Goal: Task Accomplishment & Management: Manage account settings

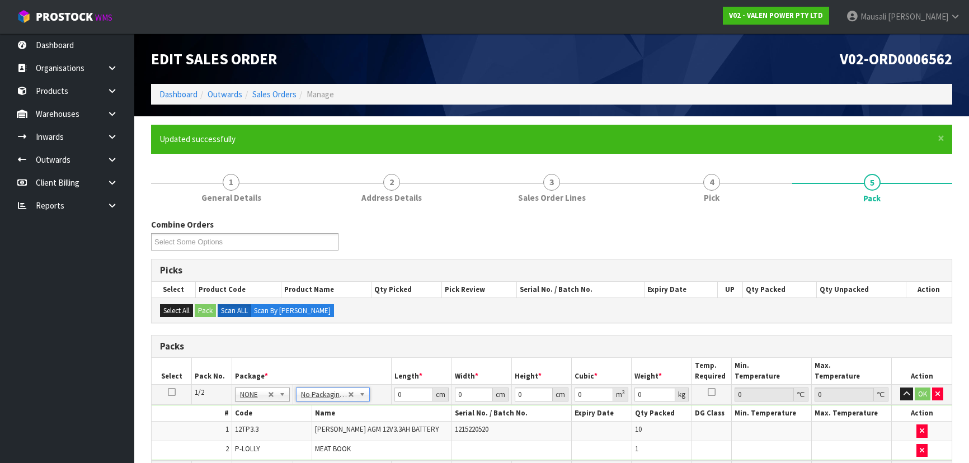
scroll to position [224, 0]
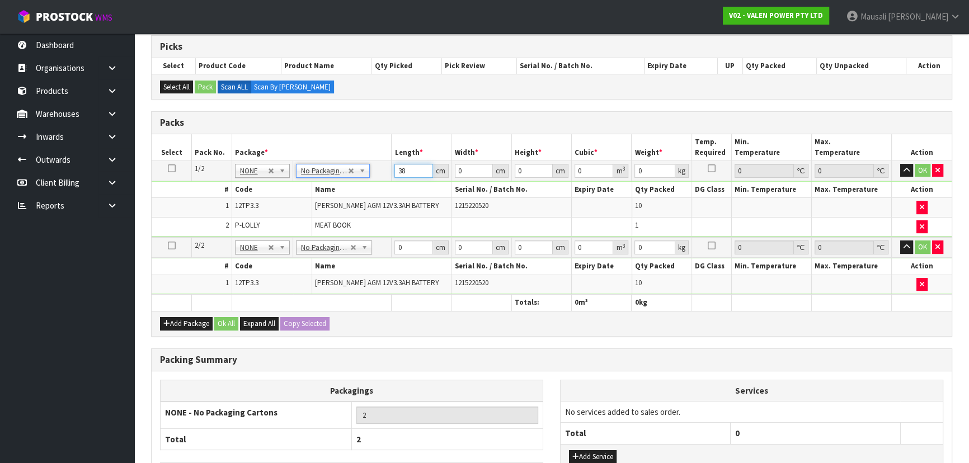
type input "38"
type input "29"
type input "1"
type input "0.001102"
type input "12"
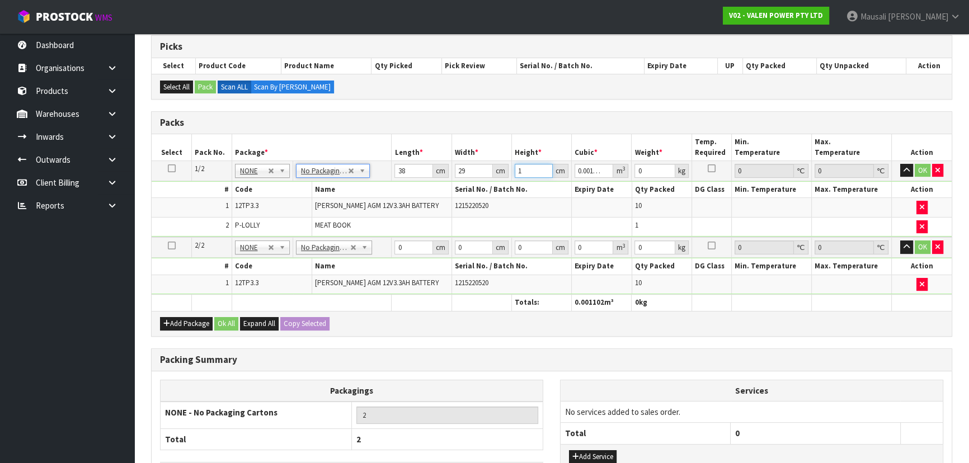
type input "0.013224"
type input "12"
type input "16"
type input "2"
type input "38"
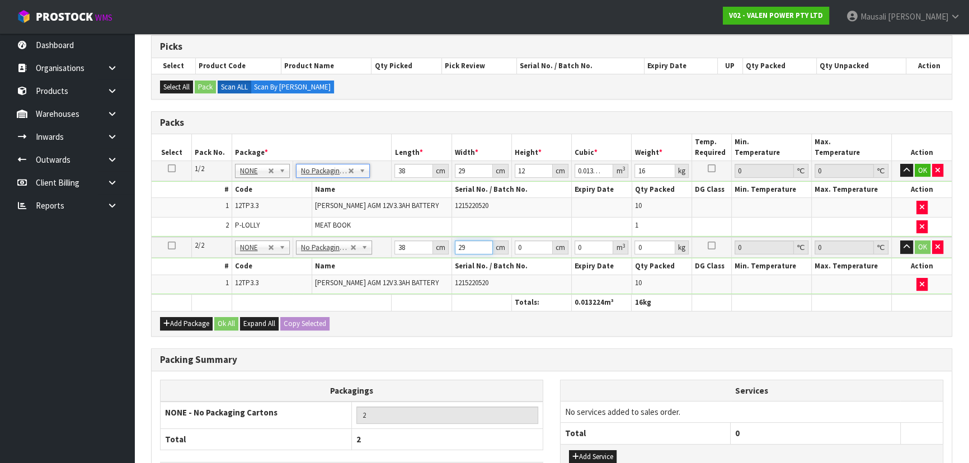
type input "29"
type input "1"
type input "0.001102"
type input "11"
type input "0.012122"
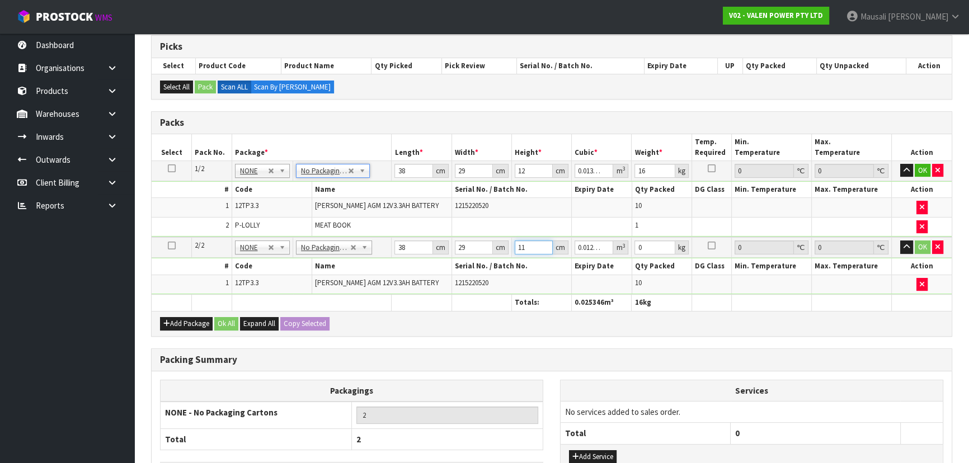
type input "11"
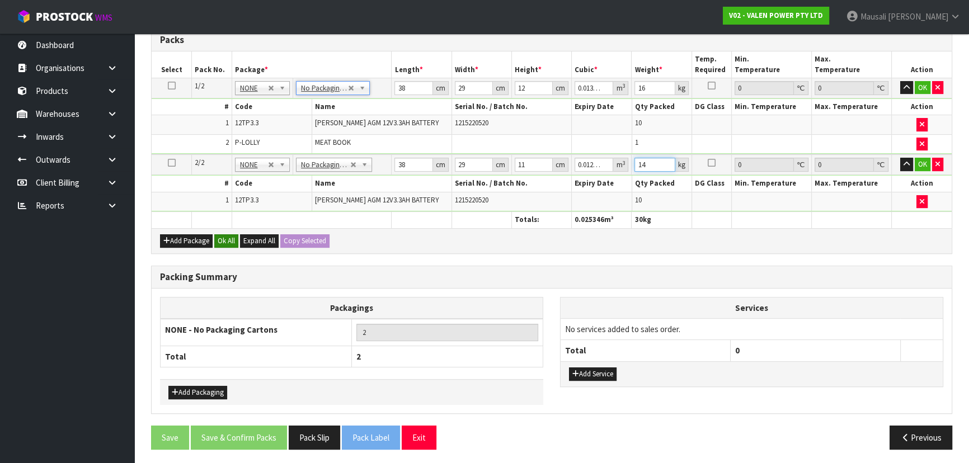
type input "14"
drag, startPoint x: 228, startPoint y: 239, endPoint x: 243, endPoint y: 244, distance: 16.6
click at [228, 239] on button "Ok All" at bounding box center [226, 240] width 24 height 13
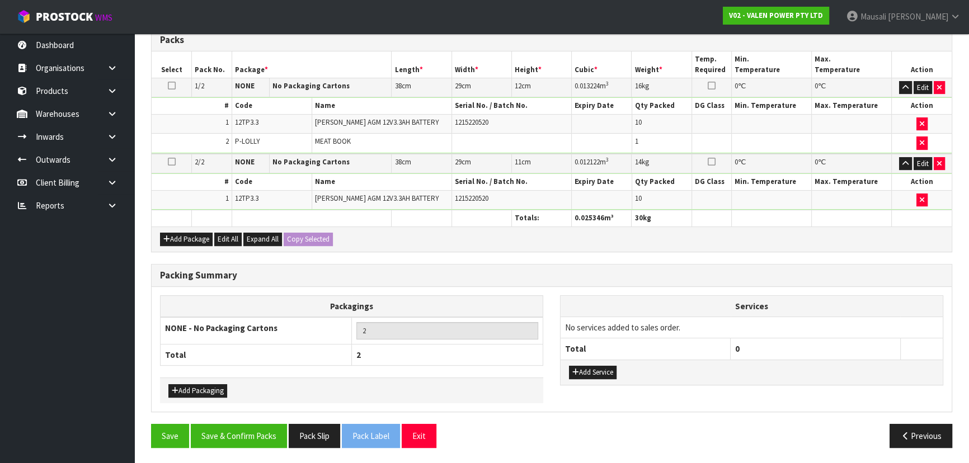
scroll to position [304, 0]
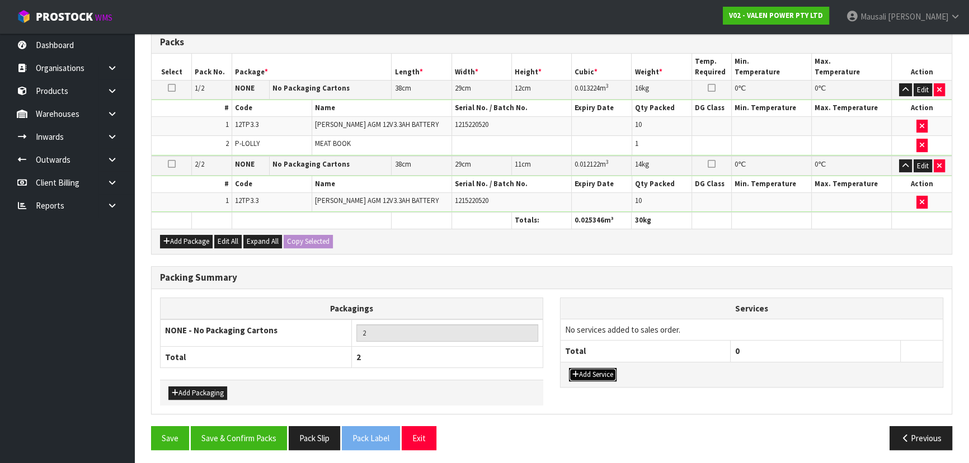
click at [592, 368] on button "Add Service" at bounding box center [593, 374] width 48 height 13
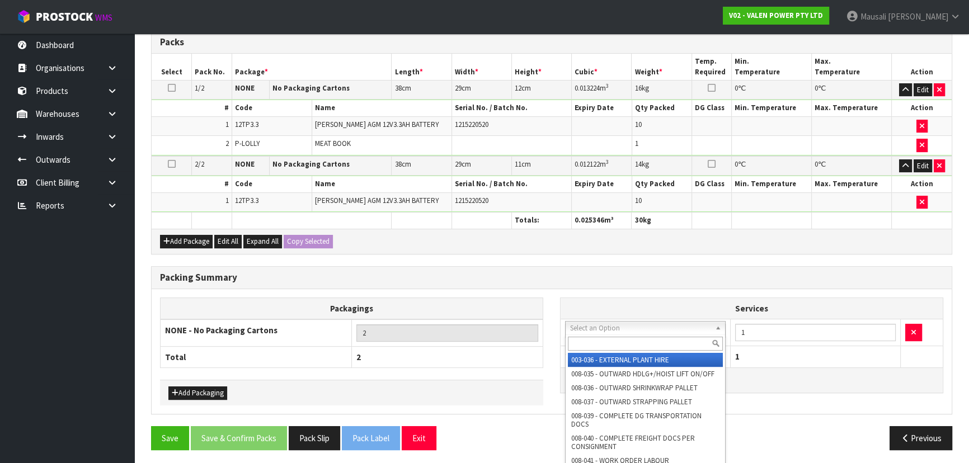
click at [599, 341] on input "text" at bounding box center [645, 344] width 155 height 14
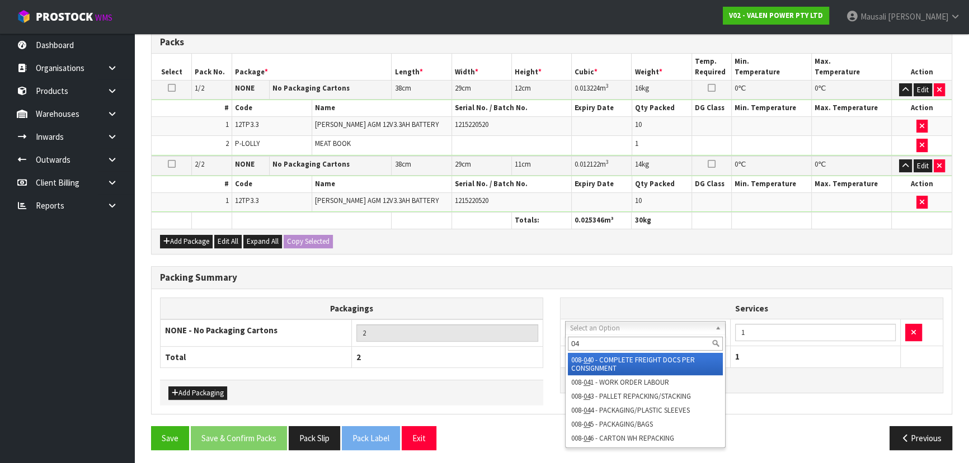
type input "040"
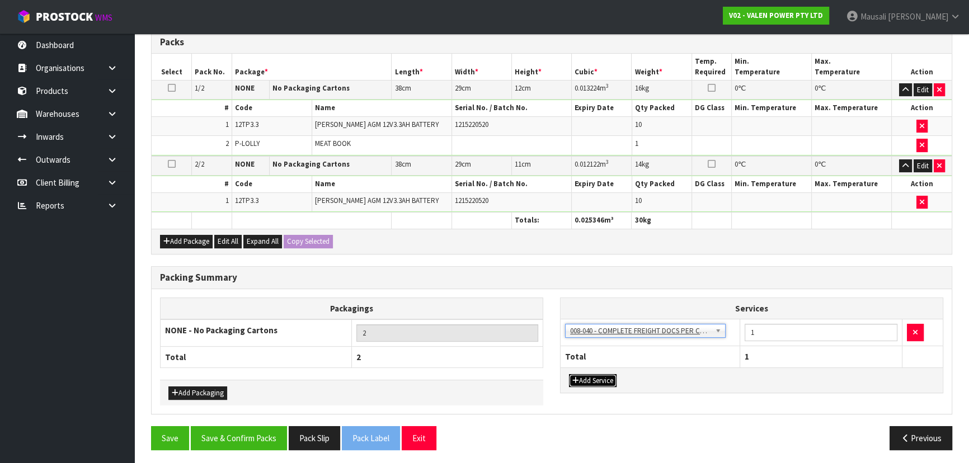
click at [588, 380] on button "Add Service" at bounding box center [593, 380] width 48 height 13
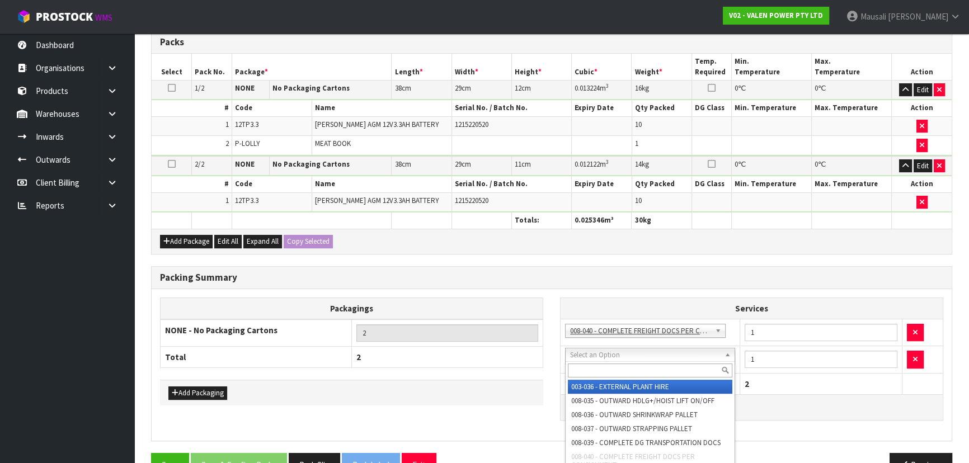
click at [587, 364] on input "text" at bounding box center [650, 371] width 164 height 14
type input "037"
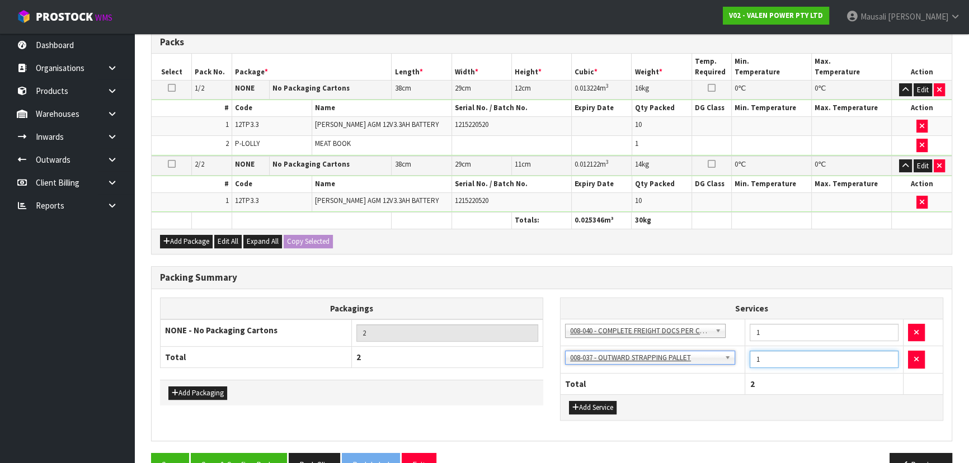
drag, startPoint x: 771, startPoint y: 355, endPoint x: 733, endPoint y: 375, distance: 43.5
click at [733, 375] on table "Services 003-036 - EXTERNAL PLANT HIRE 008-035 - OUTWARD HDLG+/HOIST LIFT ON/OF…" at bounding box center [752, 346] width 382 height 97
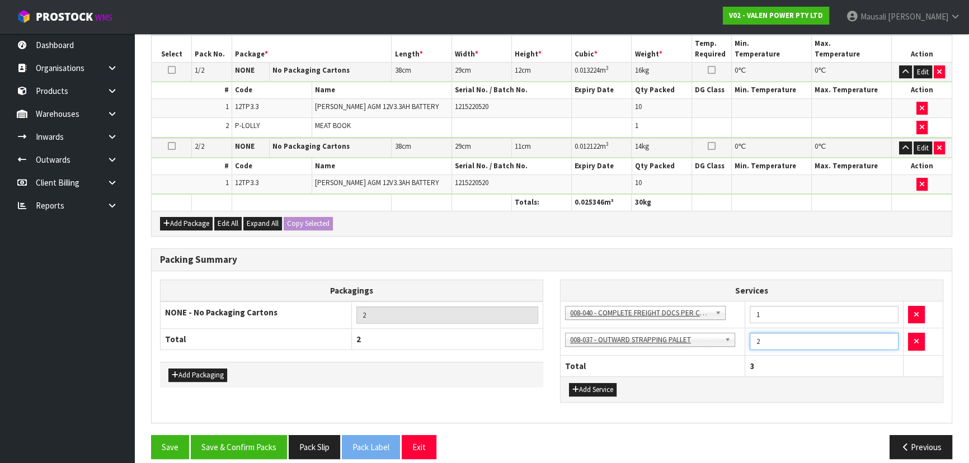
scroll to position [331, 0]
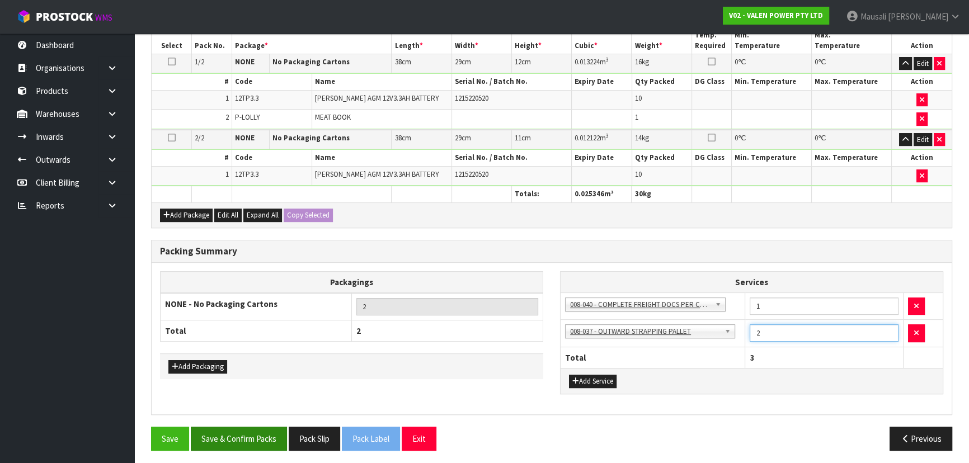
type input "2"
click at [240, 431] on button "Save & Confirm Packs" at bounding box center [239, 439] width 96 height 24
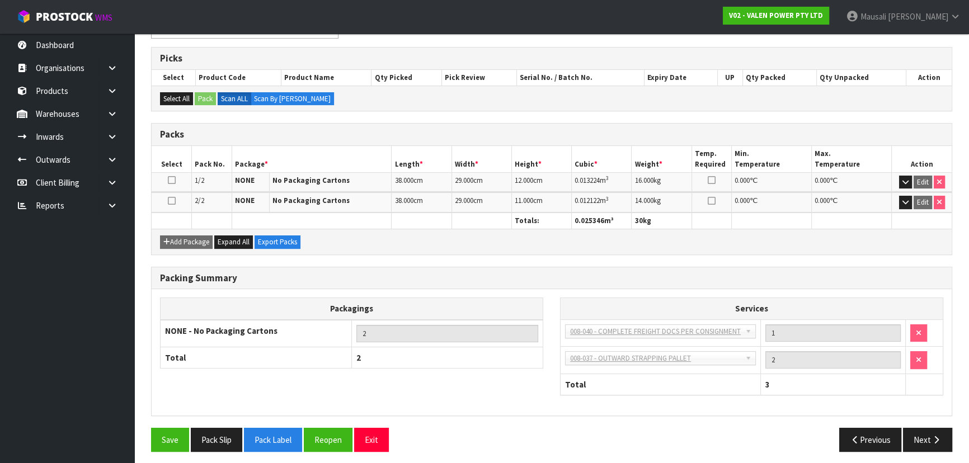
scroll to position [215, 0]
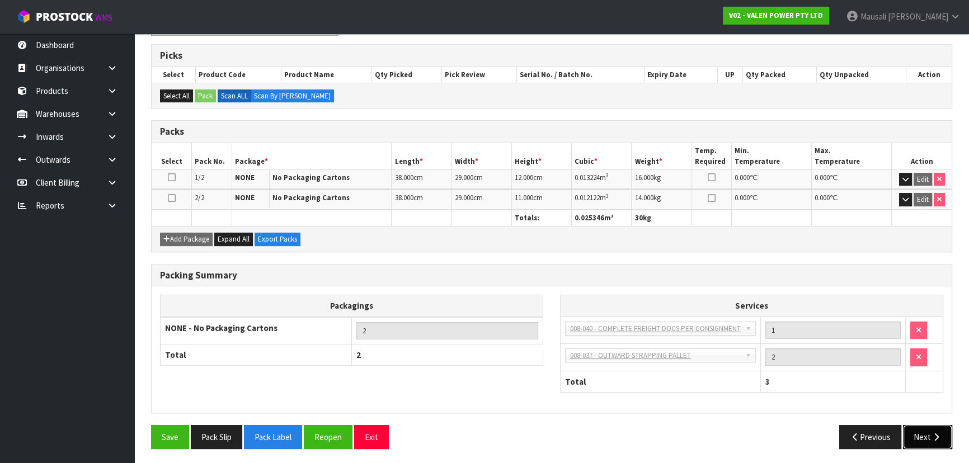
click at [921, 432] on button "Next" at bounding box center [927, 437] width 49 height 24
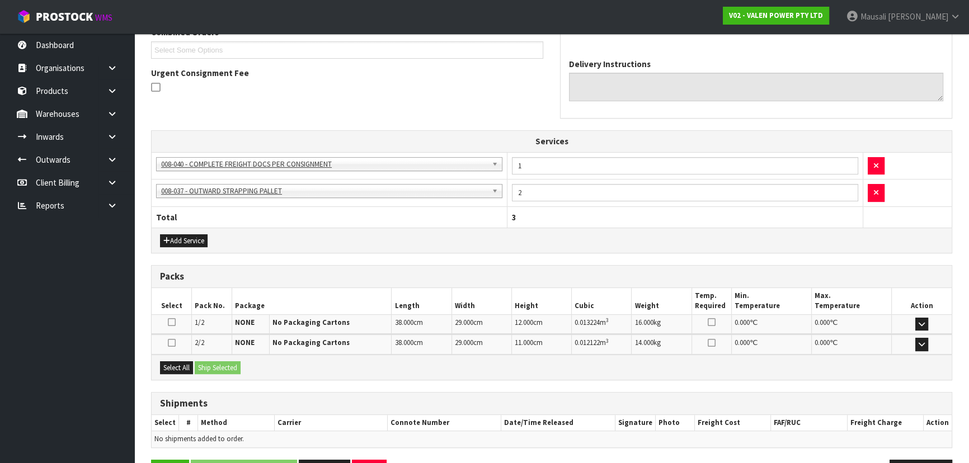
scroll to position [338, 0]
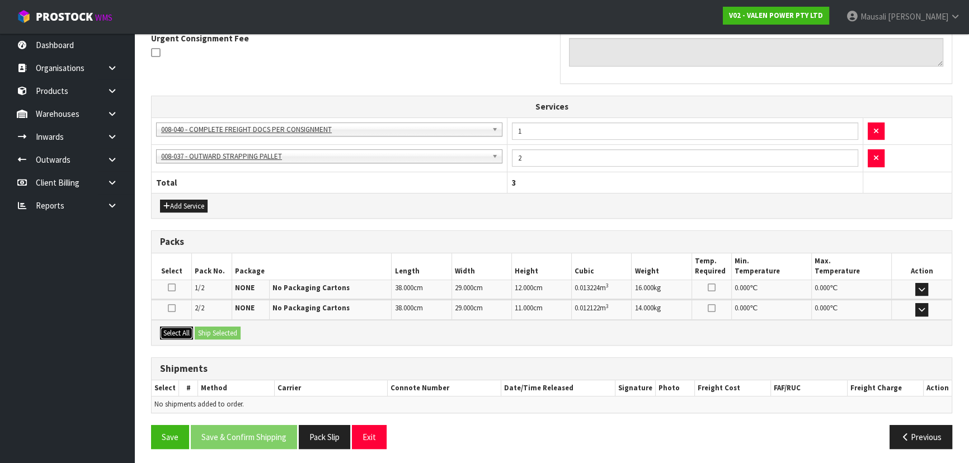
drag, startPoint x: 175, startPoint y: 330, endPoint x: 197, endPoint y: 329, distance: 21.8
click at [175, 329] on button "Select All" at bounding box center [176, 333] width 33 height 13
click at [197, 329] on button "Ship Selected" at bounding box center [218, 333] width 46 height 13
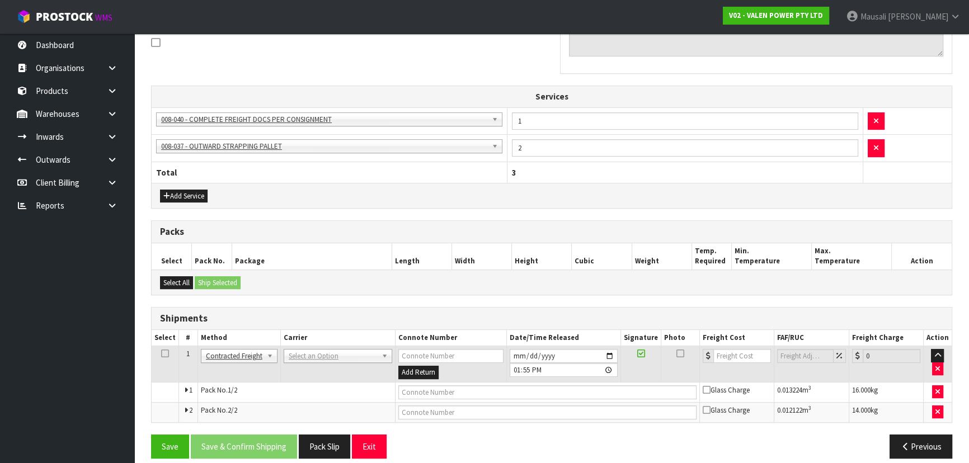
scroll to position [358, 0]
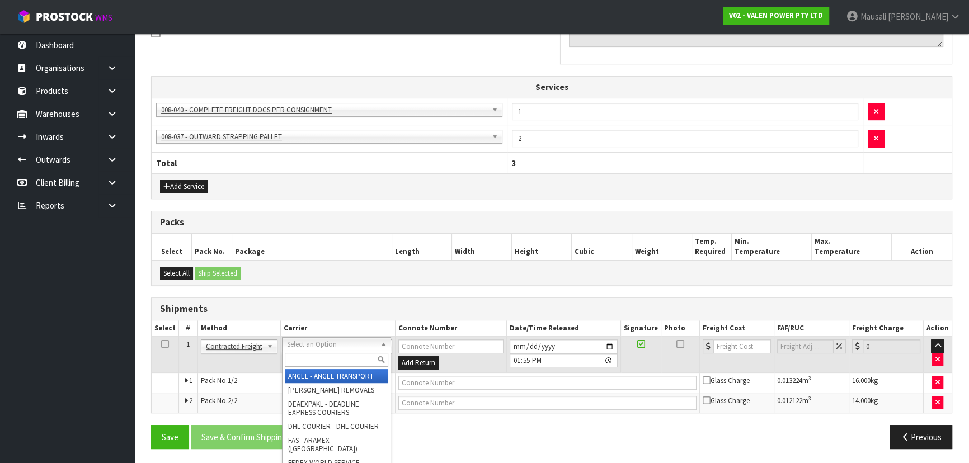
click at [318, 357] on input "text" at bounding box center [336, 360] width 103 height 14
type input "NZP"
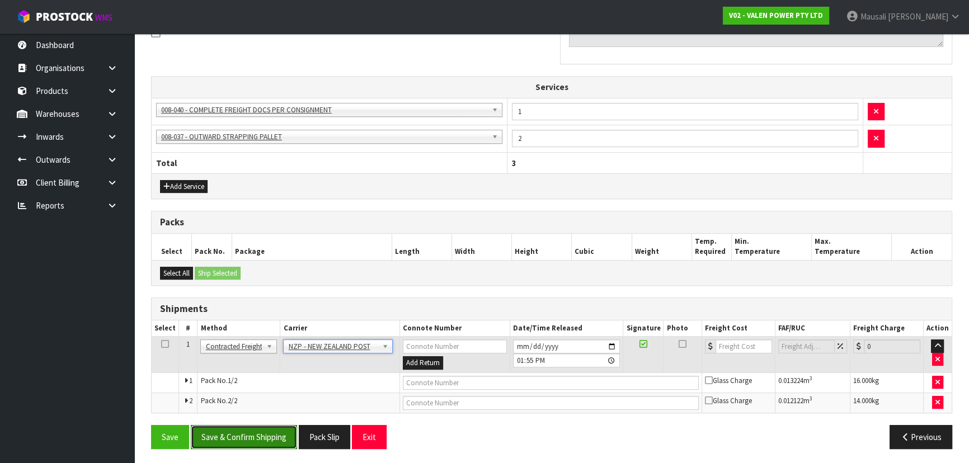
click at [257, 436] on button "Save & Confirm Shipping" at bounding box center [244, 437] width 106 height 24
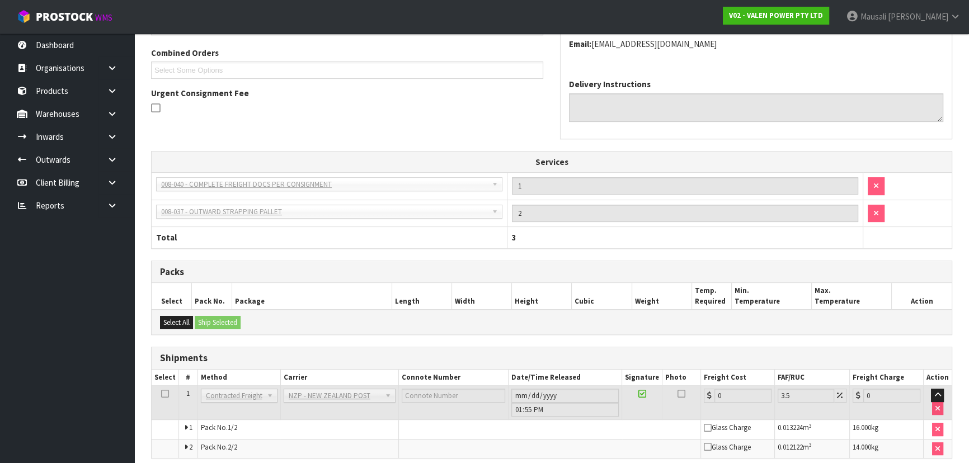
scroll to position [341, 0]
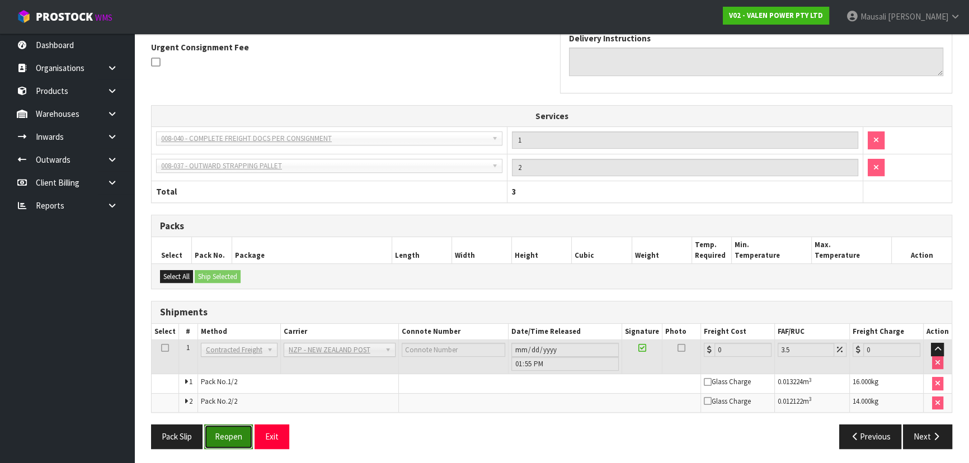
click at [240, 434] on button "Reopen" at bounding box center [228, 437] width 49 height 24
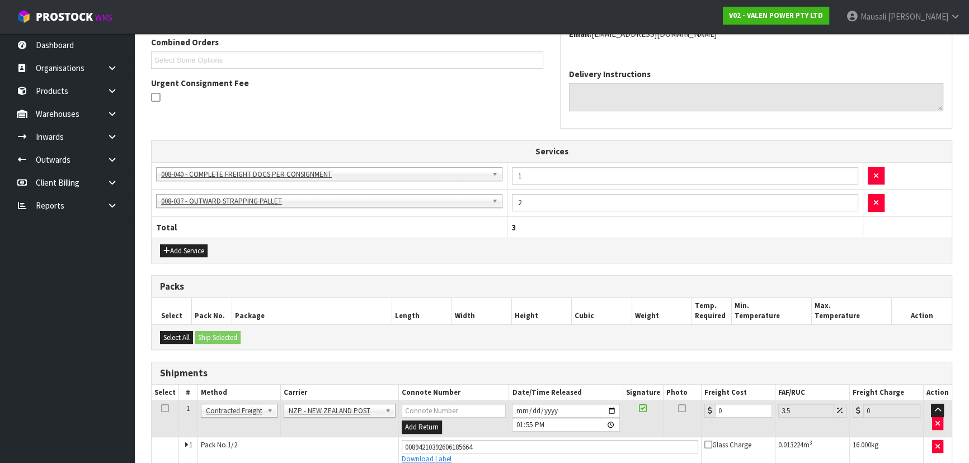
scroll to position [369, 0]
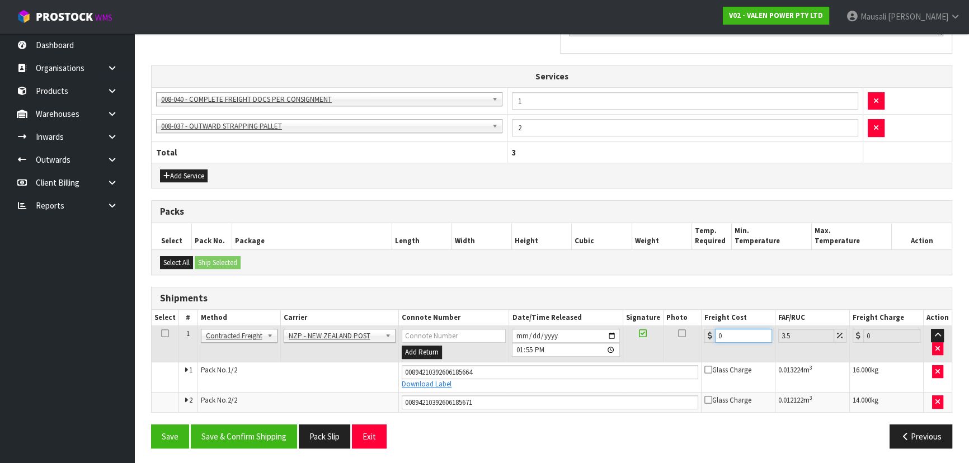
drag, startPoint x: 736, startPoint y: 335, endPoint x: 707, endPoint y: 350, distance: 32.8
click at [707, 350] on td "0" at bounding box center [738, 344] width 74 height 36
type input "2"
type input "2.07"
type input "25"
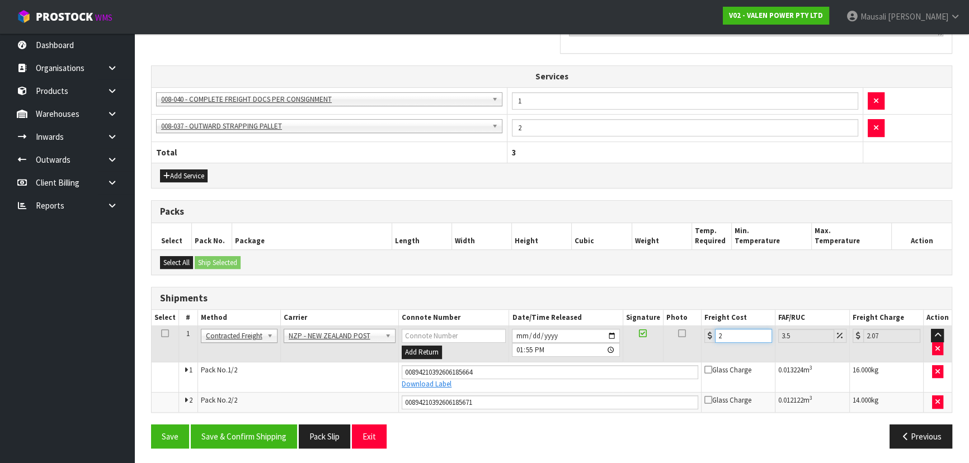
type input "25.87"
type input "25.03"
type input "25.91"
type input "25.03"
click at [271, 429] on button "Save & Confirm Shipping" at bounding box center [244, 437] width 106 height 24
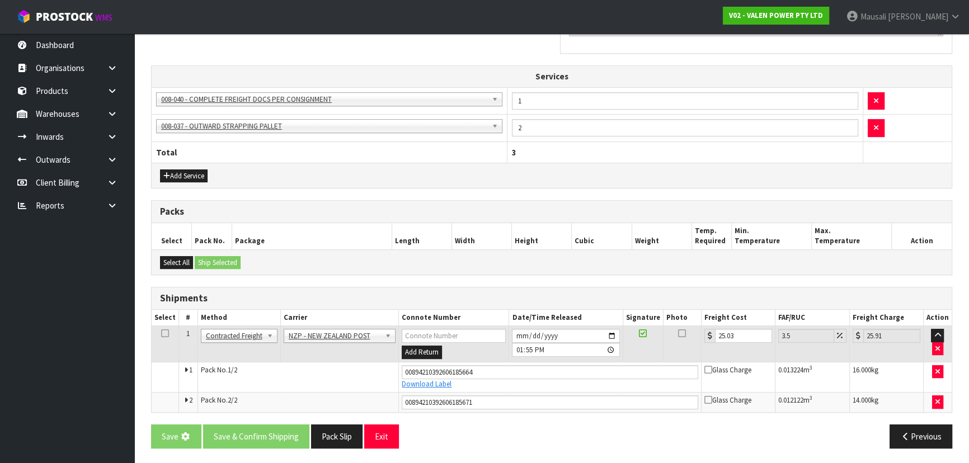
scroll to position [0, 0]
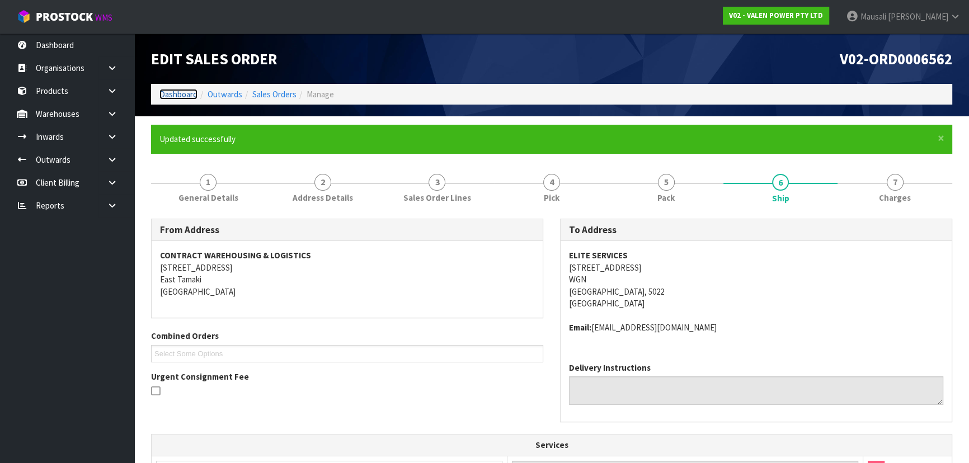
click at [180, 91] on link "Dashboard" at bounding box center [178, 94] width 38 height 11
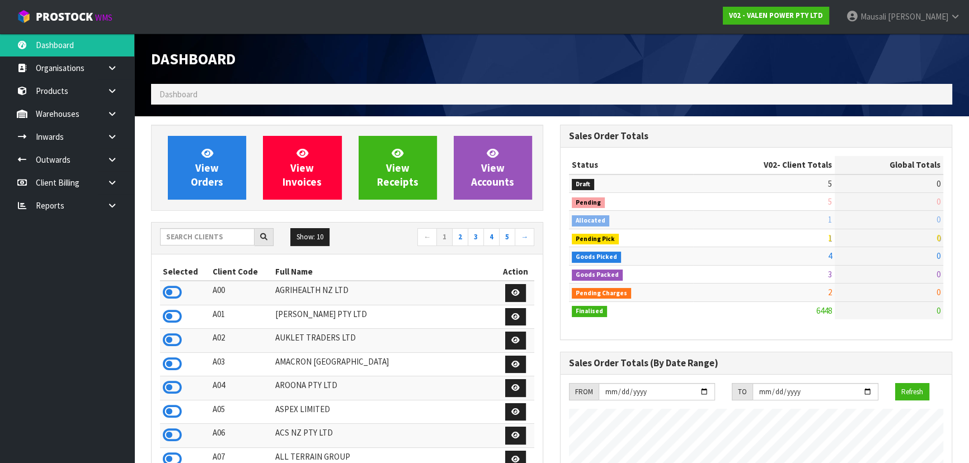
scroll to position [882, 408]
click at [170, 240] on input "text" at bounding box center [207, 236] width 95 height 17
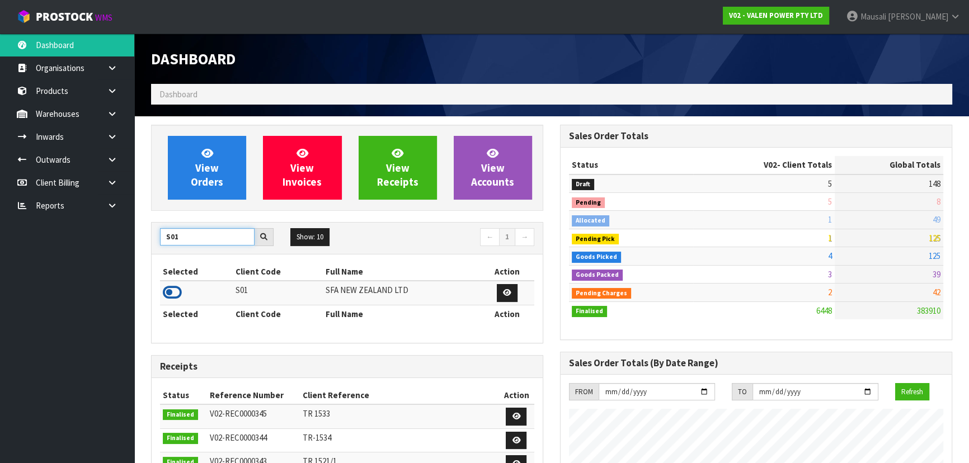
type input "S01"
click at [177, 291] on icon at bounding box center [172, 292] width 19 height 17
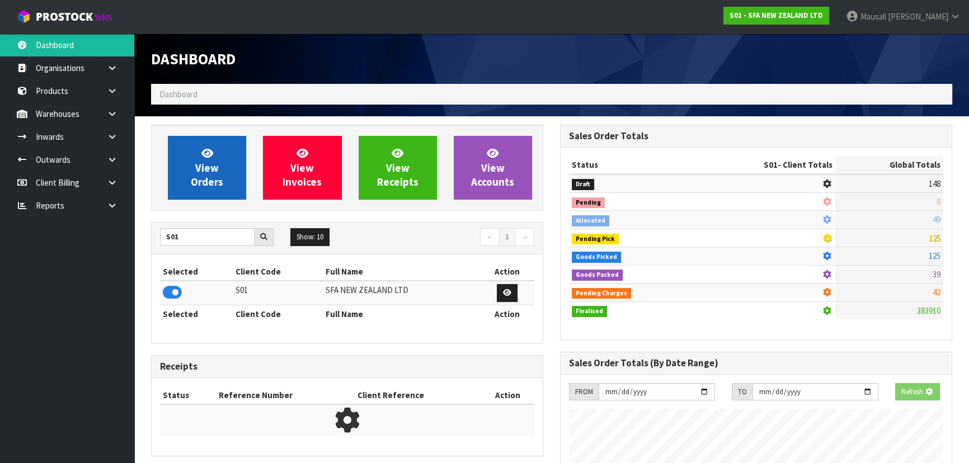
scroll to position [846, 408]
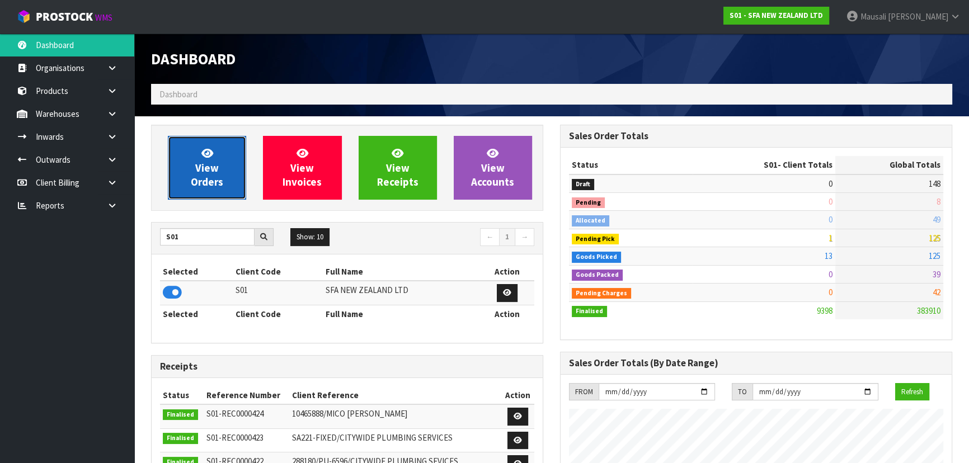
click at [197, 154] on link "View Orders" at bounding box center [207, 168] width 78 height 64
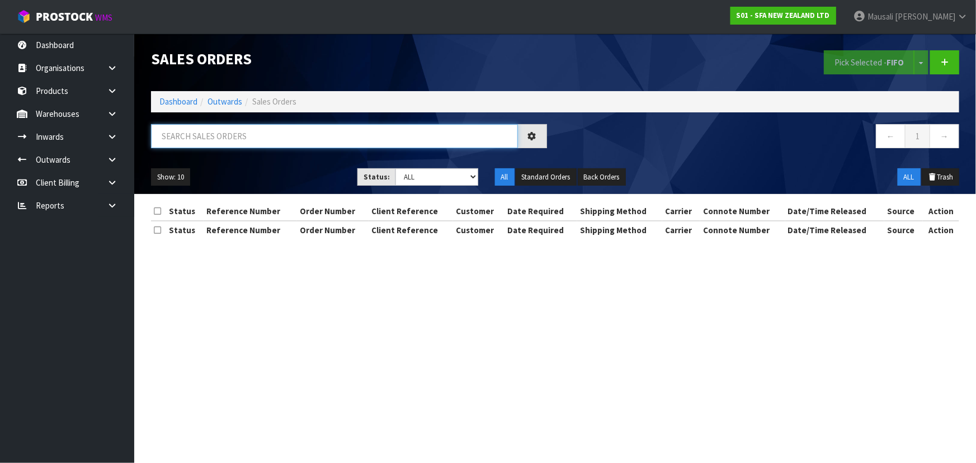
drag, startPoint x: 197, startPoint y: 147, endPoint x: 183, endPoint y: 135, distance: 18.3
click at [183, 135] on input "text" at bounding box center [334, 136] width 367 height 24
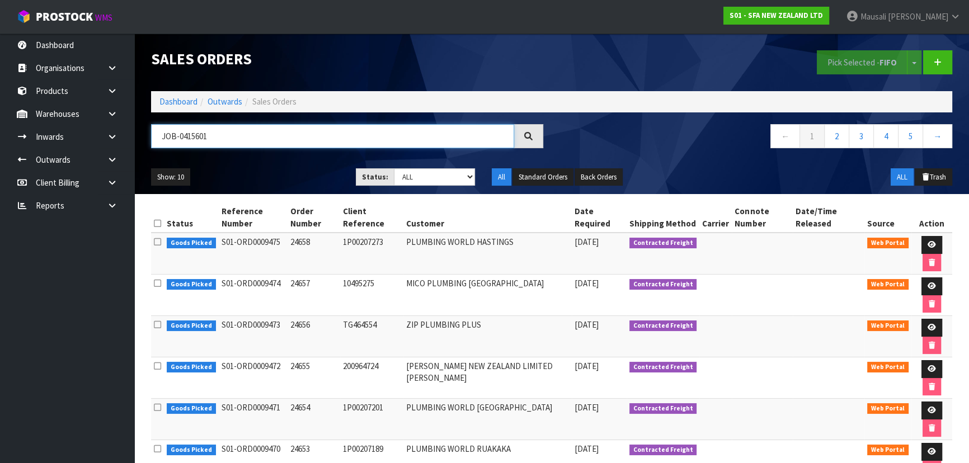
type input "JOB-0415601"
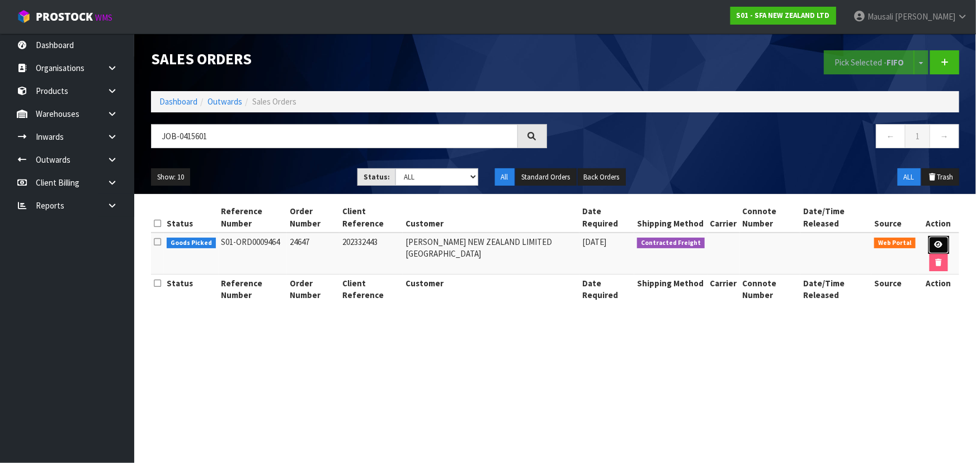
click at [935, 241] on icon at bounding box center [939, 244] width 8 height 7
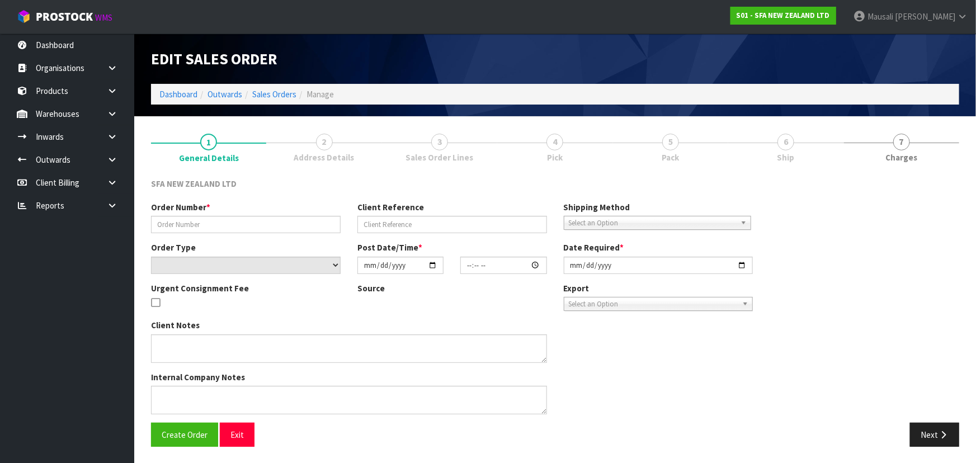
type input "24647"
type input "202332443"
select select "number:0"
type input "[DATE]"
type input "10:49:00.000"
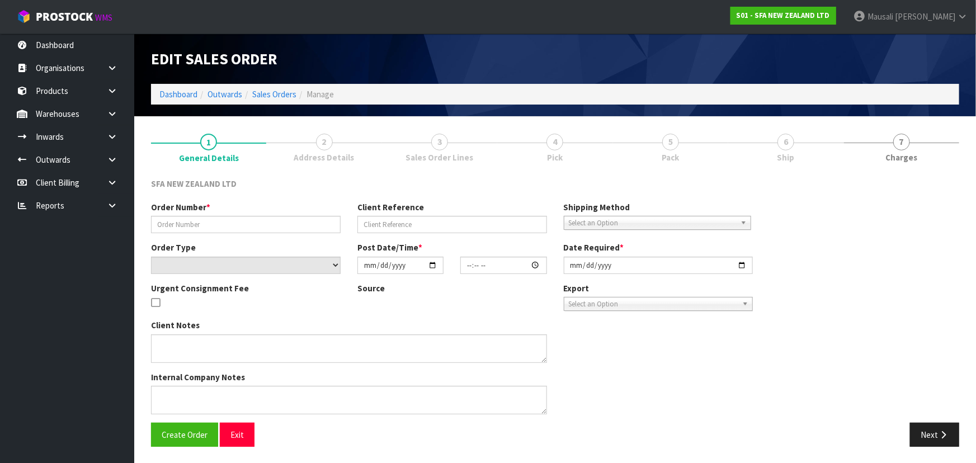
type input "[DATE]"
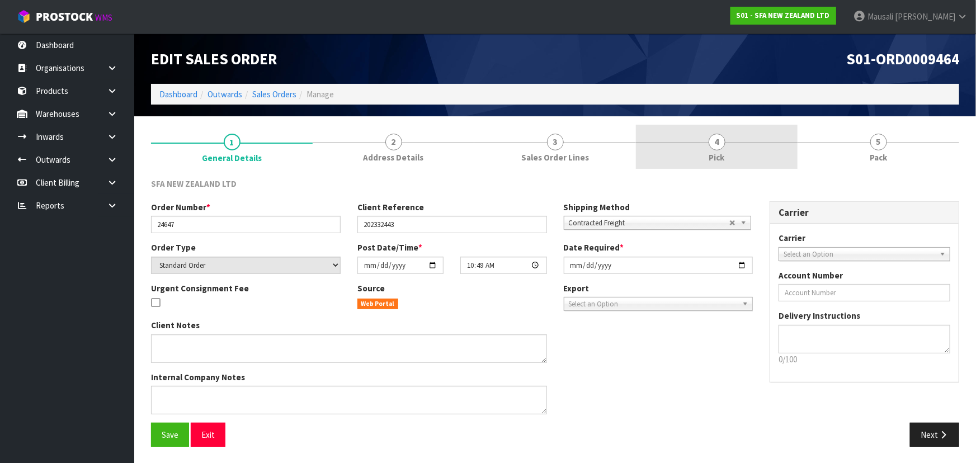
click at [715, 148] on span "4" at bounding box center [717, 142] width 17 height 17
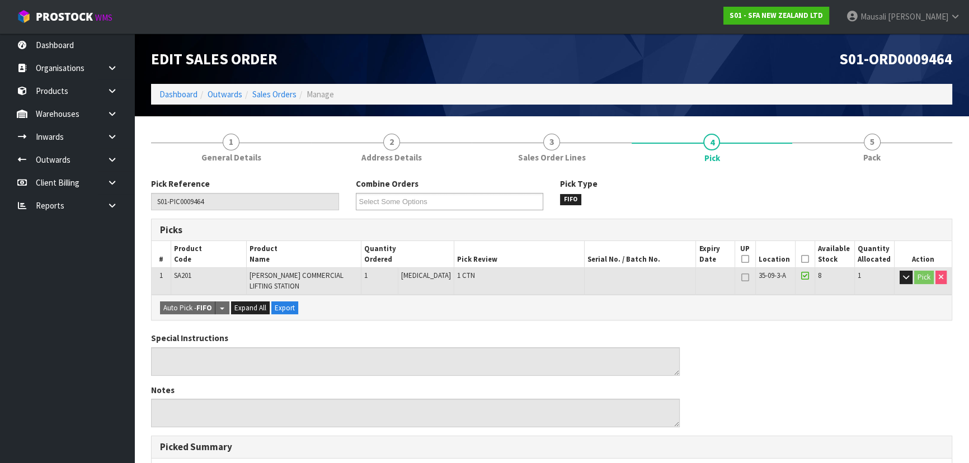
click at [801, 260] on icon at bounding box center [805, 259] width 8 height 1
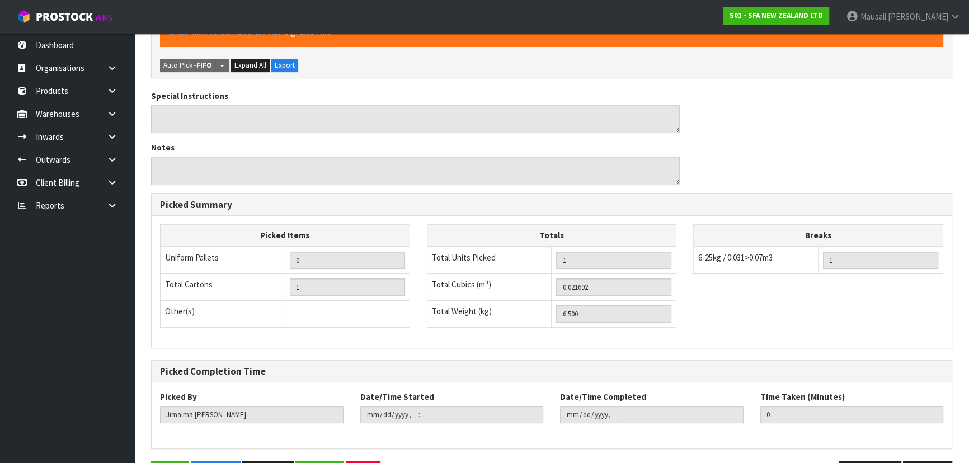
scroll to position [312, 0]
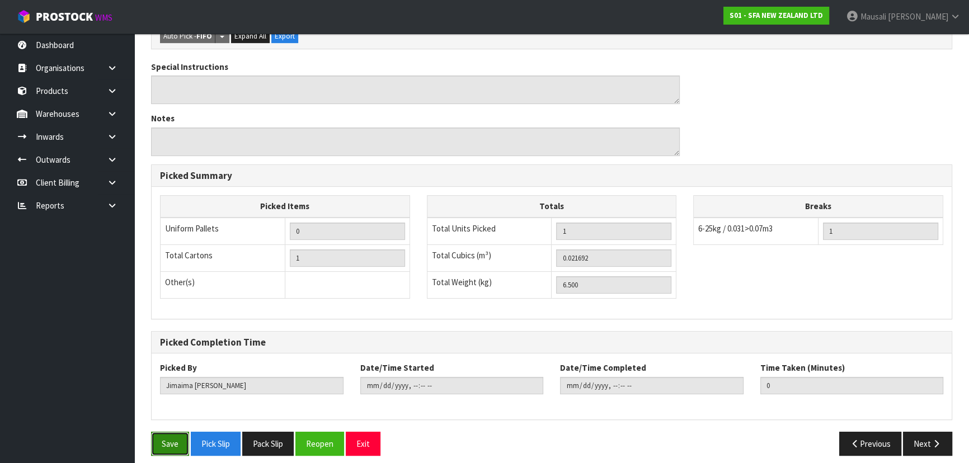
click at [166, 440] on button "Save" at bounding box center [170, 444] width 38 height 24
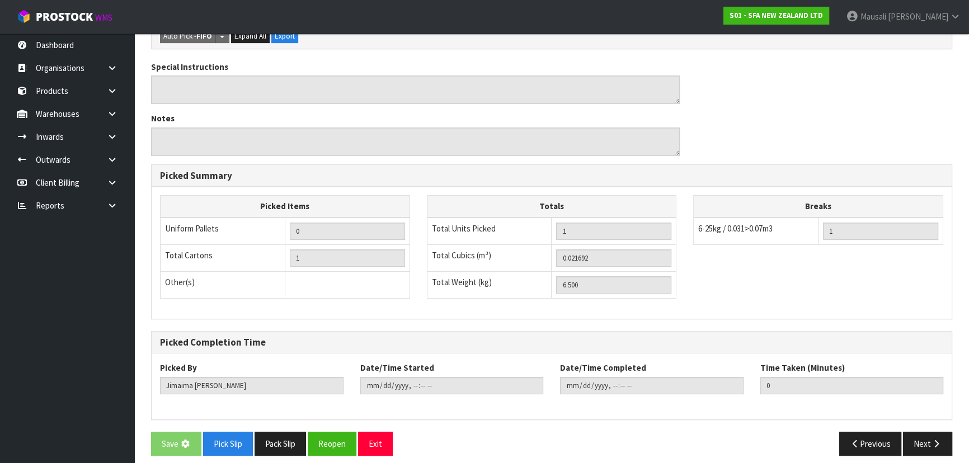
scroll to position [0, 0]
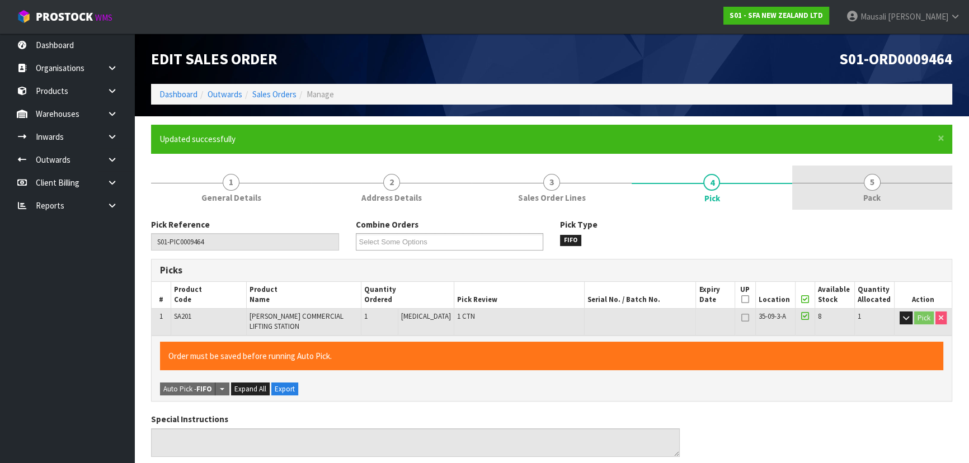
type input "[PERSON_NAME]"
type input "[DATE]T14:05:32"
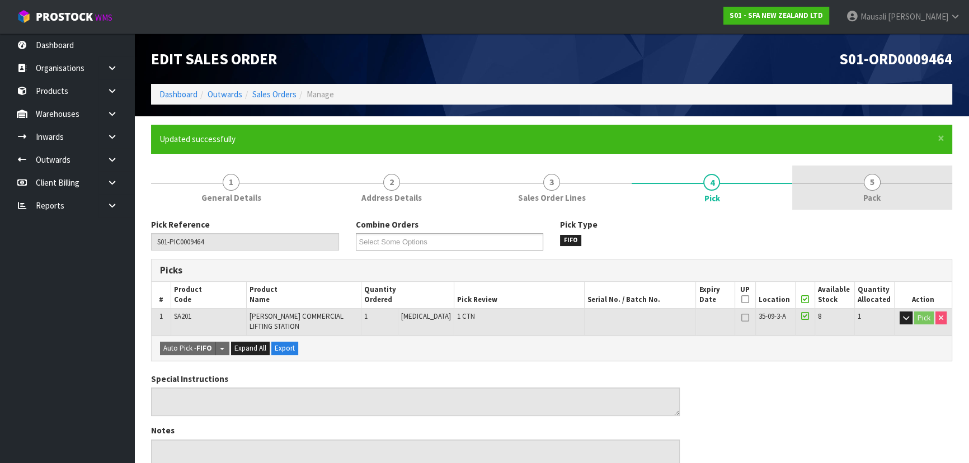
click at [867, 190] on link "5 Pack" at bounding box center [872, 188] width 160 height 44
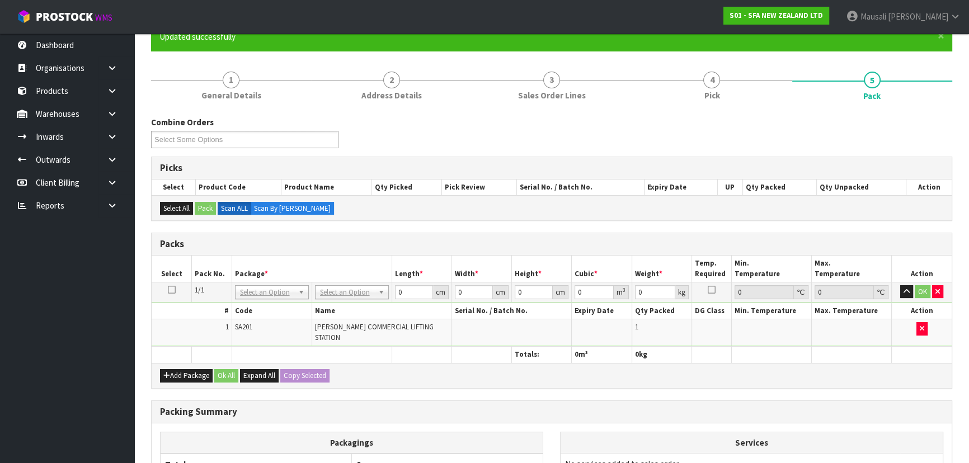
scroll to position [203, 0]
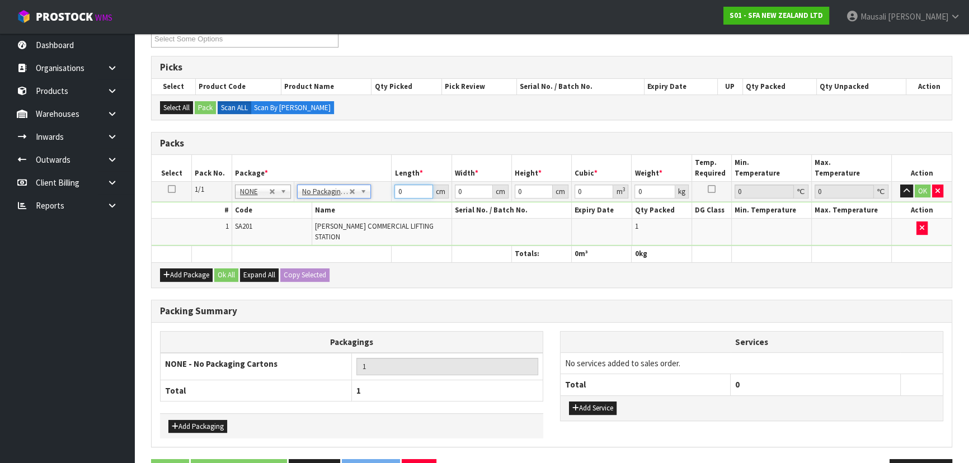
drag, startPoint x: 412, startPoint y: 190, endPoint x: 338, endPoint y: 205, distance: 74.8
click at [342, 205] on tbody "1/1 NONE 007-001 007-002 007-004 007-009 007-013 007-014 007-015 007-017 007-01…" at bounding box center [552, 213] width 800 height 64
type input "47"
type input "24"
type input "3"
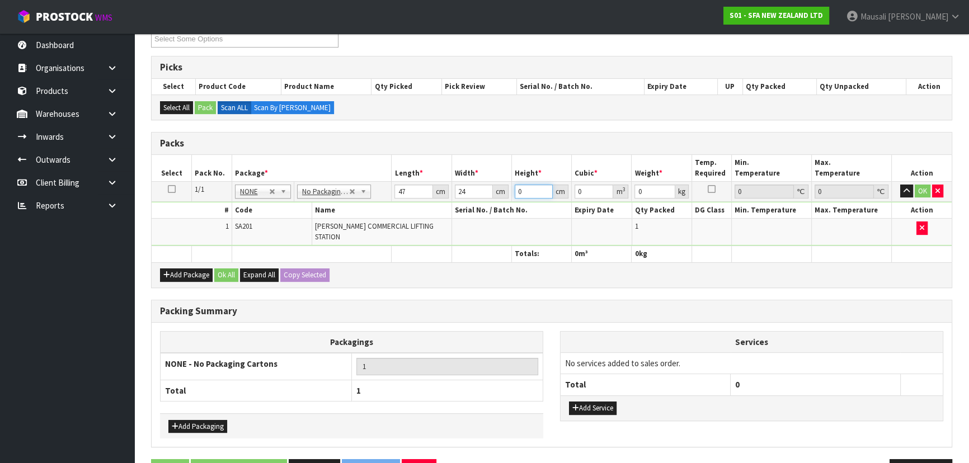
type input "0.003384"
type input "32"
type input "0.036096"
type input "32"
type input "7"
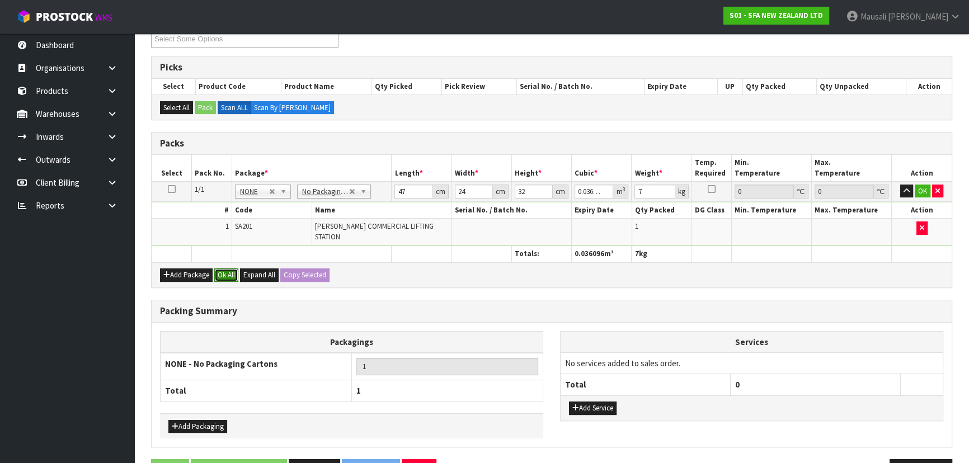
click at [223, 269] on button "Ok All" at bounding box center [226, 275] width 24 height 13
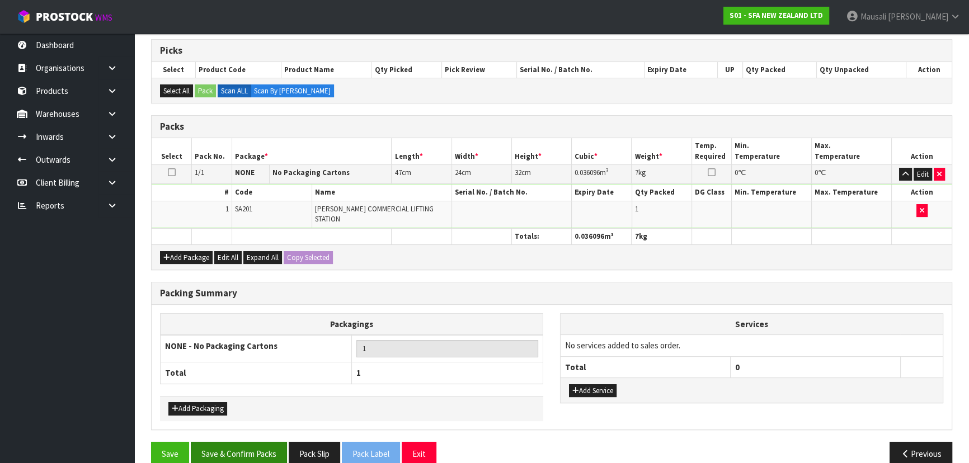
scroll to position [229, 0]
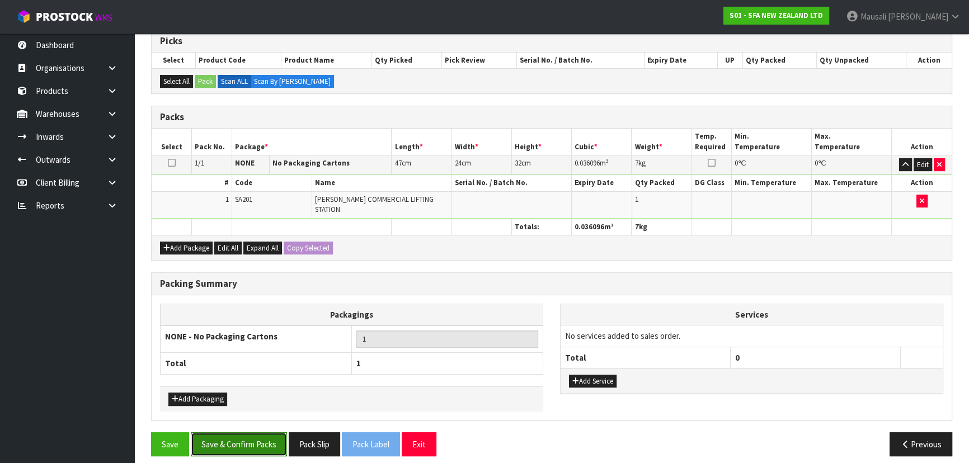
click at [250, 432] on button "Save & Confirm Packs" at bounding box center [239, 444] width 96 height 24
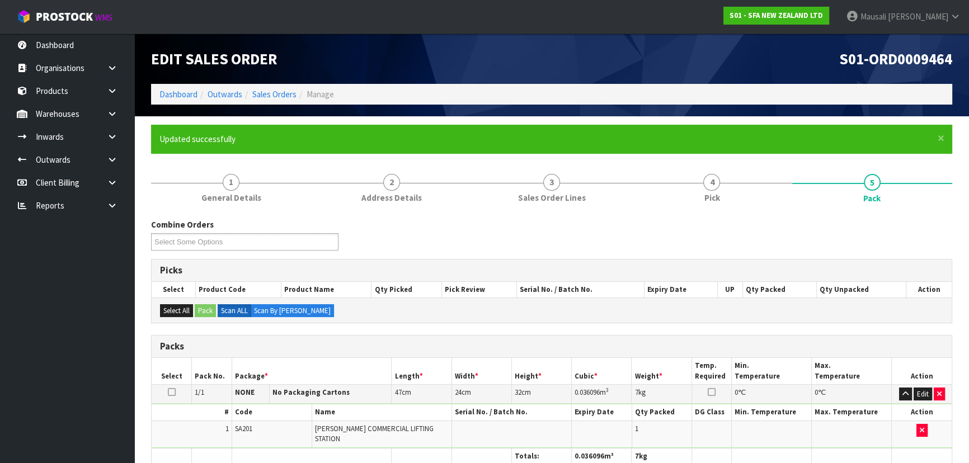
scroll to position [168, 0]
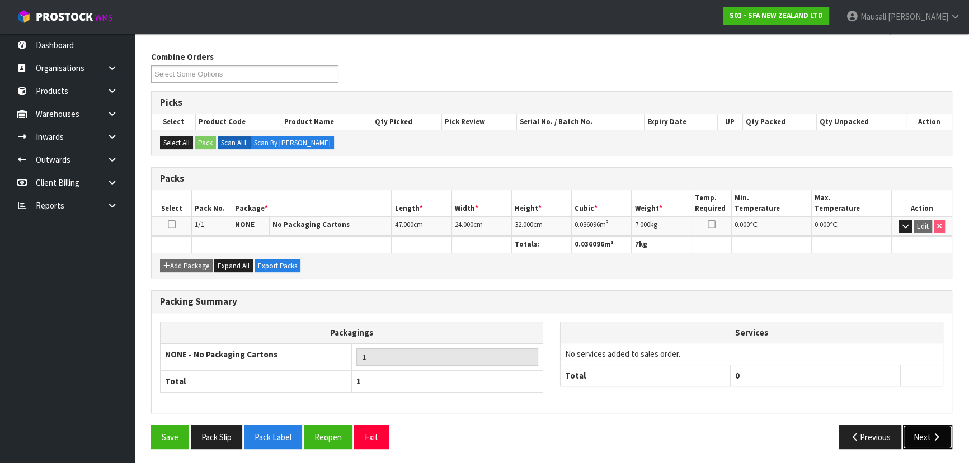
click at [927, 435] on button "Next" at bounding box center [927, 437] width 49 height 24
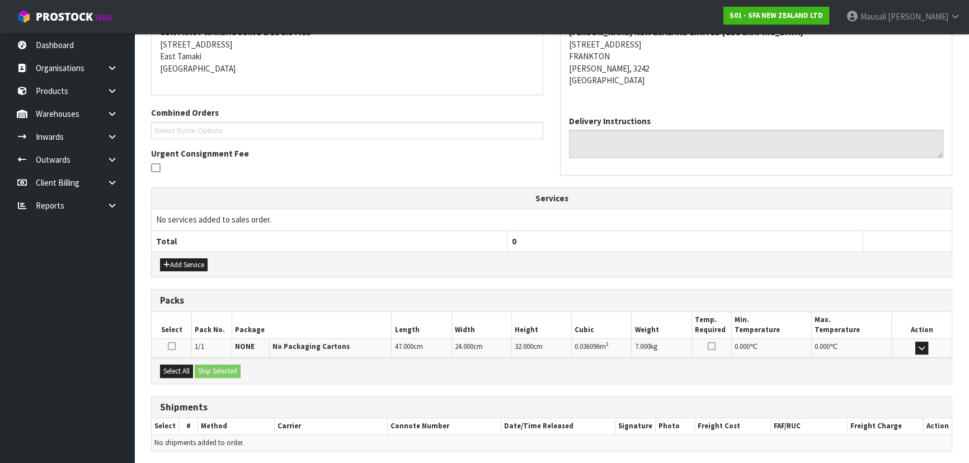
scroll to position [262, 0]
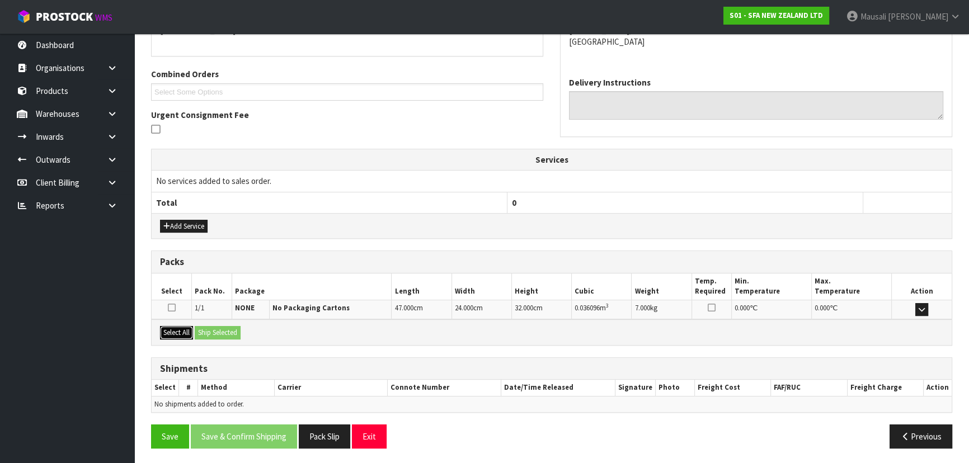
drag, startPoint x: 168, startPoint y: 326, endPoint x: 181, endPoint y: 329, distance: 13.2
click at [173, 328] on button "Select All" at bounding box center [176, 332] width 33 height 13
click at [207, 331] on button "Ship Selected" at bounding box center [218, 332] width 46 height 13
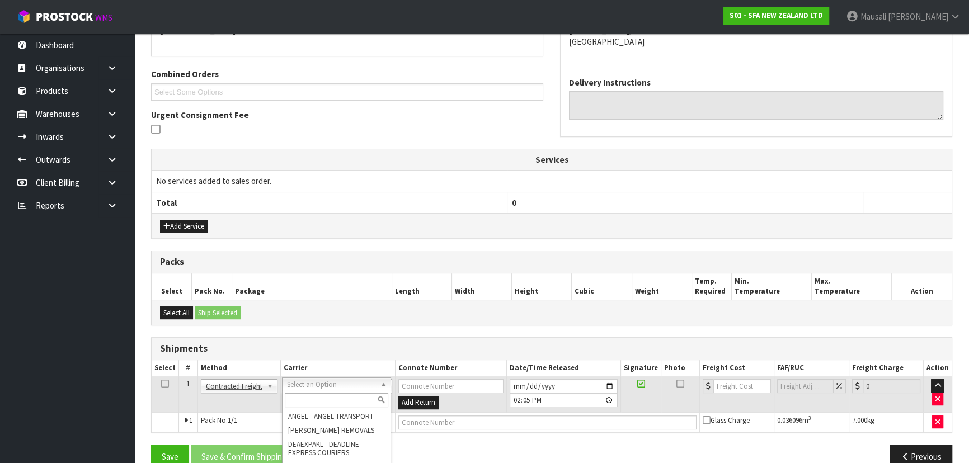
click at [308, 395] on input "text" at bounding box center [336, 400] width 103 height 14
type input "NZP"
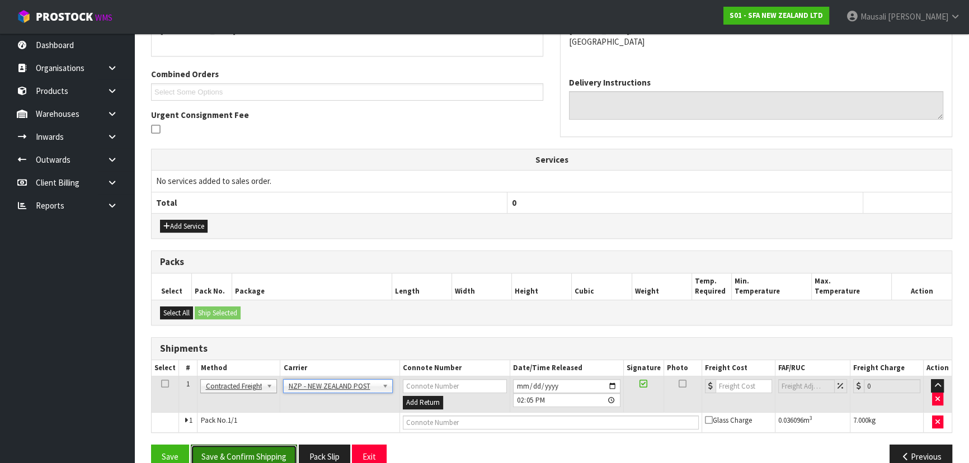
drag, startPoint x: 274, startPoint y: 451, endPoint x: 578, endPoint y: 338, distance: 325.1
click at [283, 445] on button "Save & Confirm Shipping" at bounding box center [244, 457] width 106 height 24
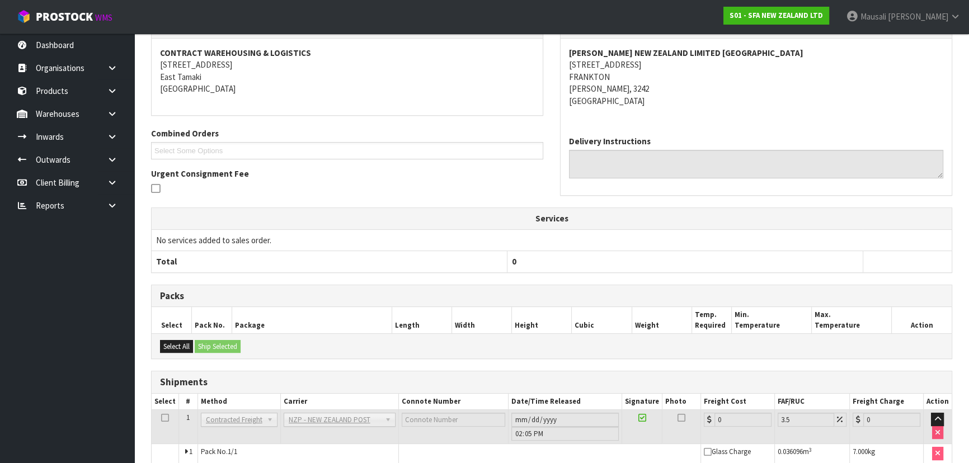
scroll to position [266, 0]
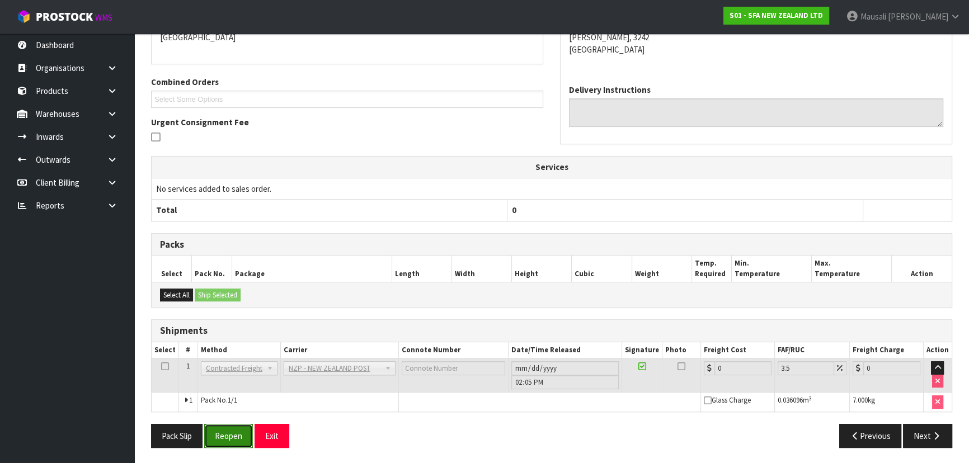
click at [227, 436] on button "Reopen" at bounding box center [228, 436] width 49 height 24
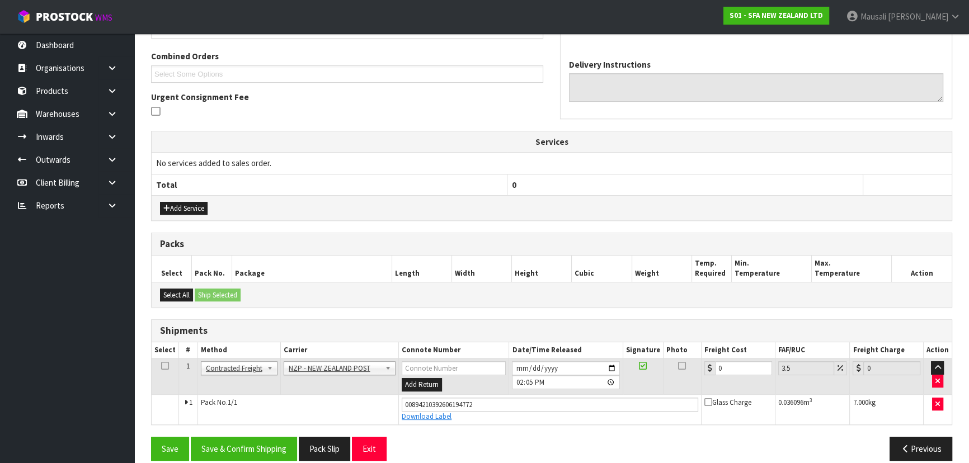
scroll to position [292, 0]
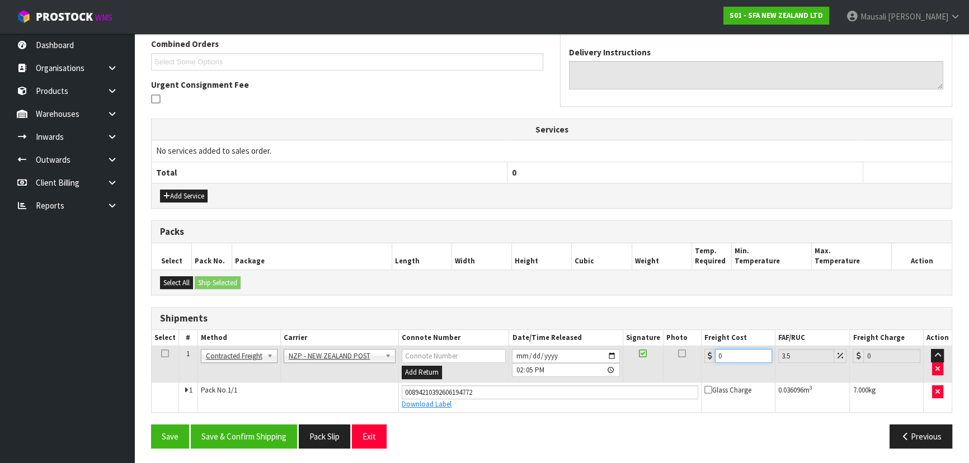
drag, startPoint x: 727, startPoint y: 356, endPoint x: 685, endPoint y: 364, distance: 42.7
click at [689, 364] on tr "1 Client Local Pickup Customer Local Pickup Company Freight Contracted Freight …" at bounding box center [552, 364] width 800 height 36
type input "7"
type input "7.24"
type input "7.3"
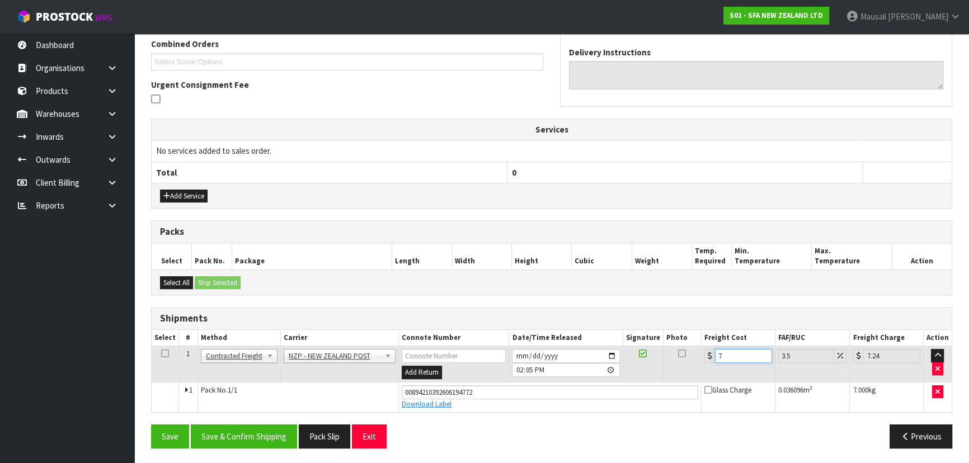
type input "7.56"
type input "7.31"
type input "7.57"
type input "7.31"
click at [273, 431] on button "Save & Confirm Shipping" at bounding box center [244, 437] width 106 height 24
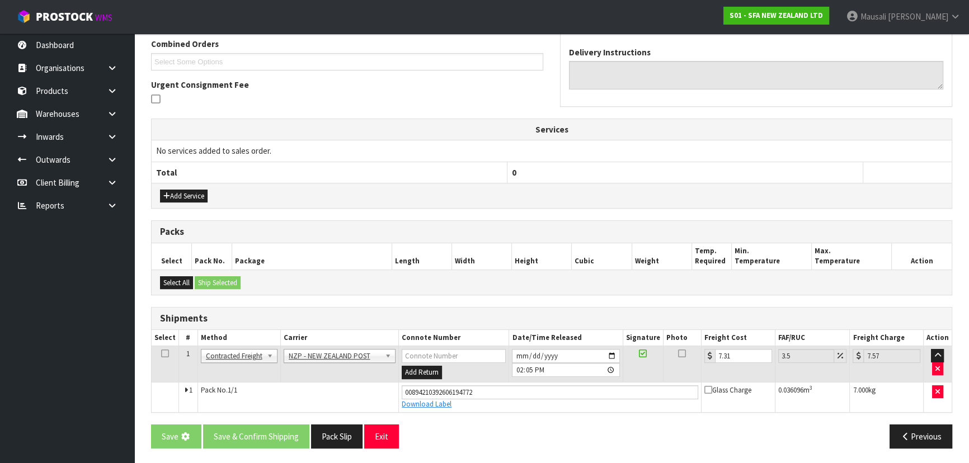
scroll to position [0, 0]
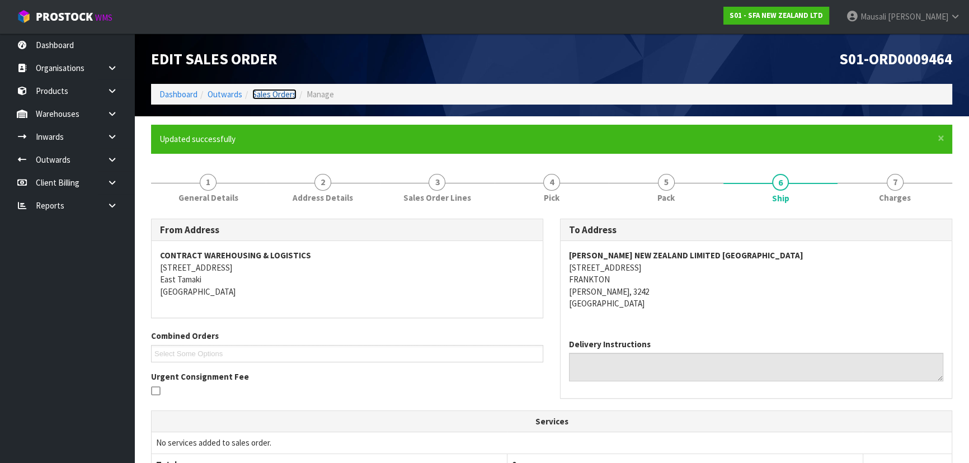
click at [272, 92] on link "Sales Orders" at bounding box center [274, 94] width 44 height 11
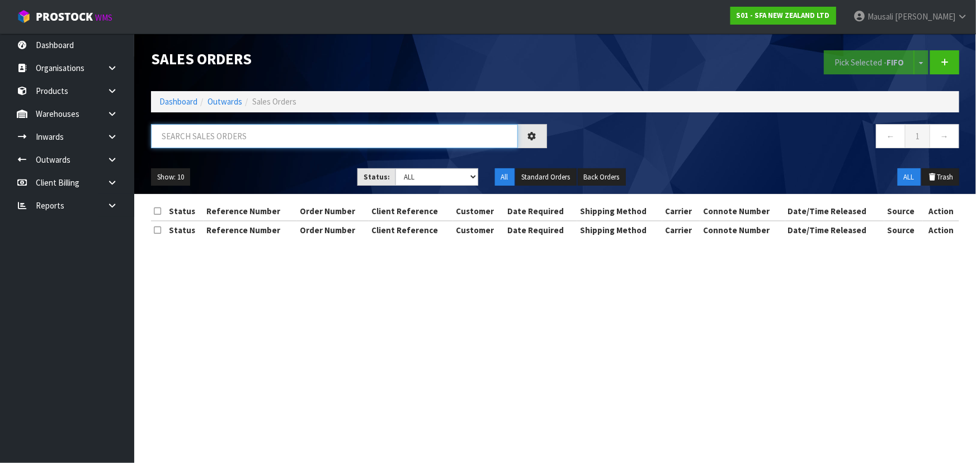
click at [240, 136] on input "text" at bounding box center [334, 136] width 367 height 24
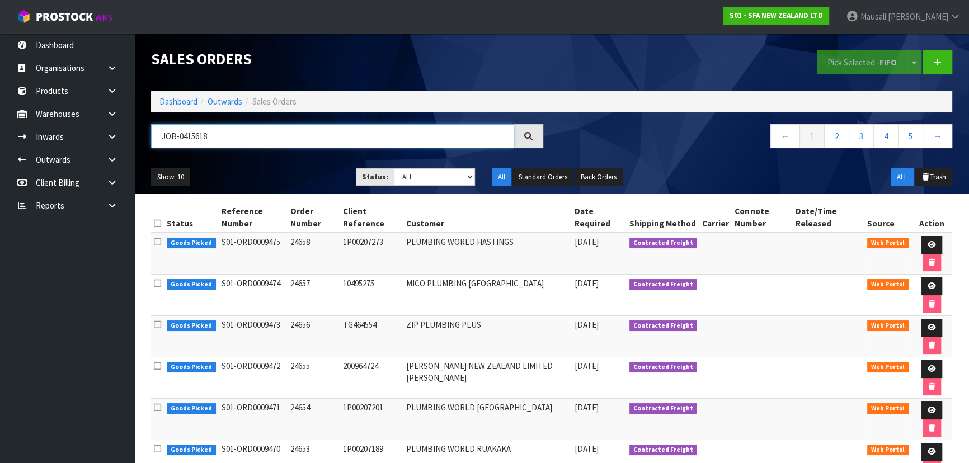
type input "JOB-0415618"
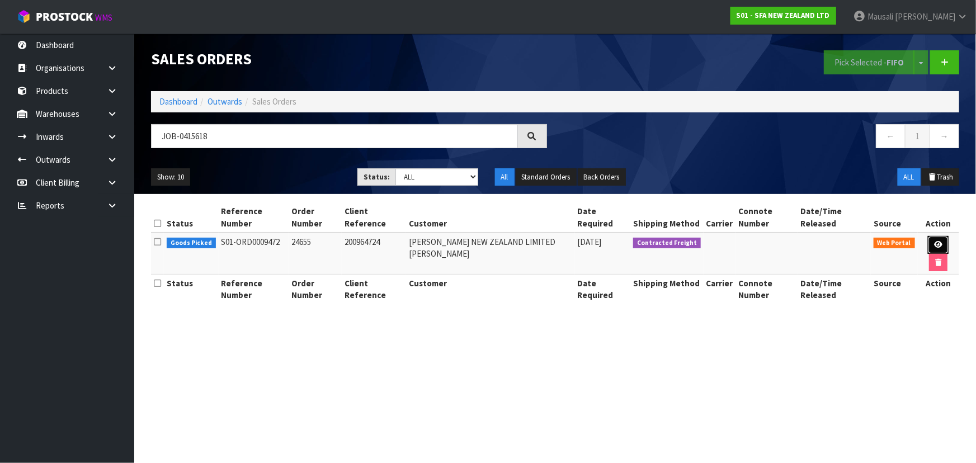
click at [940, 245] on icon at bounding box center [938, 244] width 8 height 7
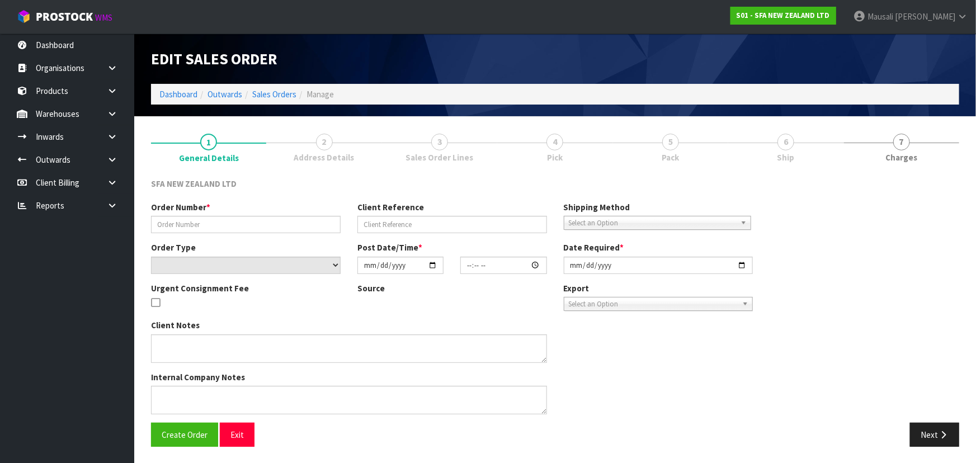
type input "24655"
type input "200964724"
select select "number:0"
type input "[DATE]"
type input "11:17:00.000"
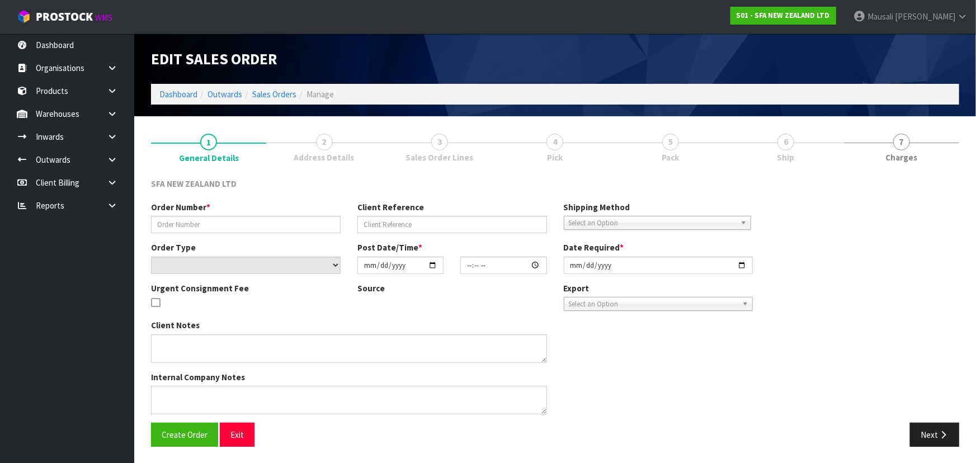
type input "[DATE]"
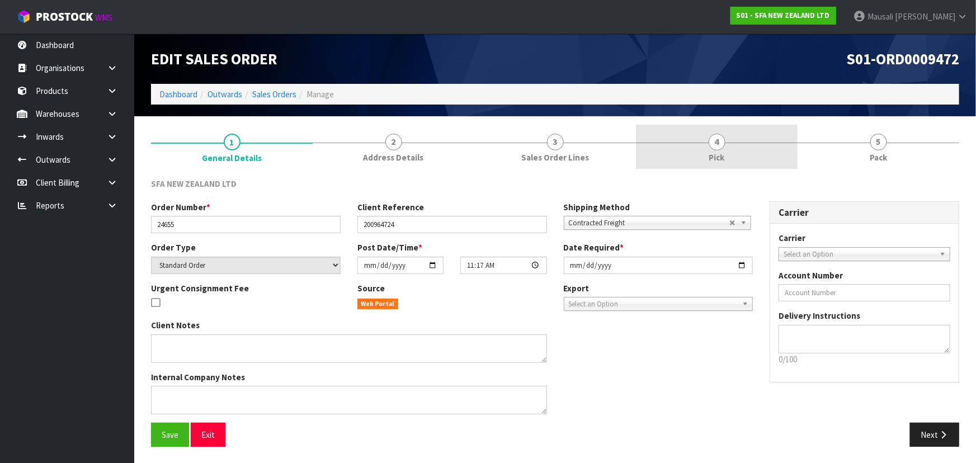
click at [758, 131] on link "4 Pick" at bounding box center [717, 147] width 162 height 44
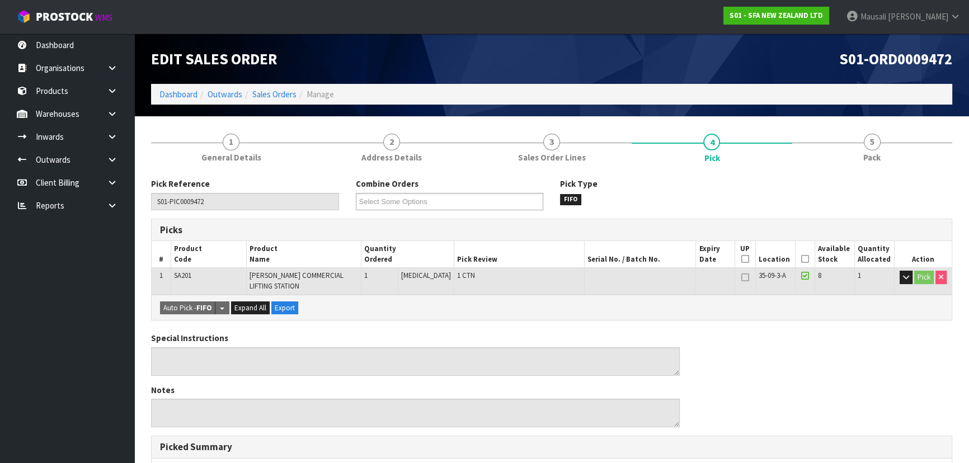
click at [801, 252] on th "Picked" at bounding box center [805, 254] width 20 height 26
click at [801, 259] on icon at bounding box center [805, 259] width 8 height 1
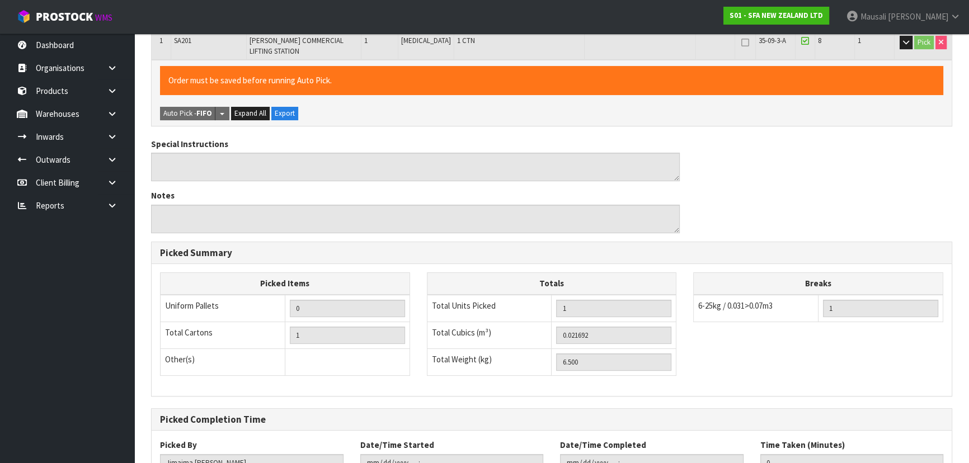
scroll to position [312, 0]
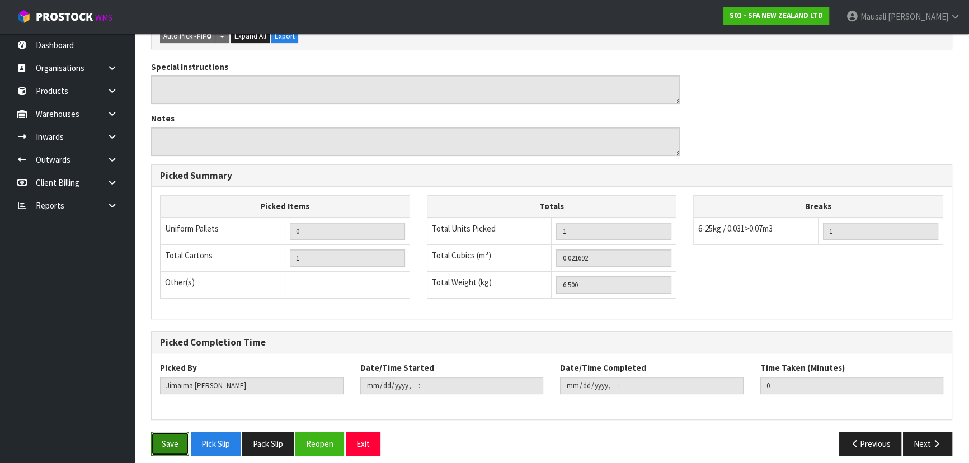
click at [170, 433] on button "Save" at bounding box center [170, 444] width 38 height 24
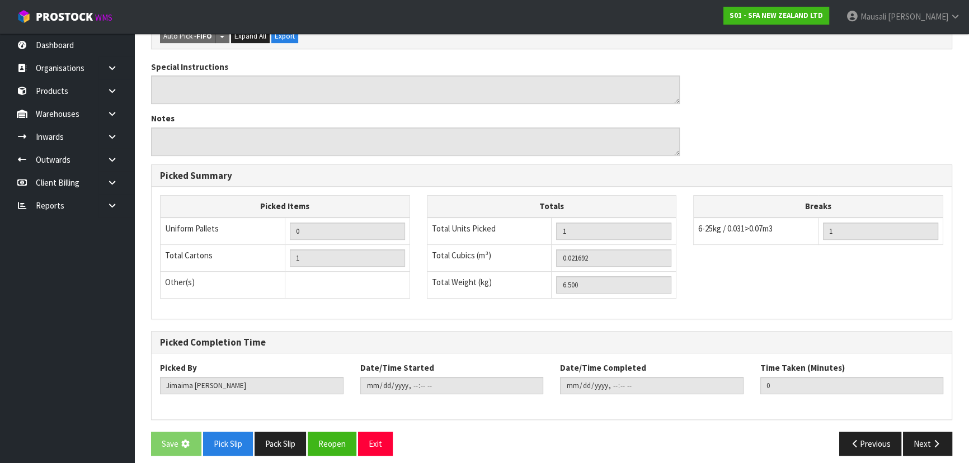
scroll to position [0, 0]
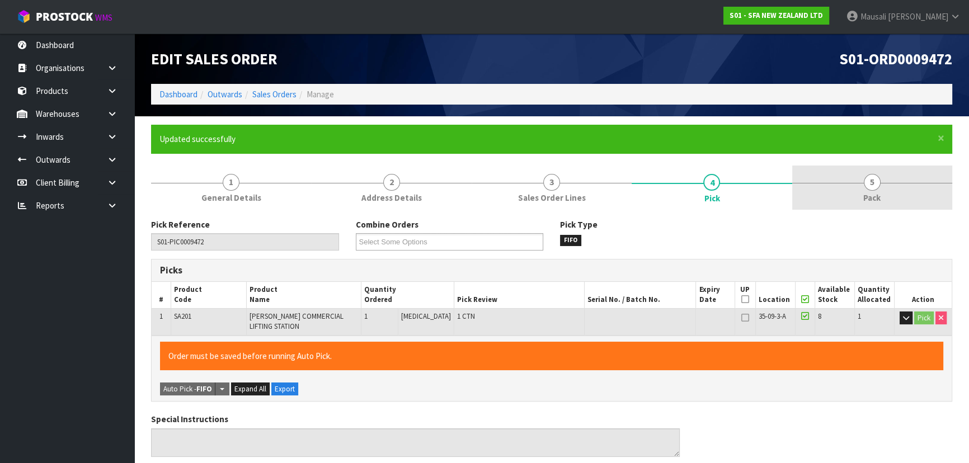
type input "[PERSON_NAME]"
type input "[DATE]T14:07:39"
click at [887, 185] on link "5 Pack" at bounding box center [872, 188] width 160 height 44
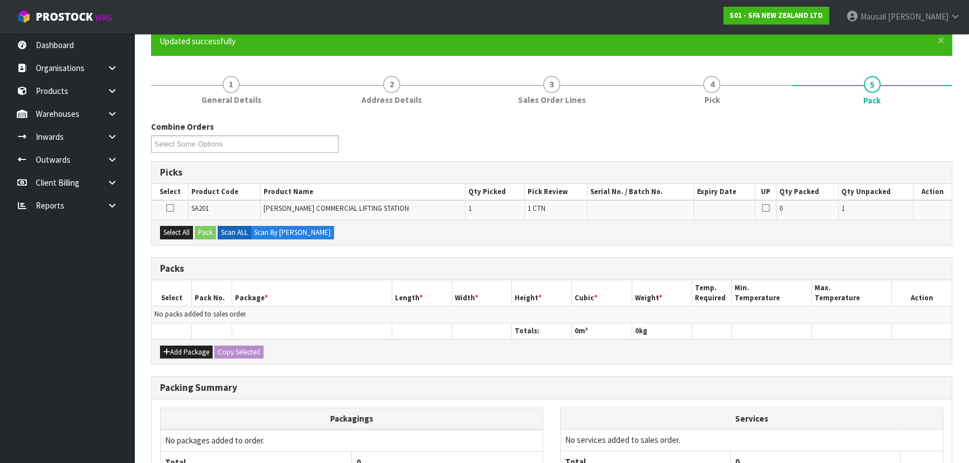
scroll to position [152, 0]
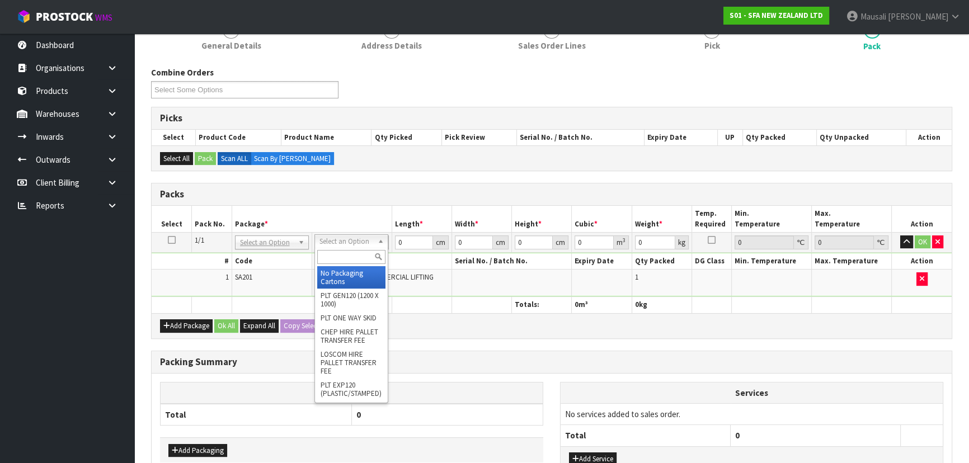
drag, startPoint x: 347, startPoint y: 242, endPoint x: 349, endPoint y: 261, distance: 18.5
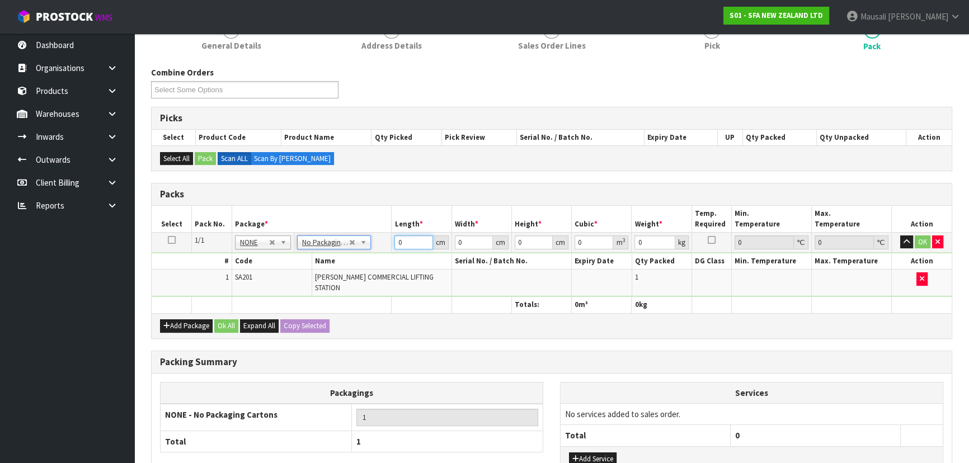
drag, startPoint x: 403, startPoint y: 241, endPoint x: 368, endPoint y: 248, distance: 35.6
click at [374, 248] on tr "1/1 NONE 007-001 007-002 007-004 007-009 007-013 007-014 007-015 007-017 007-01…" at bounding box center [552, 242] width 800 height 20
type input "47"
type input "24"
type input "3"
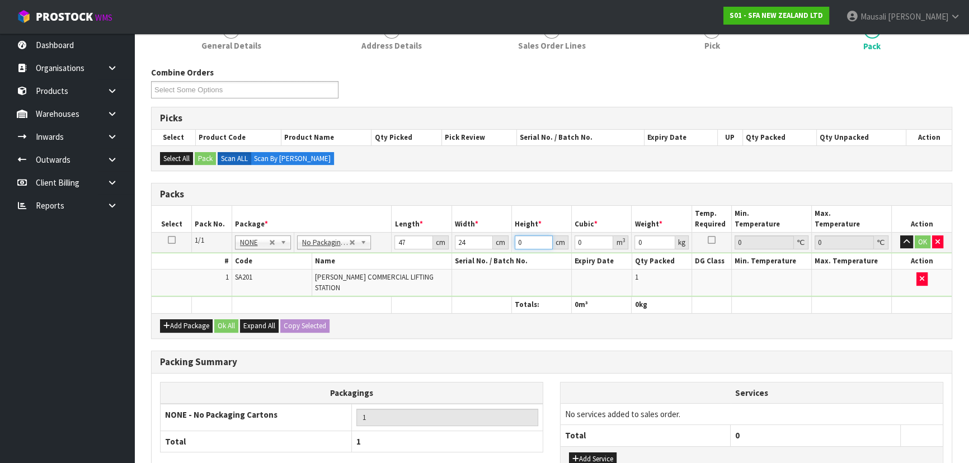
type input "0.003384"
type input "32"
type input "0.036096"
type input "32"
type input "7"
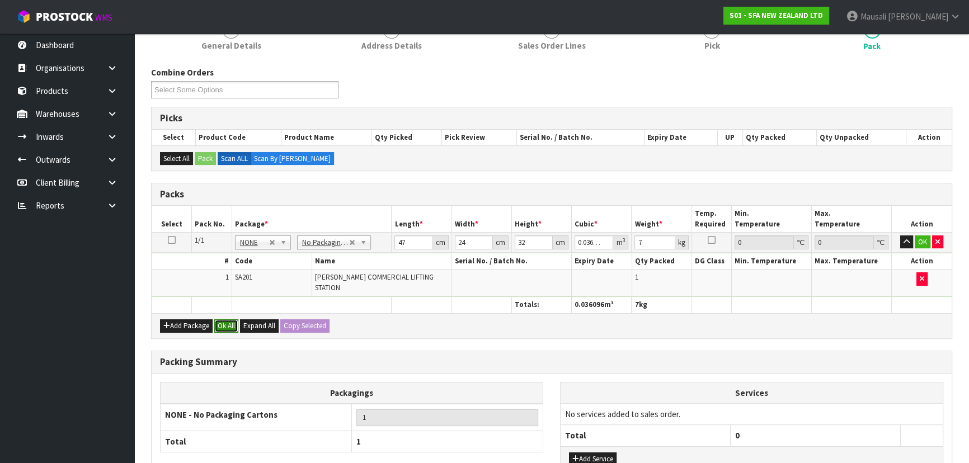
click at [224, 319] on button "Ok All" at bounding box center [226, 325] width 24 height 13
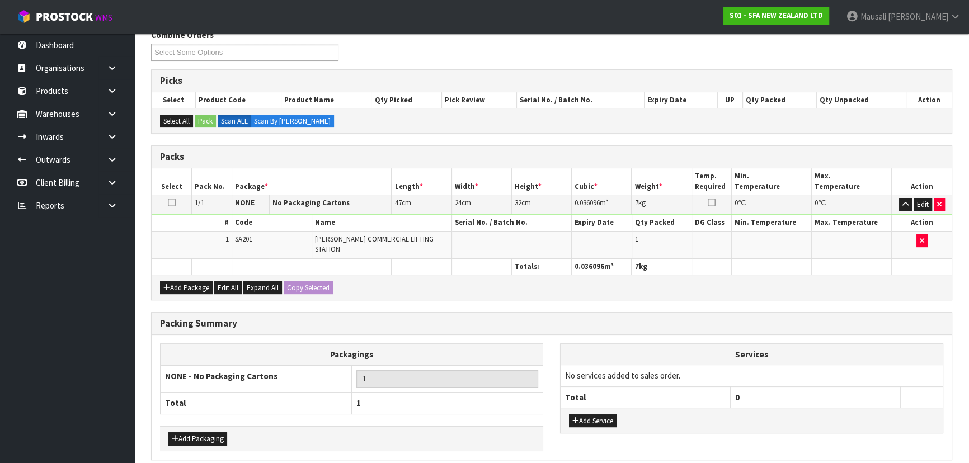
scroll to position [229, 0]
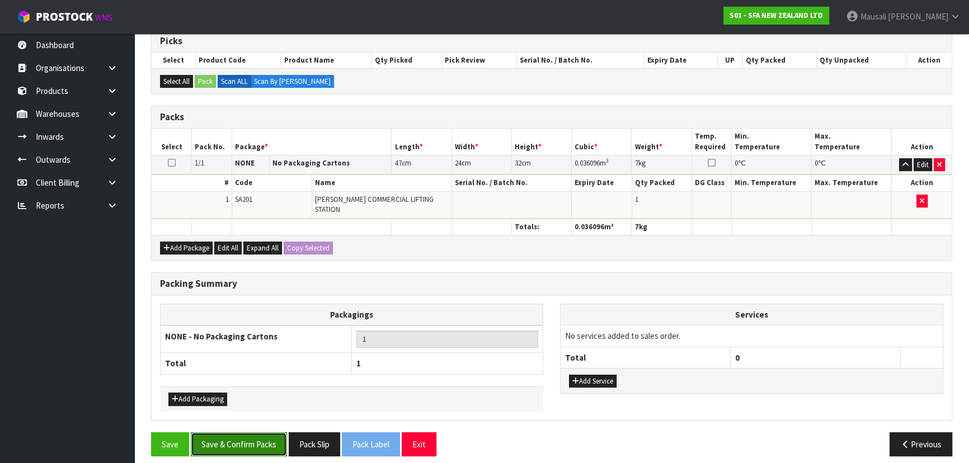
click at [260, 436] on button "Save & Confirm Packs" at bounding box center [239, 444] width 96 height 24
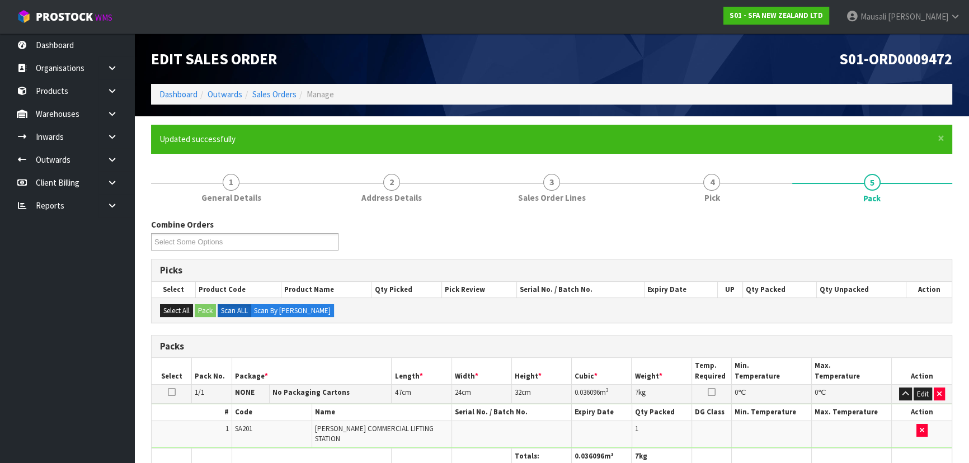
scroll to position [168, 0]
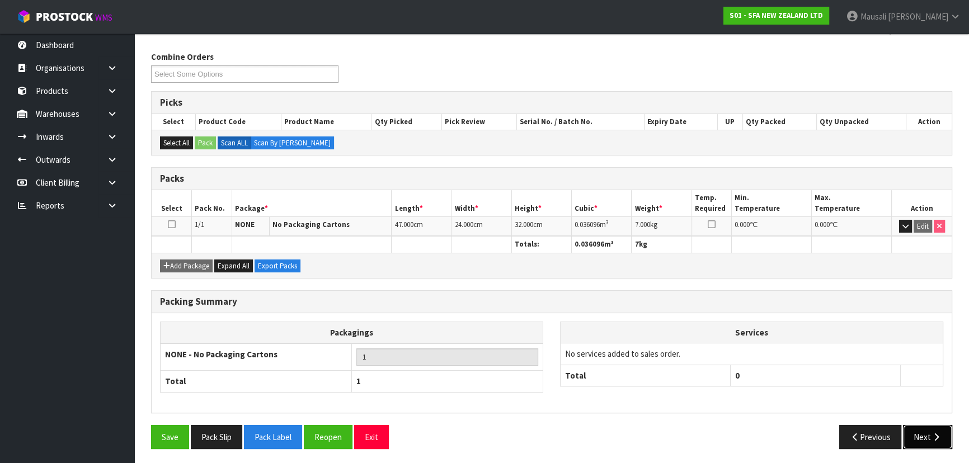
click at [931, 433] on icon "button" at bounding box center [936, 437] width 11 height 8
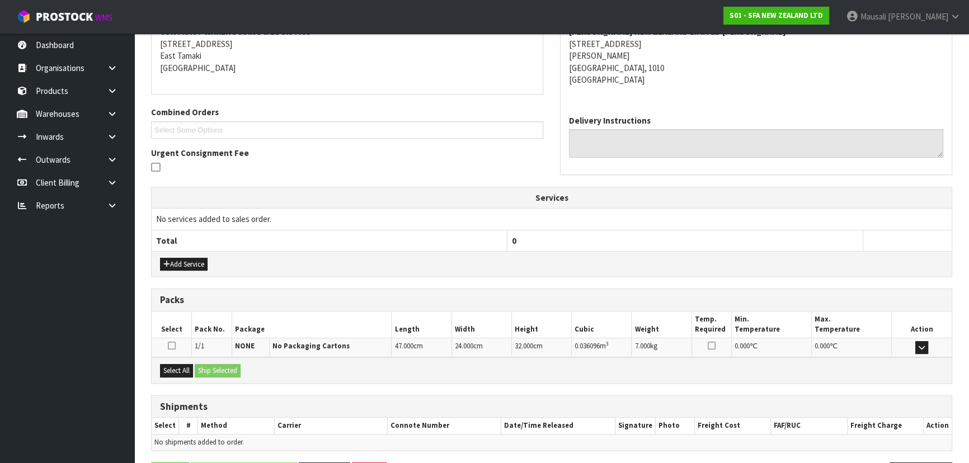
scroll to position [262, 0]
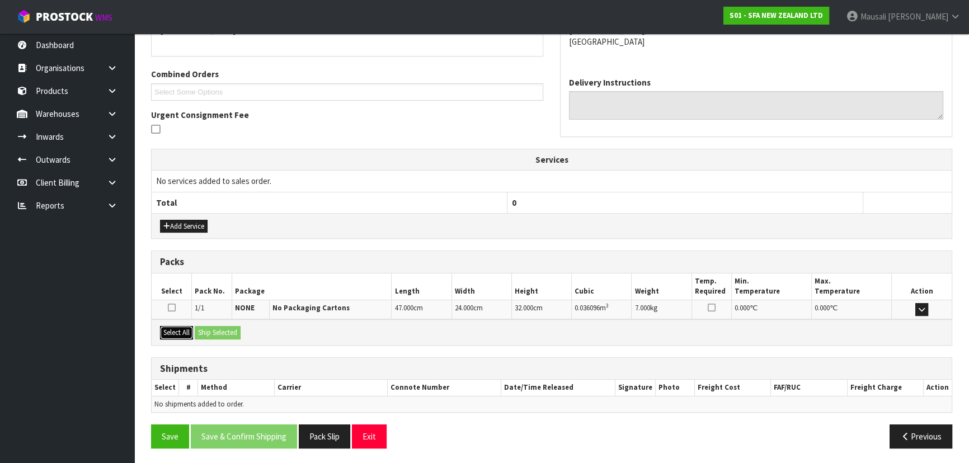
click at [181, 330] on button "Select All" at bounding box center [176, 332] width 33 height 13
click at [202, 330] on button "Ship Selected" at bounding box center [218, 332] width 46 height 13
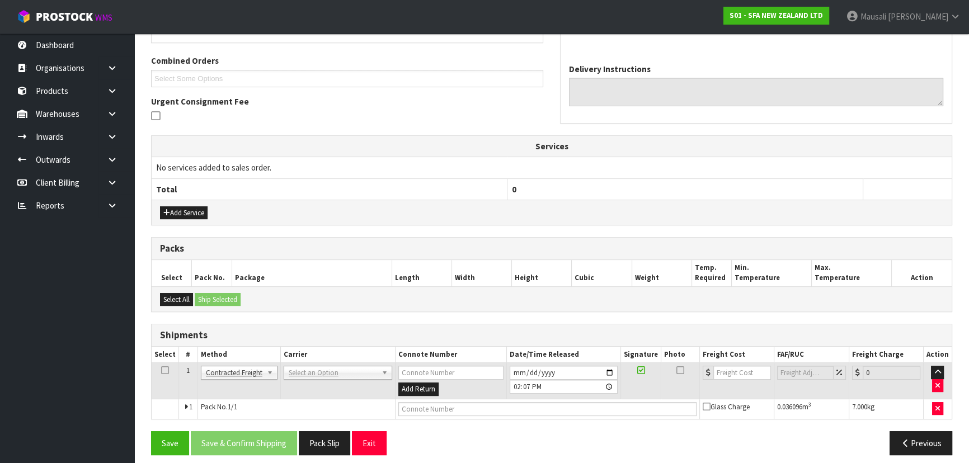
scroll to position [282, 0]
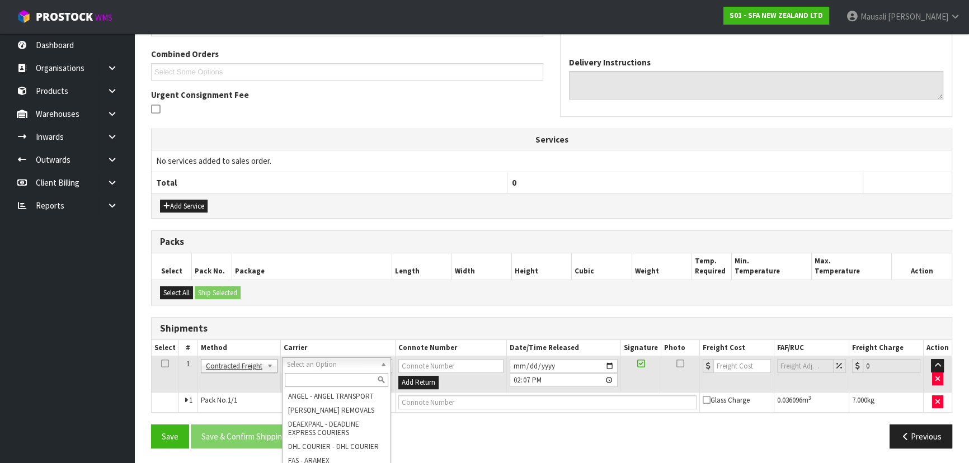
click at [314, 384] on input "text" at bounding box center [336, 380] width 103 height 14
type input "NZP"
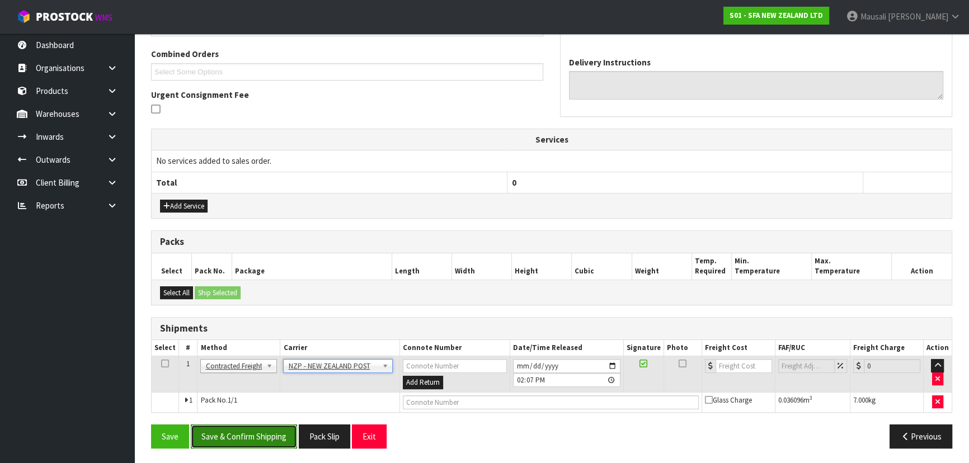
drag, startPoint x: 251, startPoint y: 431, endPoint x: 435, endPoint y: 354, distance: 200.1
click at [252, 431] on button "Save & Confirm Shipping" at bounding box center [244, 437] width 106 height 24
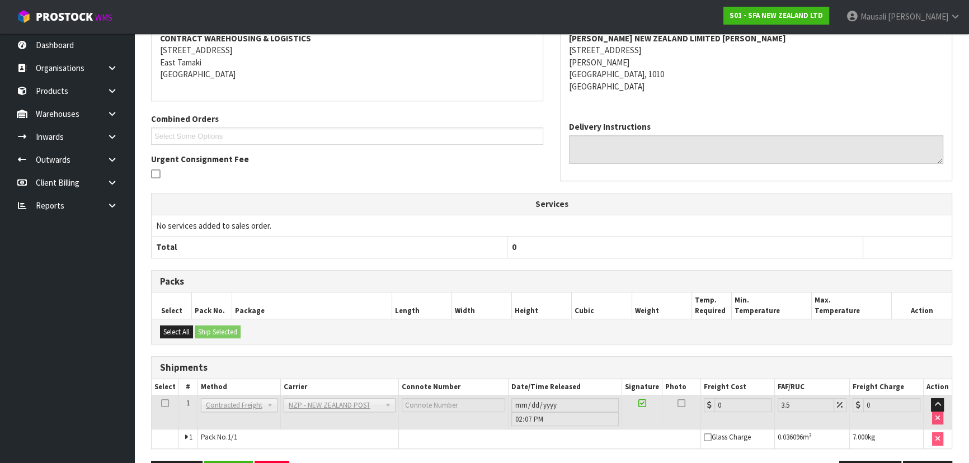
scroll to position [266, 0]
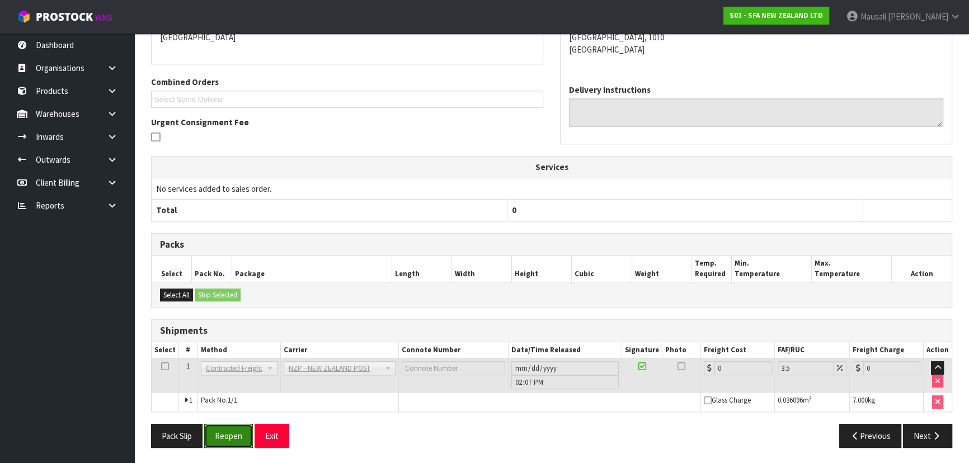
drag, startPoint x: 239, startPoint y: 431, endPoint x: 251, endPoint y: 420, distance: 16.6
click at [239, 431] on button "Reopen" at bounding box center [228, 436] width 49 height 24
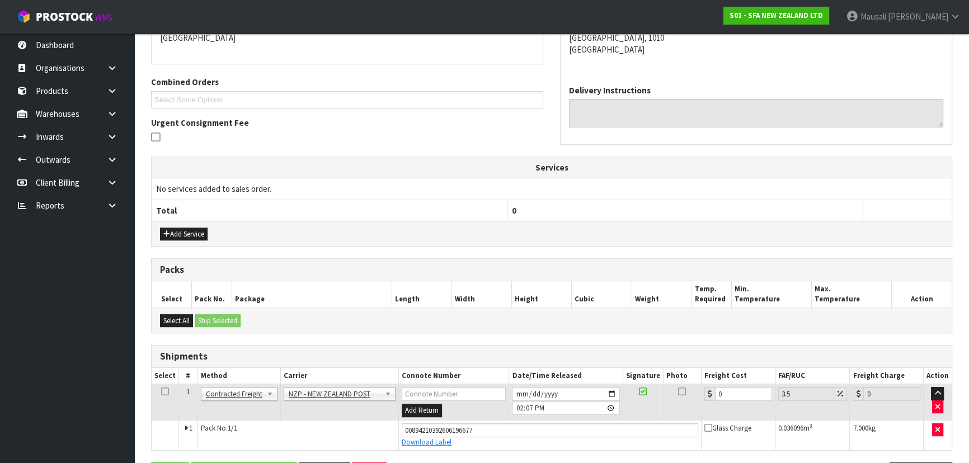
scroll to position [292, 0]
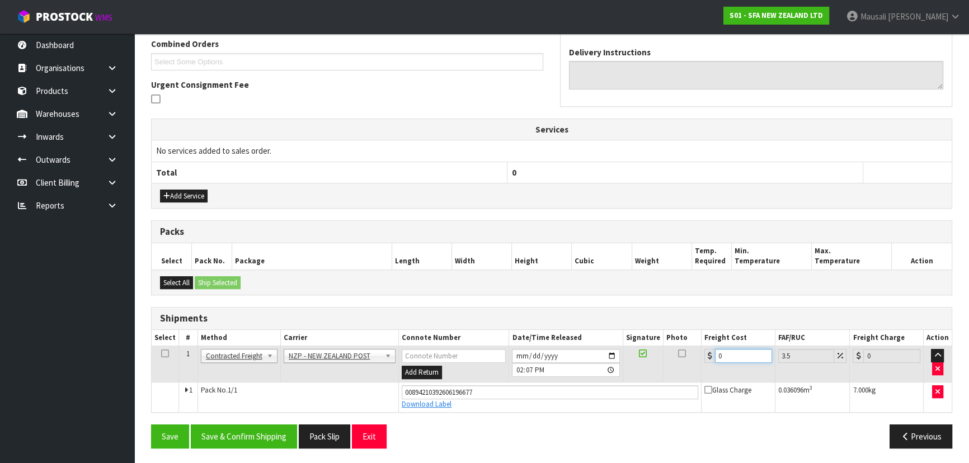
drag, startPoint x: 727, startPoint y: 356, endPoint x: 705, endPoint y: 364, distance: 23.7
click at [705, 364] on td "0" at bounding box center [738, 364] width 74 height 36
type input "4"
type input "4.14"
type input "4.3"
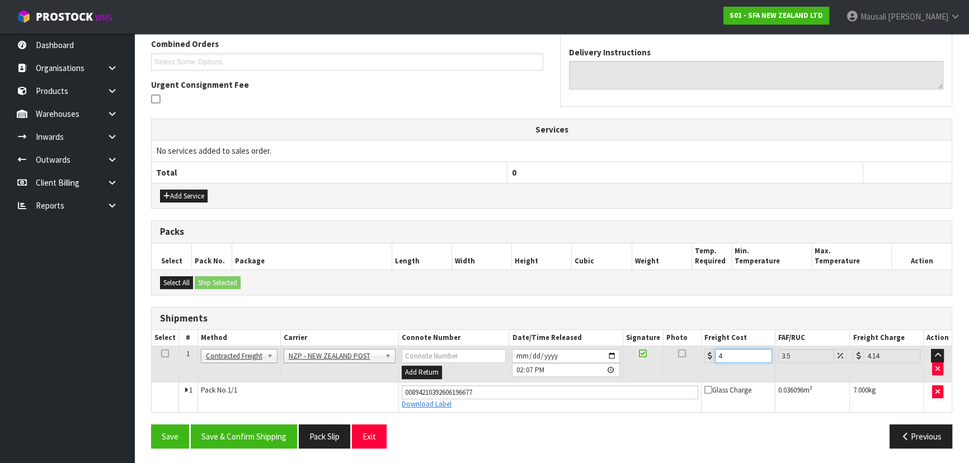
type input "4.45"
type input "4.33"
type input "4.48"
type input "4.33"
click at [274, 432] on button "Save & Confirm Shipping" at bounding box center [244, 437] width 106 height 24
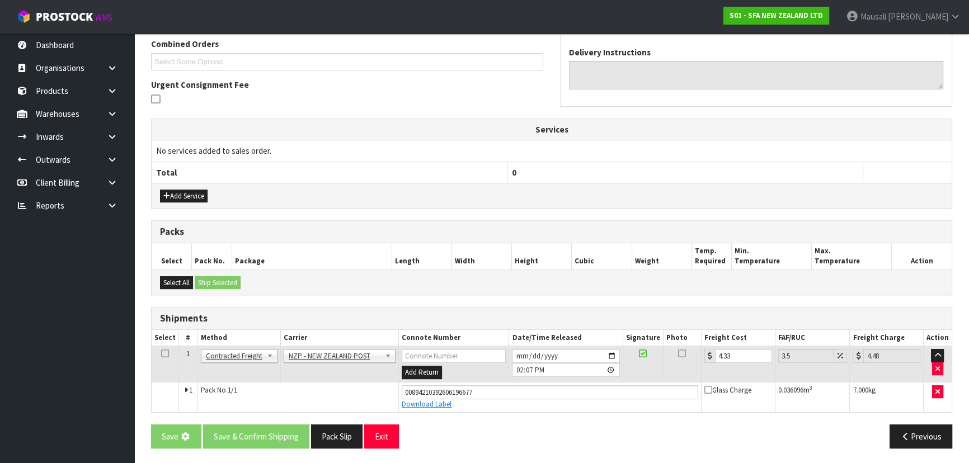
scroll to position [0, 0]
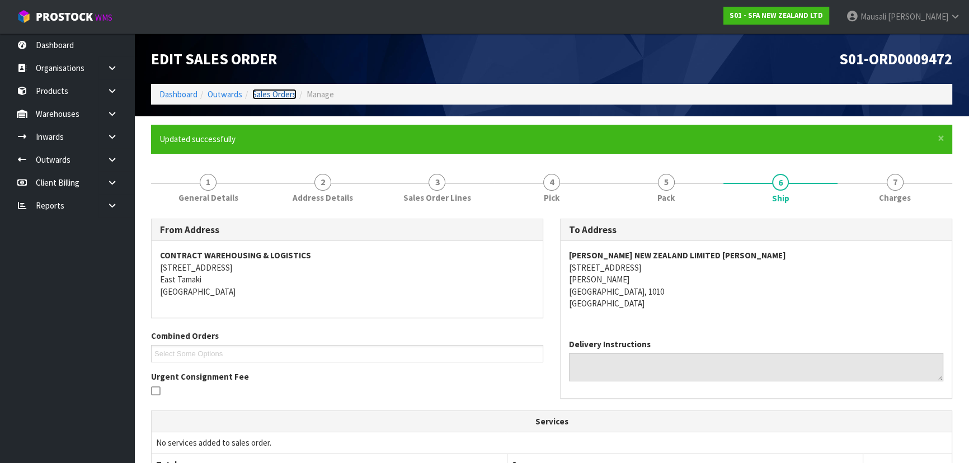
click at [277, 89] on link "Sales Orders" at bounding box center [274, 94] width 44 height 11
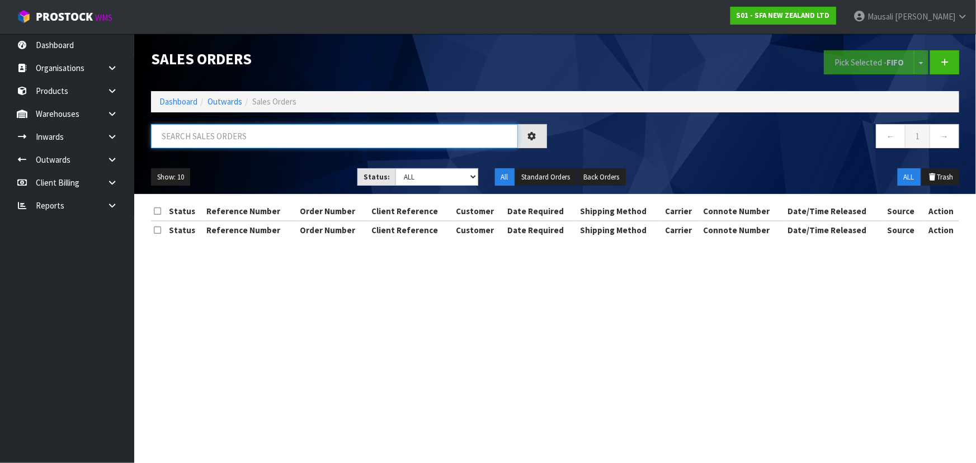
click at [175, 137] on input "text" at bounding box center [334, 136] width 367 height 24
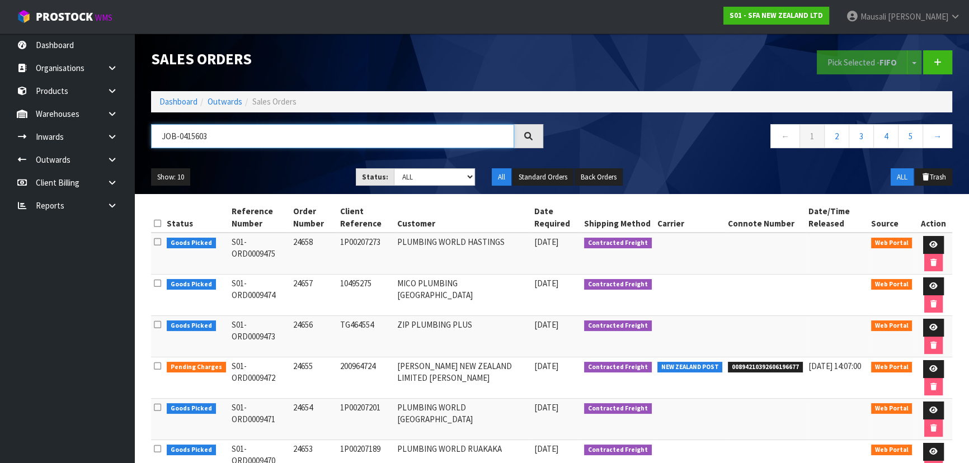
type input "JOB-0415603"
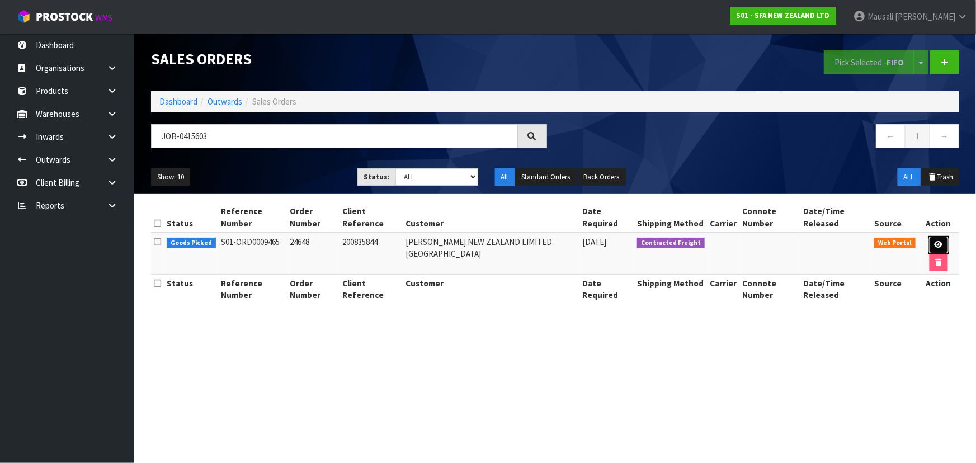
click at [929, 236] on link at bounding box center [939, 245] width 21 height 18
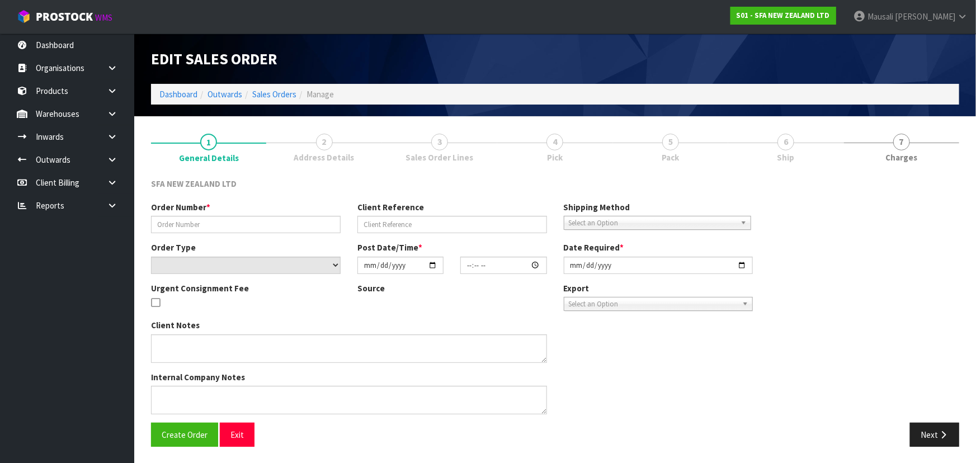
type input "24648"
type input "200835844"
select select "number:0"
type input "[DATE]"
type input "10:50:00.000"
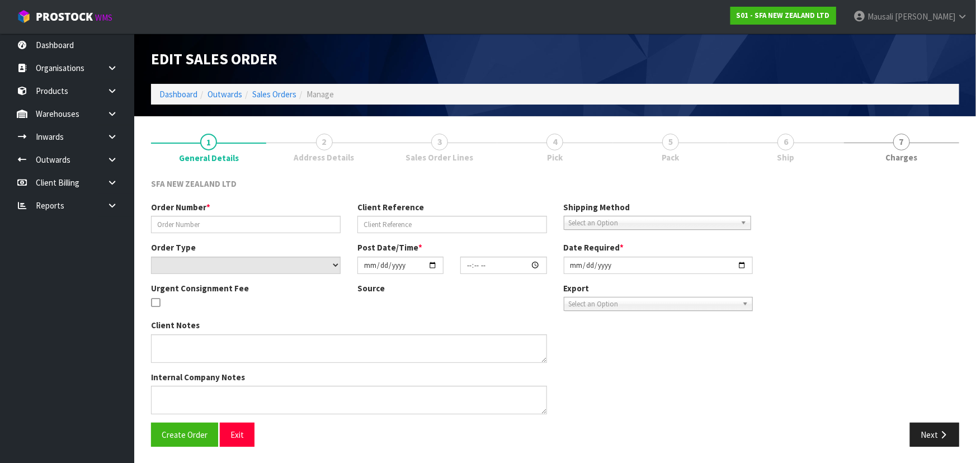
type input "[DATE]"
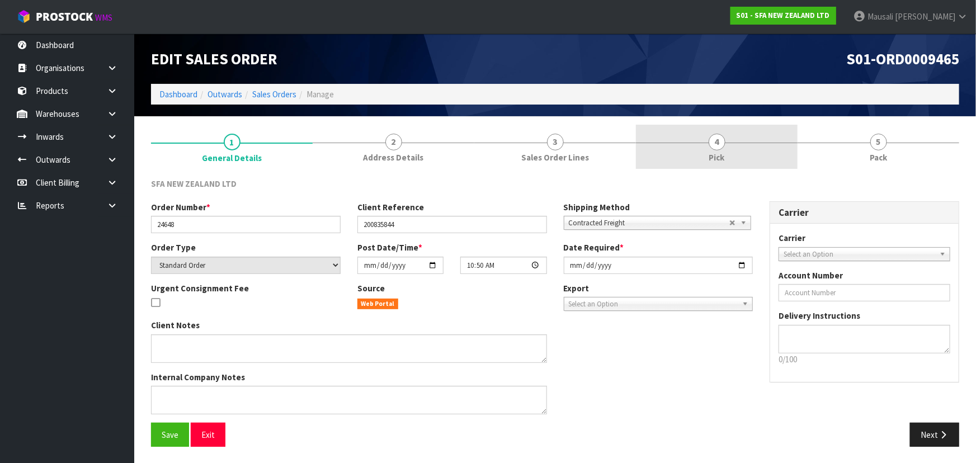
click at [721, 141] on span "4" at bounding box center [717, 142] width 17 height 17
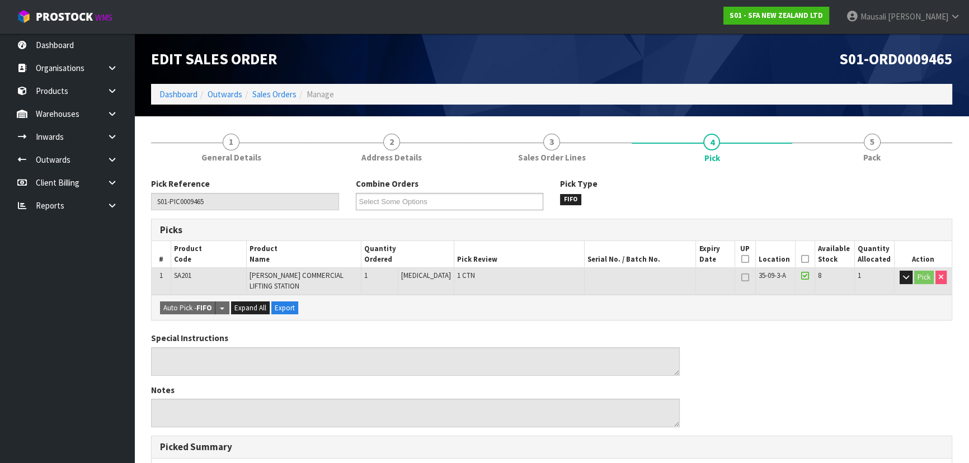
click at [803, 259] on icon at bounding box center [805, 259] width 8 height 1
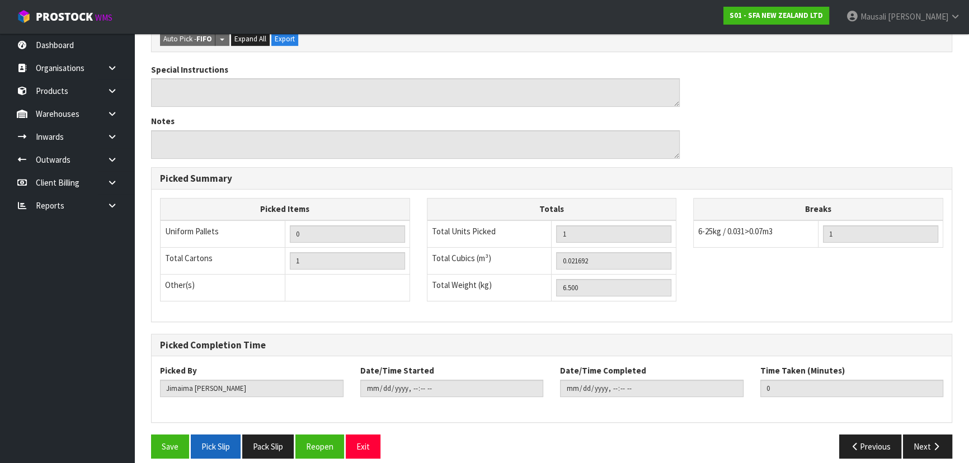
scroll to position [312, 0]
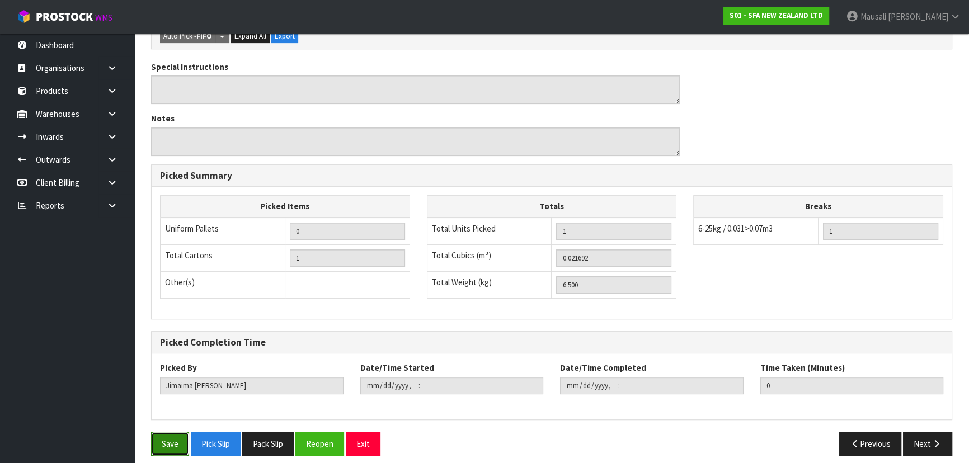
click at [173, 432] on button "Save" at bounding box center [170, 444] width 38 height 24
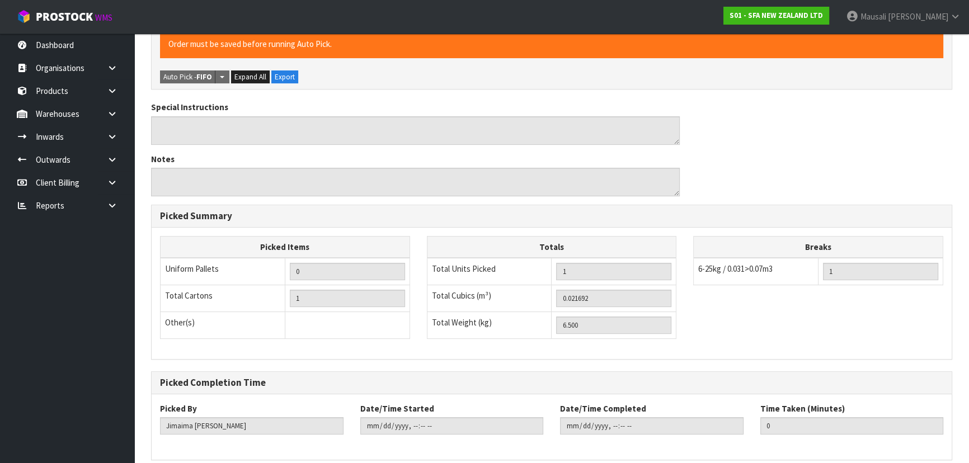
scroll to position [0, 0]
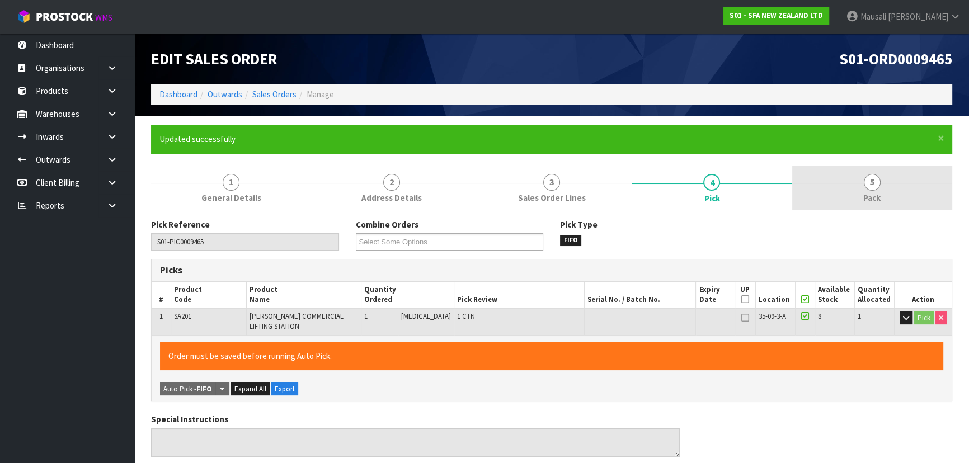
type input "[PERSON_NAME]"
type input "[DATE]T14:10:12"
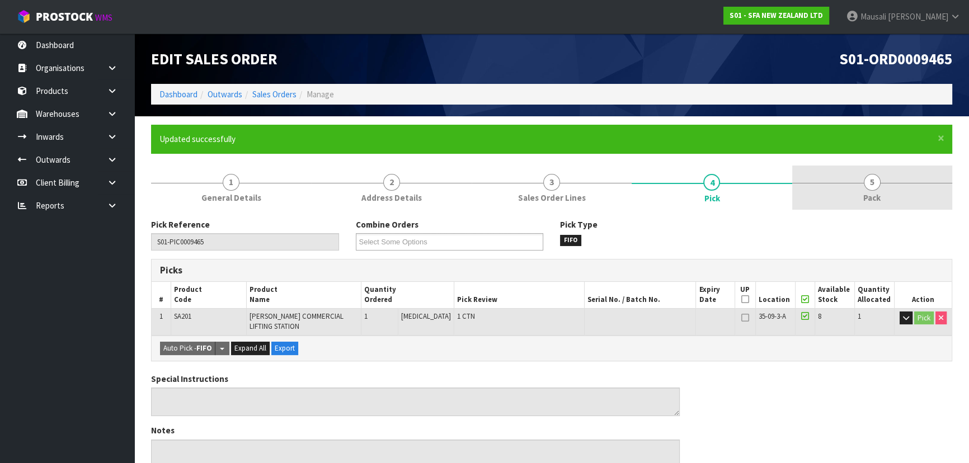
click at [870, 192] on span "Pack" at bounding box center [871, 198] width 17 height 12
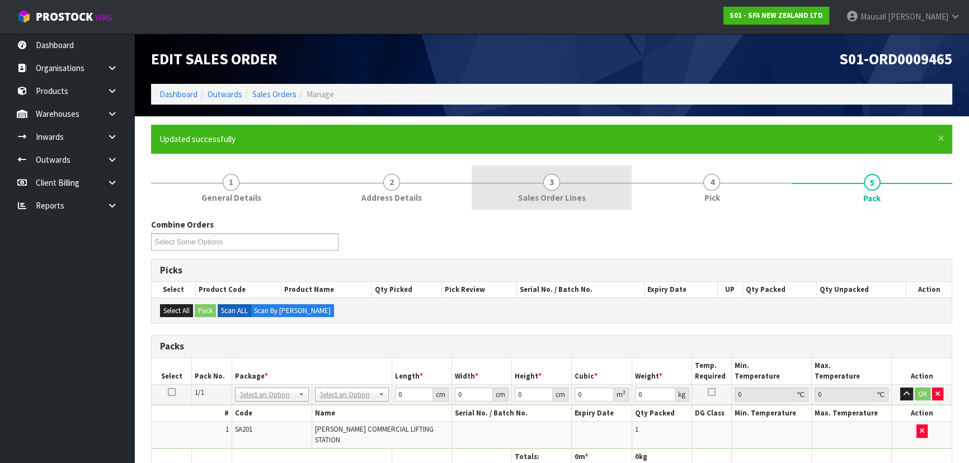
scroll to position [203, 0]
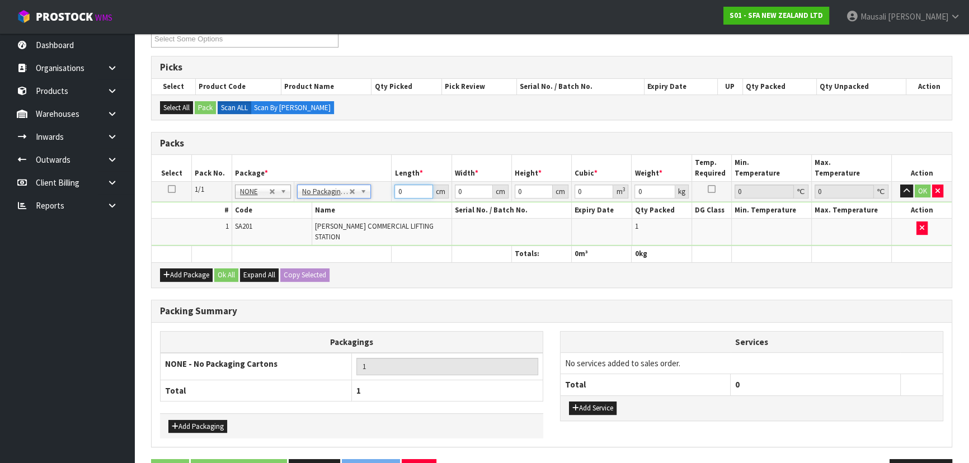
drag, startPoint x: 408, startPoint y: 191, endPoint x: 374, endPoint y: 200, distance: 35.7
click at [375, 199] on tr "1/1 NONE 007-001 007-002 007-004 007-009 007-013 007-014 007-015 007-017 007-01…" at bounding box center [552, 191] width 800 height 20
type input "47"
type input "24"
type input "3"
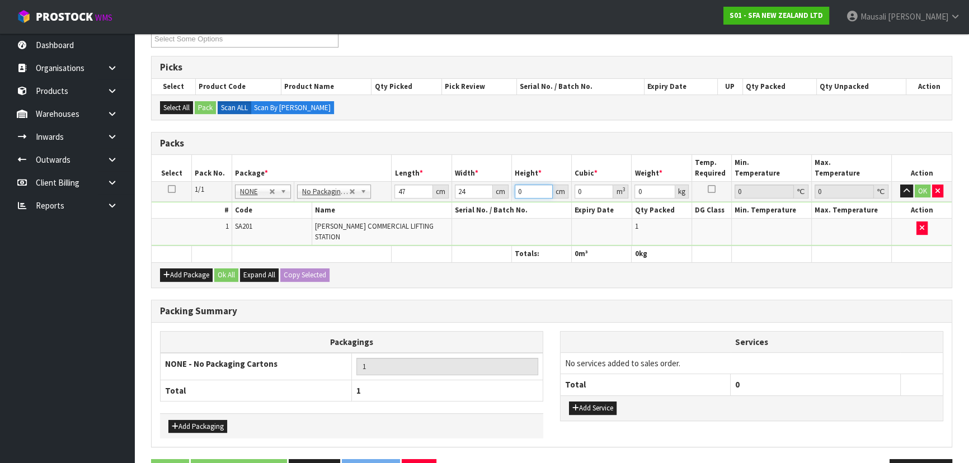
type input "0.003384"
type input "32"
type input "0.036096"
type input "32"
type input "7"
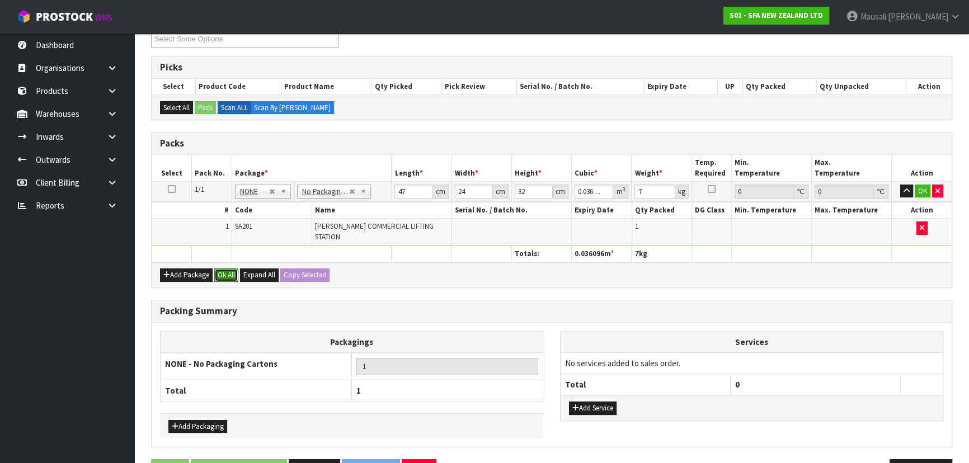
click at [228, 269] on button "Ok All" at bounding box center [226, 275] width 24 height 13
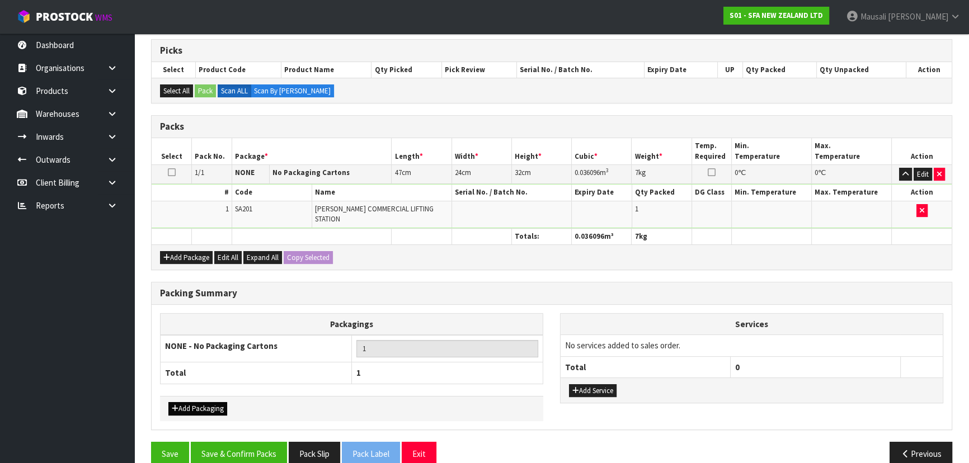
scroll to position [229, 0]
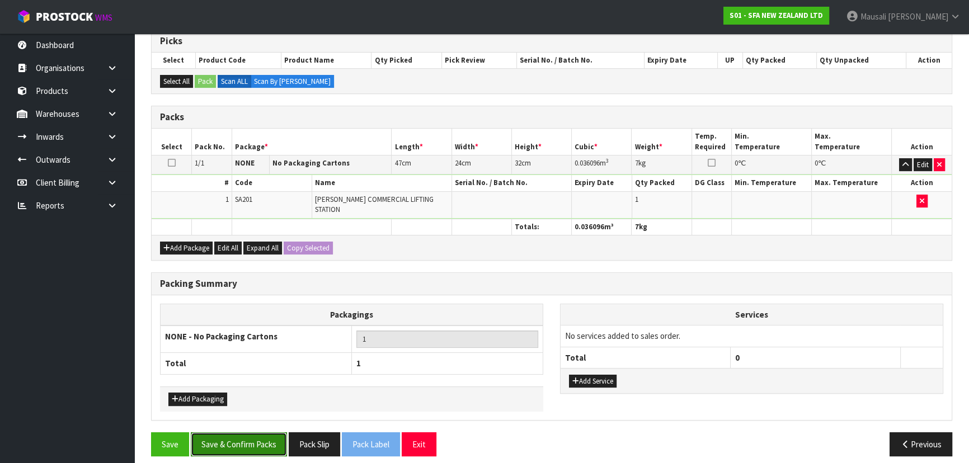
click at [229, 434] on button "Save & Confirm Packs" at bounding box center [239, 444] width 96 height 24
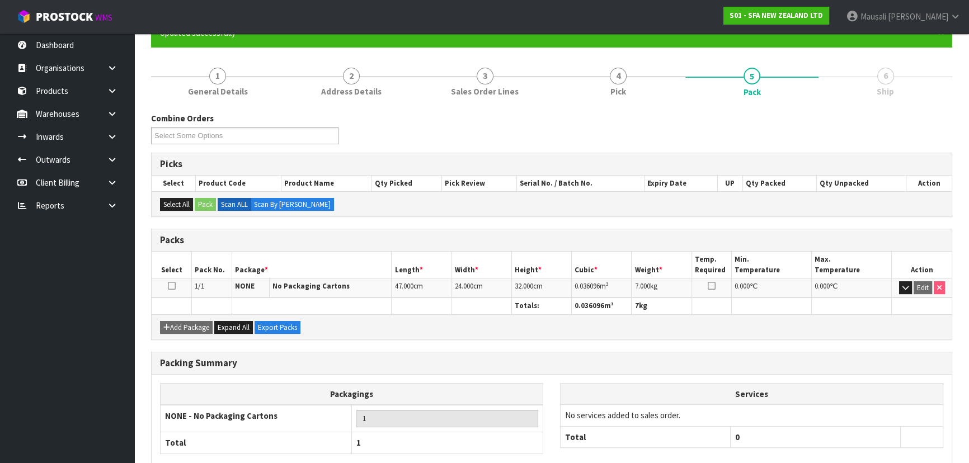
scroll to position [168, 0]
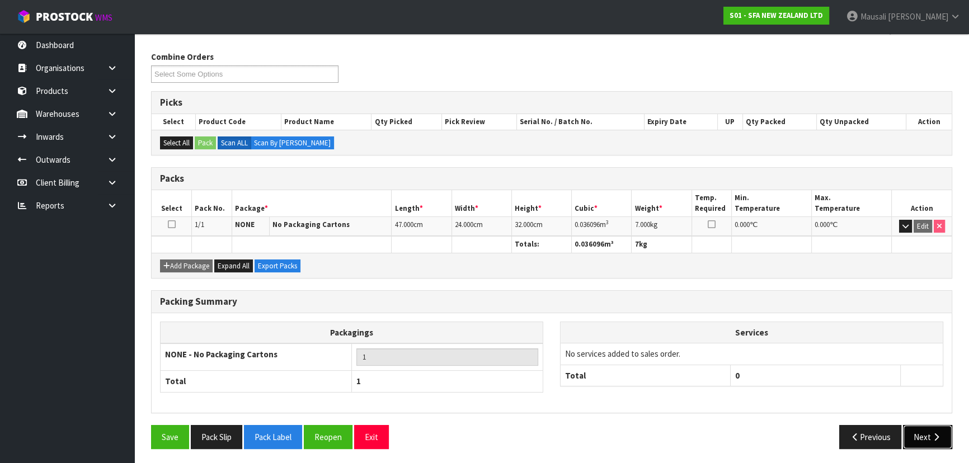
click at [924, 433] on button "Next" at bounding box center [927, 437] width 49 height 24
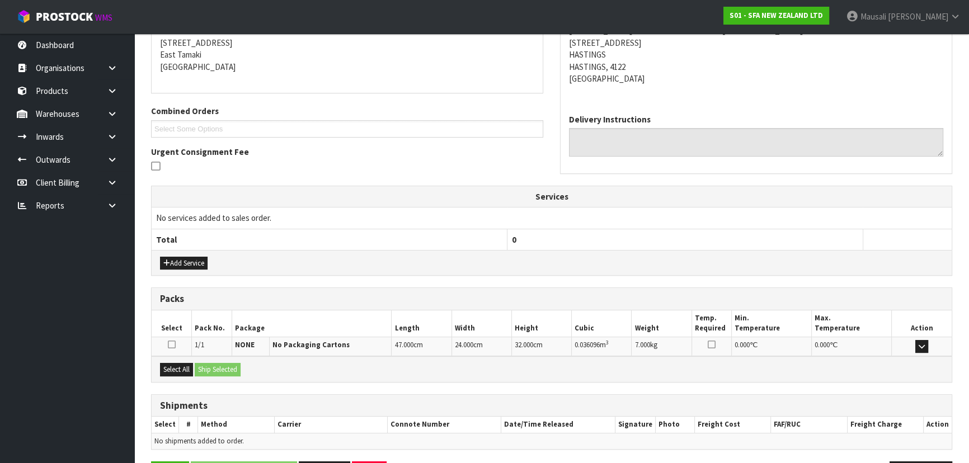
scroll to position [262, 0]
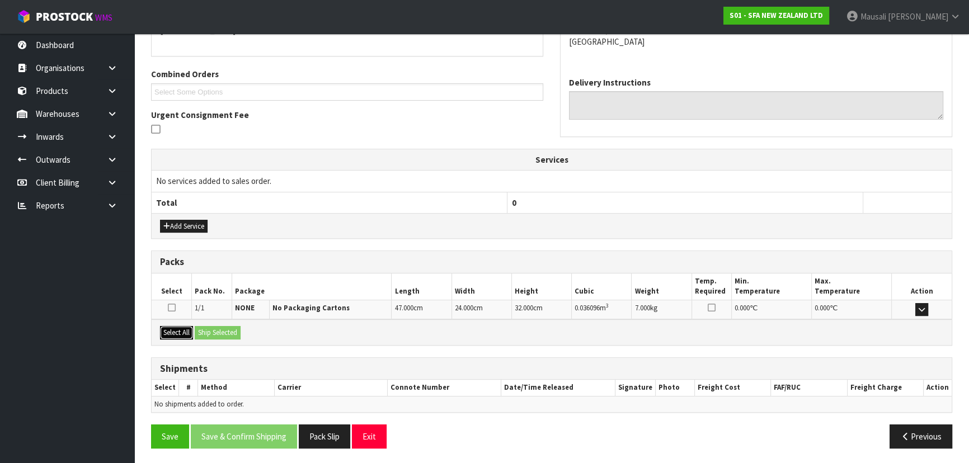
click at [177, 329] on button "Select All" at bounding box center [176, 332] width 33 height 13
drag, startPoint x: 201, startPoint y: 330, endPoint x: 225, endPoint y: 336, distance: 24.3
click at [203, 330] on button "Ship Selected" at bounding box center [218, 332] width 46 height 13
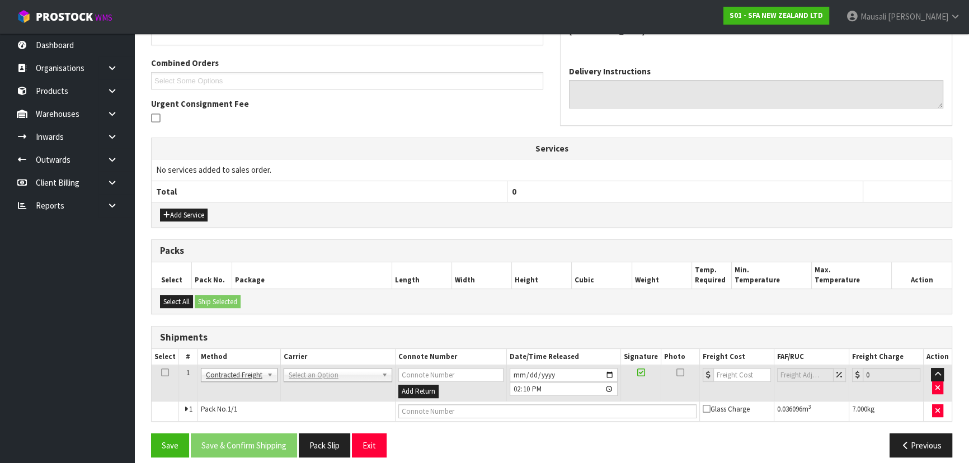
scroll to position [282, 0]
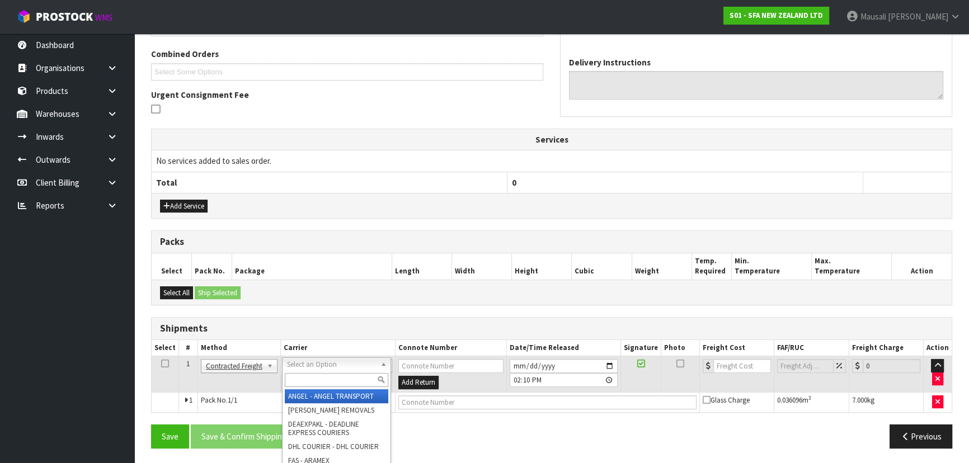
click at [321, 375] on input "text" at bounding box center [336, 380] width 103 height 14
type input "NZP"
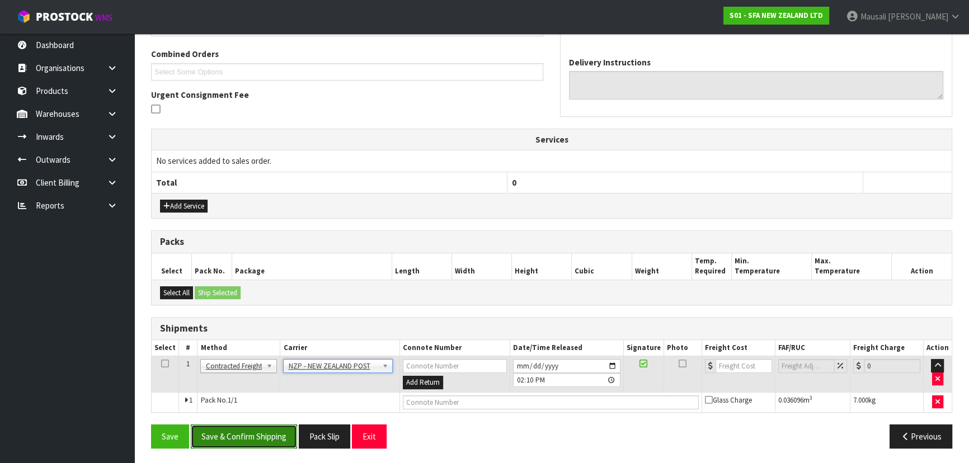
click at [258, 426] on button "Save & Confirm Shipping" at bounding box center [244, 437] width 106 height 24
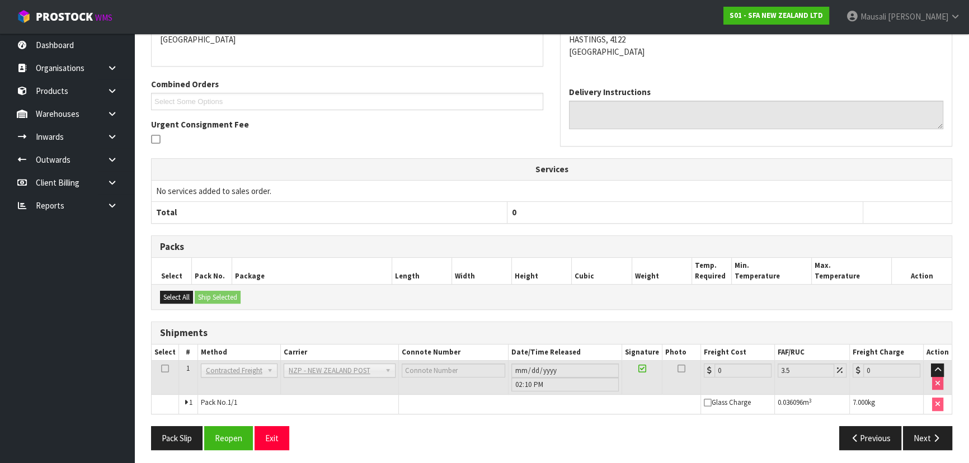
scroll to position [266, 0]
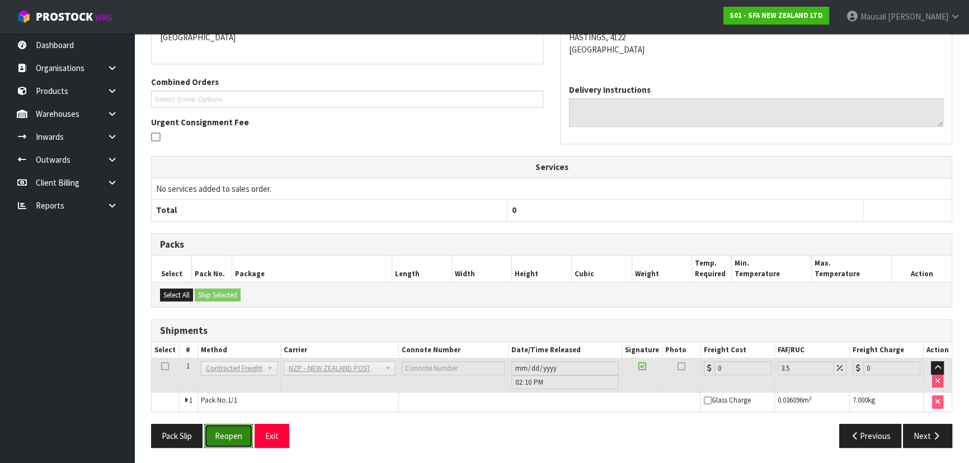
click at [229, 434] on button "Reopen" at bounding box center [228, 436] width 49 height 24
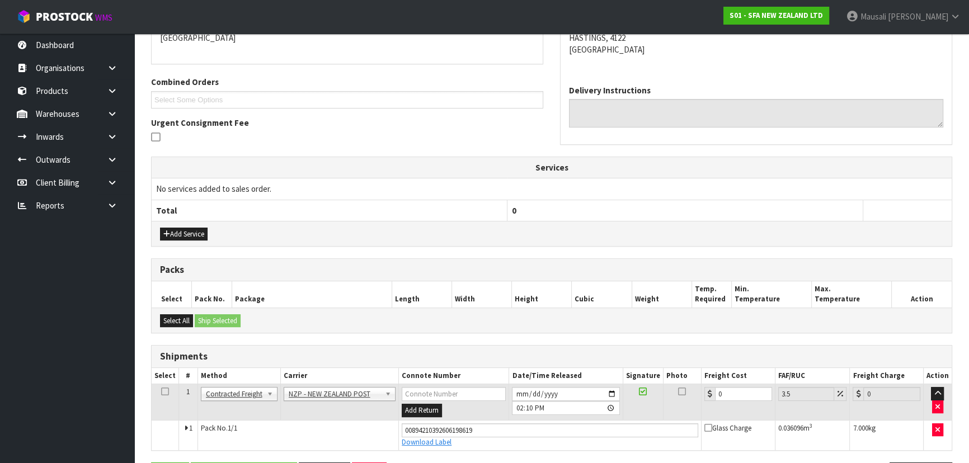
scroll to position [292, 0]
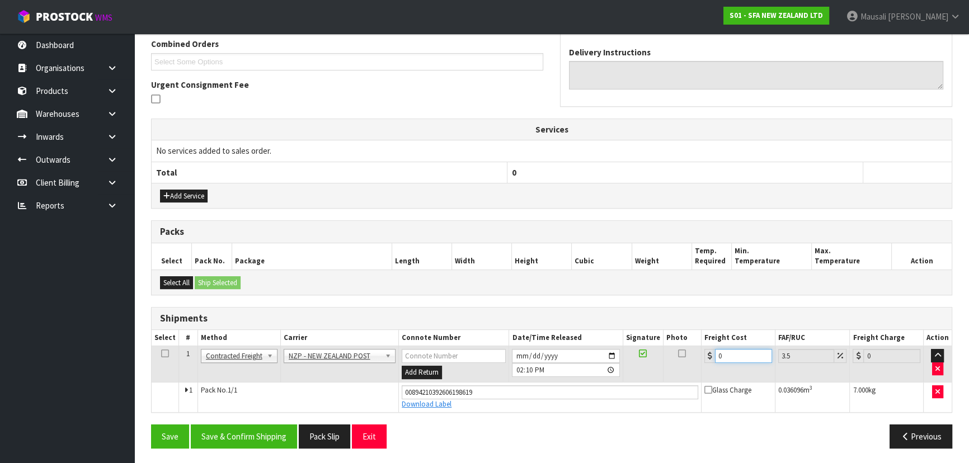
drag, startPoint x: 730, startPoint y: 352, endPoint x: 710, endPoint y: 358, distance: 20.4
click at [710, 358] on div "0" at bounding box center [738, 356] width 68 height 14
type input "8"
type input "8.28"
type input "8.4"
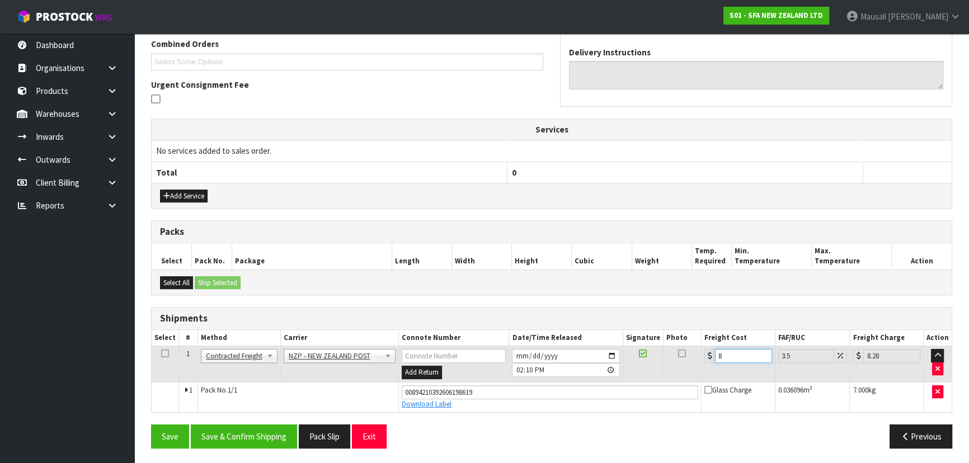
type input "8.69"
type input "8.45"
type input "8.75"
type input "8.45"
click at [258, 429] on button "Save & Confirm Shipping" at bounding box center [244, 437] width 106 height 24
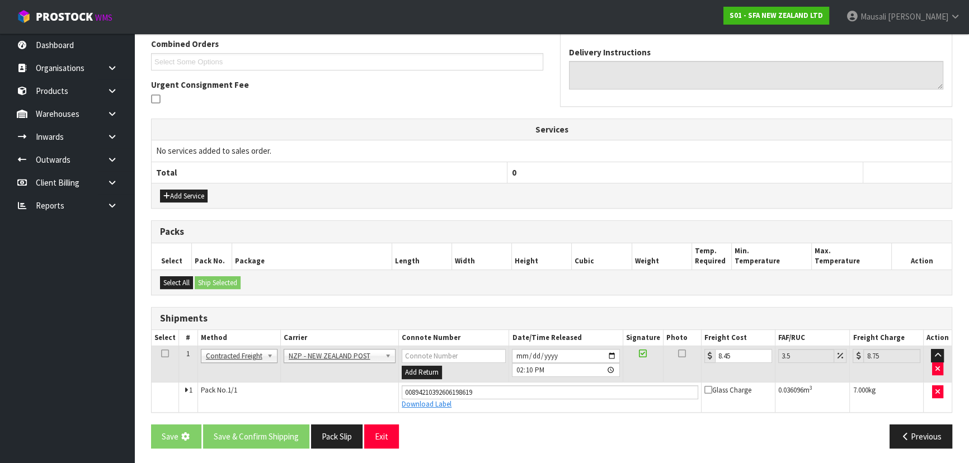
scroll to position [0, 0]
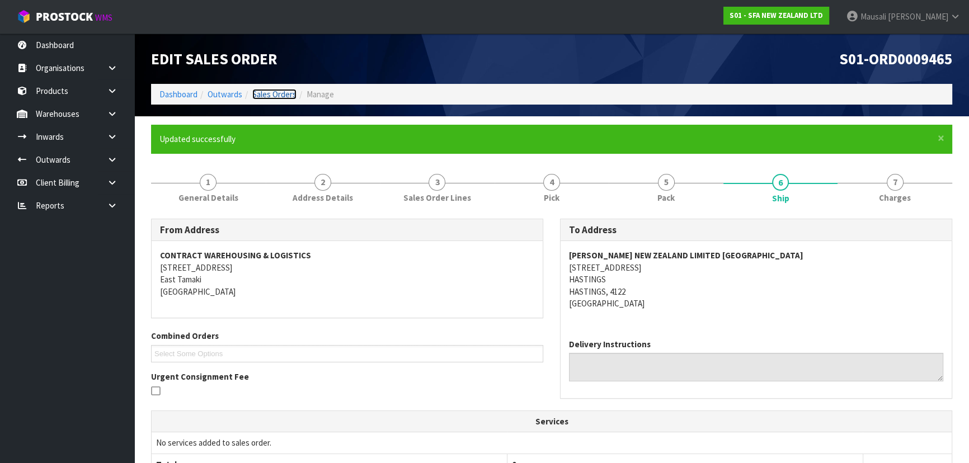
click at [261, 93] on link "Sales Orders" at bounding box center [274, 94] width 44 height 11
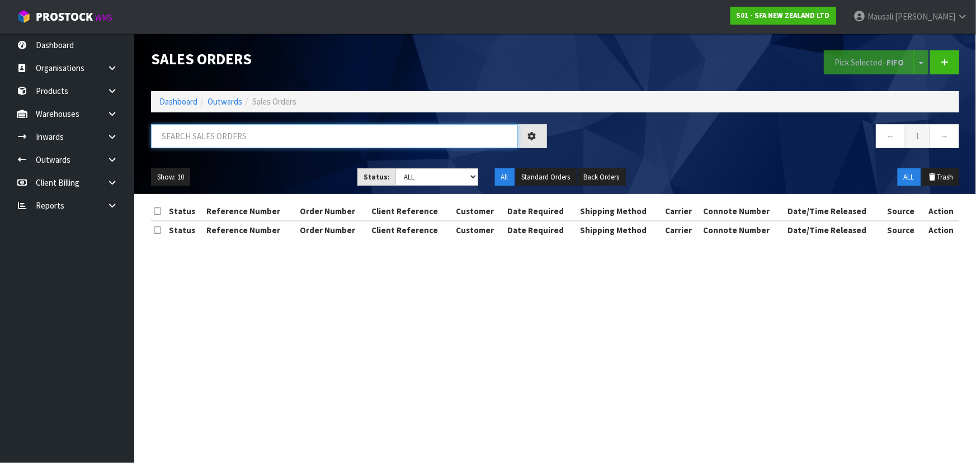
click at [198, 142] on input "text" at bounding box center [334, 136] width 367 height 24
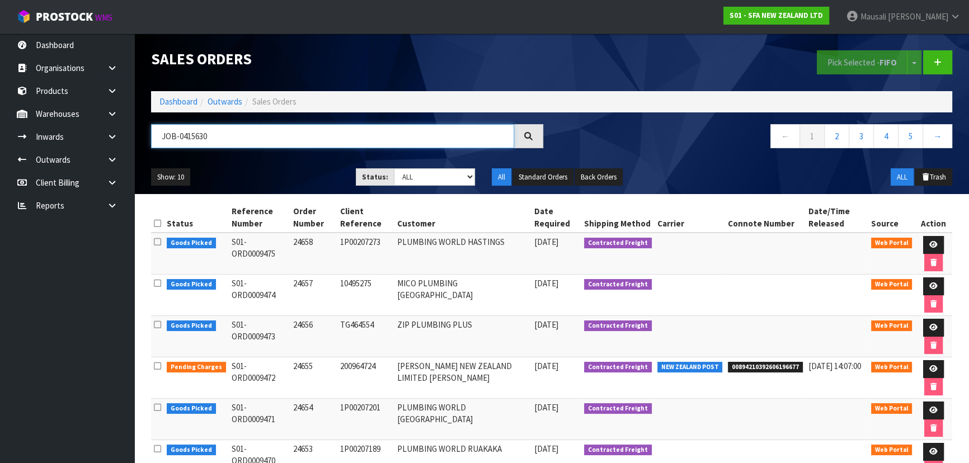
type input "JOB-0415630"
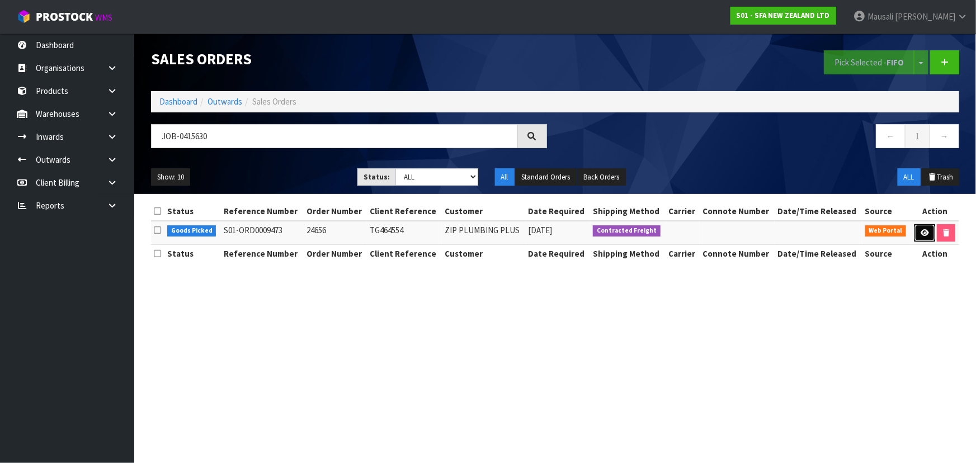
click at [923, 236] on link at bounding box center [925, 233] width 21 height 18
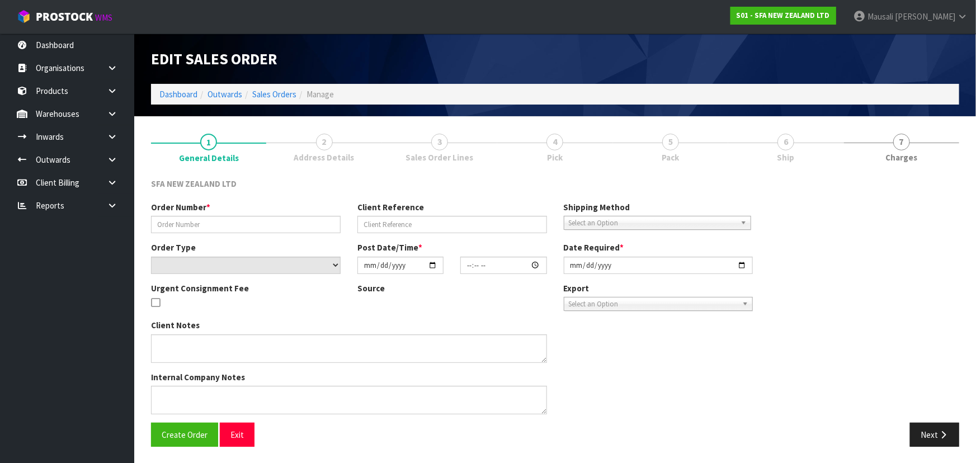
type input "24656"
type input "TG464554"
select select "number:0"
type input "[DATE]"
type input "12:03:00.000"
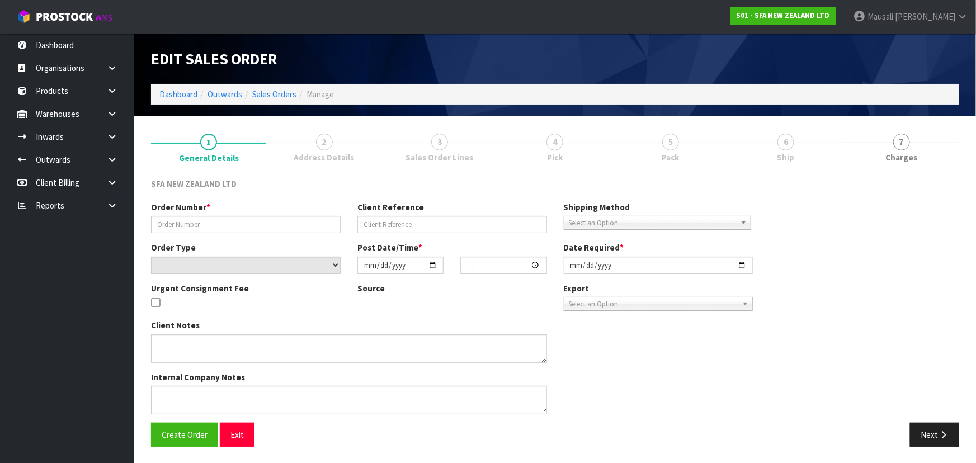
type input "[DATE]"
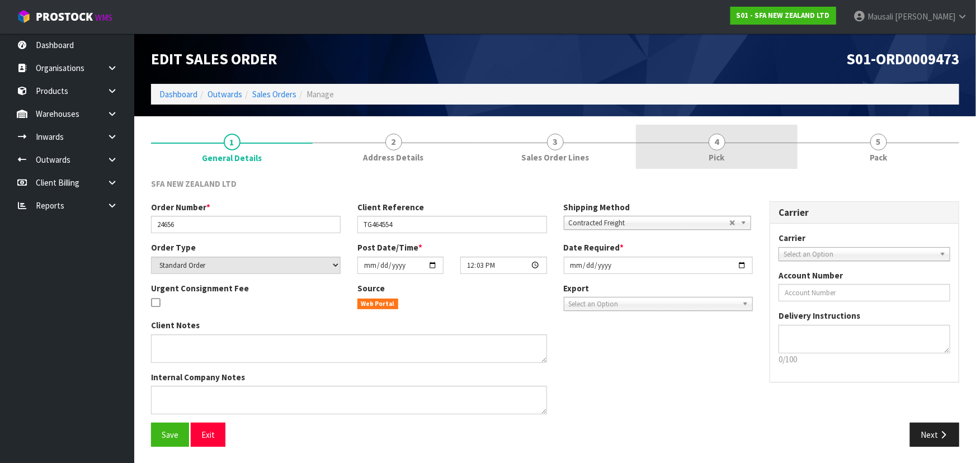
click at [755, 137] on link "4 Pick" at bounding box center [717, 147] width 162 height 44
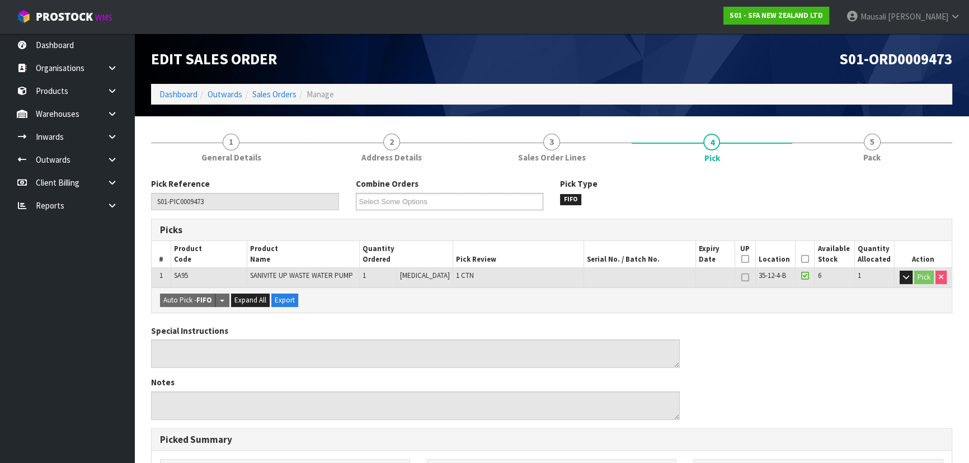
drag, startPoint x: 800, startPoint y: 260, endPoint x: 737, endPoint y: 284, distance: 67.1
click at [801, 260] on icon at bounding box center [805, 259] width 8 height 1
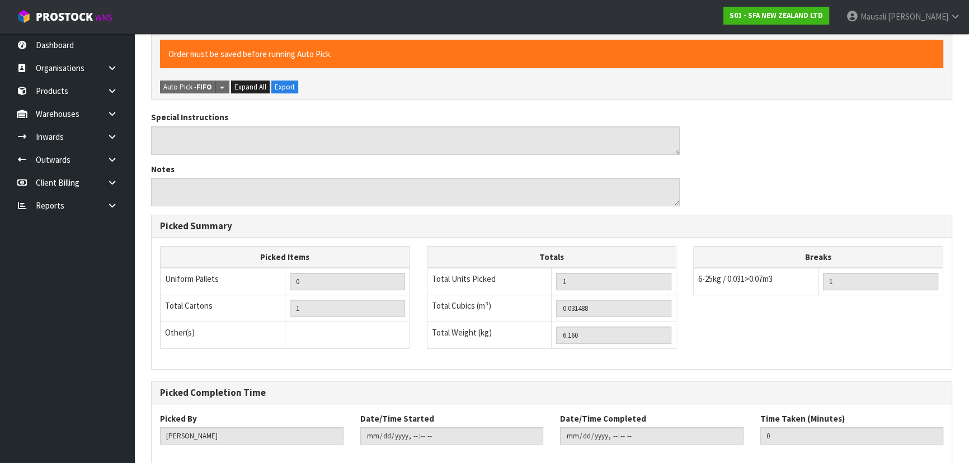
scroll to position [312, 0]
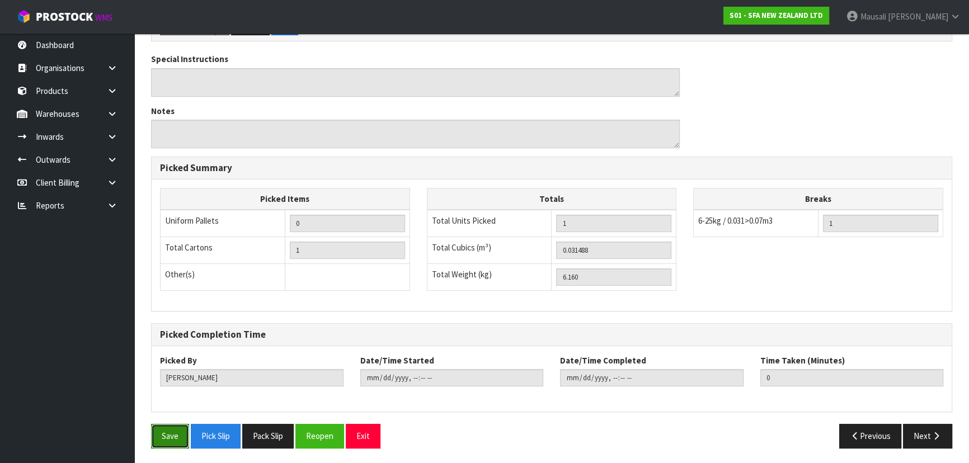
click at [156, 431] on button "Save" at bounding box center [170, 436] width 38 height 24
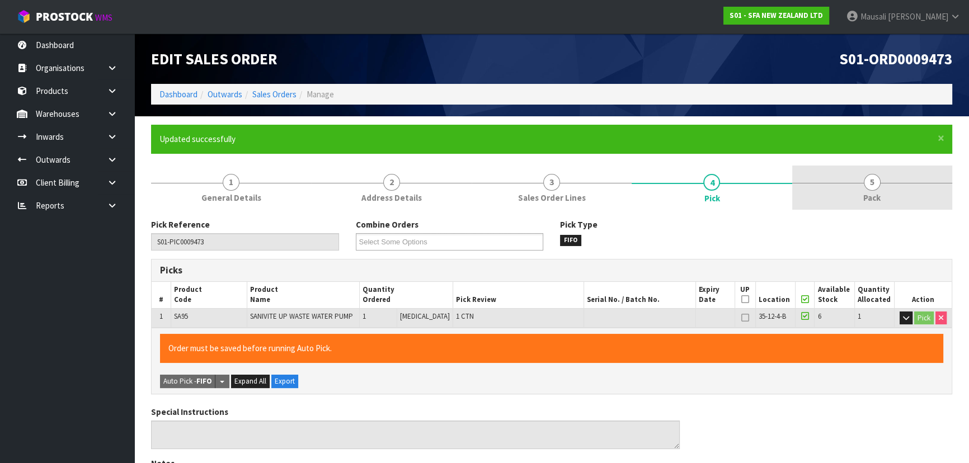
type input "[PERSON_NAME]"
type input "[DATE]T14:13:02"
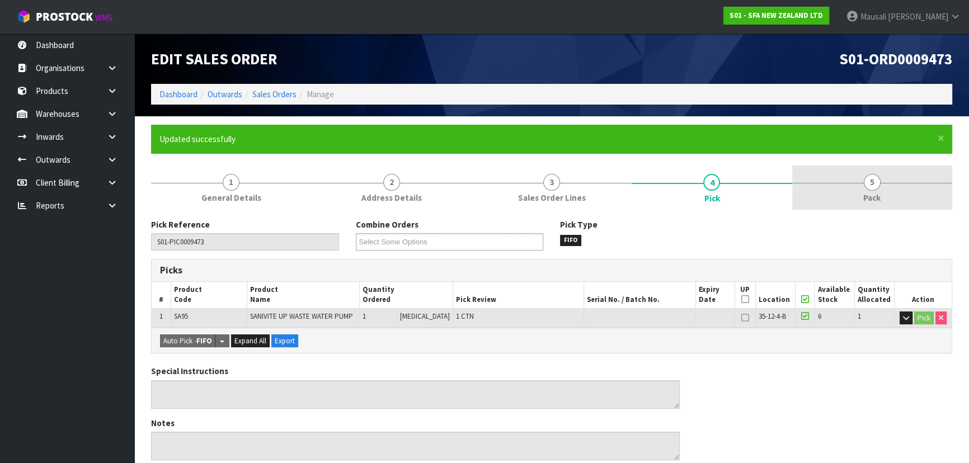
click at [860, 185] on link "5 Pack" at bounding box center [872, 188] width 160 height 44
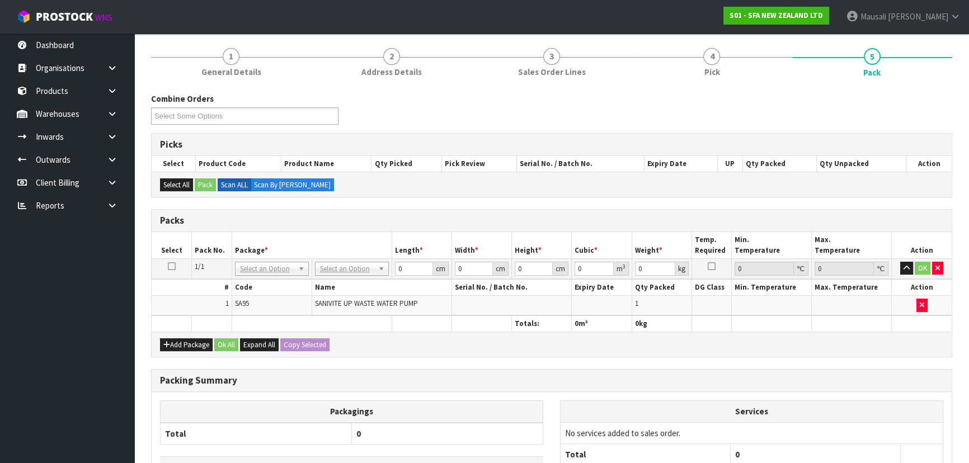
scroll to position [203, 0]
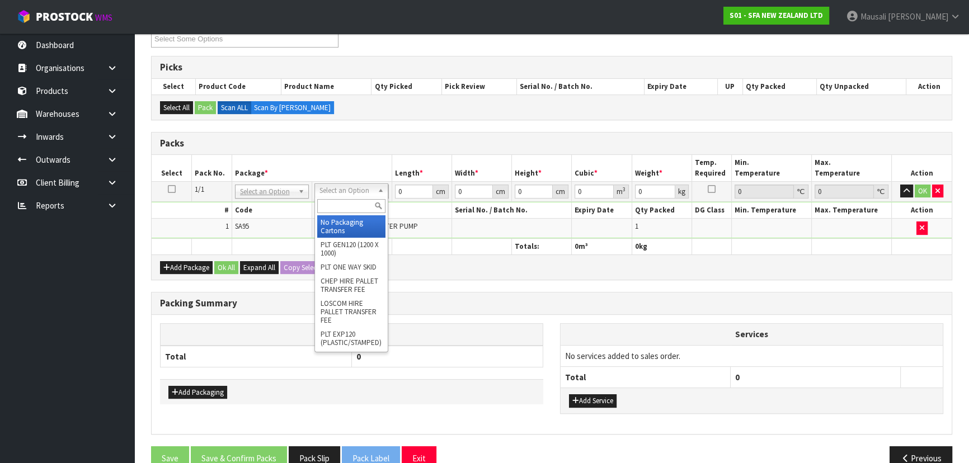
drag, startPoint x: 347, startPoint y: 205, endPoint x: 345, endPoint y: 218, distance: 13.6
click at [346, 206] on input "text" at bounding box center [351, 206] width 68 height 14
drag, startPoint x: 349, startPoint y: 230, endPoint x: 354, endPoint y: 218, distance: 12.8
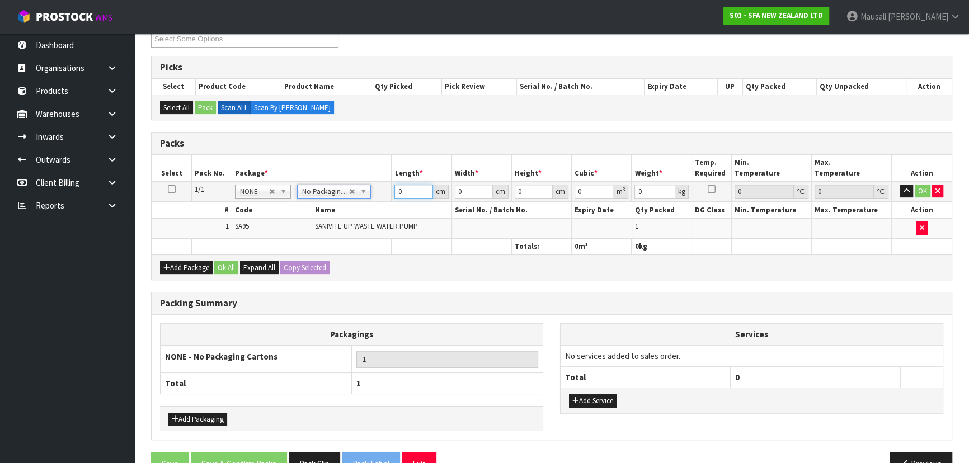
drag, startPoint x: 404, startPoint y: 187, endPoint x: 364, endPoint y: 227, distance: 56.6
click at [365, 229] on tbody "1/1 NONE 007-001 007-002 007-004 007-009 007-013 007-014 007-015 007-017 007-01…" at bounding box center [552, 209] width 800 height 57
type input "42"
type input "25"
type input "3"
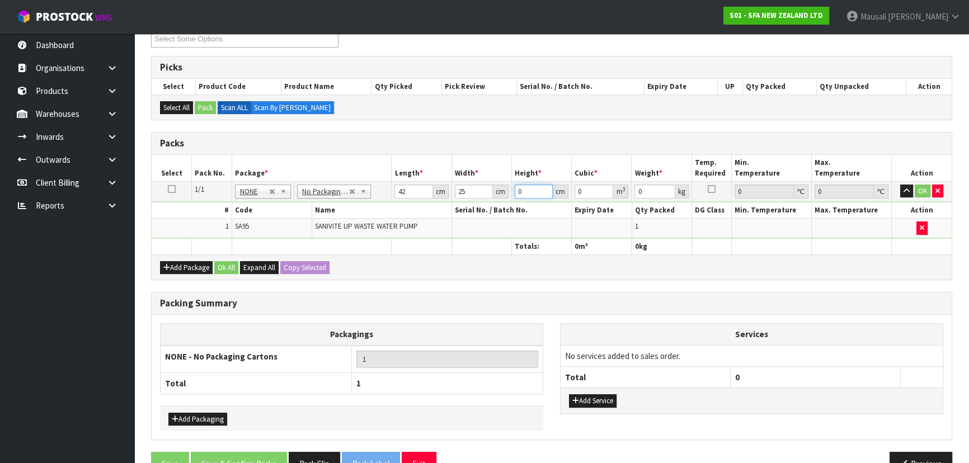
type input "0.00315"
type input "34"
type input "0.0357"
type input "34"
type input "7"
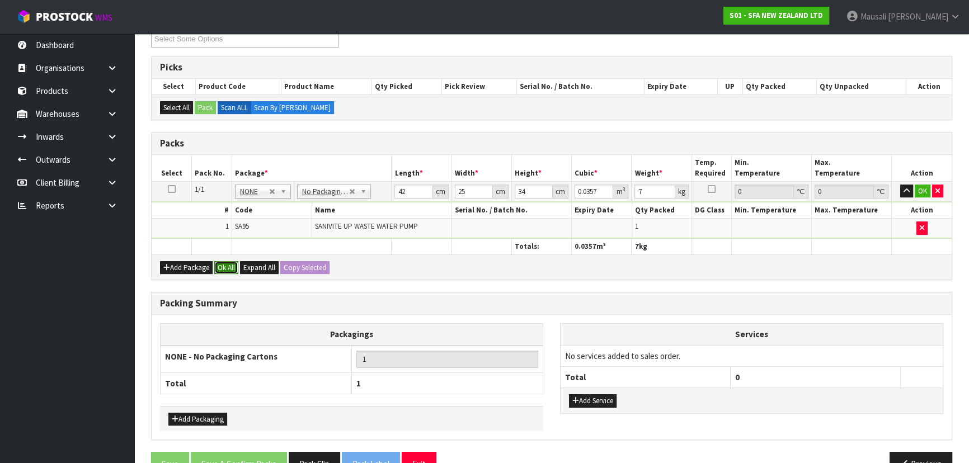
click at [231, 262] on button "Ok All" at bounding box center [226, 267] width 24 height 13
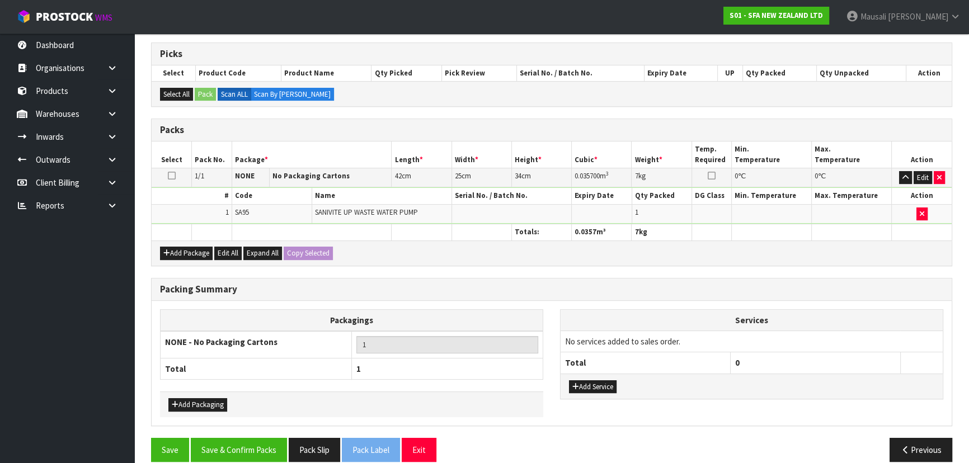
scroll to position [229, 0]
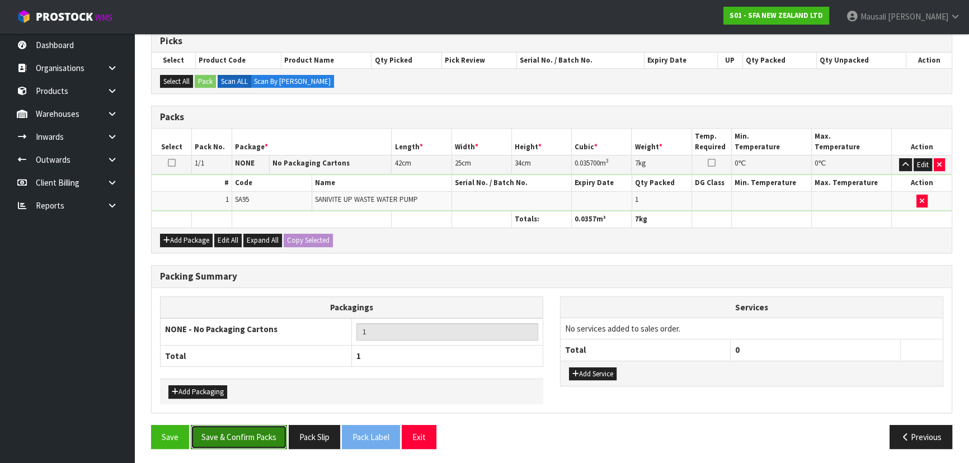
click at [251, 439] on button "Save & Confirm Packs" at bounding box center [239, 437] width 96 height 24
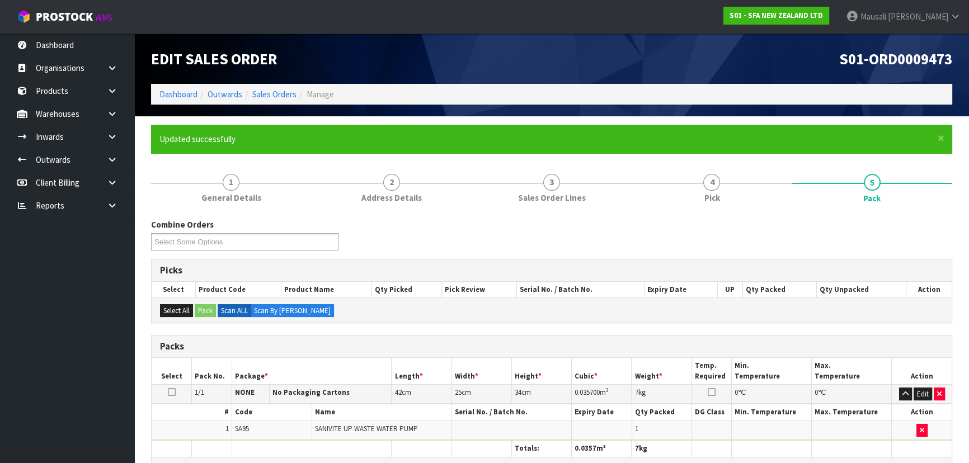
scroll to position [168, 0]
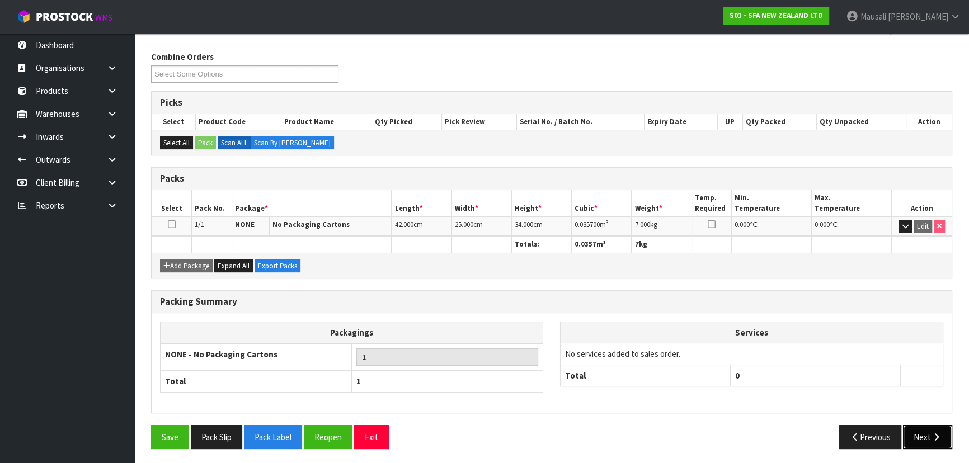
click at [924, 437] on button "Next" at bounding box center [927, 437] width 49 height 24
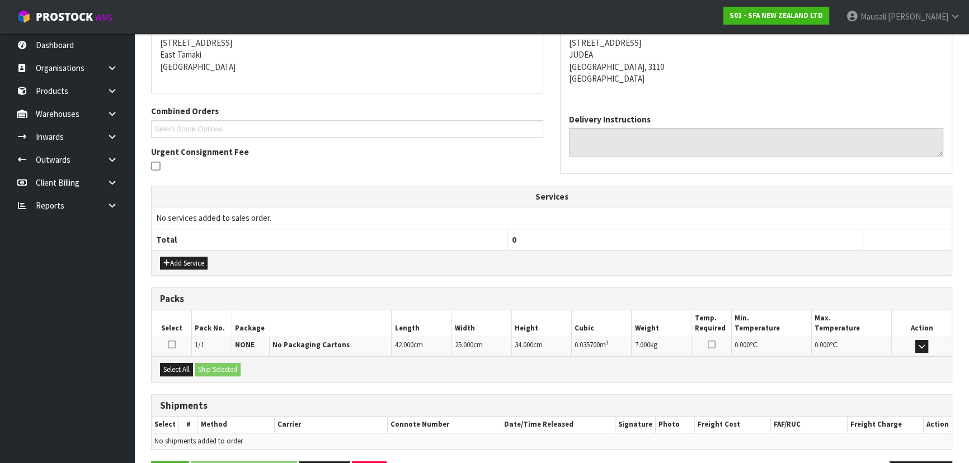
scroll to position [262, 0]
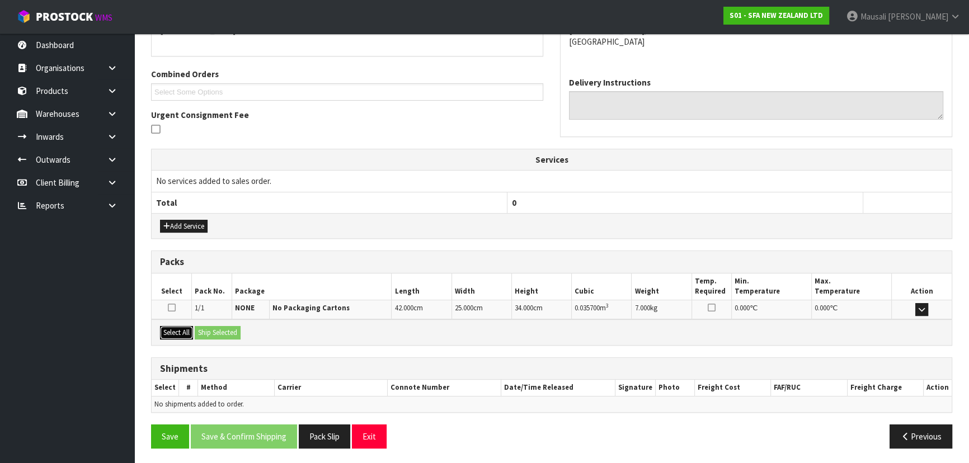
click at [171, 330] on button "Select All" at bounding box center [176, 332] width 33 height 13
click at [200, 332] on button "Ship Selected" at bounding box center [218, 332] width 46 height 13
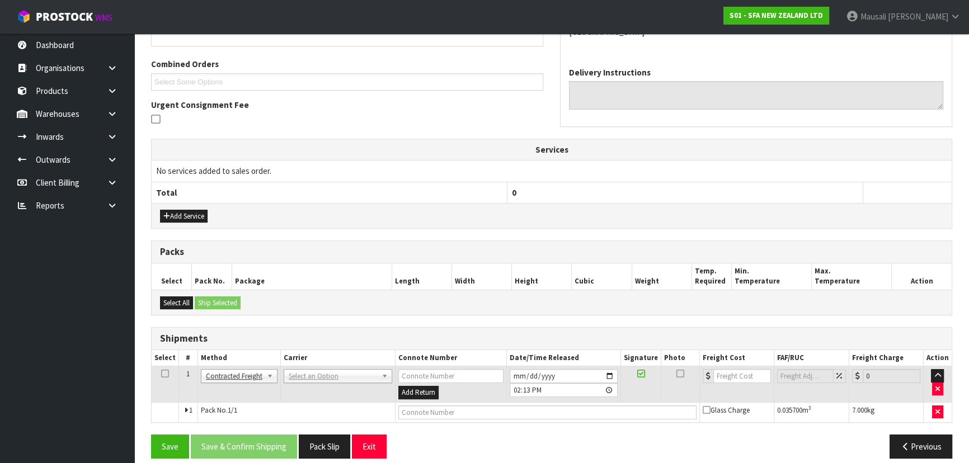
scroll to position [282, 0]
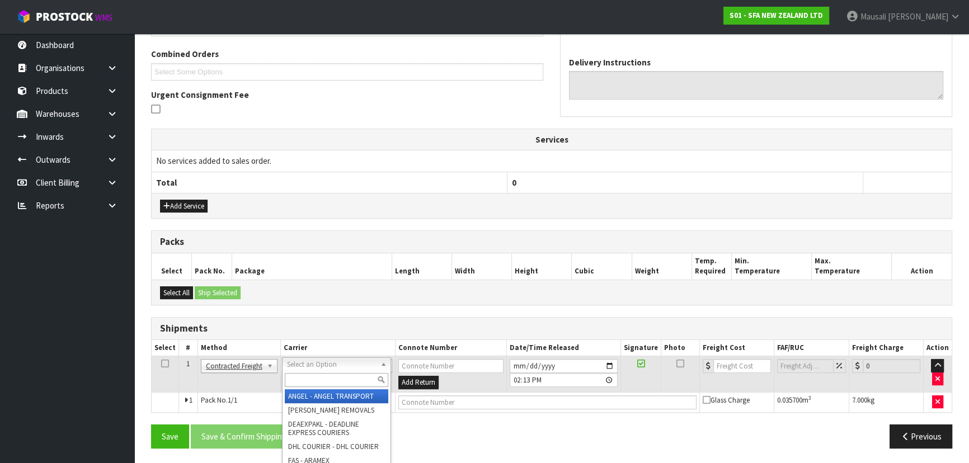
click at [308, 373] on input "text" at bounding box center [336, 380] width 103 height 14
type input "NZP"
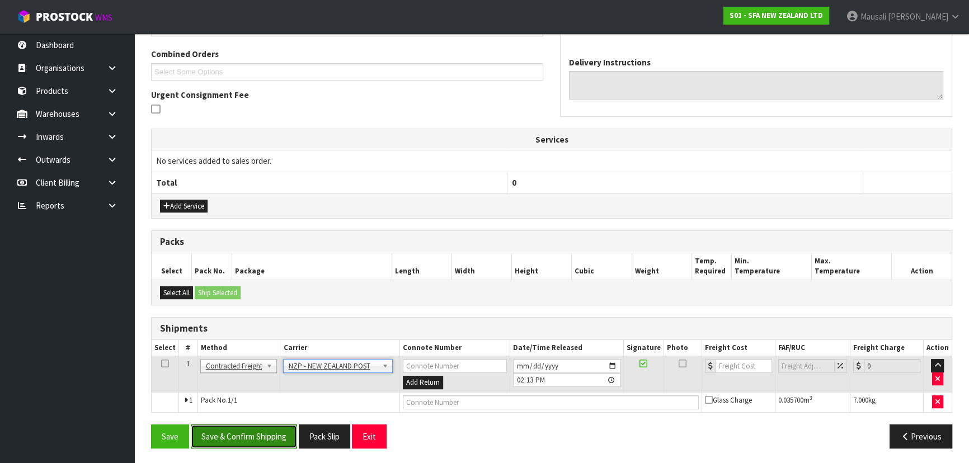
click at [261, 441] on button "Save & Confirm Shipping" at bounding box center [244, 437] width 106 height 24
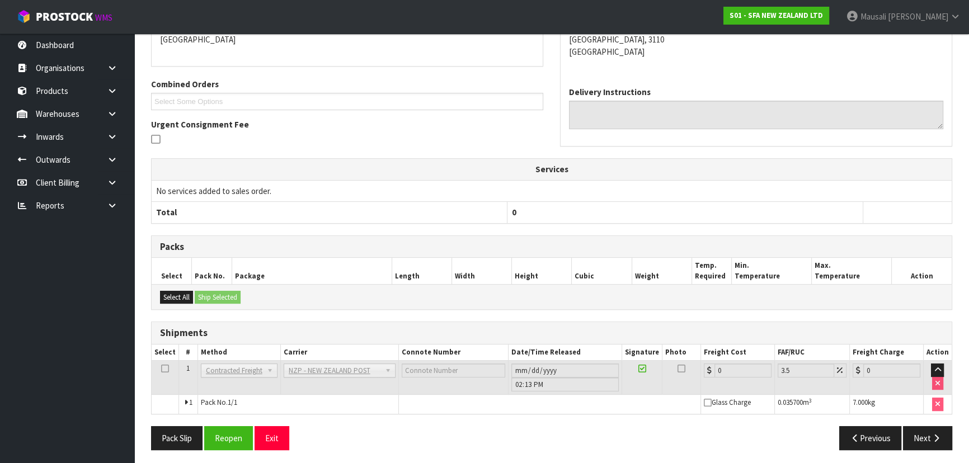
scroll to position [266, 0]
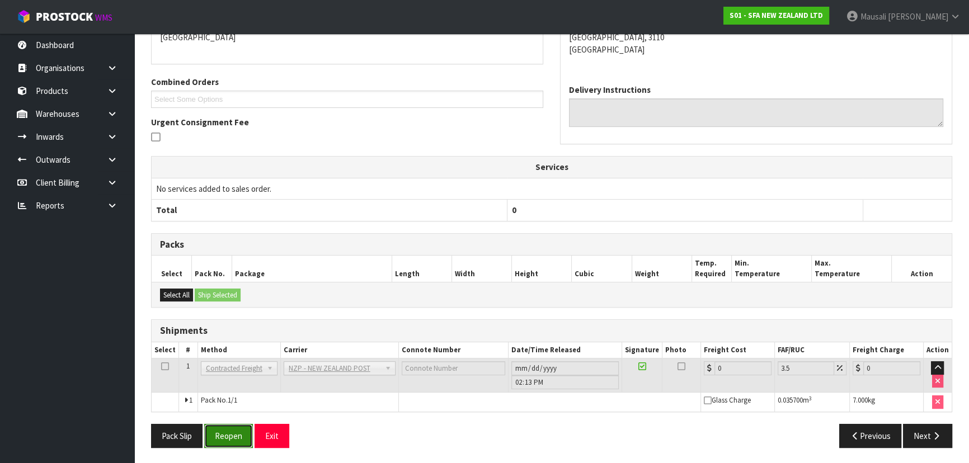
click at [236, 436] on button "Reopen" at bounding box center [228, 436] width 49 height 24
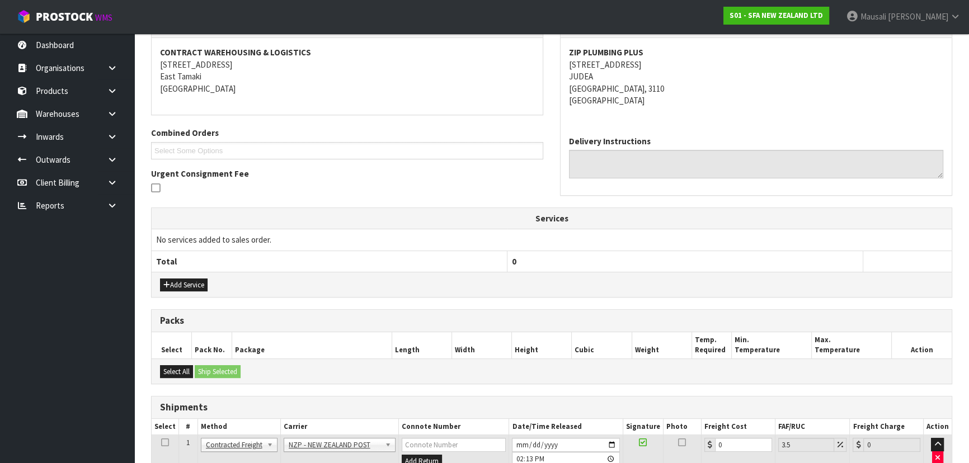
scroll to position [292, 0]
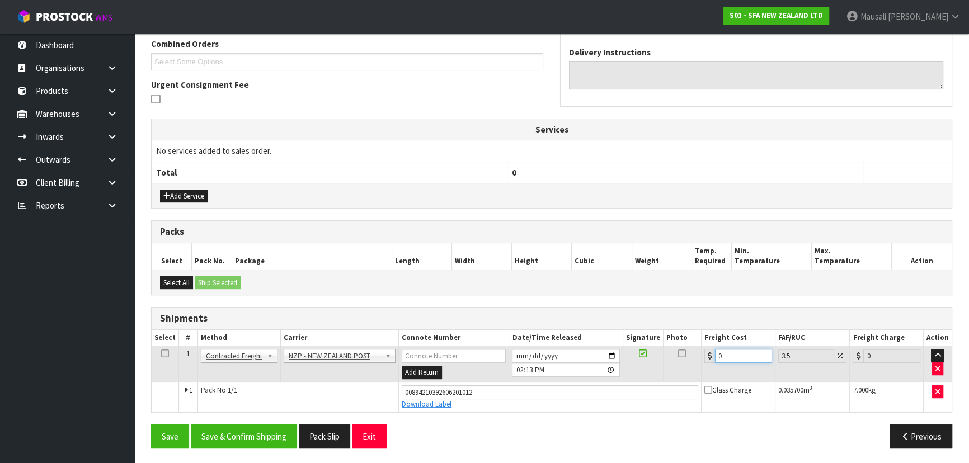
drag, startPoint x: 742, startPoint y: 356, endPoint x: 710, endPoint y: 370, distance: 34.3
click at [710, 370] on td "0" at bounding box center [738, 364] width 74 height 36
type input "8"
type input "8.28"
type input "8.4"
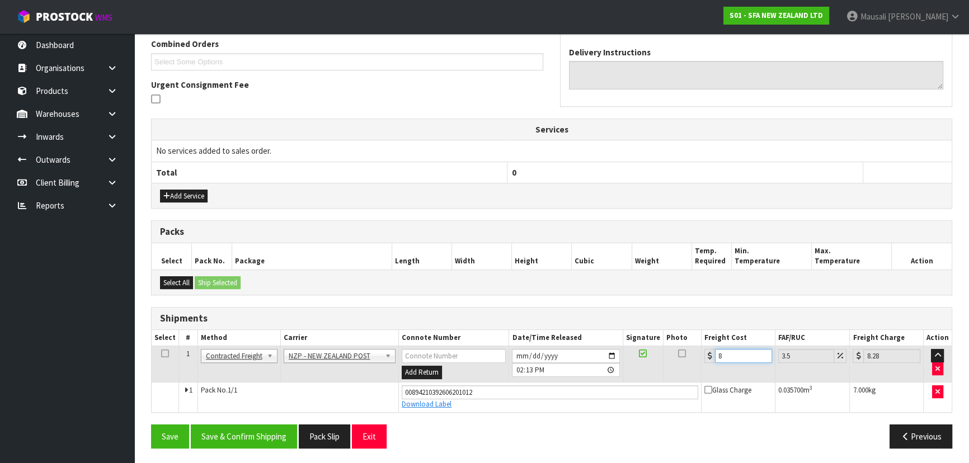
type input "8.69"
type input "8.45"
type input "8.75"
type input "8.45"
click at [289, 431] on button "Save & Confirm Shipping" at bounding box center [244, 437] width 106 height 24
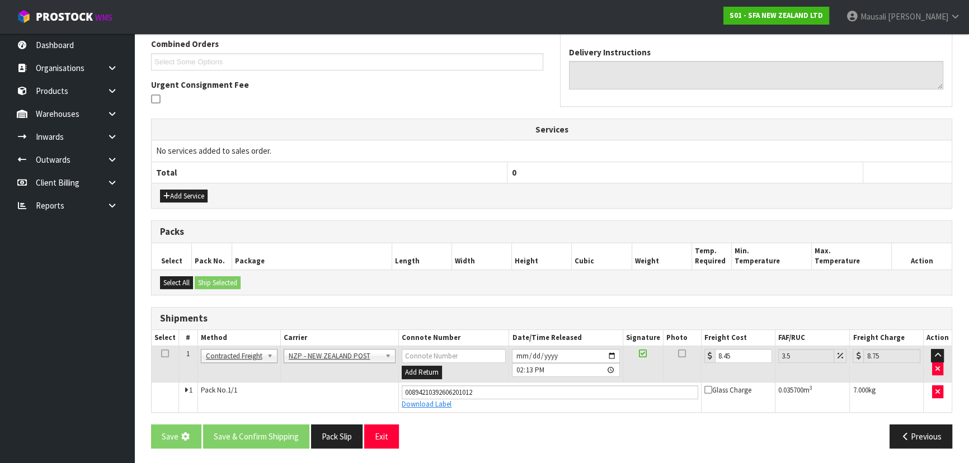
scroll to position [0, 0]
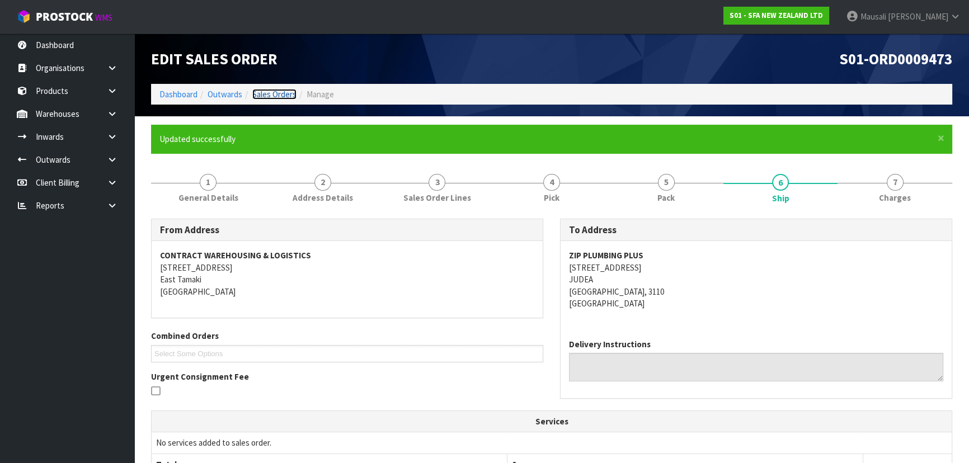
click at [274, 92] on link "Sales Orders" at bounding box center [274, 94] width 44 height 11
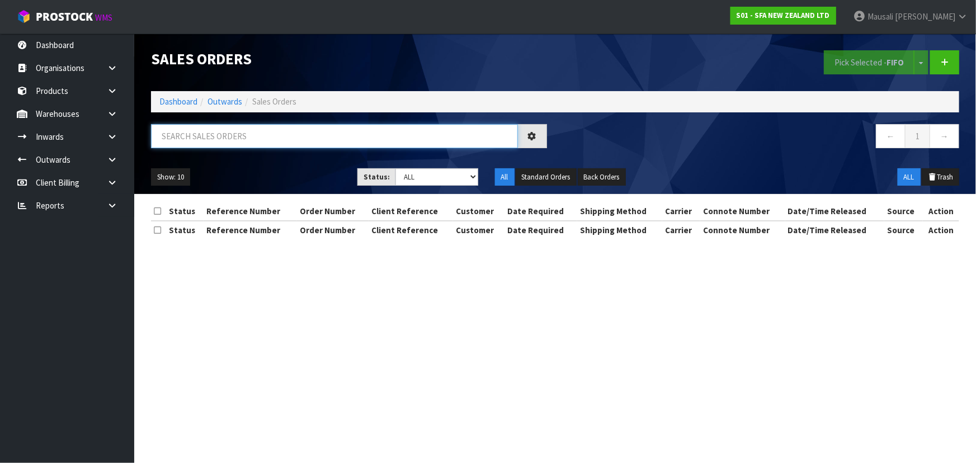
click at [168, 138] on input "text" at bounding box center [334, 136] width 367 height 24
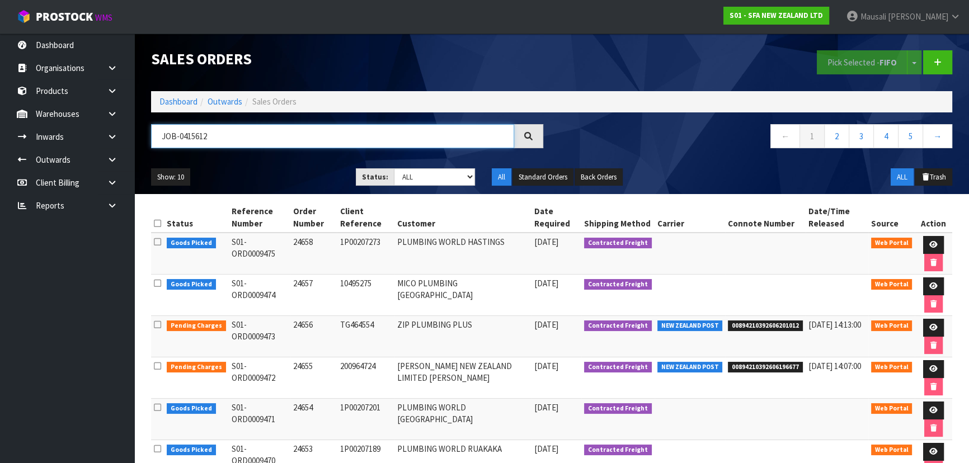
type input "JOB-0415612"
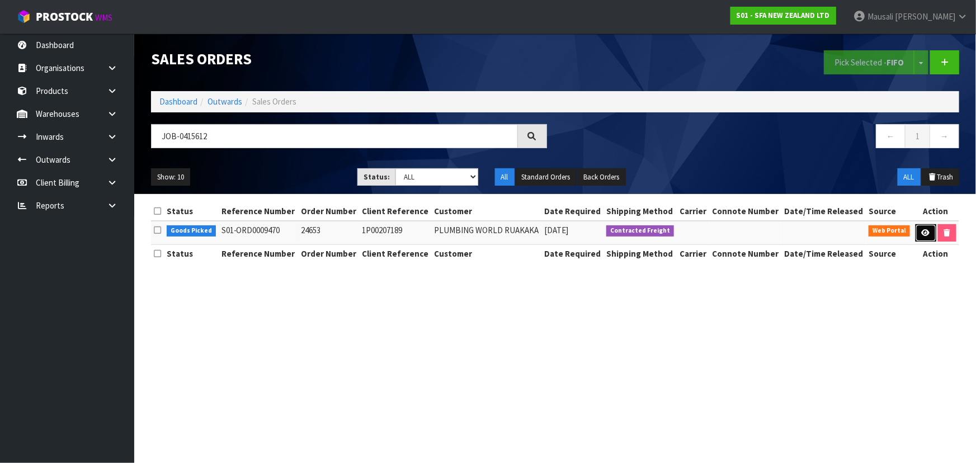
click at [922, 235] on icon at bounding box center [926, 232] width 8 height 7
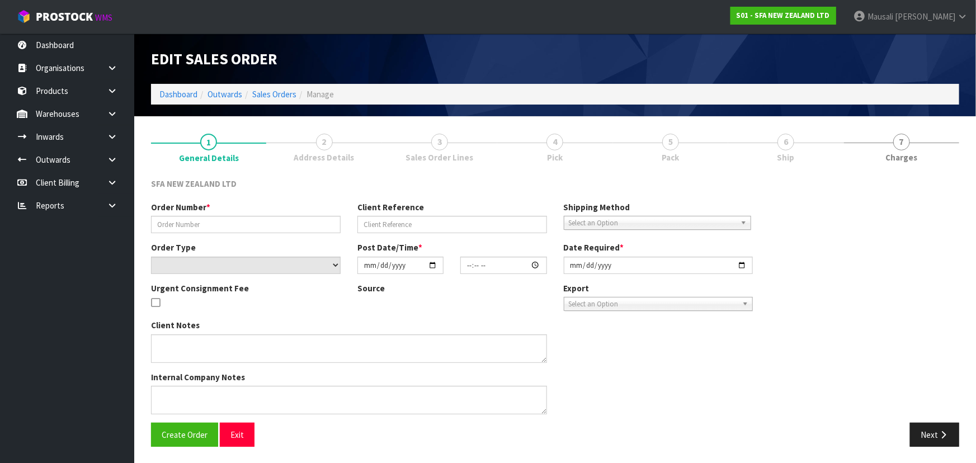
type input "24653"
type input "1P00207189"
select select "number:0"
type input "[DATE]"
type input "11:03:00.000"
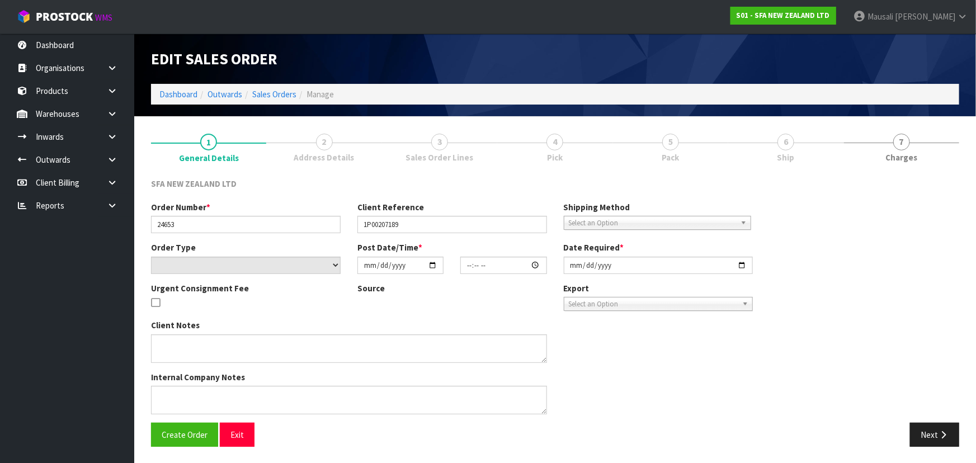
type input "[DATE]"
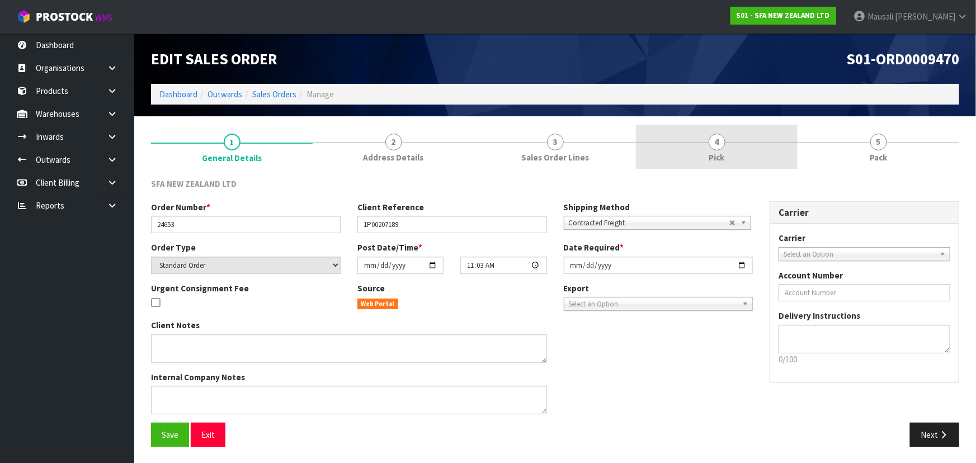
click at [733, 154] on link "4 Pick" at bounding box center [717, 147] width 162 height 44
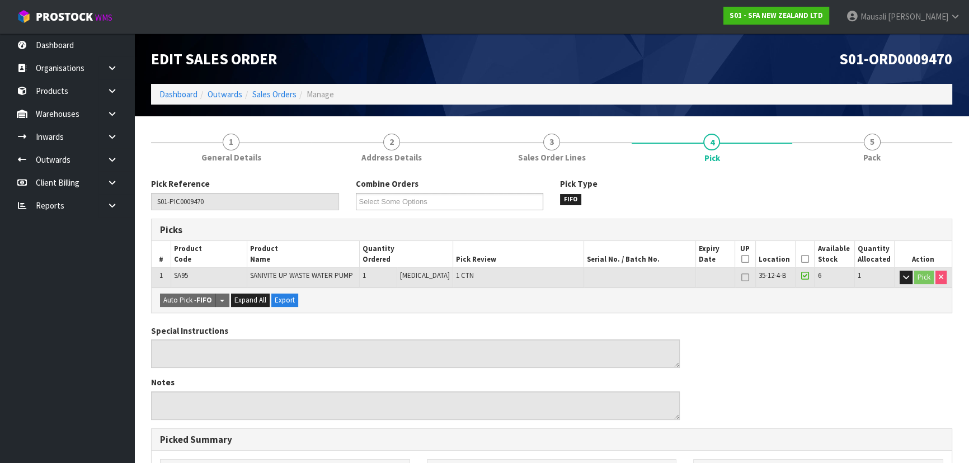
click at [801, 259] on icon at bounding box center [805, 259] width 8 height 1
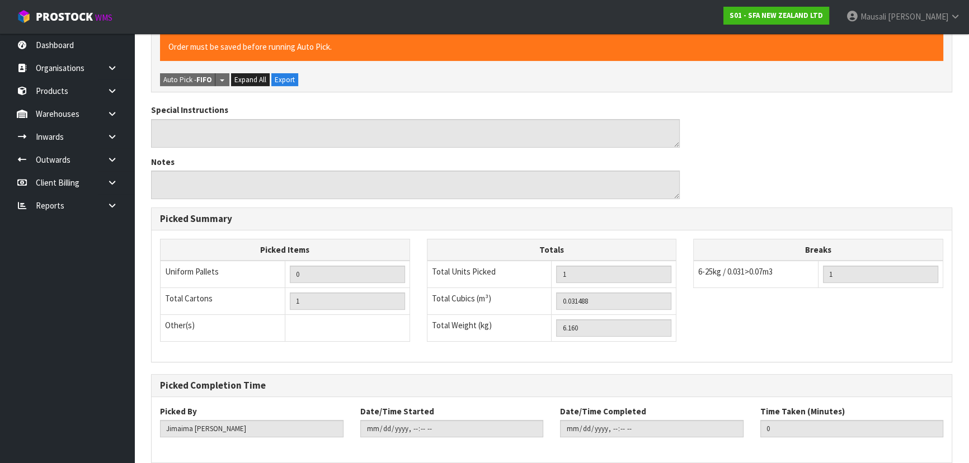
scroll to position [305, 0]
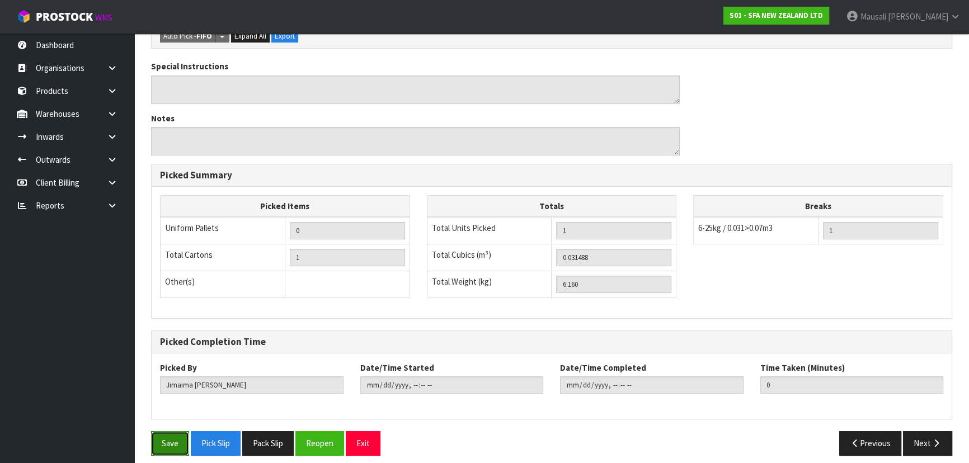
click at [173, 431] on button "Save" at bounding box center [170, 443] width 38 height 24
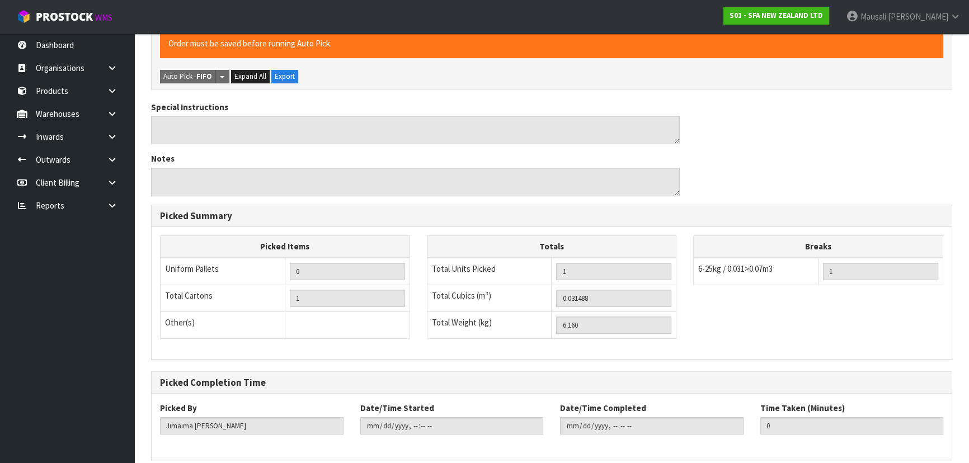
scroll to position [0, 0]
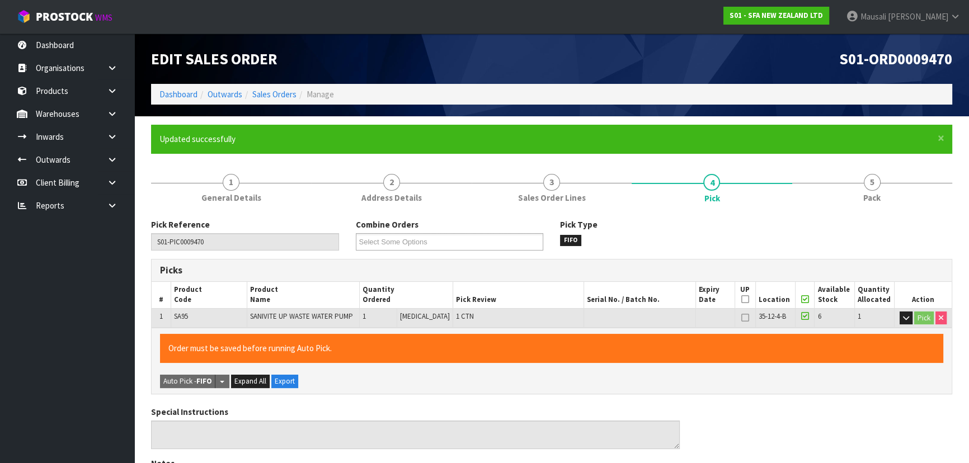
type input "[PERSON_NAME]"
type input "[DATE]T14:15:15"
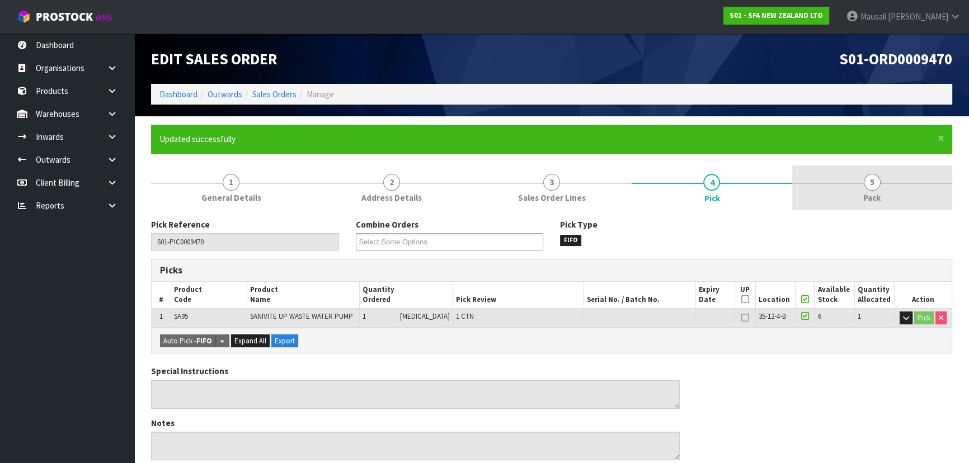
click at [847, 196] on link "5 Pack" at bounding box center [872, 188] width 160 height 44
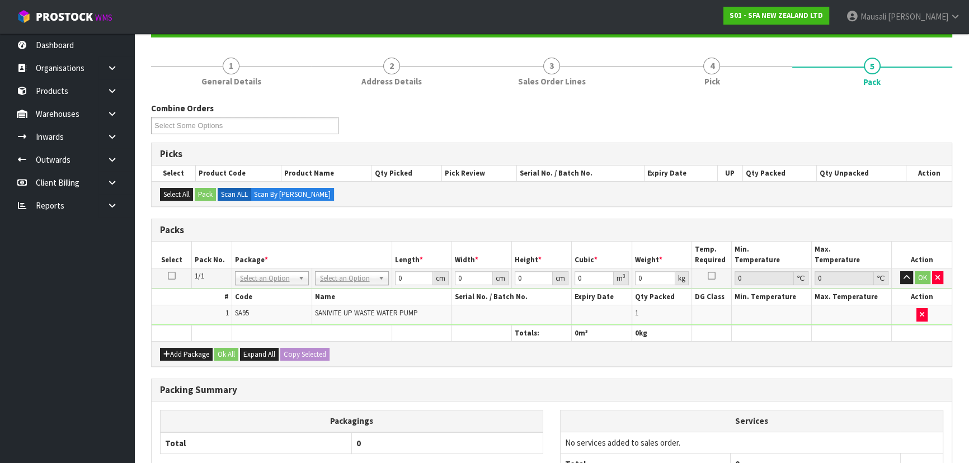
scroll to position [152, 0]
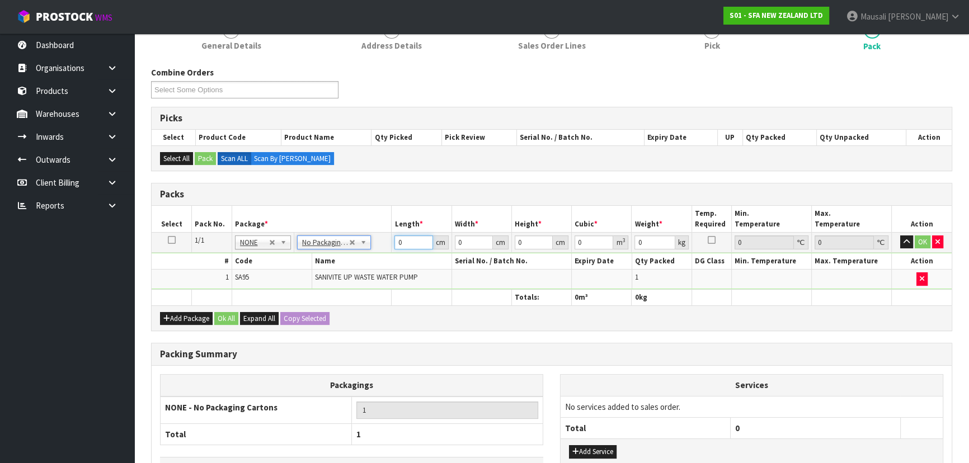
drag, startPoint x: 401, startPoint y: 246, endPoint x: 350, endPoint y: 253, distance: 51.5
click at [356, 254] on tbody "1/1 NONE 007-001 007-002 007-004 007-009 007-013 007-014 007-015 007-017 007-01…" at bounding box center [552, 260] width 800 height 57
type input "42"
type input "25"
type input "3"
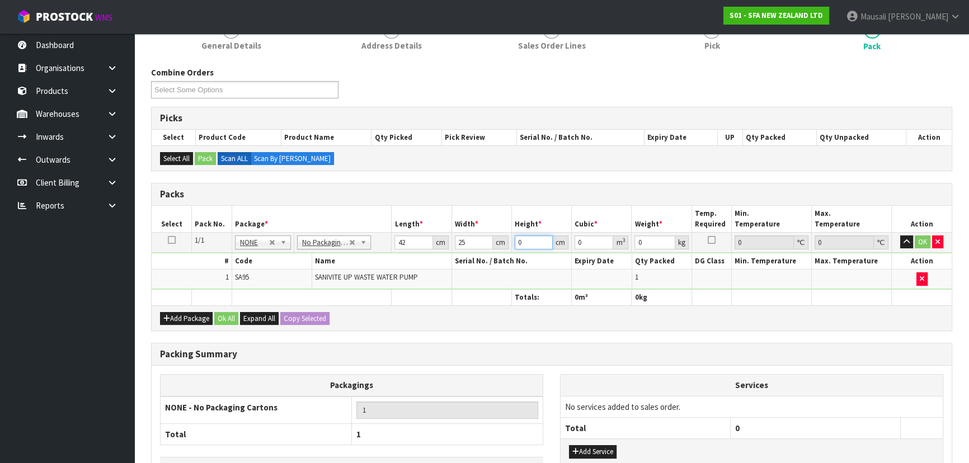
type input "0.00315"
type input "34"
type input "0.0357"
type input "34"
type input "7"
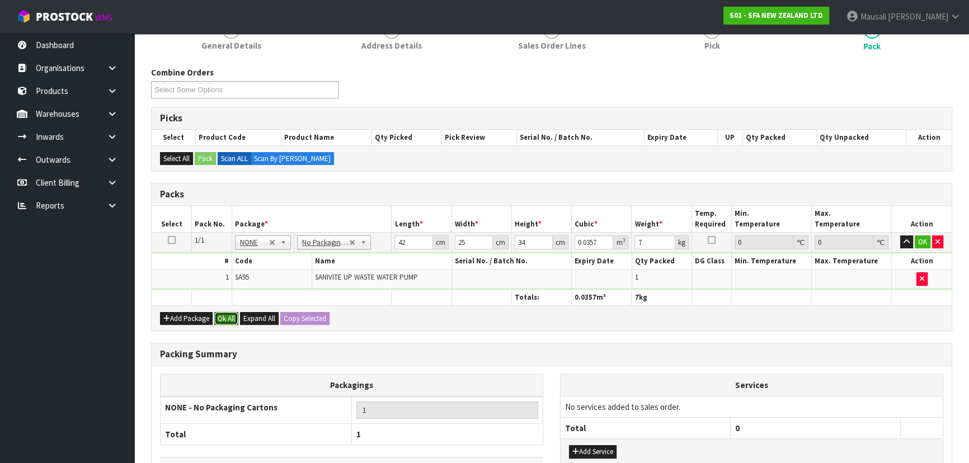
click at [224, 317] on button "Ok All" at bounding box center [226, 318] width 24 height 13
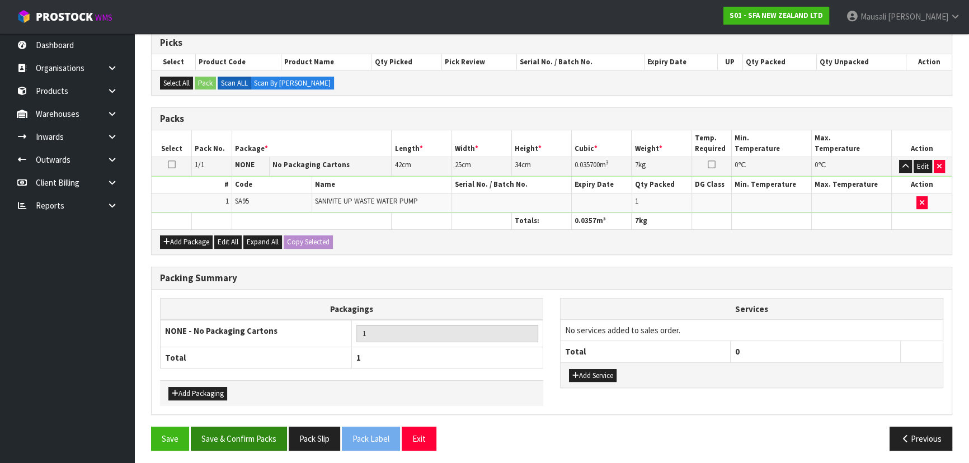
scroll to position [229, 0]
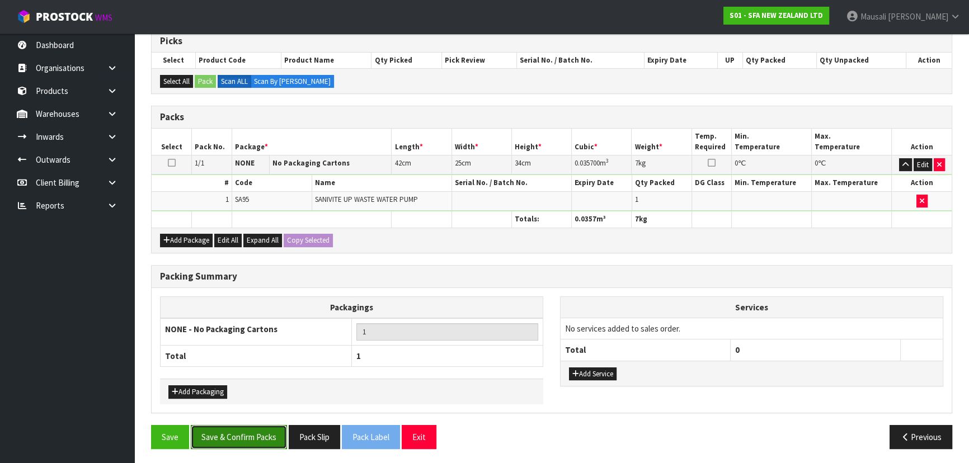
click at [255, 427] on button "Save & Confirm Packs" at bounding box center [239, 437] width 96 height 24
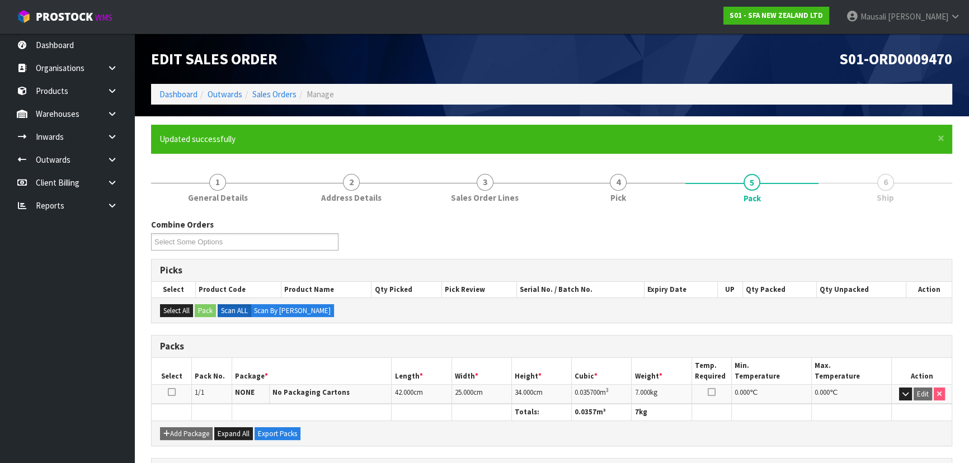
scroll to position [168, 0]
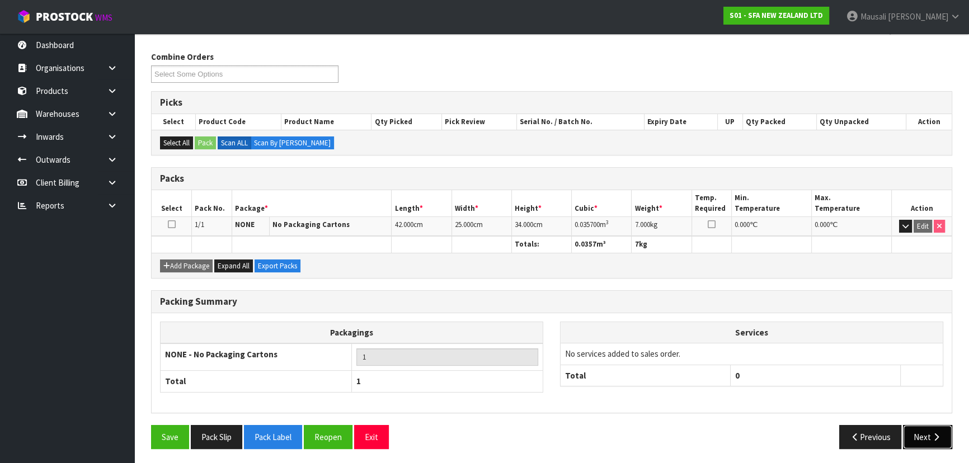
click at [915, 434] on button "Next" at bounding box center [927, 437] width 49 height 24
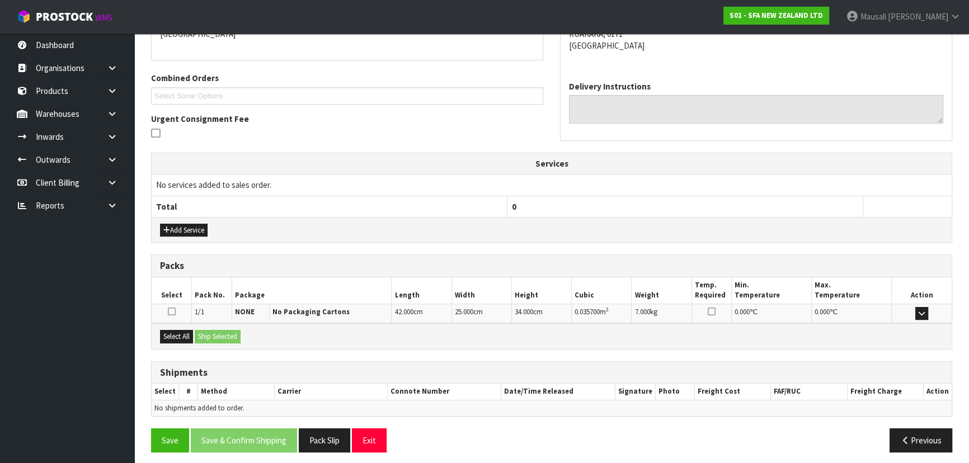
scroll to position [262, 0]
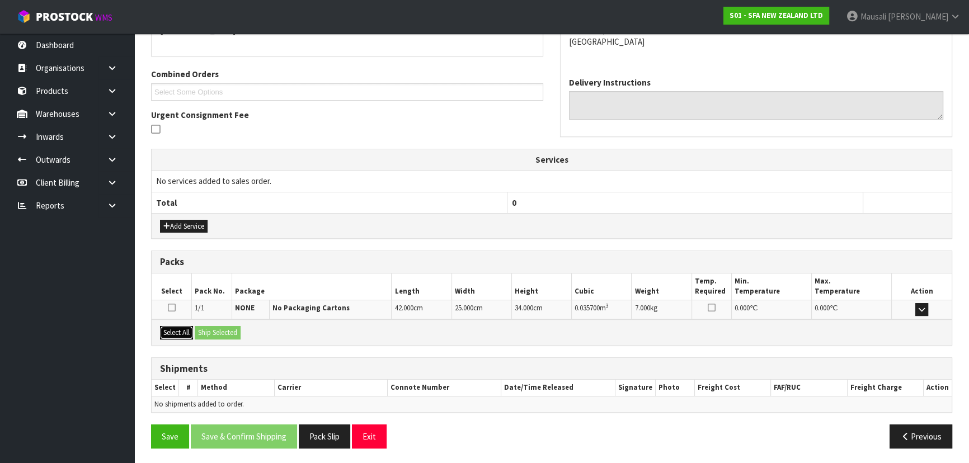
drag, startPoint x: 182, startPoint y: 334, endPoint x: 211, endPoint y: 330, distance: 29.4
click at [190, 331] on button "Select All" at bounding box center [176, 332] width 33 height 13
click at [212, 330] on button "Ship Selected" at bounding box center [218, 332] width 46 height 13
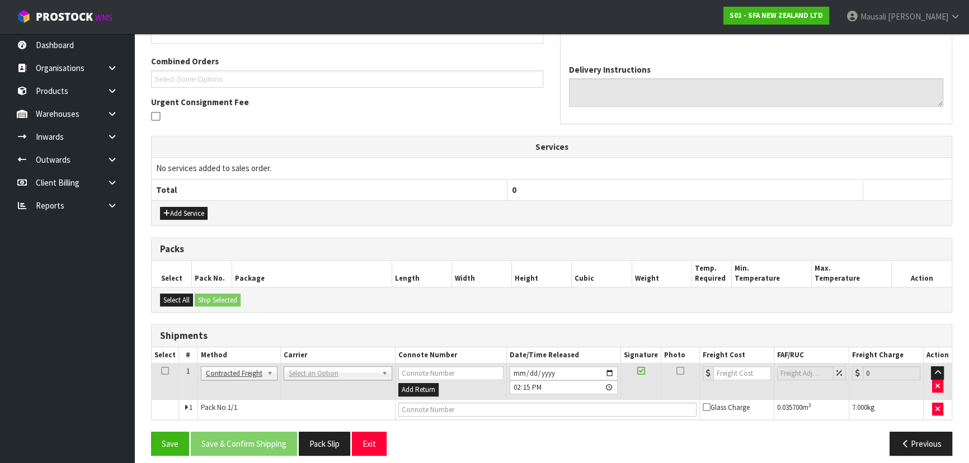
scroll to position [282, 0]
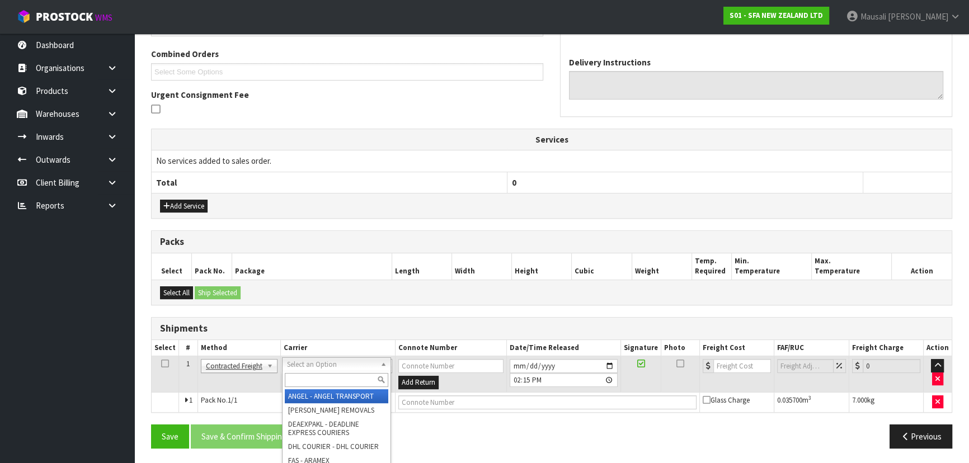
click at [302, 378] on input "text" at bounding box center [336, 380] width 103 height 14
type input "NZP"
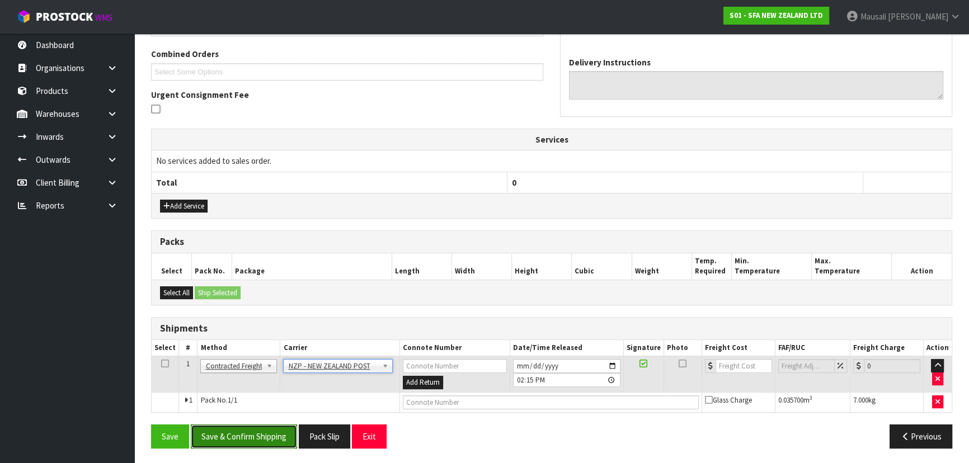
click at [256, 442] on button "Save & Confirm Shipping" at bounding box center [244, 437] width 106 height 24
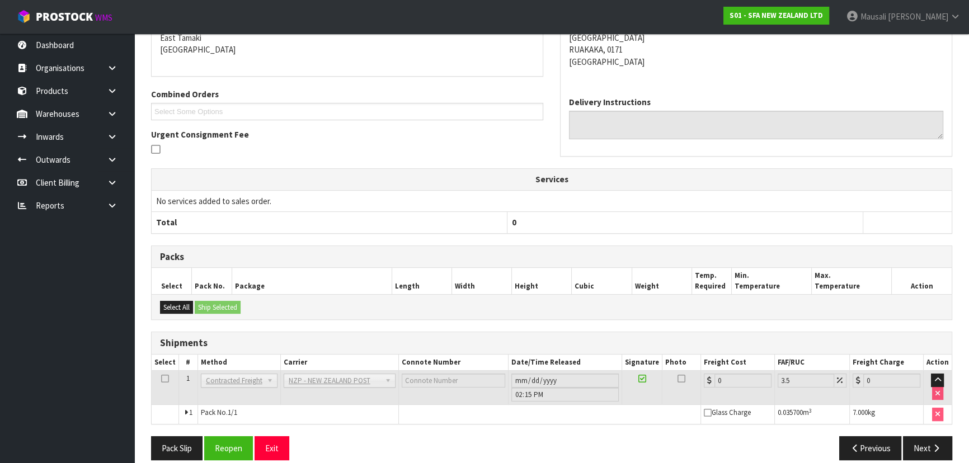
scroll to position [266, 0]
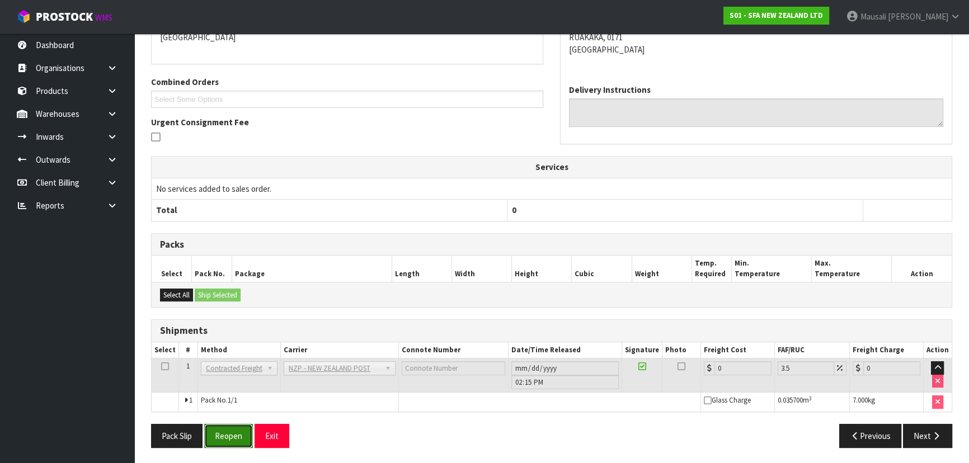
drag, startPoint x: 230, startPoint y: 438, endPoint x: 259, endPoint y: 426, distance: 31.1
click at [232, 438] on button "Reopen" at bounding box center [228, 436] width 49 height 24
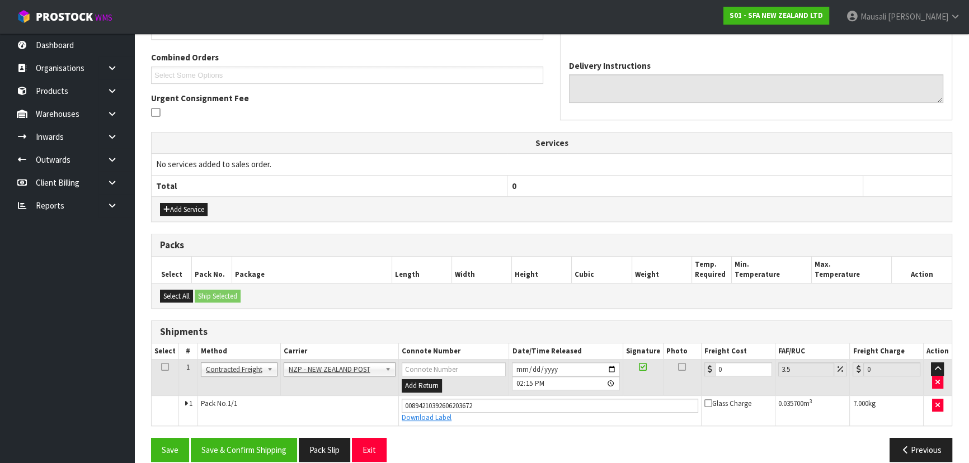
scroll to position [292, 0]
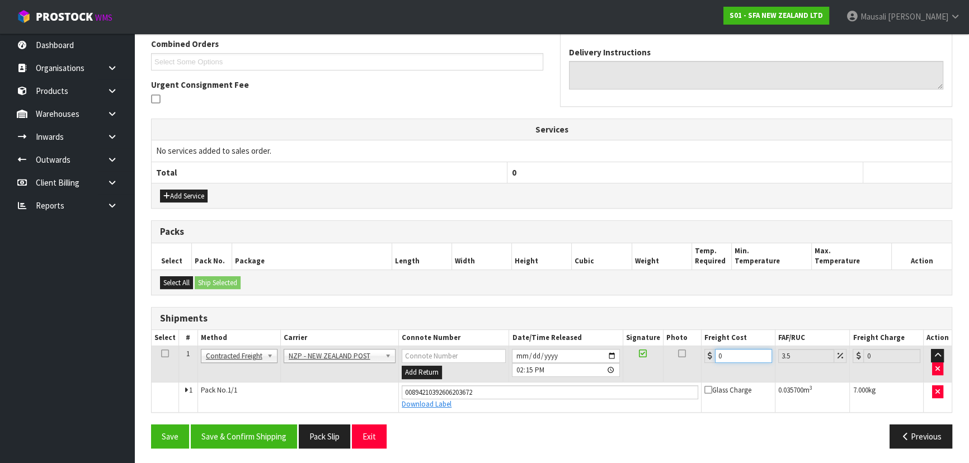
drag, startPoint x: 732, startPoint y: 351, endPoint x: 677, endPoint y: 370, distance: 58.0
click at [679, 370] on tr "1 Client Local Pickup Customer Local Pickup Company Freight Contracted Freight …" at bounding box center [552, 364] width 800 height 36
type input "1"
type input "1.03"
type input "11"
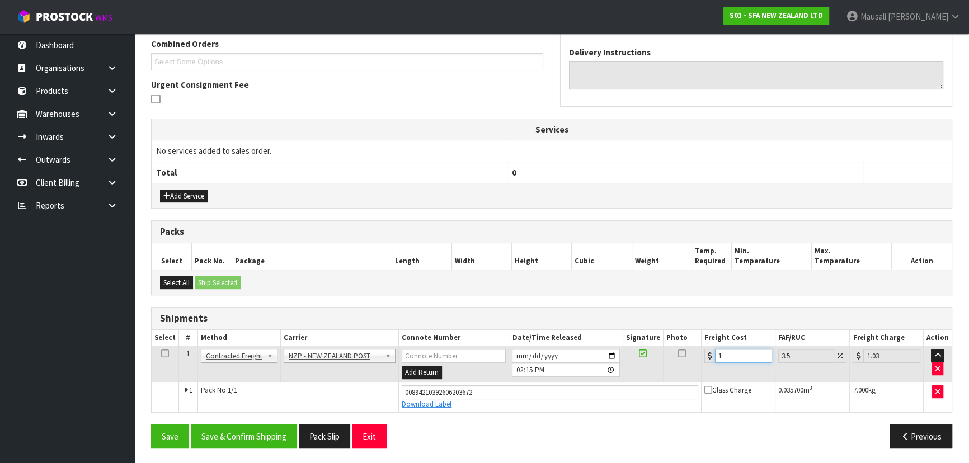
type input "11.38"
type input "11.9"
type input "12.32"
type input "11.90"
click at [274, 431] on button "Save & Confirm Shipping" at bounding box center [244, 437] width 106 height 24
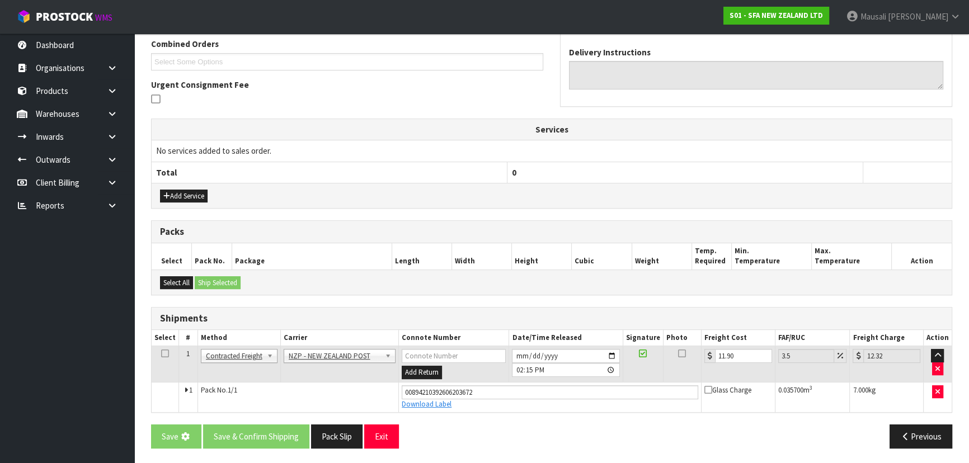
scroll to position [0, 0]
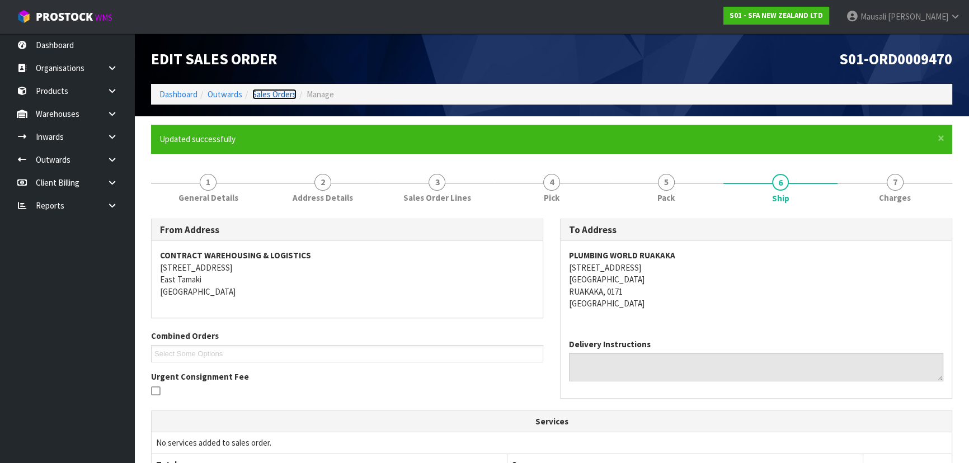
click at [272, 96] on link "Sales Orders" at bounding box center [274, 94] width 44 height 11
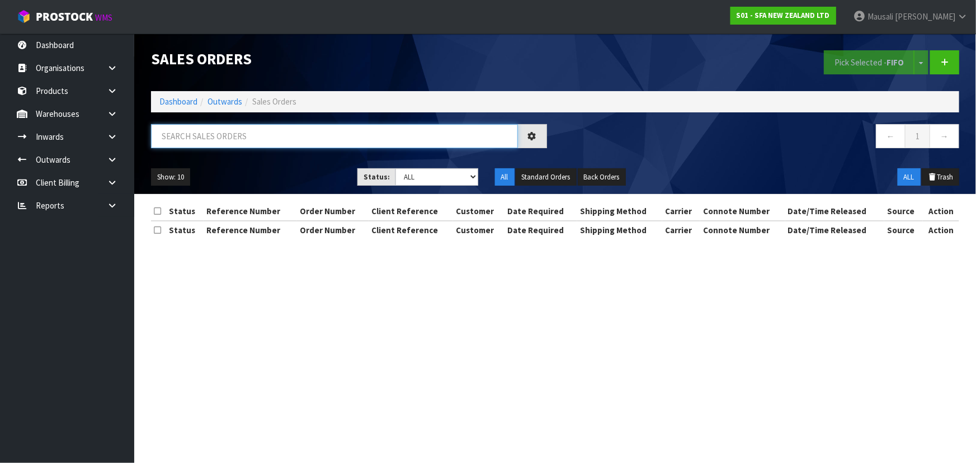
click at [172, 139] on input "text" at bounding box center [334, 136] width 367 height 24
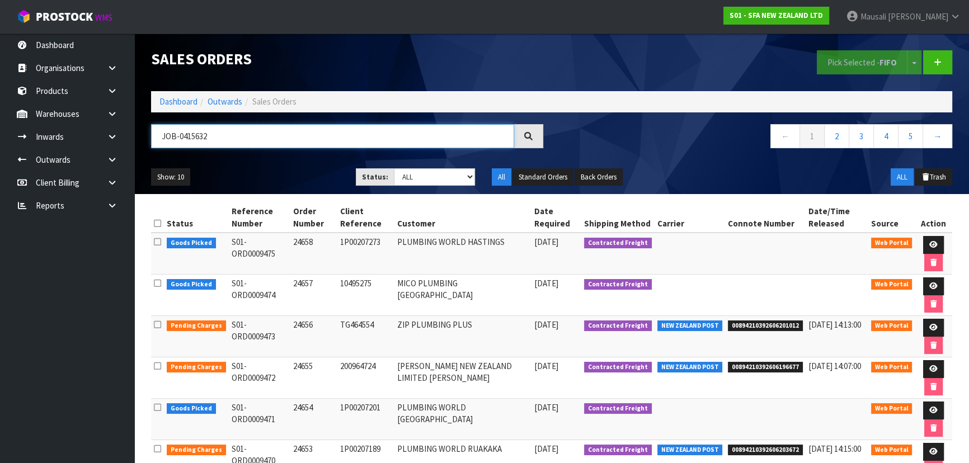
type input "JOB-0415632"
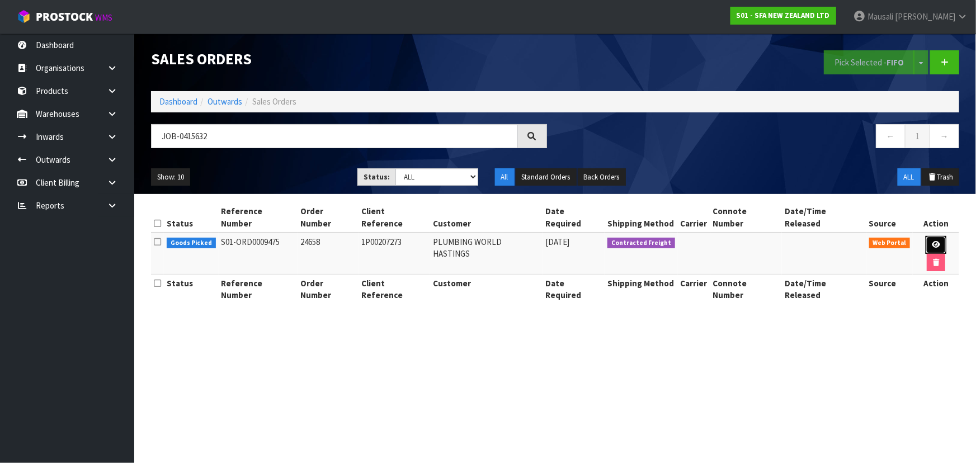
click at [932, 241] on icon at bounding box center [936, 244] width 8 height 7
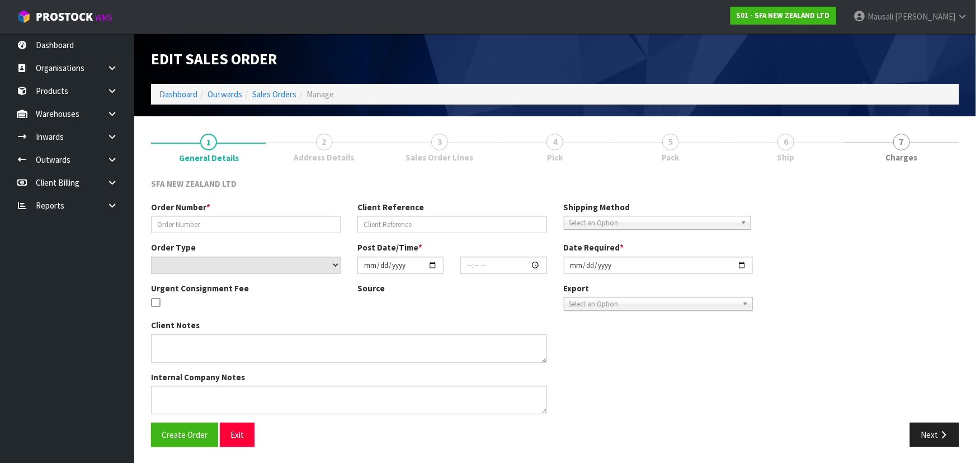
type input "24658"
type input "1P00207273"
select select "number:0"
type input "[DATE]"
type input "12:15:00.000"
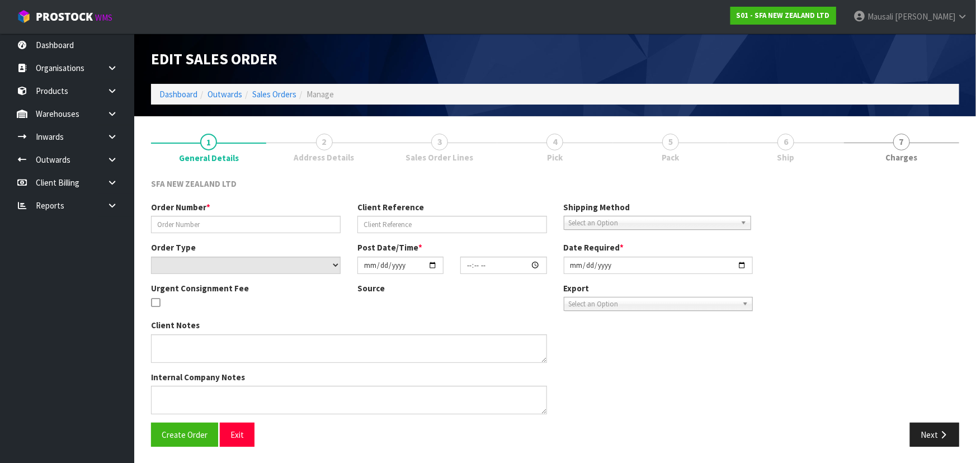
type input "[DATE]"
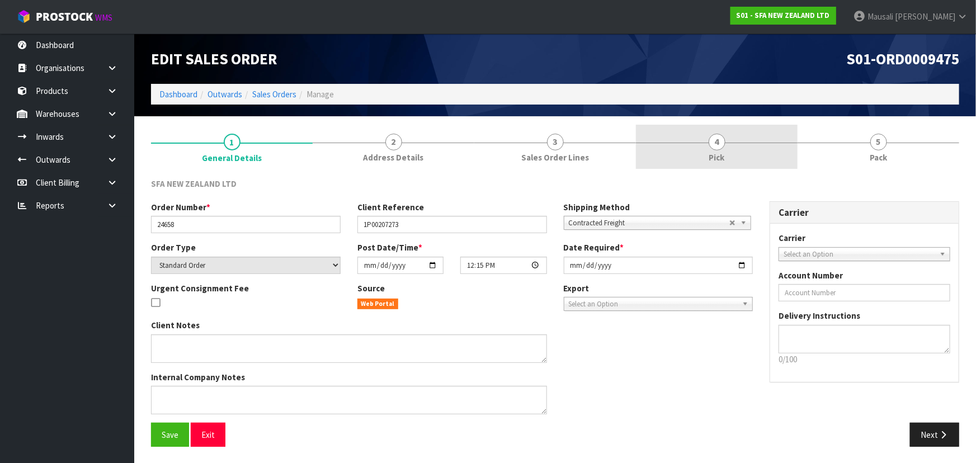
click at [704, 145] on link "4 Pick" at bounding box center [717, 147] width 162 height 44
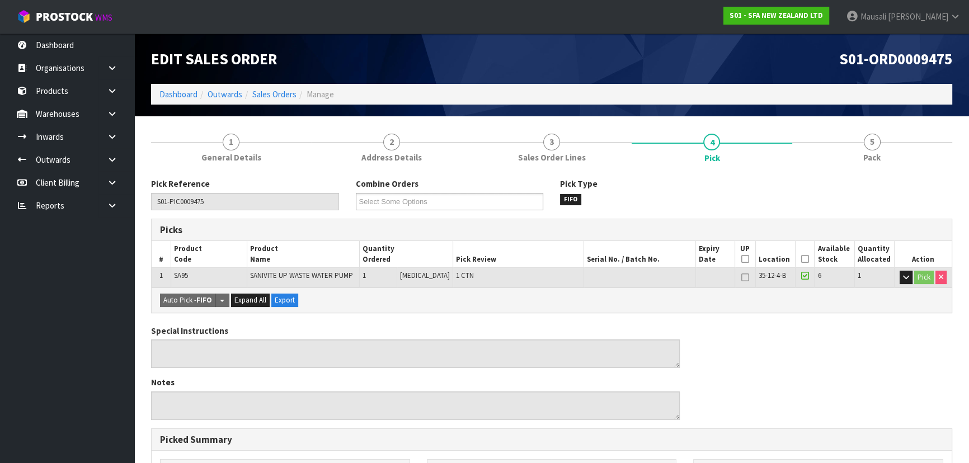
click at [801, 259] on icon at bounding box center [805, 259] width 8 height 1
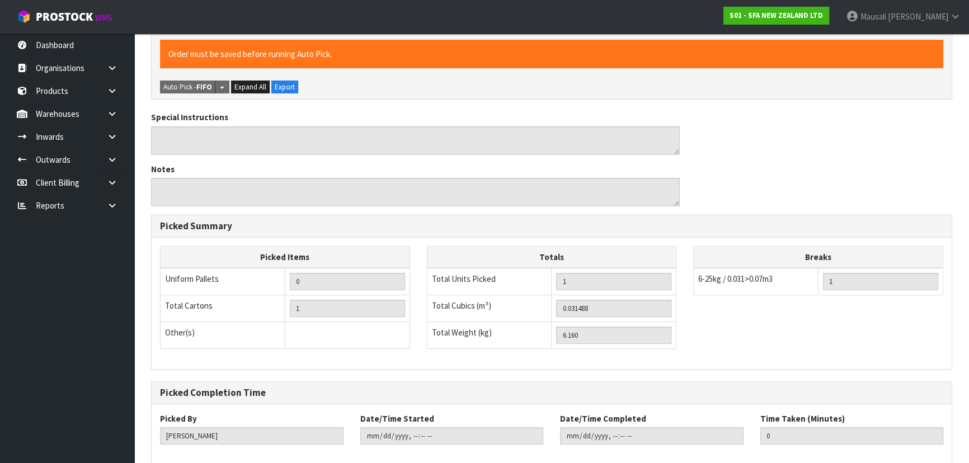
scroll to position [312, 0]
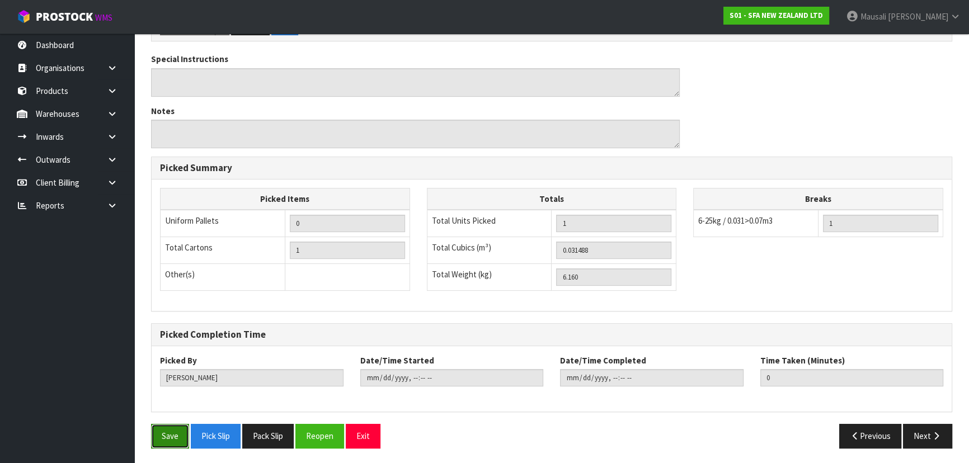
click at [170, 433] on button "Save" at bounding box center [170, 436] width 38 height 24
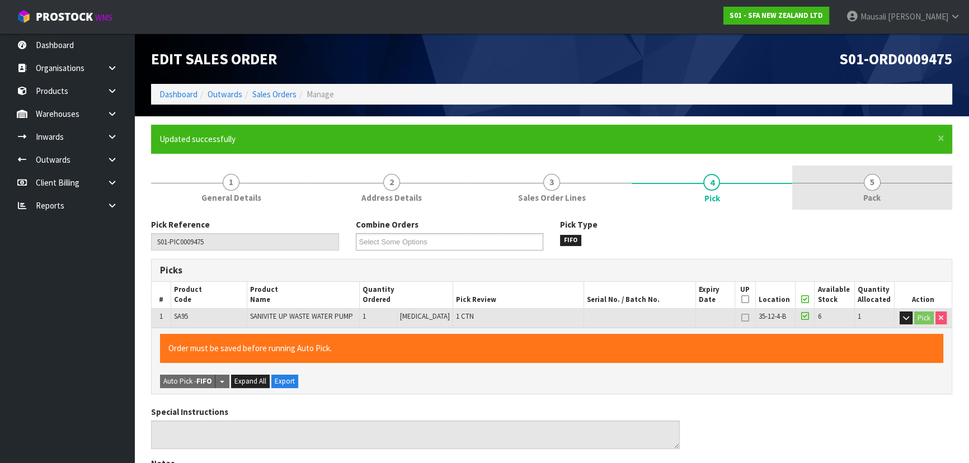
type input "[PERSON_NAME]"
type input "[DATE]T14:17:33"
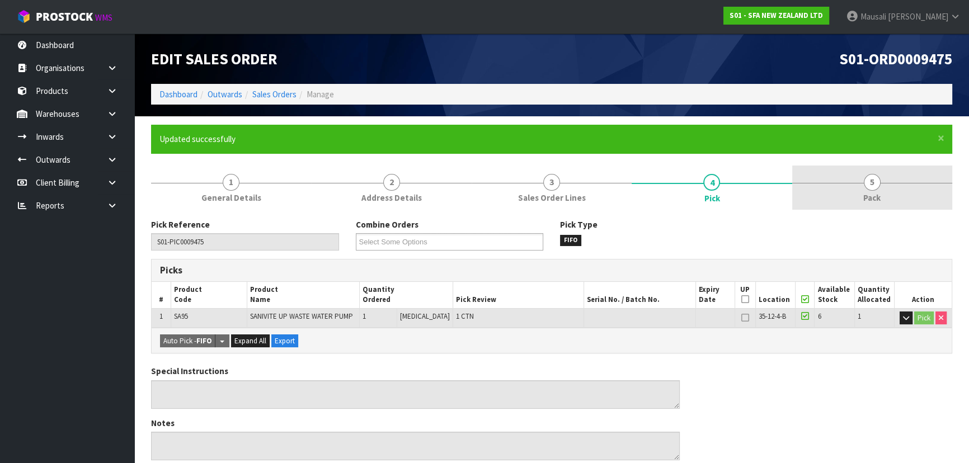
click at [864, 189] on link "5 Pack" at bounding box center [872, 188] width 160 height 44
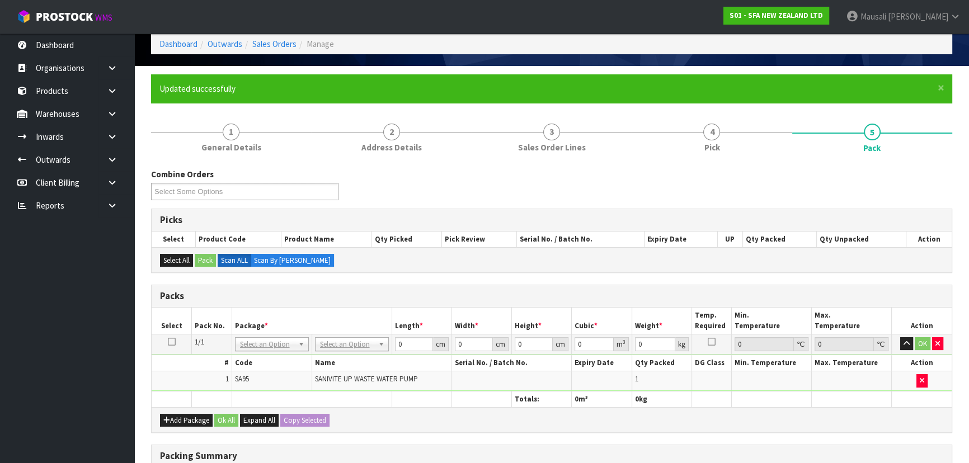
scroll to position [203, 0]
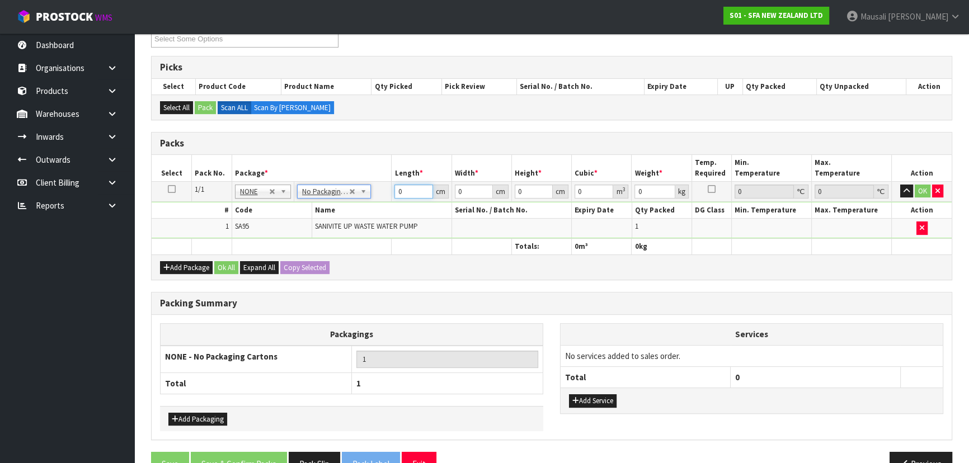
drag, startPoint x: 374, startPoint y: 199, endPoint x: 361, endPoint y: 199, distance: 12.9
click at [364, 200] on tbody "1/1 NONE 007-001 007-002 007-004 007-009 007-013 007-014 007-015 007-017 007-01…" at bounding box center [552, 209] width 800 height 57
type input "42"
type input "25"
type input "3"
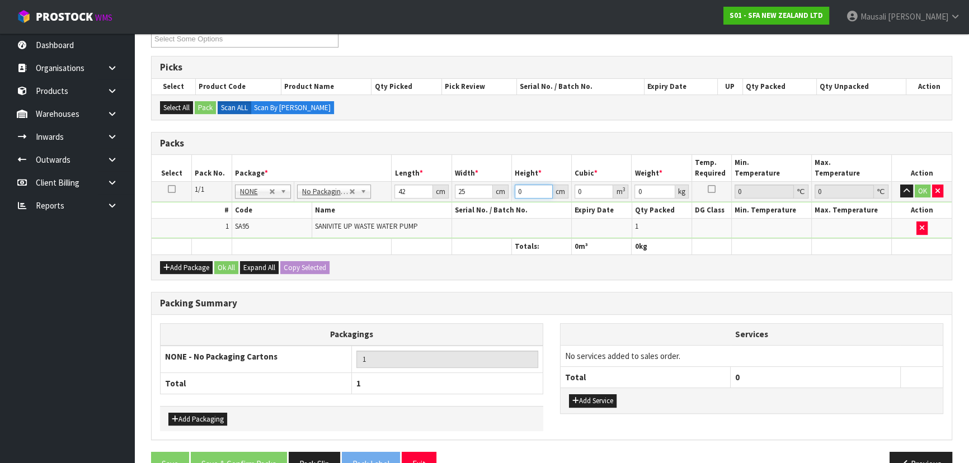
type input "0.00315"
type input "34"
type input "0.0357"
type input "34"
type input "7"
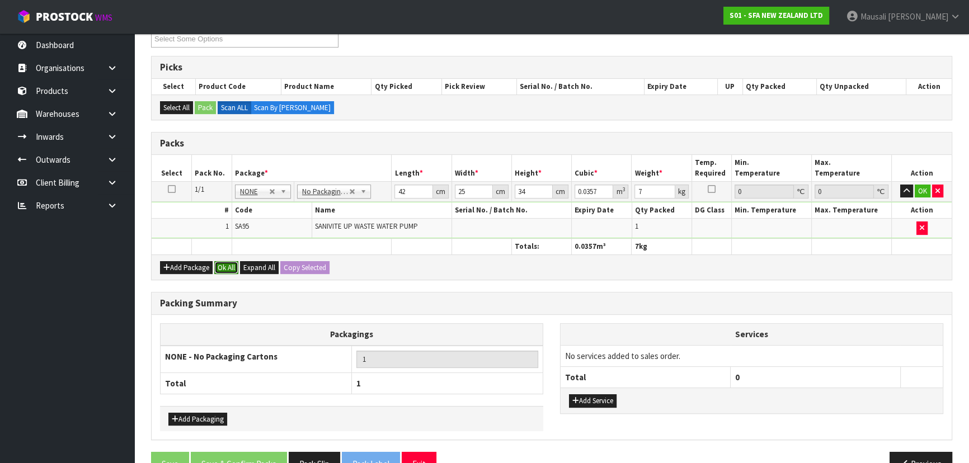
click at [228, 267] on button "Ok All" at bounding box center [226, 267] width 24 height 13
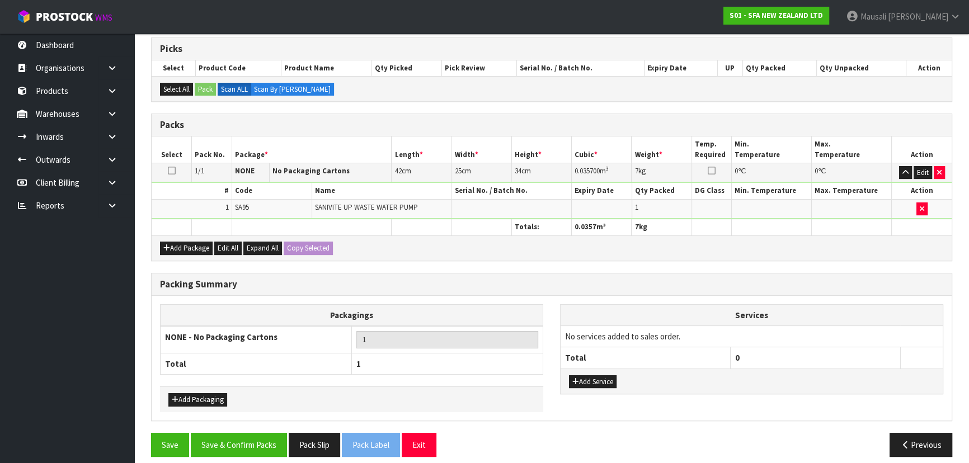
scroll to position [229, 0]
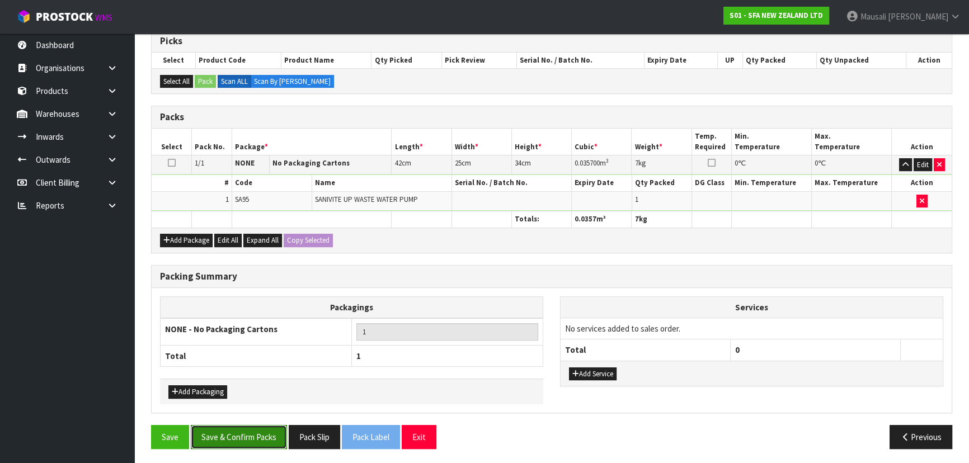
click at [254, 430] on button "Save & Confirm Packs" at bounding box center [239, 437] width 96 height 24
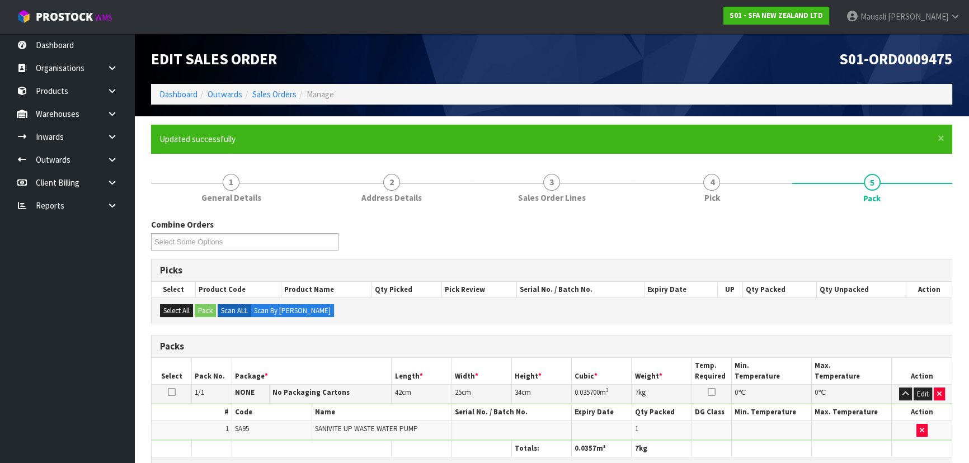
scroll to position [168, 0]
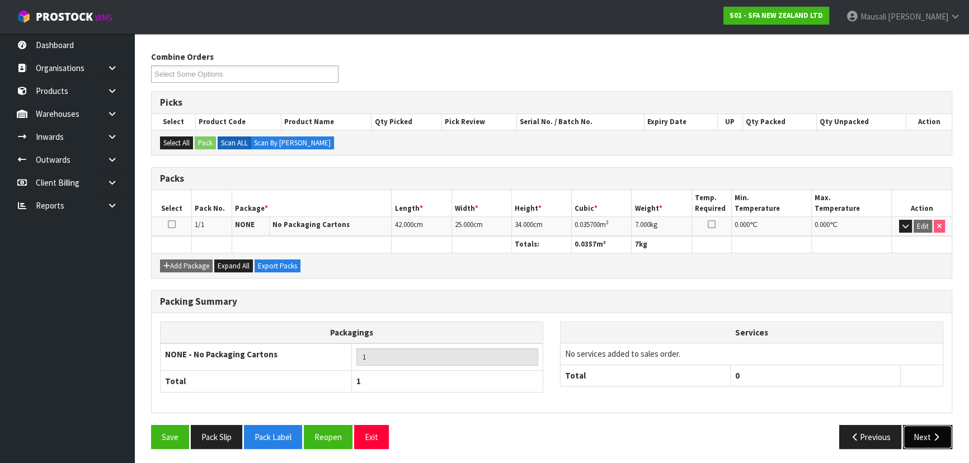
click at [915, 428] on button "Next" at bounding box center [927, 437] width 49 height 24
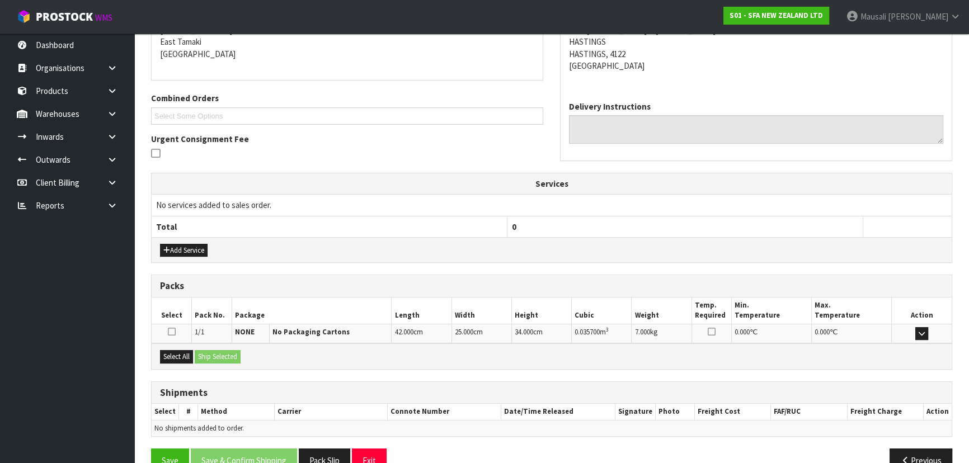
scroll to position [262, 0]
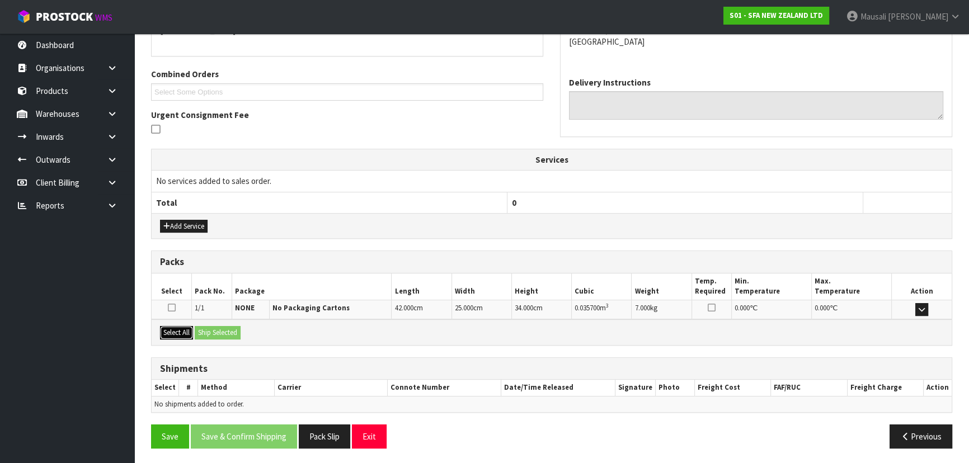
click at [175, 326] on button "Select All" at bounding box center [176, 332] width 33 height 13
click at [228, 329] on button "Ship Selected" at bounding box center [218, 332] width 46 height 13
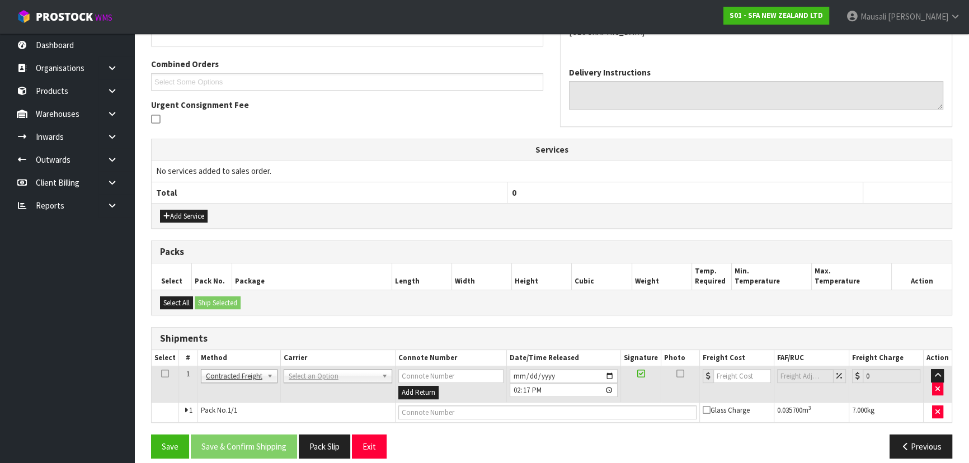
scroll to position [282, 0]
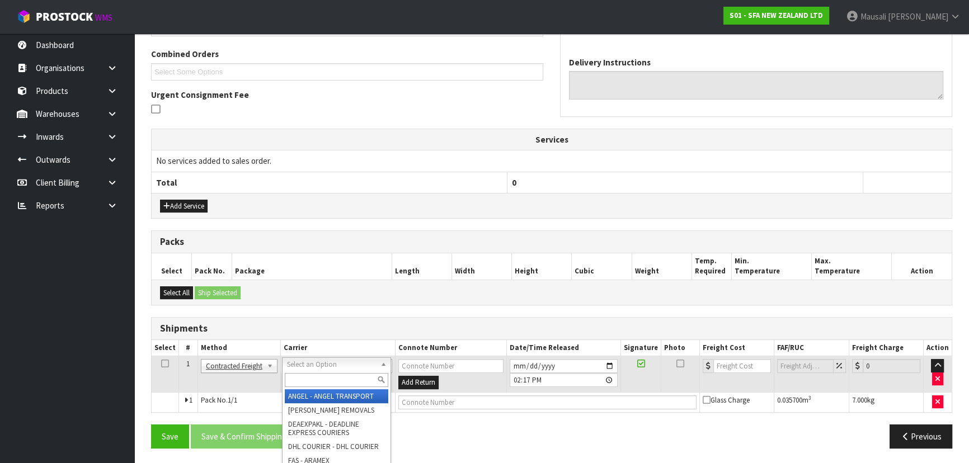
click at [309, 381] on input "text" at bounding box center [336, 380] width 103 height 14
type input "NZP"
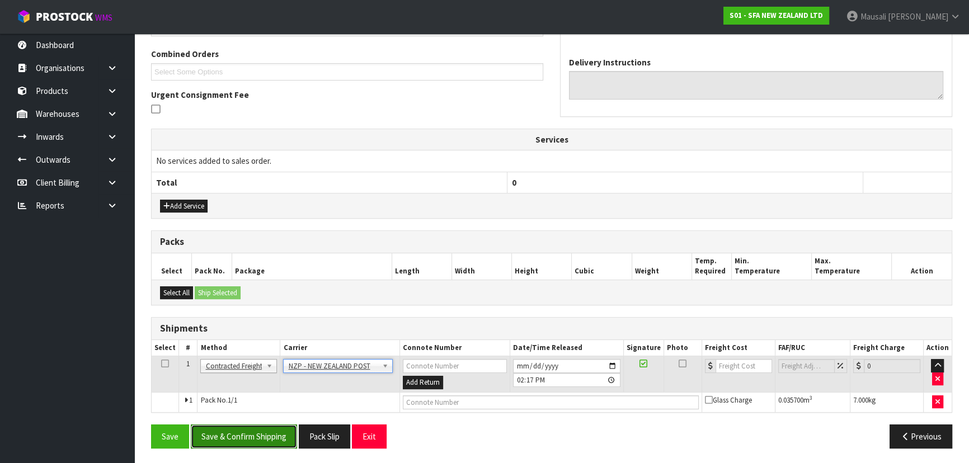
click at [265, 436] on button "Save & Confirm Shipping" at bounding box center [244, 437] width 106 height 24
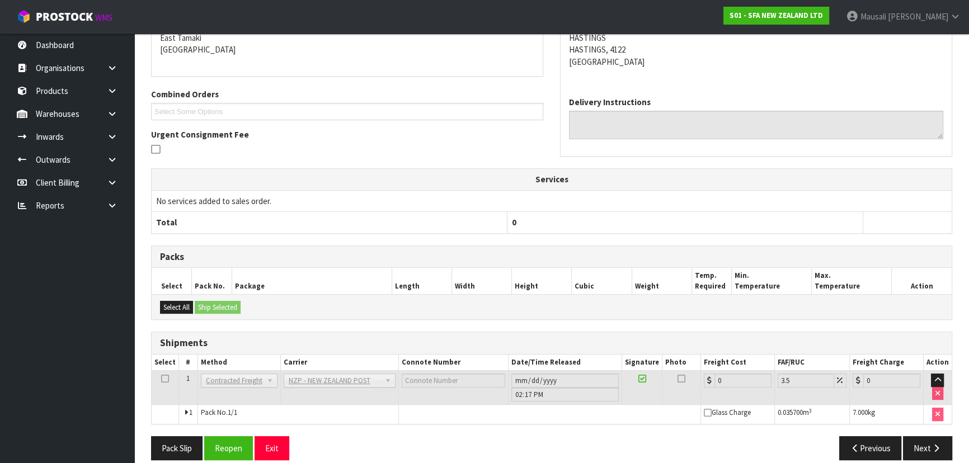
scroll to position [266, 0]
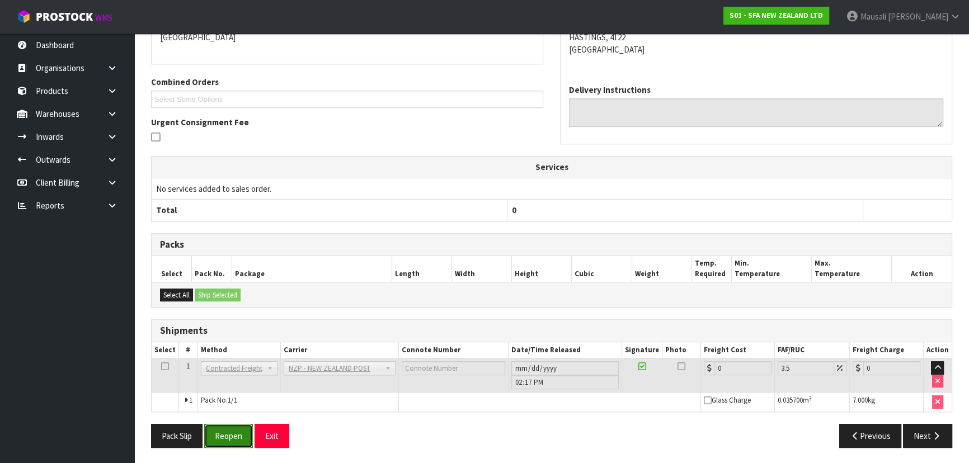
drag, startPoint x: 240, startPoint y: 431, endPoint x: 258, endPoint y: 427, distance: 18.3
click at [240, 431] on button "Reopen" at bounding box center [228, 436] width 49 height 24
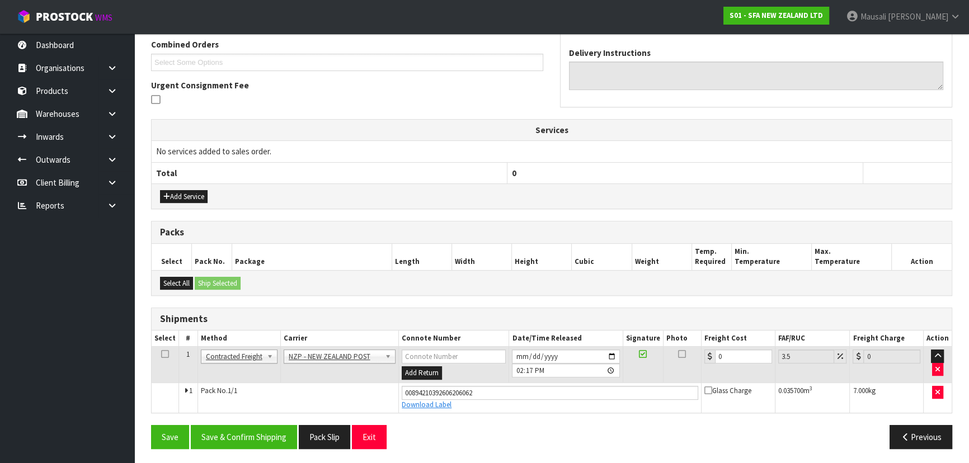
scroll to position [292, 0]
drag, startPoint x: 736, startPoint y: 358, endPoint x: 699, endPoint y: 364, distance: 37.3
click at [699, 364] on tr "1 Client Local Pickup Customer Local Pickup Company Freight Contracted Freight …" at bounding box center [552, 364] width 800 height 36
type input "8"
type input "8.28"
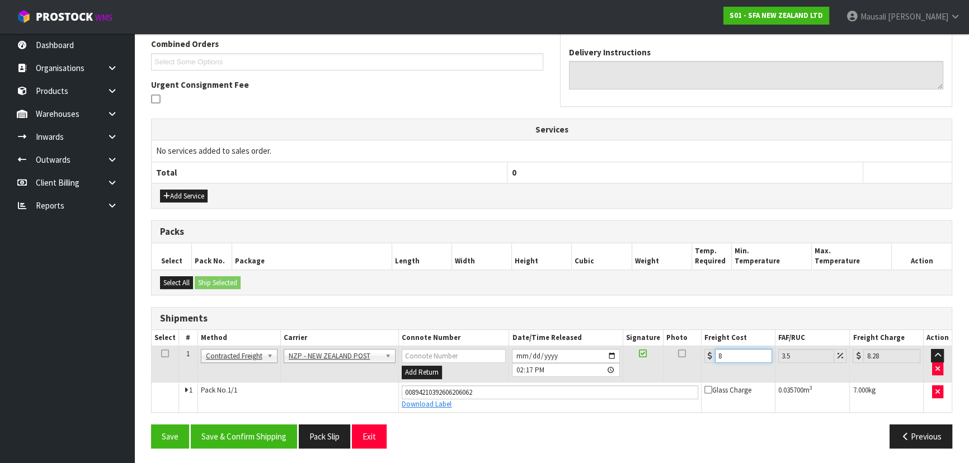
type input "8.4"
type input "8.69"
type input "8.45"
type input "8.75"
type input "8.45"
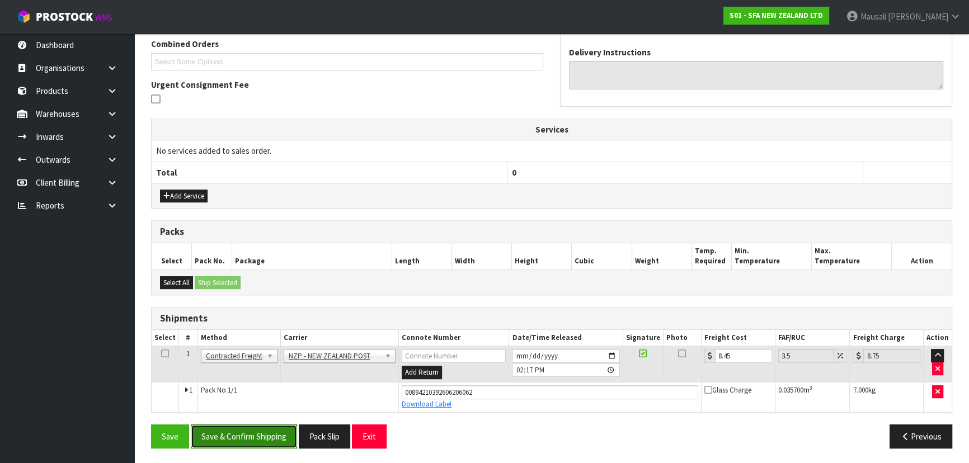
click at [272, 430] on button "Save & Confirm Shipping" at bounding box center [244, 437] width 106 height 24
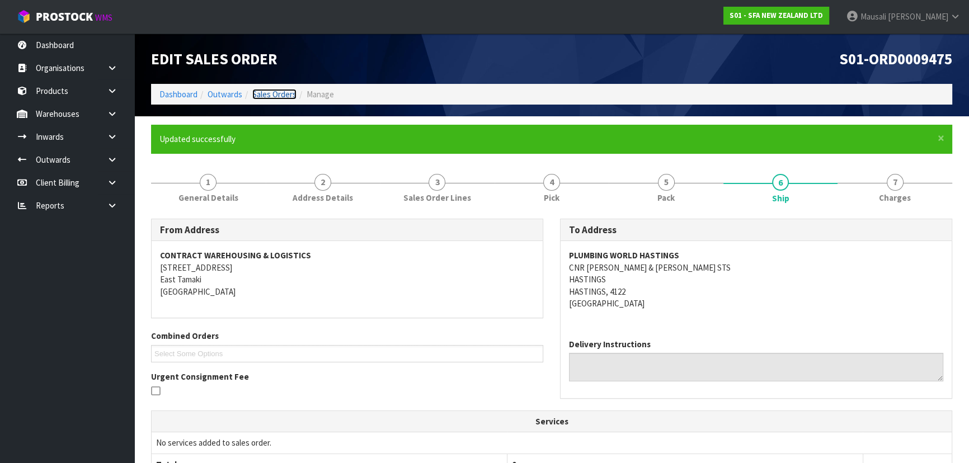
click at [261, 95] on link "Sales Orders" at bounding box center [274, 94] width 44 height 11
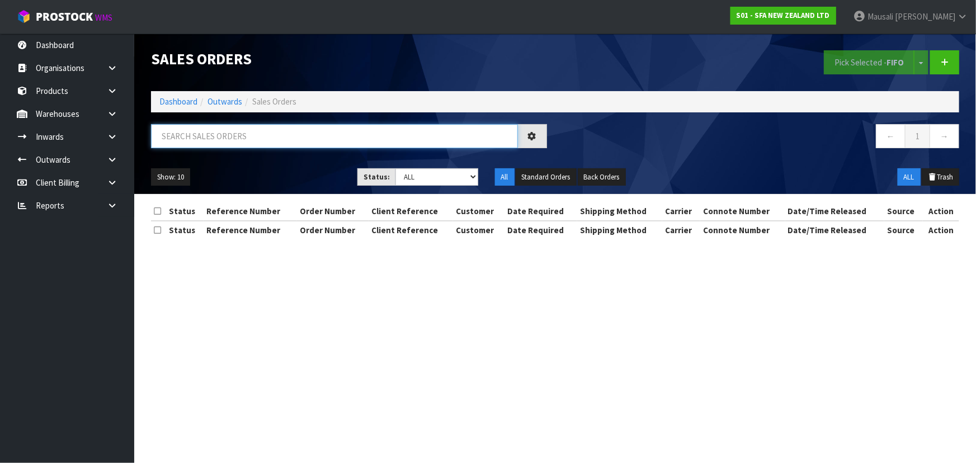
click at [173, 141] on input "text" at bounding box center [334, 136] width 367 height 24
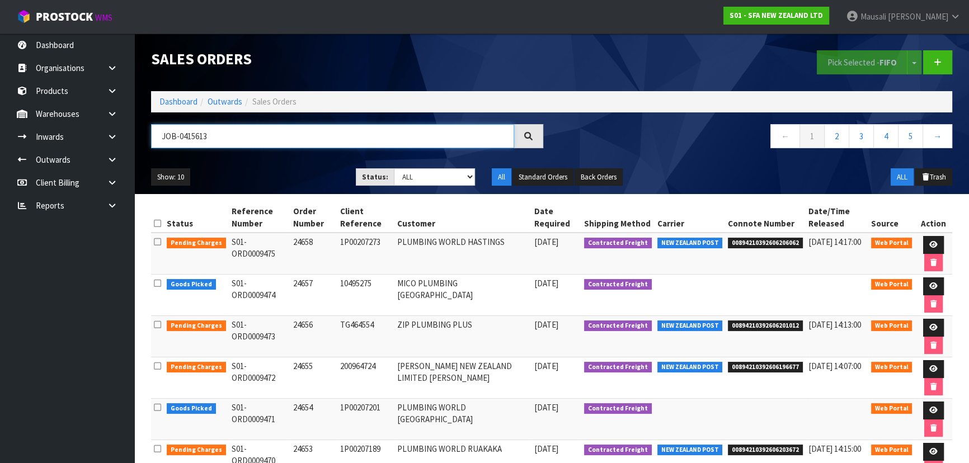
type input "JOB-0415613"
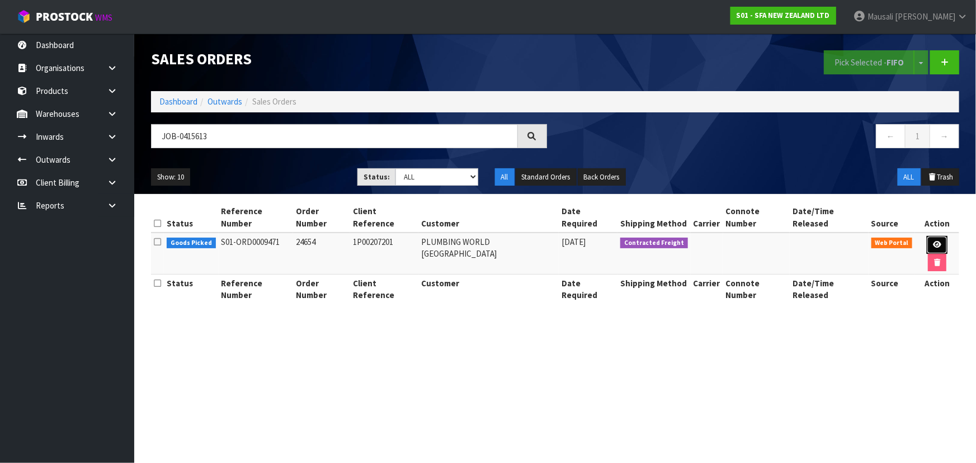
click at [930, 236] on link at bounding box center [937, 245] width 21 height 18
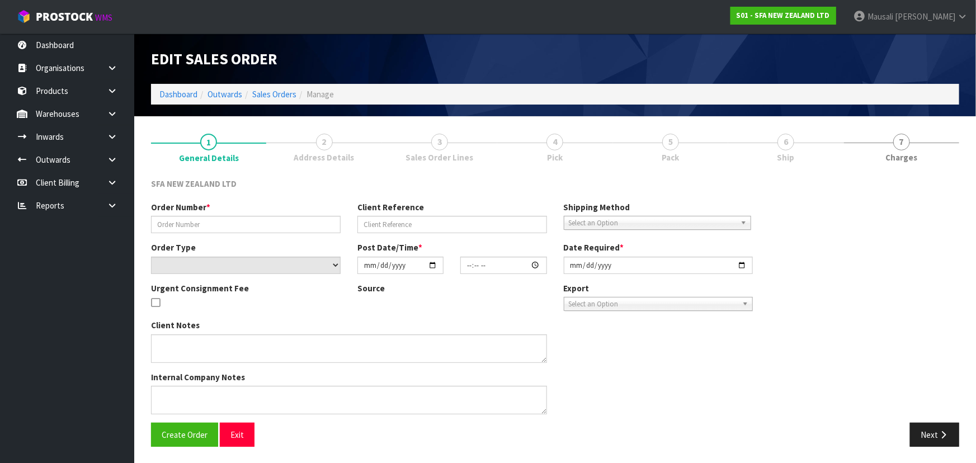
type input "24654"
type input "1P00207201"
select select "number:0"
type input "[DATE]"
type input "11:03:00.000"
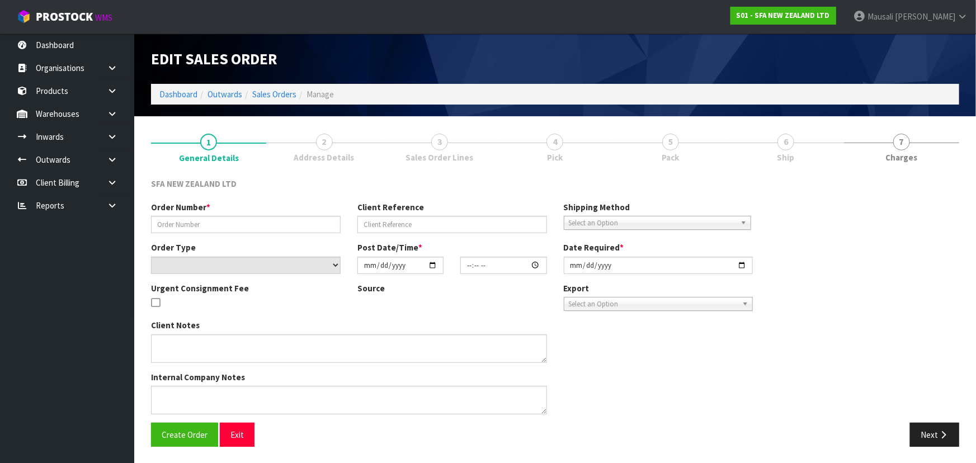
type input "[DATE]"
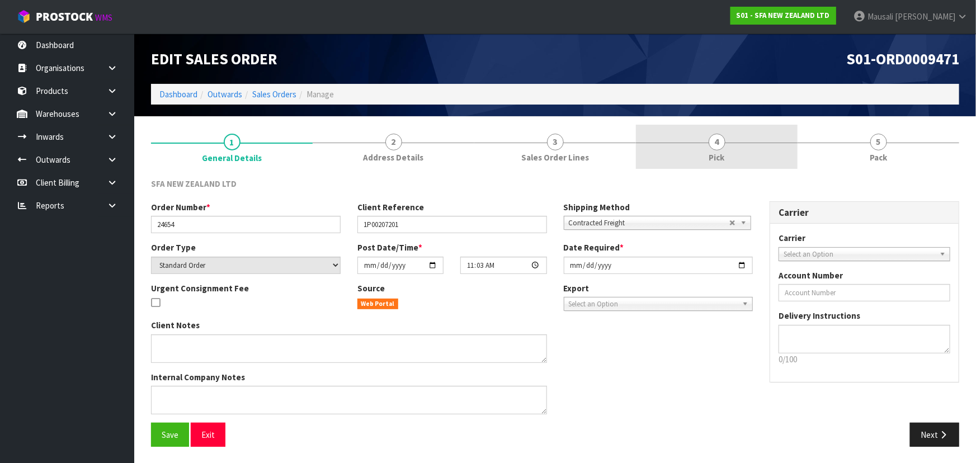
click at [731, 147] on link "4 Pick" at bounding box center [717, 147] width 162 height 44
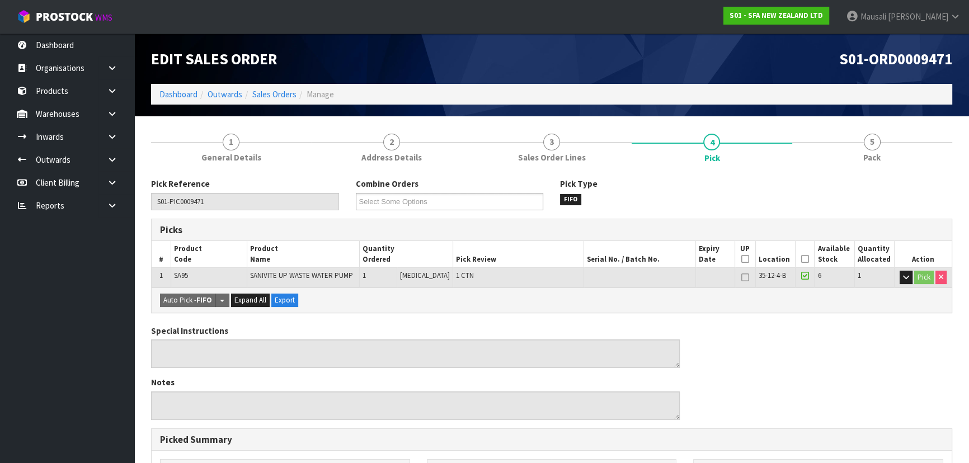
click at [801, 259] on icon at bounding box center [805, 259] width 8 height 1
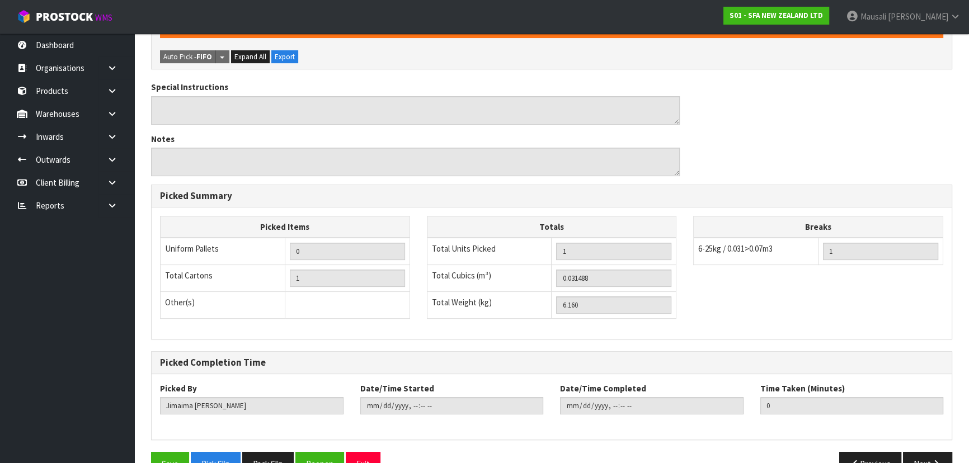
scroll to position [312, 0]
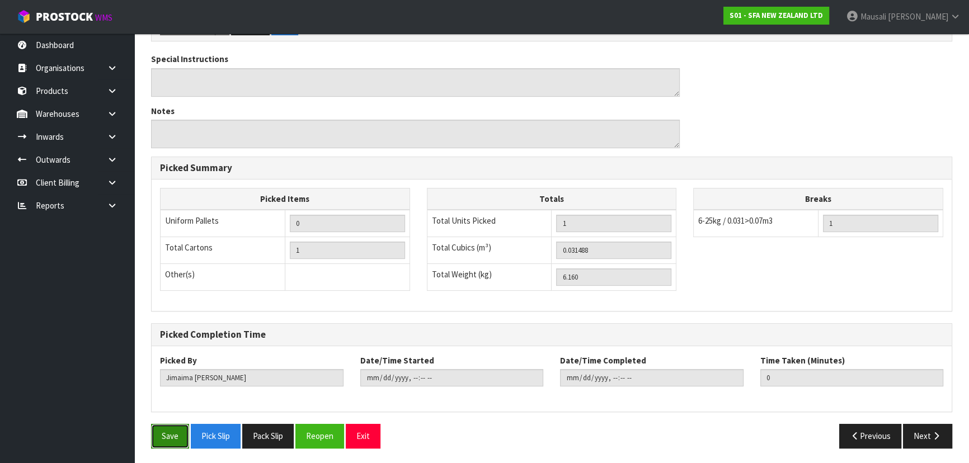
click at [173, 429] on button "Save" at bounding box center [170, 436] width 38 height 24
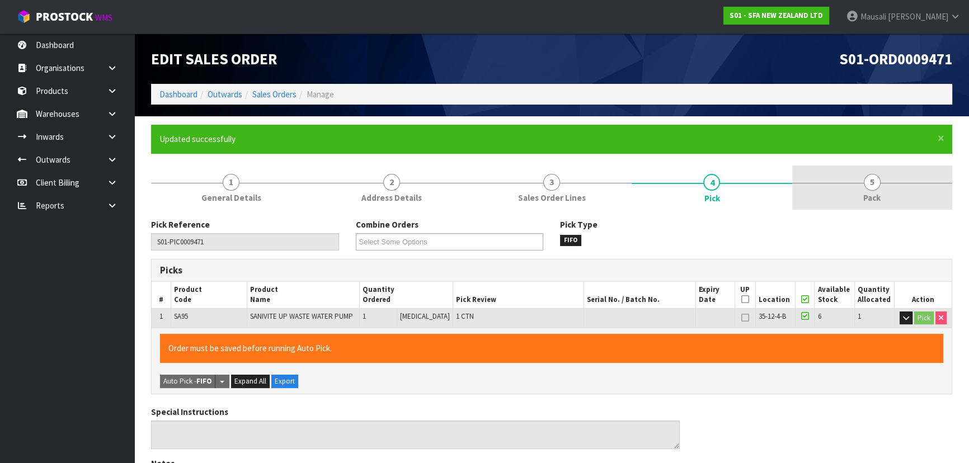
type input "[PERSON_NAME]"
type input "[DATE]T14:19:24"
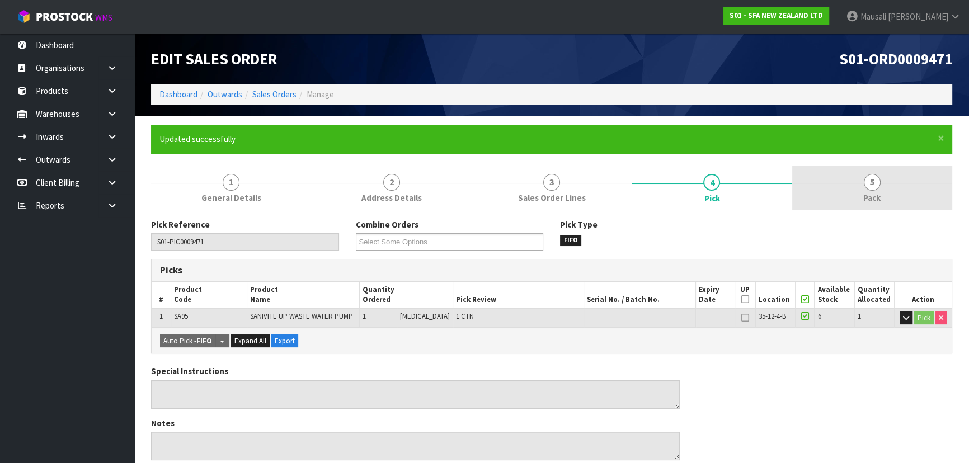
click at [873, 200] on span "Pack" at bounding box center [871, 198] width 17 height 12
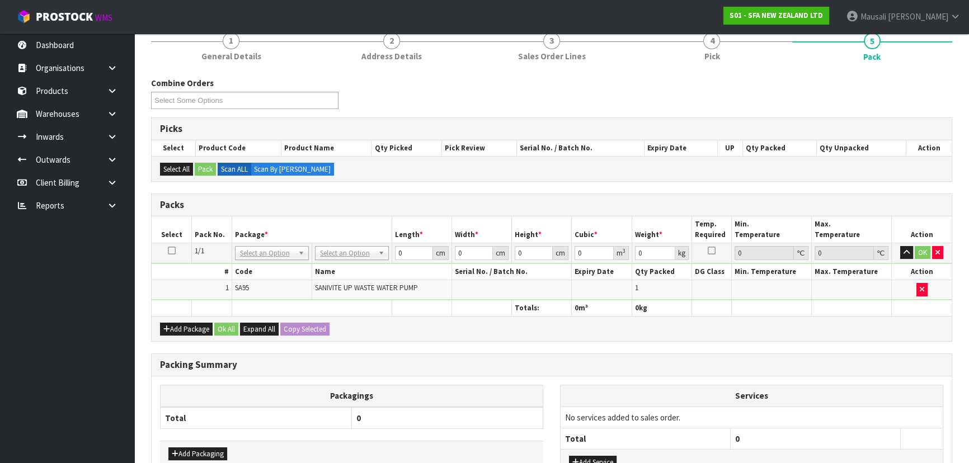
scroll to position [224, 0]
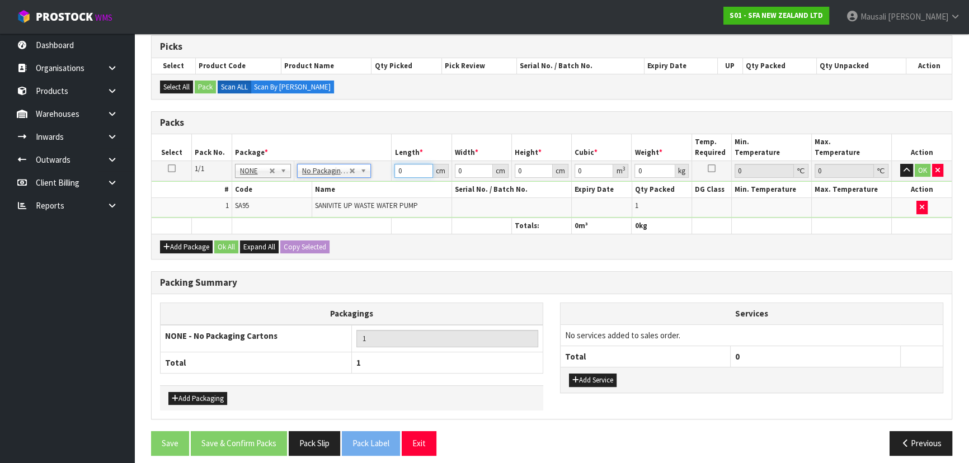
drag, startPoint x: 405, startPoint y: 169, endPoint x: 384, endPoint y: 184, distance: 25.8
click at [375, 182] on tbody "1/1 NONE 007-001 007-002 007-004 007-009 007-013 007-014 007-015 007-017 007-01…" at bounding box center [552, 189] width 800 height 57
type input "42"
type input "25"
type input "3"
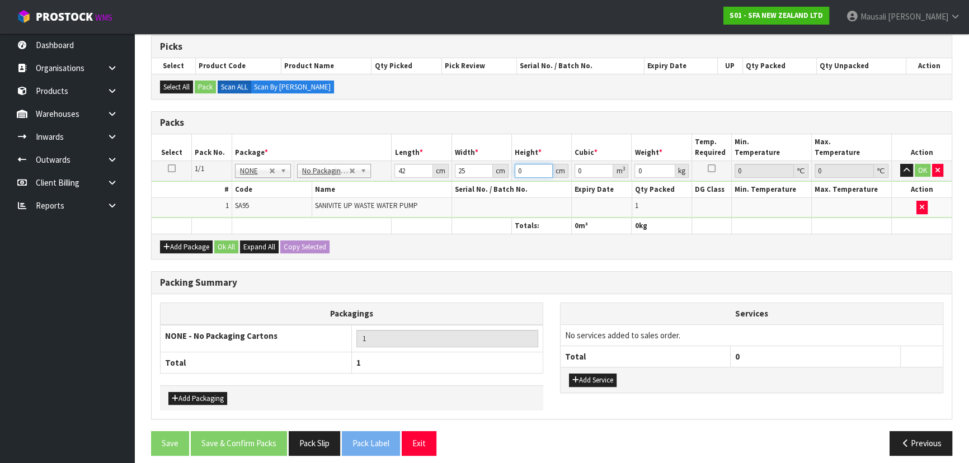
type input "0.00315"
type input "34"
type input "0.0357"
type input "34"
click at [237, 249] on button "Ok All" at bounding box center [226, 247] width 24 height 13
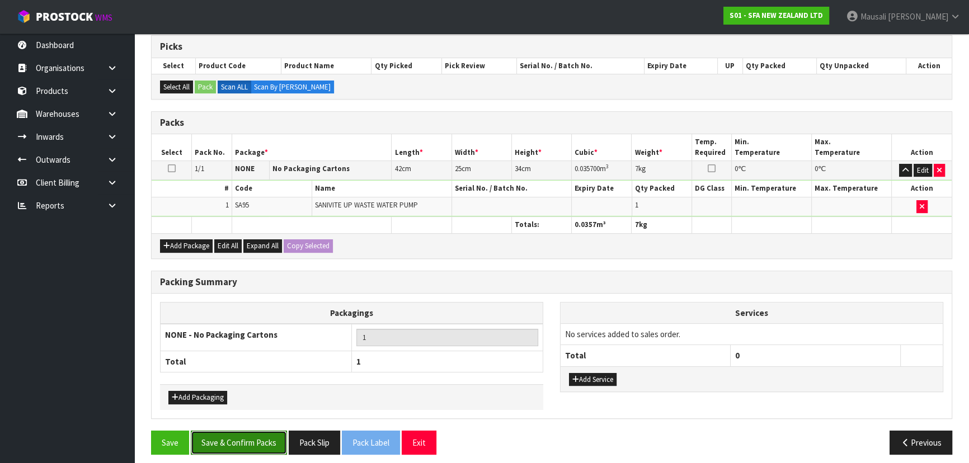
click at [260, 434] on button "Save & Confirm Packs" at bounding box center [239, 443] width 96 height 24
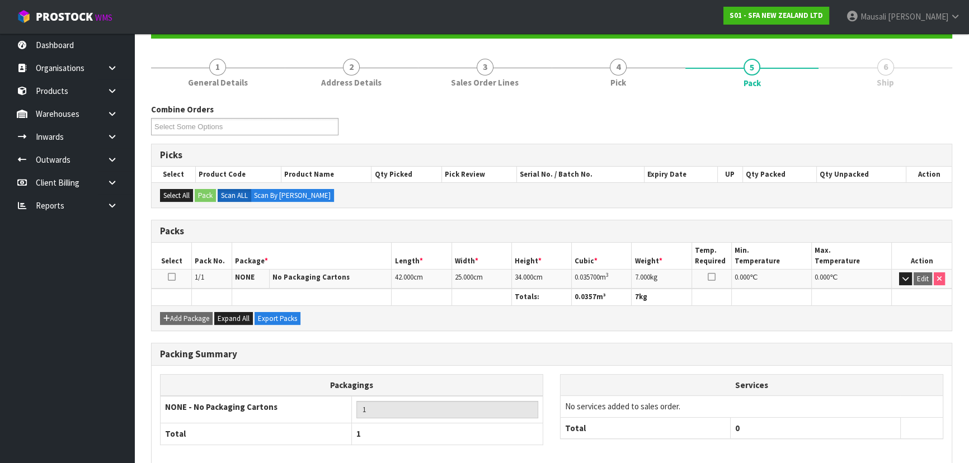
scroll to position [168, 0]
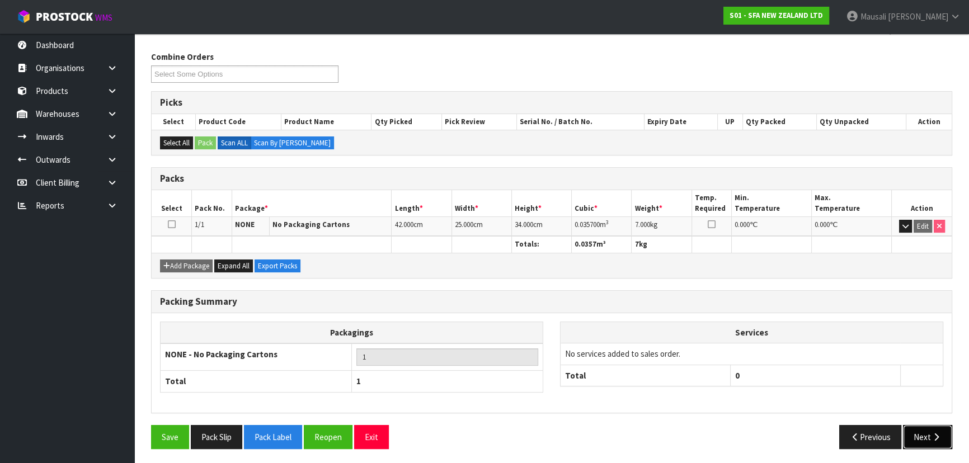
click at [931, 438] on button "Next" at bounding box center [927, 437] width 49 height 24
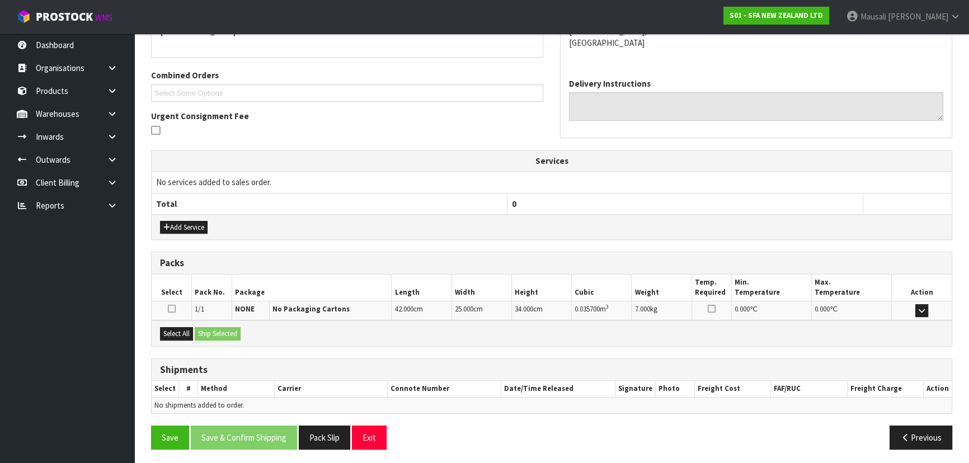
scroll to position [262, 0]
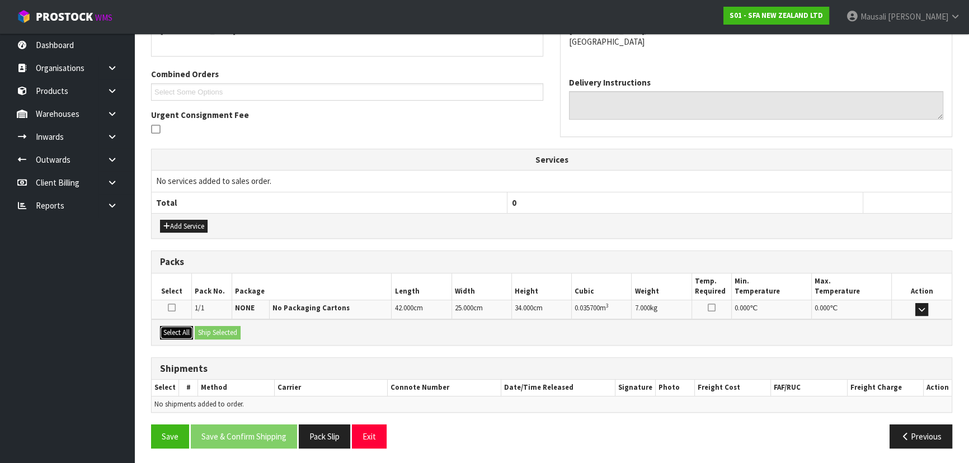
click at [179, 330] on button "Select All" at bounding box center [176, 332] width 33 height 13
click at [205, 331] on button "Ship Selected" at bounding box center [218, 332] width 46 height 13
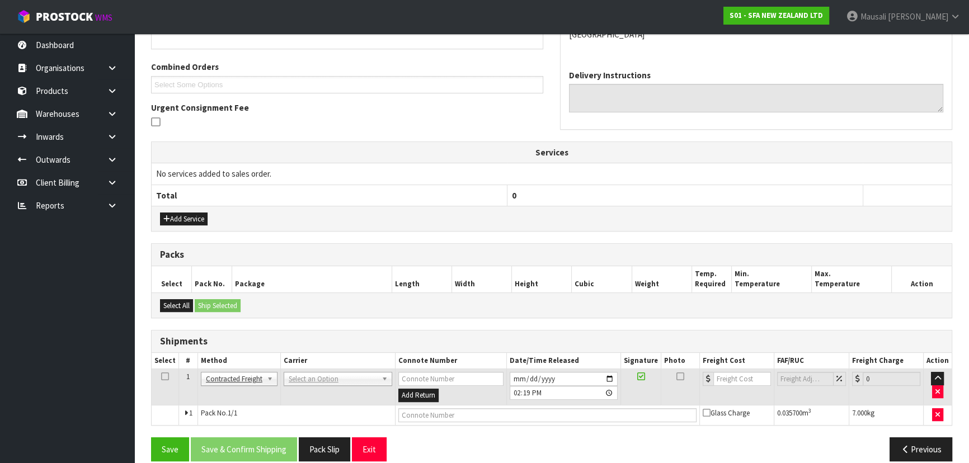
scroll to position [282, 0]
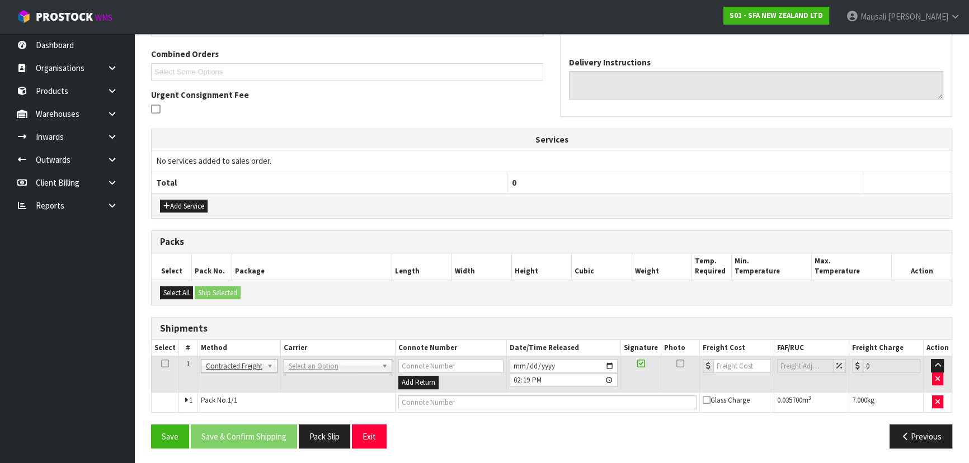
drag, startPoint x: 299, startPoint y: 366, endPoint x: 303, endPoint y: 375, distance: 9.8
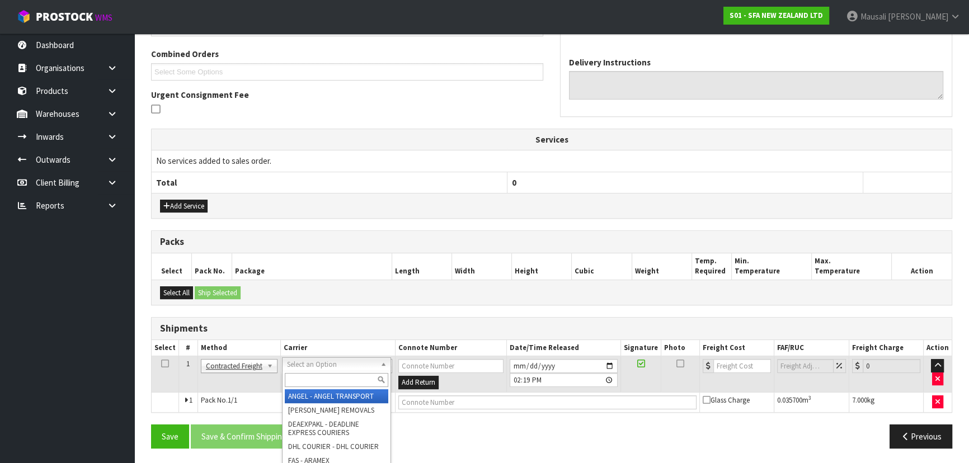
click at [303, 384] on input "text" at bounding box center [336, 380] width 103 height 14
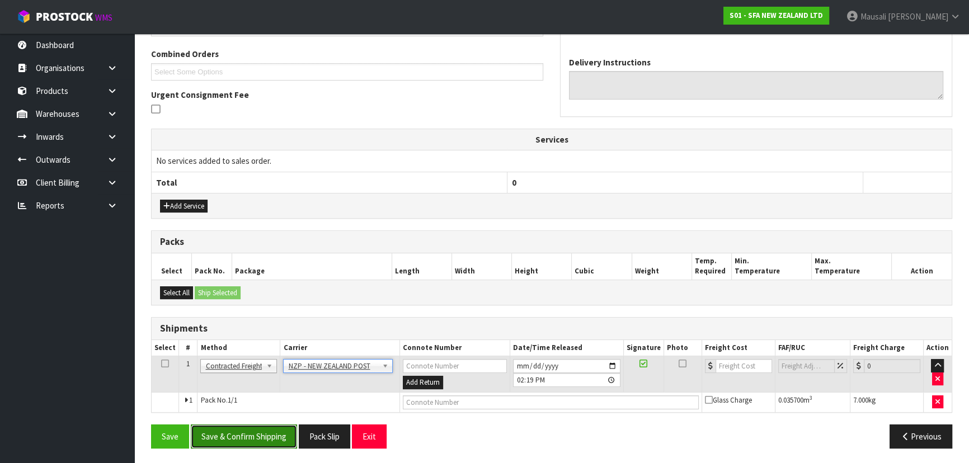
click at [262, 434] on button "Save & Confirm Shipping" at bounding box center [244, 437] width 106 height 24
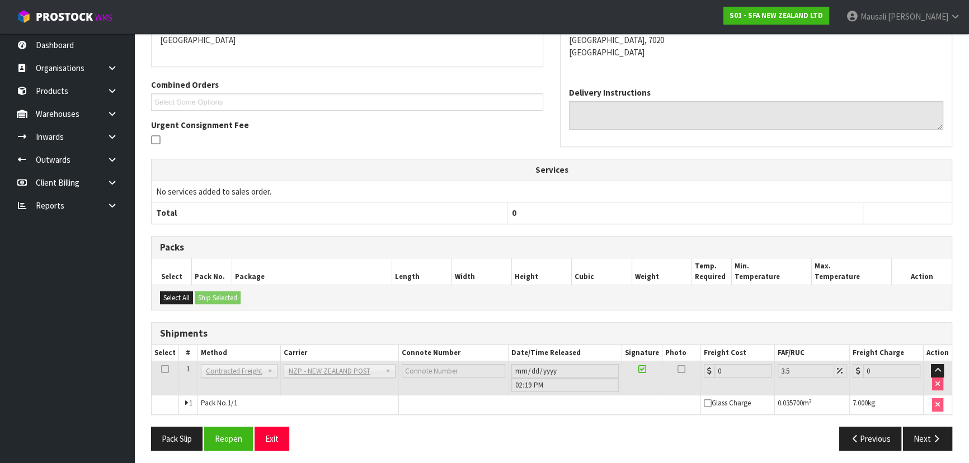
scroll to position [266, 0]
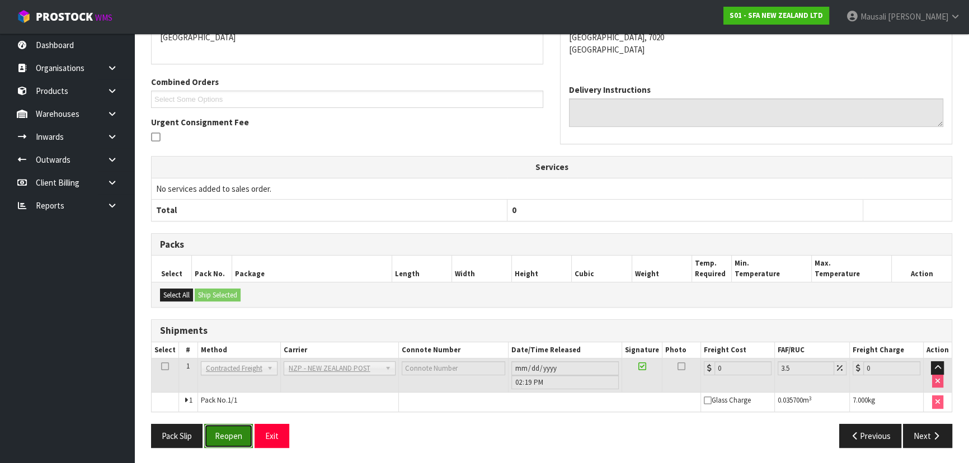
click at [227, 441] on button "Reopen" at bounding box center [228, 436] width 49 height 24
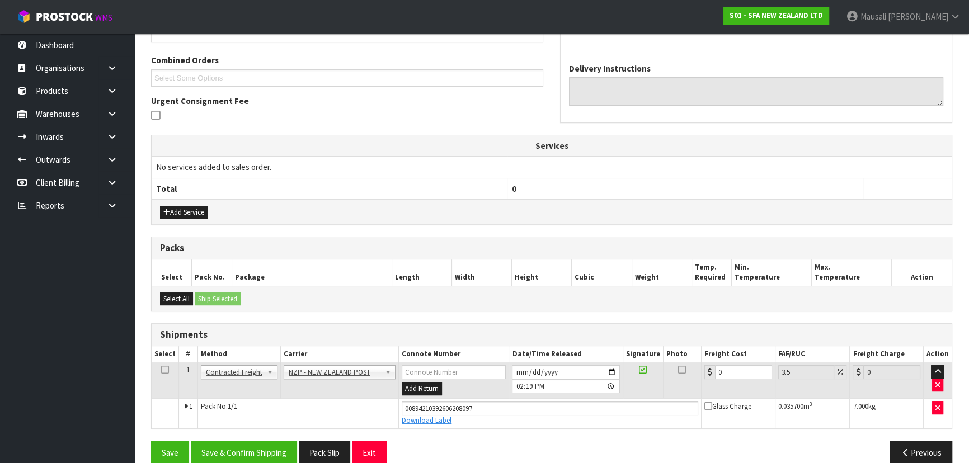
scroll to position [292, 0]
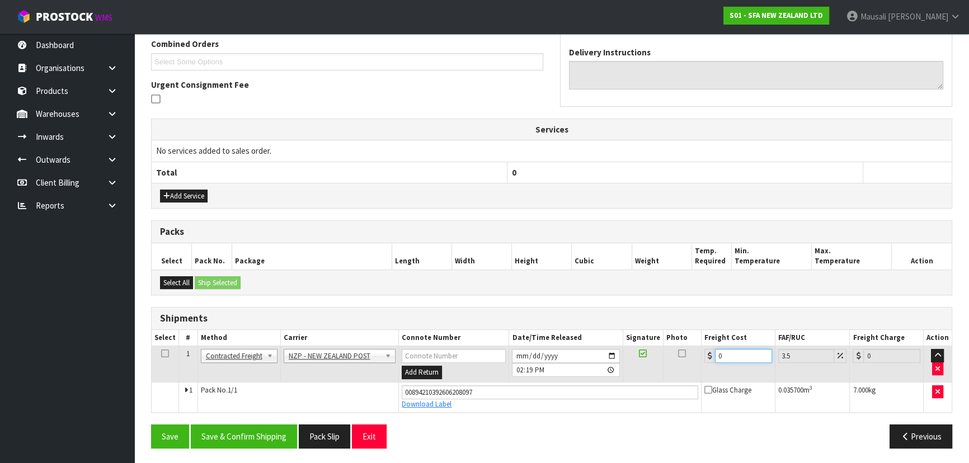
drag, startPoint x: 739, startPoint y: 351, endPoint x: 686, endPoint y: 364, distance: 54.0
click at [689, 364] on tr "1 Client Local Pickup Customer Local Pickup Company Freight Contracted Freight …" at bounding box center [552, 364] width 800 height 36
click at [259, 430] on button "Save & Confirm Shipping" at bounding box center [244, 437] width 106 height 24
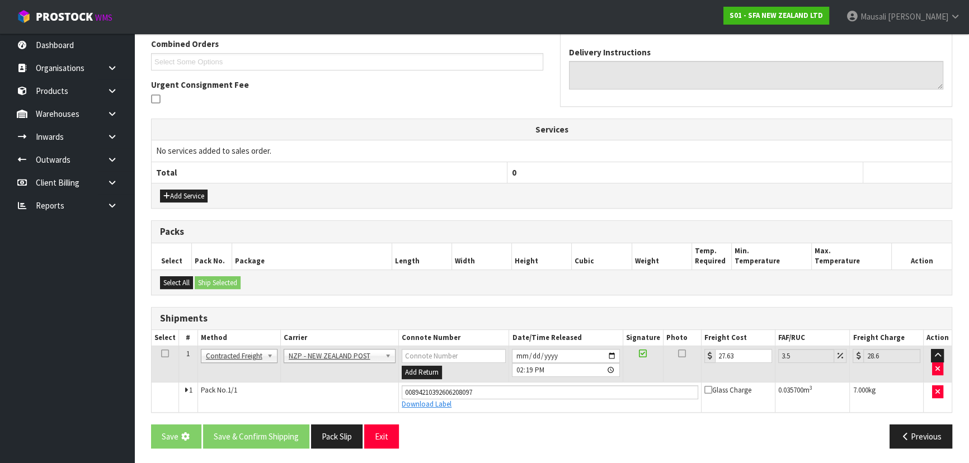
scroll to position [0, 0]
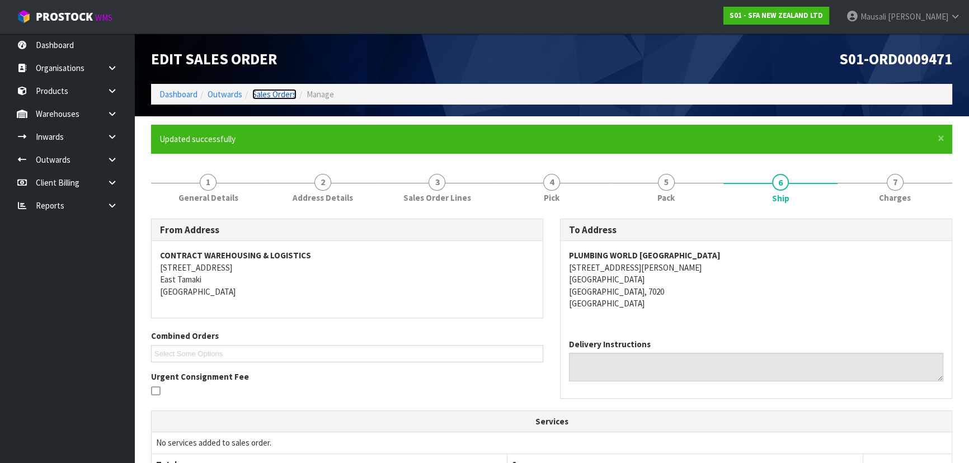
click at [274, 91] on link "Sales Orders" at bounding box center [274, 94] width 44 height 11
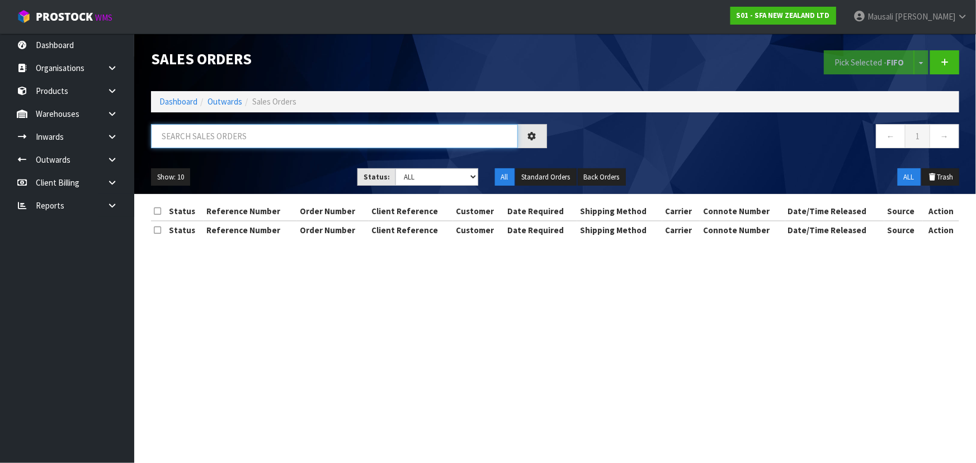
click at [179, 138] on input "text" at bounding box center [334, 136] width 367 height 24
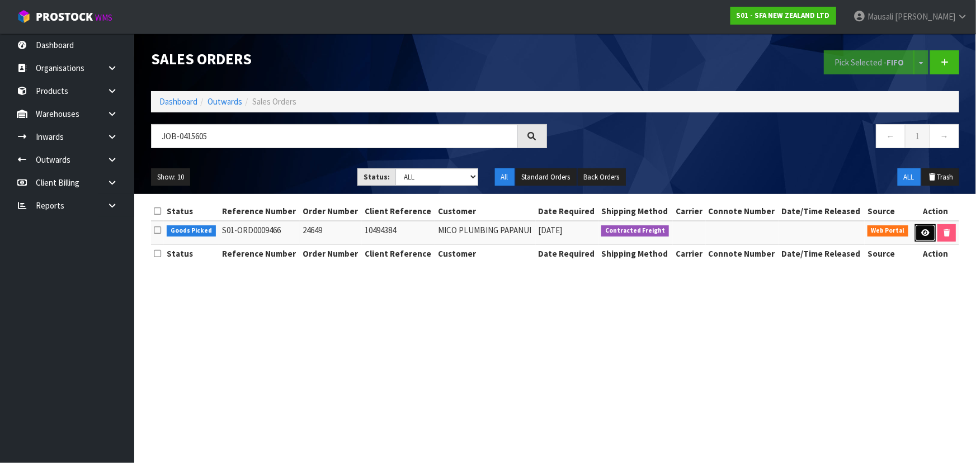
click at [921, 229] on icon at bounding box center [925, 232] width 8 height 7
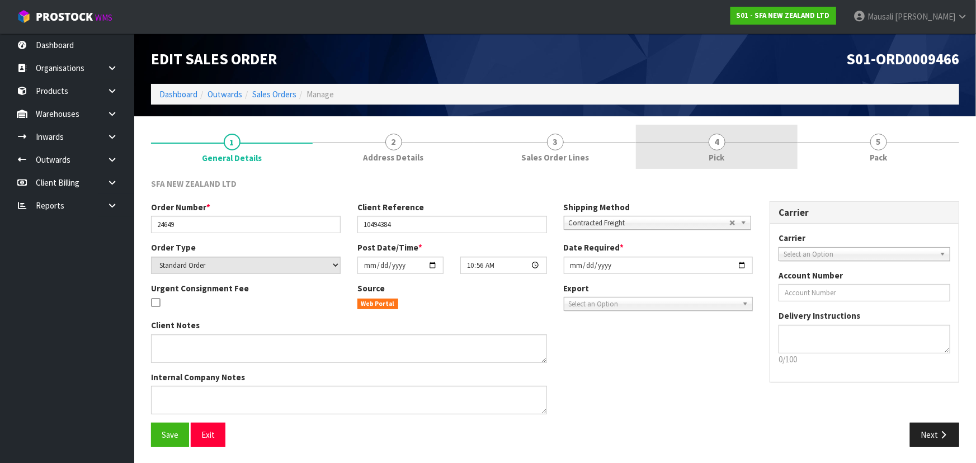
click at [732, 140] on link "4 Pick" at bounding box center [717, 147] width 162 height 44
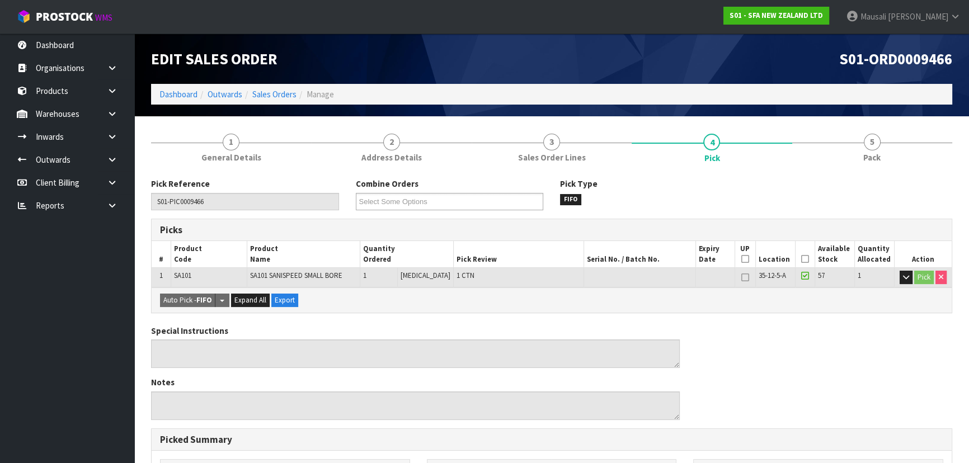
click at [801, 260] on icon at bounding box center [805, 259] width 8 height 1
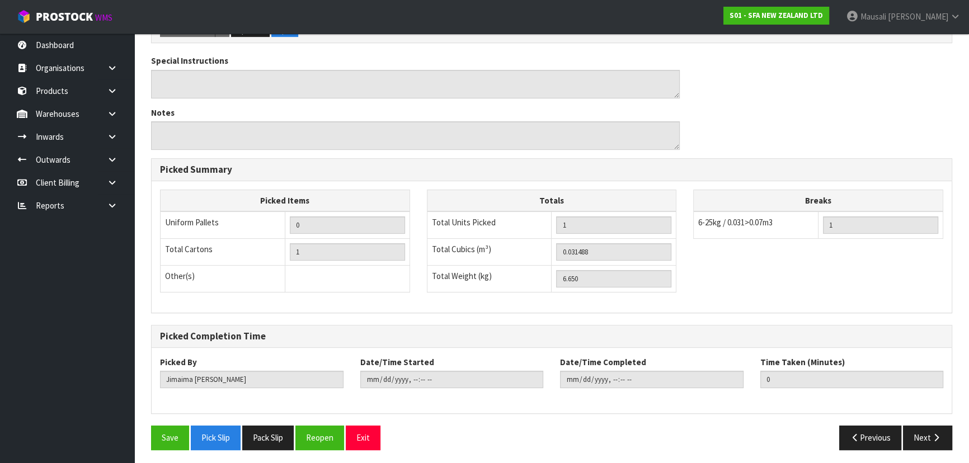
scroll to position [312, 0]
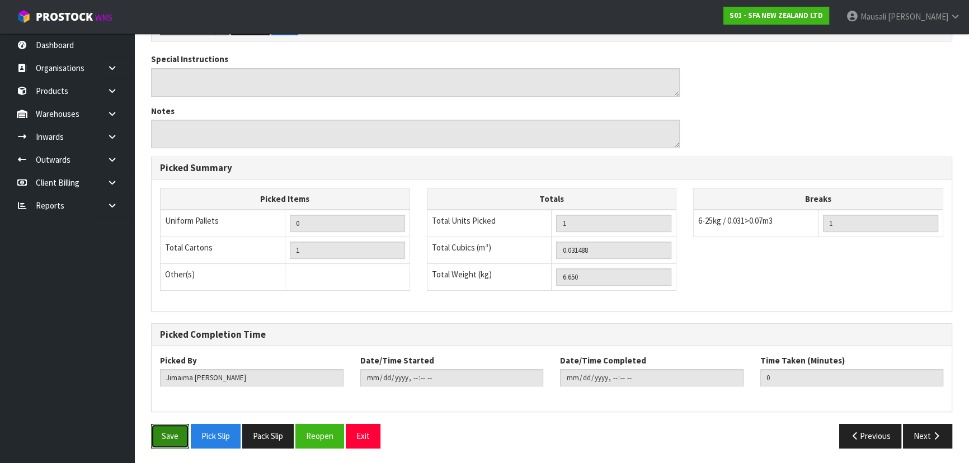
drag, startPoint x: 162, startPoint y: 432, endPoint x: 190, endPoint y: 420, distance: 30.0
click at [164, 431] on button "Save" at bounding box center [170, 436] width 38 height 24
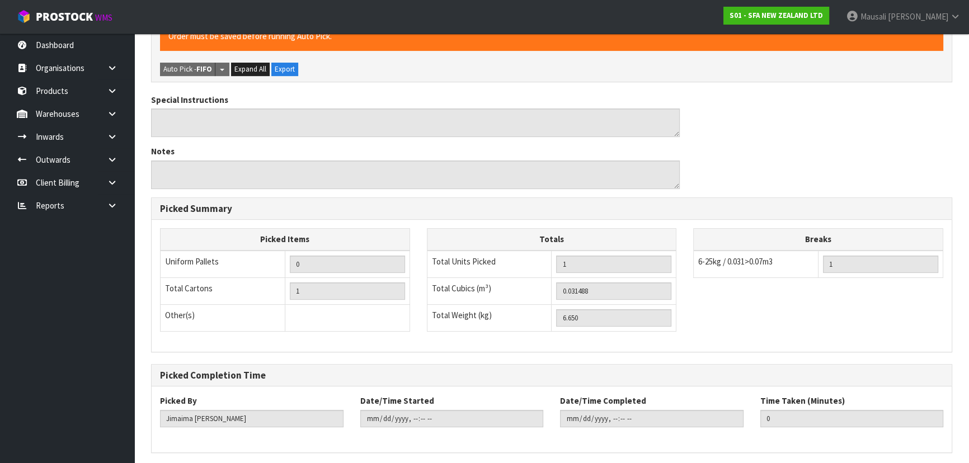
scroll to position [0, 0]
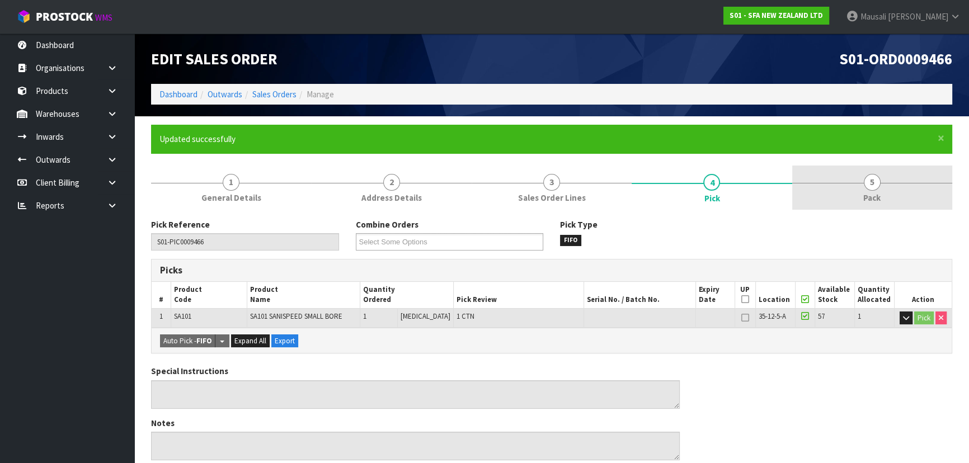
click at [877, 201] on span "Pack" at bounding box center [871, 198] width 17 height 12
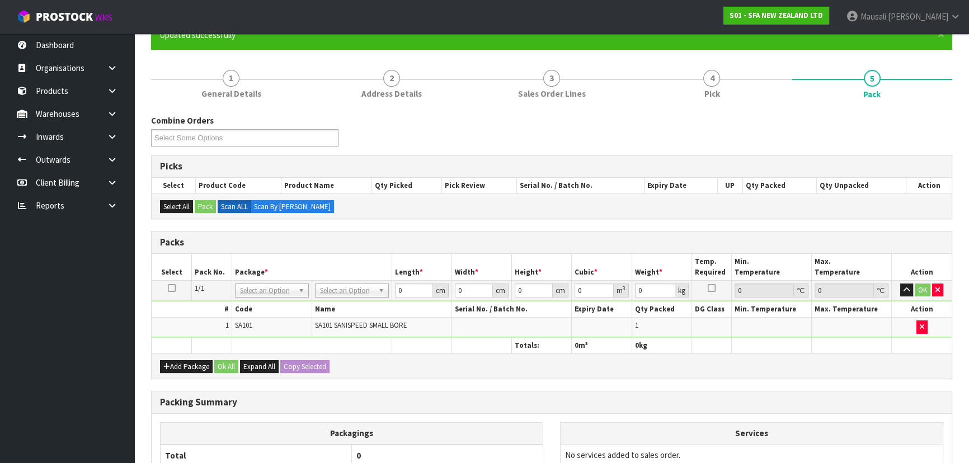
scroll to position [203, 0]
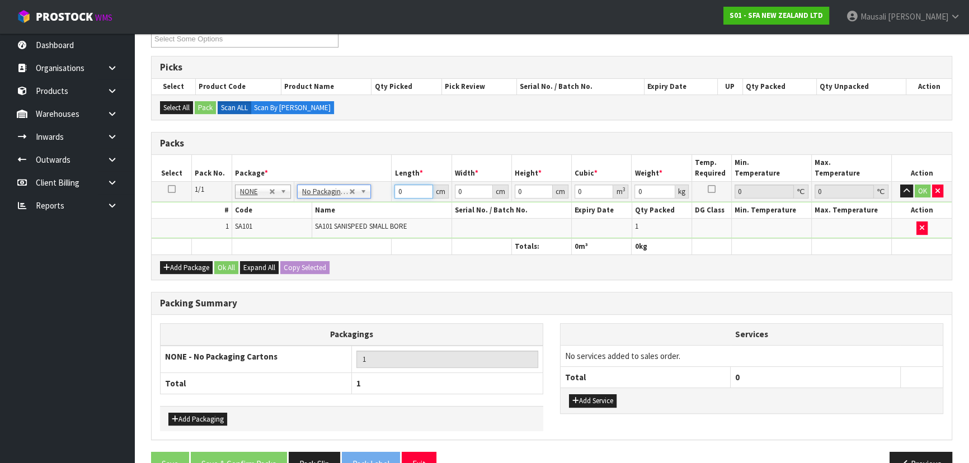
drag, startPoint x: 407, startPoint y: 191, endPoint x: 376, endPoint y: 196, distance: 31.3
click at [378, 195] on tr "1/1 NONE 007-001 007-002 007-004 007-009 007-013 007-014 007-015 007-017 007-01…" at bounding box center [552, 191] width 800 height 20
click at [222, 267] on button "Ok All" at bounding box center [226, 267] width 24 height 13
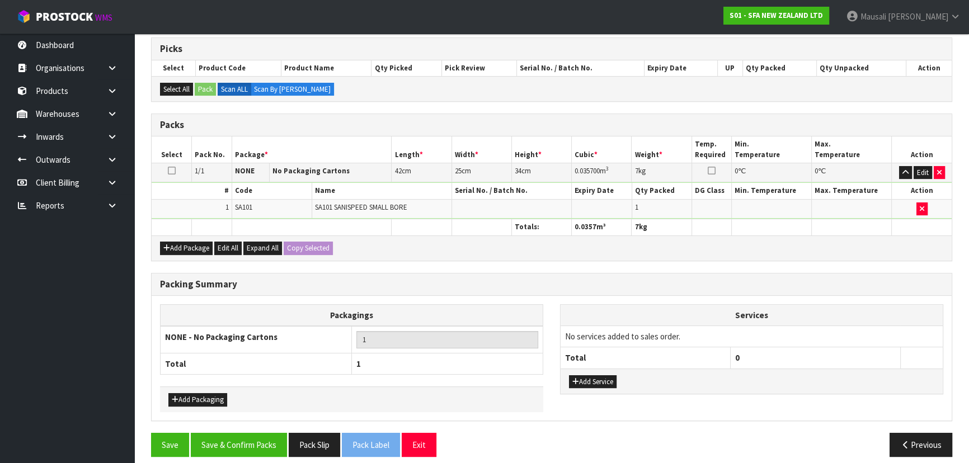
scroll to position [229, 0]
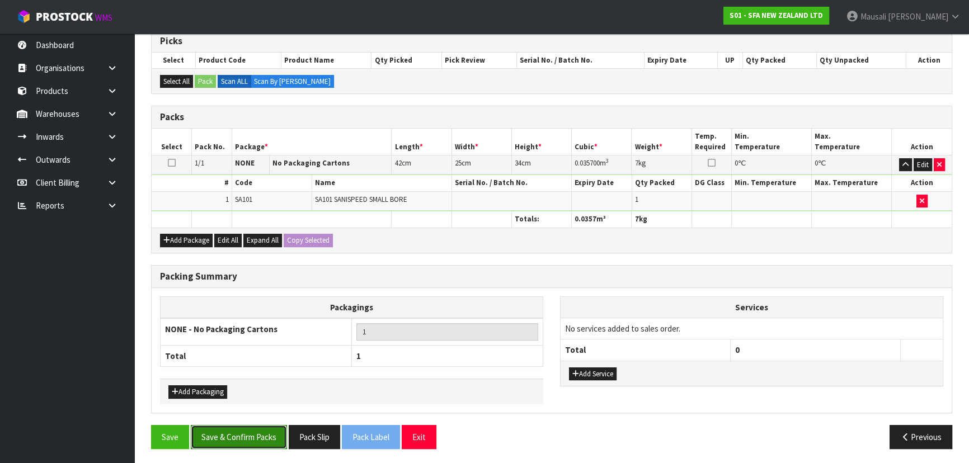
click at [224, 432] on button "Save & Confirm Packs" at bounding box center [239, 437] width 96 height 24
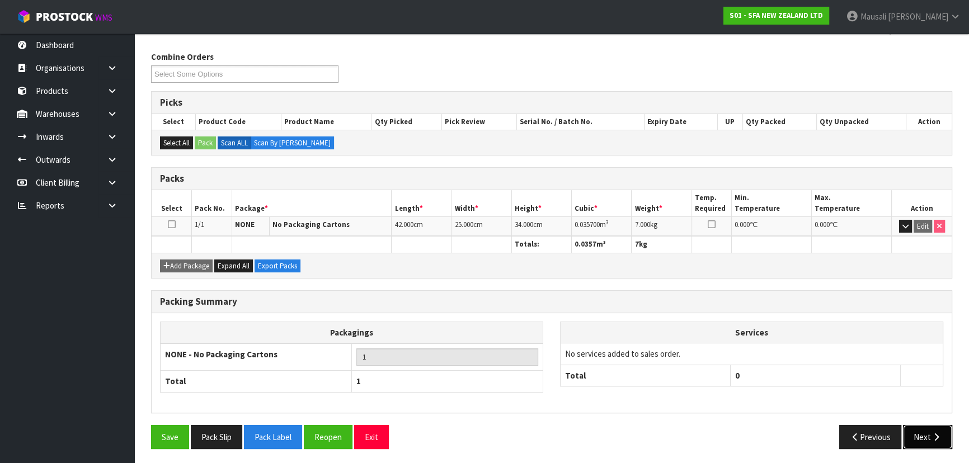
click at [922, 427] on button "Next" at bounding box center [927, 437] width 49 height 24
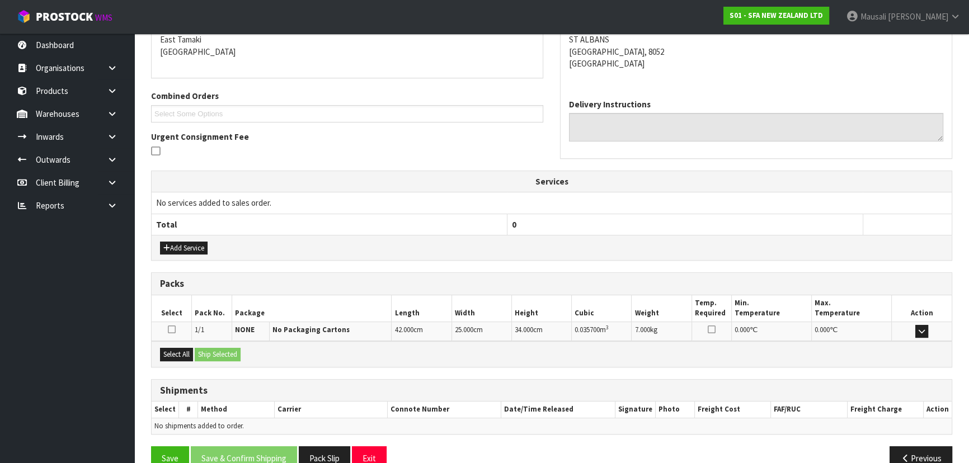
scroll to position [262, 0]
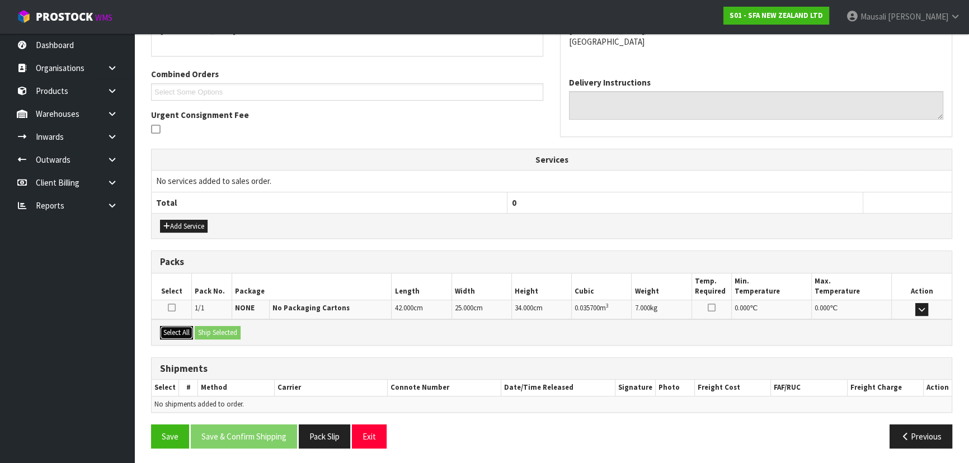
click at [172, 329] on button "Select All" at bounding box center [176, 332] width 33 height 13
click at [220, 327] on button "Ship Selected" at bounding box center [218, 332] width 46 height 13
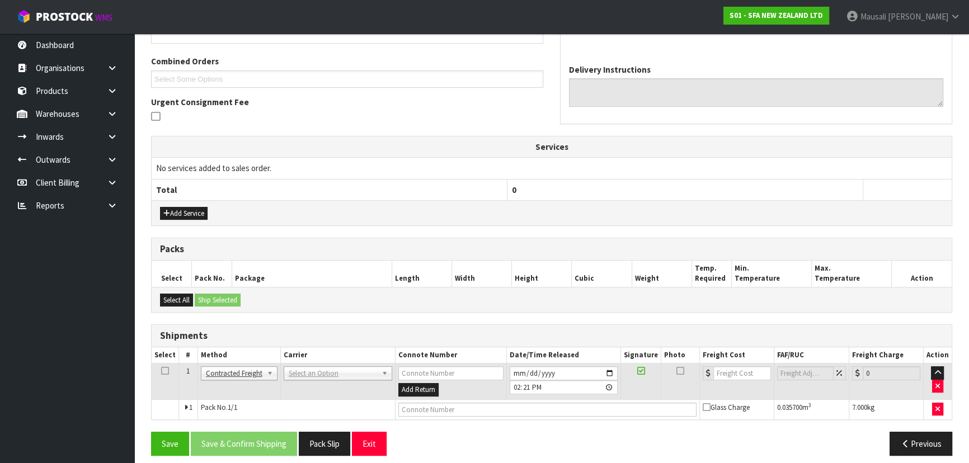
scroll to position [282, 0]
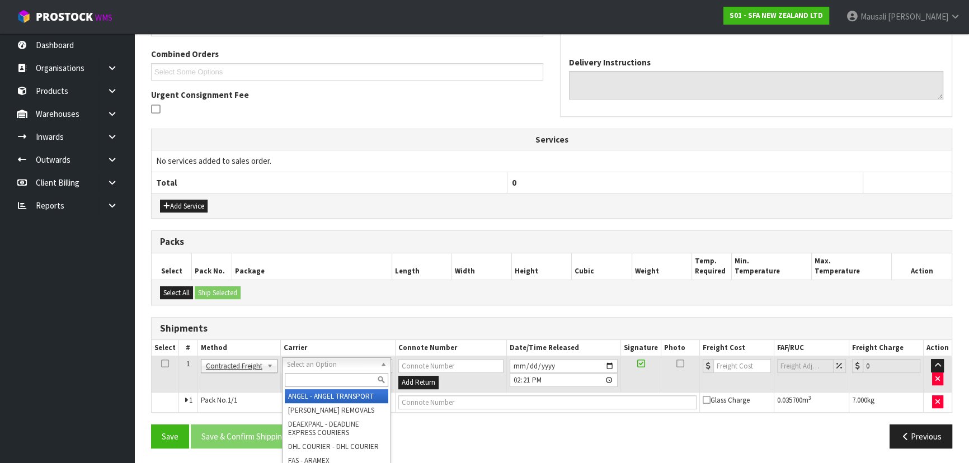
click at [308, 383] on input "text" at bounding box center [336, 380] width 103 height 14
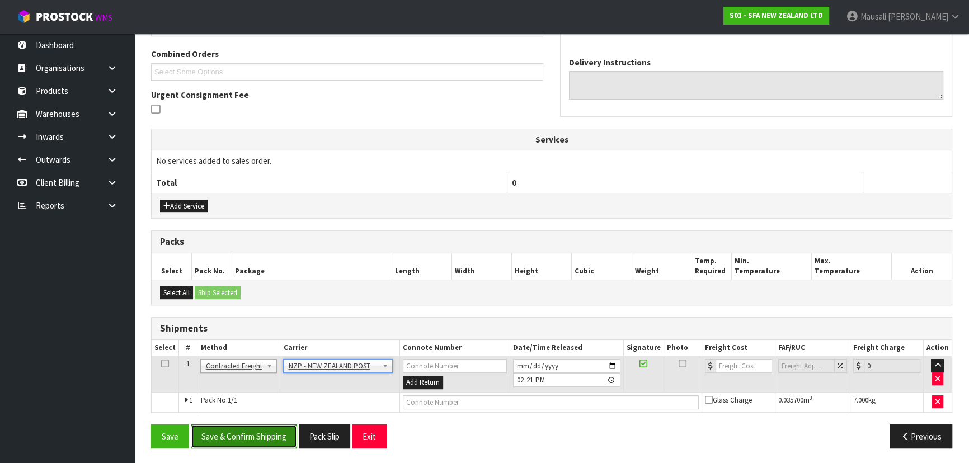
click at [265, 434] on button "Save & Confirm Shipping" at bounding box center [244, 437] width 106 height 24
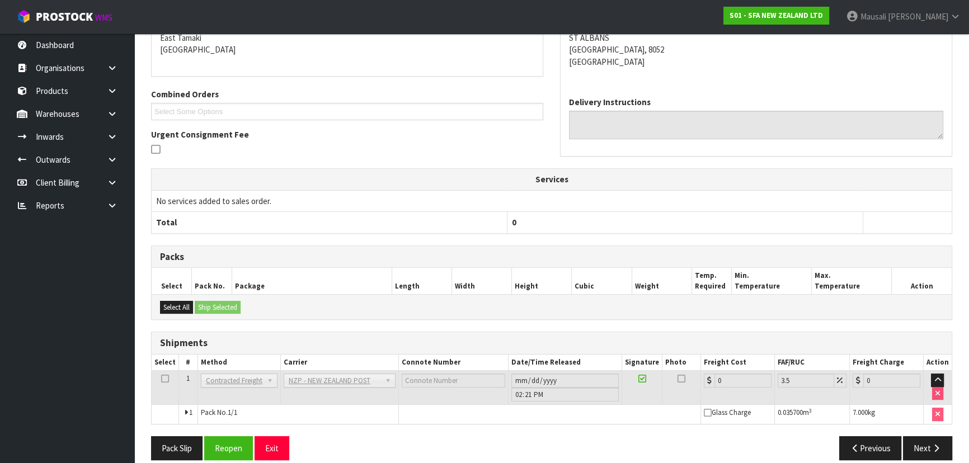
scroll to position [266, 0]
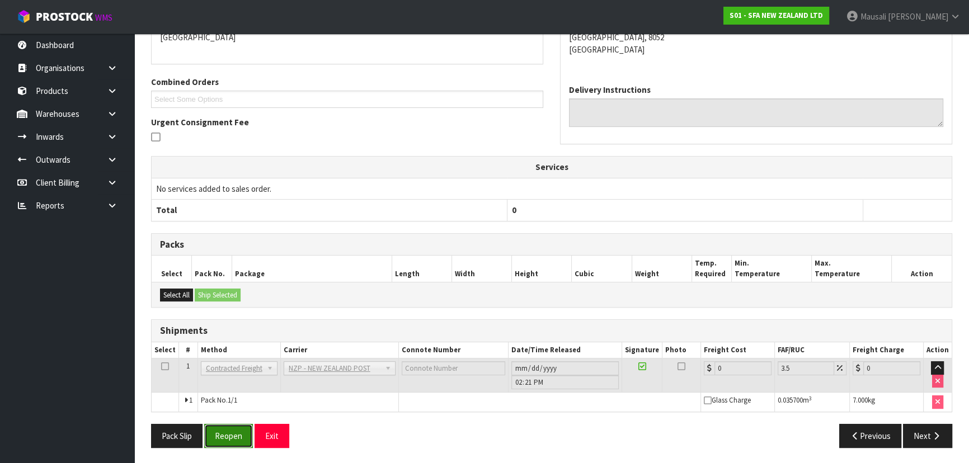
click at [239, 430] on button "Reopen" at bounding box center [228, 436] width 49 height 24
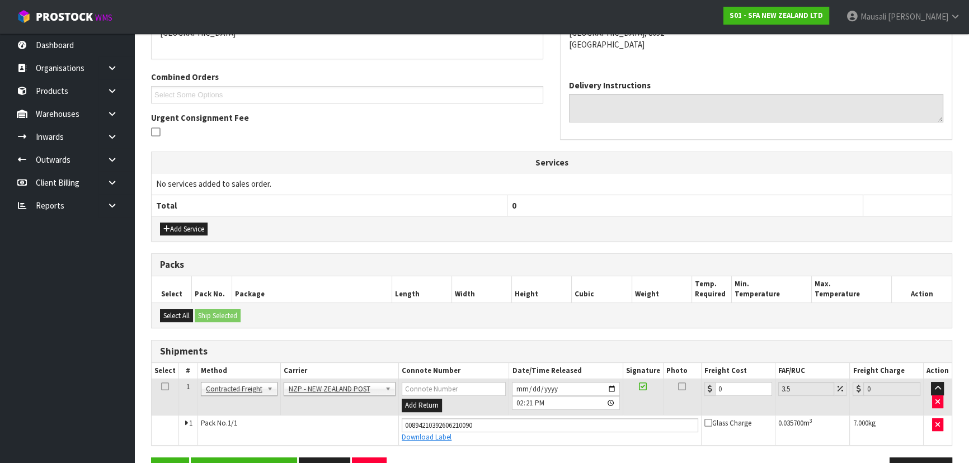
scroll to position [292, 0]
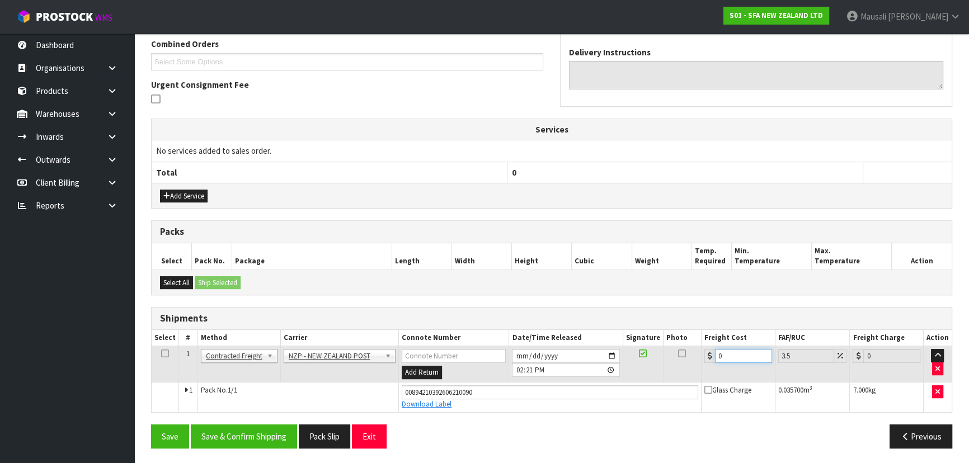
drag, startPoint x: 732, startPoint y: 352, endPoint x: 670, endPoint y: 368, distance: 64.0
click at [671, 368] on tr "1 Client Local Pickup Customer Local Pickup Company Freight Contracted Freight …" at bounding box center [552, 364] width 800 height 36
drag, startPoint x: 253, startPoint y: 426, endPoint x: 261, endPoint y: 427, distance: 8.4
click at [260, 427] on button "Save & Confirm Shipping" at bounding box center [244, 437] width 106 height 24
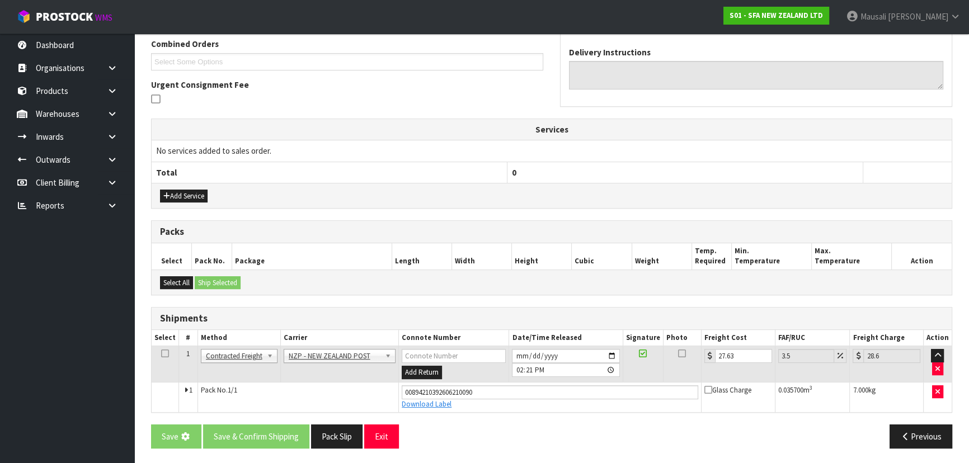
scroll to position [0, 0]
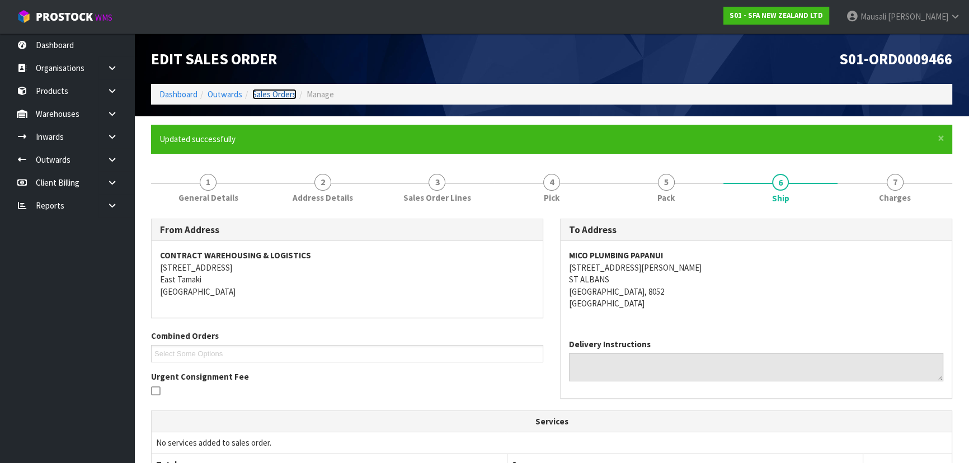
click at [268, 94] on link "Sales Orders" at bounding box center [274, 94] width 44 height 11
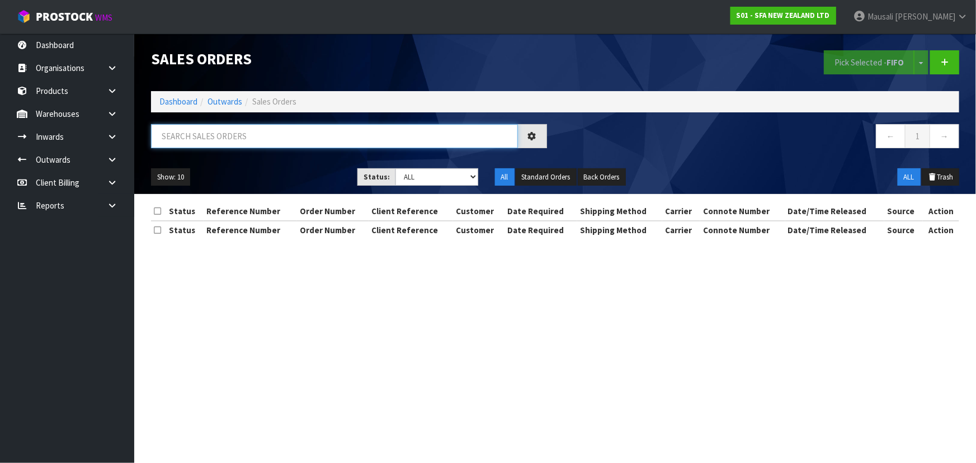
click at [218, 144] on input "text" at bounding box center [334, 136] width 367 height 24
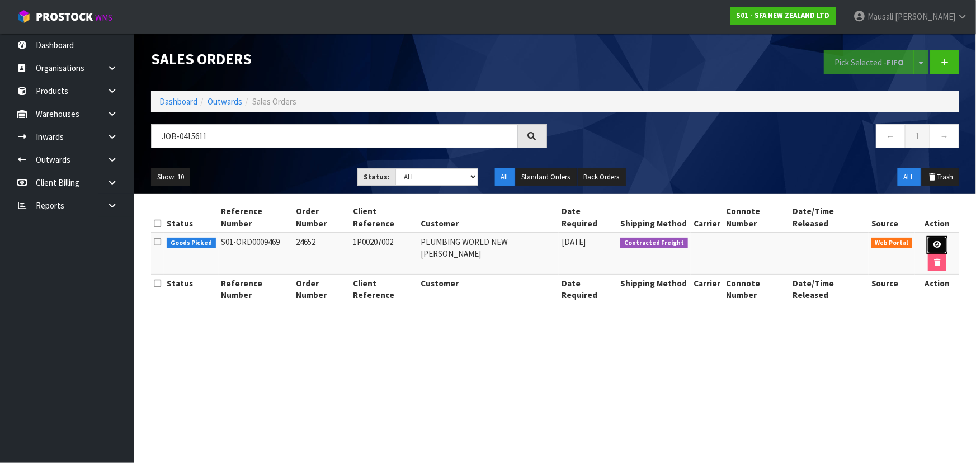
click at [933, 241] on icon at bounding box center [937, 244] width 8 height 7
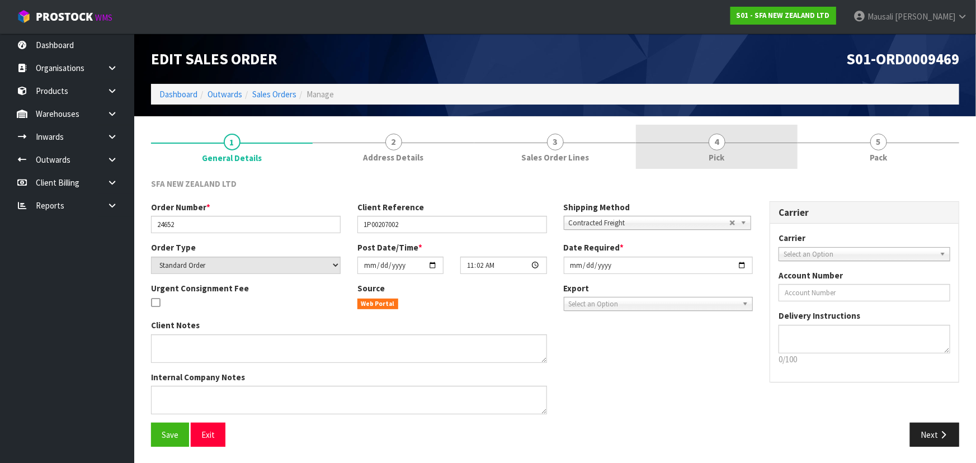
click at [718, 143] on span "4" at bounding box center [717, 142] width 17 height 17
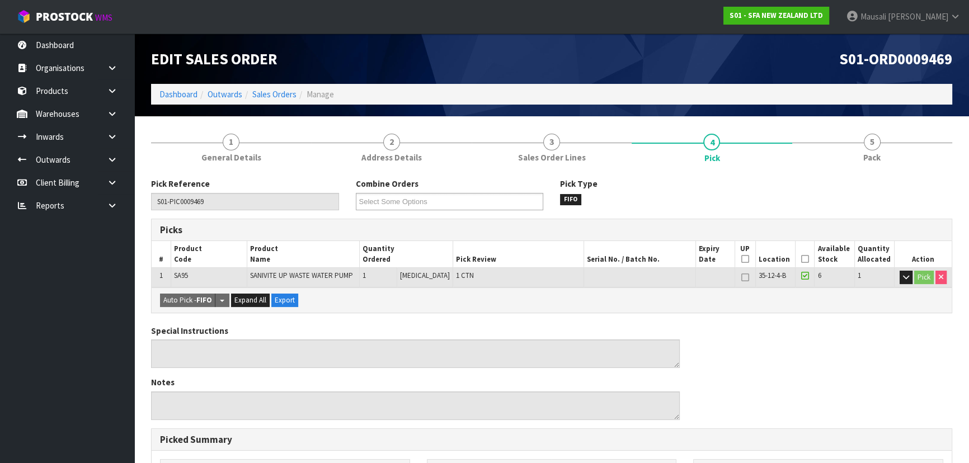
click at [801, 260] on icon at bounding box center [805, 259] width 8 height 1
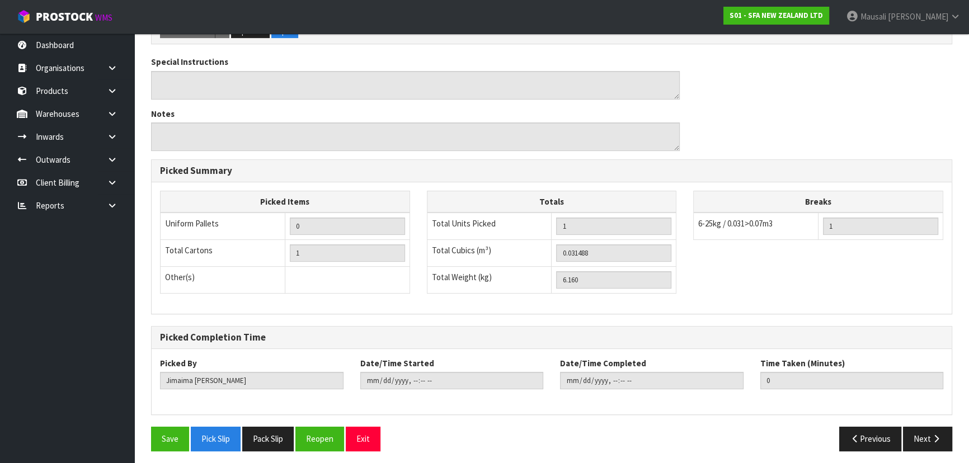
scroll to position [312, 0]
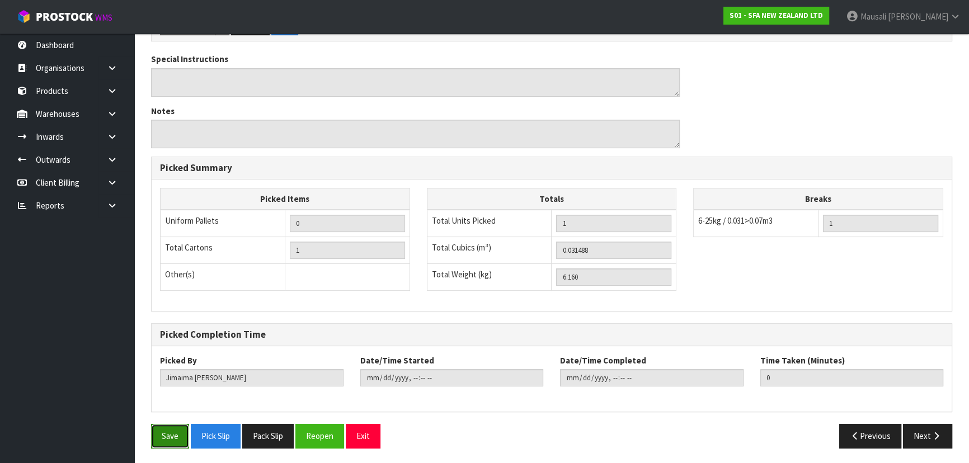
click at [164, 435] on button "Save" at bounding box center [170, 436] width 38 height 24
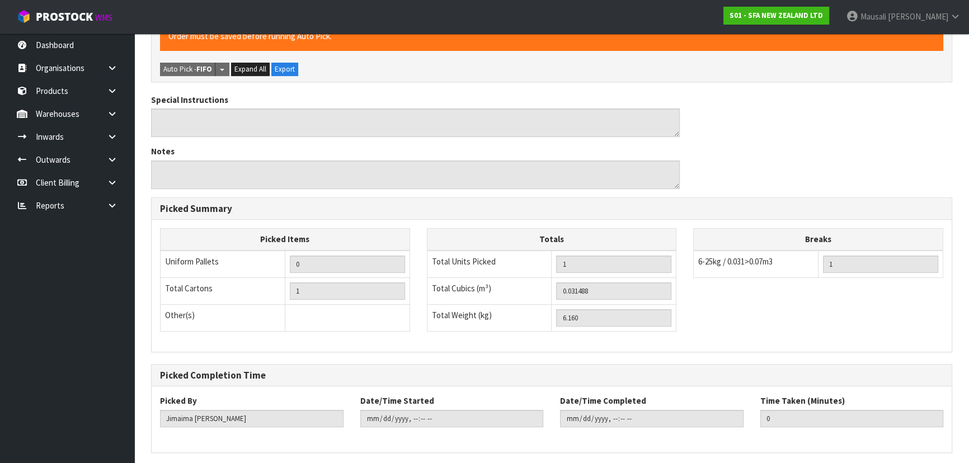
scroll to position [0, 0]
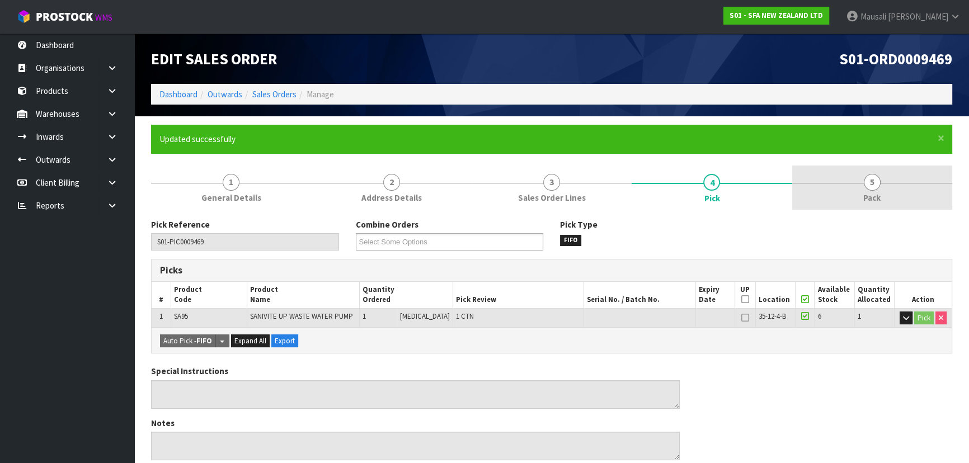
click at [867, 207] on link "5 Pack" at bounding box center [872, 188] width 160 height 44
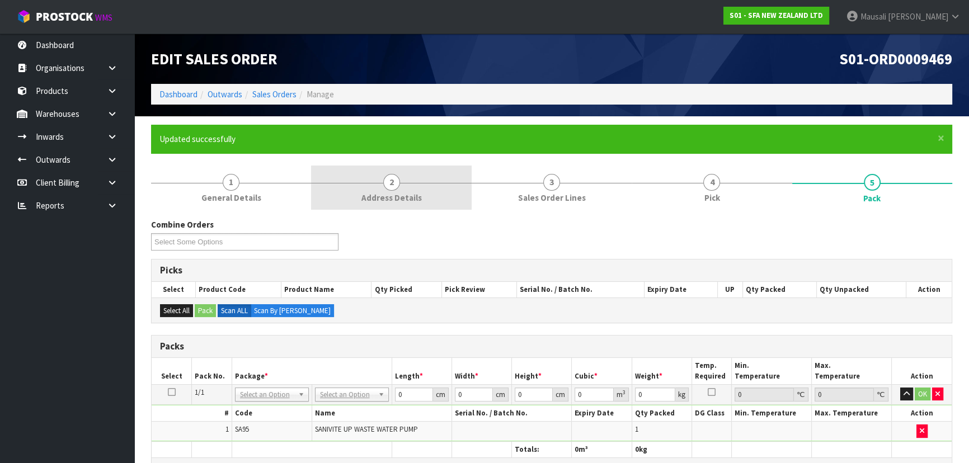
scroll to position [224, 0]
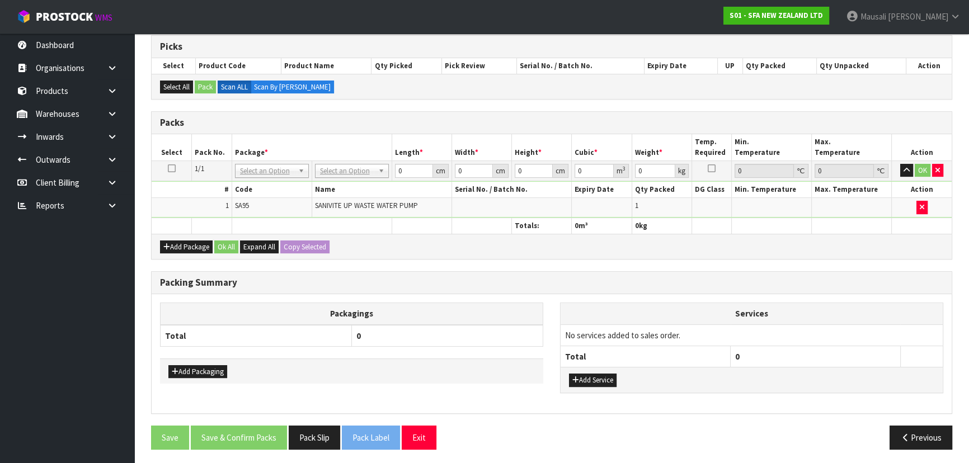
click at [347, 178] on td "No Packaging Cartons PLT GEN120 (1200 X 1000) PLT ONE WAY SKID CHEP HIRE PALLET…" at bounding box center [352, 171] width 80 height 20
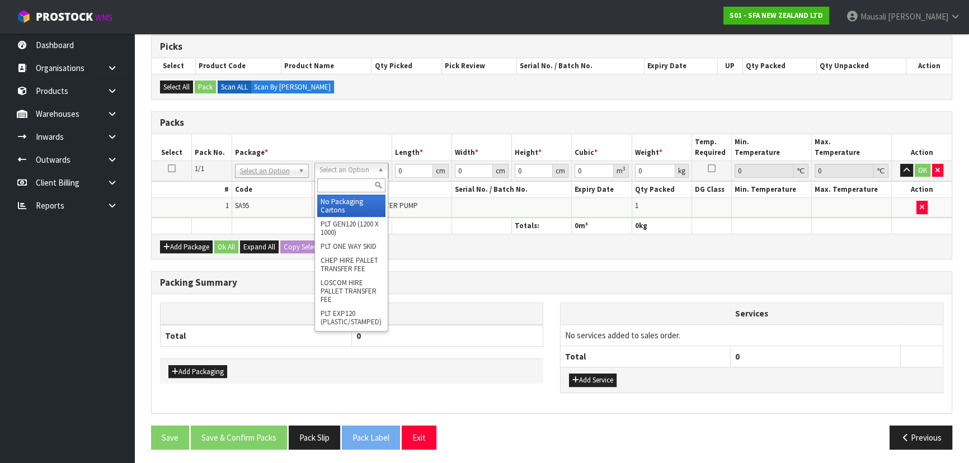
drag, startPoint x: 347, startPoint y: 171, endPoint x: 351, endPoint y: 197, distance: 27.2
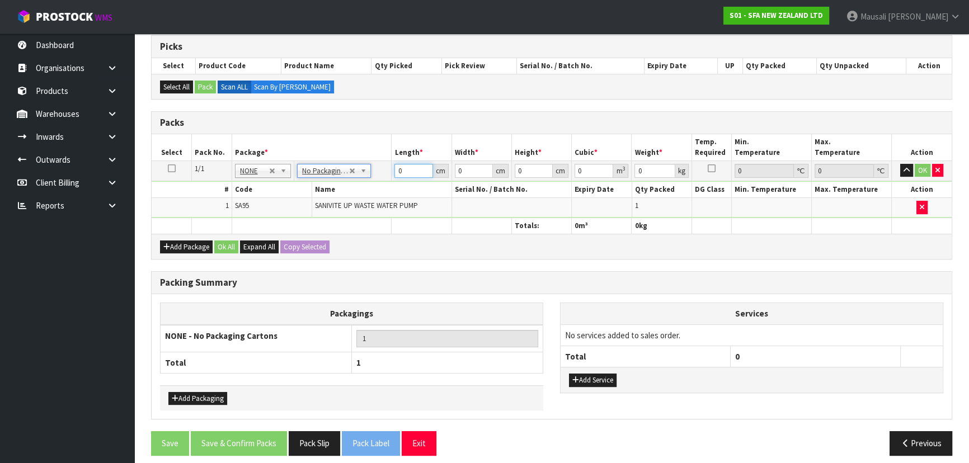
drag, startPoint x: 406, startPoint y: 171, endPoint x: 369, endPoint y: 178, distance: 37.1
click at [371, 178] on tr "1/1 NONE 007-001 007-002 007-004 007-009 007-013 007-014 007-015 007-017 007-01…" at bounding box center [552, 171] width 800 height 20
click at [224, 241] on button "Ok All" at bounding box center [226, 247] width 24 height 13
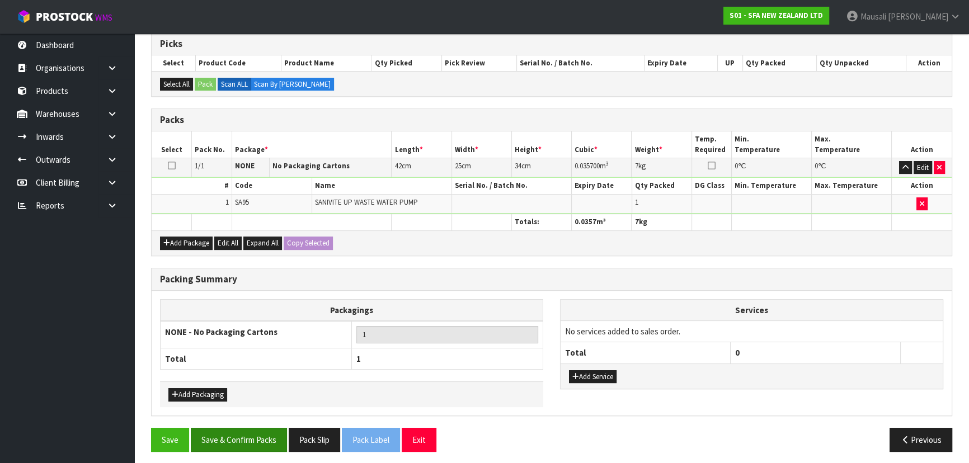
scroll to position [229, 0]
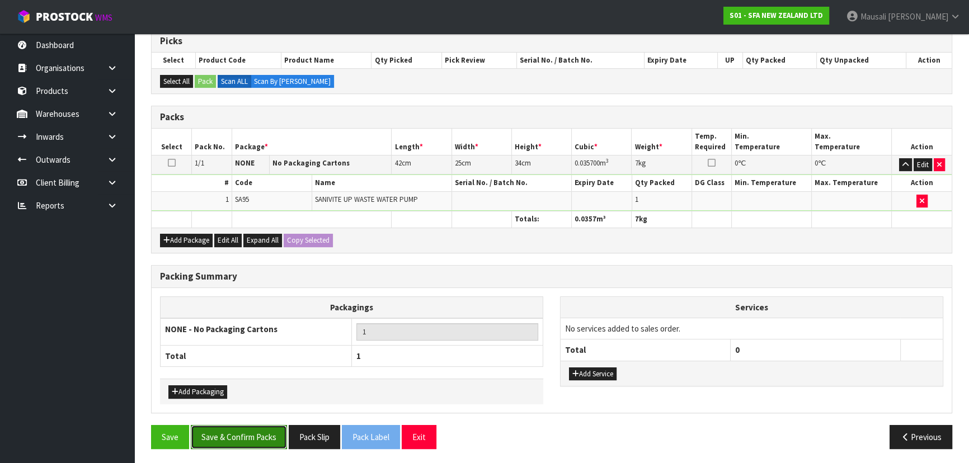
drag, startPoint x: 240, startPoint y: 435, endPoint x: 280, endPoint y: 435, distance: 40.3
click at [241, 435] on button "Save & Confirm Packs" at bounding box center [239, 437] width 96 height 24
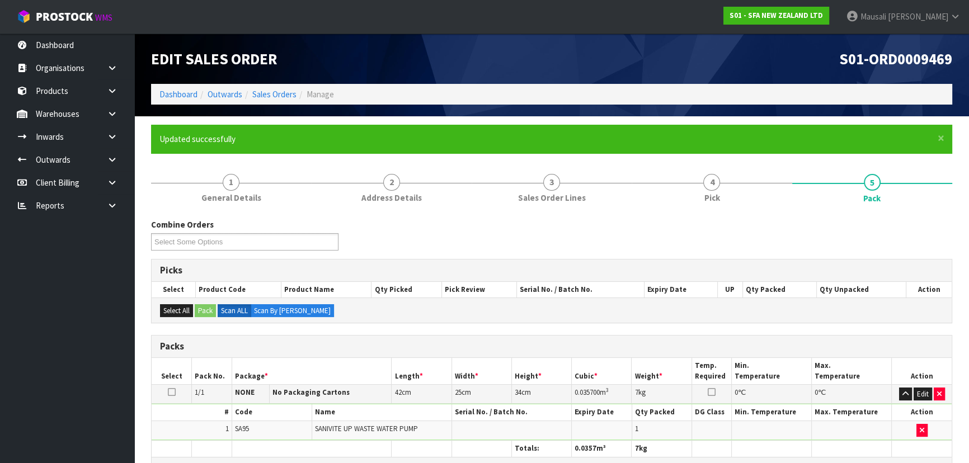
scroll to position [168, 0]
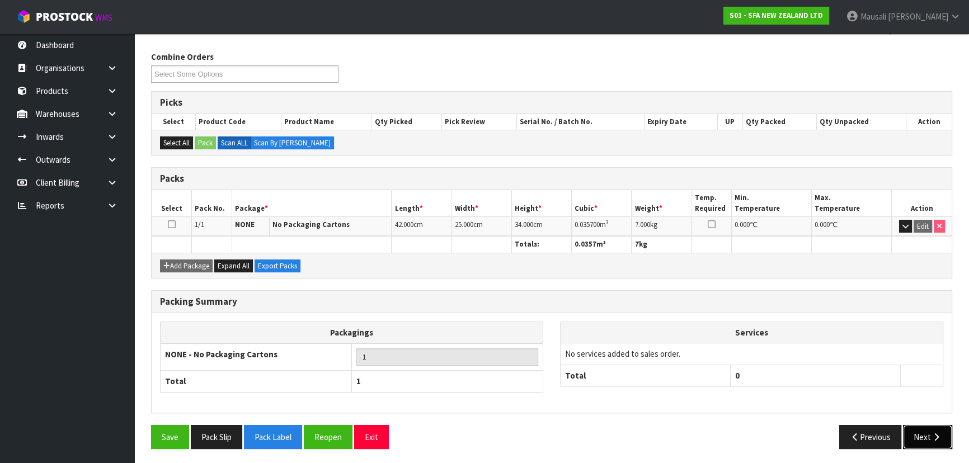
click at [936, 446] on button "Next" at bounding box center [927, 437] width 49 height 24
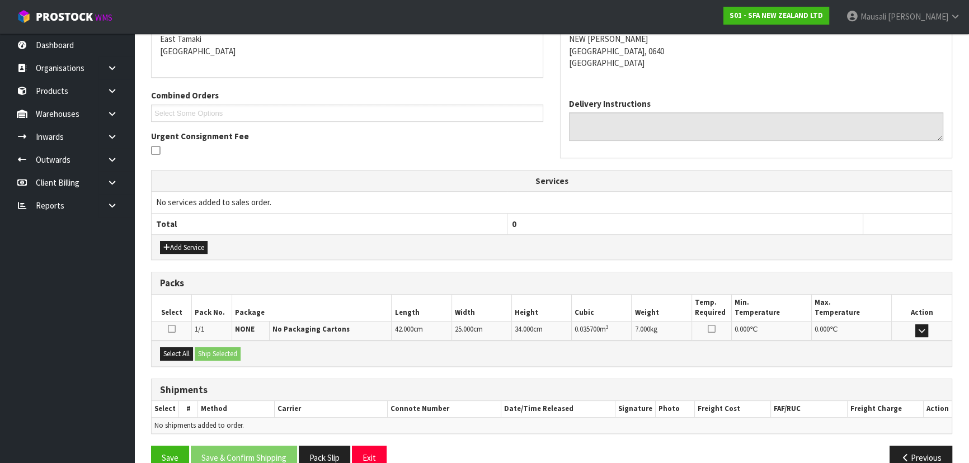
scroll to position [262, 0]
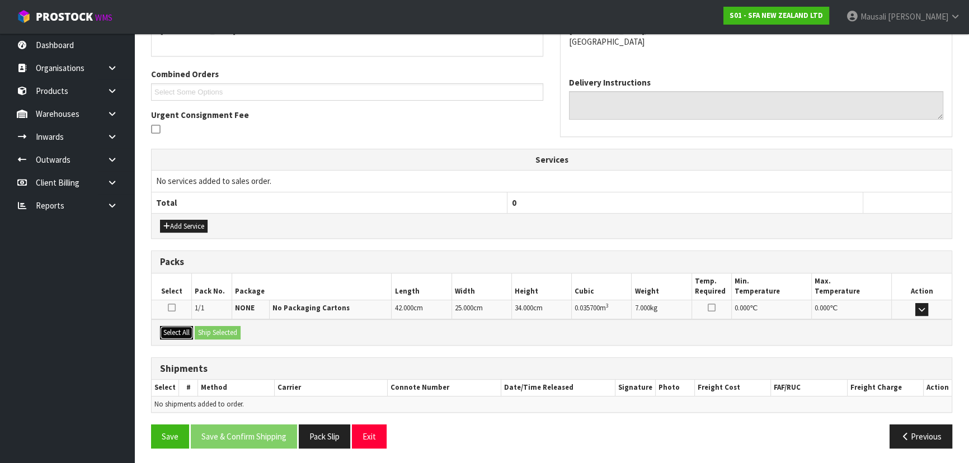
drag, startPoint x: 183, startPoint y: 330, endPoint x: 211, endPoint y: 329, distance: 28.5
click at [189, 330] on button "Select All" at bounding box center [176, 332] width 33 height 13
click at [211, 329] on button "Ship Selected" at bounding box center [218, 332] width 46 height 13
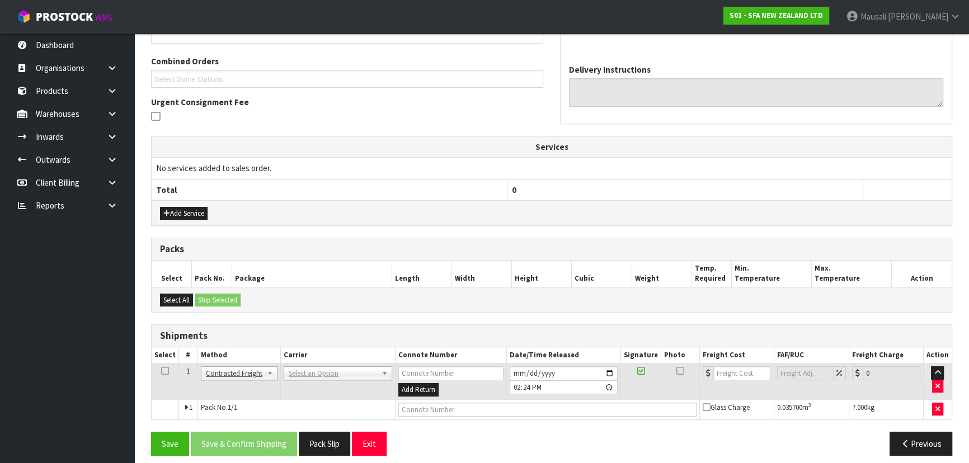
scroll to position [282, 0]
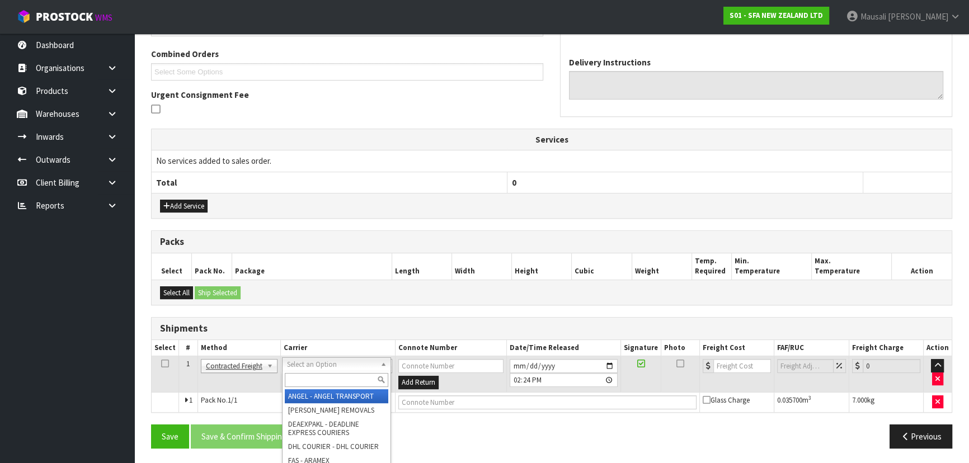
click at [308, 377] on input "text" at bounding box center [336, 380] width 103 height 14
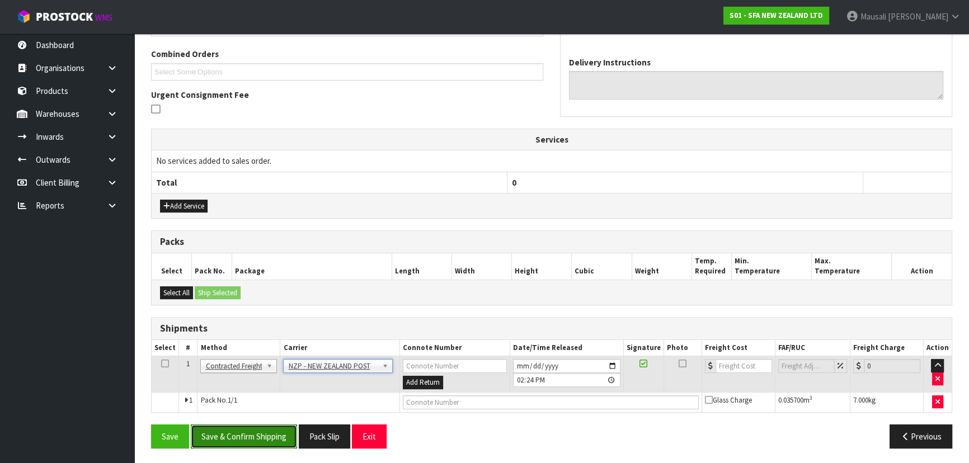
click at [260, 435] on button "Save & Confirm Shipping" at bounding box center [244, 437] width 106 height 24
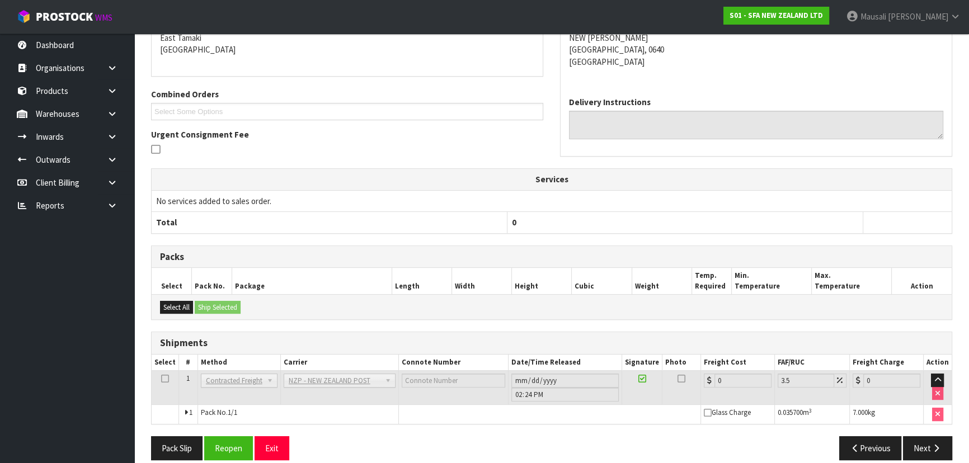
scroll to position [266, 0]
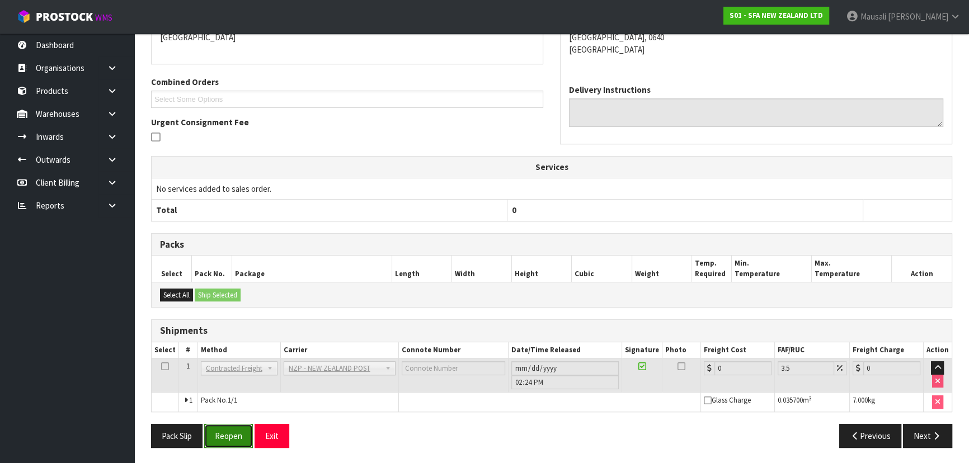
click at [235, 434] on button "Reopen" at bounding box center [228, 436] width 49 height 24
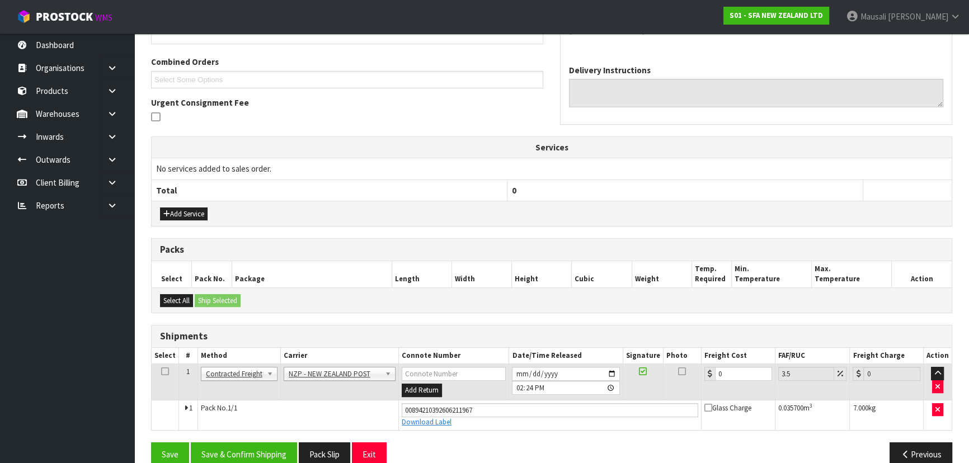
scroll to position [292, 0]
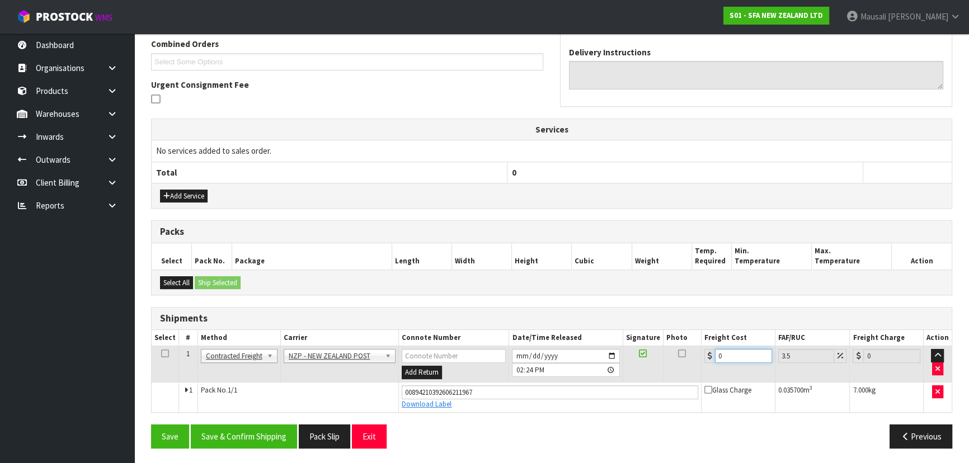
drag, startPoint x: 738, startPoint y: 356, endPoint x: 703, endPoint y: 370, distance: 37.9
click at [704, 369] on td "0" at bounding box center [738, 364] width 74 height 36
drag, startPoint x: 240, startPoint y: 431, endPoint x: 917, endPoint y: 336, distance: 684.1
click at [241, 430] on button "Save & Confirm Shipping" at bounding box center [244, 437] width 106 height 24
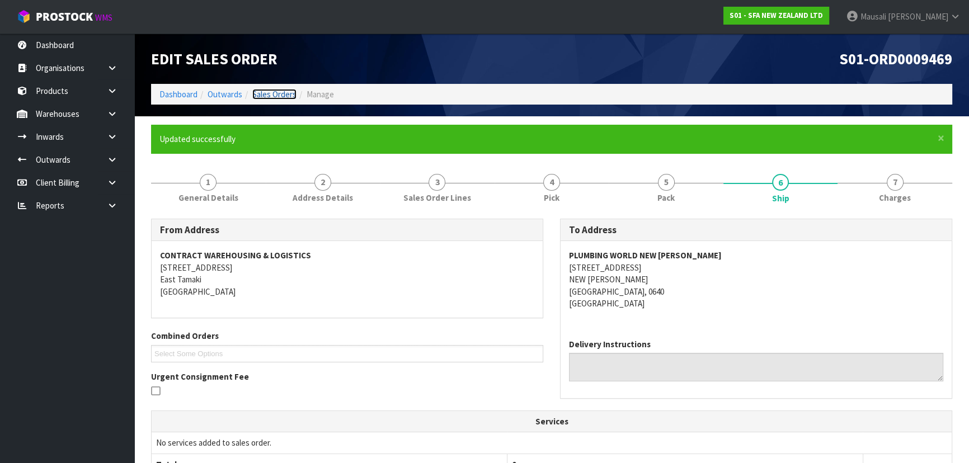
click at [268, 96] on link "Sales Orders" at bounding box center [274, 94] width 44 height 11
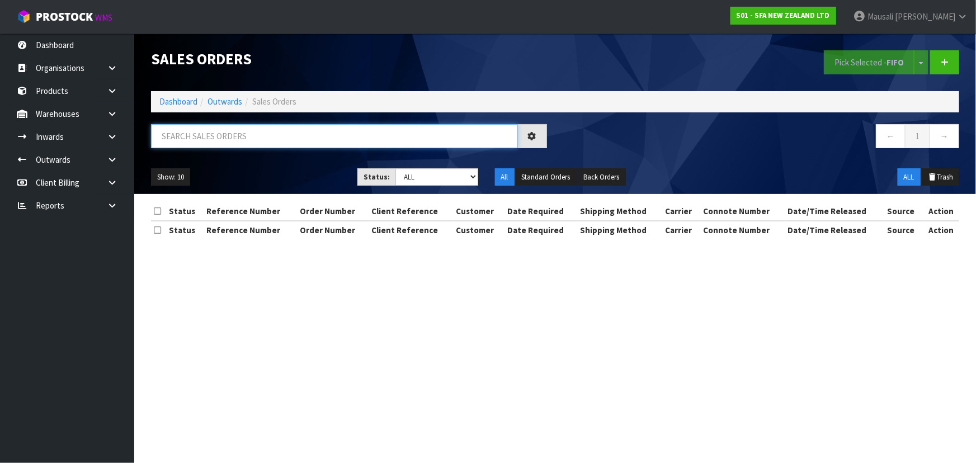
click at [212, 134] on input "text" at bounding box center [334, 136] width 367 height 24
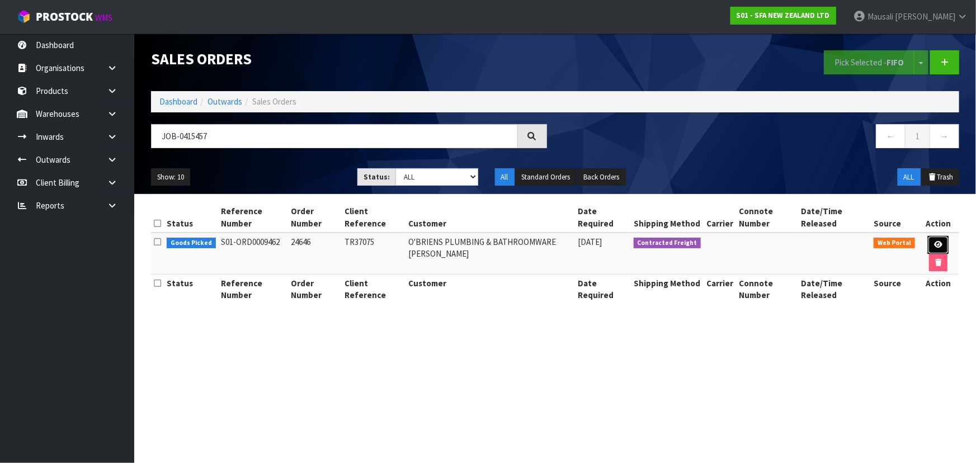
click at [936, 241] on icon at bounding box center [938, 244] width 8 height 7
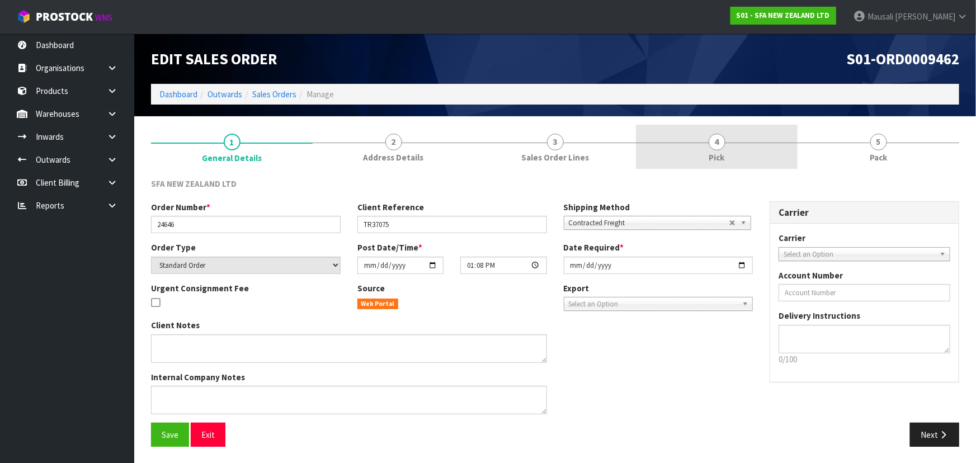
click at [732, 153] on link "4 Pick" at bounding box center [717, 147] width 162 height 44
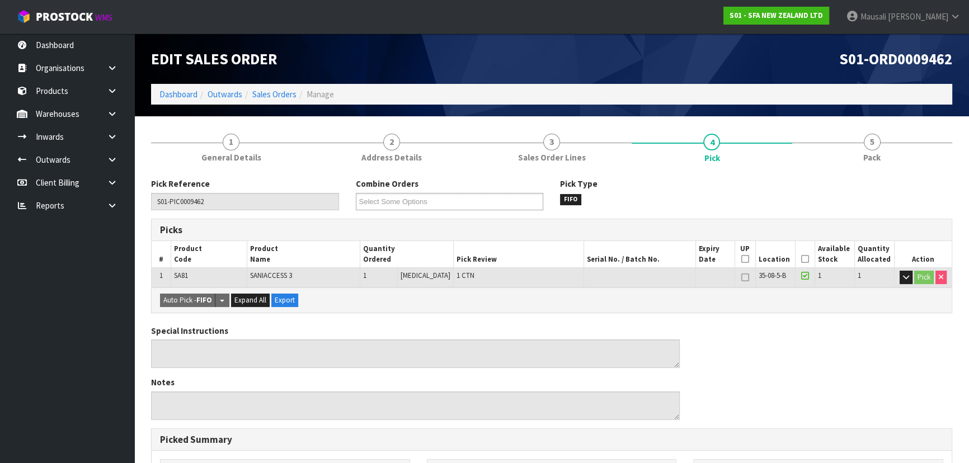
click at [804, 265] on th "Picked" at bounding box center [805, 254] width 20 height 26
click at [801, 260] on icon at bounding box center [805, 259] width 8 height 1
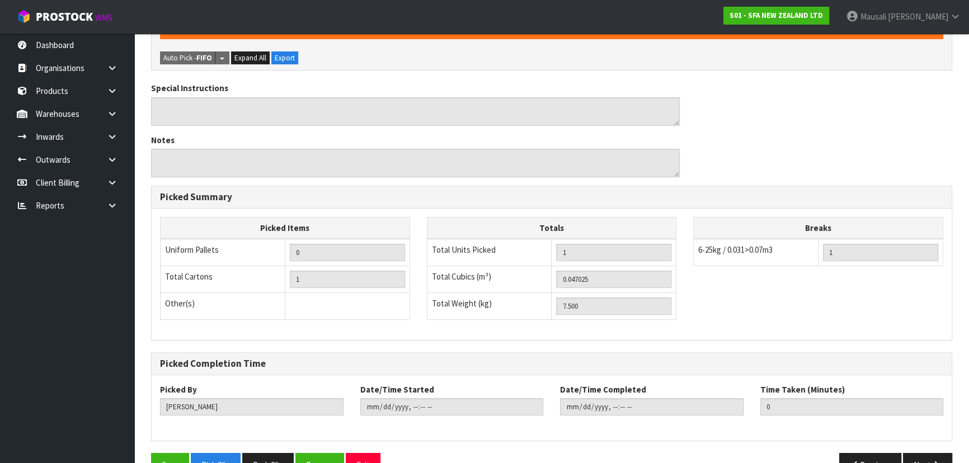
scroll to position [312, 0]
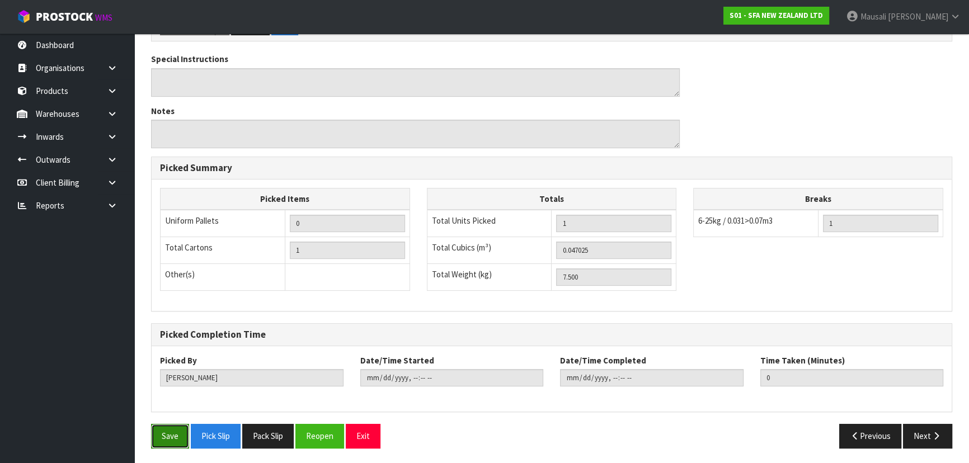
click at [181, 425] on button "Save" at bounding box center [170, 436] width 38 height 24
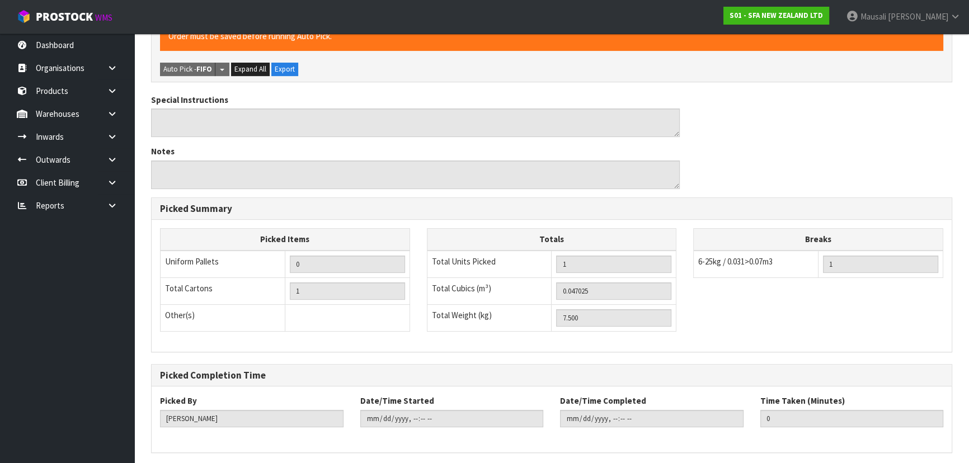
scroll to position [0, 0]
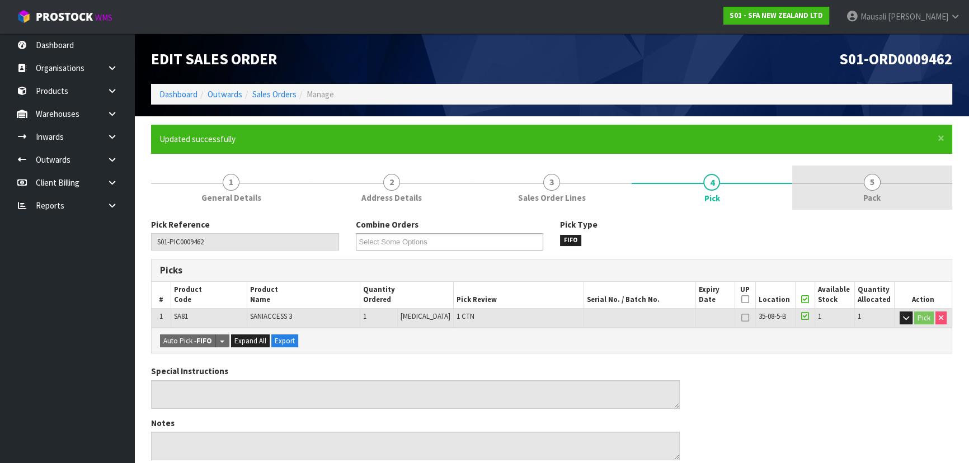
click at [856, 190] on link "5 Pack" at bounding box center [872, 188] width 160 height 44
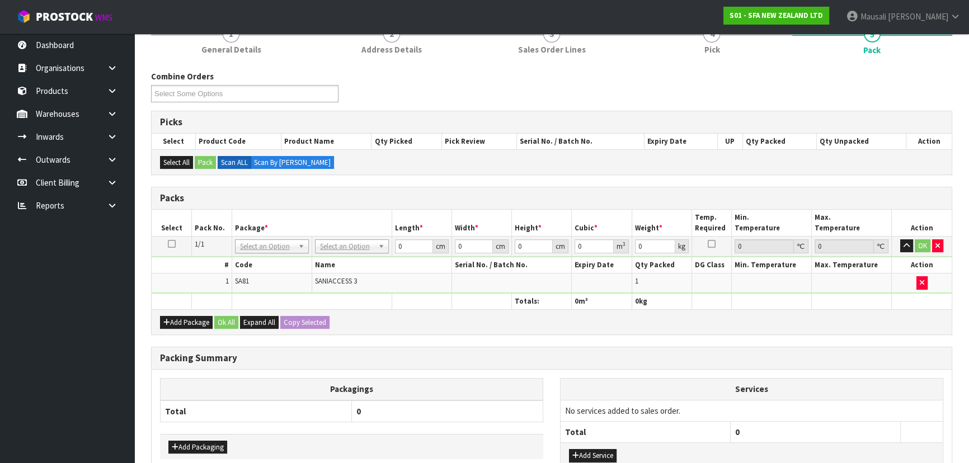
scroll to position [224, 0]
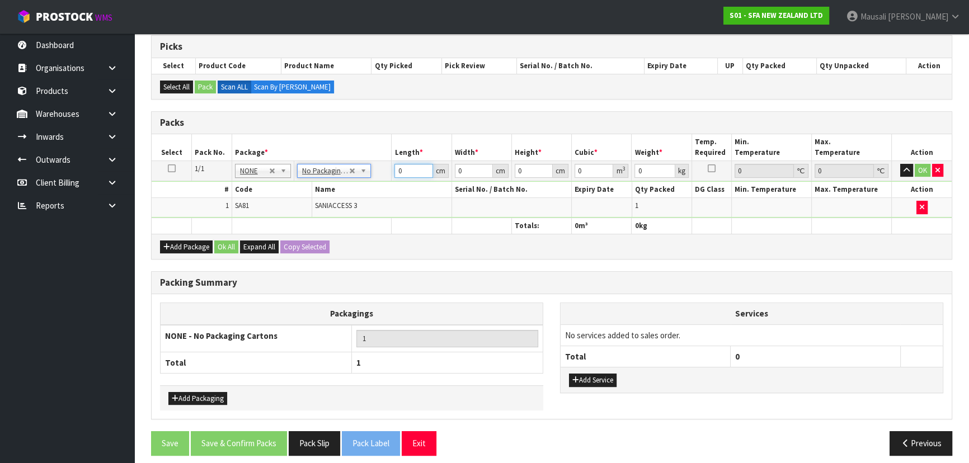
drag, startPoint x: 406, startPoint y: 168, endPoint x: 370, endPoint y: 169, distance: 35.2
click at [373, 169] on tr "1/1 NONE 007-001 007-002 007-004 007-009 007-013 007-014 007-015 007-017 007-01…" at bounding box center [552, 171] width 800 height 20
drag, startPoint x: 226, startPoint y: 237, endPoint x: 225, endPoint y: 251, distance: 14.0
click at [224, 237] on div "Add Package Ok All Expand All Copy Selected" at bounding box center [552, 246] width 800 height 25
click at [230, 246] on button "Ok All" at bounding box center [226, 247] width 24 height 13
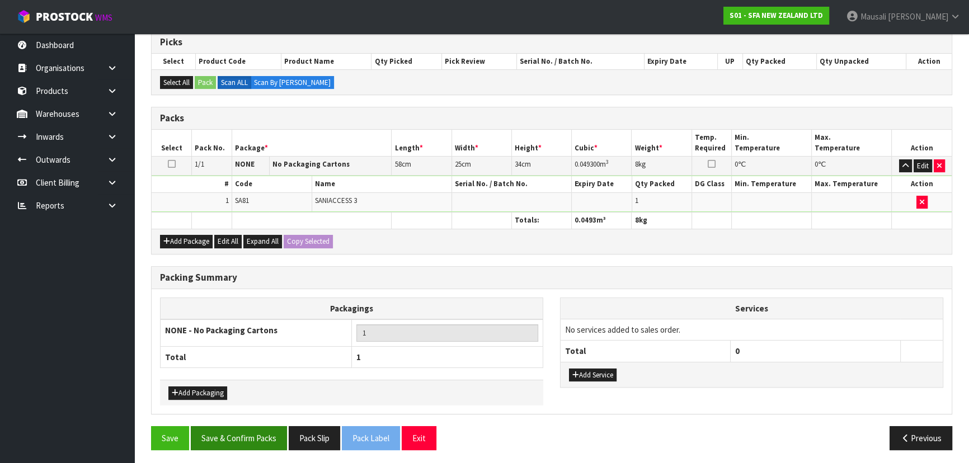
scroll to position [229, 0]
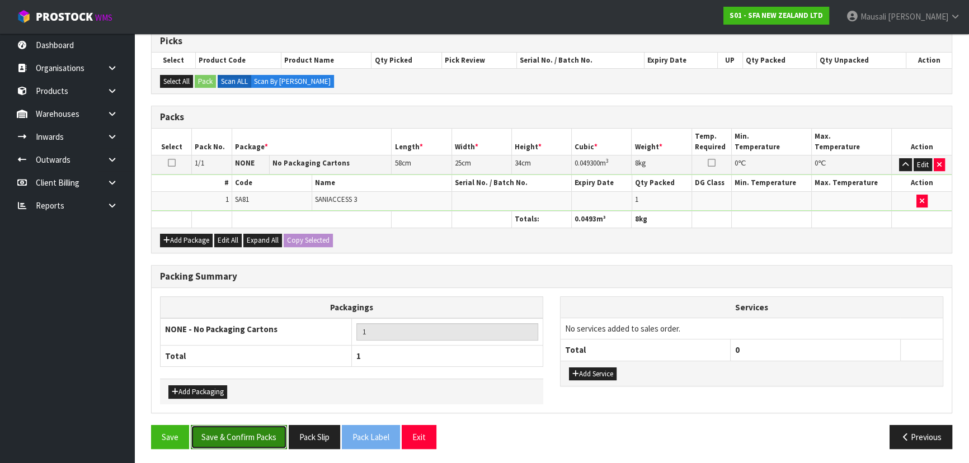
click at [253, 440] on button "Save & Confirm Packs" at bounding box center [239, 437] width 96 height 24
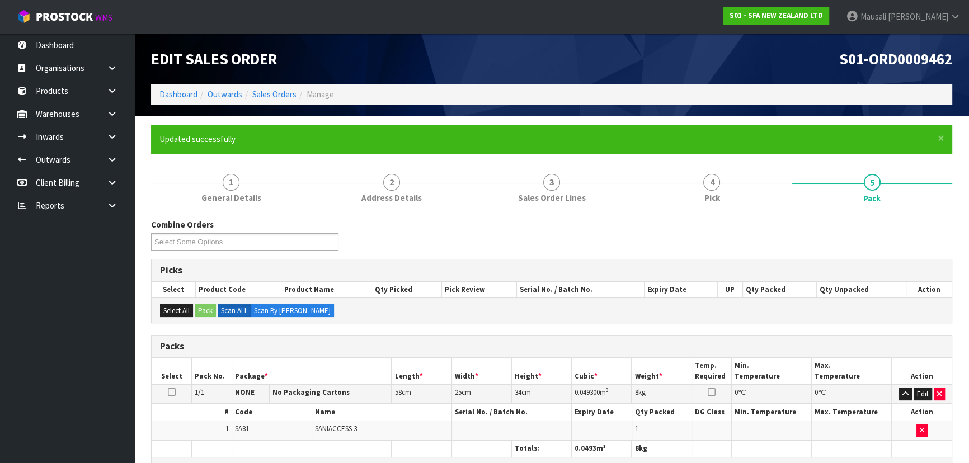
scroll to position [168, 0]
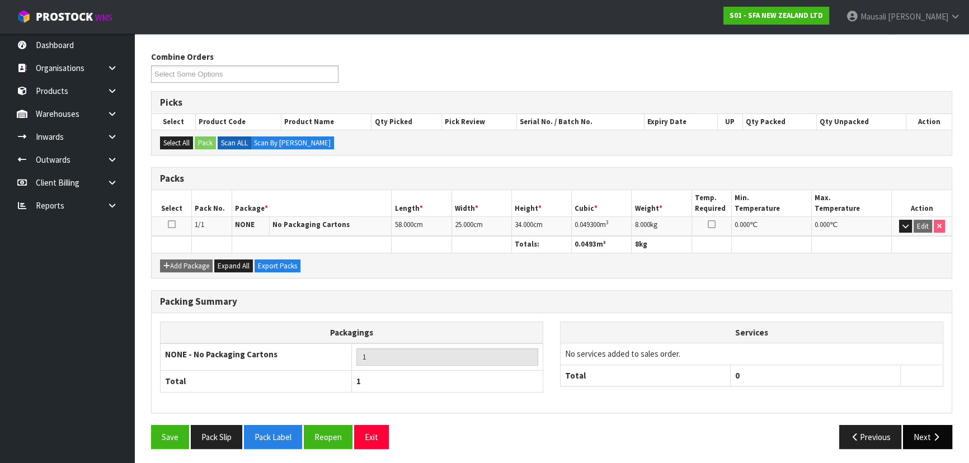
drag, startPoint x: 934, startPoint y: 451, endPoint x: 917, endPoint y: 439, distance: 20.4
click at [933, 450] on div "Save Pack Slip Pack Label Reopen Exit Previous Next" at bounding box center [552, 441] width 818 height 32
click at [918, 431] on button "Next" at bounding box center [927, 437] width 49 height 24
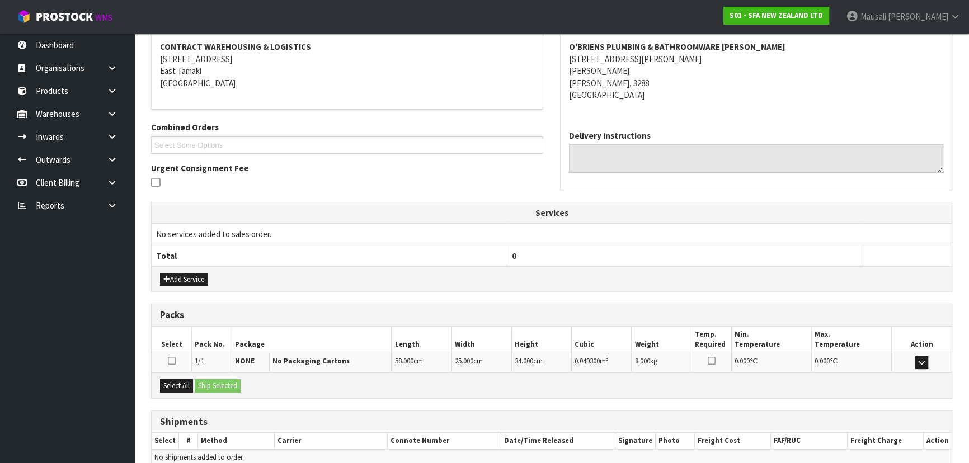
scroll to position [262, 0]
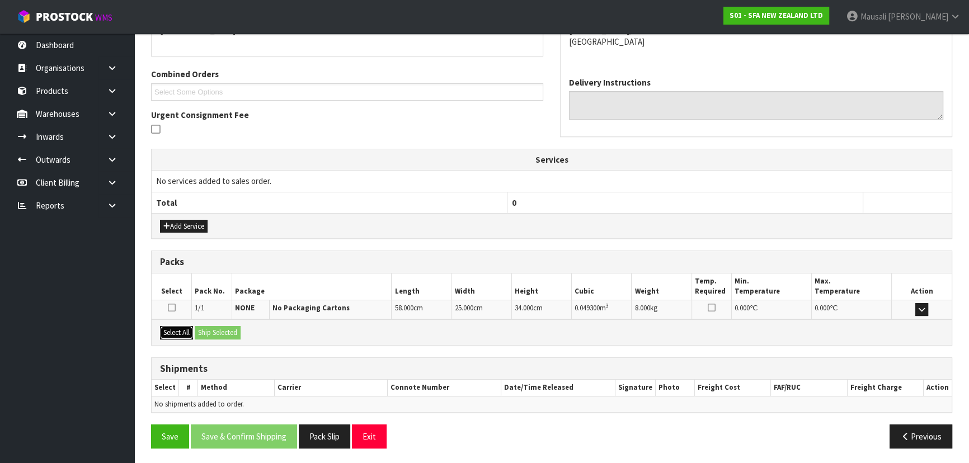
drag, startPoint x: 179, startPoint y: 329, endPoint x: 190, endPoint y: 329, distance: 10.6
click at [180, 329] on button "Select All" at bounding box center [176, 332] width 33 height 13
click at [200, 327] on button "Ship Selected" at bounding box center [218, 332] width 46 height 13
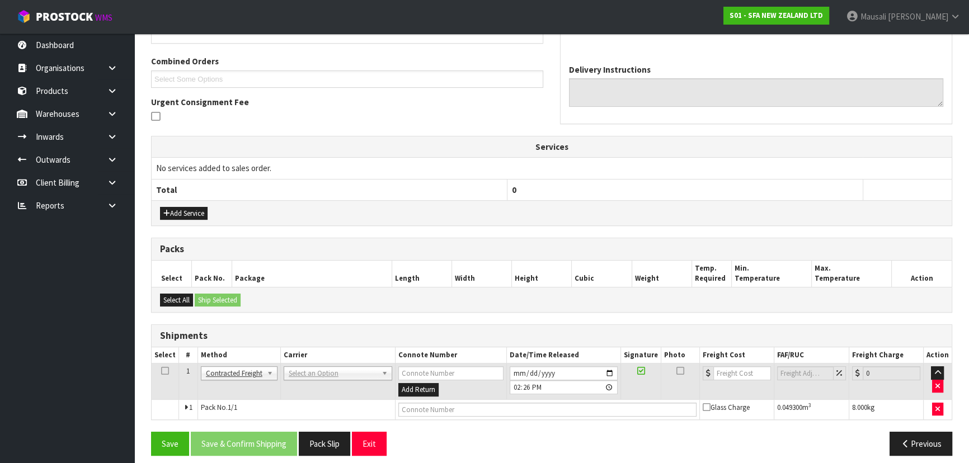
scroll to position [282, 0]
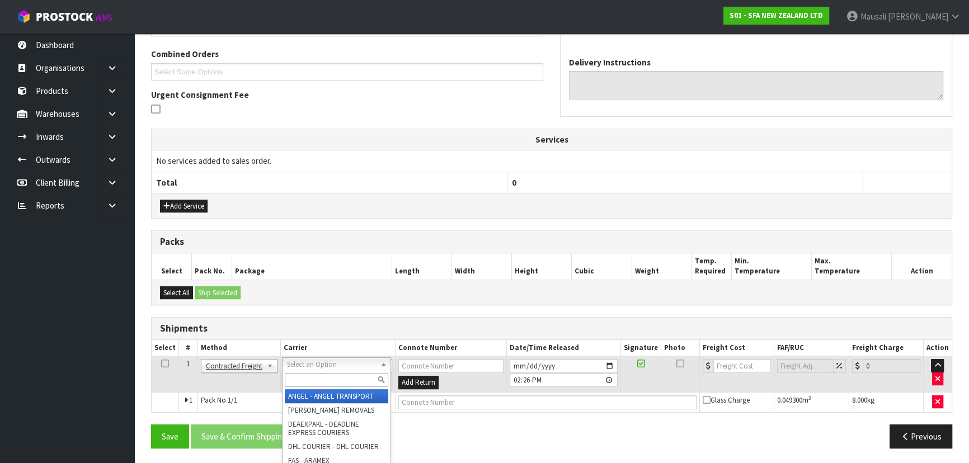
click at [304, 375] on input "text" at bounding box center [336, 380] width 103 height 14
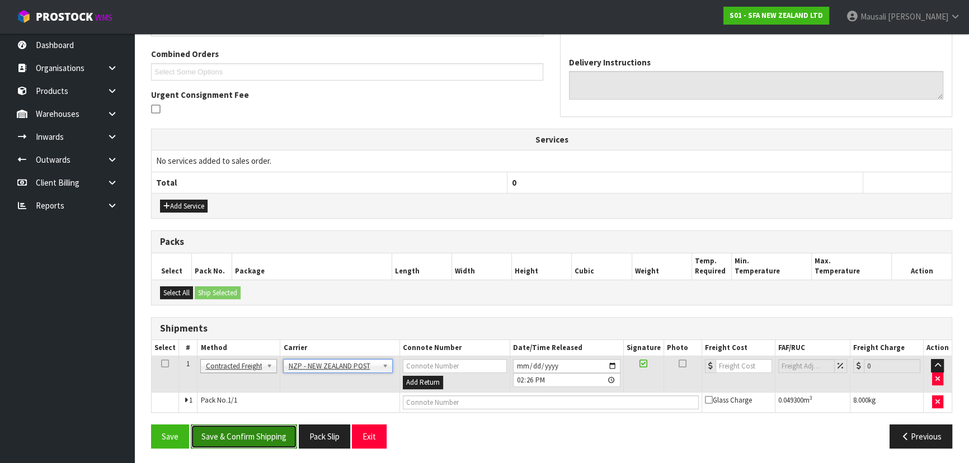
click at [262, 425] on button "Save & Confirm Shipping" at bounding box center [244, 437] width 106 height 24
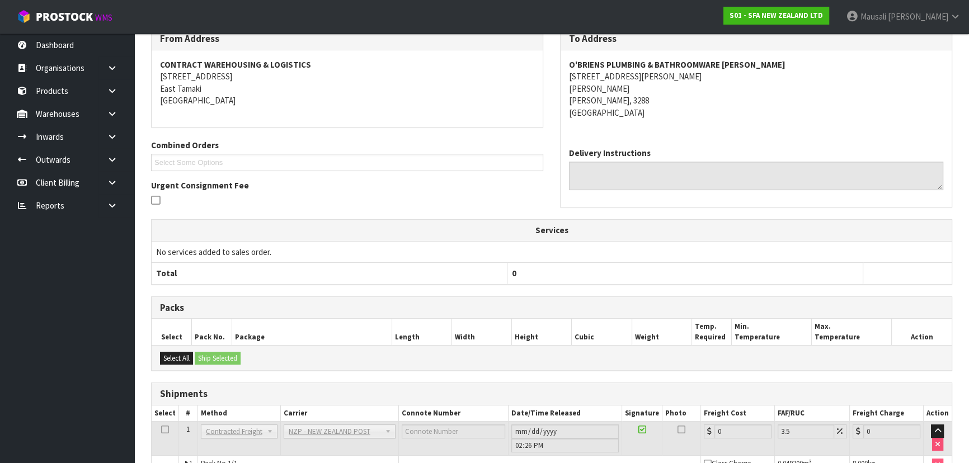
scroll to position [266, 0]
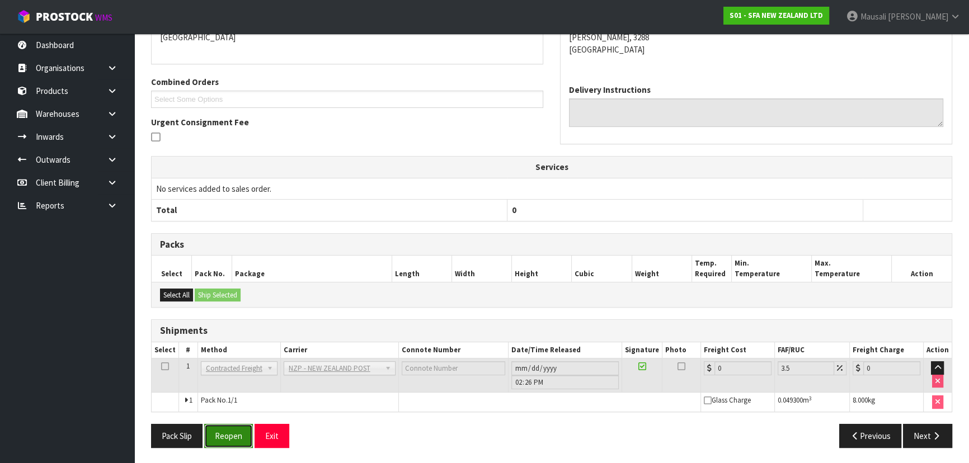
click at [225, 432] on button "Reopen" at bounding box center [228, 436] width 49 height 24
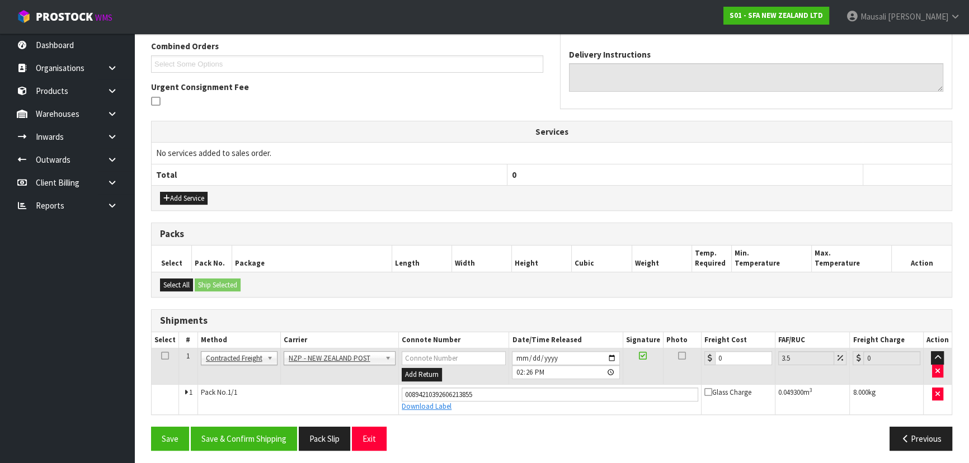
scroll to position [292, 0]
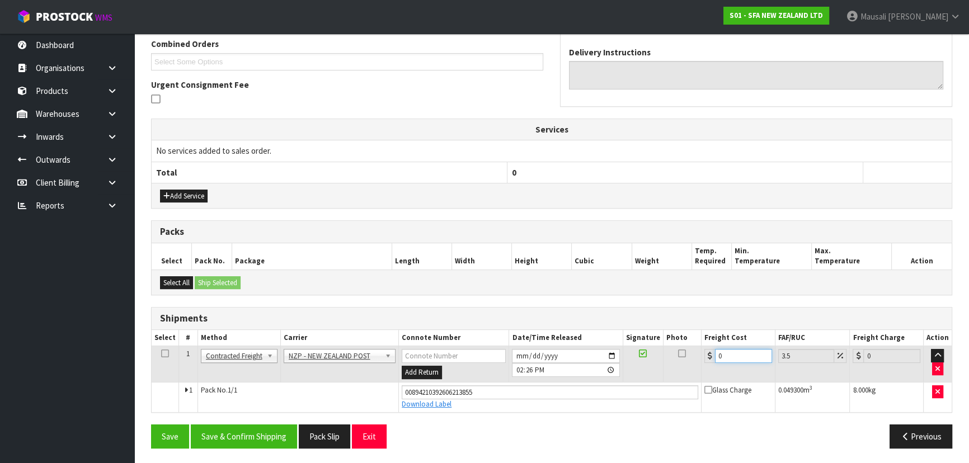
drag, startPoint x: 725, startPoint y: 352, endPoint x: 686, endPoint y: 362, distance: 40.3
click at [688, 362] on tr "1 Client Local Pickup Customer Local Pickup Company Freight Contracted Freight …" at bounding box center [552, 364] width 800 height 36
drag, startPoint x: 262, startPoint y: 435, endPoint x: 313, endPoint y: 407, distance: 58.1
click at [263, 435] on button "Save & Confirm Shipping" at bounding box center [244, 437] width 106 height 24
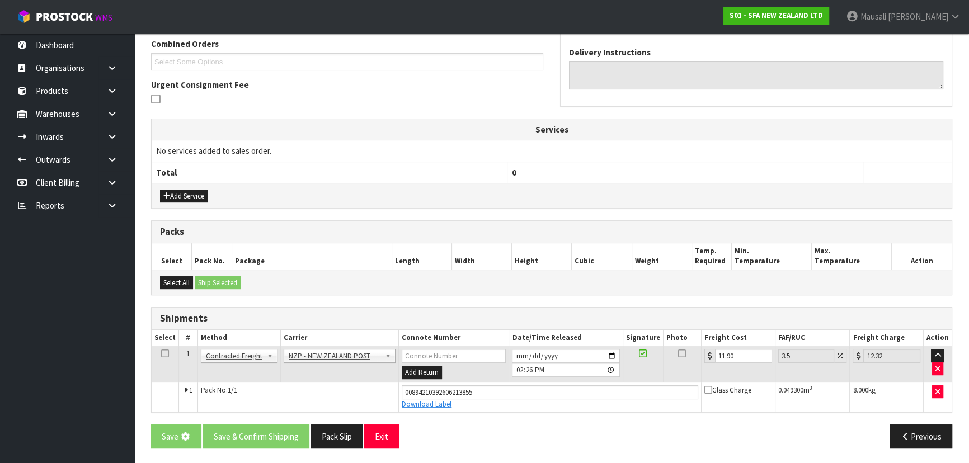
scroll to position [0, 0]
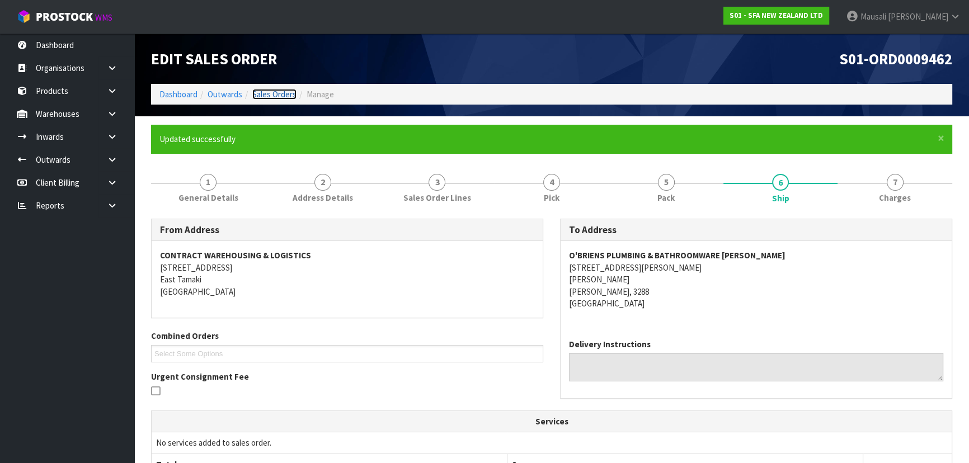
click at [262, 90] on link "Sales Orders" at bounding box center [274, 94] width 44 height 11
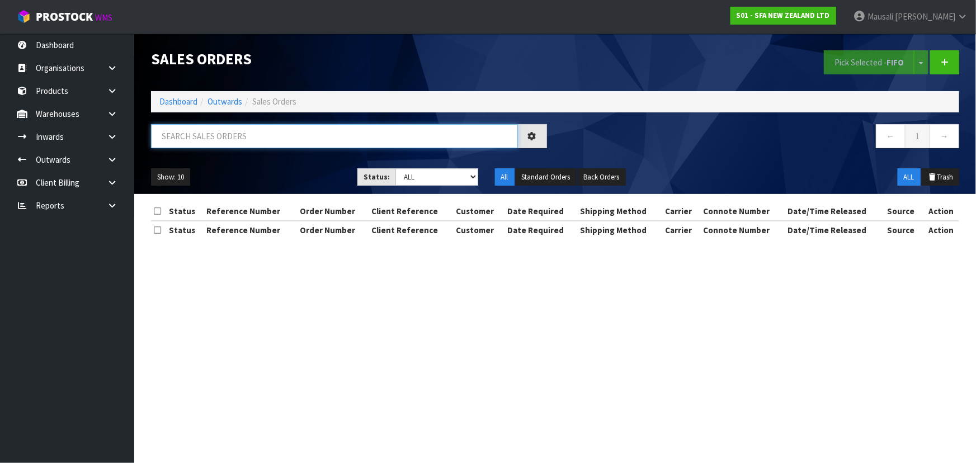
click at [174, 141] on input "text" at bounding box center [334, 136] width 367 height 24
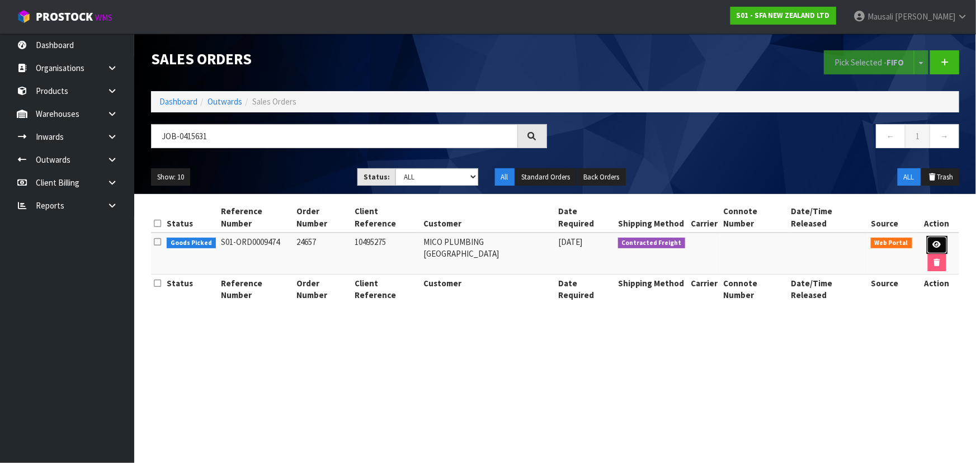
click at [927, 236] on link at bounding box center [937, 245] width 21 height 18
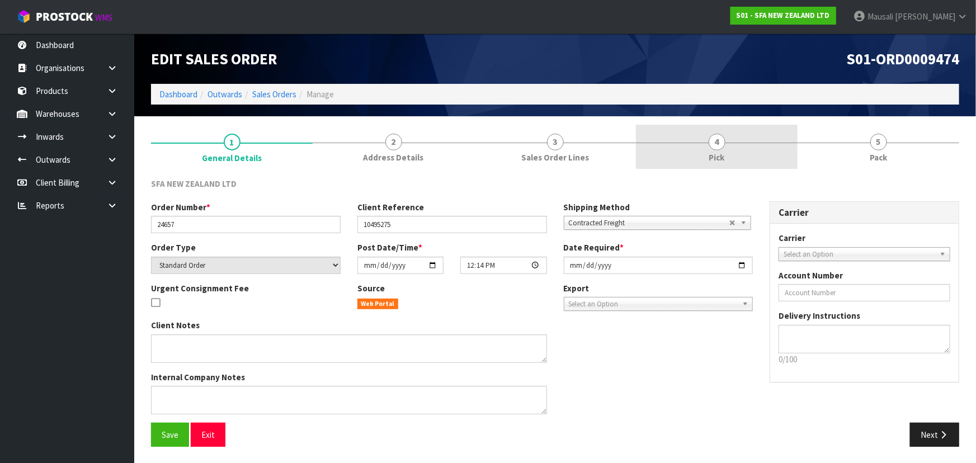
click at [738, 155] on link "4 Pick" at bounding box center [717, 147] width 162 height 44
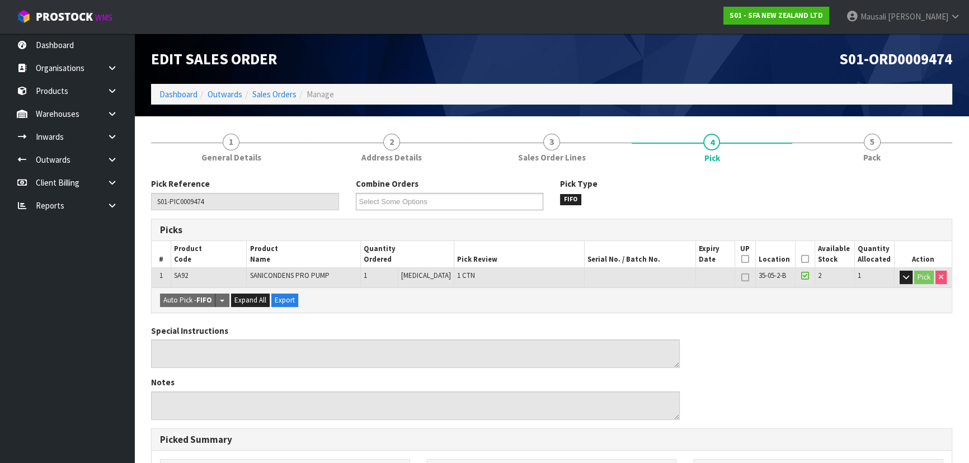
click at [801, 259] on icon at bounding box center [805, 259] width 8 height 1
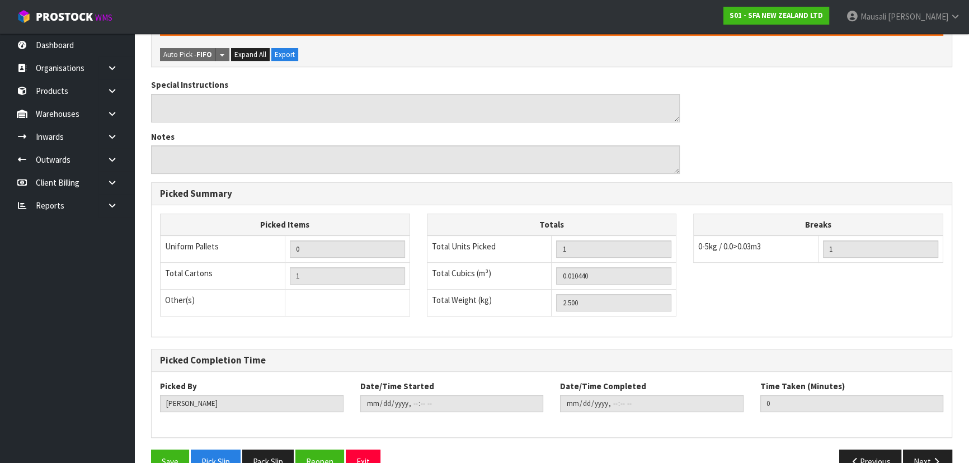
scroll to position [312, 0]
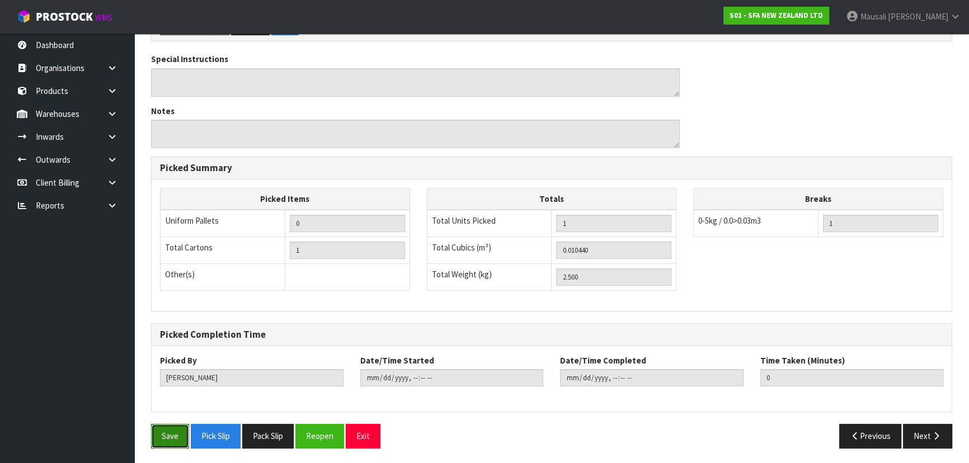
click at [162, 428] on button "Save" at bounding box center [170, 436] width 38 height 24
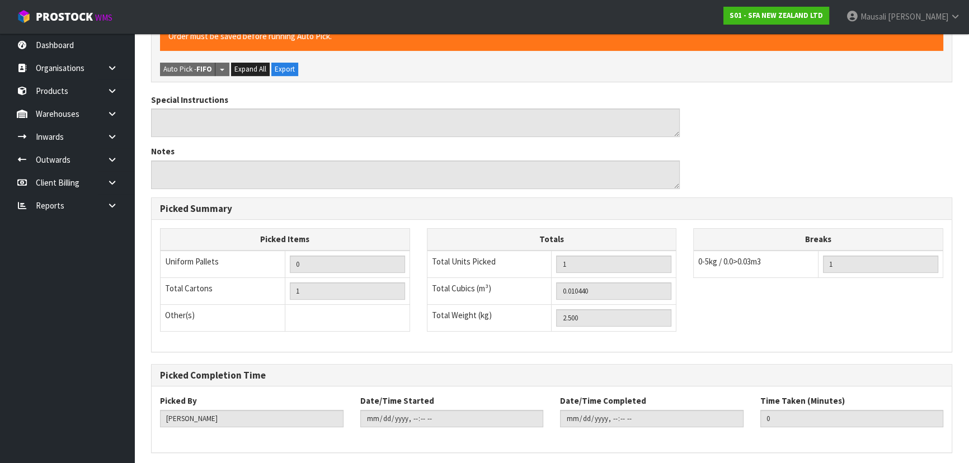
scroll to position [0, 0]
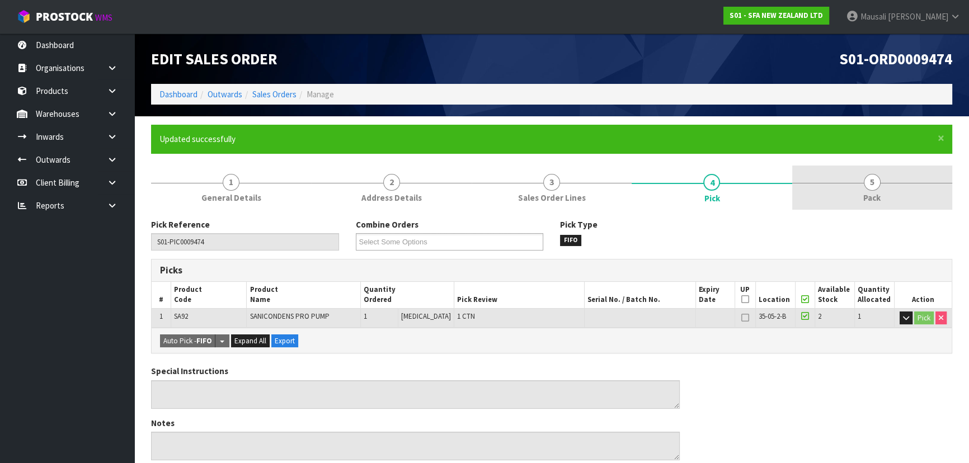
click at [878, 189] on link "5 Pack" at bounding box center [872, 188] width 160 height 44
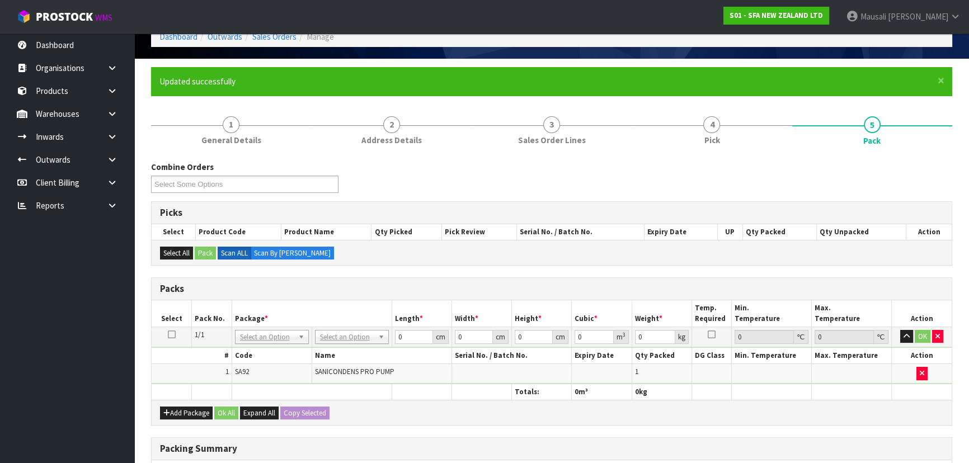
scroll to position [224, 0]
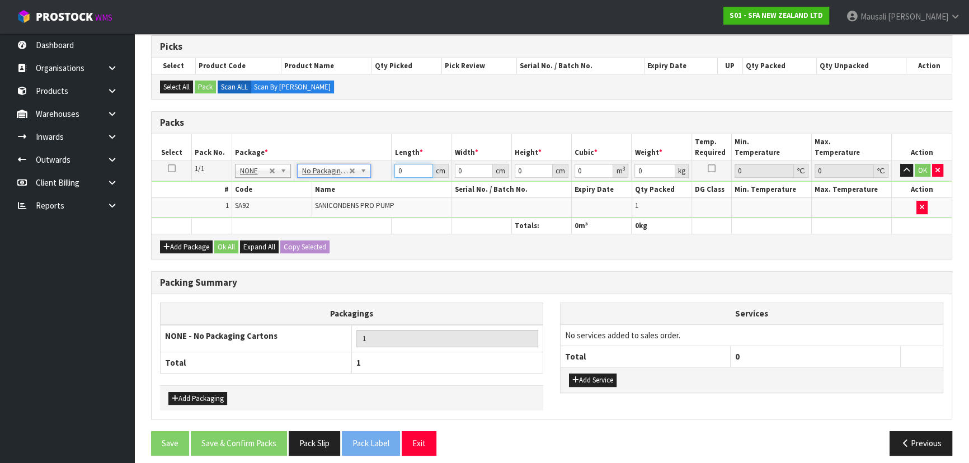
drag, startPoint x: 404, startPoint y: 170, endPoint x: 370, endPoint y: 189, distance: 39.1
click at [371, 189] on tbody "1/1 NONE 007-001 007-002 007-004 007-009 007-013 007-014 007-015 007-017 007-01…" at bounding box center [552, 189] width 800 height 57
click at [223, 243] on button "Ok All" at bounding box center [226, 247] width 24 height 13
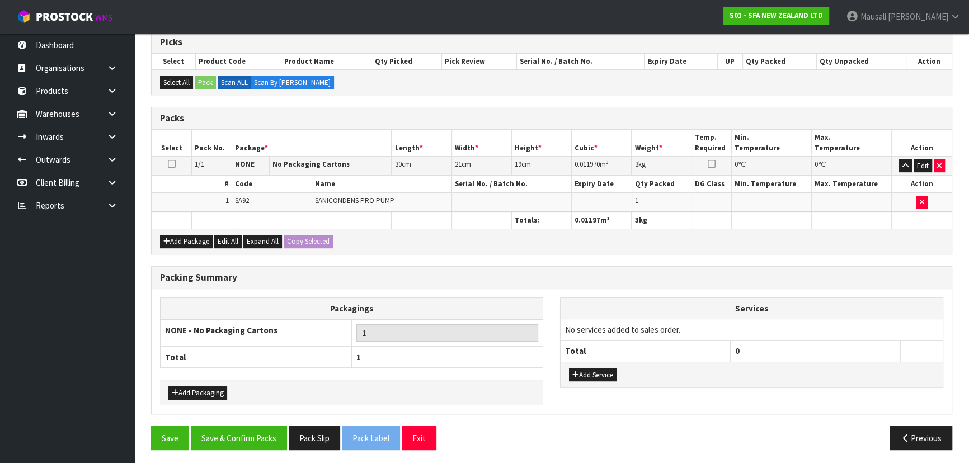
scroll to position [229, 0]
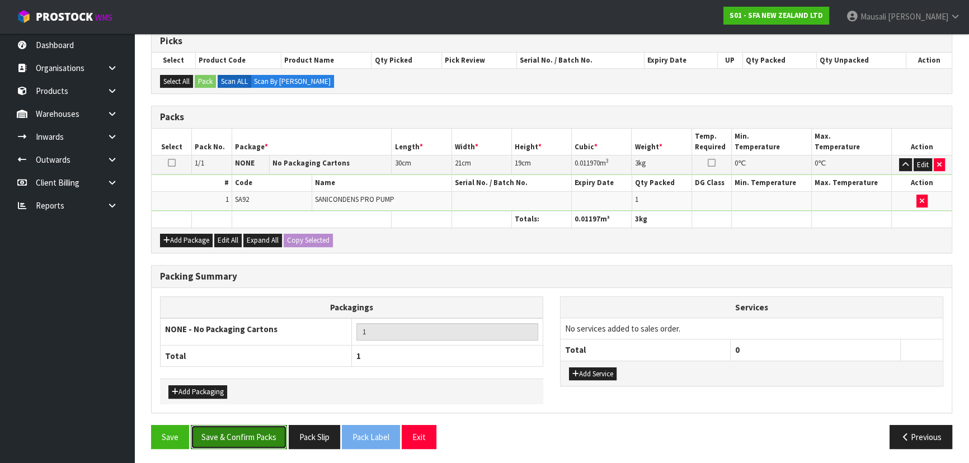
click at [254, 434] on button "Save & Confirm Packs" at bounding box center [239, 437] width 96 height 24
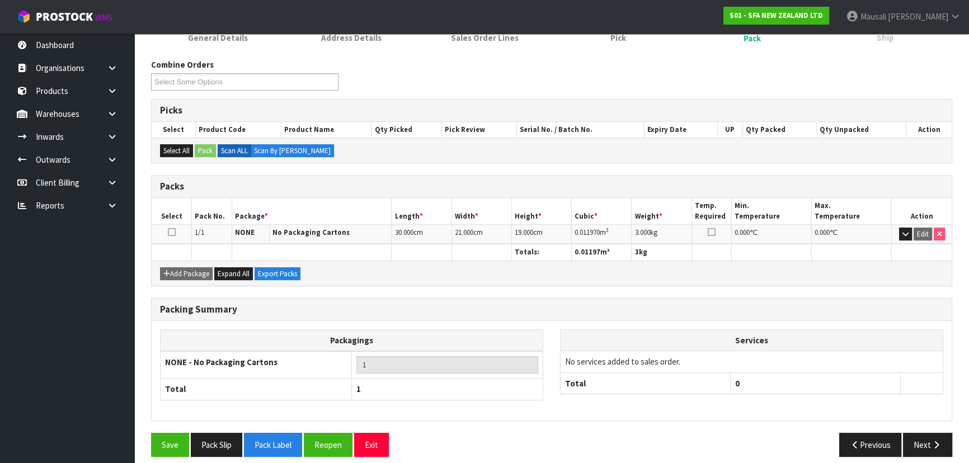
scroll to position [168, 0]
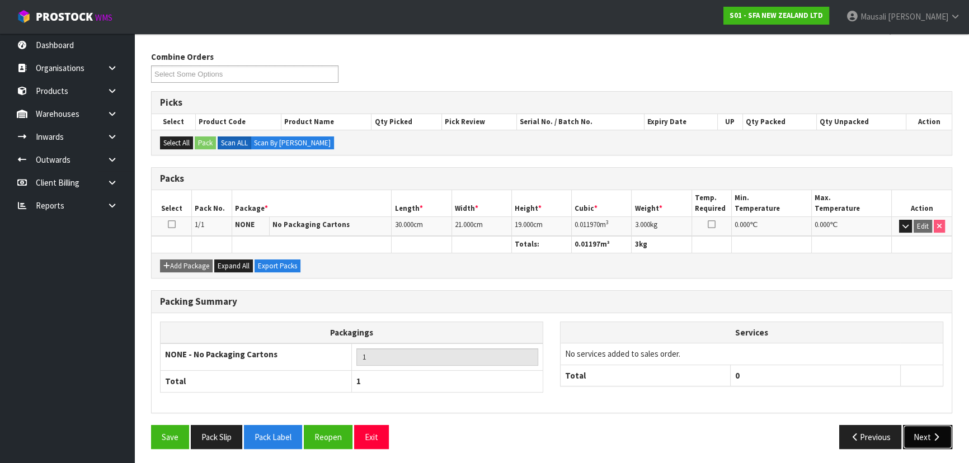
click at [912, 431] on button "Next" at bounding box center [927, 437] width 49 height 24
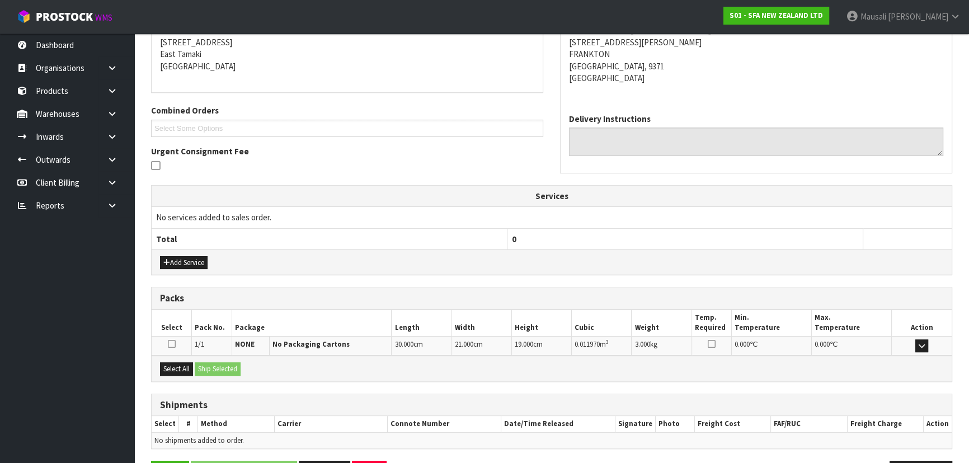
scroll to position [262, 0]
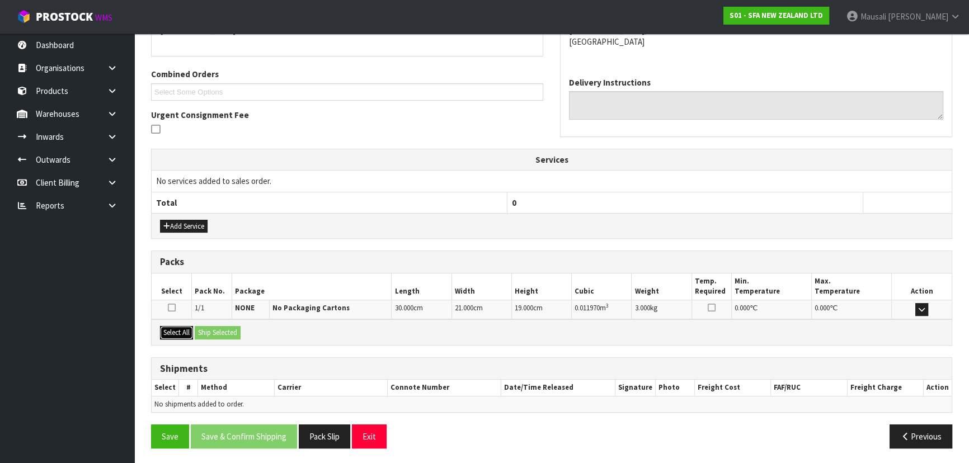
drag, startPoint x: 183, startPoint y: 326, endPoint x: 203, endPoint y: 329, distance: 19.3
click at [185, 326] on button "Select All" at bounding box center [176, 332] width 33 height 13
drag, startPoint x: 203, startPoint y: 329, endPoint x: 203, endPoint y: 357, distance: 28.5
click at [203, 330] on button "Ship Selected" at bounding box center [218, 332] width 46 height 13
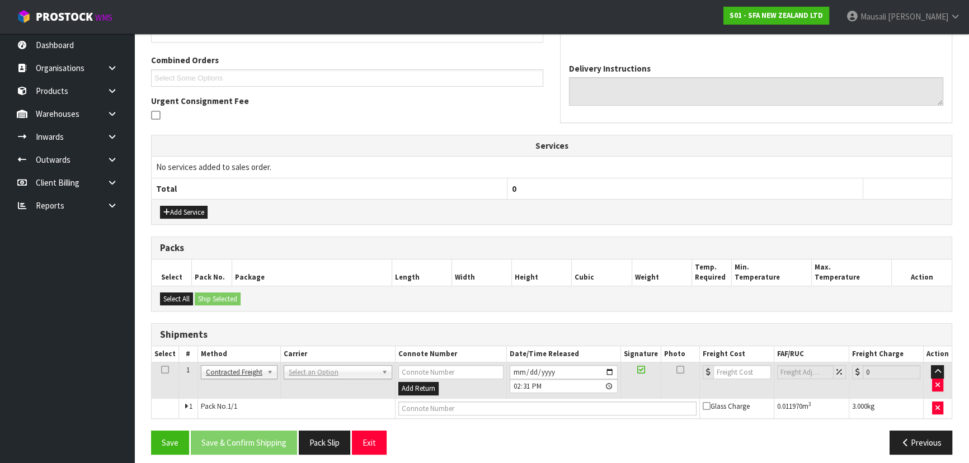
scroll to position [282, 0]
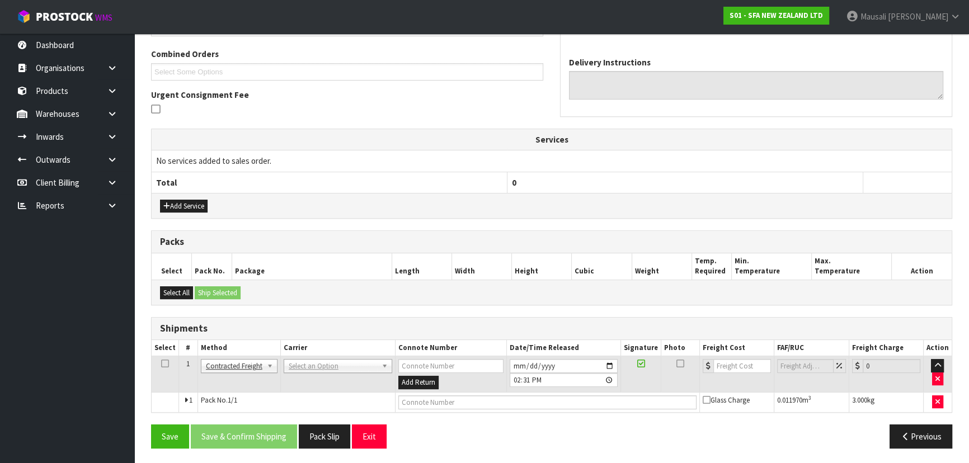
click at [326, 356] on td "ANGEL - ANGEL TRANSPORT [PERSON_NAME] REMOVALS DEAEXPAKL - DEADLINE EXPRESS COU…" at bounding box center [337, 374] width 115 height 36
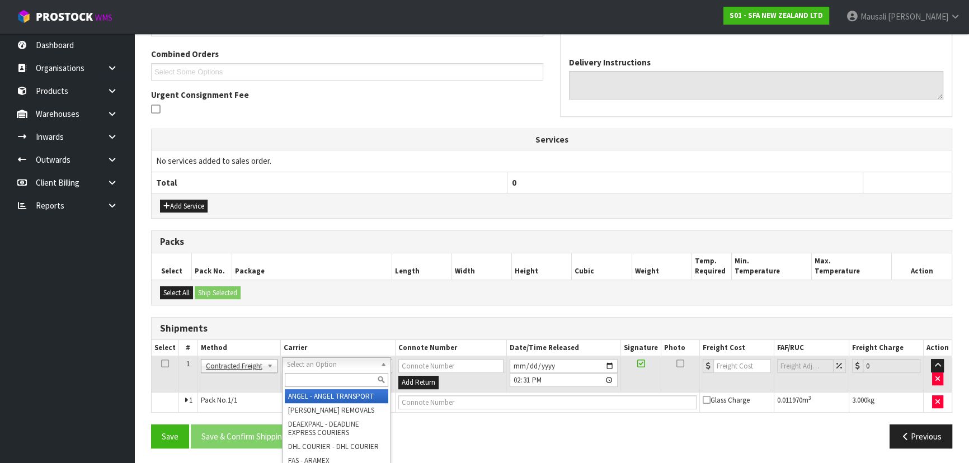
click at [312, 379] on input "text" at bounding box center [336, 380] width 103 height 14
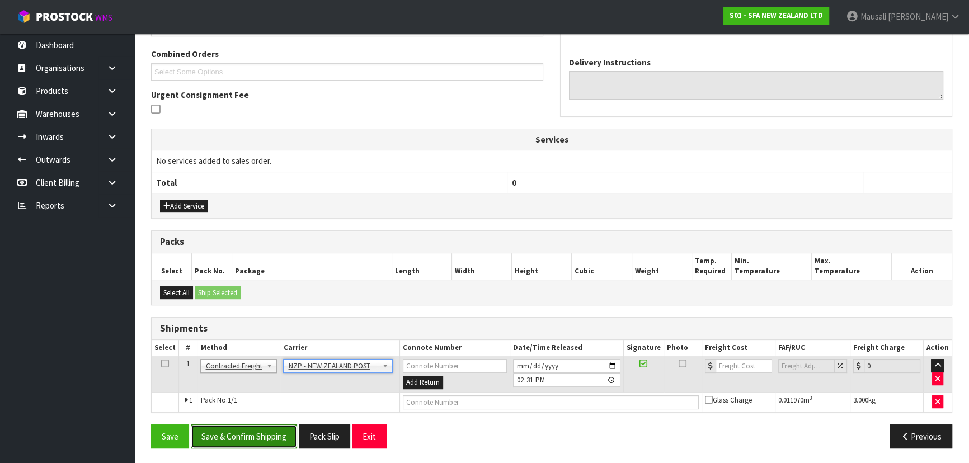
drag, startPoint x: 246, startPoint y: 434, endPoint x: 370, endPoint y: 422, distance: 125.2
click at [247, 432] on button "Save & Confirm Shipping" at bounding box center [244, 437] width 106 height 24
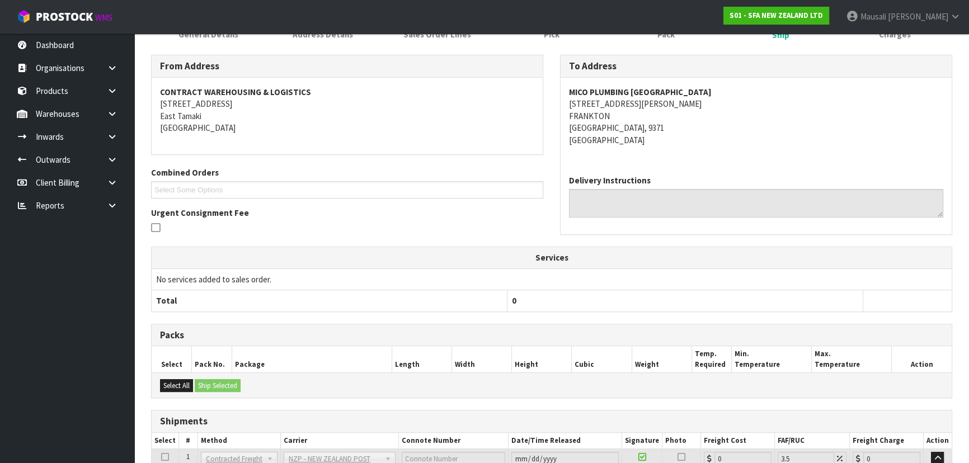
scroll to position [266, 0]
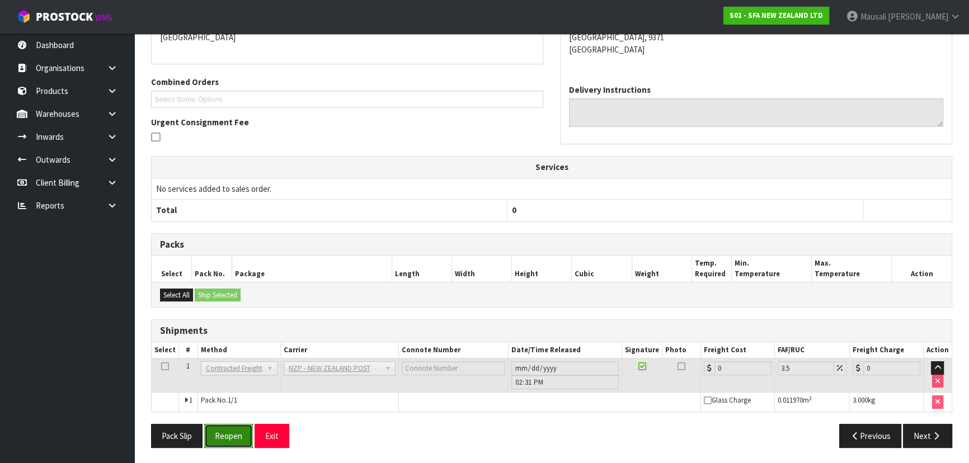
click at [235, 436] on button "Reopen" at bounding box center [228, 436] width 49 height 24
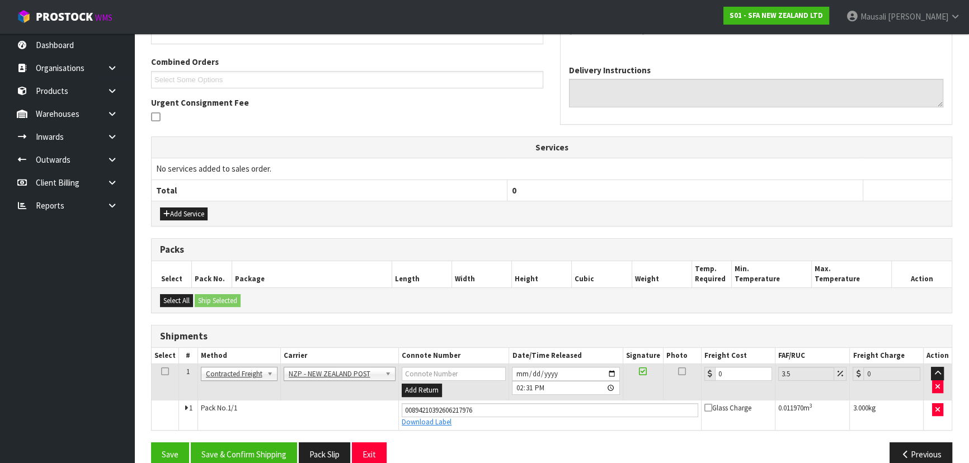
scroll to position [292, 0]
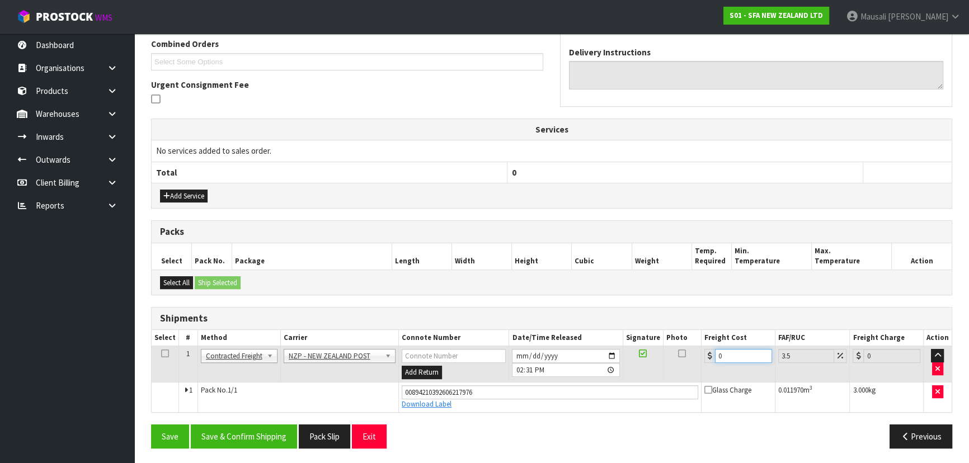
drag, startPoint x: 744, startPoint y: 352, endPoint x: 713, endPoint y: 362, distance: 32.6
click at [714, 362] on td "0" at bounding box center [738, 364] width 74 height 36
click at [270, 428] on button "Save & Confirm Shipping" at bounding box center [244, 437] width 106 height 24
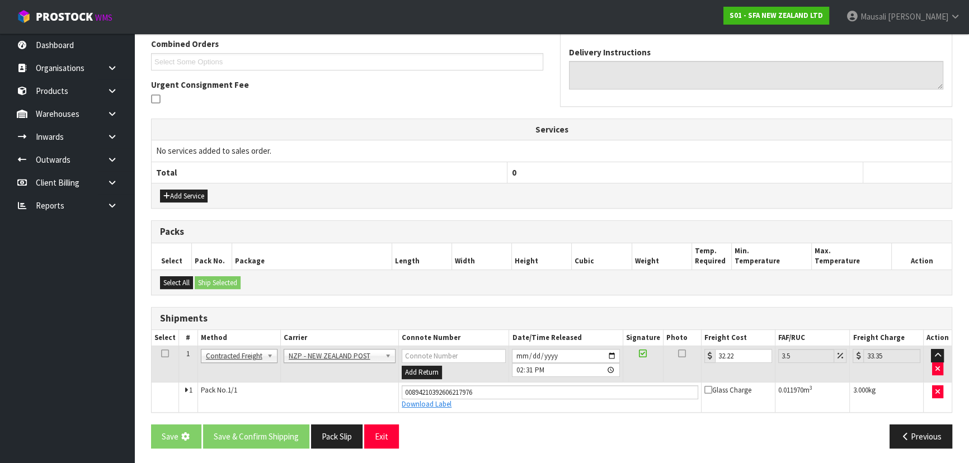
scroll to position [0, 0]
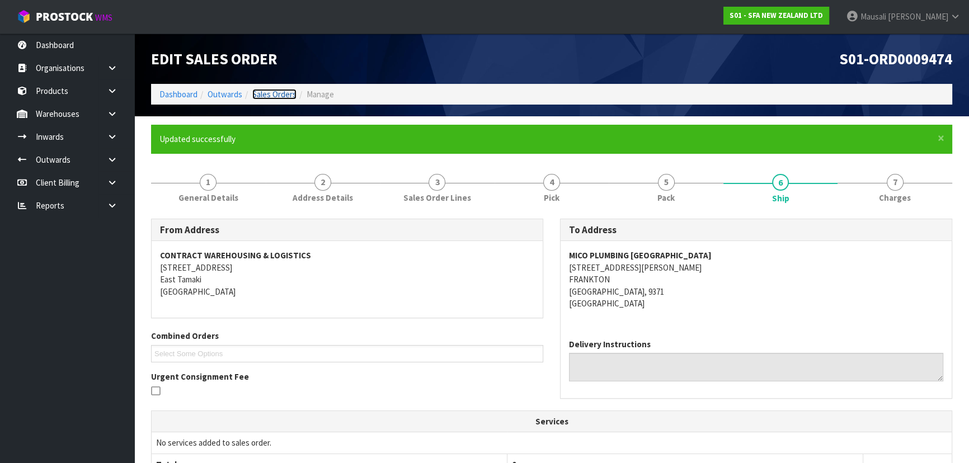
click at [289, 92] on link "Sales Orders" at bounding box center [274, 94] width 44 height 11
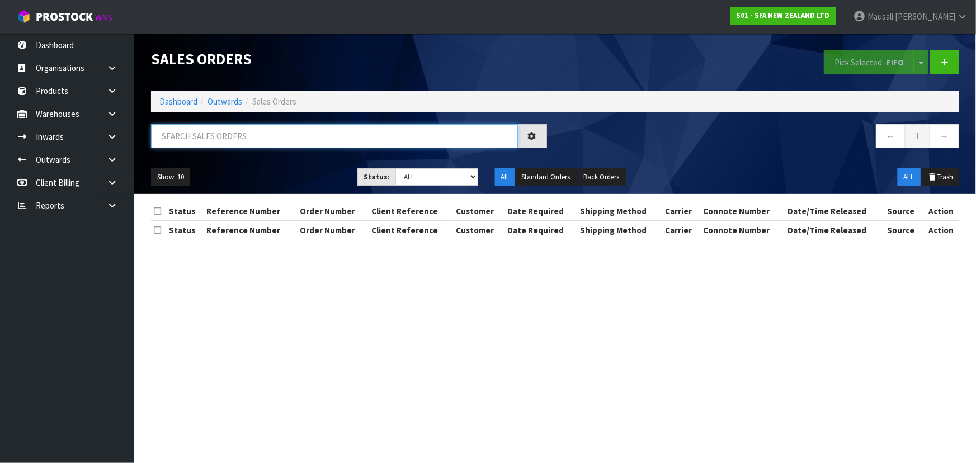
click at [192, 138] on input "text" at bounding box center [334, 136] width 367 height 24
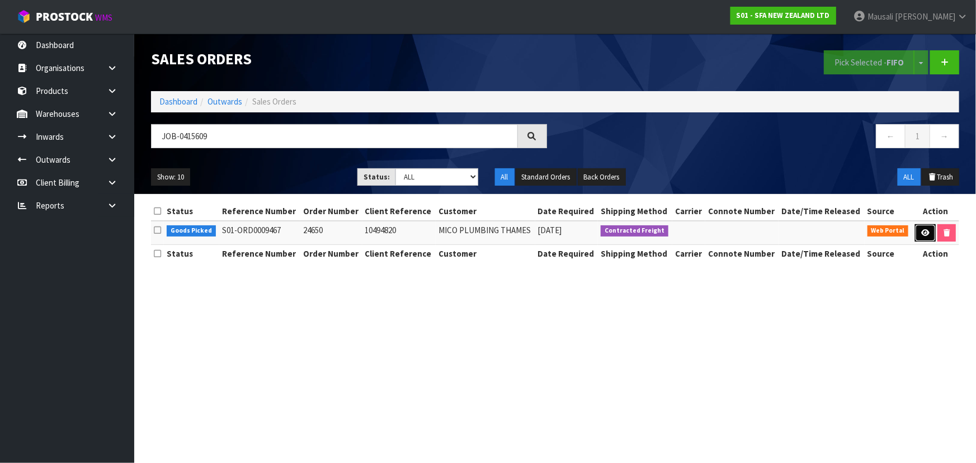
click at [919, 230] on link at bounding box center [925, 233] width 21 height 18
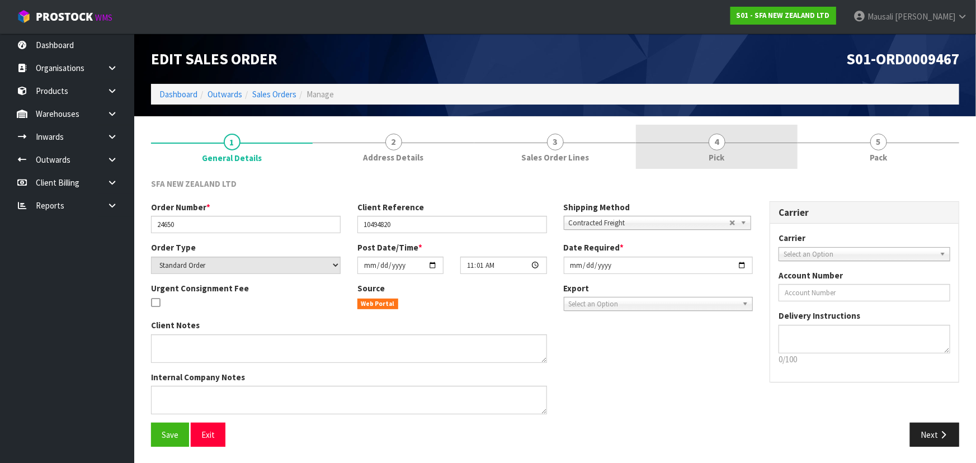
click at [757, 154] on link "4 Pick" at bounding box center [717, 147] width 162 height 44
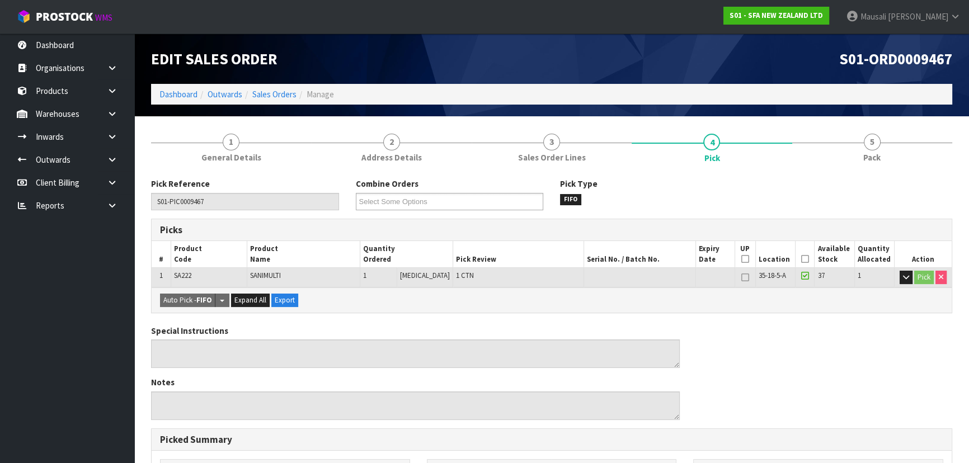
click at [801, 259] on icon at bounding box center [805, 259] width 8 height 1
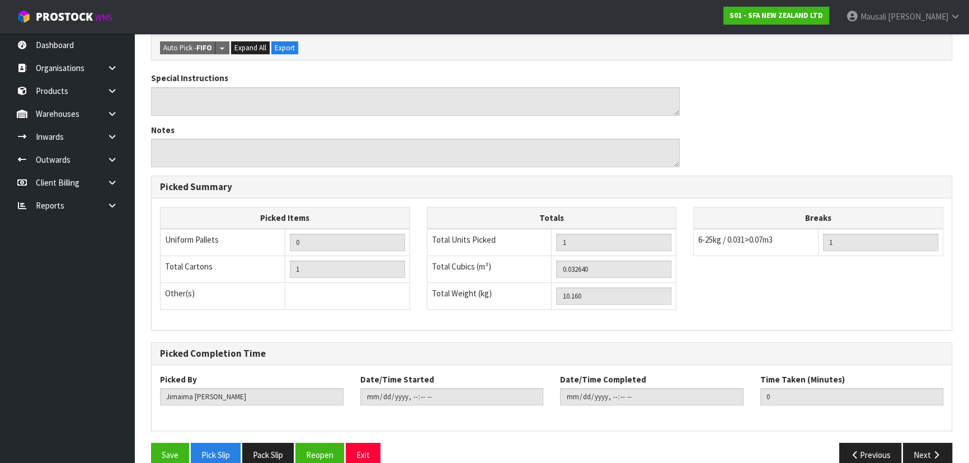
scroll to position [312, 0]
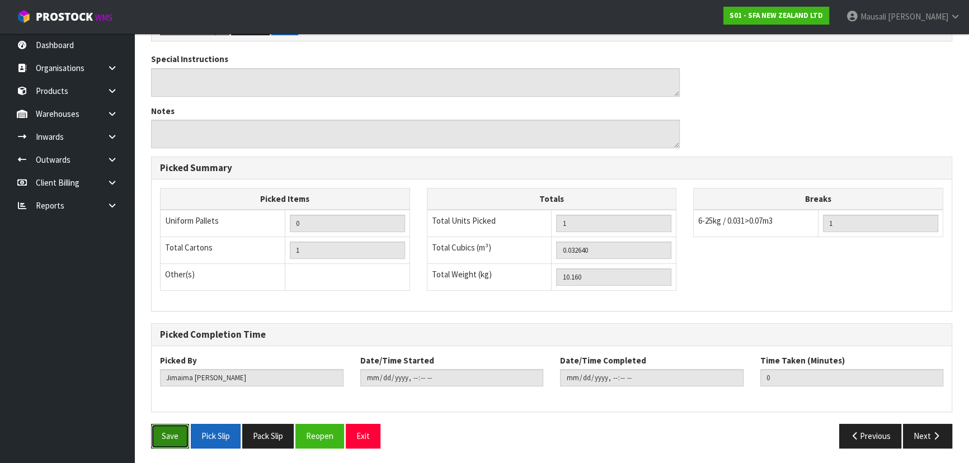
drag, startPoint x: 185, startPoint y: 431, endPoint x: 213, endPoint y: 426, distance: 28.5
click at [190, 430] on div "Save Pick Slip Pack Slip Reopen Exit" at bounding box center [347, 436] width 409 height 24
drag, startPoint x: 163, startPoint y: 435, endPoint x: 225, endPoint y: 423, distance: 63.2
click at [164, 435] on button "Save" at bounding box center [170, 436] width 38 height 24
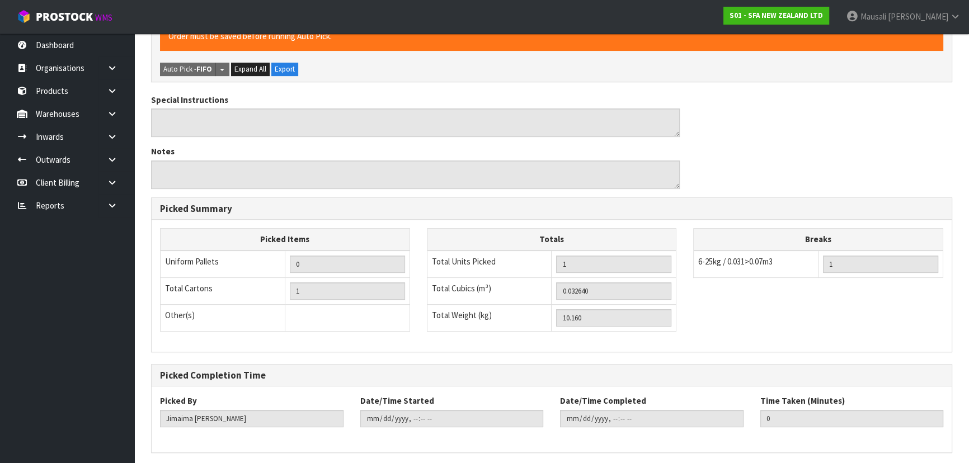
scroll to position [0, 0]
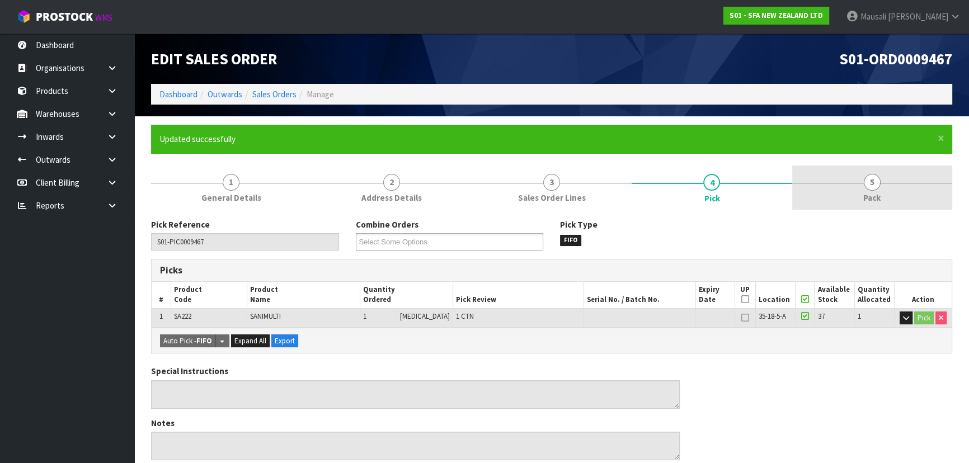
click at [841, 192] on link "5 Pack" at bounding box center [872, 188] width 160 height 44
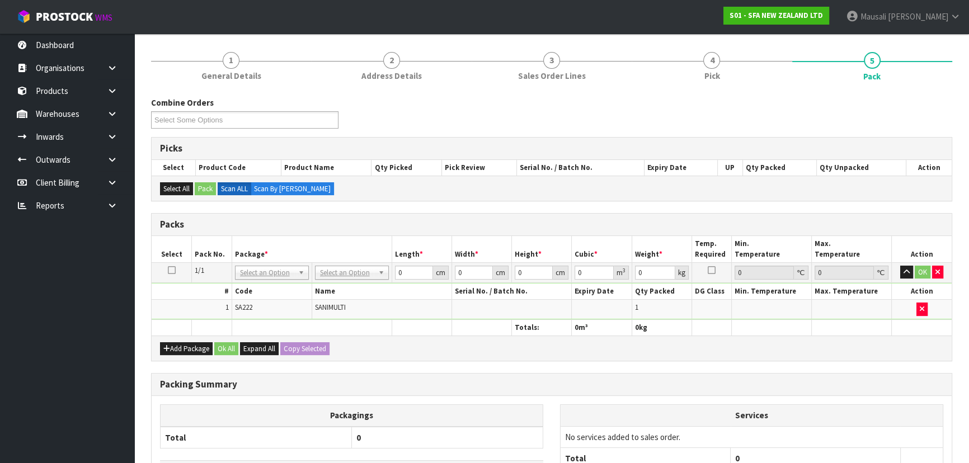
scroll to position [203, 0]
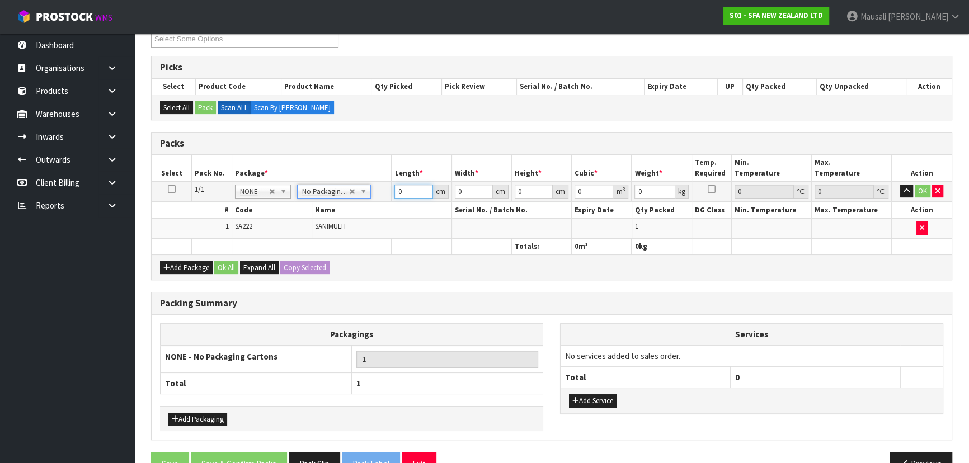
drag, startPoint x: 416, startPoint y: 186, endPoint x: 381, endPoint y: 204, distance: 39.3
click at [383, 204] on tbody "1/1 NONE 007-001 007-002 007-004 007-009 007-013 007-014 007-015 007-017 007-01…" at bounding box center [552, 209] width 800 height 57
click at [232, 264] on button "Ok All" at bounding box center [226, 267] width 24 height 13
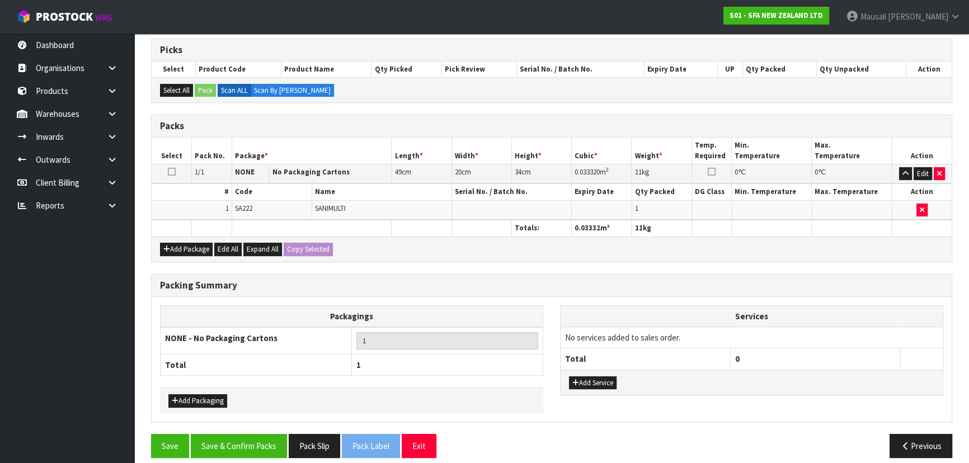
scroll to position [229, 0]
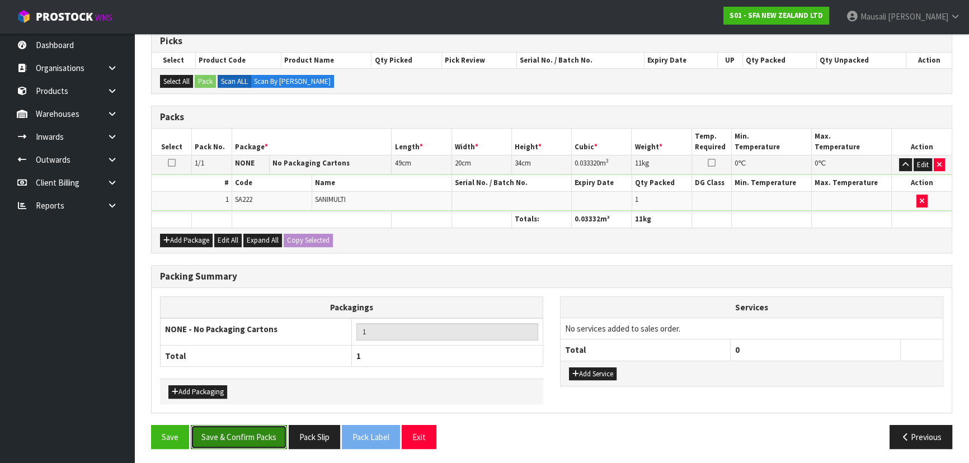
click at [262, 427] on button "Save & Confirm Packs" at bounding box center [239, 437] width 96 height 24
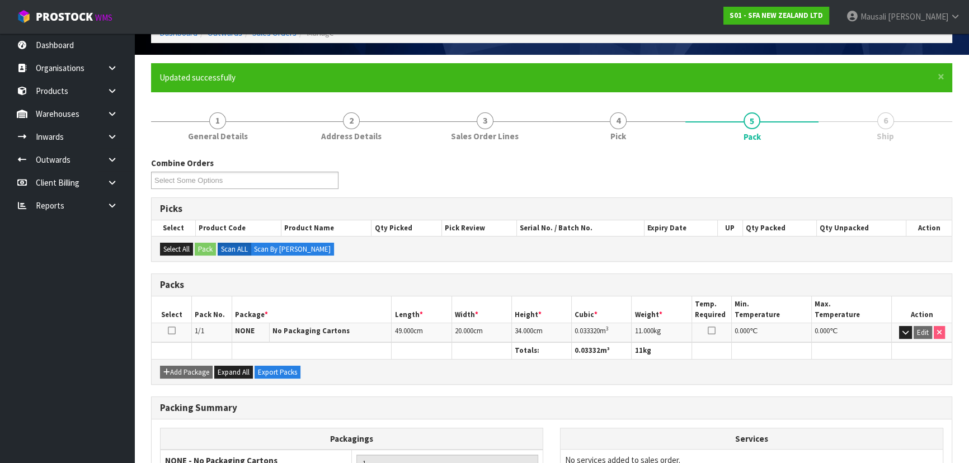
scroll to position [168, 0]
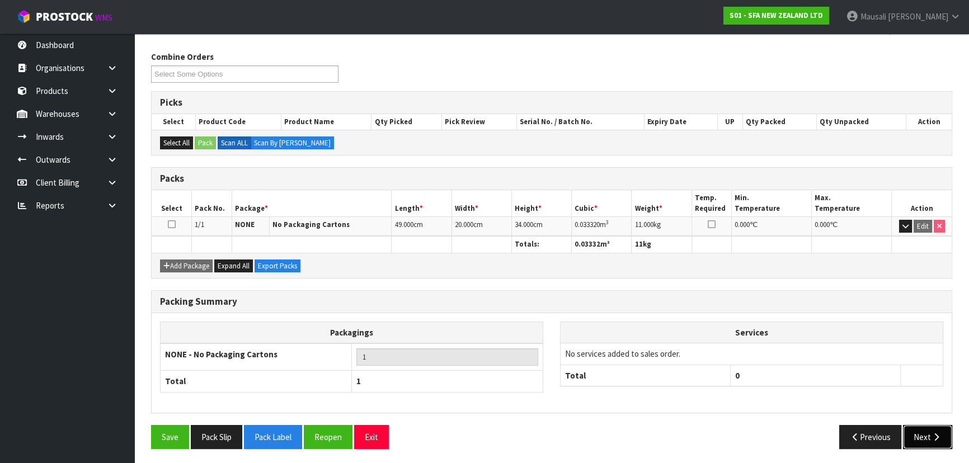
click at [930, 434] on button "Next" at bounding box center [927, 437] width 49 height 24
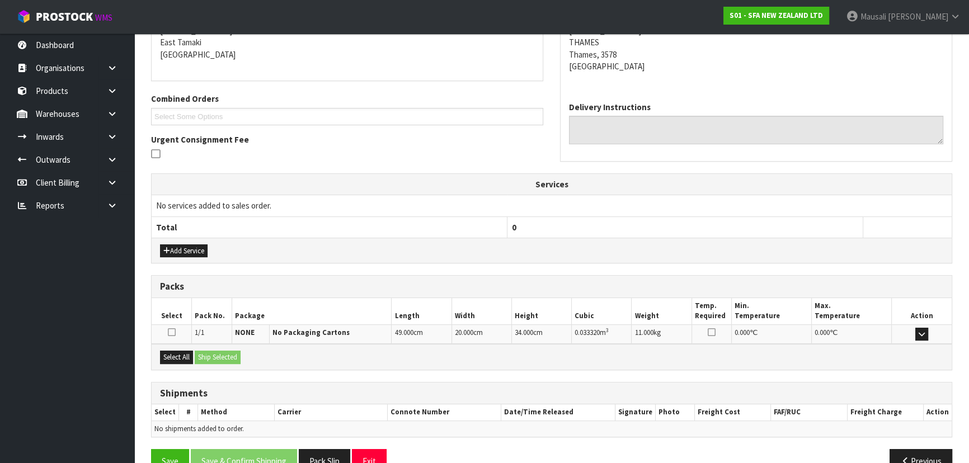
scroll to position [262, 0]
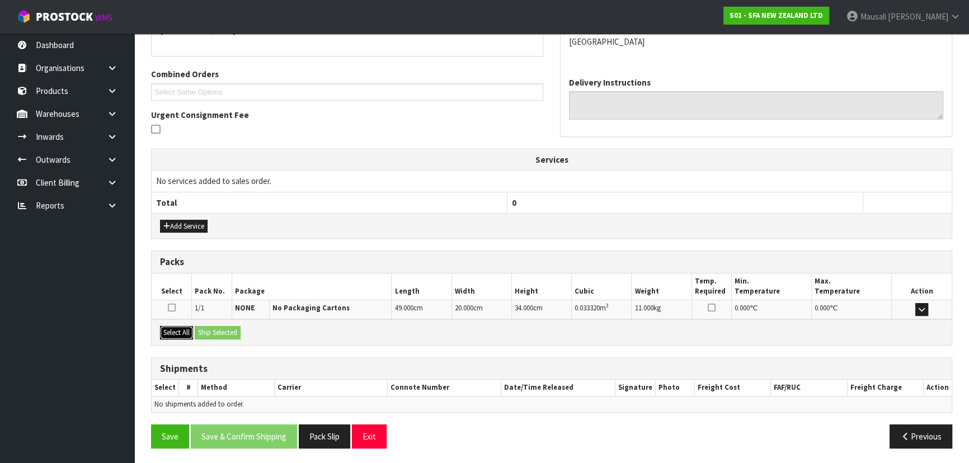
click at [177, 326] on button "Select All" at bounding box center [176, 332] width 33 height 13
click at [213, 326] on button "Ship Selected" at bounding box center [218, 332] width 46 height 13
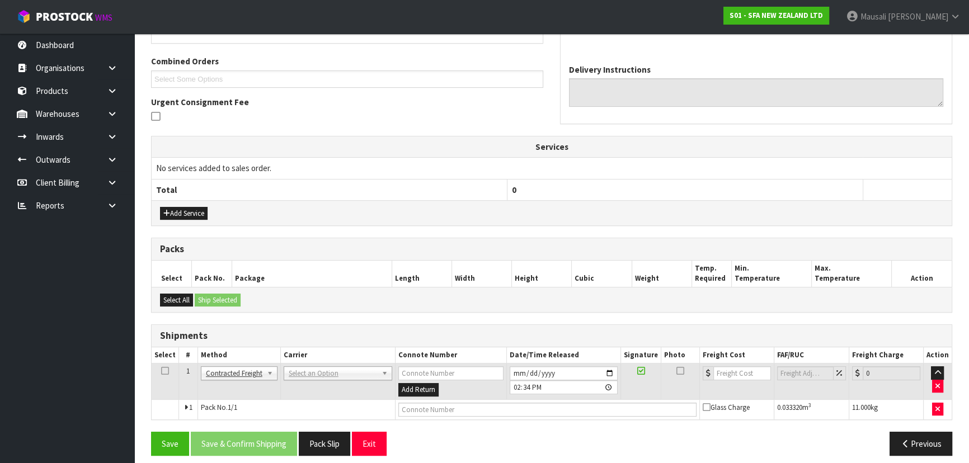
scroll to position [282, 0]
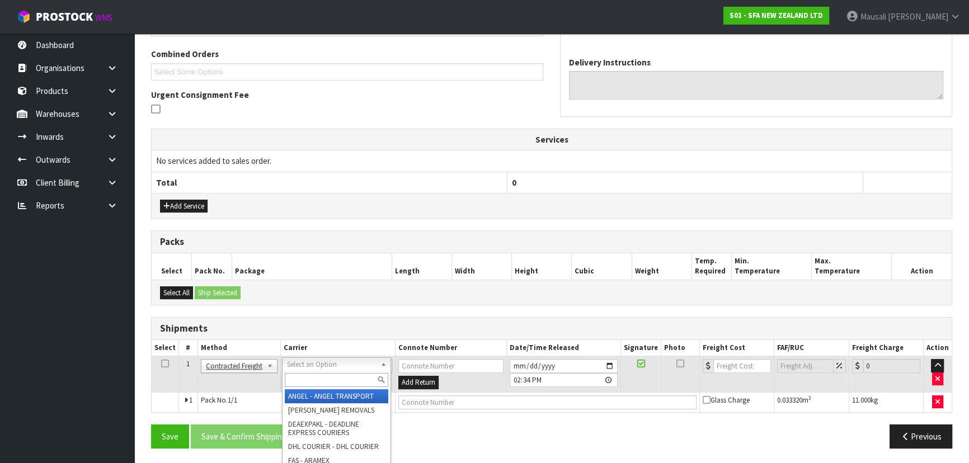
click at [312, 378] on input "text" at bounding box center [336, 380] width 103 height 14
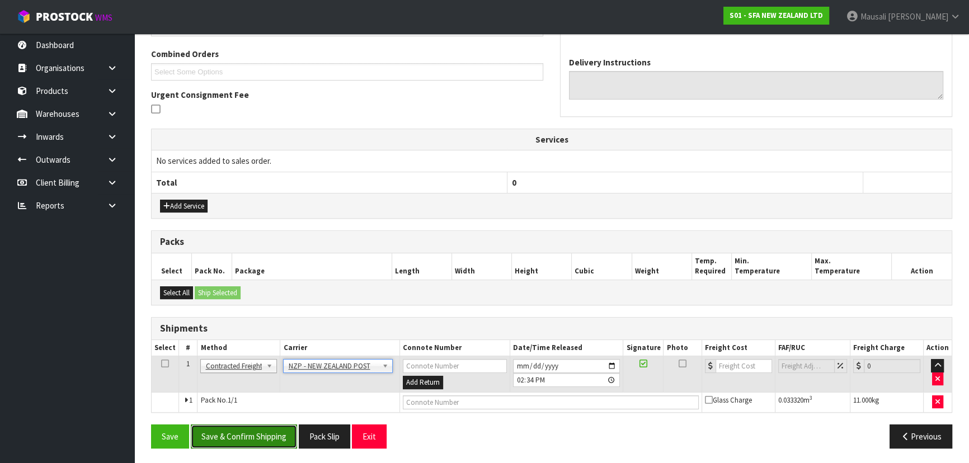
click at [266, 429] on button "Save & Confirm Shipping" at bounding box center [244, 437] width 106 height 24
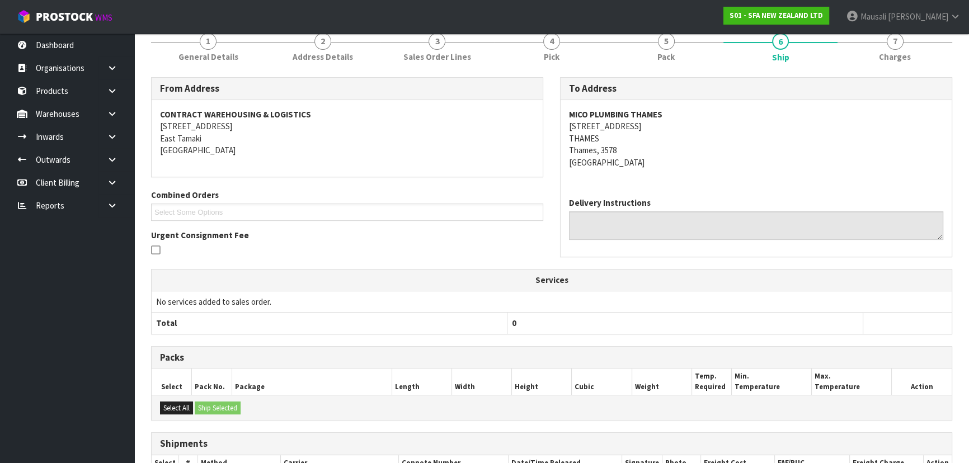
scroll to position [266, 0]
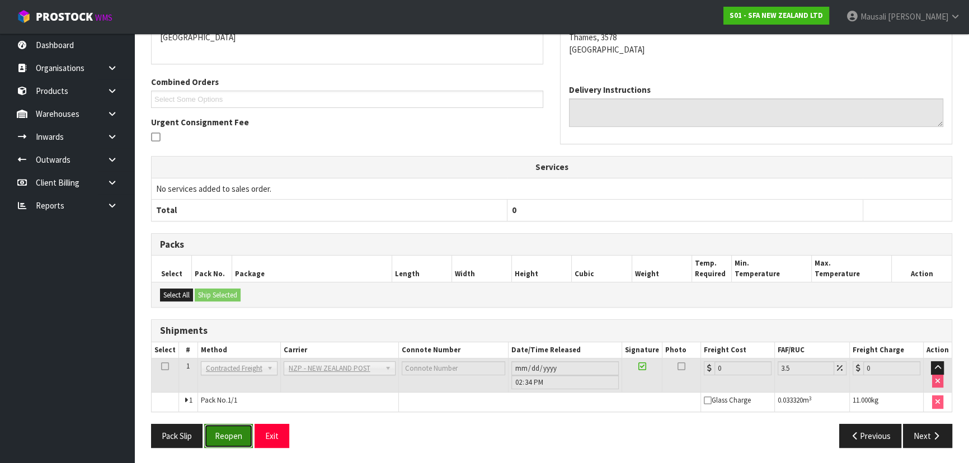
click at [227, 435] on button "Reopen" at bounding box center [228, 436] width 49 height 24
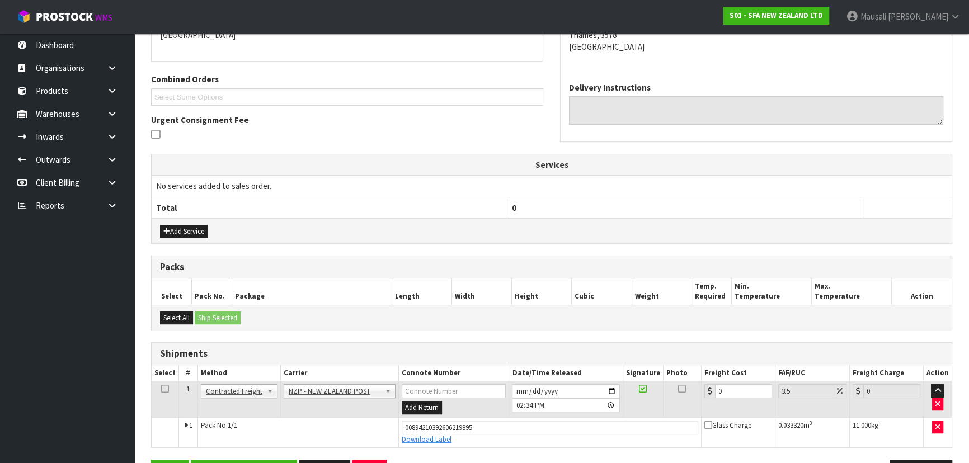
scroll to position [292, 0]
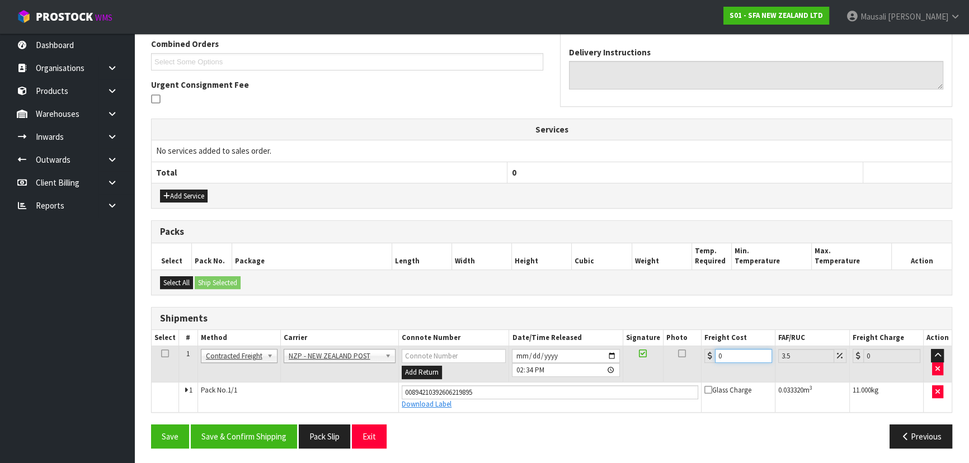
drag, startPoint x: 732, startPoint y: 356, endPoint x: 699, endPoint y: 369, distance: 35.9
click at [699, 368] on tr "1 Client Local Pickup Customer Local Pickup Company Freight Contracted Freight …" at bounding box center [552, 364] width 800 height 36
click at [249, 428] on button "Save & Confirm Shipping" at bounding box center [244, 437] width 106 height 24
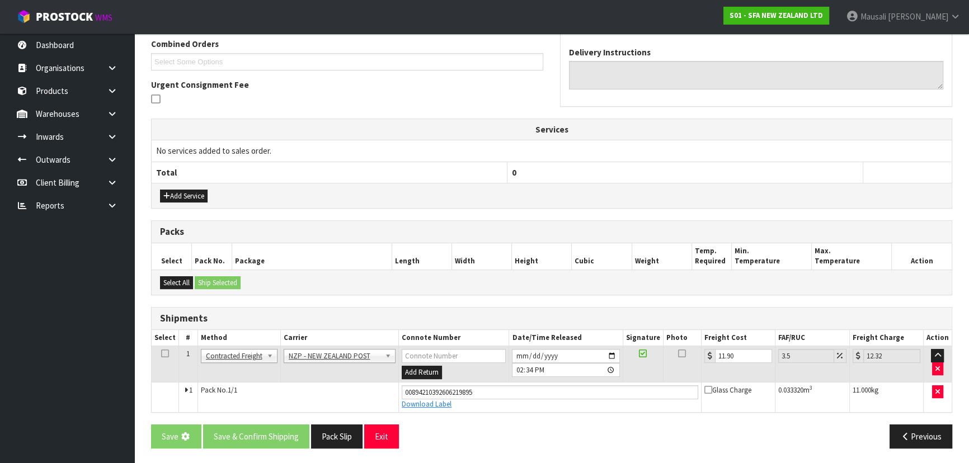
scroll to position [0, 0]
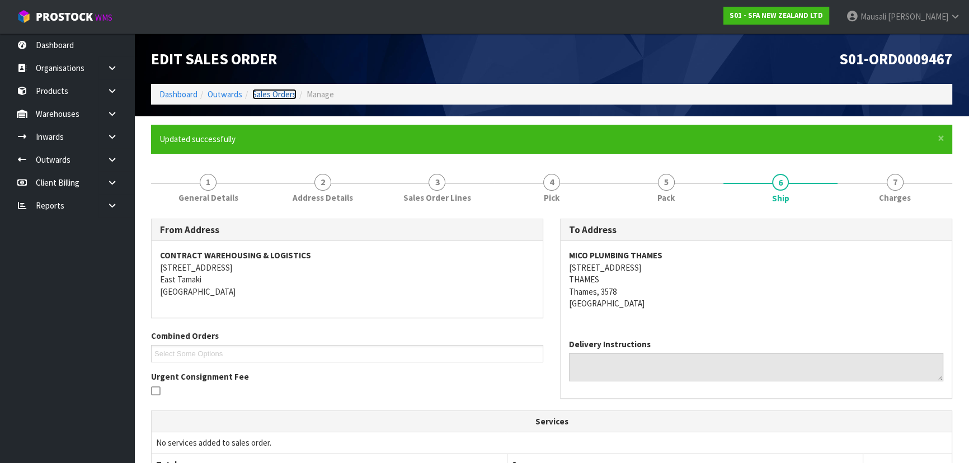
click at [277, 90] on link "Sales Orders" at bounding box center [274, 94] width 44 height 11
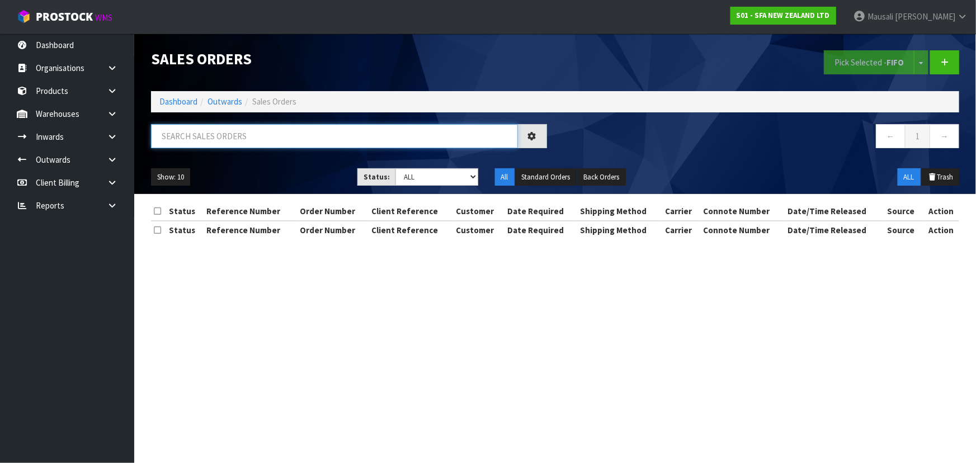
click at [178, 134] on input "text" at bounding box center [334, 136] width 367 height 24
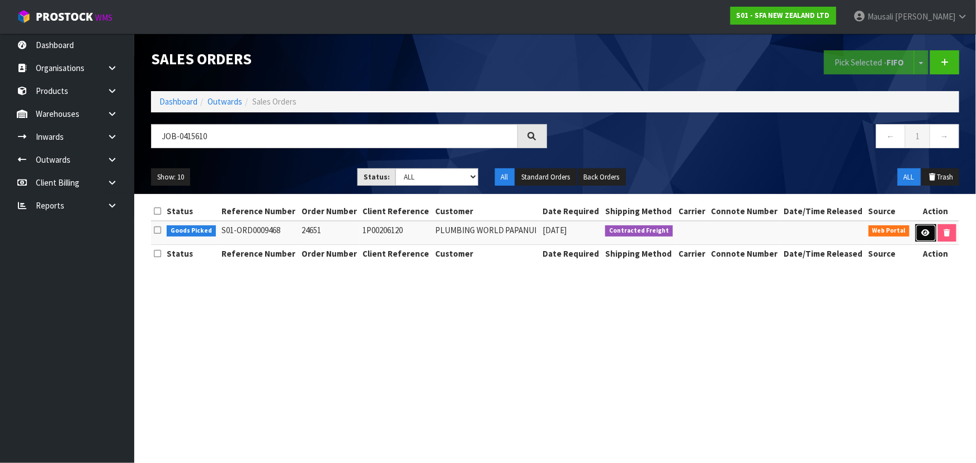
click at [929, 226] on link at bounding box center [926, 233] width 21 height 18
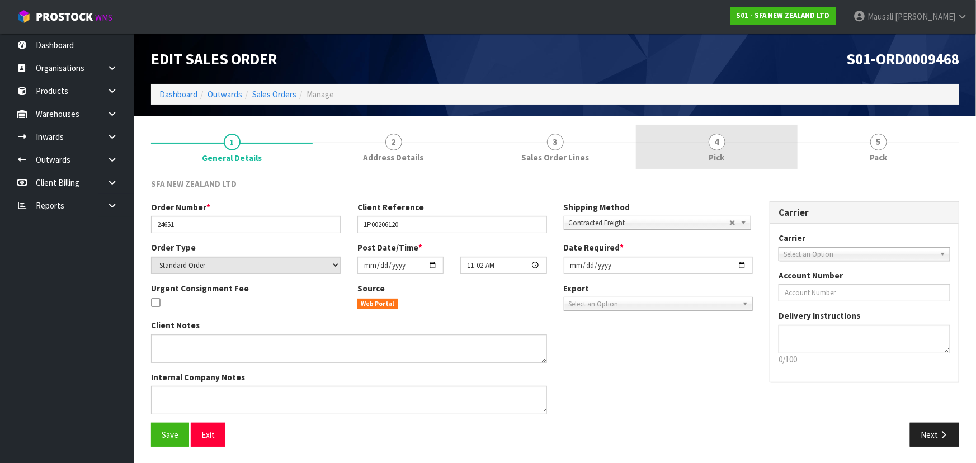
click at [707, 150] on link "4 Pick" at bounding box center [717, 147] width 162 height 44
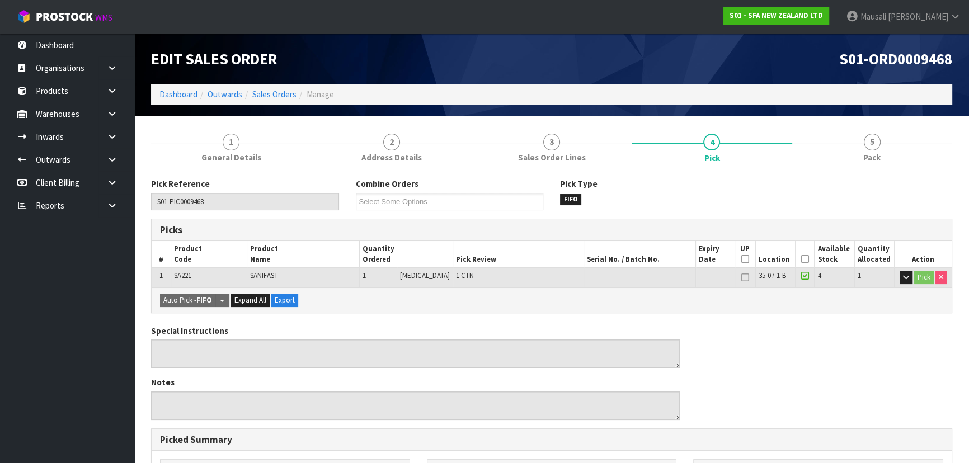
click at [802, 259] on icon at bounding box center [805, 259] width 8 height 1
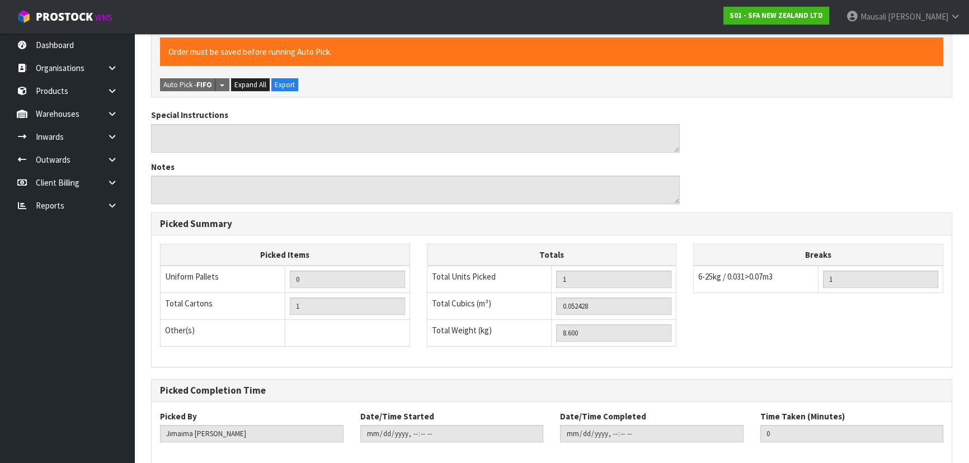
scroll to position [305, 0]
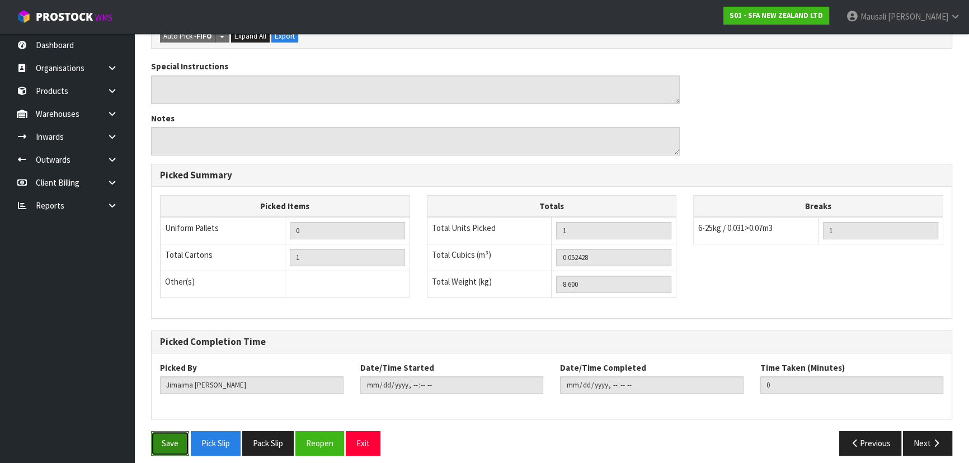
click at [166, 437] on button "Save" at bounding box center [170, 443] width 38 height 24
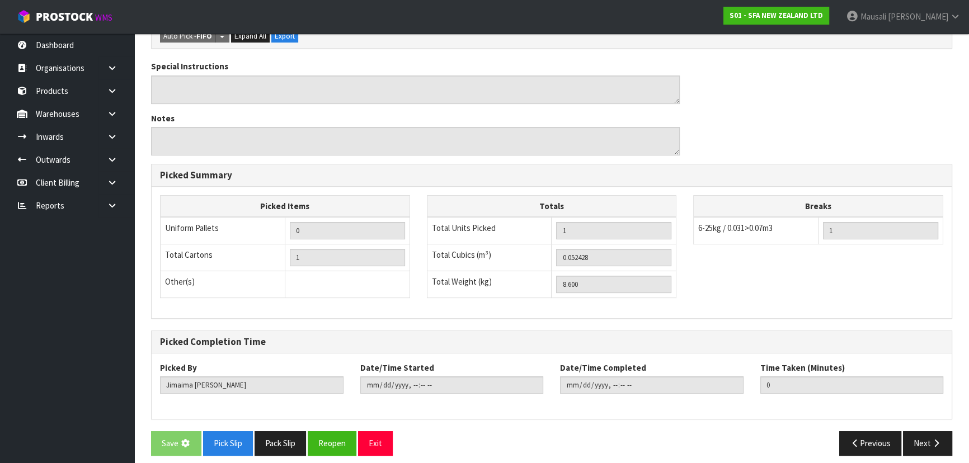
scroll to position [0, 0]
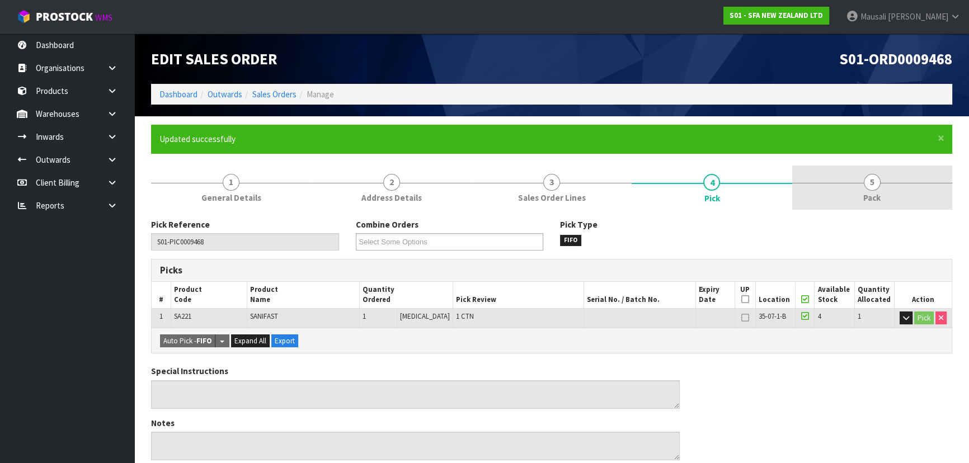
click at [855, 195] on link "5 Pack" at bounding box center [872, 188] width 160 height 44
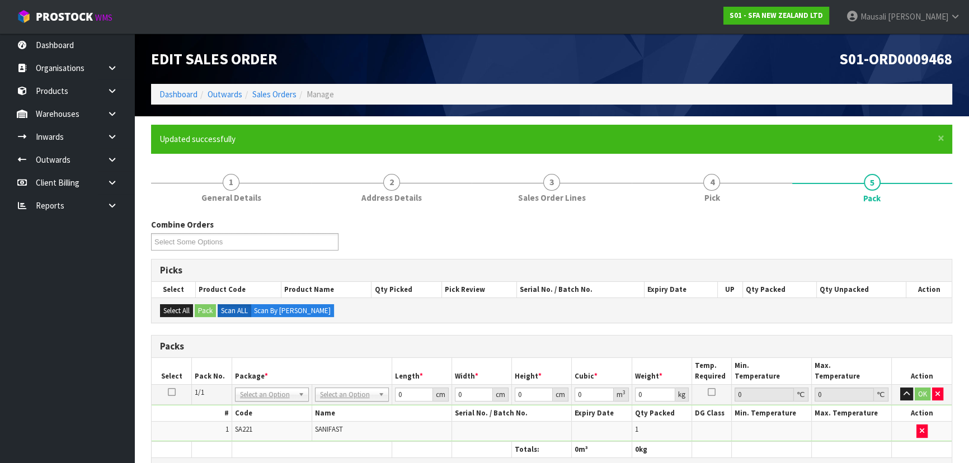
scroll to position [203, 0]
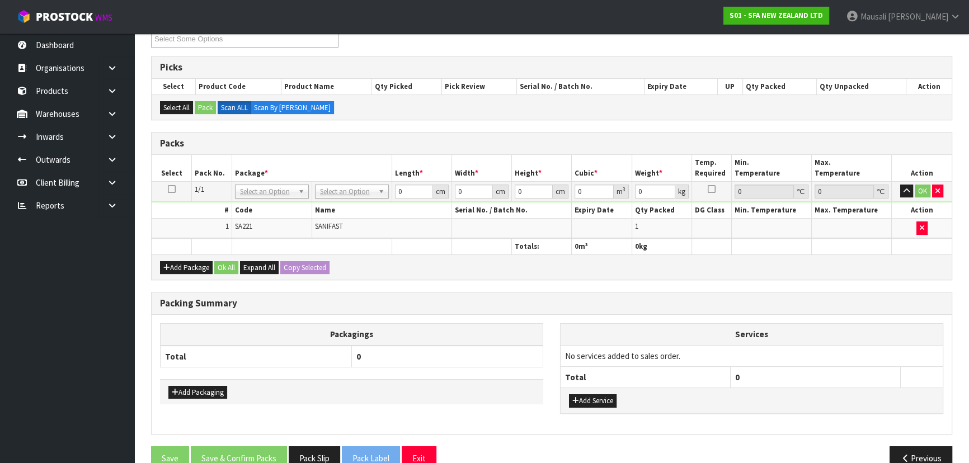
drag, startPoint x: 332, startPoint y: 195, endPoint x: 341, endPoint y: 211, distance: 18.3
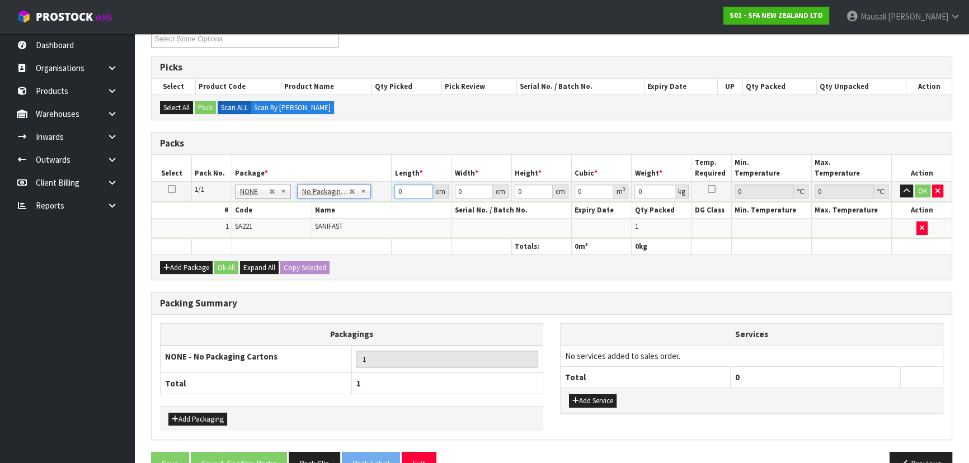
drag, startPoint x: 406, startPoint y: 188, endPoint x: 359, endPoint y: 209, distance: 51.6
click at [359, 209] on tbody "1/1 NONE 007-001 007-002 007-004 007-009 007-013 007-014 007-015 007-017 007-01…" at bounding box center [552, 209] width 800 height 57
click at [219, 266] on button "Ok All" at bounding box center [226, 267] width 24 height 13
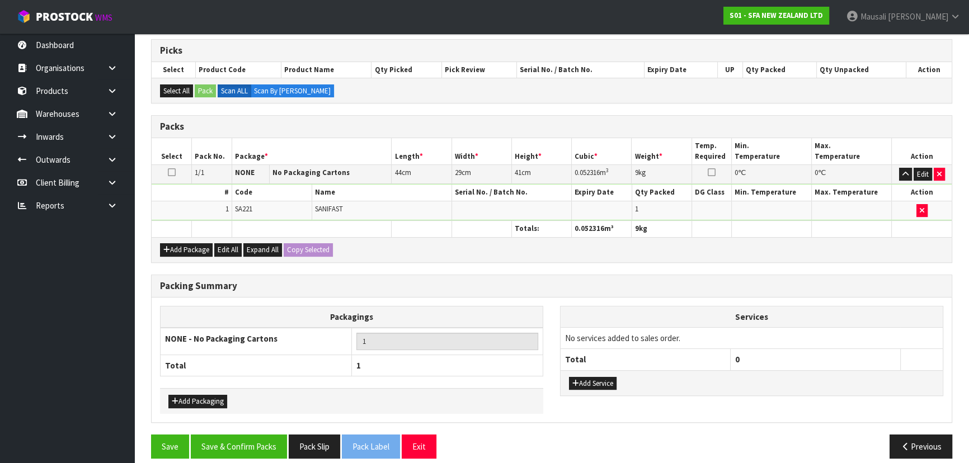
scroll to position [229, 0]
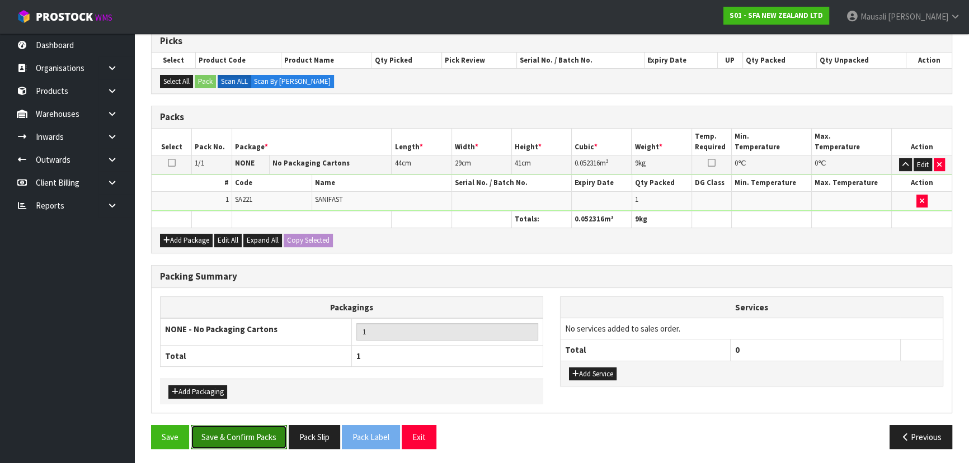
click at [260, 429] on button "Save & Confirm Packs" at bounding box center [239, 437] width 96 height 24
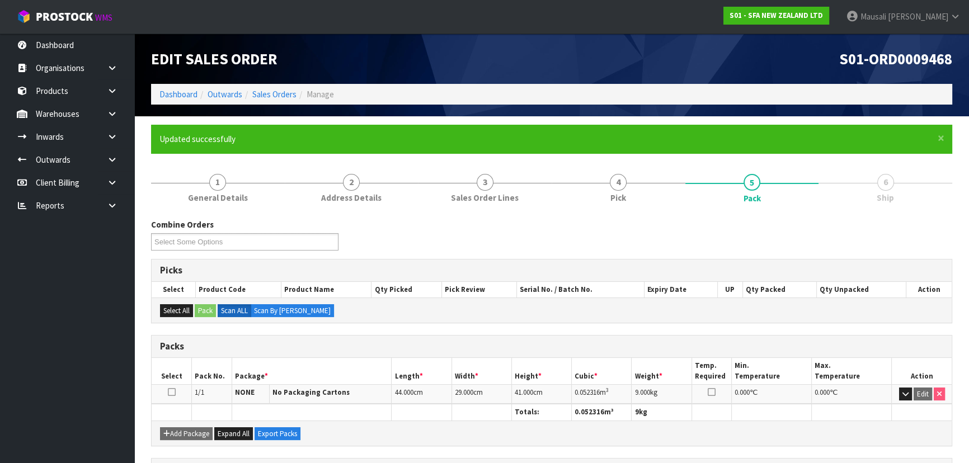
scroll to position [168, 0]
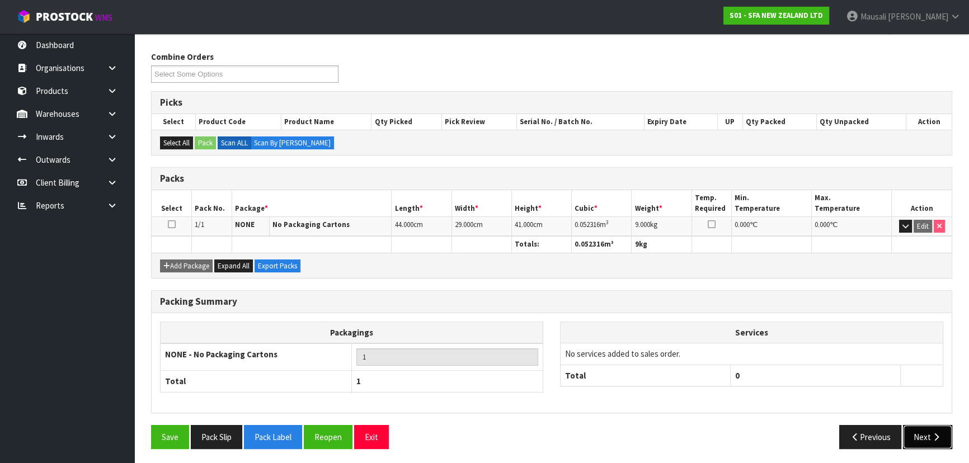
click at [930, 439] on button "Next" at bounding box center [927, 437] width 49 height 24
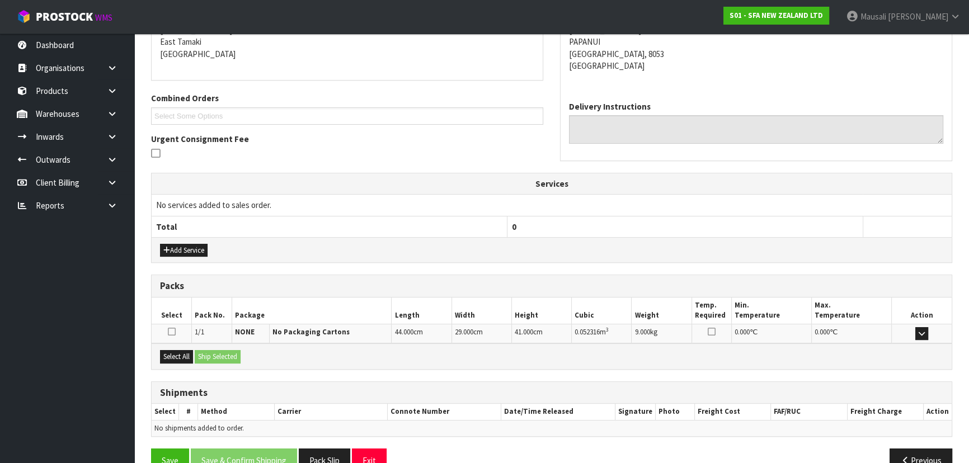
scroll to position [262, 0]
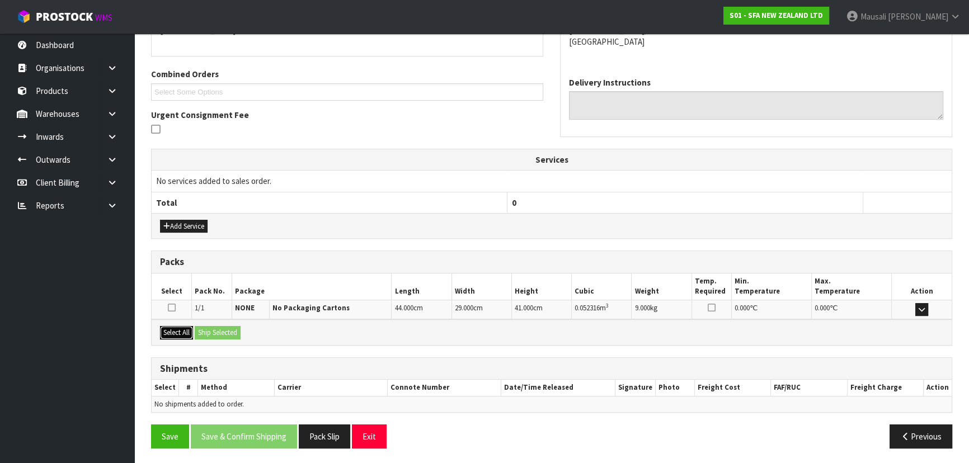
drag, startPoint x: 184, startPoint y: 331, endPoint x: 210, endPoint y: 327, distance: 26.1
click at [190, 329] on button "Select All" at bounding box center [176, 332] width 33 height 13
click at [210, 327] on button "Ship Selected" at bounding box center [218, 332] width 46 height 13
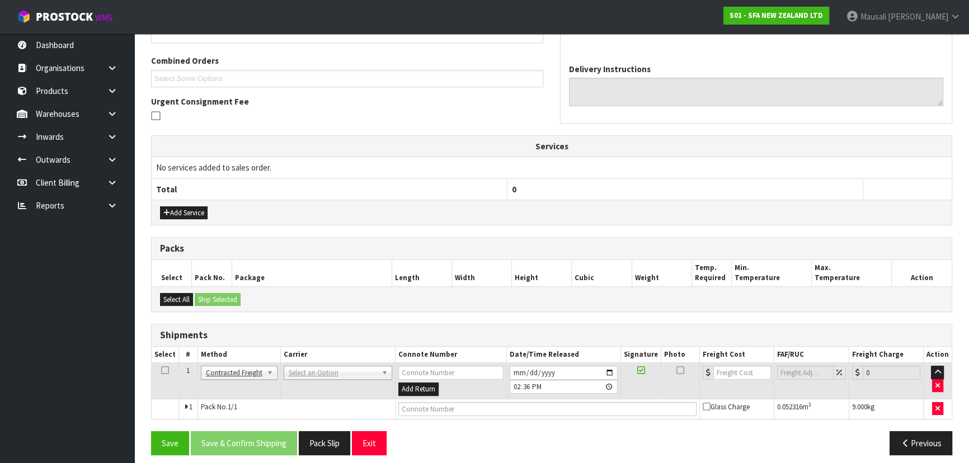
scroll to position [282, 0]
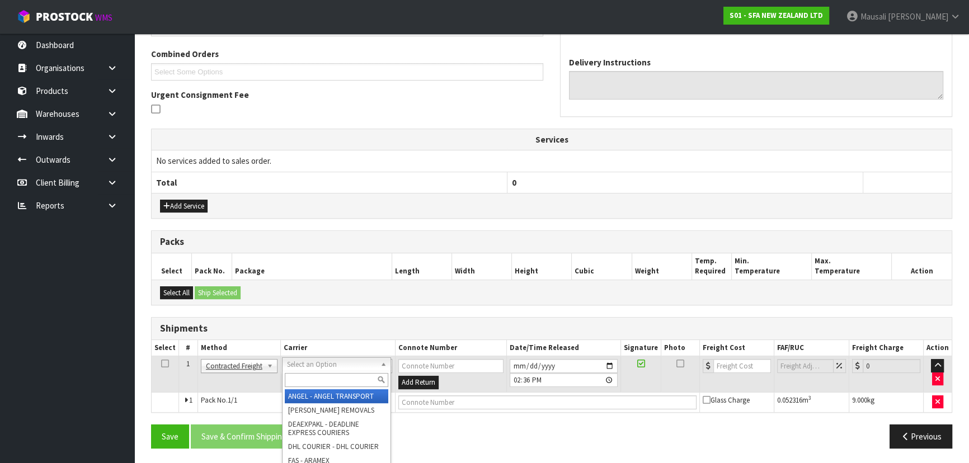
click at [309, 371] on div at bounding box center [336, 380] width 108 height 18
click at [302, 380] on input "text" at bounding box center [336, 380] width 103 height 14
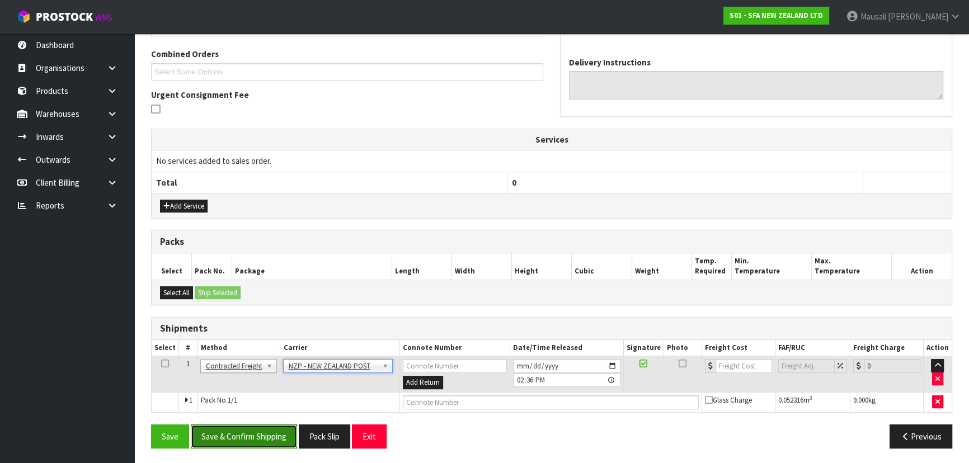
click at [272, 427] on button "Save & Confirm Shipping" at bounding box center [244, 437] width 106 height 24
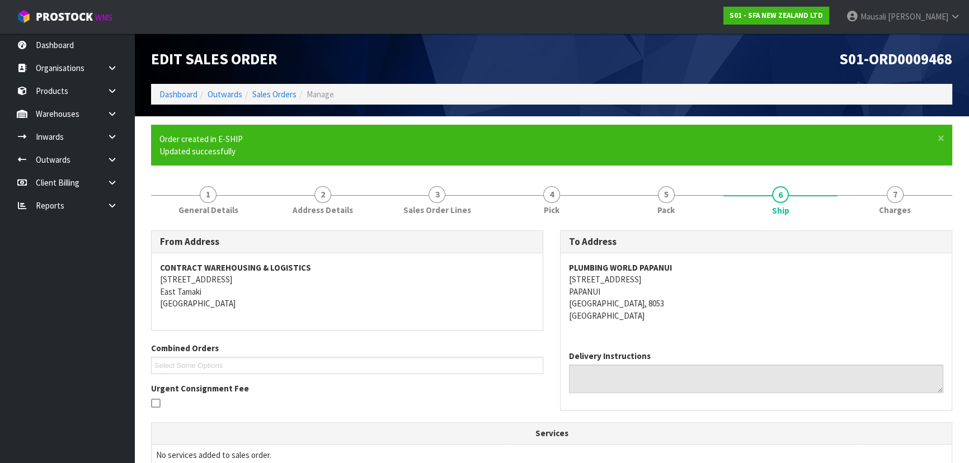
scroll to position [266, 0]
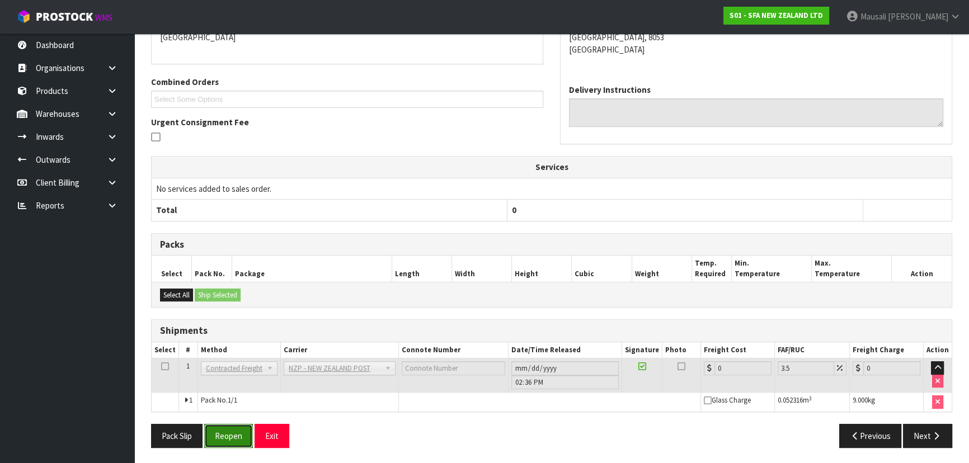
click at [232, 436] on button "Reopen" at bounding box center [228, 436] width 49 height 24
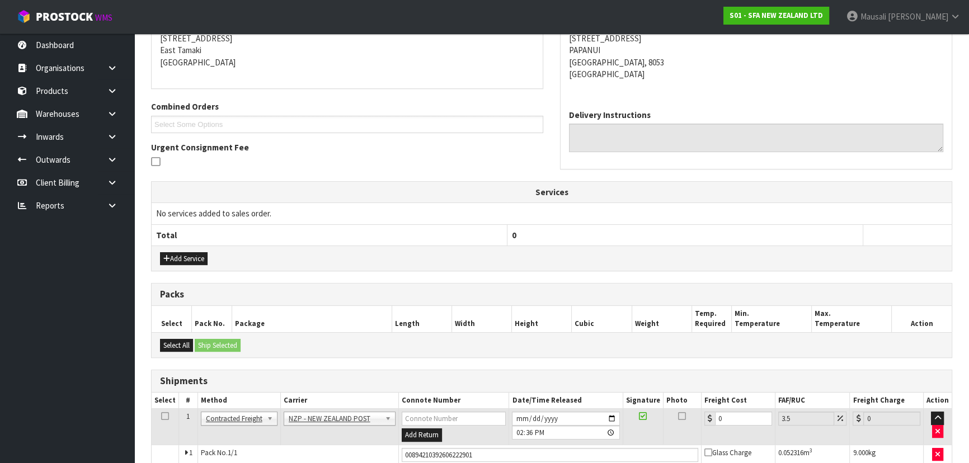
scroll to position [292, 0]
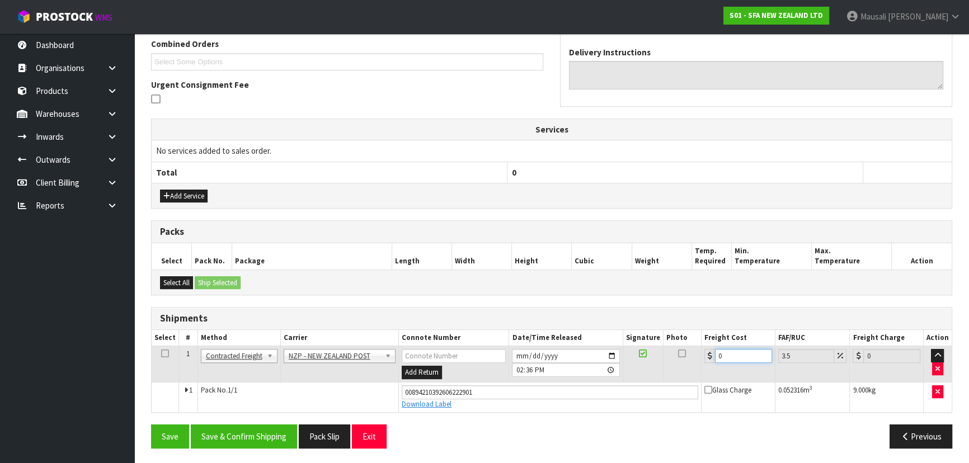
drag, startPoint x: 719, startPoint y: 357, endPoint x: 713, endPoint y: 359, distance: 6.8
click at [714, 359] on div "0" at bounding box center [738, 356] width 68 height 14
click at [265, 439] on button "Save & Confirm Shipping" at bounding box center [244, 437] width 106 height 24
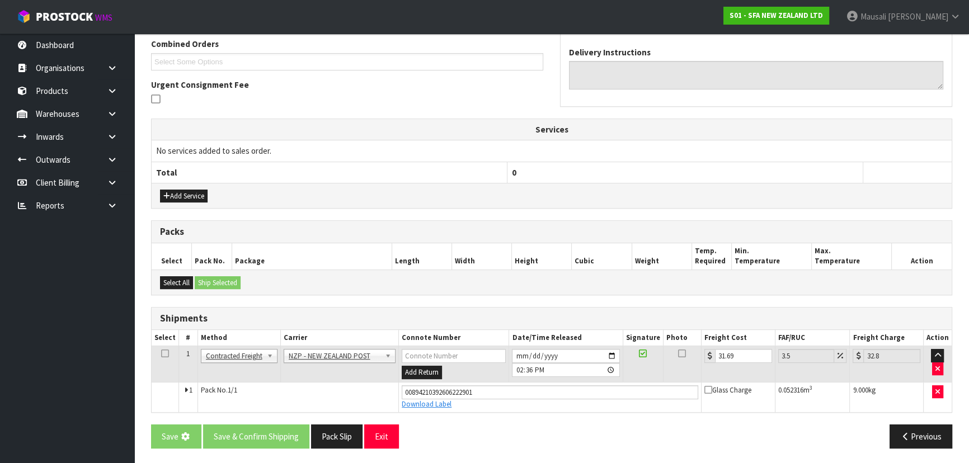
scroll to position [0, 0]
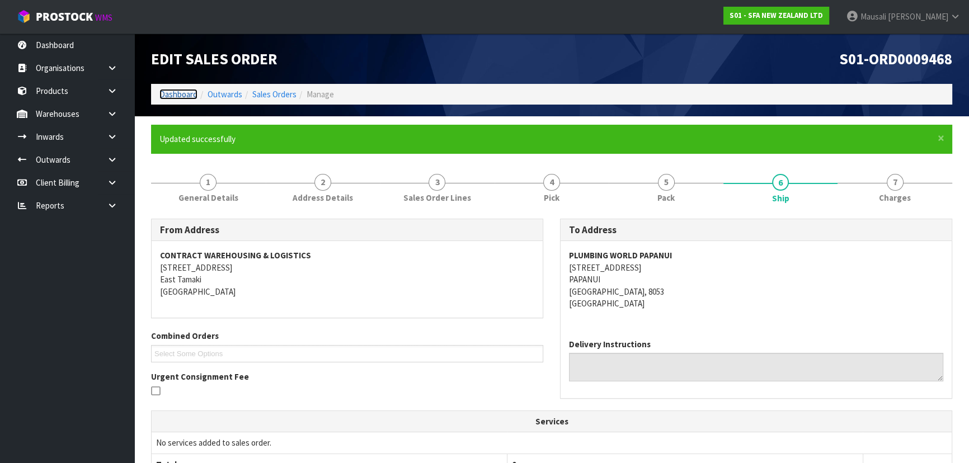
click at [185, 92] on link "Dashboard" at bounding box center [178, 94] width 38 height 11
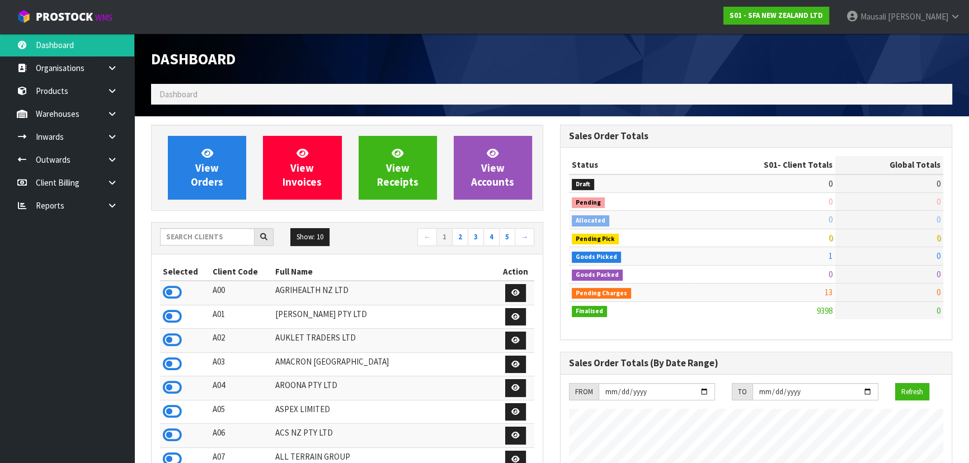
scroll to position [846, 408]
click at [179, 232] on input "text" at bounding box center [207, 236] width 95 height 17
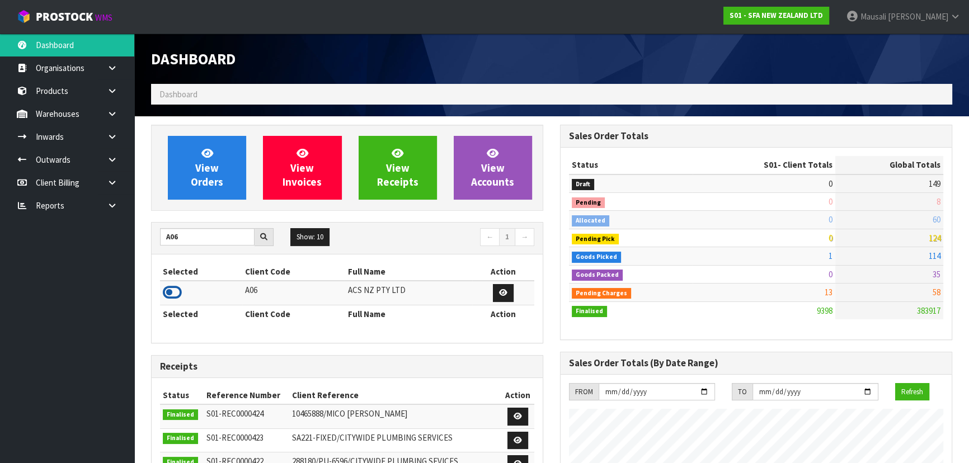
click at [173, 293] on icon at bounding box center [172, 292] width 19 height 17
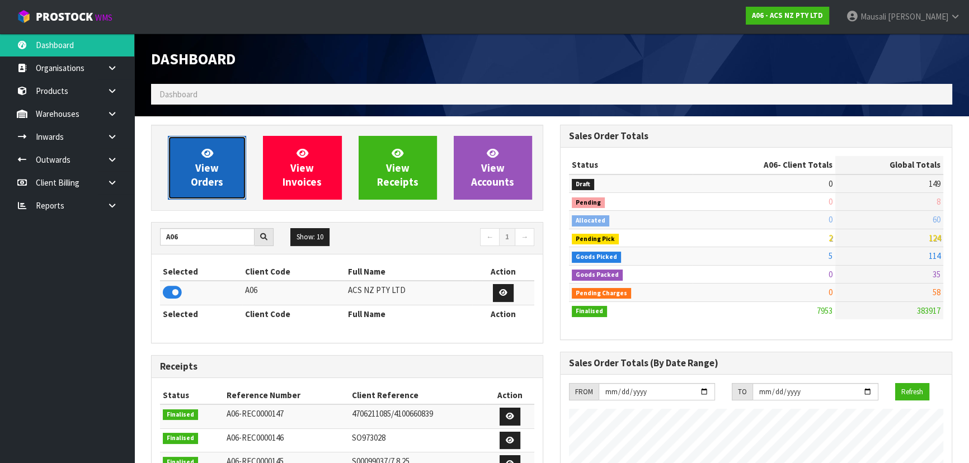
click at [220, 163] on link "View Orders" at bounding box center [207, 168] width 78 height 64
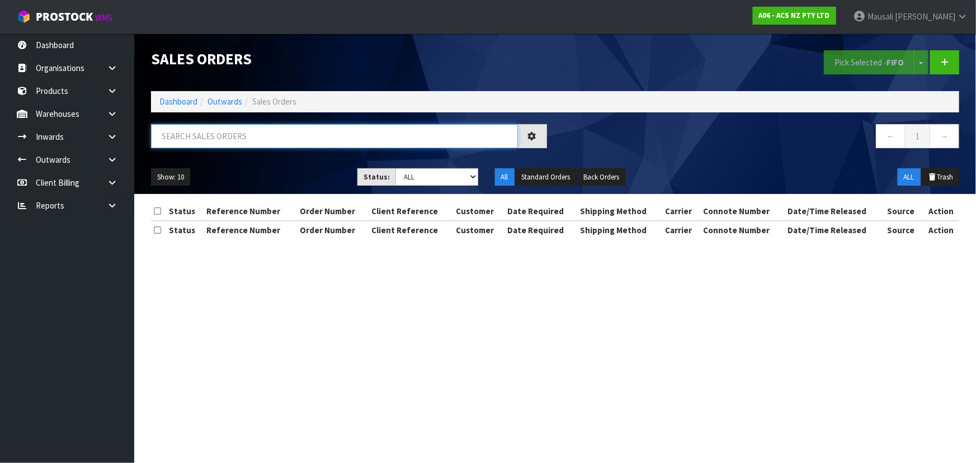
click at [211, 139] on input "text" at bounding box center [334, 136] width 367 height 24
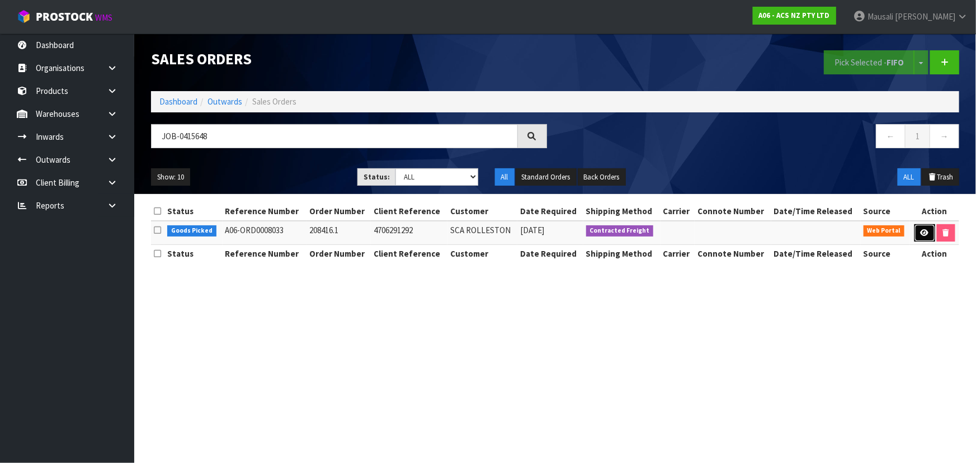
click at [925, 233] on icon at bounding box center [925, 232] width 8 height 7
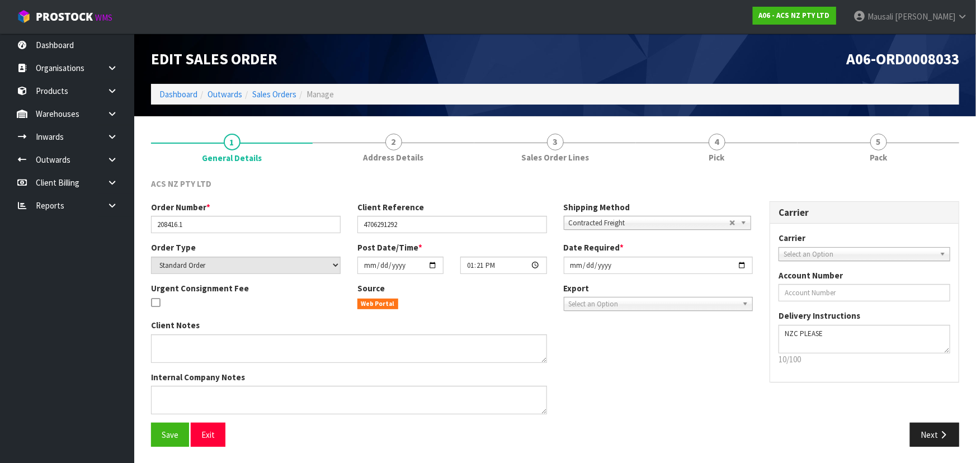
click at [751, 145] on link "4 Pick" at bounding box center [717, 147] width 162 height 44
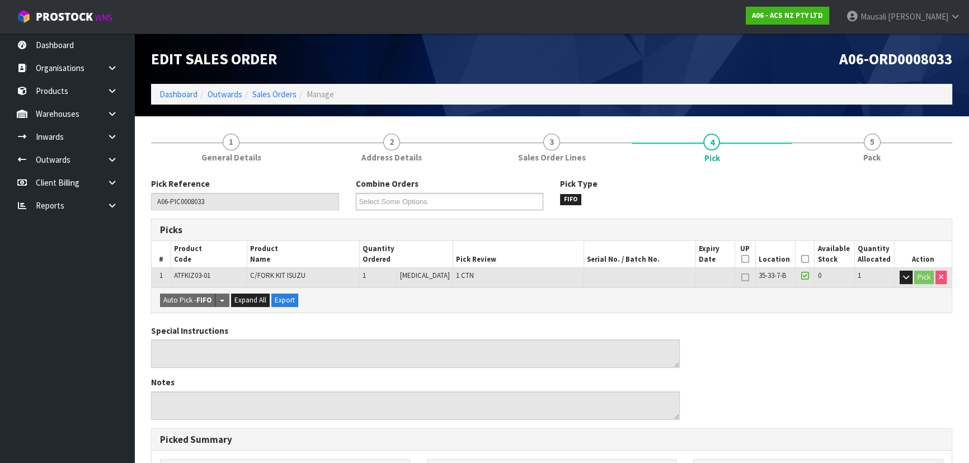
click at [805, 259] on icon at bounding box center [805, 259] width 8 height 1
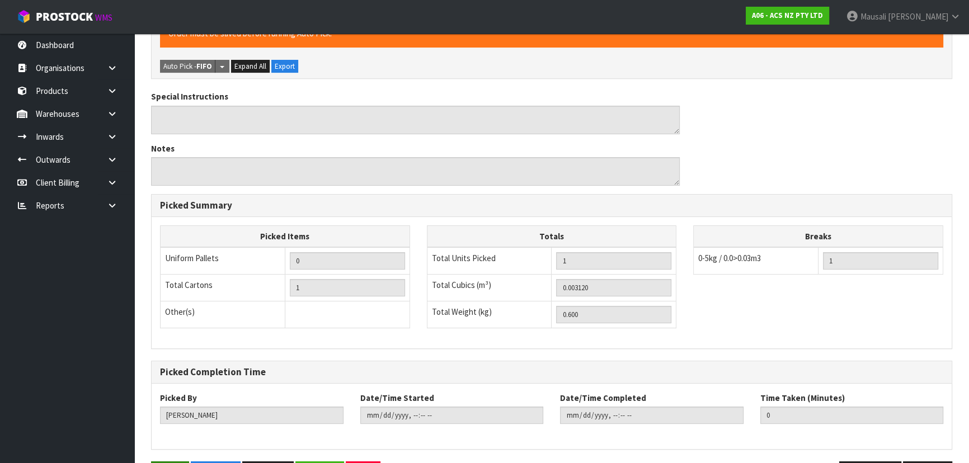
scroll to position [312, 0]
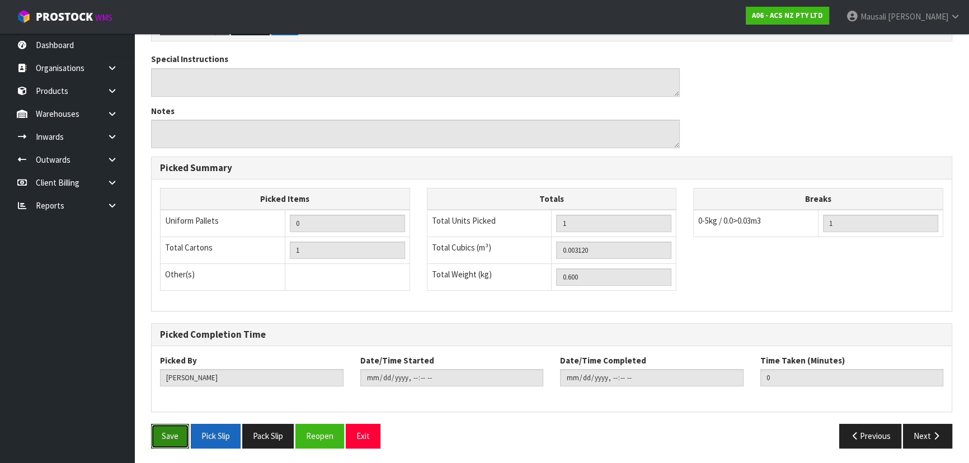
drag, startPoint x: 170, startPoint y: 434, endPoint x: 206, endPoint y: 428, distance: 36.3
click at [171, 434] on button "Save" at bounding box center [170, 436] width 38 height 24
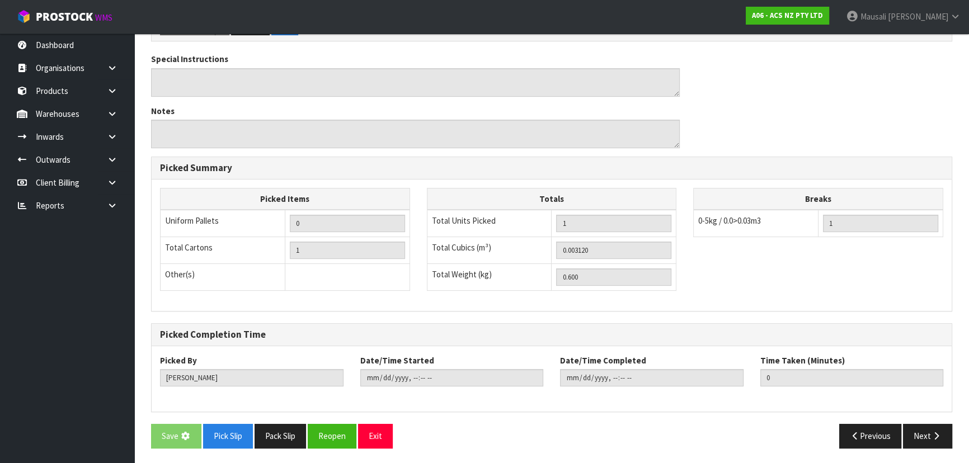
scroll to position [0, 0]
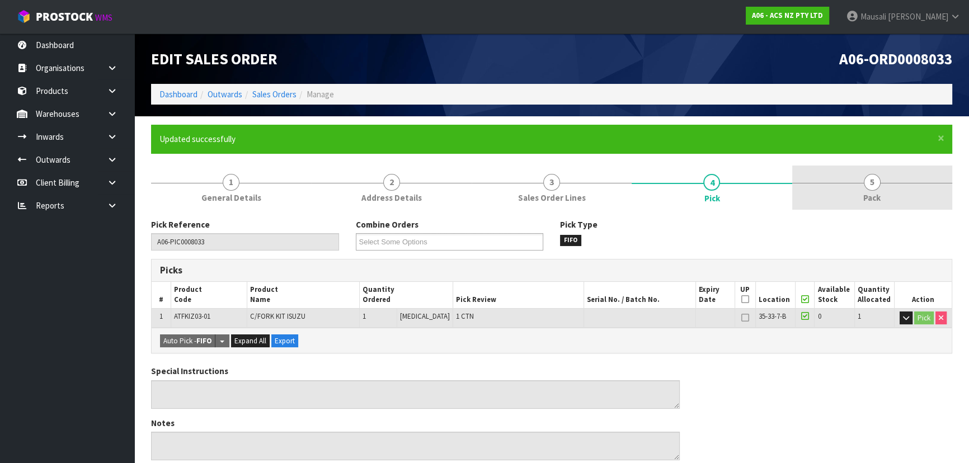
click at [865, 197] on span "Pack" at bounding box center [871, 198] width 17 height 12
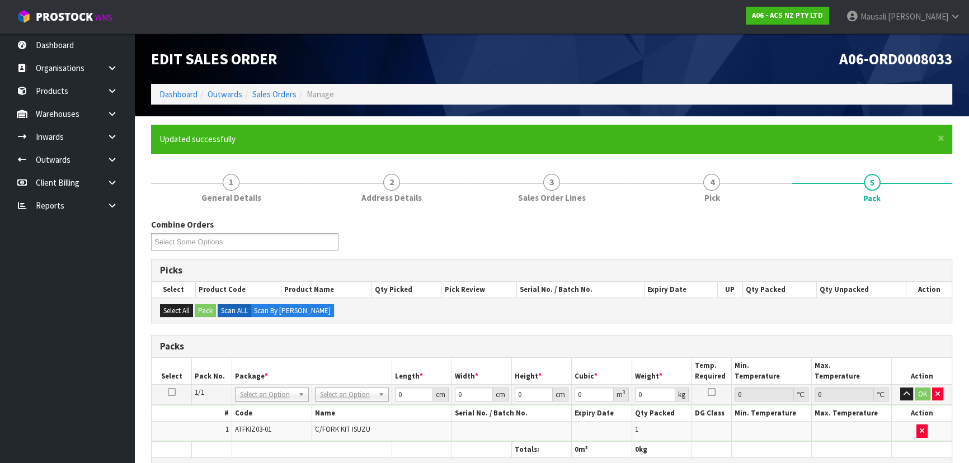
scroll to position [203, 0]
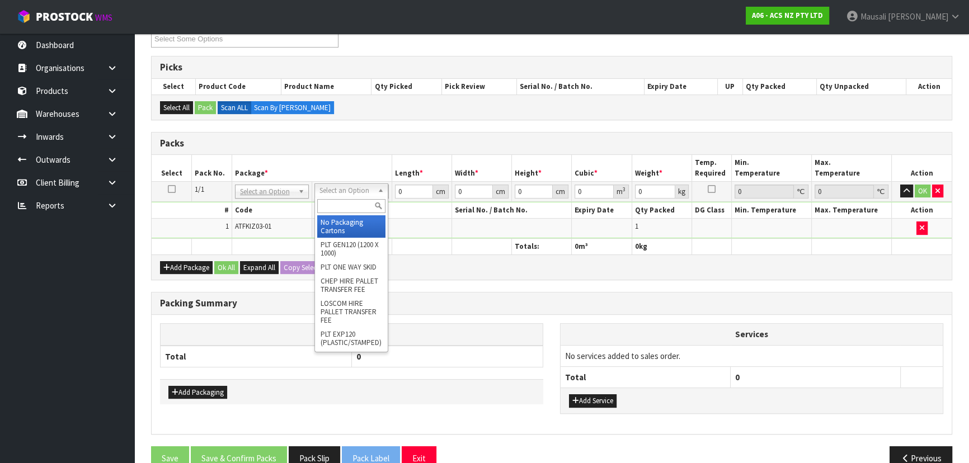
click at [340, 212] on input "text" at bounding box center [351, 206] width 68 height 14
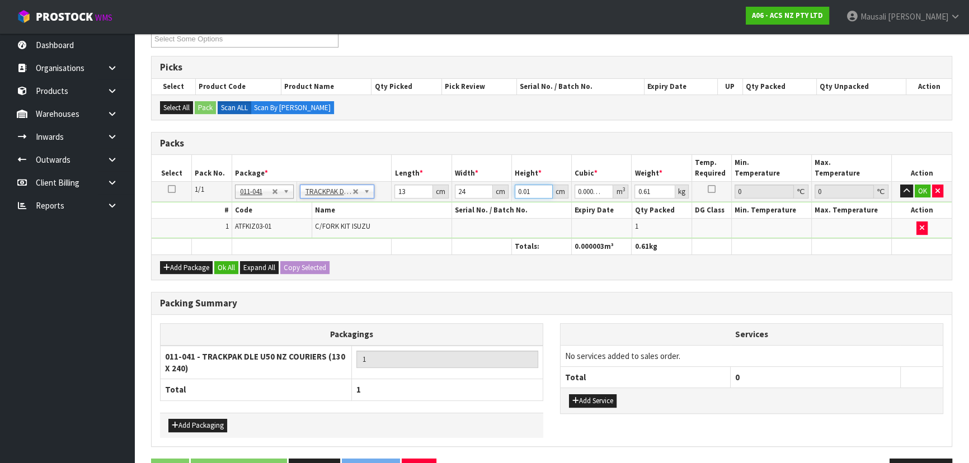
drag, startPoint x: 531, startPoint y: 192, endPoint x: 505, endPoint y: 195, distance: 26.9
click at [506, 195] on tr "1/1 NONE 007-001 007-002 007-004 007-009 007-013 007-014 007-015 007-017 007-01…" at bounding box center [552, 191] width 800 height 20
click at [231, 263] on button "Ok All" at bounding box center [226, 267] width 24 height 13
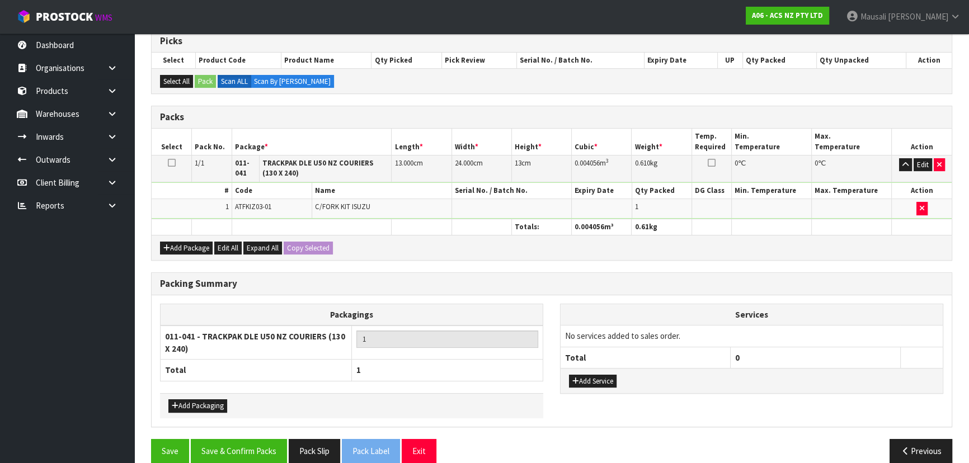
scroll to position [243, 0]
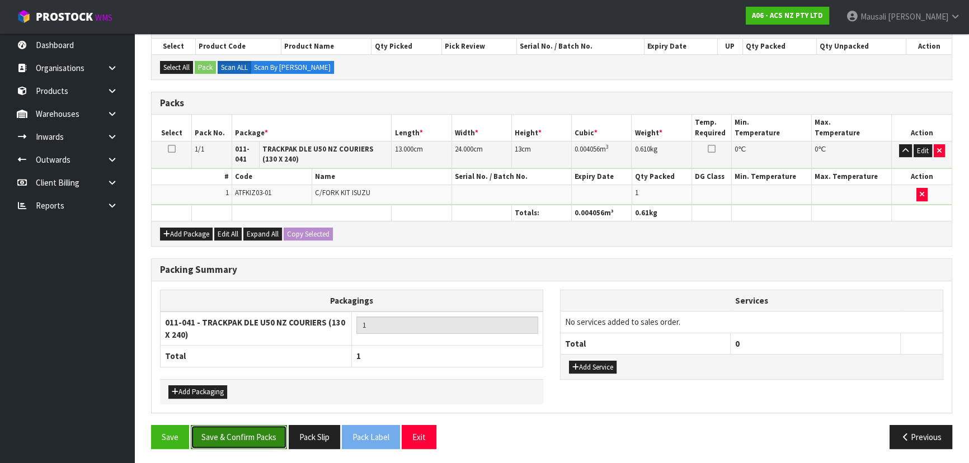
click at [253, 437] on button "Save & Confirm Packs" at bounding box center [239, 437] width 96 height 24
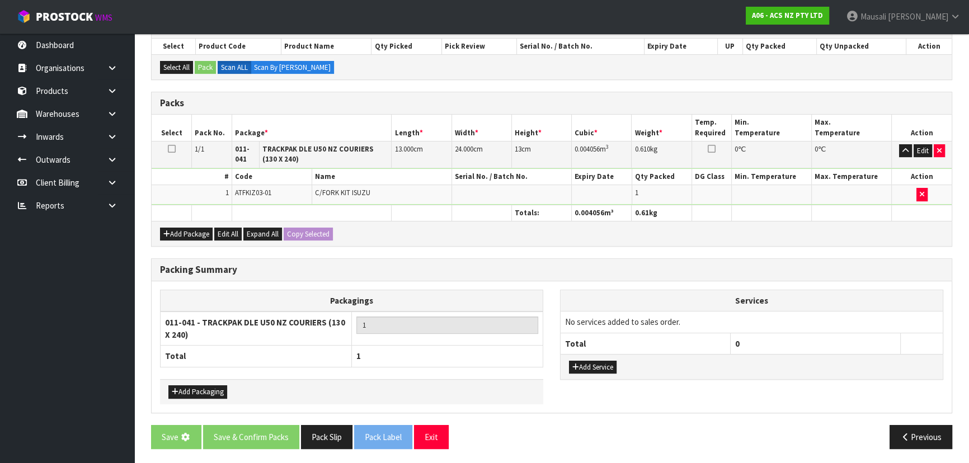
scroll to position [0, 0]
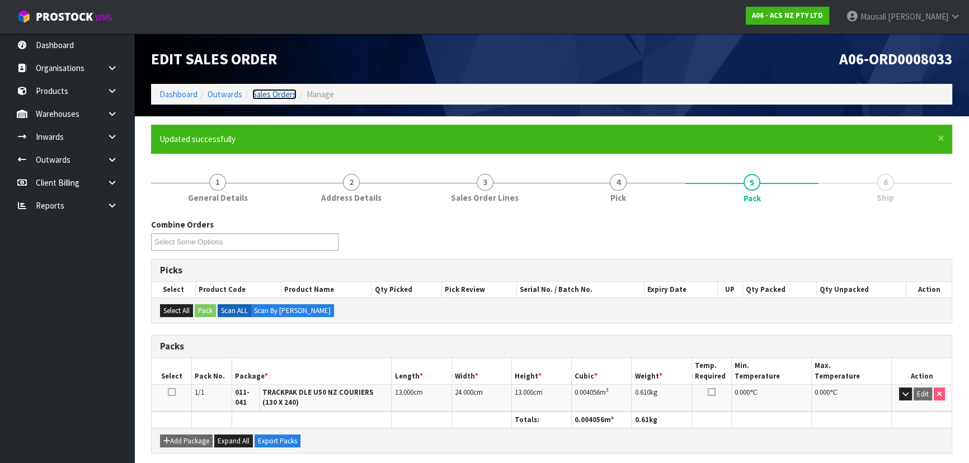
click at [271, 94] on link "Sales Orders" at bounding box center [274, 94] width 44 height 11
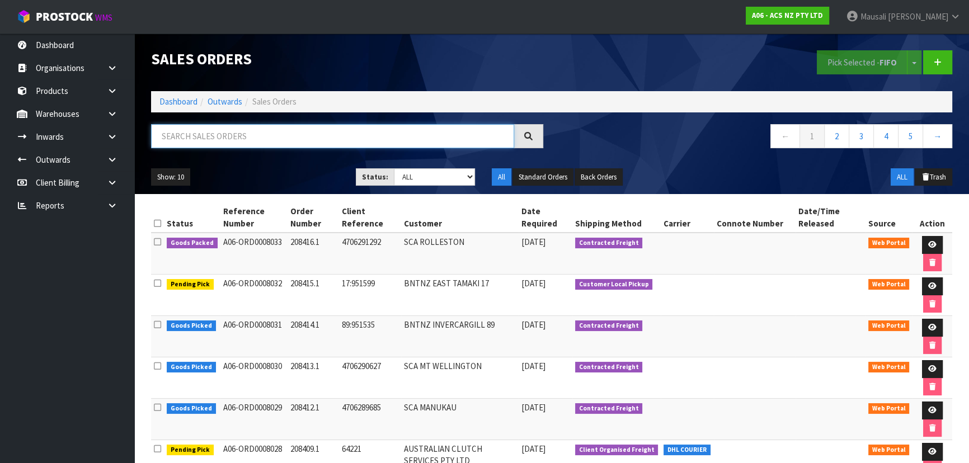
click at [183, 139] on input "text" at bounding box center [332, 136] width 363 height 24
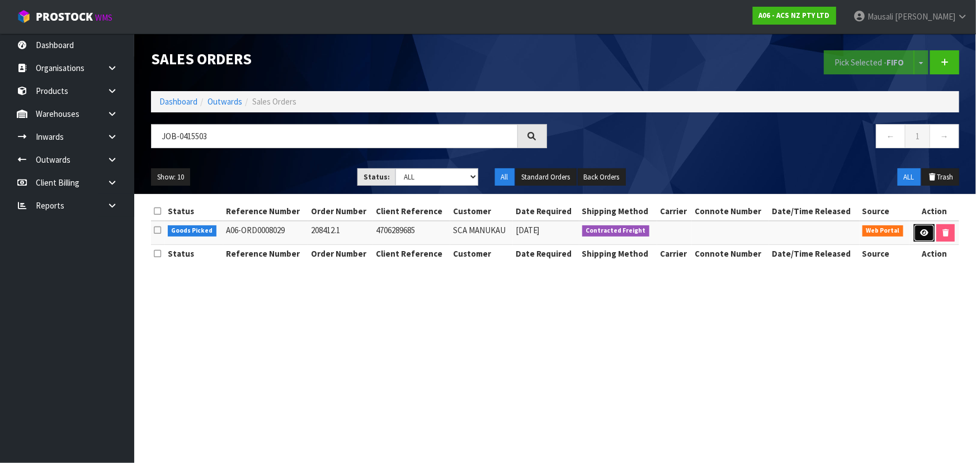
click at [917, 228] on link at bounding box center [924, 233] width 21 height 18
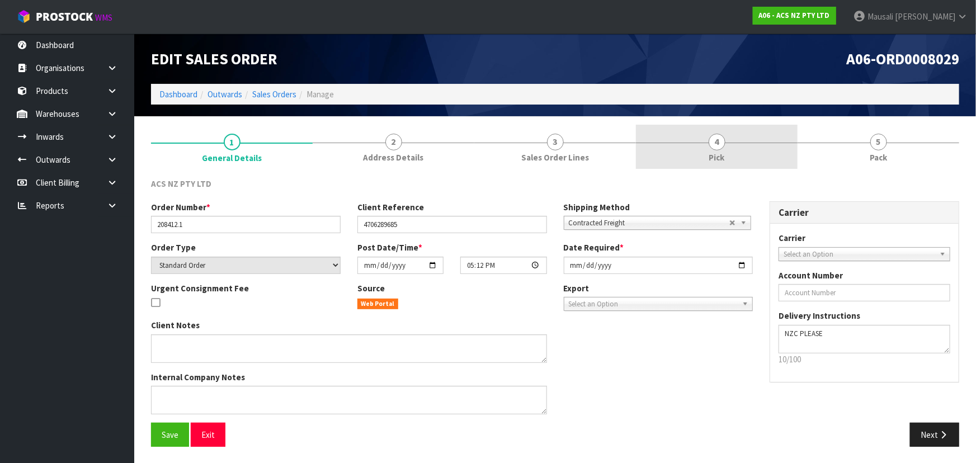
click at [729, 150] on link "4 Pick" at bounding box center [717, 147] width 162 height 44
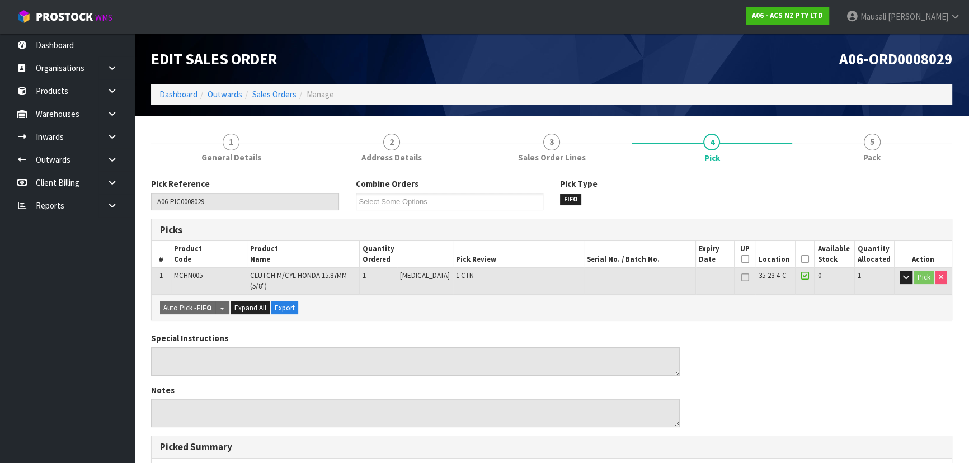
click at [802, 260] on icon at bounding box center [805, 259] width 8 height 1
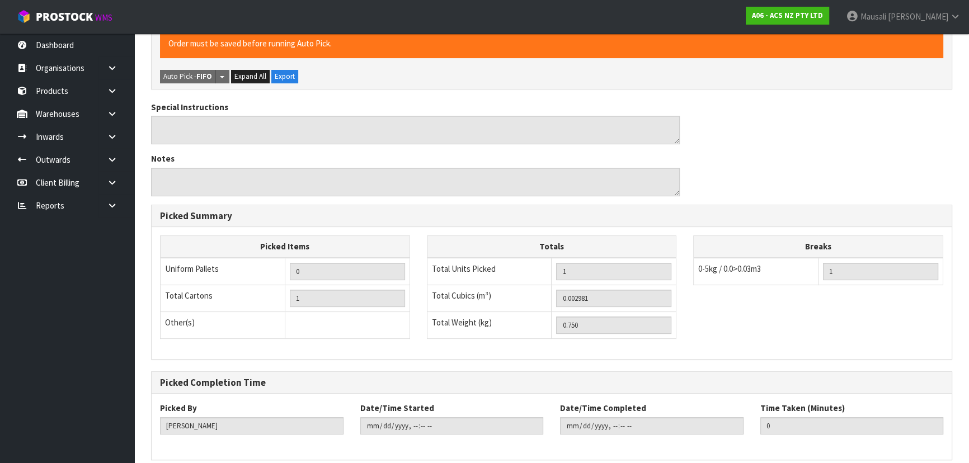
scroll to position [319, 0]
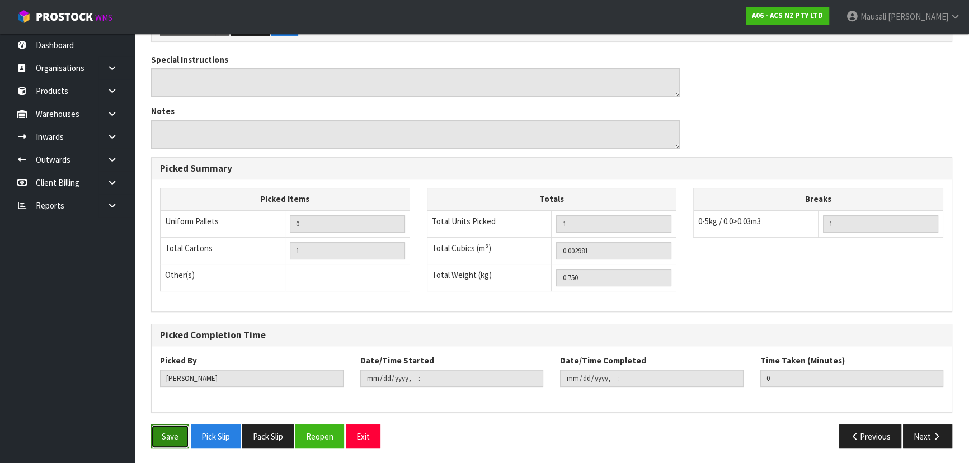
click at [152, 429] on button "Save" at bounding box center [170, 437] width 38 height 24
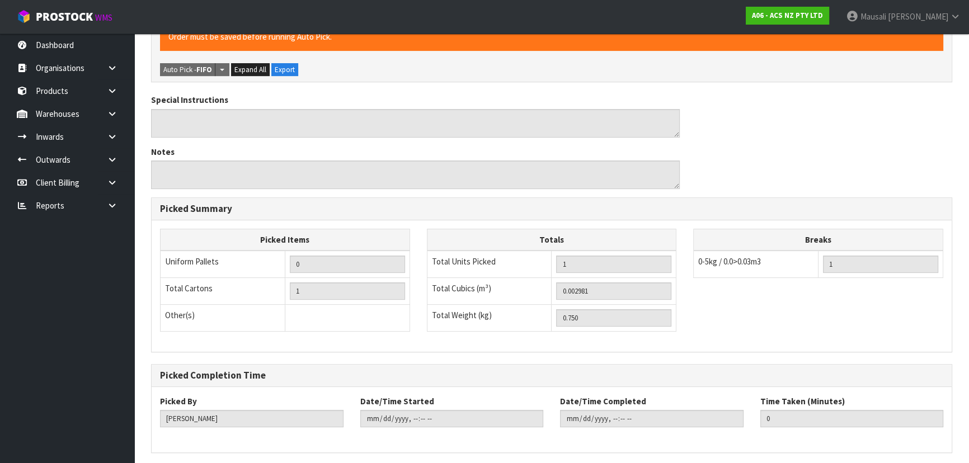
scroll to position [0, 0]
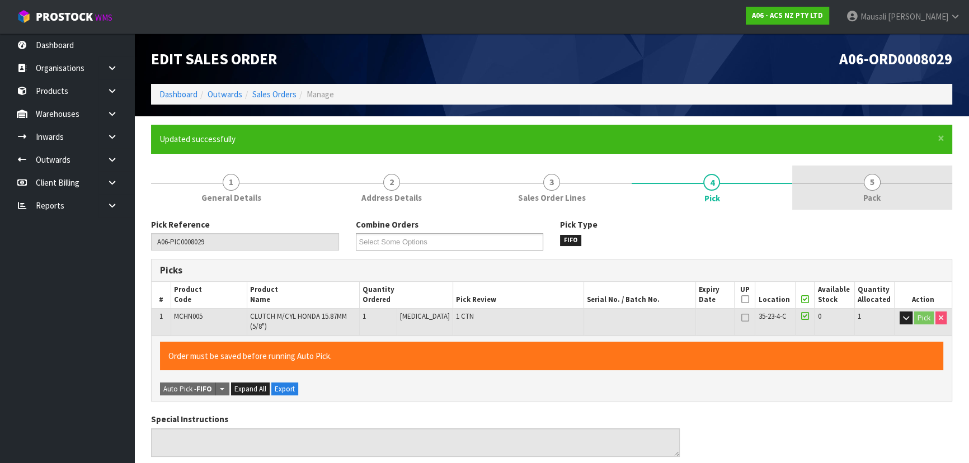
click at [861, 189] on link "5 Pack" at bounding box center [872, 188] width 160 height 44
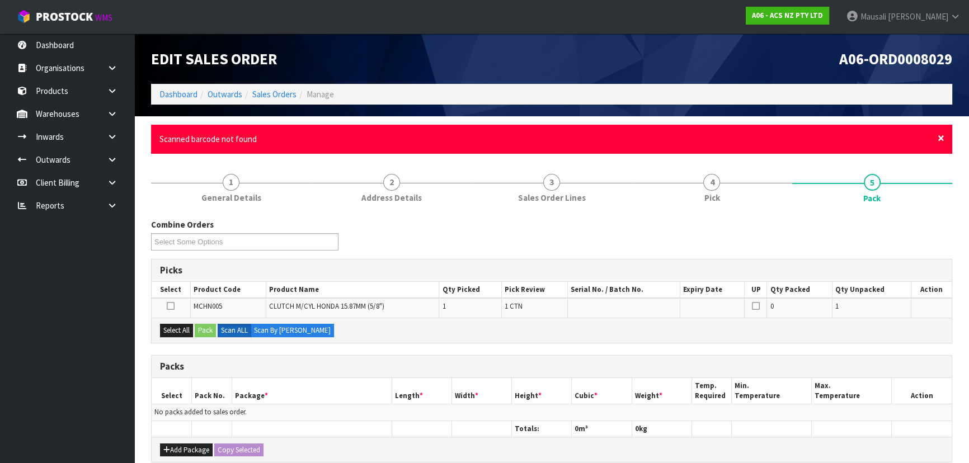
click at [939, 136] on span "×" at bounding box center [941, 138] width 7 height 16
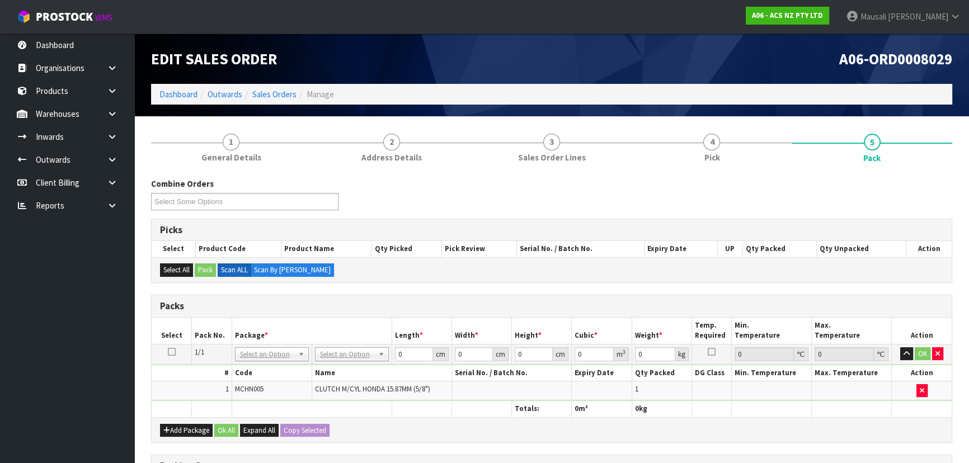
scroll to position [183, 0]
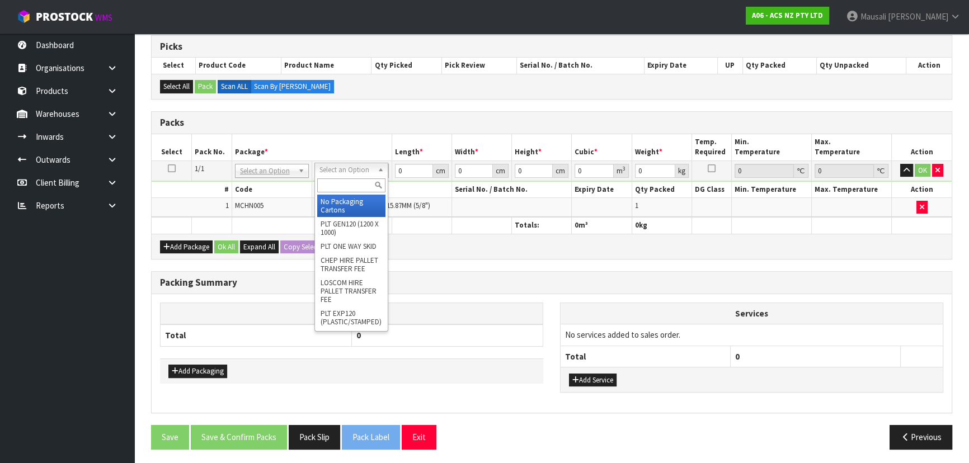
click at [352, 185] on input "text" at bounding box center [351, 185] width 68 height 14
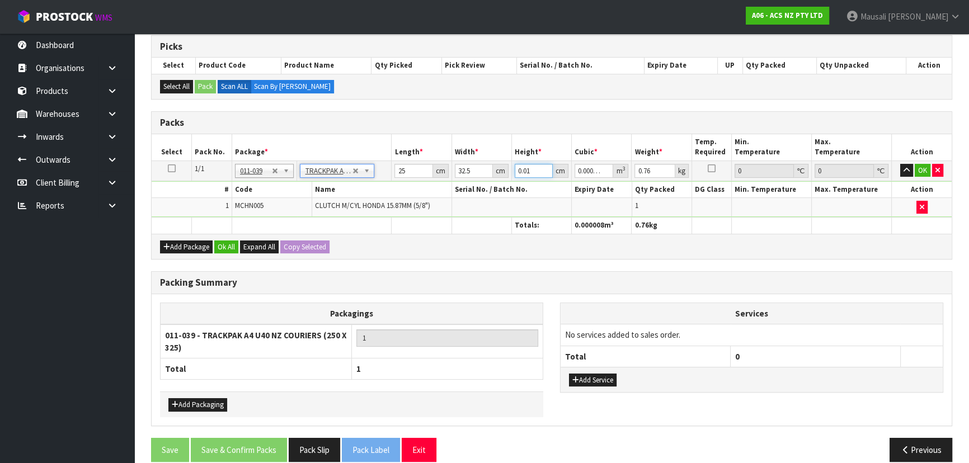
drag, startPoint x: 531, startPoint y: 169, endPoint x: 478, endPoint y: 194, distance: 57.8
click at [479, 194] on tbody "1/1 NONE 007-001 007-002 007-004 007-009 007-013 007-014 007-015 007-017 007-01…" at bounding box center [552, 189] width 800 height 57
click at [224, 241] on button "Ok All" at bounding box center [226, 247] width 24 height 13
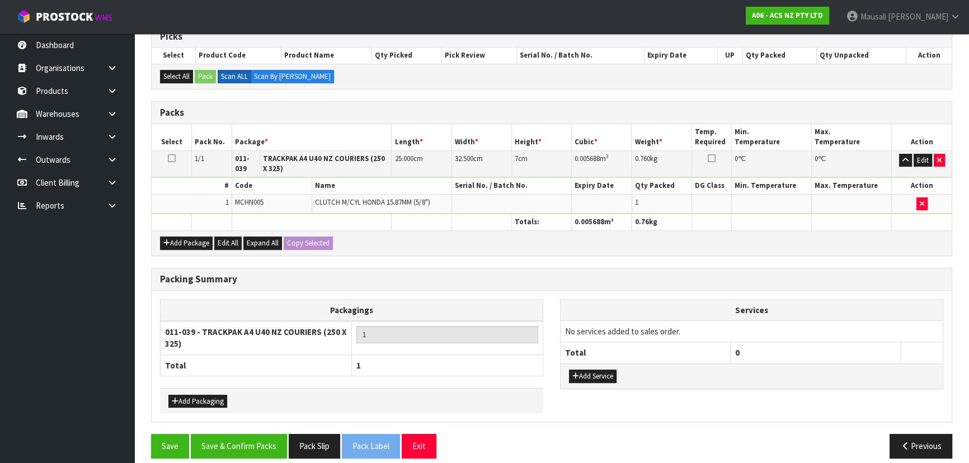
scroll to position [203, 0]
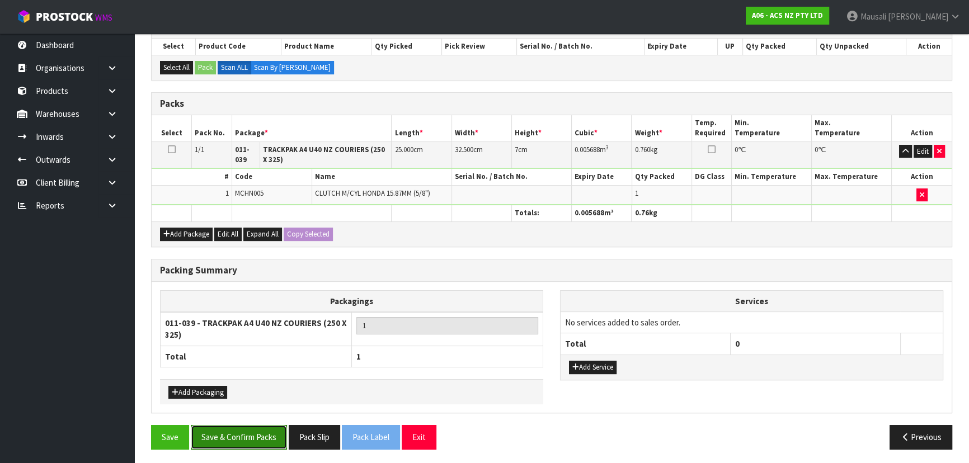
click at [257, 431] on button "Save & Confirm Packs" at bounding box center [239, 437] width 96 height 24
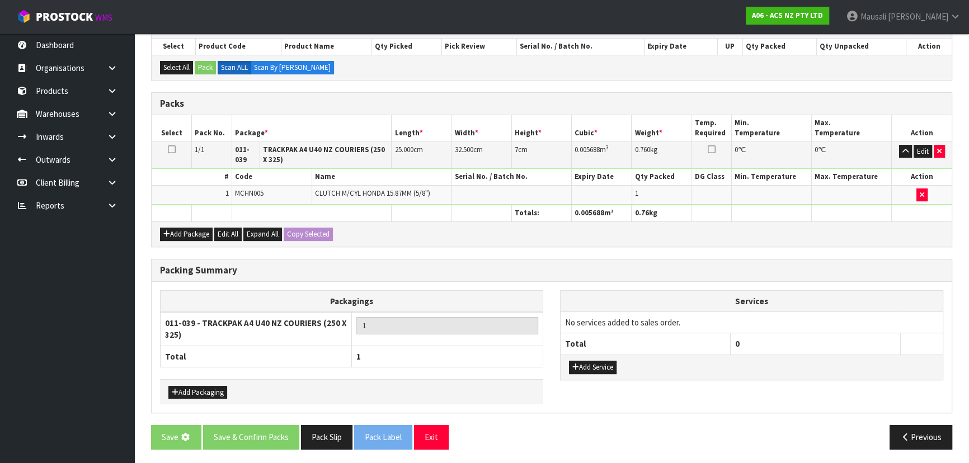
scroll to position [0, 0]
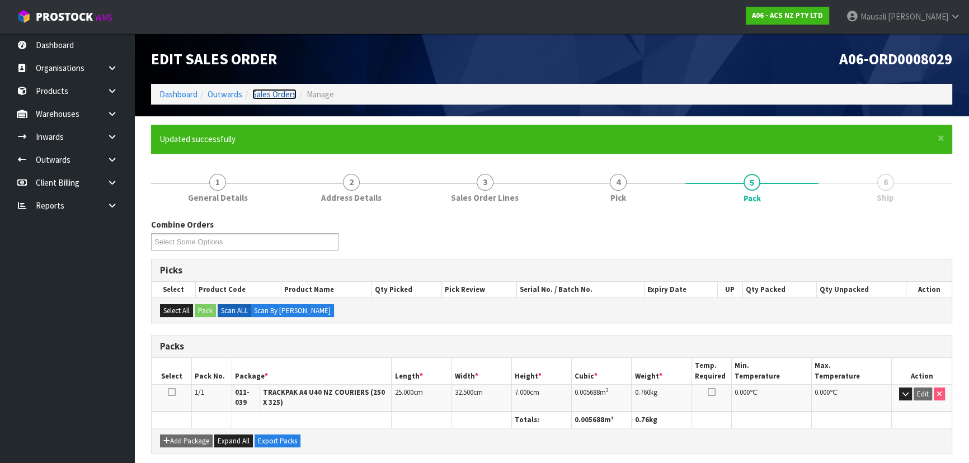
click at [269, 96] on link "Sales Orders" at bounding box center [274, 94] width 44 height 11
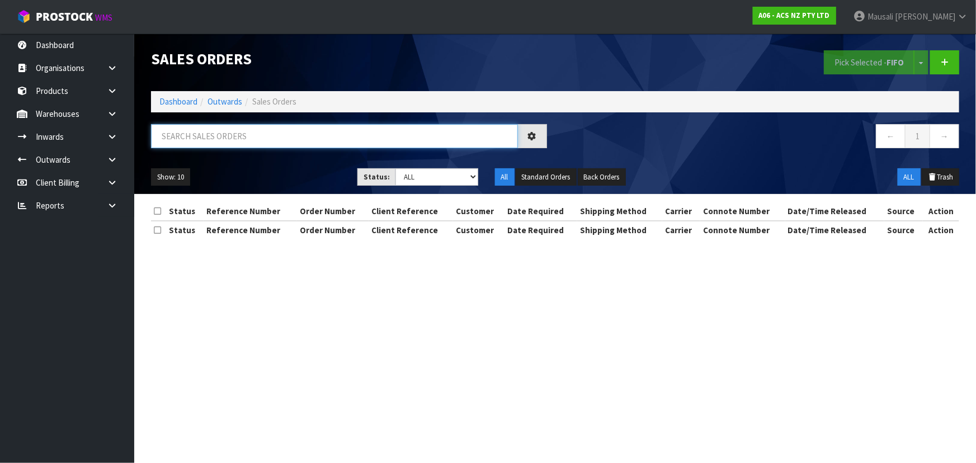
click at [209, 132] on input "text" at bounding box center [334, 136] width 367 height 24
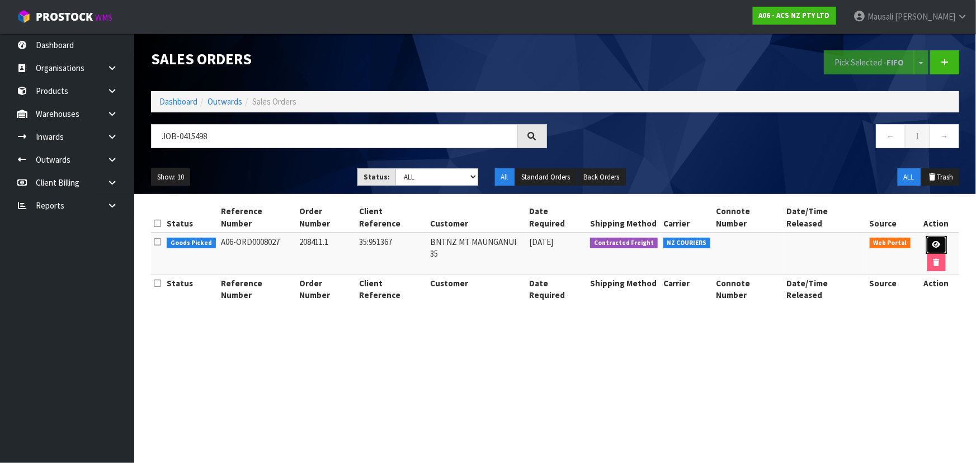
click at [926, 236] on link at bounding box center [936, 245] width 21 height 18
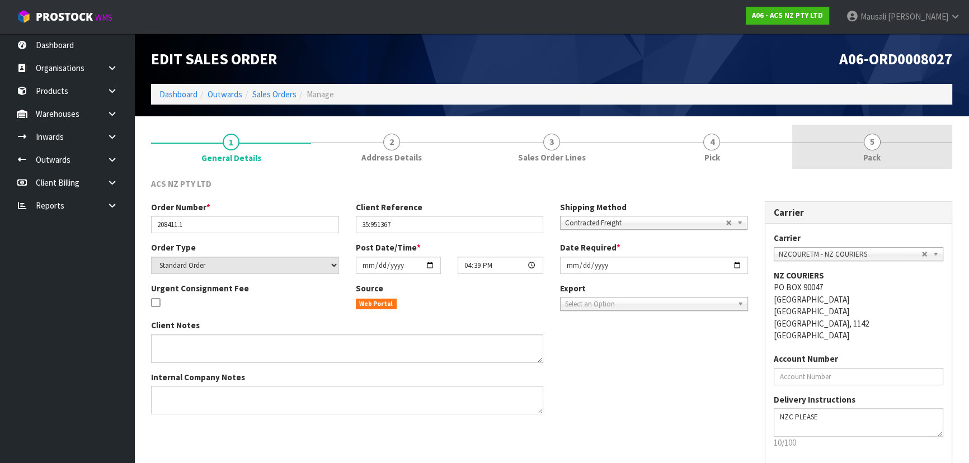
click at [793, 148] on link "5 Pack" at bounding box center [872, 147] width 160 height 44
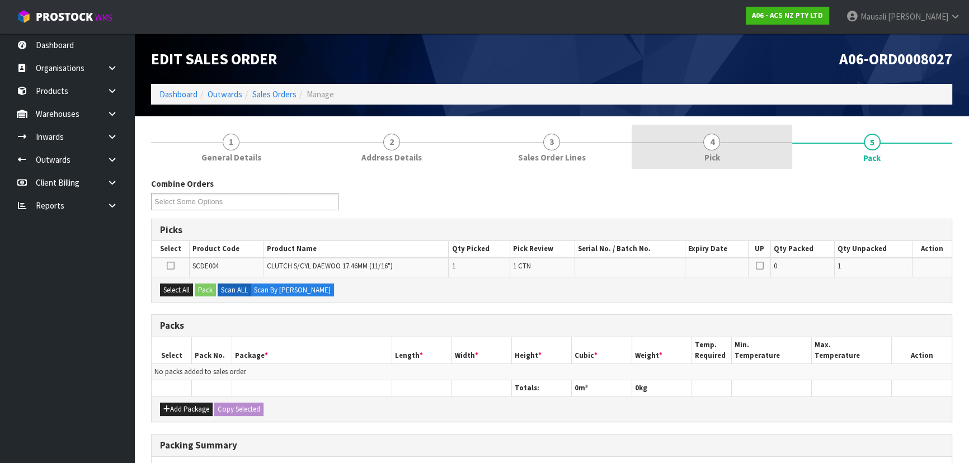
click at [742, 151] on link "4 Pick" at bounding box center [712, 147] width 160 height 44
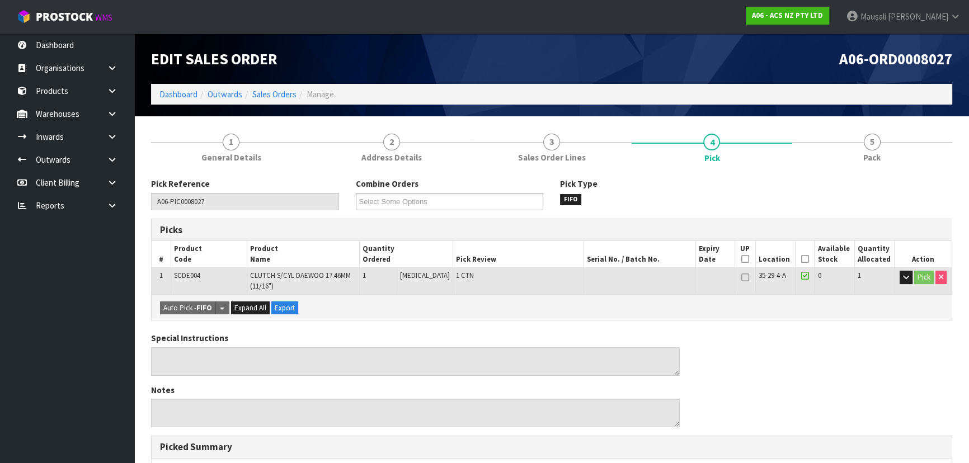
click at [801, 259] on icon at bounding box center [805, 259] width 8 height 1
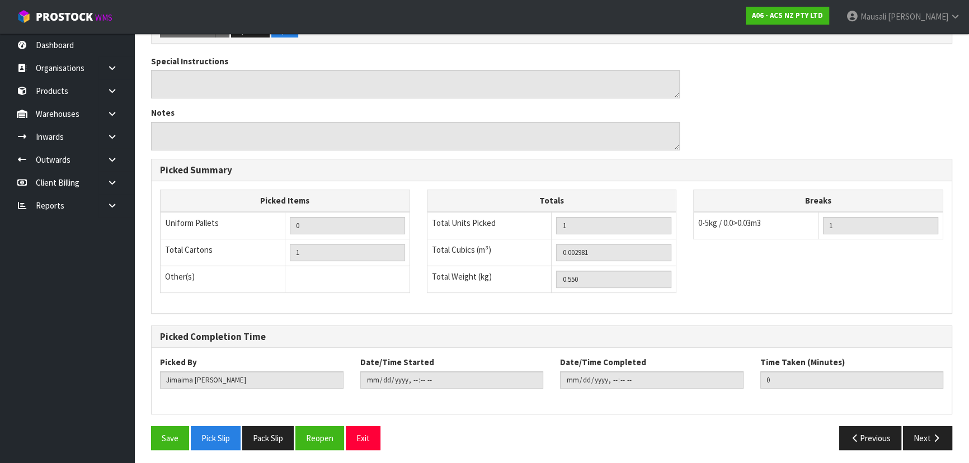
scroll to position [319, 0]
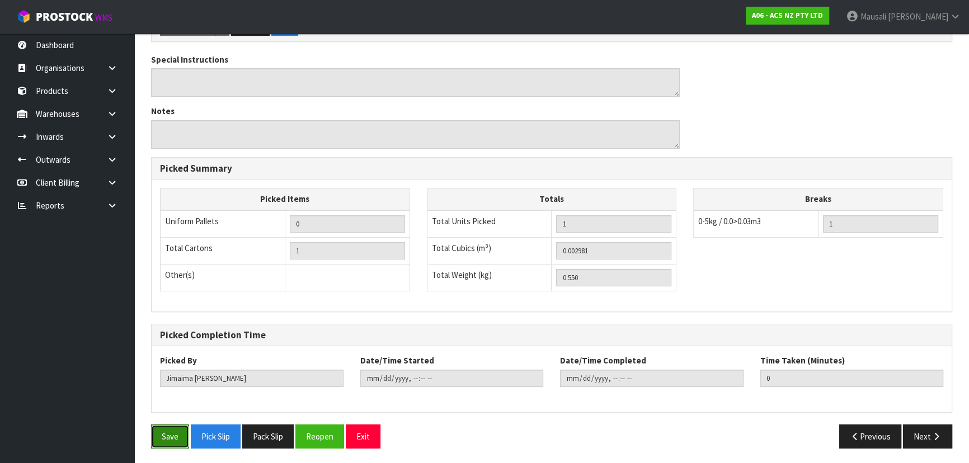
click at [180, 427] on button "Save" at bounding box center [170, 437] width 38 height 24
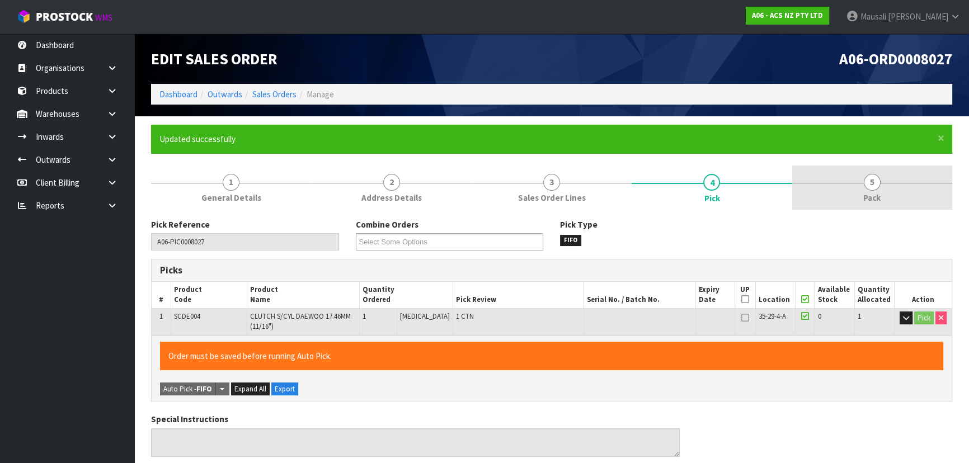
click at [873, 192] on span "Pack" at bounding box center [871, 198] width 17 height 12
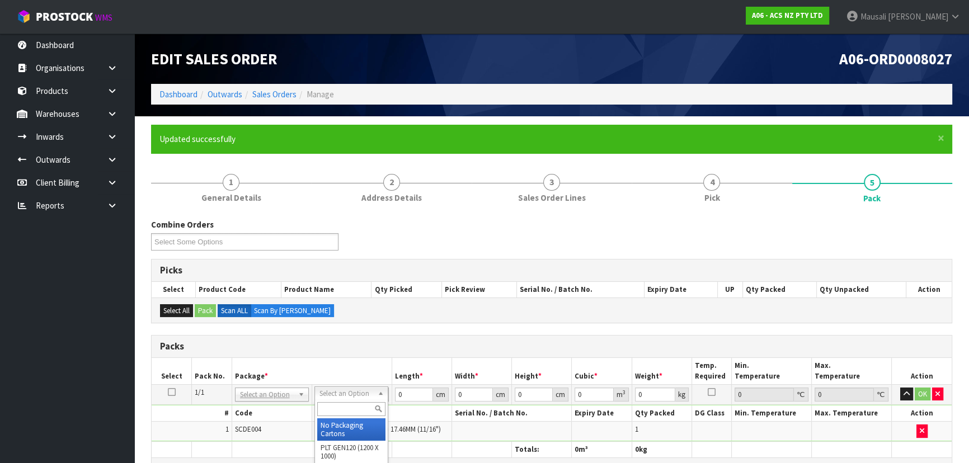
click at [346, 402] on div at bounding box center [351, 409] width 73 height 18
click at [332, 413] on input "text" at bounding box center [351, 409] width 68 height 14
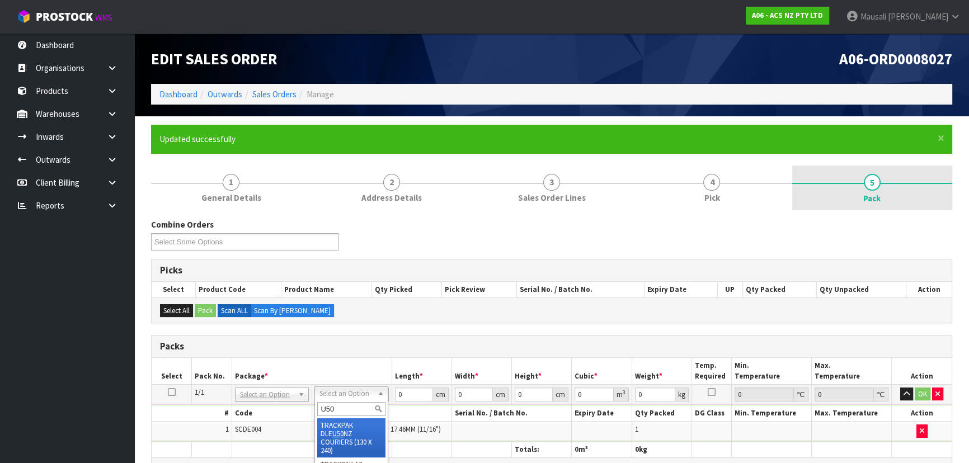
scroll to position [224, 0]
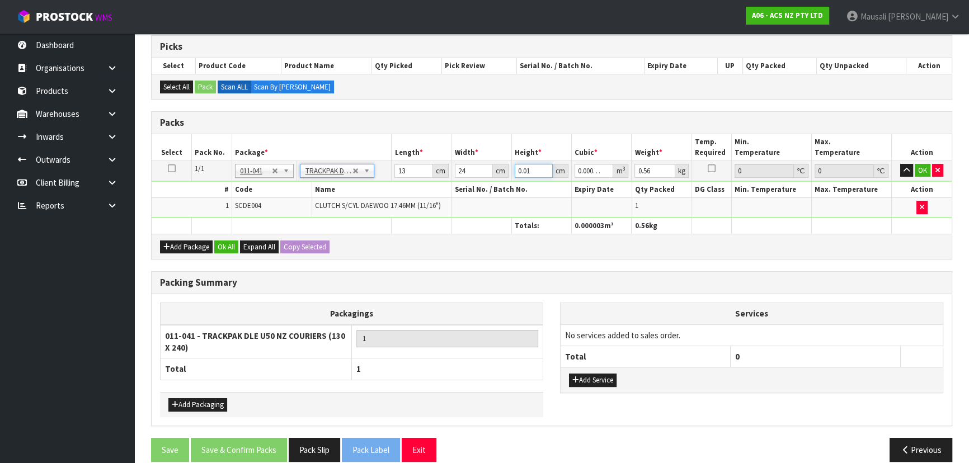
drag, startPoint x: 533, startPoint y: 172, endPoint x: 508, endPoint y: 177, distance: 25.0
click at [508, 177] on tr "1/1 NONE 007-001 007-002 007-004 007-009 007-013 007-014 007-015 007-017 007-01…" at bounding box center [552, 171] width 800 height 20
click at [228, 241] on button "Ok All" at bounding box center [226, 247] width 24 height 13
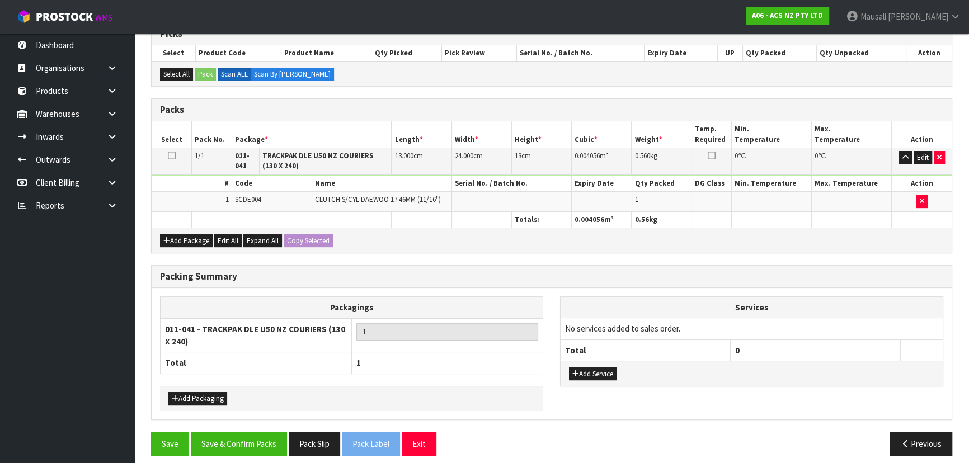
scroll to position [243, 0]
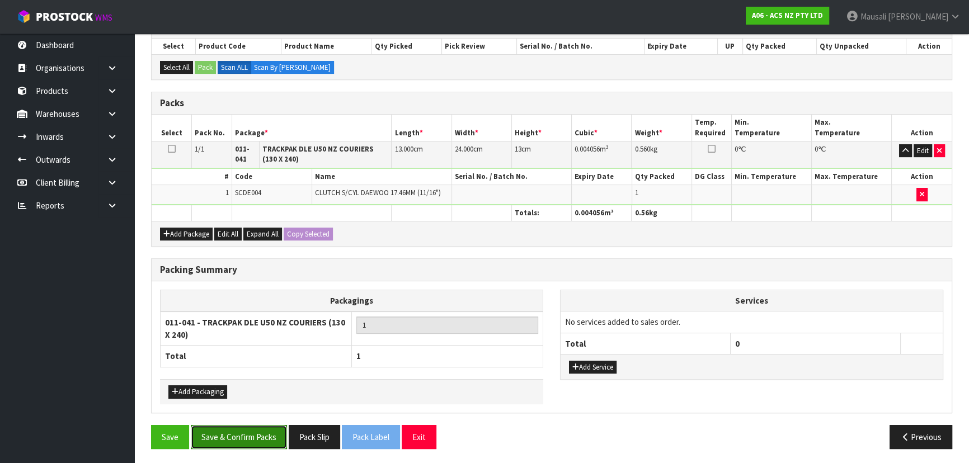
click at [242, 433] on button "Save & Confirm Packs" at bounding box center [239, 437] width 96 height 24
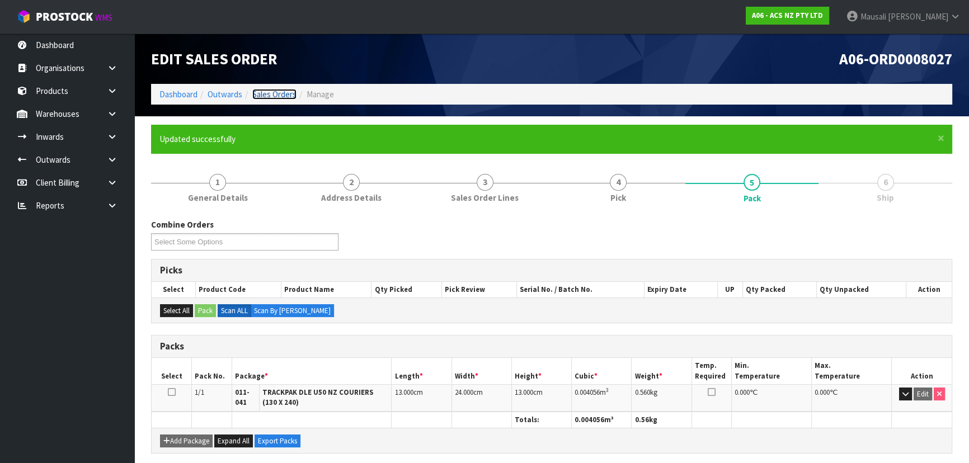
click at [266, 95] on link "Sales Orders" at bounding box center [274, 94] width 44 height 11
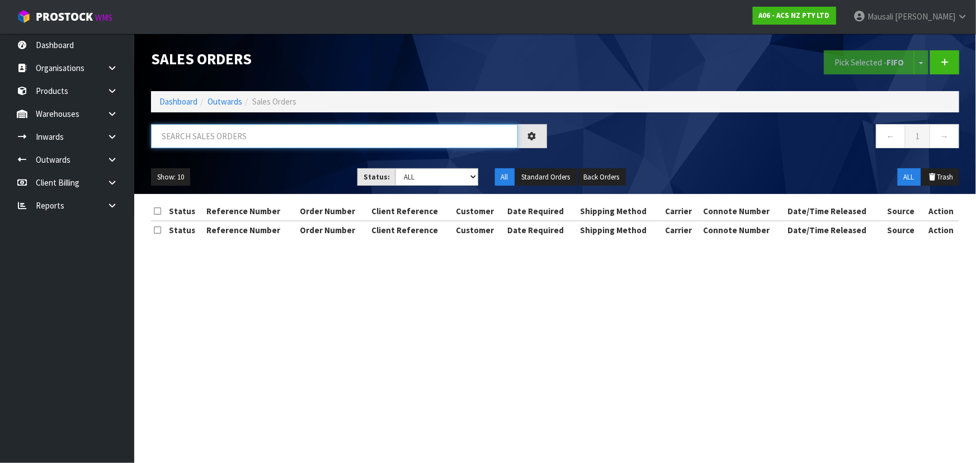
click at [209, 136] on input "text" at bounding box center [334, 136] width 367 height 24
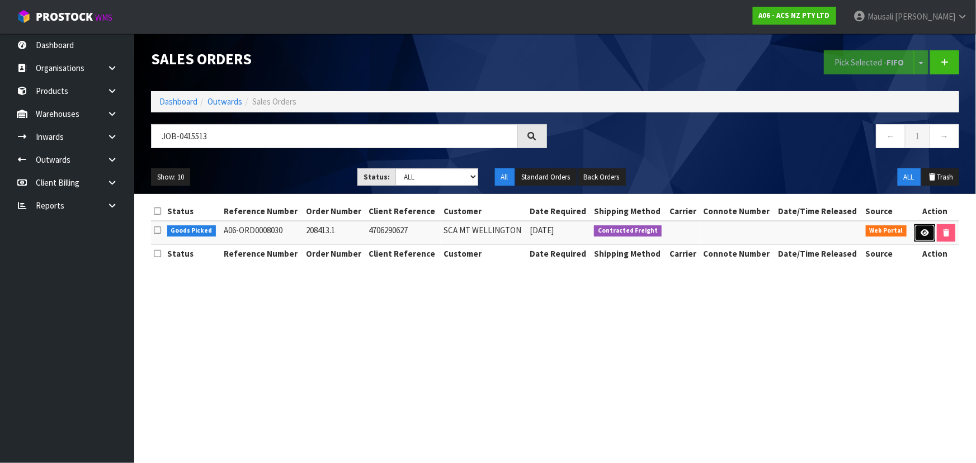
click at [928, 233] on icon at bounding box center [925, 232] width 8 height 7
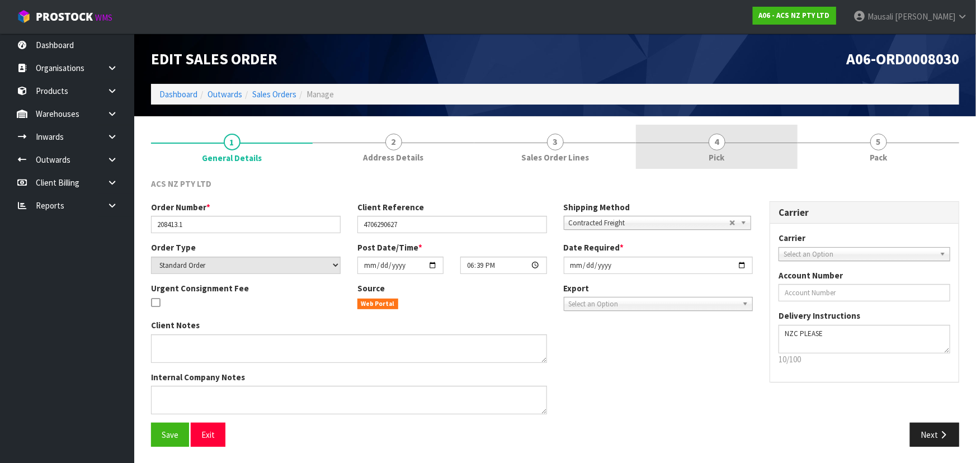
click at [744, 153] on link "4 Pick" at bounding box center [717, 147] width 162 height 44
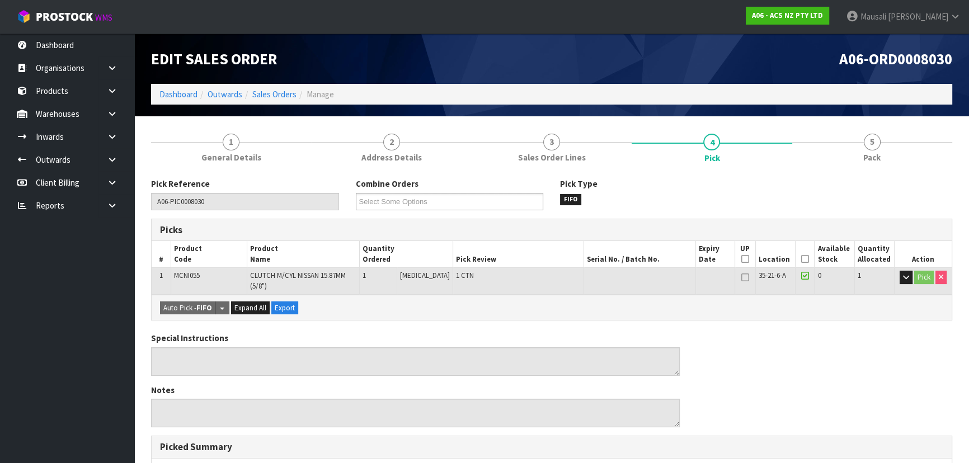
click at [802, 259] on icon at bounding box center [805, 259] width 8 height 1
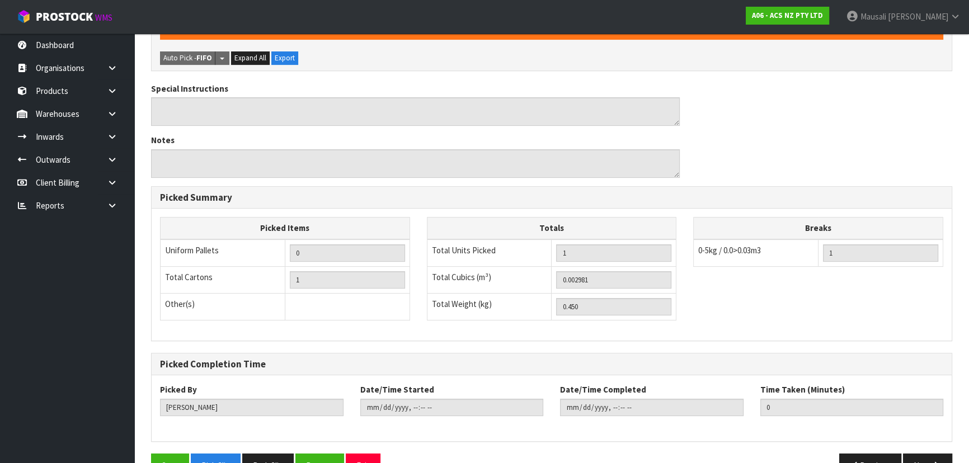
scroll to position [319, 0]
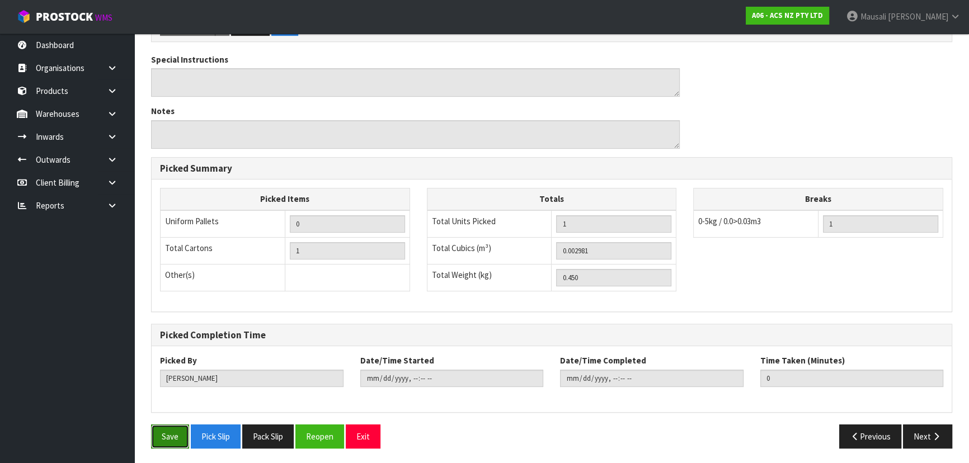
drag, startPoint x: 177, startPoint y: 434, endPoint x: 198, endPoint y: 427, distance: 22.5
click at [177, 434] on button "Save" at bounding box center [170, 437] width 38 height 24
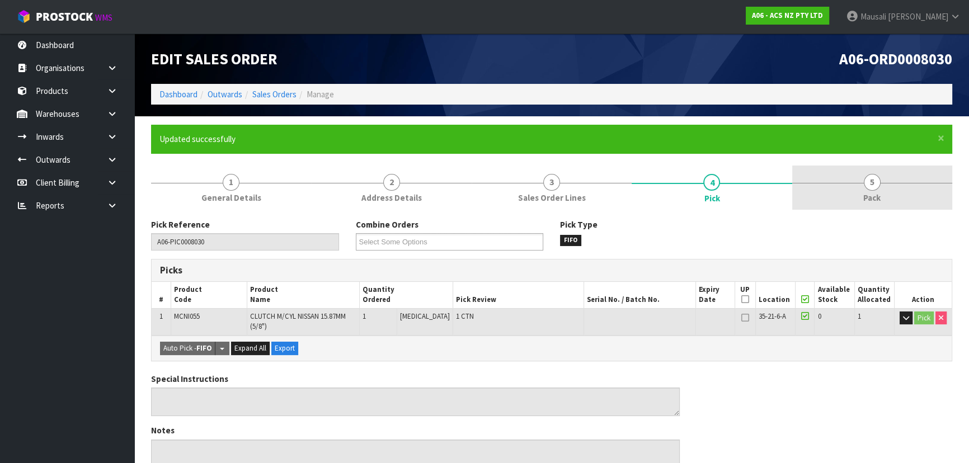
click at [847, 186] on link "5 Pack" at bounding box center [872, 188] width 160 height 44
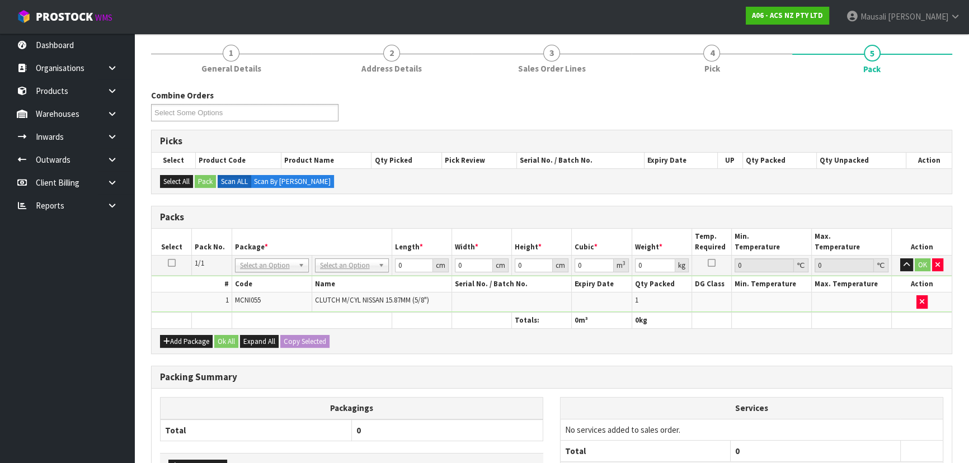
scroll to position [203, 0]
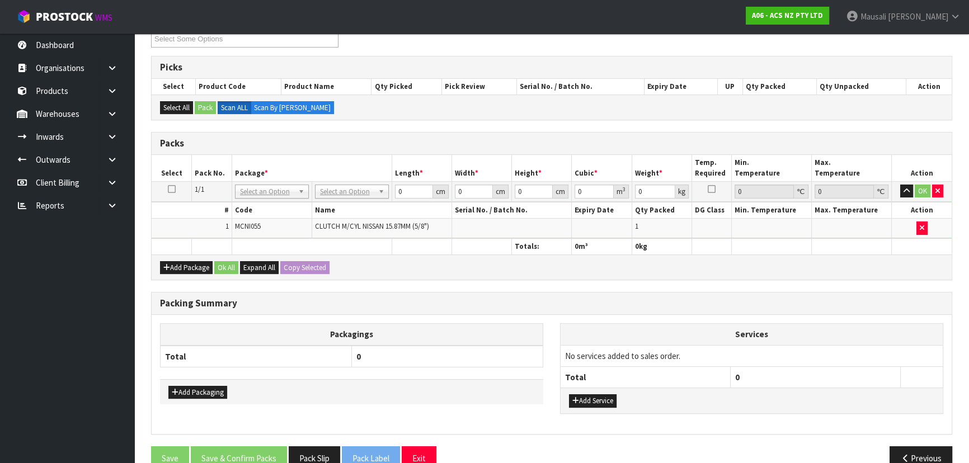
drag, startPoint x: 362, startPoint y: 181, endPoint x: 358, endPoint y: 190, distance: 9.8
click at [362, 181] on td "No Packaging Cartons PLT GEN120 (1200 X 1000) PLT ONE WAY SKID CHEP HIRE PALLET…" at bounding box center [352, 191] width 80 height 20
drag, startPoint x: 356, startPoint y: 191, endPoint x: 352, endPoint y: 204, distance: 14.2
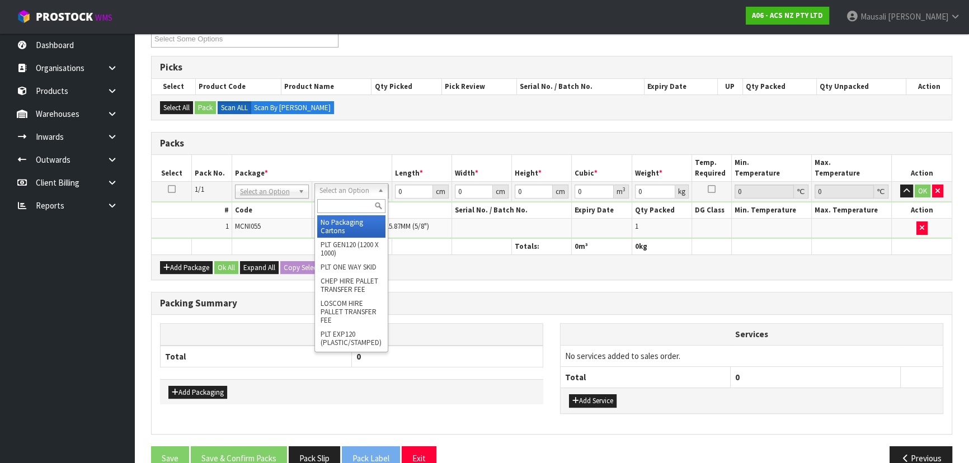
click at [348, 210] on input "text" at bounding box center [351, 206] width 68 height 14
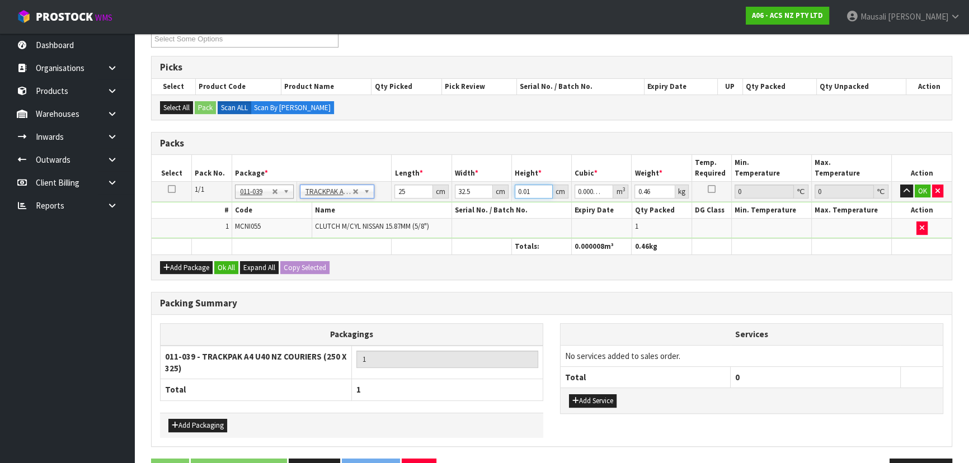
drag, startPoint x: 531, startPoint y: 191, endPoint x: 448, endPoint y: 206, distance: 84.7
click at [449, 206] on tbody "1/1 NONE 007-001 007-002 007-004 007-009 007-013 007-014 007-015 007-017 007-01…" at bounding box center [552, 209] width 800 height 57
click at [229, 268] on button "Ok All" at bounding box center [226, 267] width 24 height 13
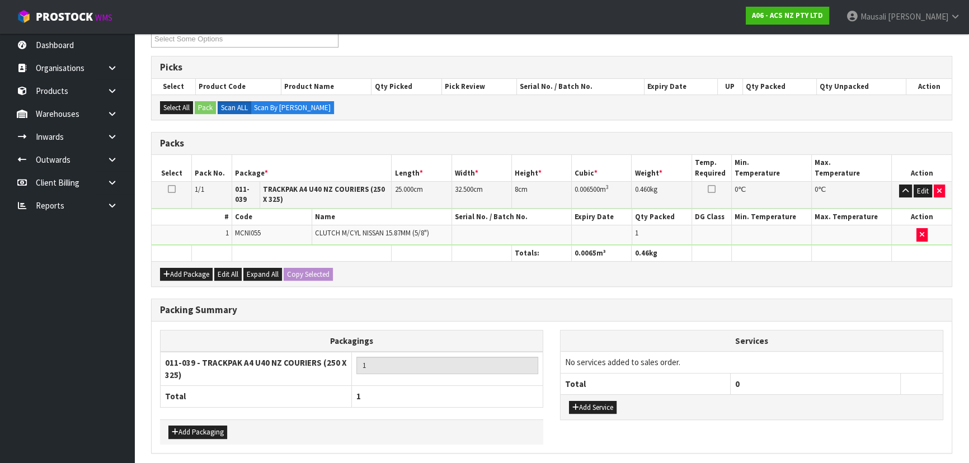
scroll to position [243, 0]
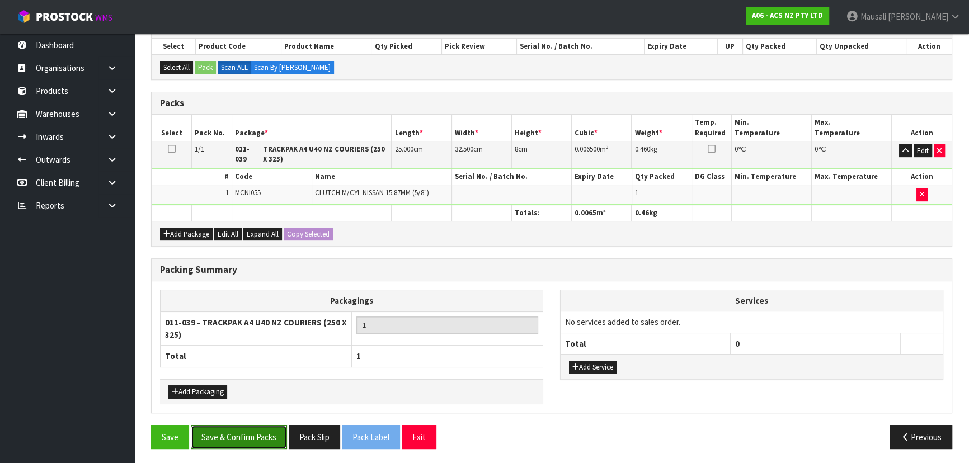
click at [256, 433] on button "Save & Confirm Packs" at bounding box center [239, 437] width 96 height 24
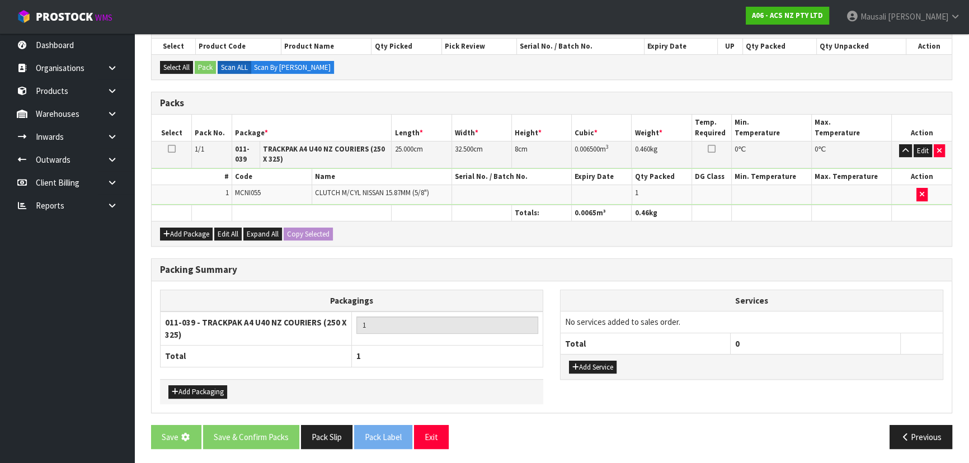
scroll to position [0, 0]
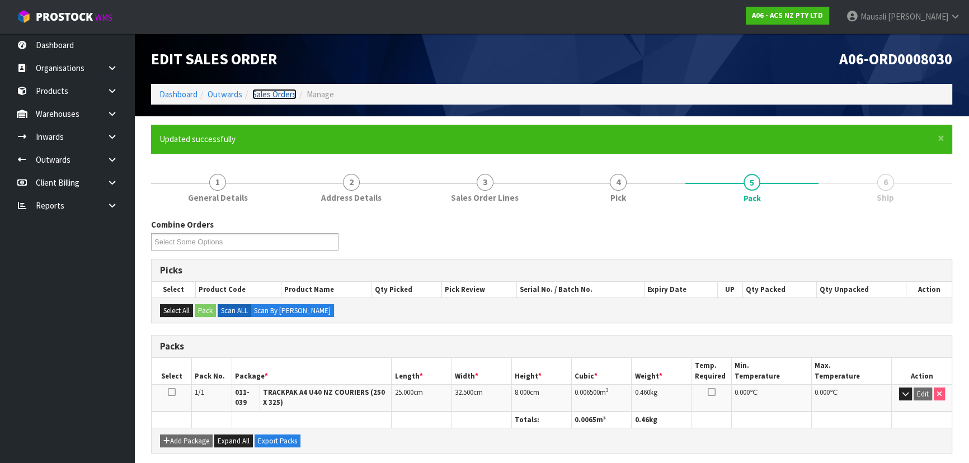
click at [285, 92] on link "Sales Orders" at bounding box center [274, 94] width 44 height 11
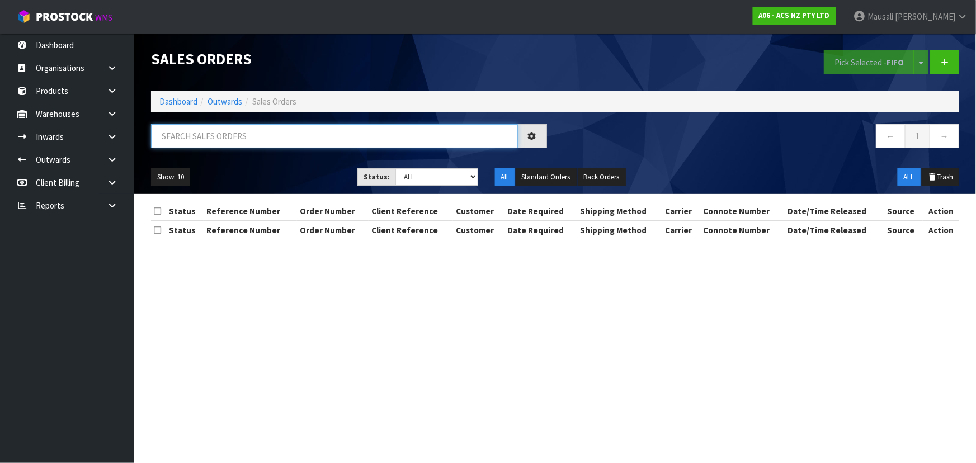
click at [181, 136] on input "text" at bounding box center [334, 136] width 367 height 24
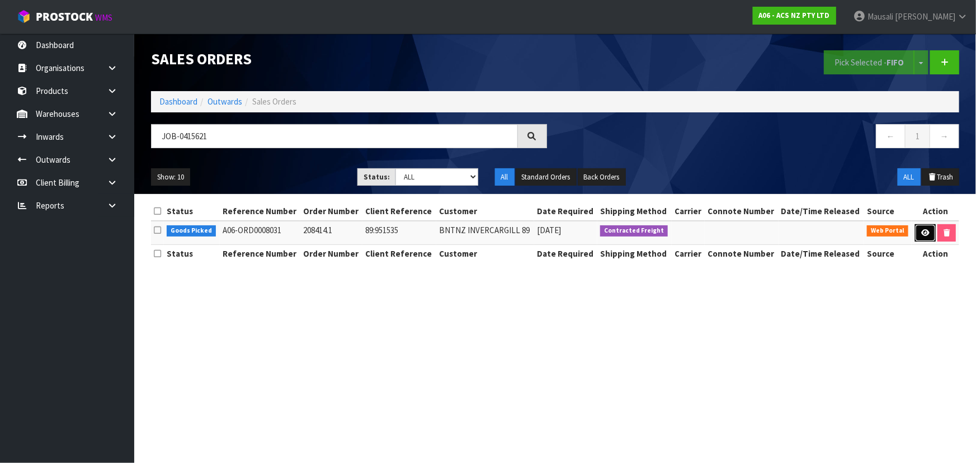
click at [928, 234] on link at bounding box center [925, 233] width 21 height 18
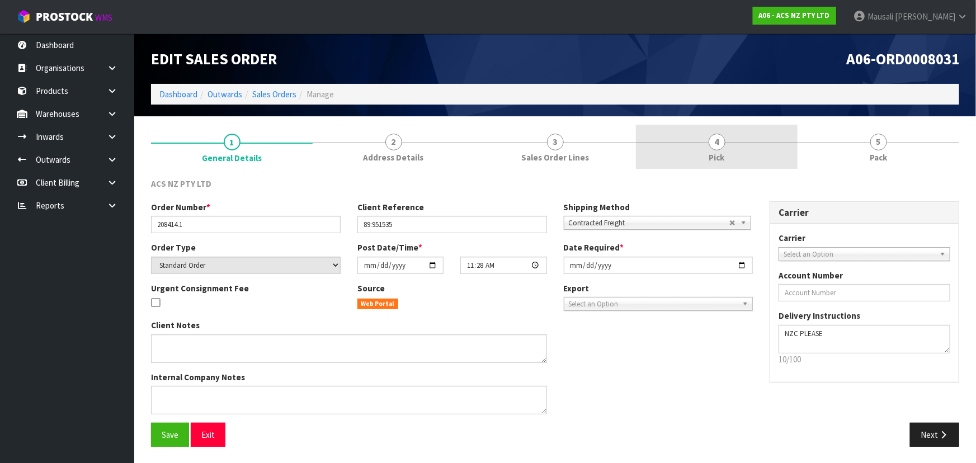
click at [762, 143] on link "4 Pick" at bounding box center [717, 147] width 162 height 44
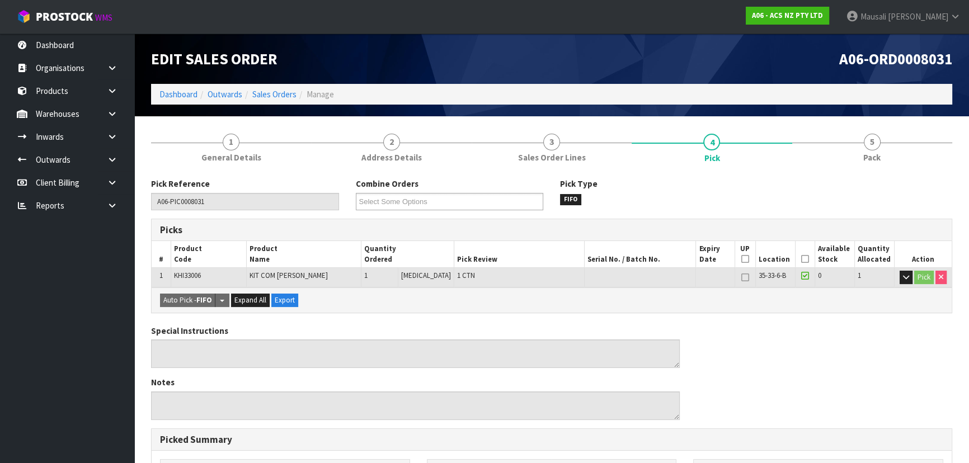
click at [797, 259] on th "Picked" at bounding box center [805, 254] width 20 height 26
click at [801, 259] on icon at bounding box center [805, 259] width 8 height 1
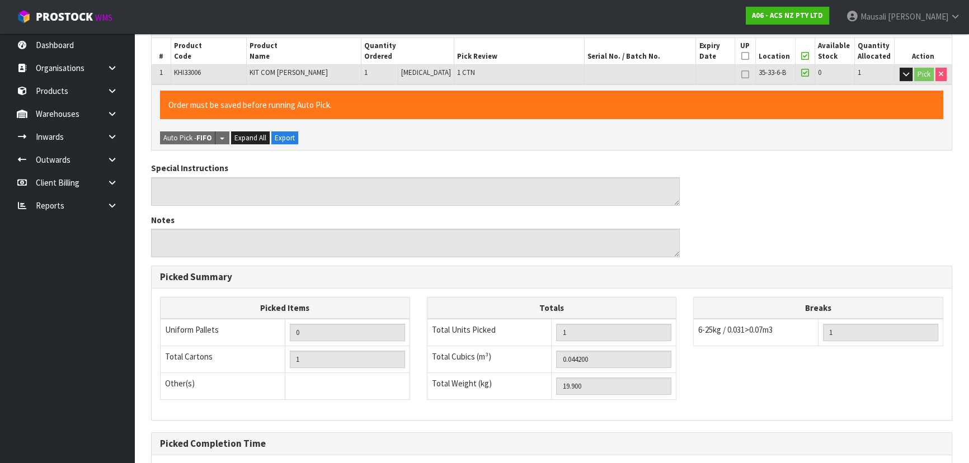
scroll to position [312, 0]
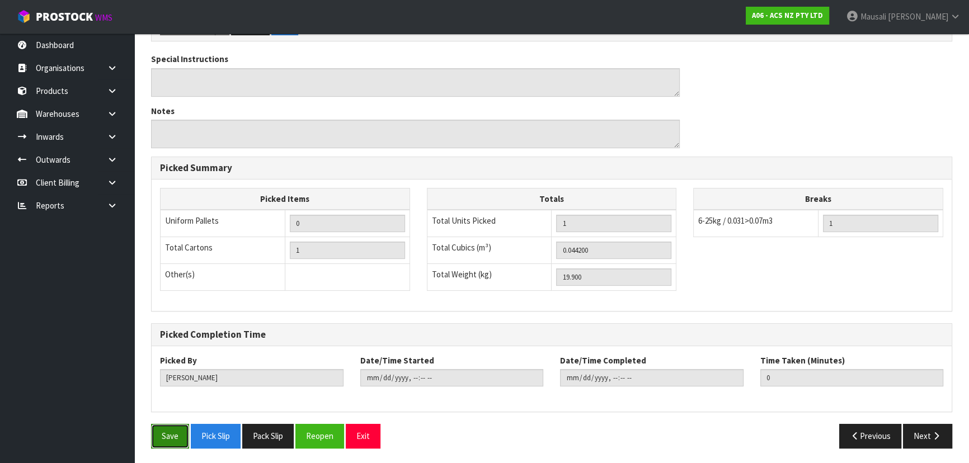
click at [168, 433] on button "Save" at bounding box center [170, 436] width 38 height 24
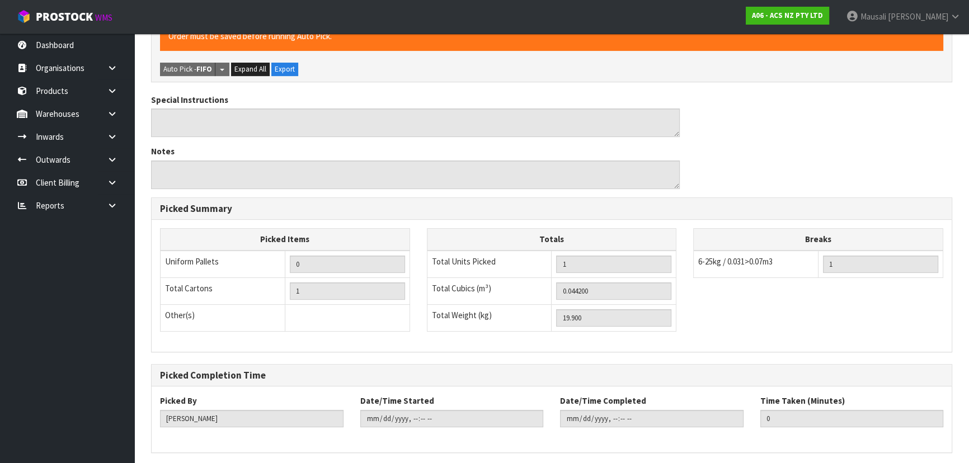
scroll to position [0, 0]
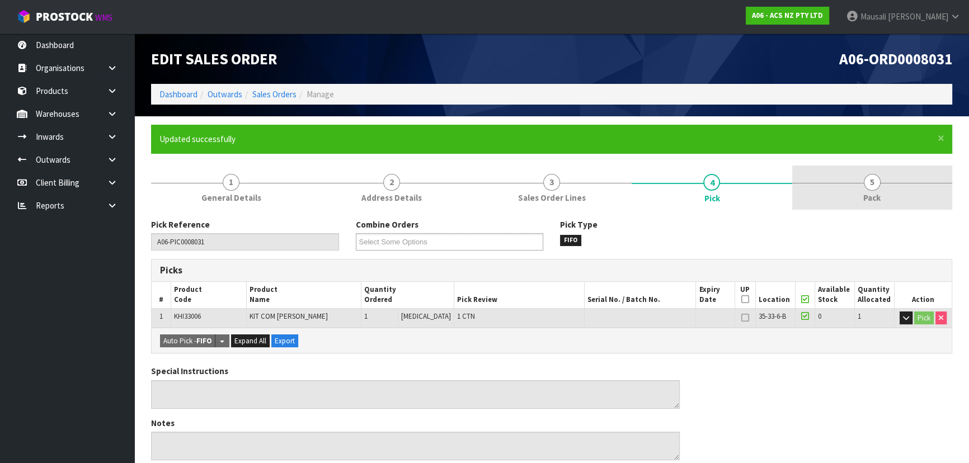
click at [884, 179] on link "5 Pack" at bounding box center [872, 188] width 160 height 44
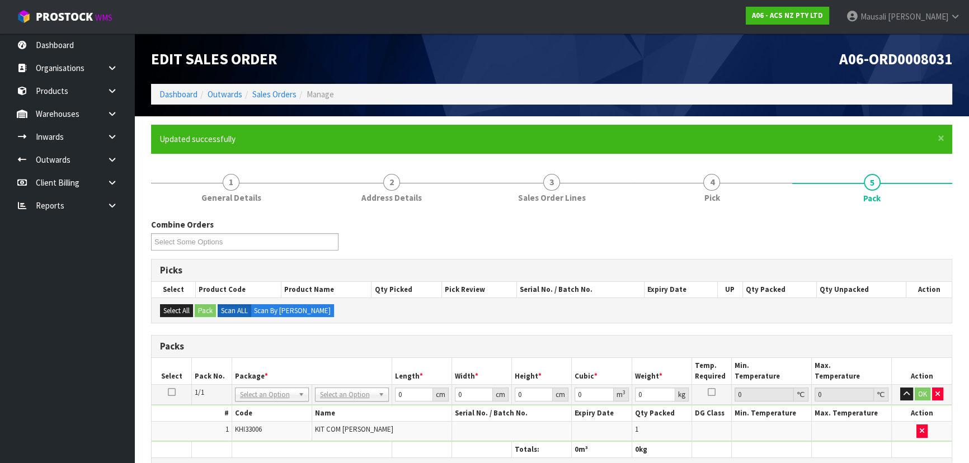
scroll to position [152, 0]
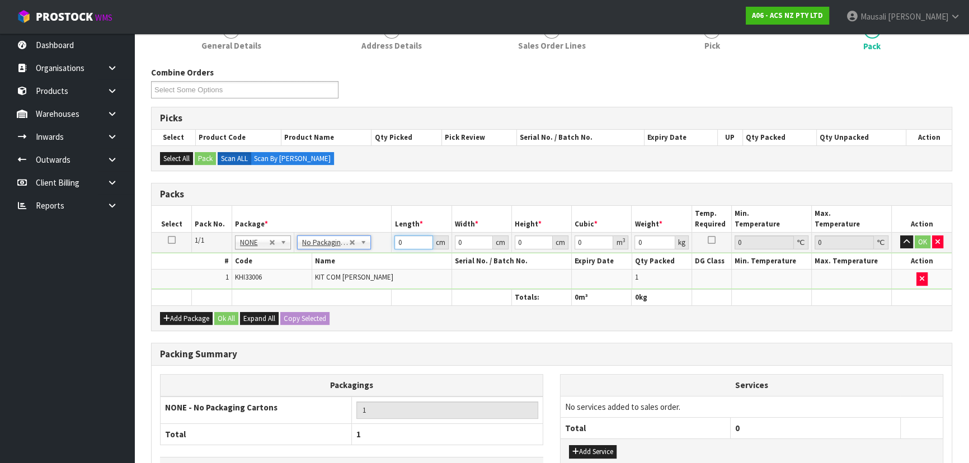
drag, startPoint x: 411, startPoint y: 239, endPoint x: 363, endPoint y: 261, distance: 52.3
click at [367, 261] on tbody "1/1 NONE 007-001 007-002 007-004 007-009 007-013 007-014 007-015 007-017 007-01…" at bounding box center [552, 260] width 800 height 57
click at [225, 313] on button "Ok All" at bounding box center [226, 318] width 24 height 13
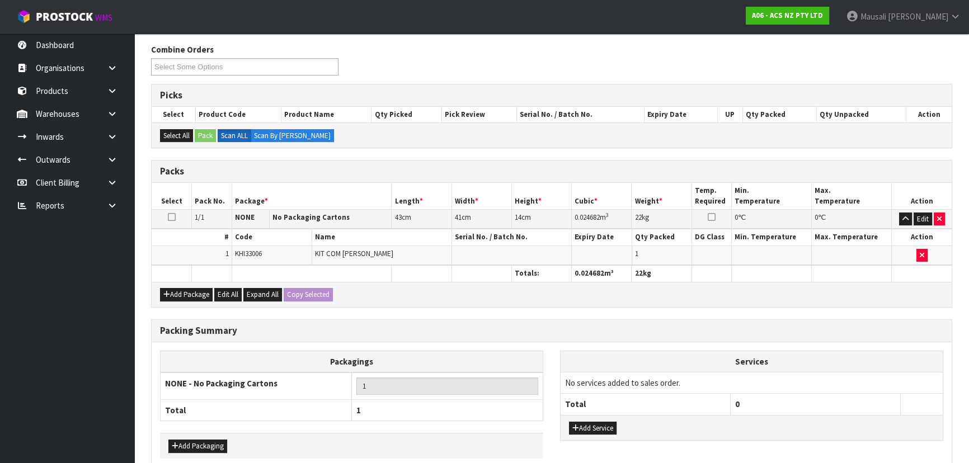
scroll to position [229, 0]
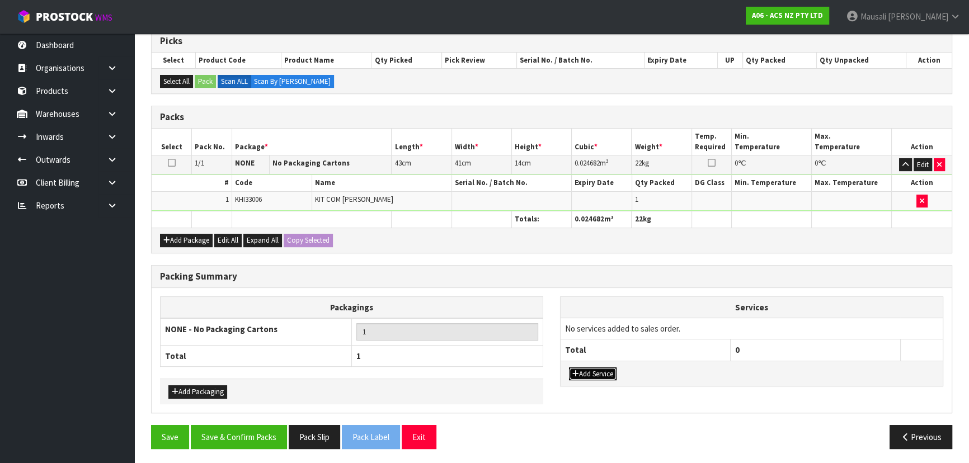
drag, startPoint x: 604, startPoint y: 370, endPoint x: 599, endPoint y: 346, distance: 24.7
click at [604, 369] on button "Add Service" at bounding box center [593, 374] width 48 height 13
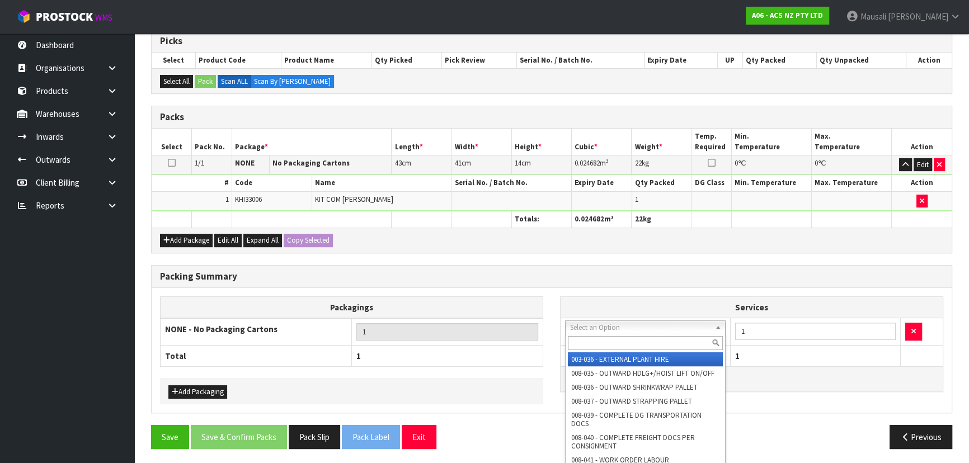
click at [596, 346] on input "text" at bounding box center [645, 343] width 155 height 14
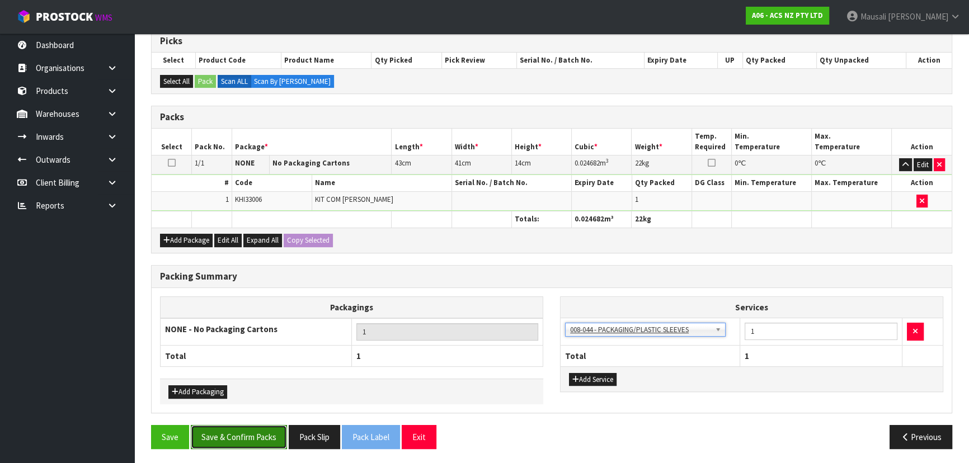
click at [234, 429] on button "Save & Confirm Packs" at bounding box center [239, 437] width 96 height 24
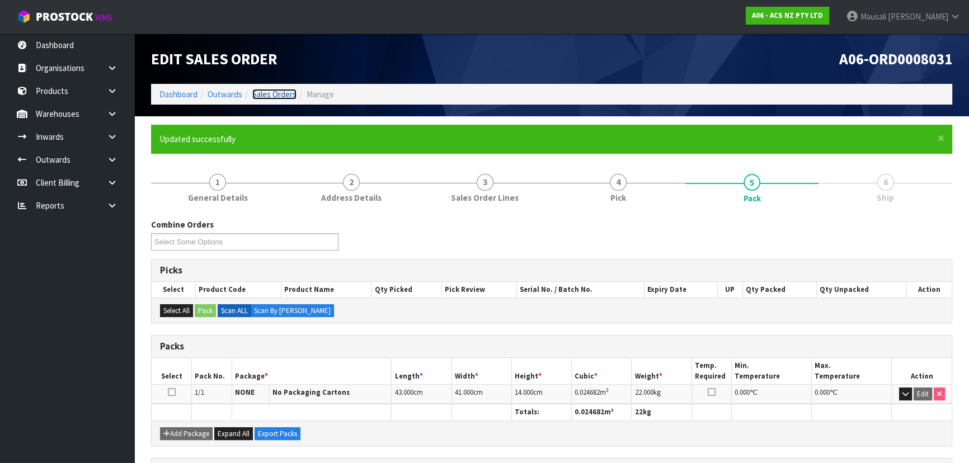
click at [257, 93] on link "Sales Orders" at bounding box center [274, 94] width 44 height 11
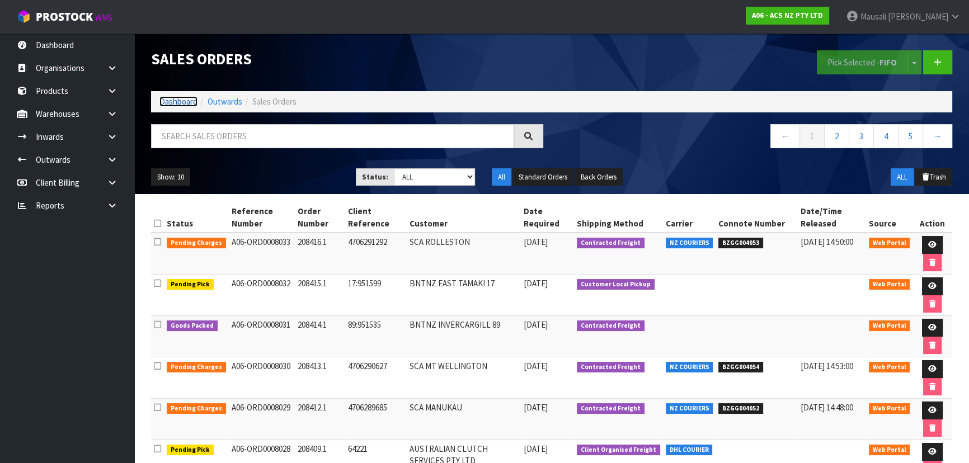
click at [167, 100] on link "Dashboard" at bounding box center [178, 101] width 38 height 11
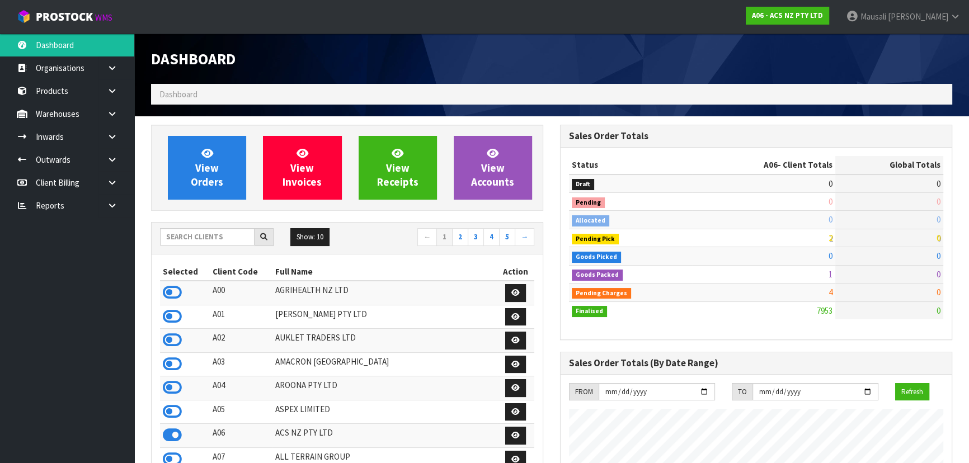
scroll to position [846, 408]
click at [190, 239] on input "text" at bounding box center [207, 236] width 95 height 17
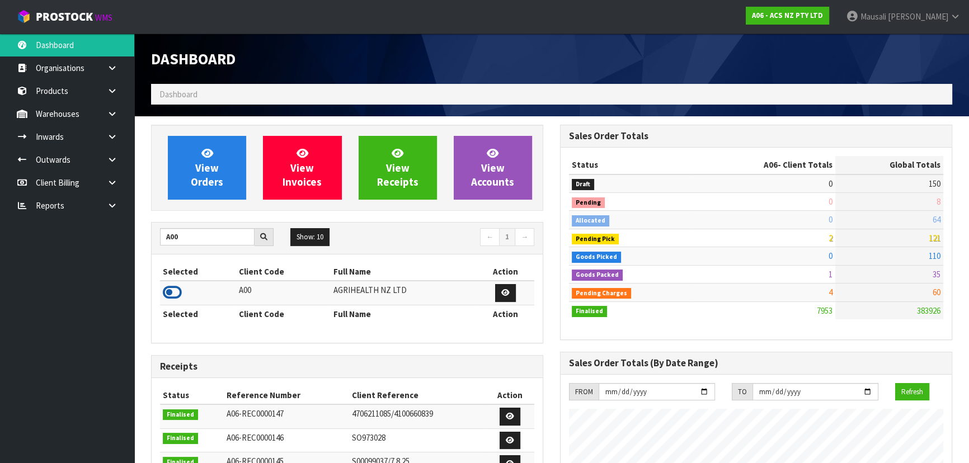
click at [175, 289] on icon at bounding box center [172, 292] width 19 height 17
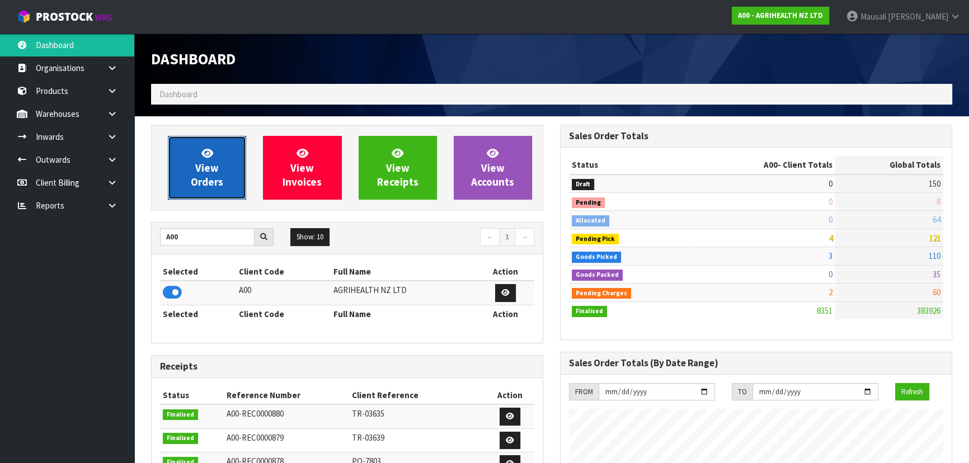
click at [208, 171] on span "View Orders" at bounding box center [207, 168] width 32 height 42
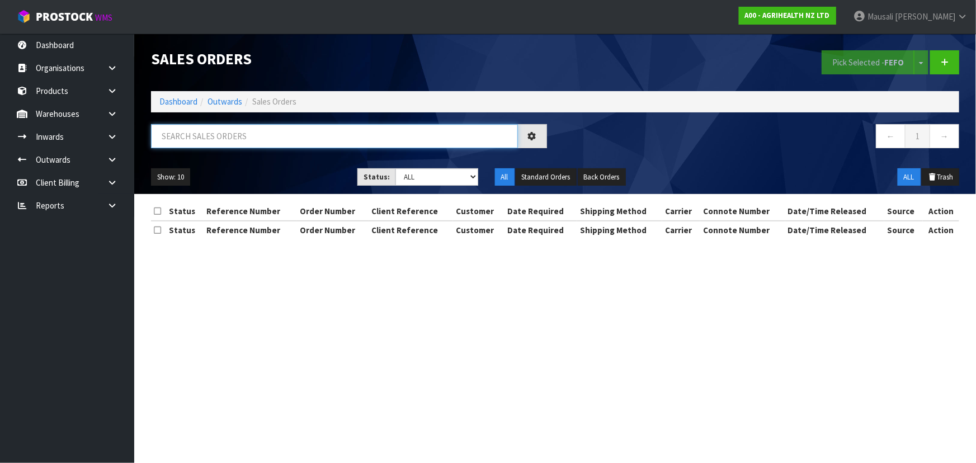
drag, startPoint x: 203, startPoint y: 145, endPoint x: 191, endPoint y: 138, distance: 13.8
click at [192, 138] on input "text" at bounding box center [334, 136] width 367 height 24
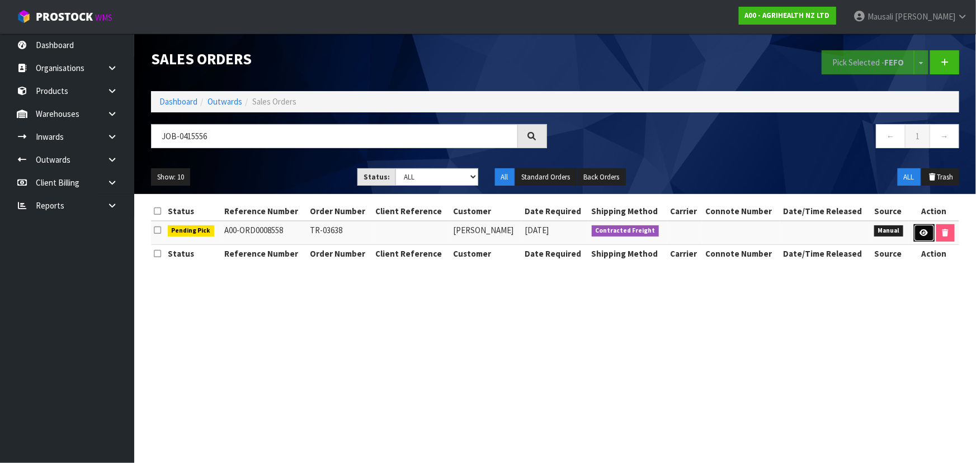
click at [921, 232] on icon at bounding box center [924, 232] width 8 height 7
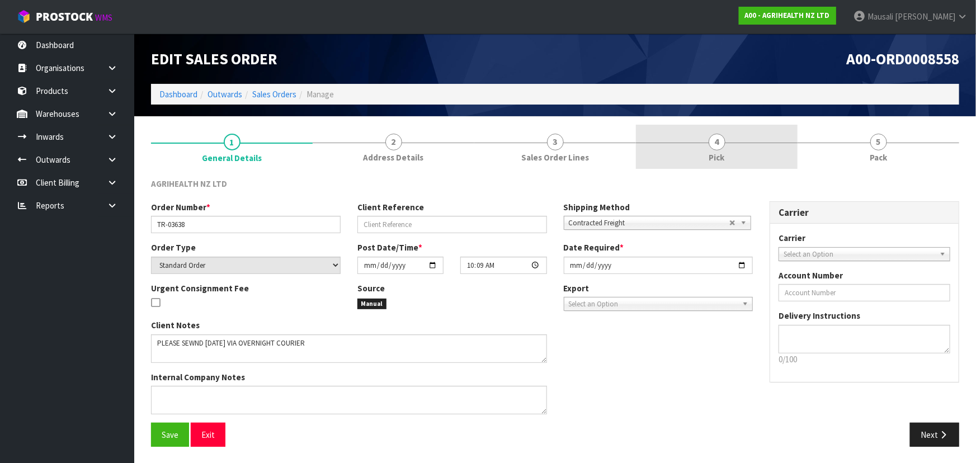
click at [721, 149] on link "4 Pick" at bounding box center [717, 147] width 162 height 44
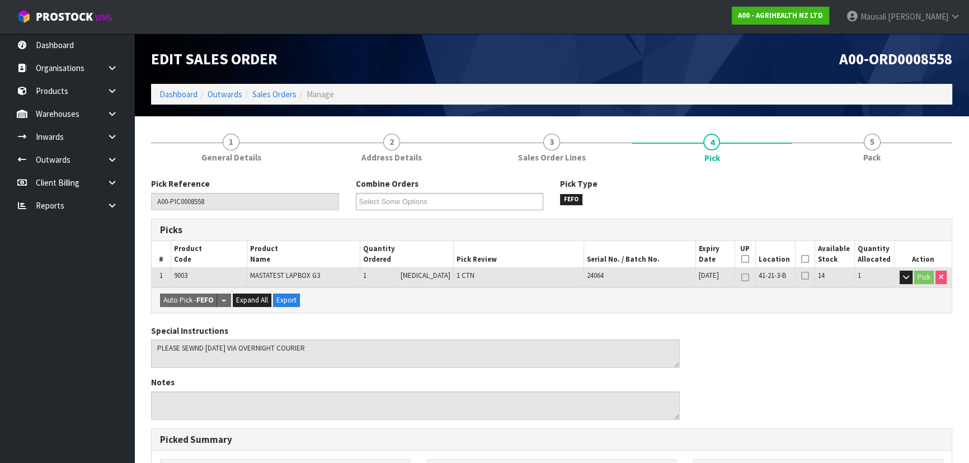
click at [802, 259] on icon at bounding box center [805, 259] width 8 height 1
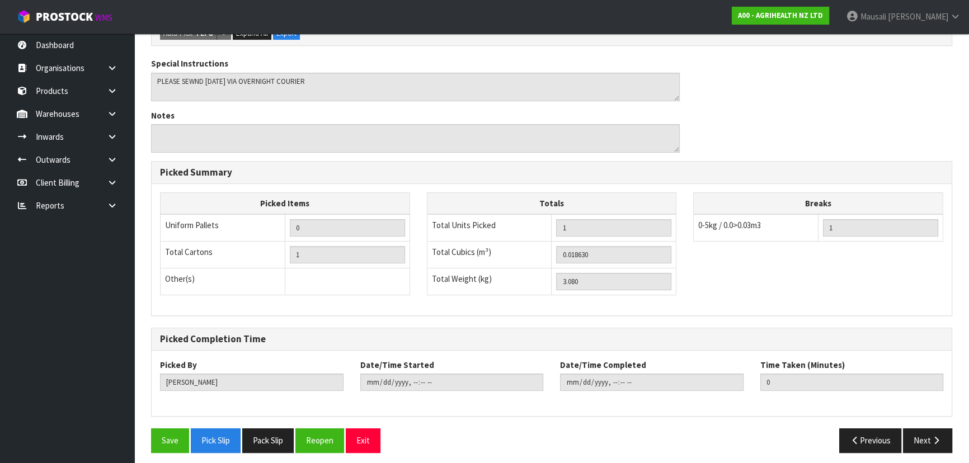
scroll to position [312, 0]
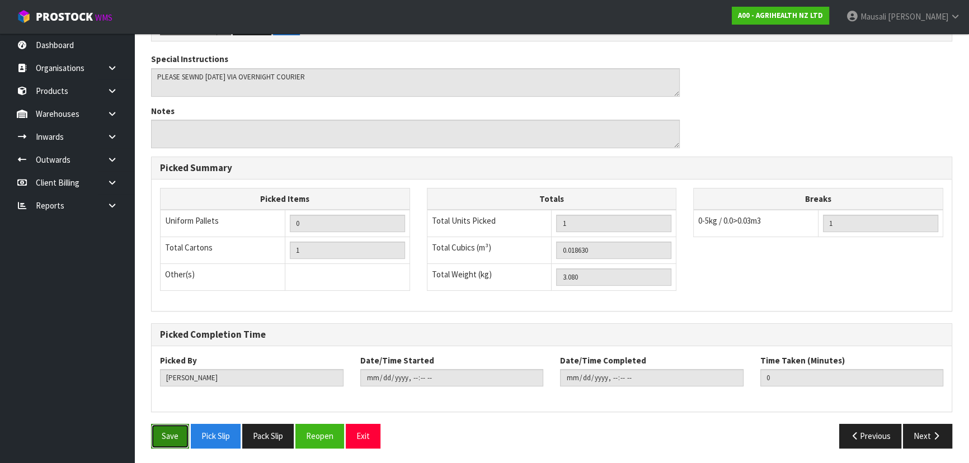
click at [157, 427] on button "Save" at bounding box center [170, 436] width 38 height 24
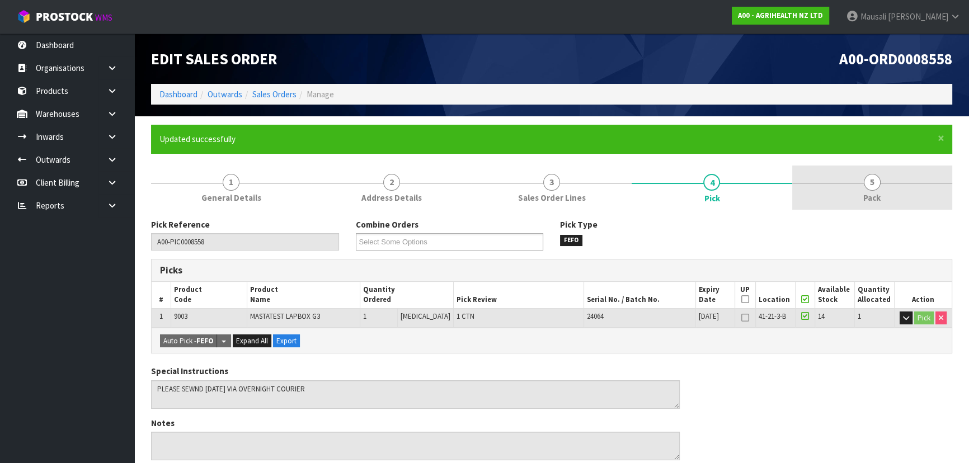
click at [867, 190] on link "5 Pack" at bounding box center [872, 188] width 160 height 44
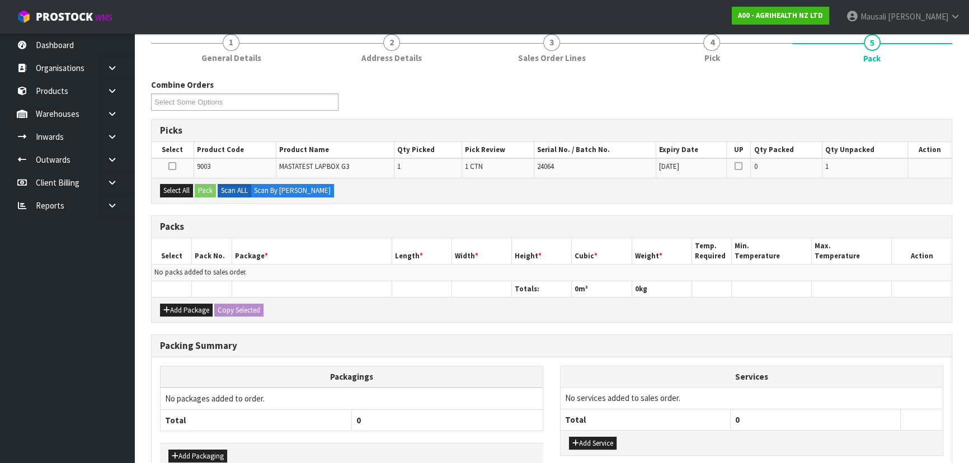
scroll to position [203, 0]
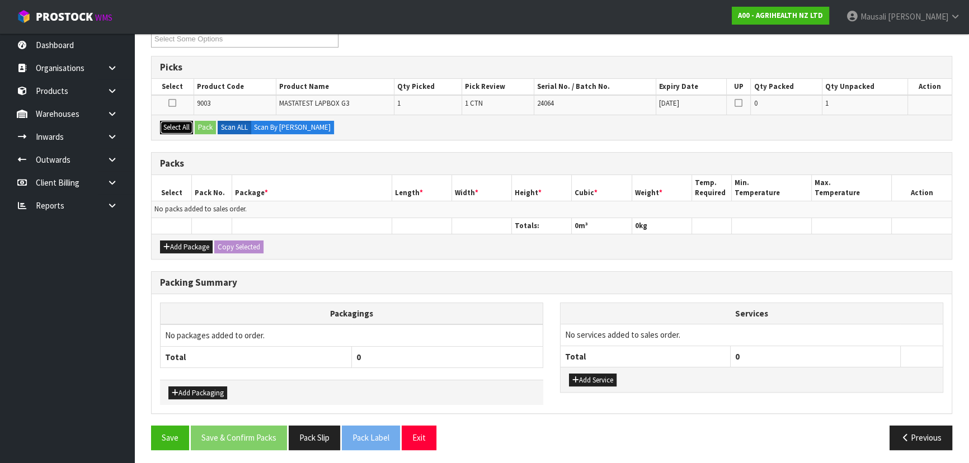
click at [180, 125] on button "Select All" at bounding box center [176, 127] width 33 height 13
click at [201, 124] on button "Pack" at bounding box center [205, 127] width 21 height 13
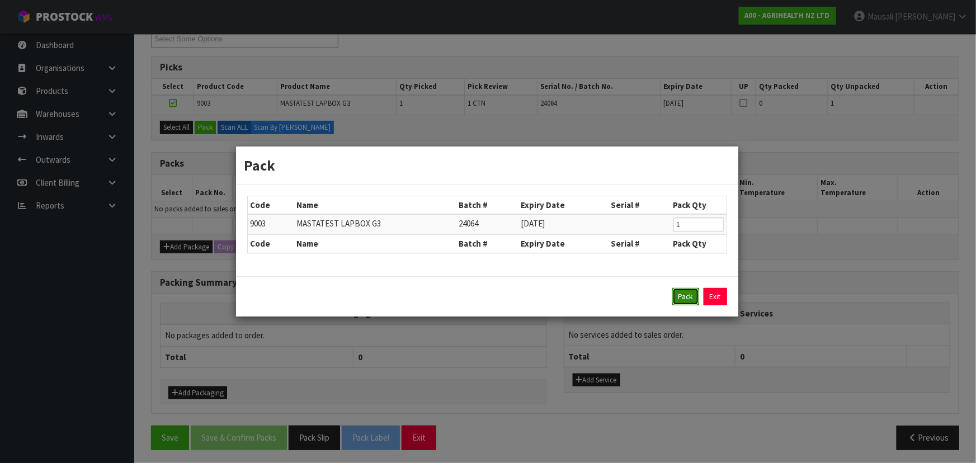
click at [694, 292] on button "Pack" at bounding box center [685, 297] width 27 height 18
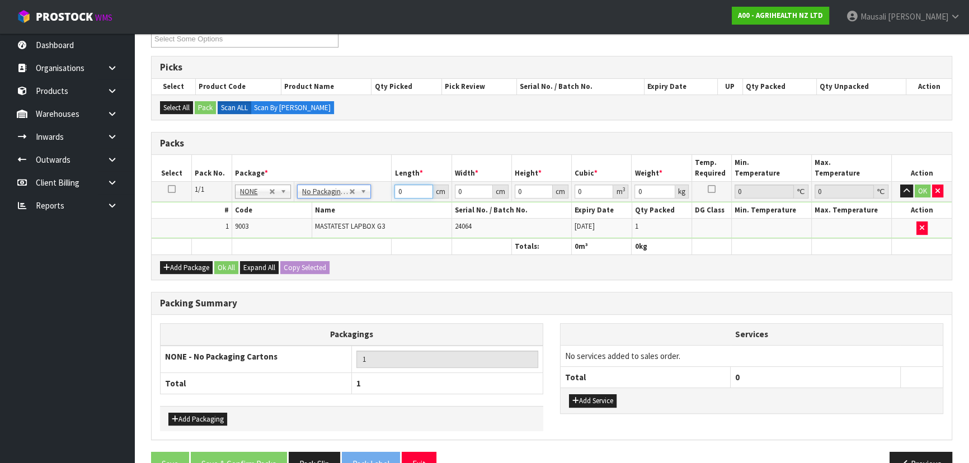
drag, startPoint x: 405, startPoint y: 187, endPoint x: 350, endPoint y: 211, distance: 60.6
click at [359, 211] on tbody "1/1 NONE 007-001 007-002 007-004 007-009 007-013 007-014 007-015 007-017 007-01…" at bounding box center [552, 209] width 800 height 57
click at [221, 262] on button "Ok All" at bounding box center [226, 267] width 24 height 13
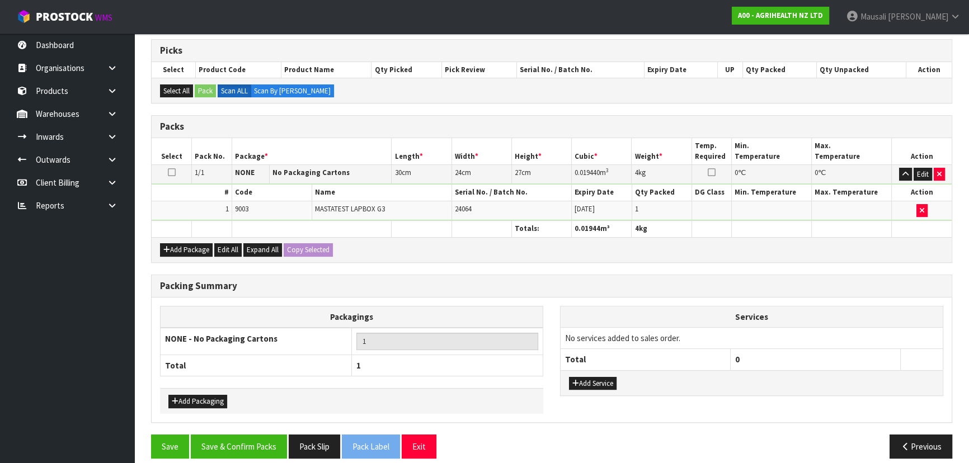
scroll to position [229, 0]
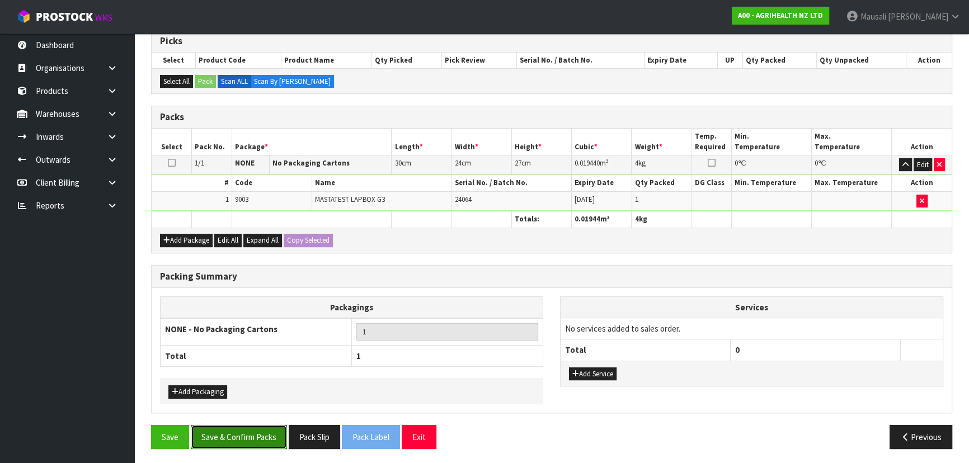
click at [255, 431] on button "Save & Confirm Packs" at bounding box center [239, 437] width 96 height 24
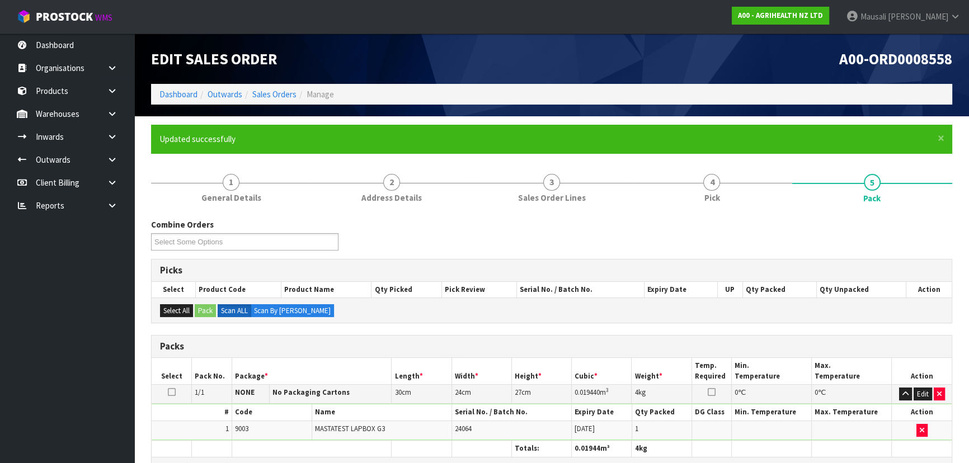
scroll to position [168, 0]
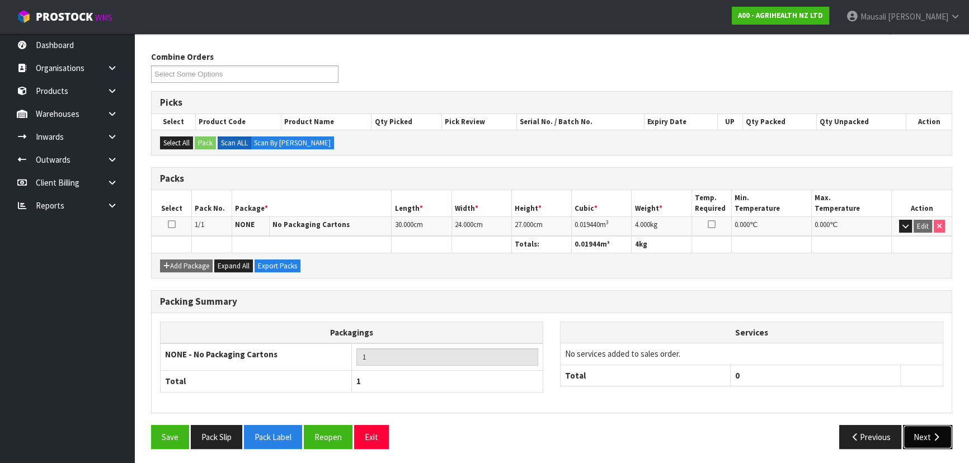
click at [934, 434] on icon "button" at bounding box center [936, 437] width 11 height 8
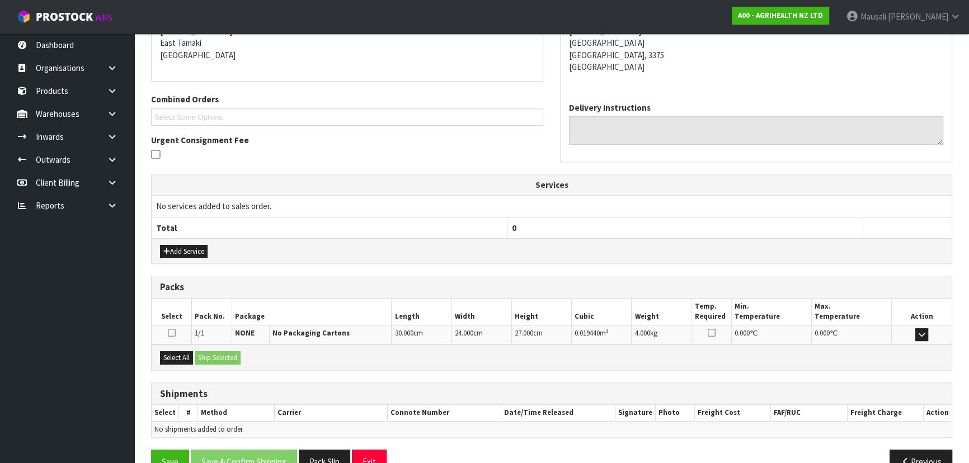
scroll to position [262, 0]
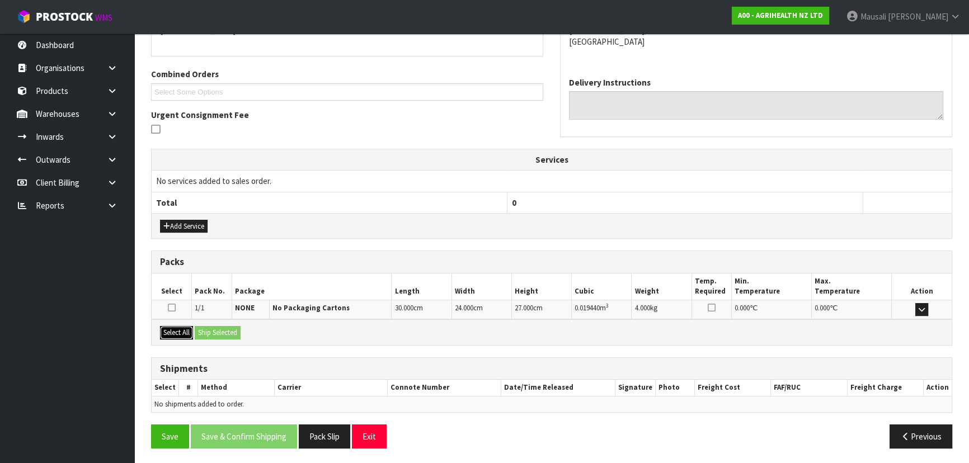
click at [174, 330] on button "Select All" at bounding box center [176, 332] width 33 height 13
drag, startPoint x: 190, startPoint y: 330, endPoint x: 200, endPoint y: 330, distance: 10.1
click at [191, 330] on button "Select All" at bounding box center [176, 332] width 33 height 13
click at [208, 328] on button "Ship Selected" at bounding box center [218, 332] width 46 height 13
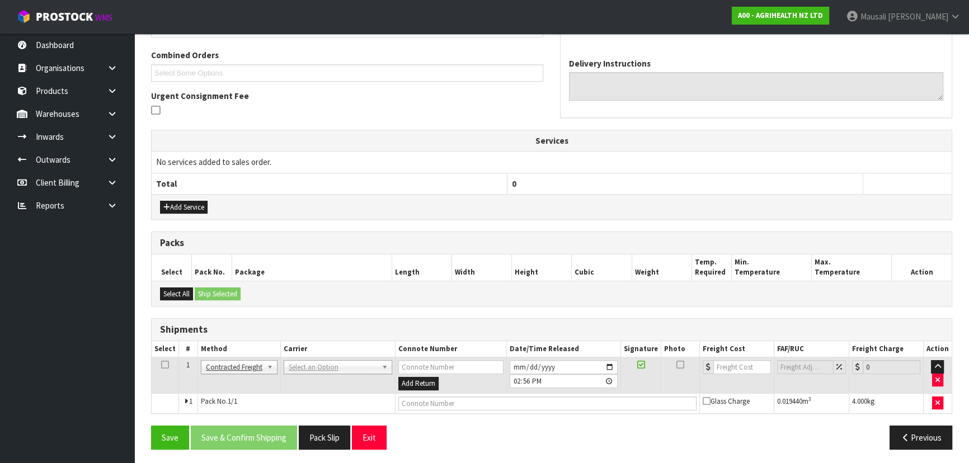
scroll to position [282, 0]
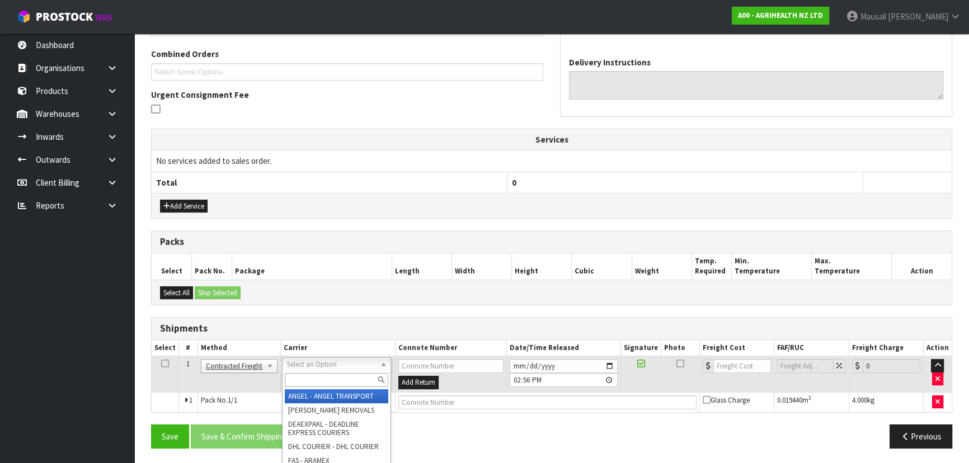
click at [298, 373] on div at bounding box center [336, 380] width 108 height 18
click at [300, 379] on input "text" at bounding box center [336, 380] width 103 height 14
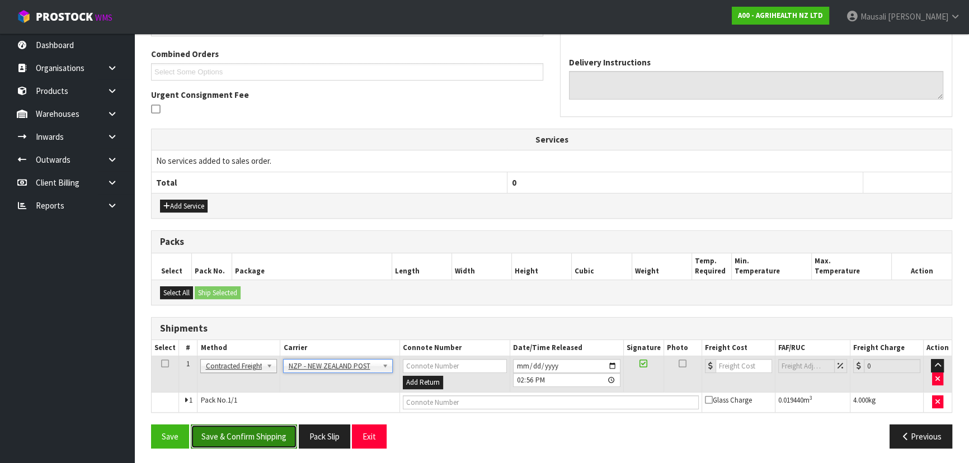
drag, startPoint x: 276, startPoint y: 430, endPoint x: 320, endPoint y: 415, distance: 46.2
click at [277, 429] on button "Save & Confirm Shipping" at bounding box center [244, 437] width 106 height 24
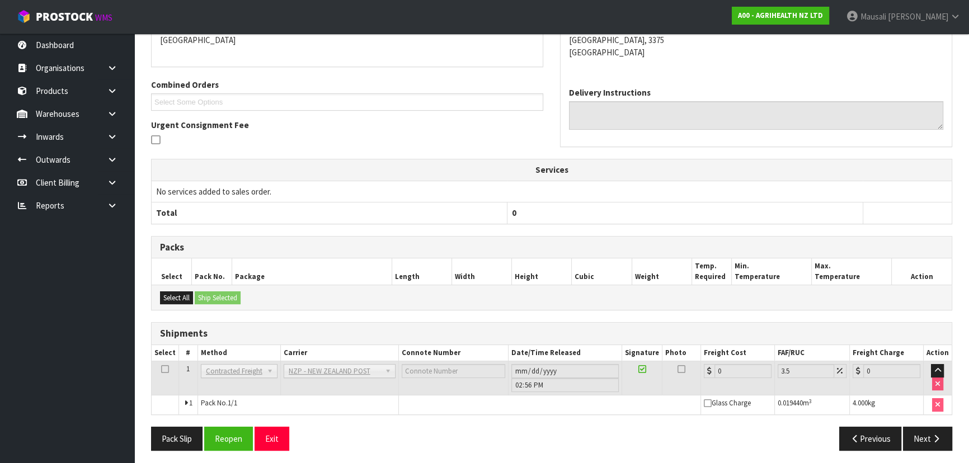
scroll to position [266, 0]
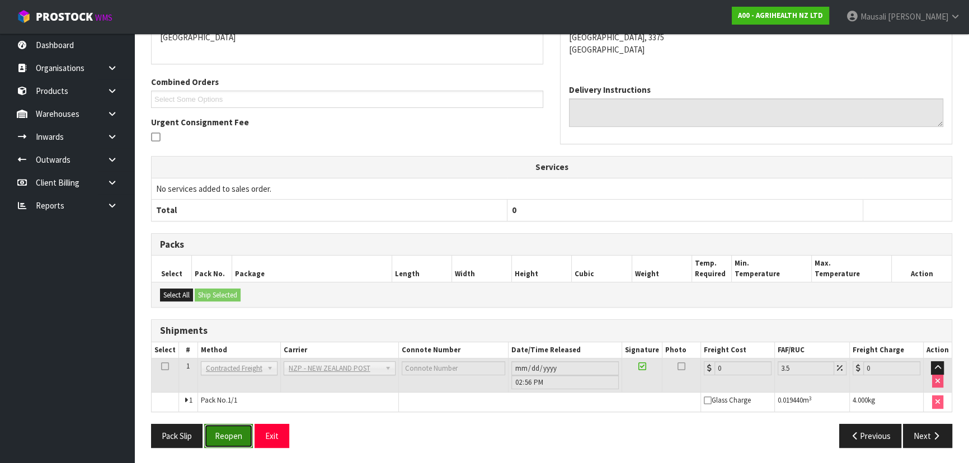
click at [227, 434] on button "Reopen" at bounding box center [228, 436] width 49 height 24
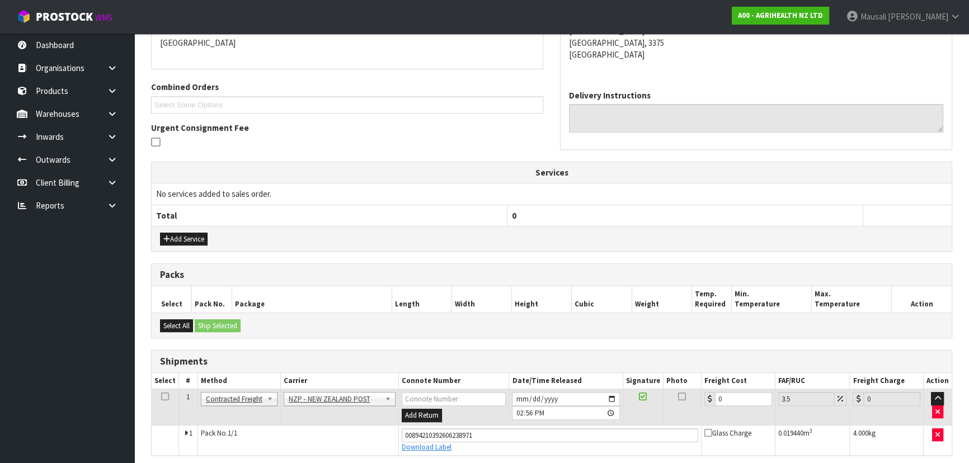
scroll to position [292, 0]
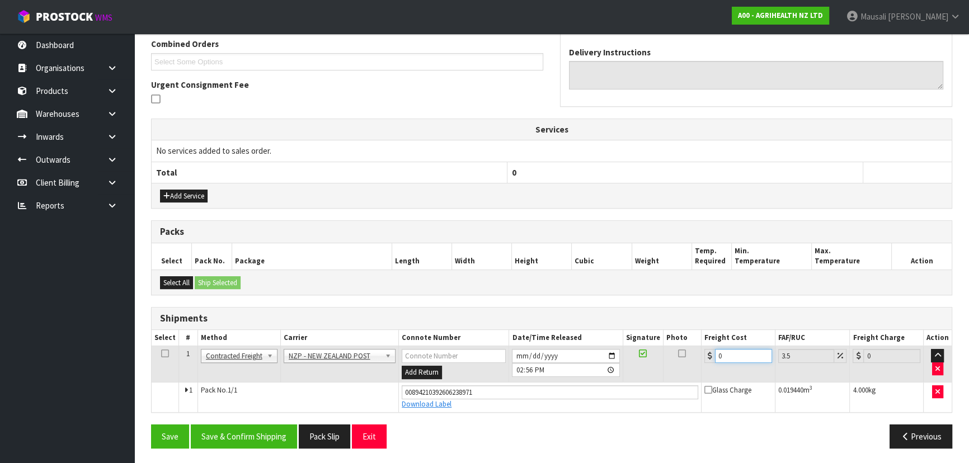
drag, startPoint x: 732, startPoint y: 354, endPoint x: 663, endPoint y: 374, distance: 72.2
click at [680, 369] on tr "1 Client Local Pickup Customer Local Pickup Company Freight Contracted Freight …" at bounding box center [552, 364] width 800 height 36
click at [263, 426] on button "Save & Confirm Shipping" at bounding box center [244, 437] width 106 height 24
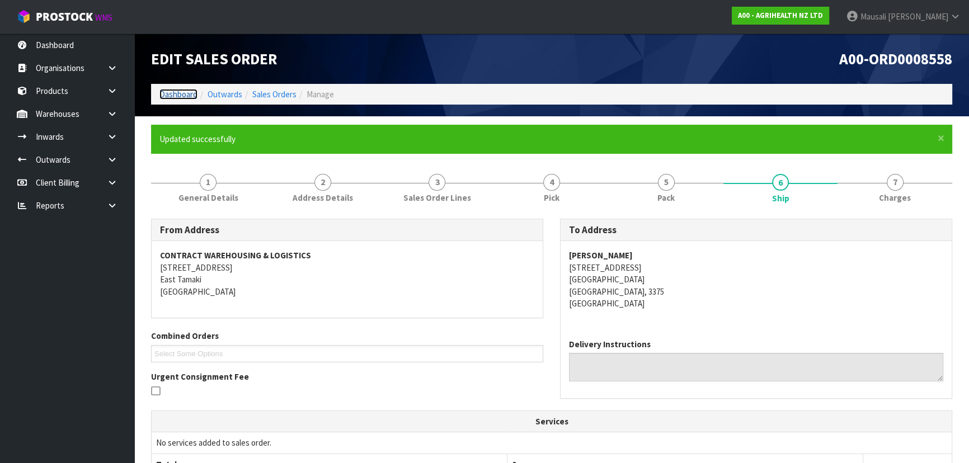
click at [189, 92] on link "Dashboard" at bounding box center [178, 94] width 38 height 11
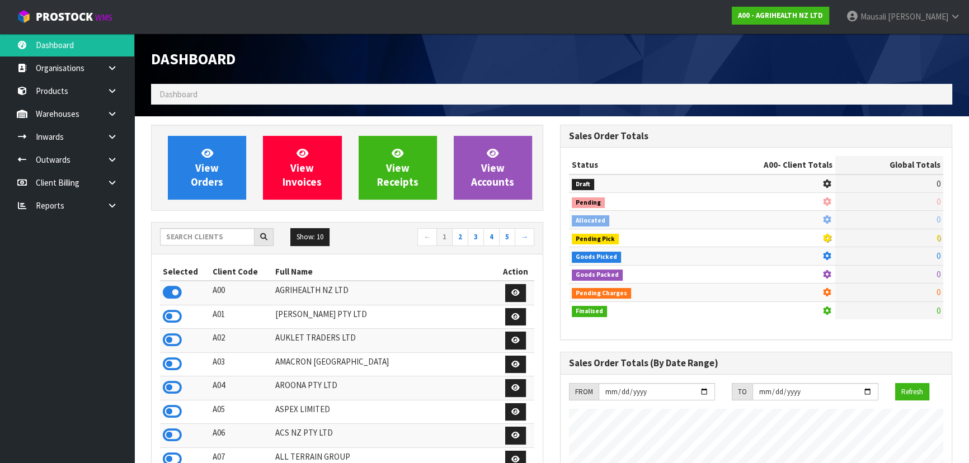
scroll to position [846, 408]
click at [177, 239] on input "text" at bounding box center [207, 236] width 95 height 17
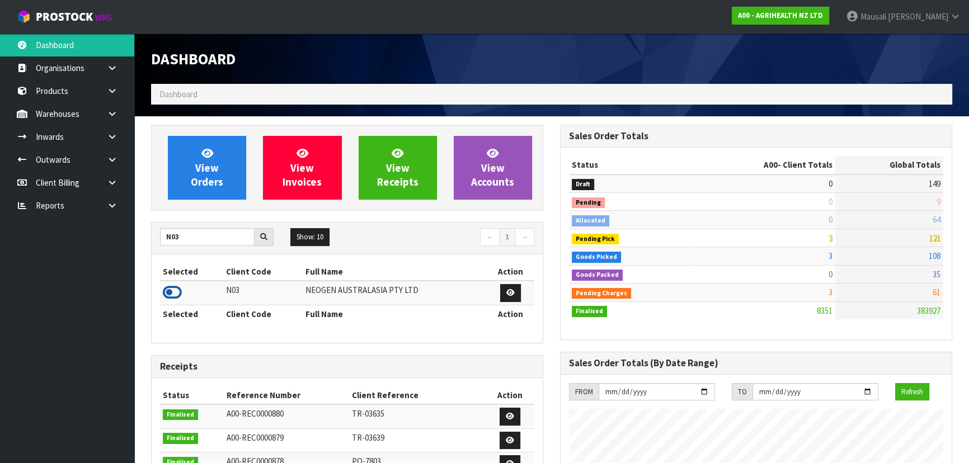
click at [173, 286] on icon at bounding box center [172, 292] width 19 height 17
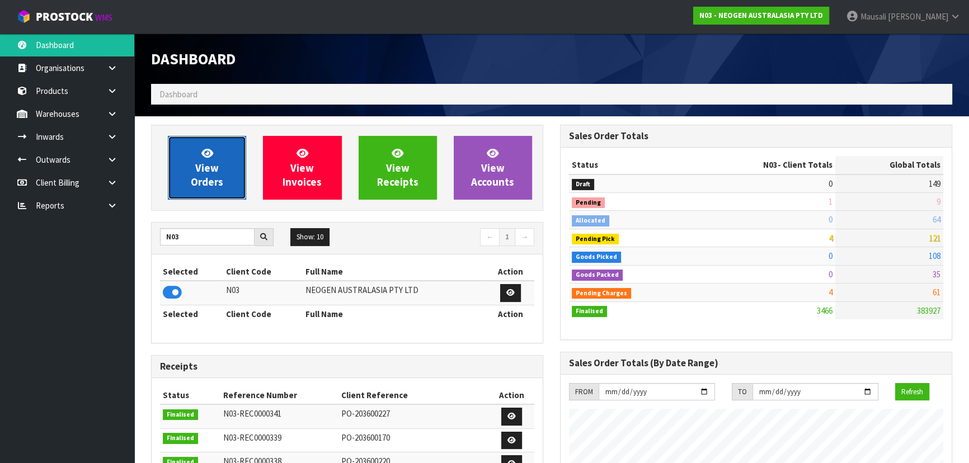
click at [204, 157] on icon at bounding box center [207, 153] width 12 height 11
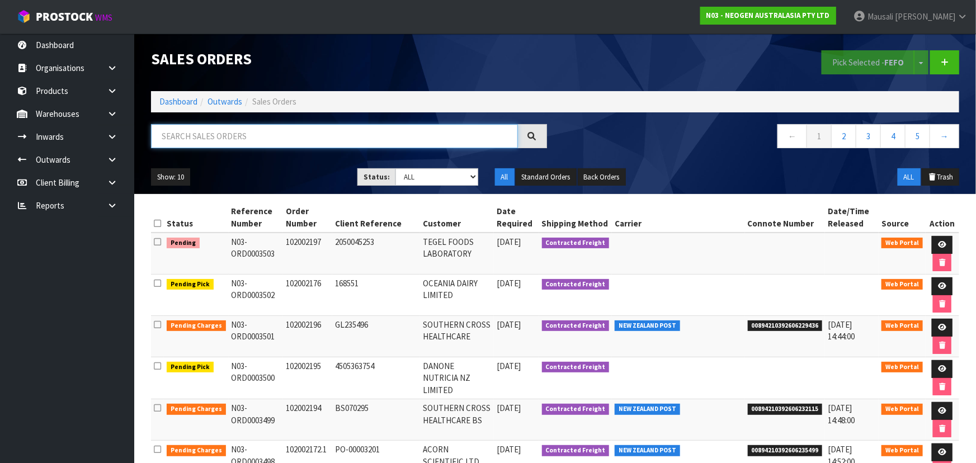
click at [167, 130] on input "text" at bounding box center [334, 136] width 367 height 24
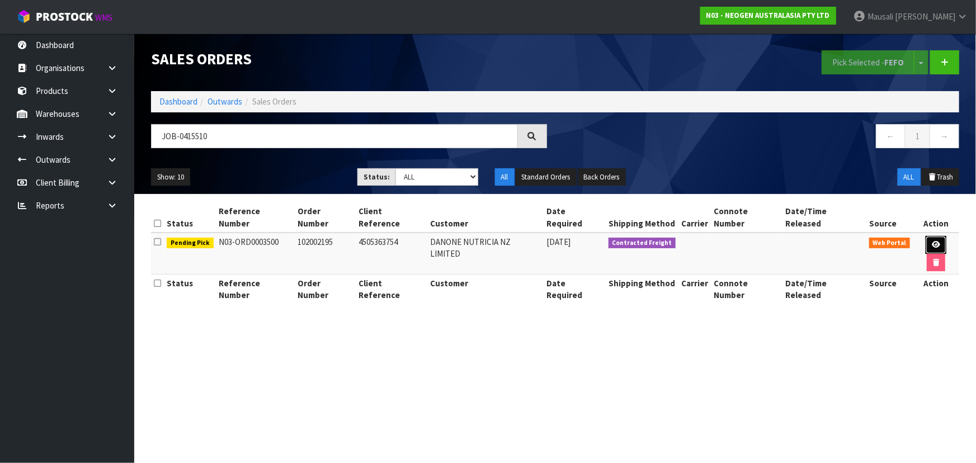
click at [932, 241] on icon at bounding box center [936, 244] width 8 height 7
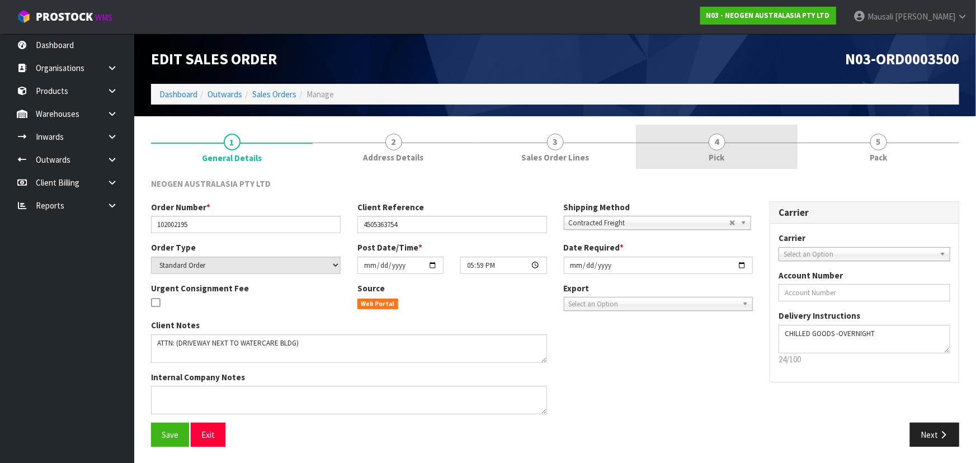
click at [734, 151] on link "4 Pick" at bounding box center [717, 147] width 162 height 44
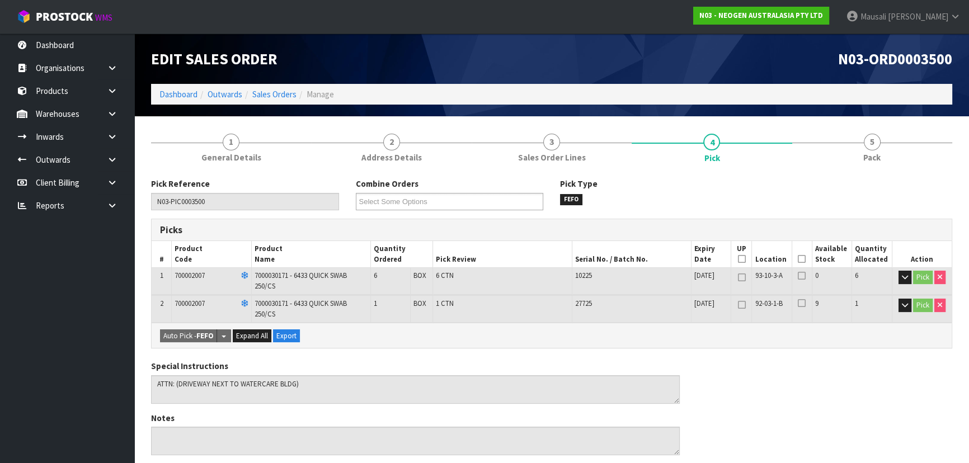
click at [805, 253] on th "Picked" at bounding box center [802, 254] width 20 height 26
click at [801, 259] on icon at bounding box center [802, 259] width 8 height 1
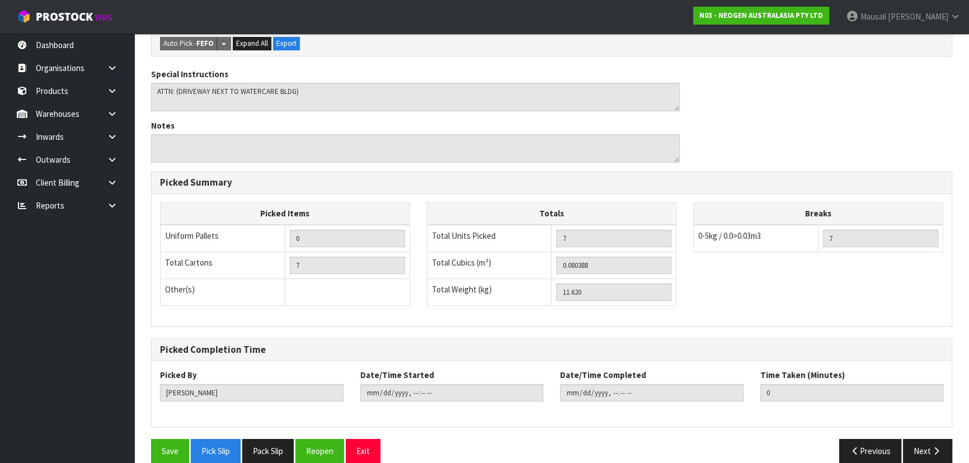
scroll to position [347, 0]
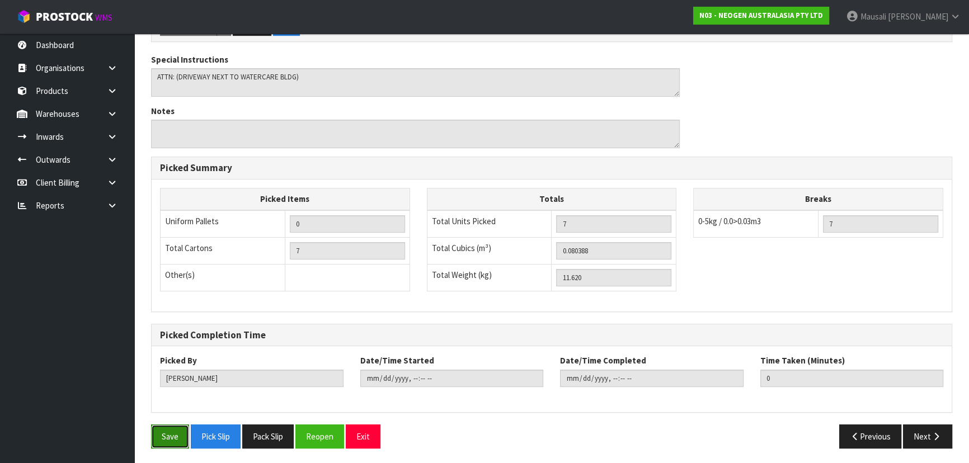
click at [157, 435] on button "Save" at bounding box center [170, 437] width 38 height 24
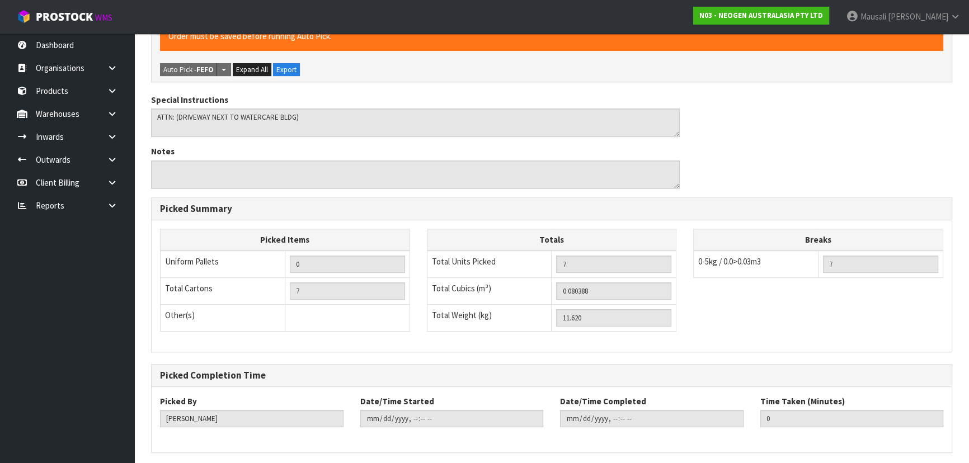
scroll to position [0, 0]
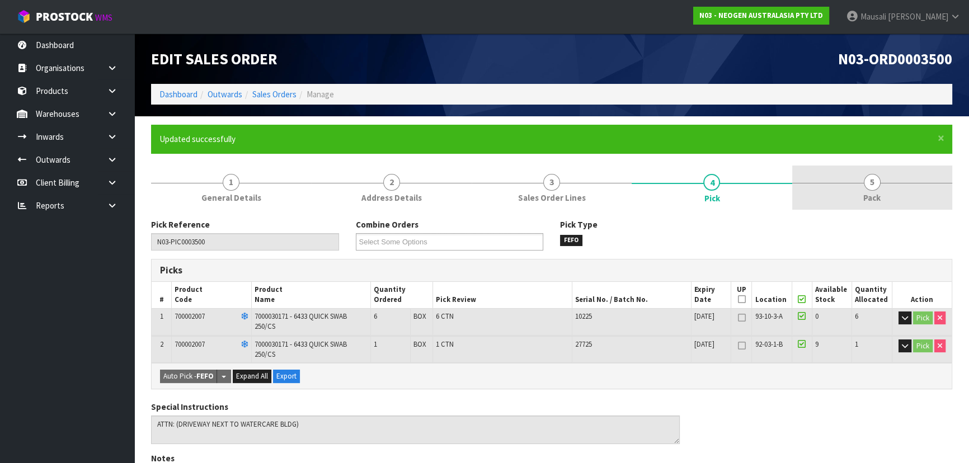
click at [864, 185] on span "5" at bounding box center [872, 182] width 17 height 17
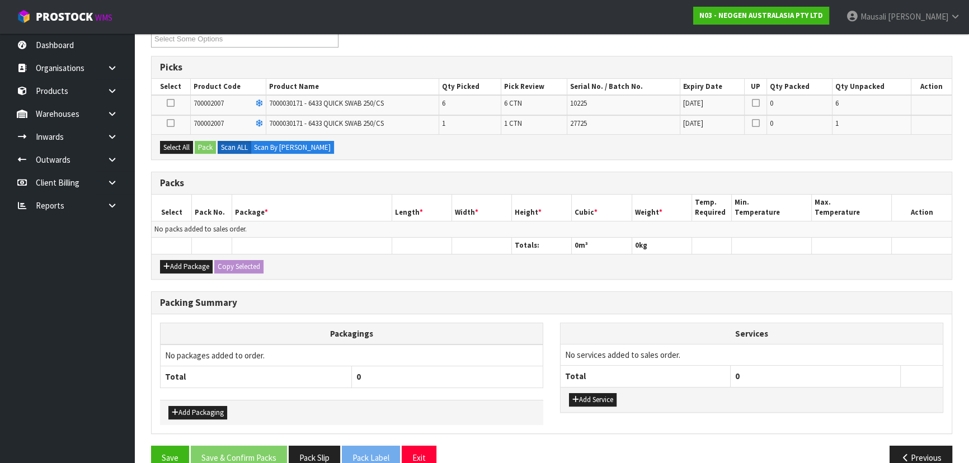
scroll to position [224, 0]
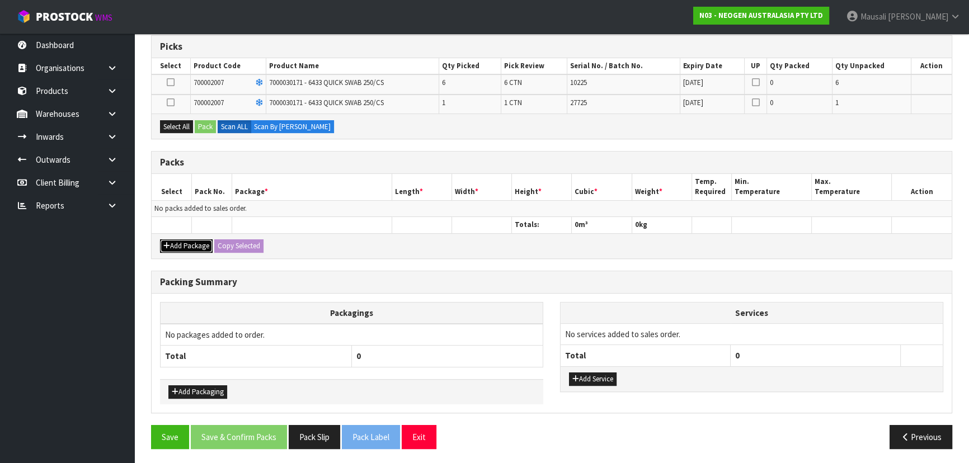
click at [193, 241] on button "Add Package" at bounding box center [186, 245] width 53 height 13
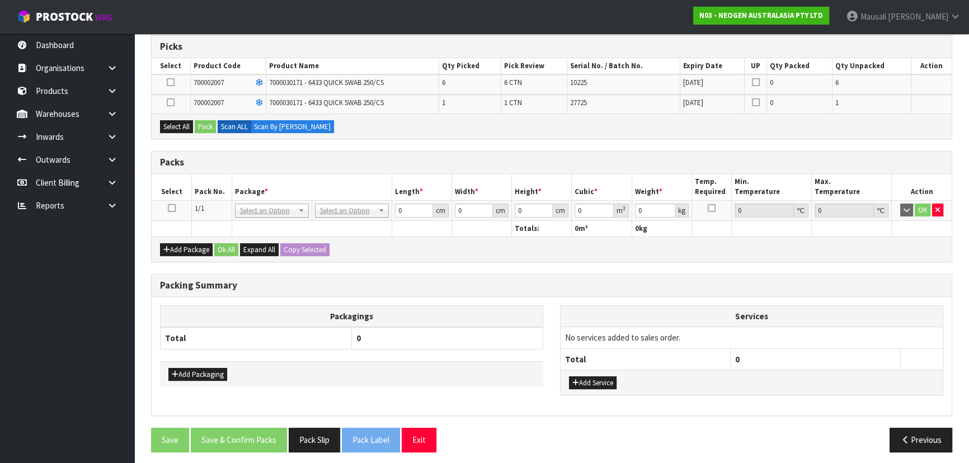
click at [169, 208] on icon at bounding box center [172, 208] width 8 height 1
click at [182, 120] on button "Select All" at bounding box center [176, 126] width 33 height 13
click at [219, 128] on label "Scan ALL" at bounding box center [235, 126] width 34 height 13
click at [211, 128] on button "Pack" at bounding box center [205, 126] width 21 height 13
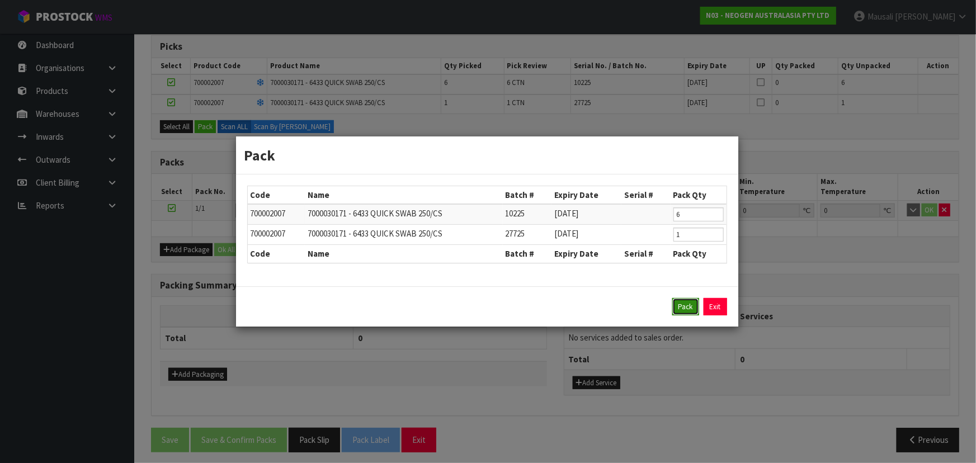
click at [679, 304] on button "Pack" at bounding box center [685, 307] width 27 height 18
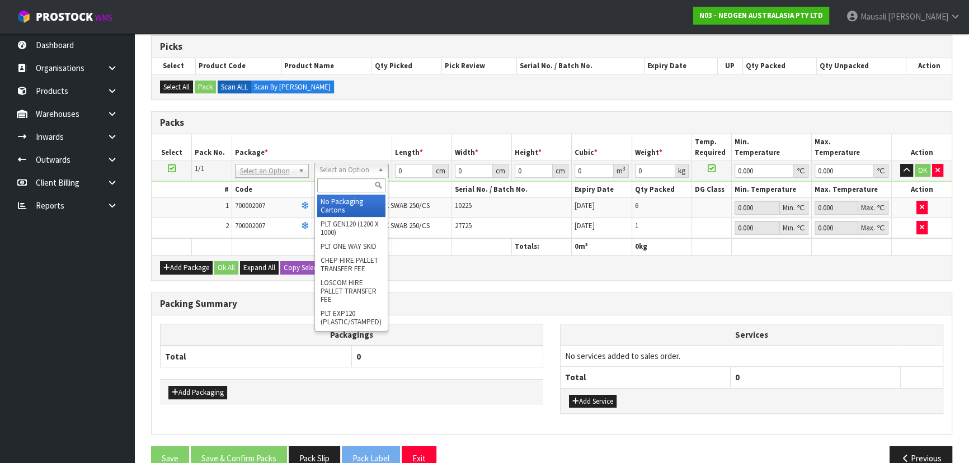
click at [349, 187] on input "text" at bounding box center [351, 185] width 68 height 14
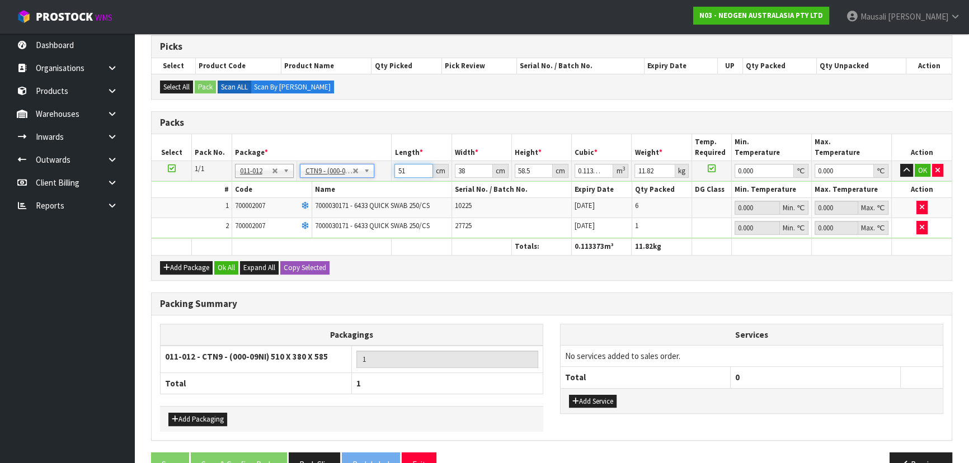
drag, startPoint x: 414, startPoint y: 171, endPoint x: 379, endPoint y: 172, distance: 34.7
click at [379, 172] on tr "1/1 NONE 007-001 007-002 007-004 007-009 007-013 007-014 007-015 007-017 007-01…" at bounding box center [552, 171] width 800 height 20
click at [223, 264] on button "Ok All" at bounding box center [226, 267] width 24 height 13
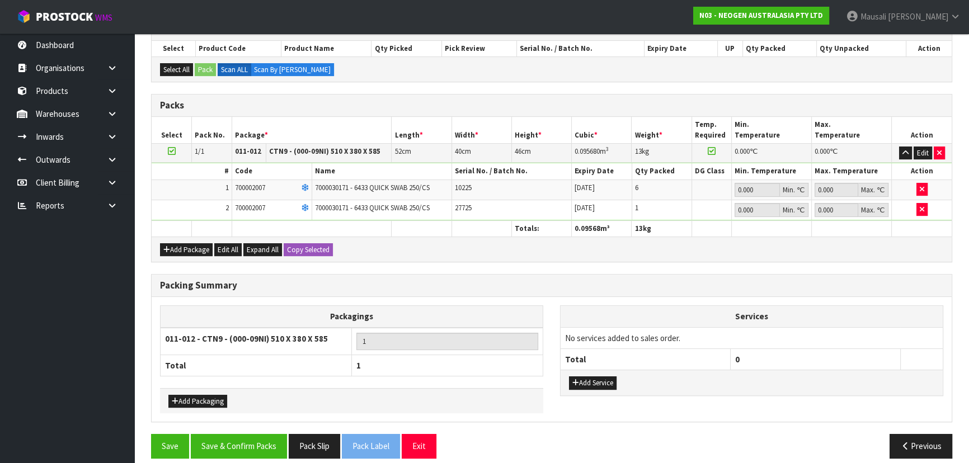
scroll to position [250, 0]
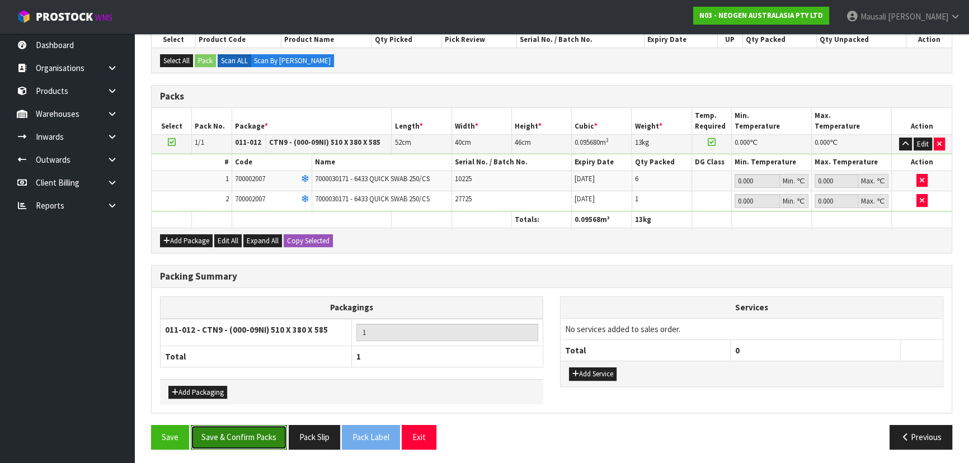
click at [240, 426] on button "Save & Confirm Packs" at bounding box center [239, 437] width 96 height 24
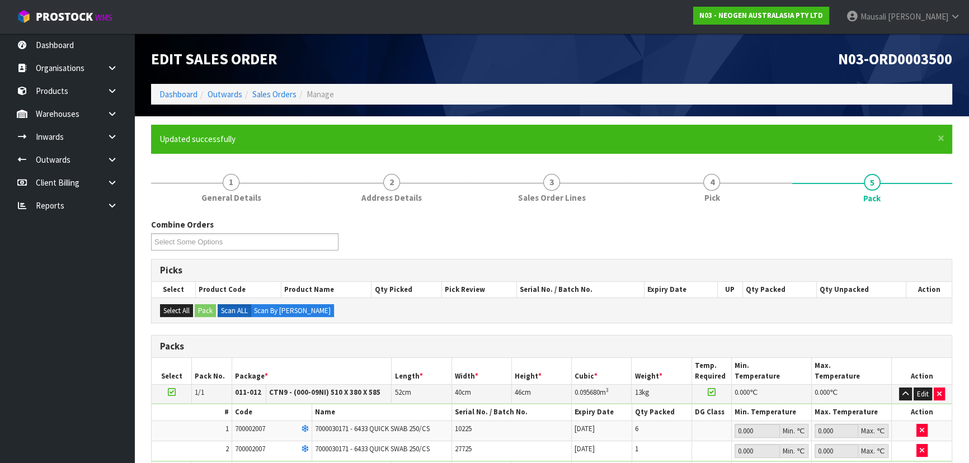
scroll to position [168, 0]
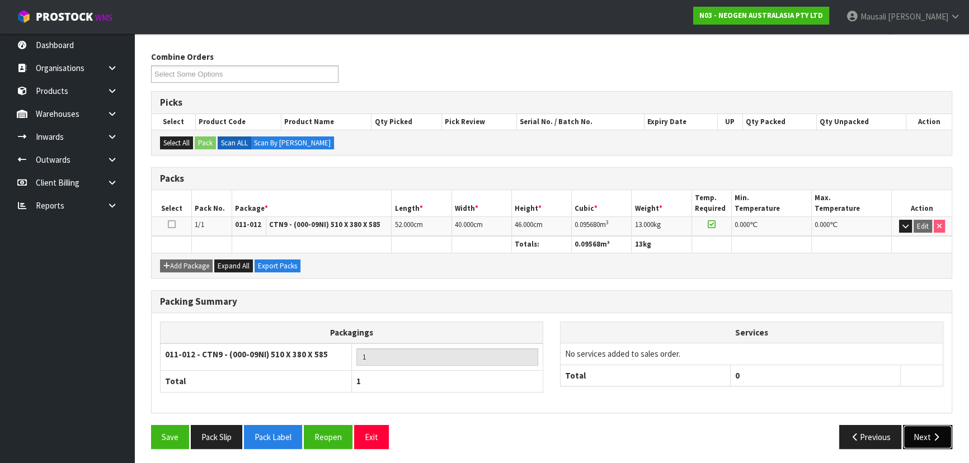
click at [923, 426] on button "Next" at bounding box center [927, 437] width 49 height 24
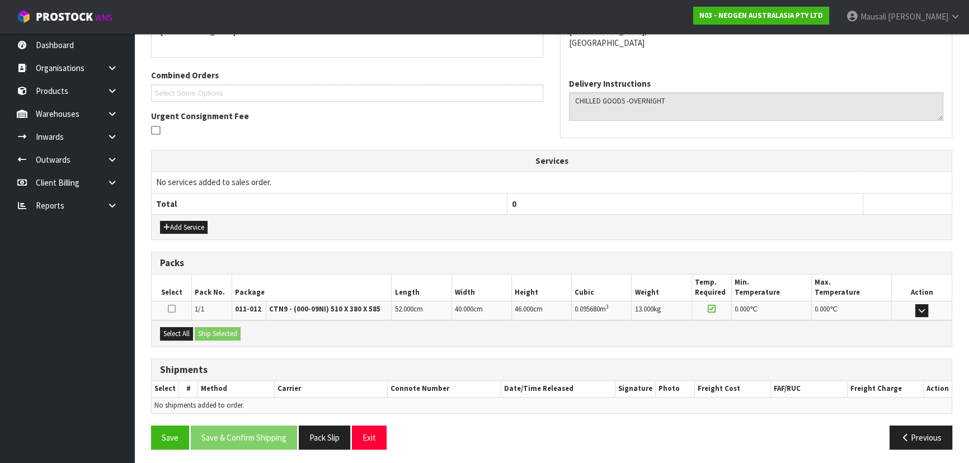
scroll to position [262, 0]
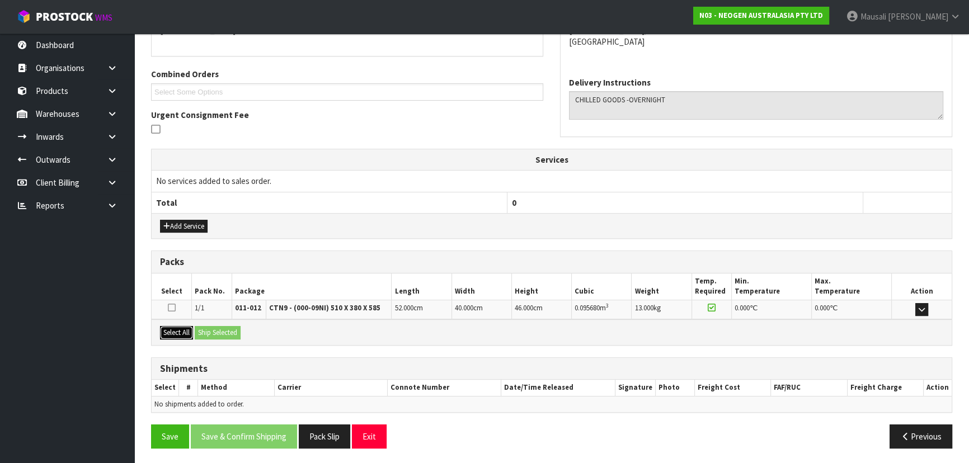
drag, startPoint x: 175, startPoint y: 329, endPoint x: 215, endPoint y: 333, distance: 41.1
click at [183, 329] on button "Select All" at bounding box center [176, 332] width 33 height 13
click at [222, 333] on button "Ship Selected" at bounding box center [218, 332] width 46 height 13
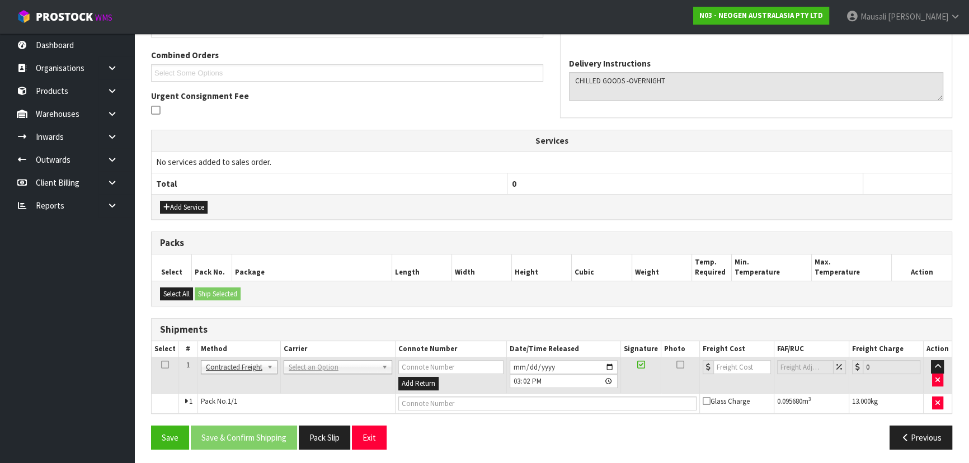
scroll to position [282, 0]
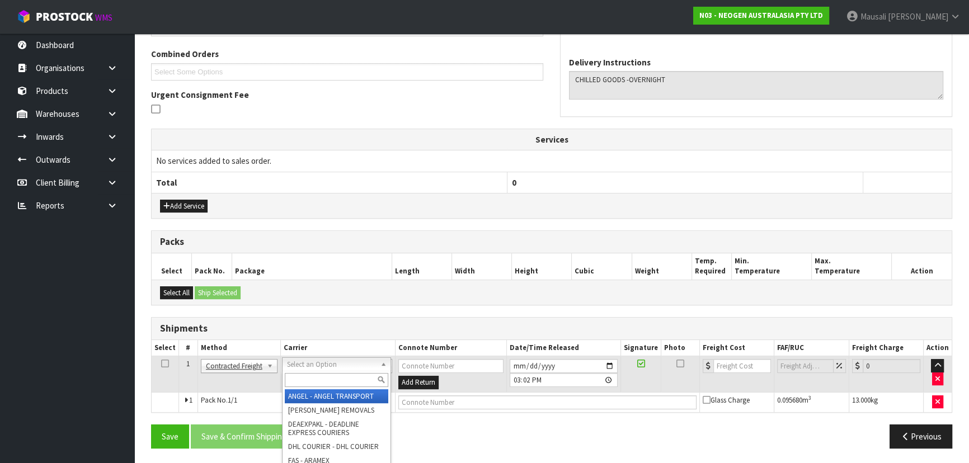
click at [309, 376] on input "text" at bounding box center [336, 380] width 103 height 14
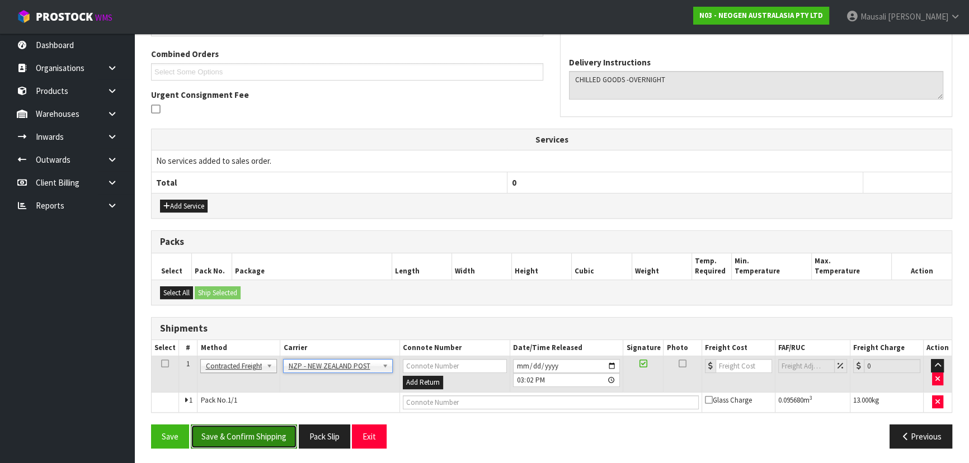
click at [235, 437] on button "Save & Confirm Shipping" at bounding box center [244, 437] width 106 height 24
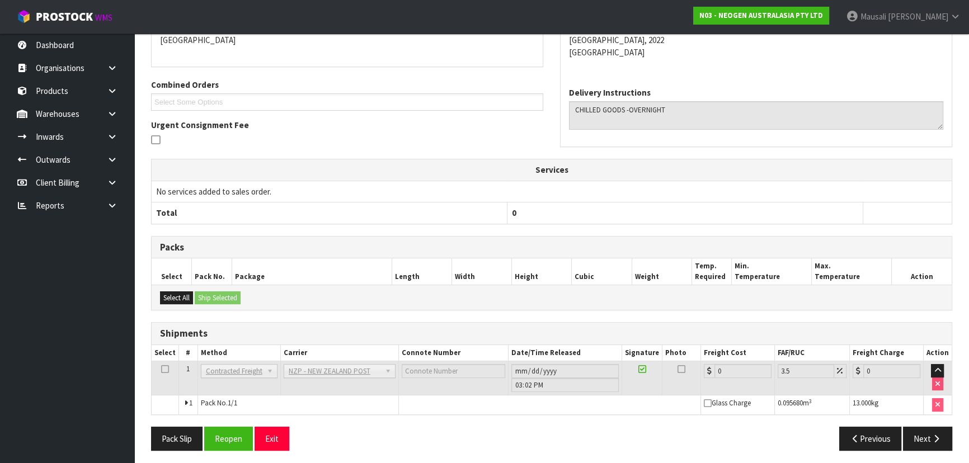
scroll to position [266, 0]
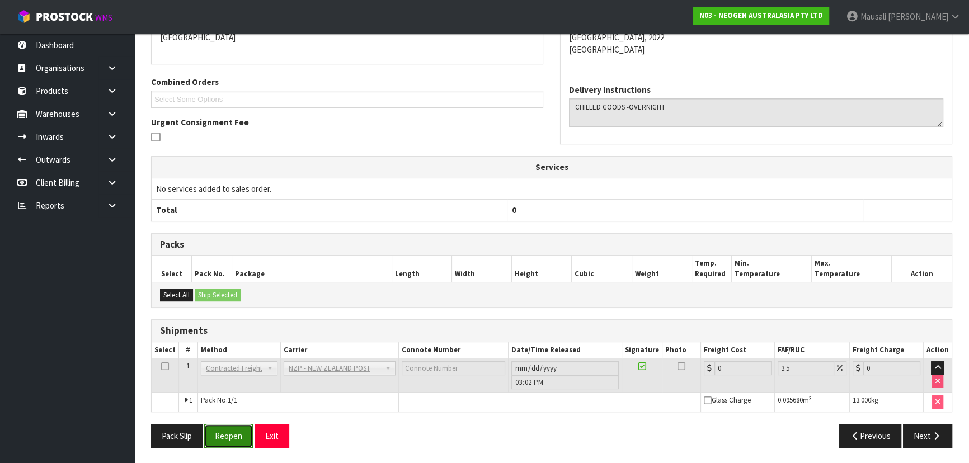
click at [232, 430] on button "Reopen" at bounding box center [228, 436] width 49 height 24
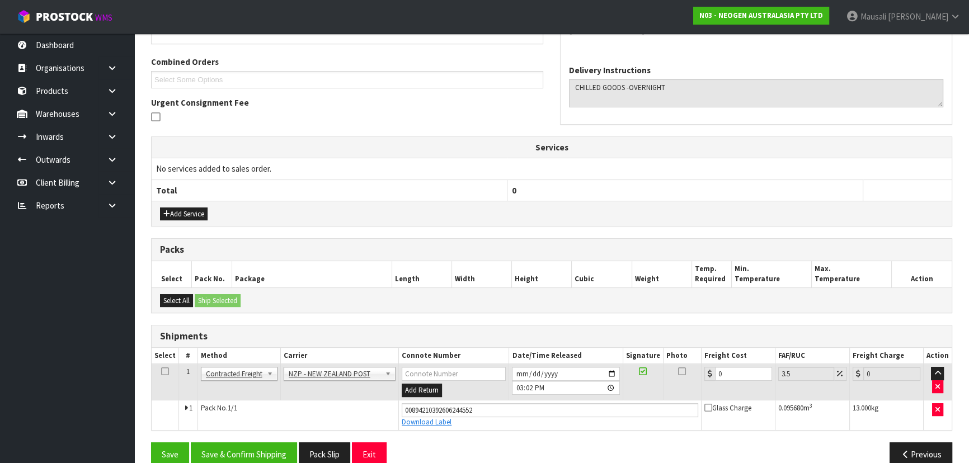
scroll to position [292, 0]
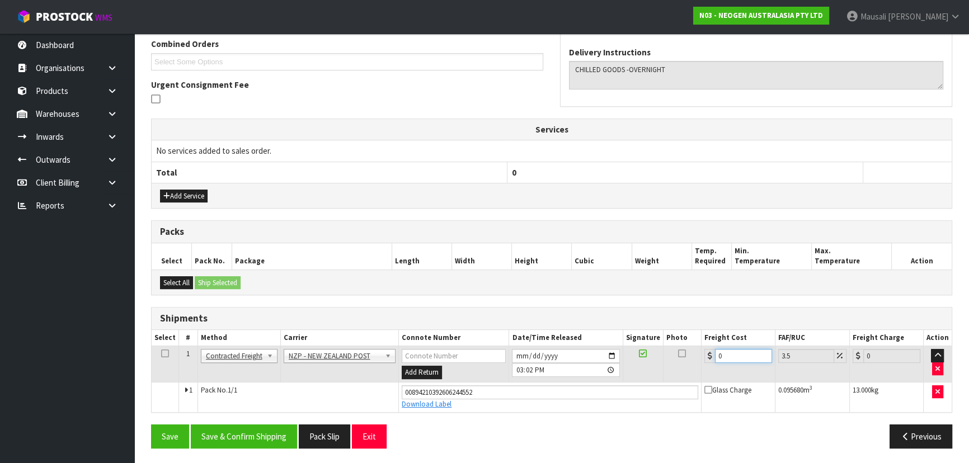
drag, startPoint x: 734, startPoint y: 353, endPoint x: 699, endPoint y: 368, distance: 37.8
click at [700, 368] on tr "1 Client Local Pickup Customer Local Pickup Company Freight Contracted Freight …" at bounding box center [552, 364] width 800 height 36
click at [267, 428] on button "Save & Confirm Shipping" at bounding box center [244, 437] width 106 height 24
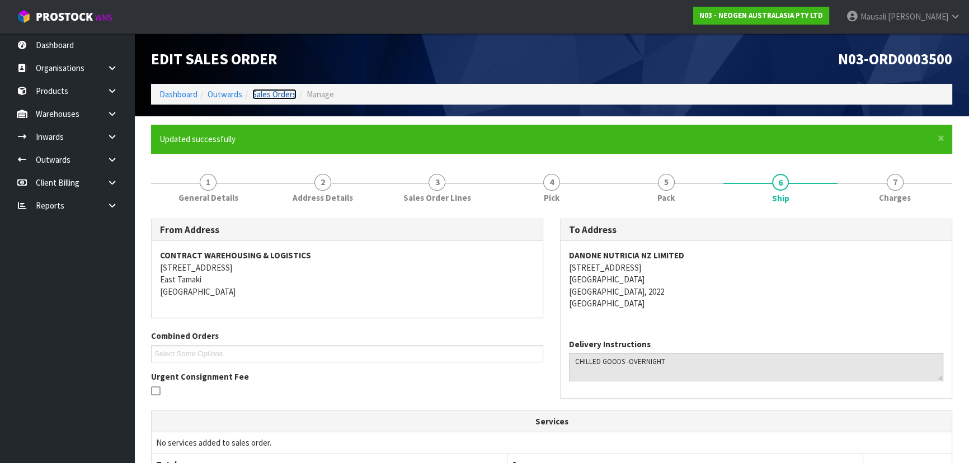
click at [273, 90] on link "Sales Orders" at bounding box center [274, 94] width 44 height 11
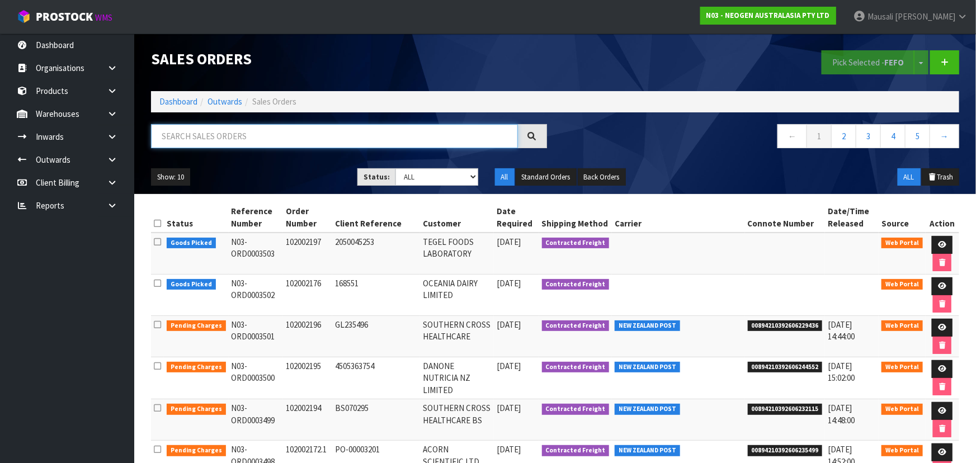
click at [187, 137] on input "text" at bounding box center [334, 136] width 367 height 24
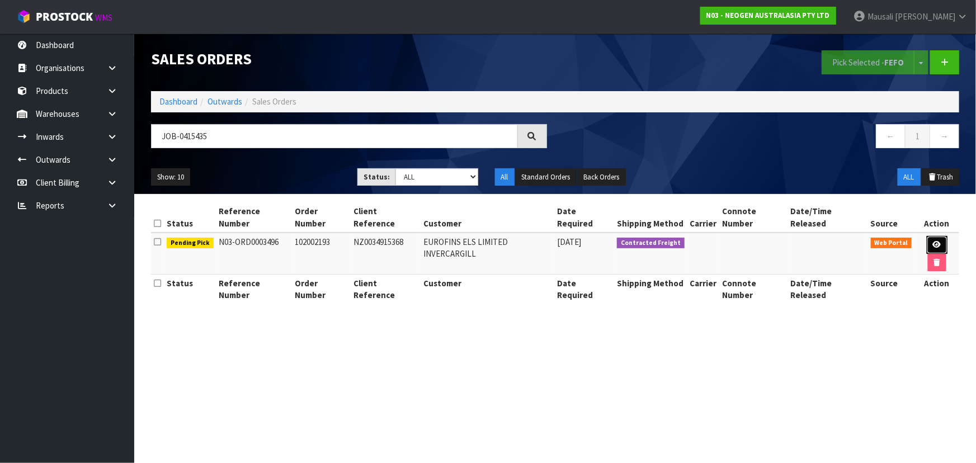
click at [927, 236] on link at bounding box center [937, 245] width 21 height 18
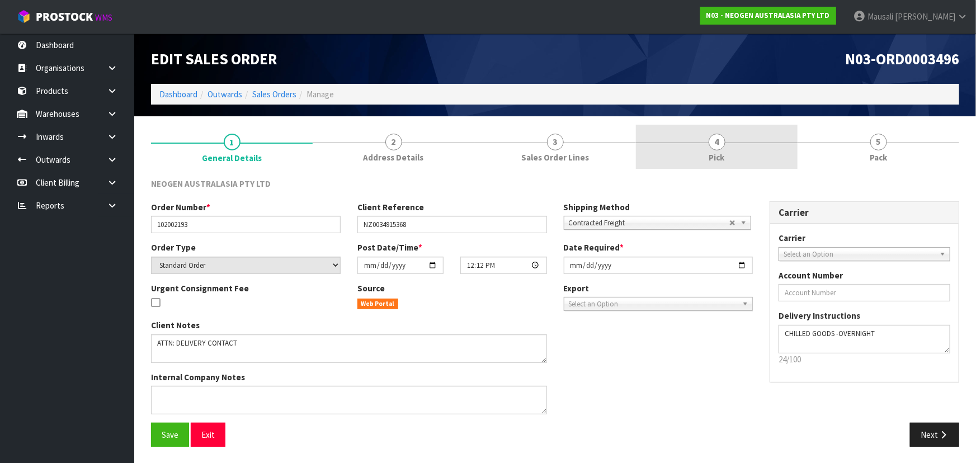
click at [779, 153] on link "4 Pick" at bounding box center [717, 147] width 162 height 44
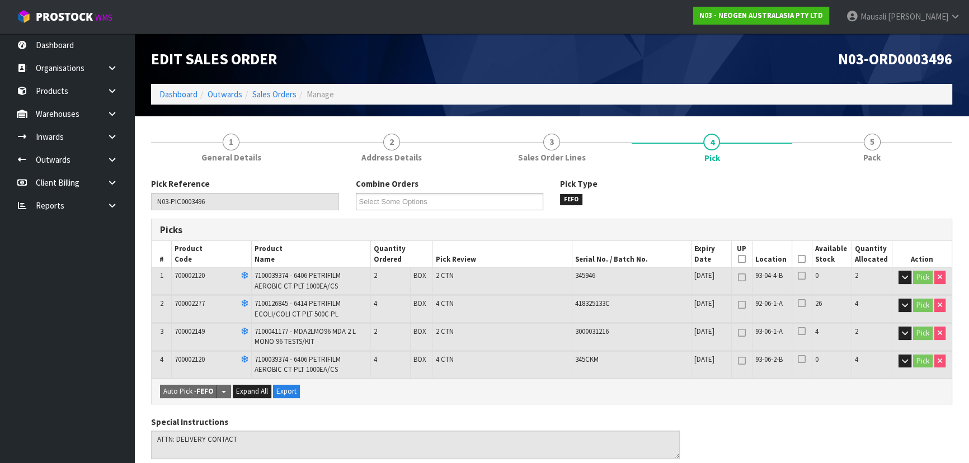
click at [803, 260] on icon at bounding box center [802, 259] width 8 height 1
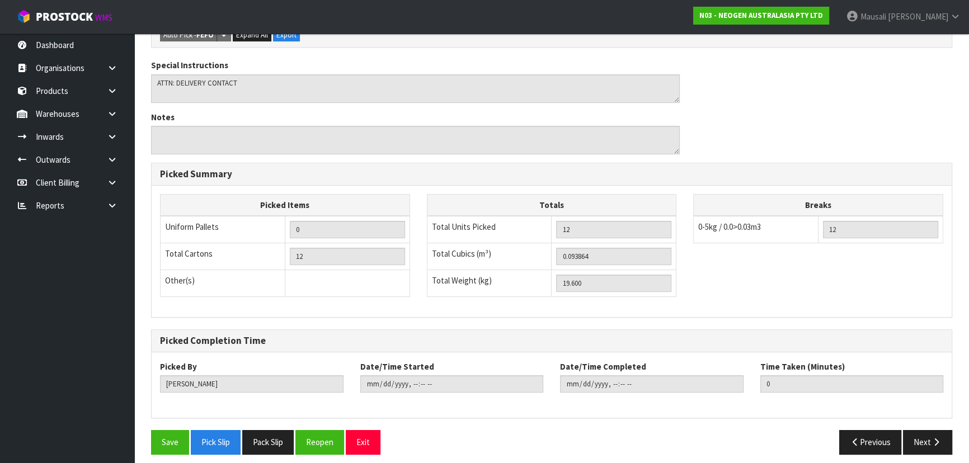
scroll to position [403, 0]
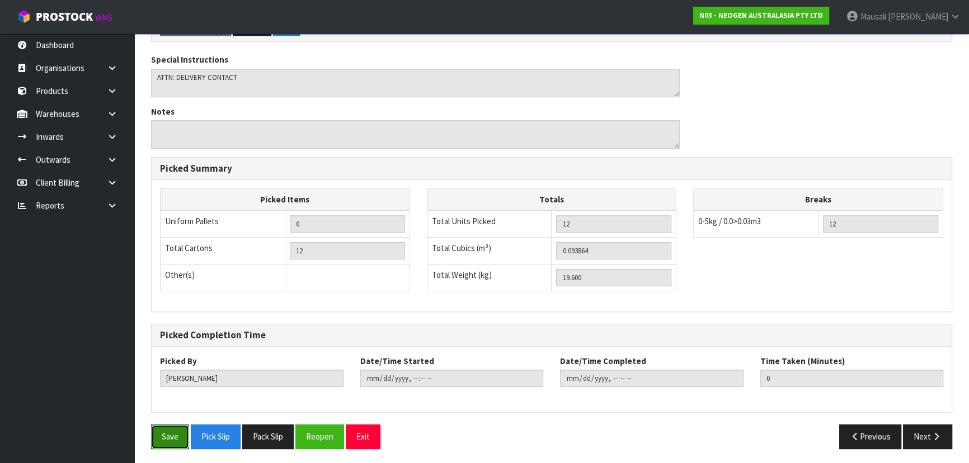
click at [162, 429] on button "Save" at bounding box center [170, 437] width 38 height 24
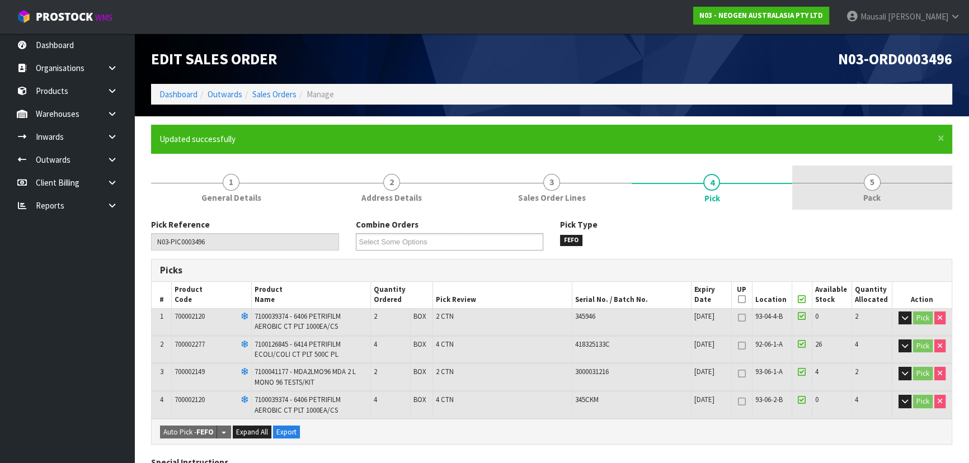
click at [849, 192] on link "5 Pack" at bounding box center [872, 188] width 160 height 44
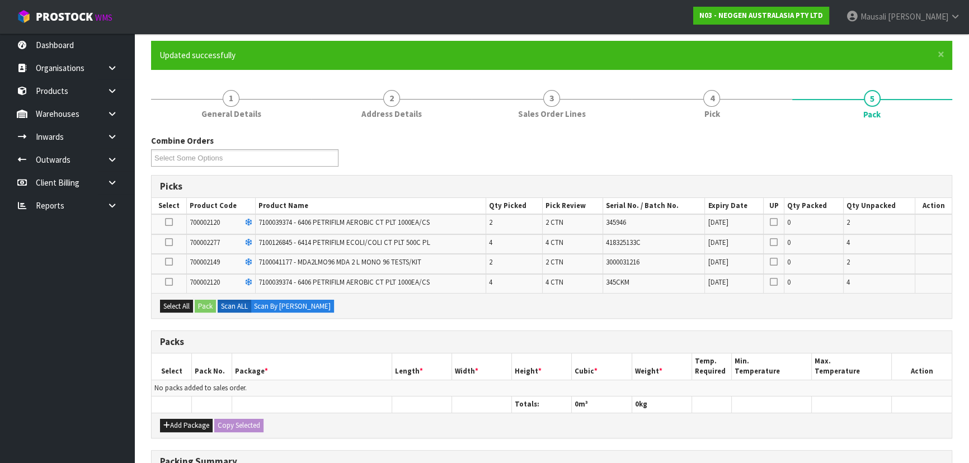
scroll to position [152, 0]
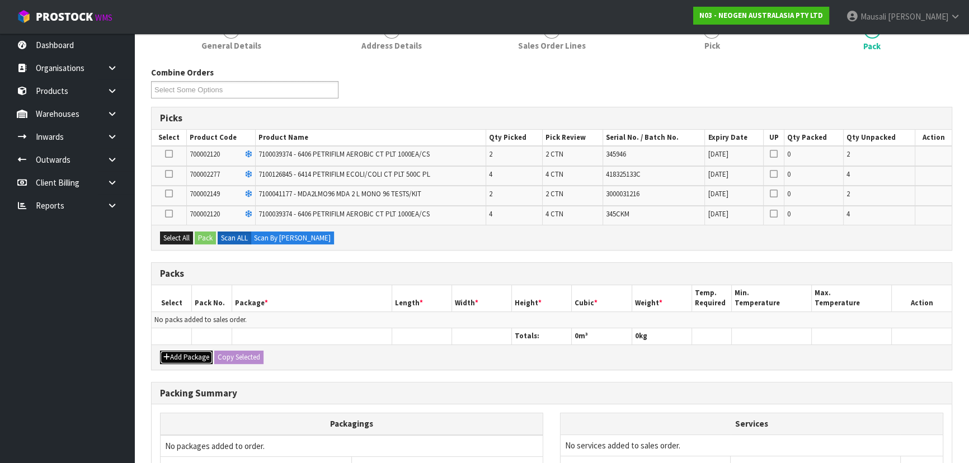
drag, startPoint x: 195, startPoint y: 351, endPoint x: 189, endPoint y: 342, distance: 11.6
click at [192, 351] on button "Add Package" at bounding box center [186, 357] width 53 height 13
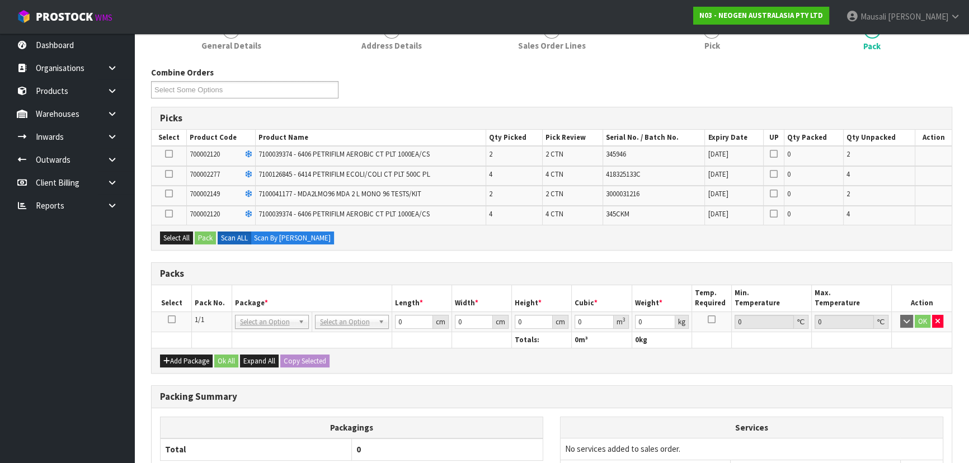
click at [172, 319] on icon at bounding box center [172, 319] width 8 height 1
click at [181, 233] on button "Select All" at bounding box center [176, 238] width 33 height 13
click at [206, 237] on button "Pack" at bounding box center [205, 238] width 21 height 13
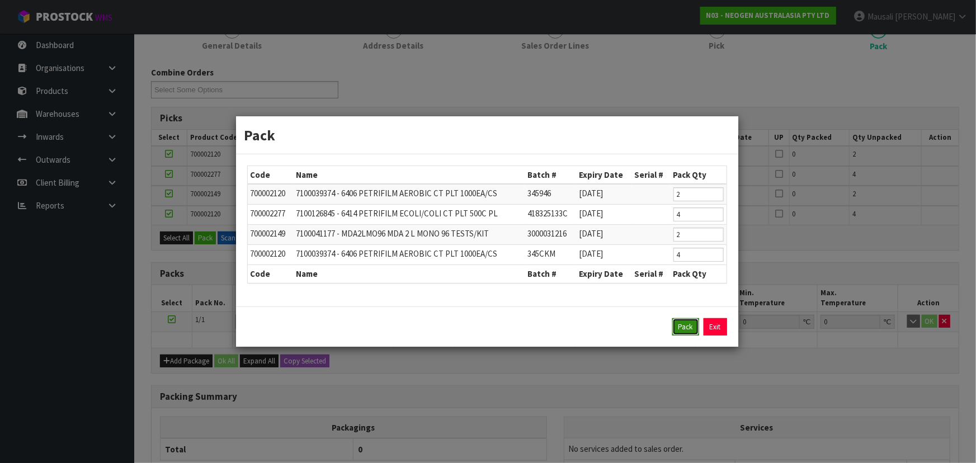
click at [686, 319] on button "Pack" at bounding box center [685, 327] width 27 height 18
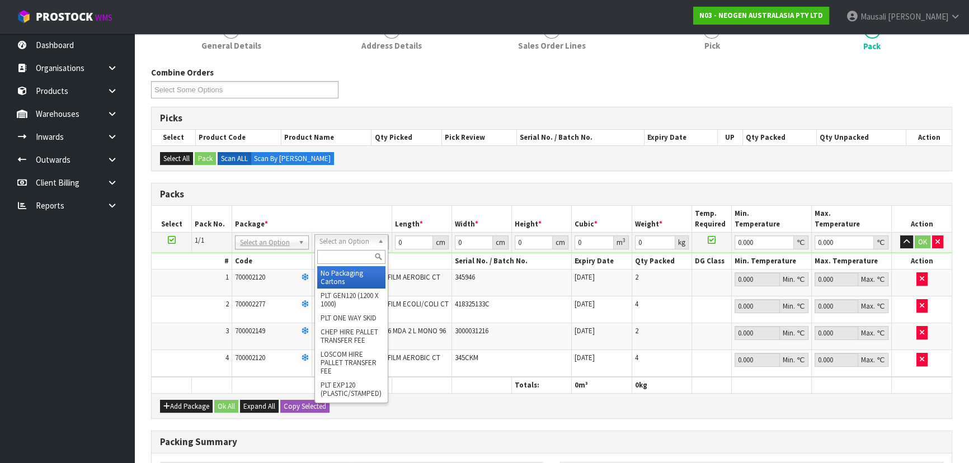
drag, startPoint x: 347, startPoint y: 251, endPoint x: 367, endPoint y: 270, distance: 27.3
click at [348, 255] on input "text" at bounding box center [351, 257] width 68 height 14
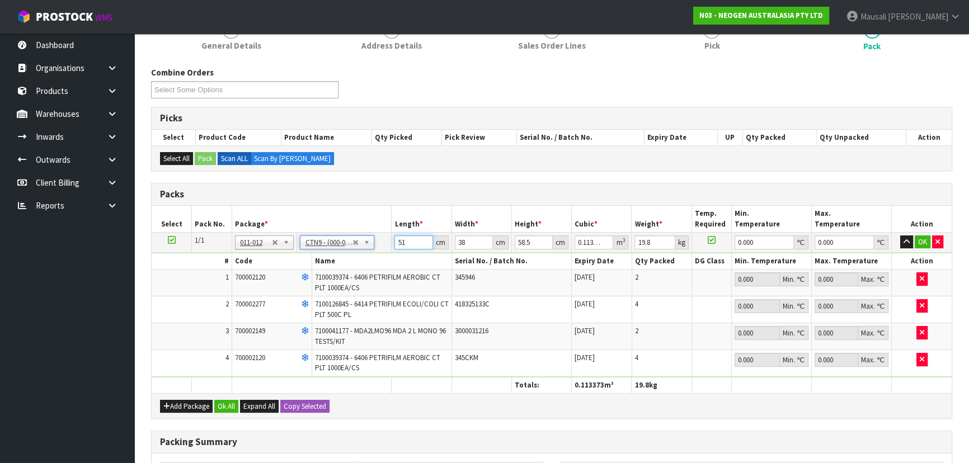
drag, startPoint x: 406, startPoint y: 240, endPoint x: 343, endPoint y: 250, distance: 63.5
click at [347, 251] on tbody "1/1 NONE 007-001 007-002 007-004 007-009 007-013 007-014 007-015 007-017 007-01…" at bounding box center [552, 304] width 800 height 145
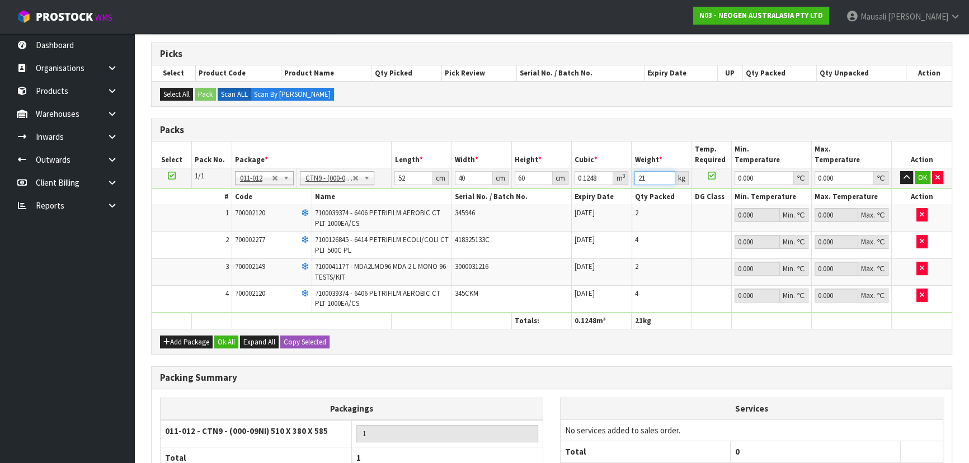
scroll to position [318, 0]
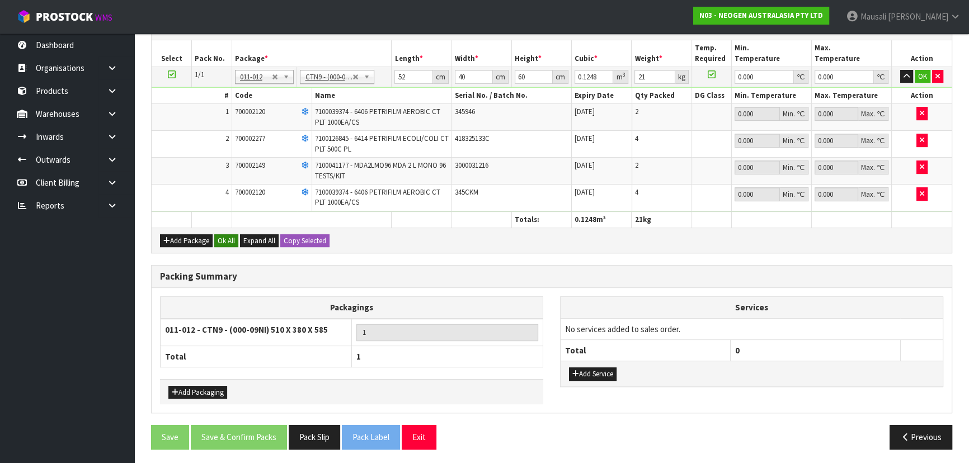
click at [232, 245] on div "Add Package Ok All Expand All Copy Selected" at bounding box center [552, 240] width 800 height 25
click at [222, 241] on button "Ok All" at bounding box center [226, 240] width 24 height 13
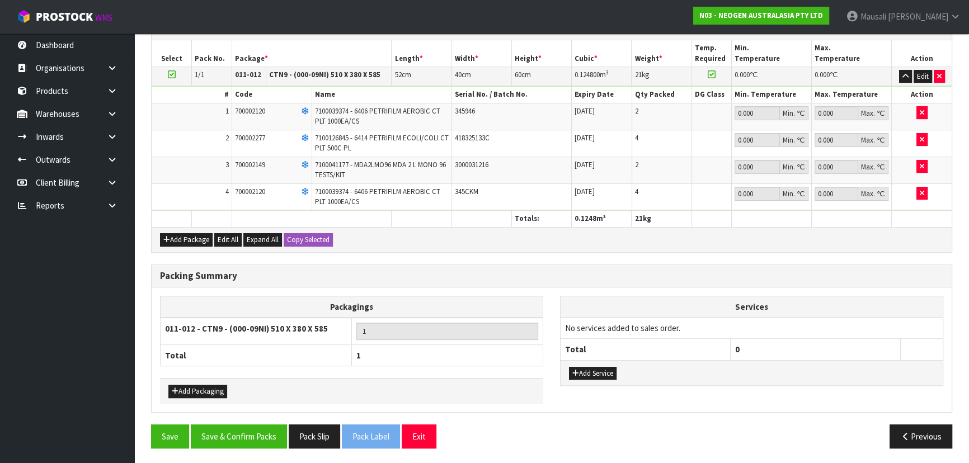
scroll to position [317, 0]
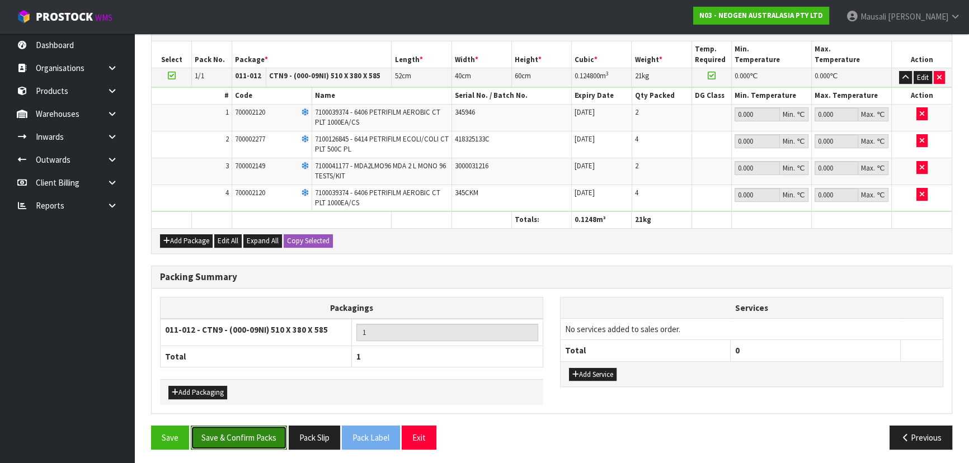
click at [232, 436] on button "Save & Confirm Packs" at bounding box center [239, 438] width 96 height 24
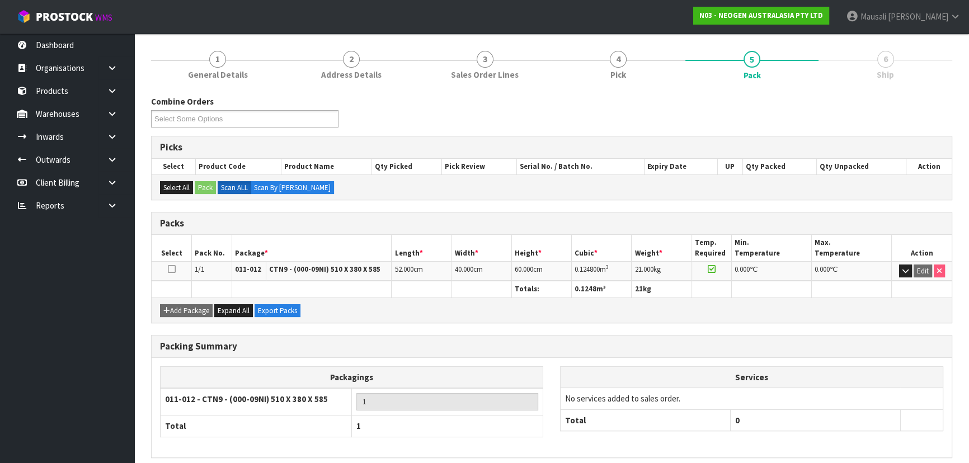
scroll to position [168, 0]
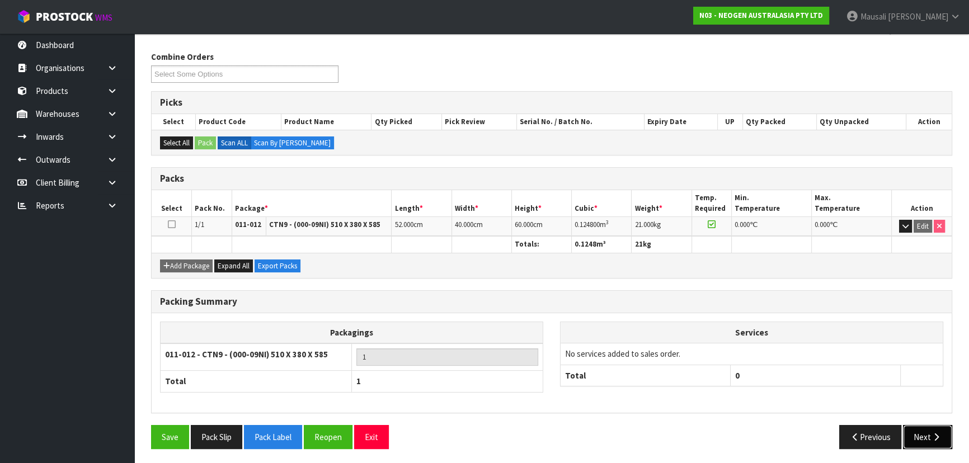
click at [931, 433] on icon "button" at bounding box center [936, 437] width 11 height 8
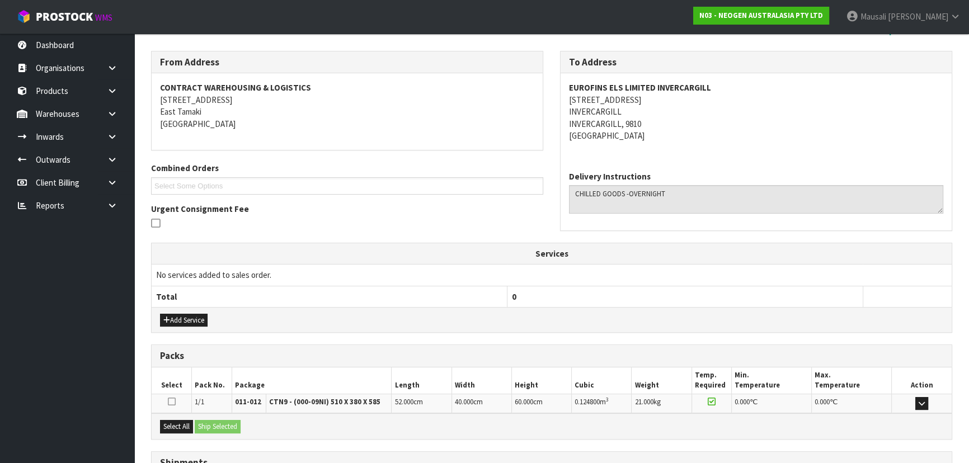
scroll to position [262, 0]
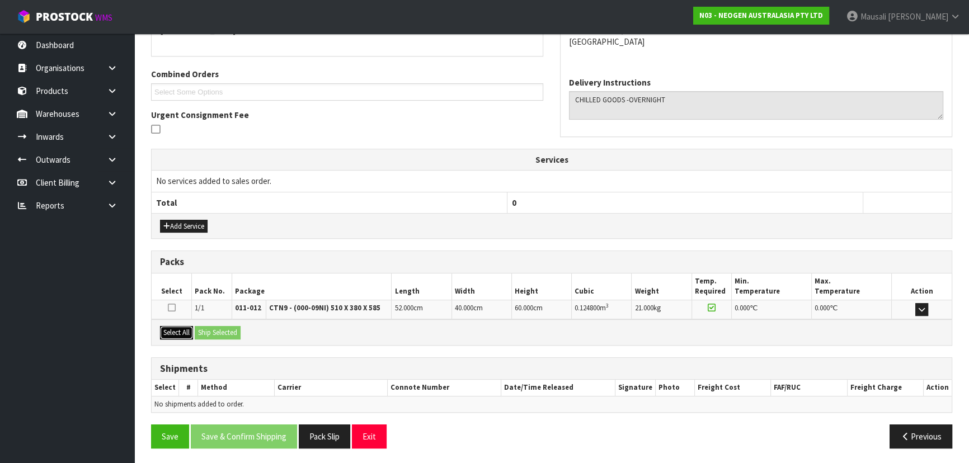
click at [173, 331] on button "Select All" at bounding box center [176, 332] width 33 height 13
click at [207, 328] on button "Ship Selected" at bounding box center [218, 332] width 46 height 13
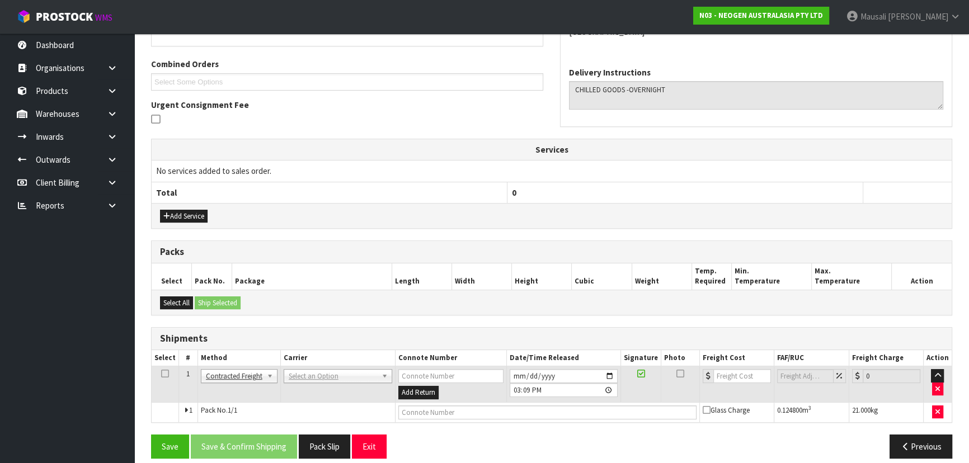
scroll to position [282, 0]
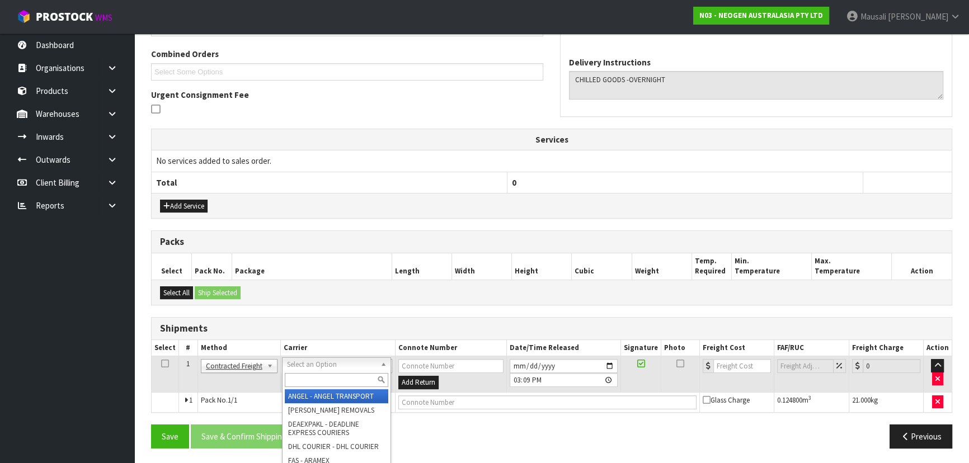
click at [308, 380] on input "text" at bounding box center [336, 380] width 103 height 14
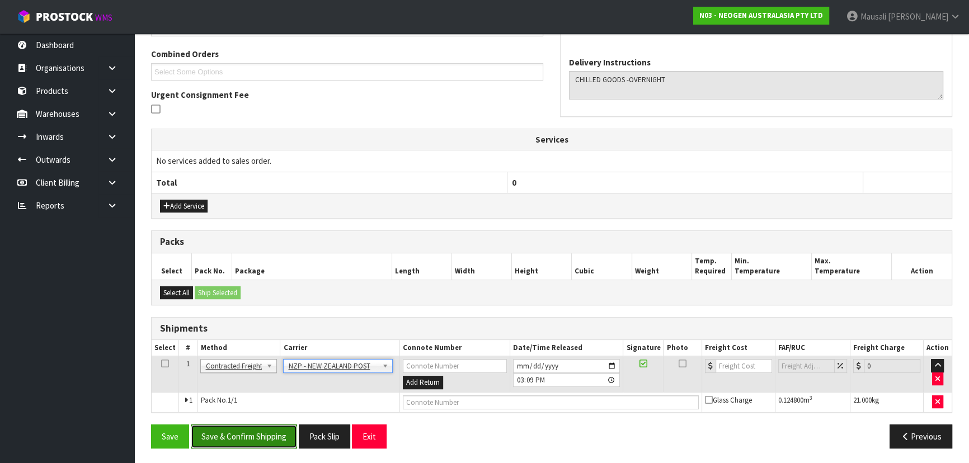
click at [263, 430] on button "Save & Confirm Shipping" at bounding box center [244, 437] width 106 height 24
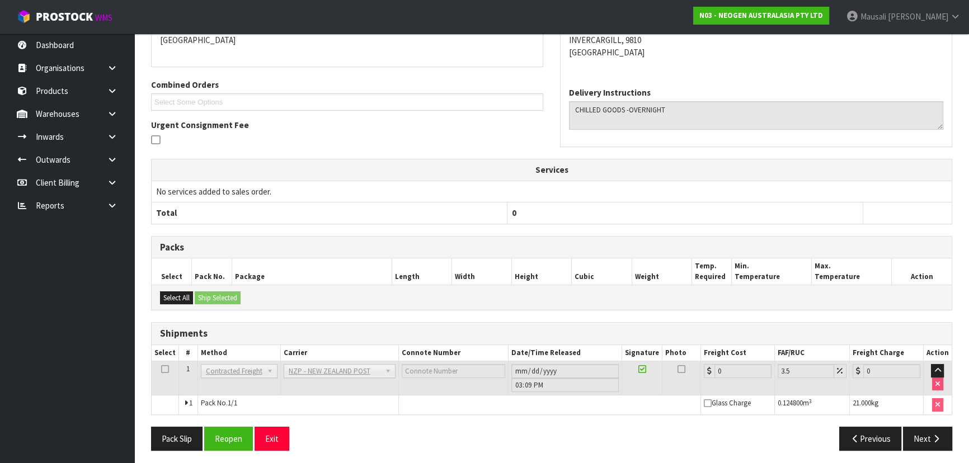
scroll to position [266, 0]
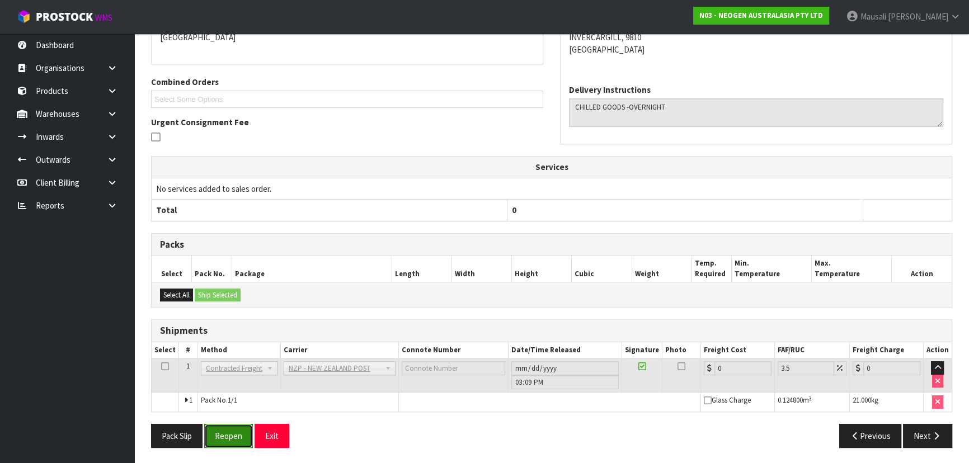
click at [233, 430] on button "Reopen" at bounding box center [228, 436] width 49 height 24
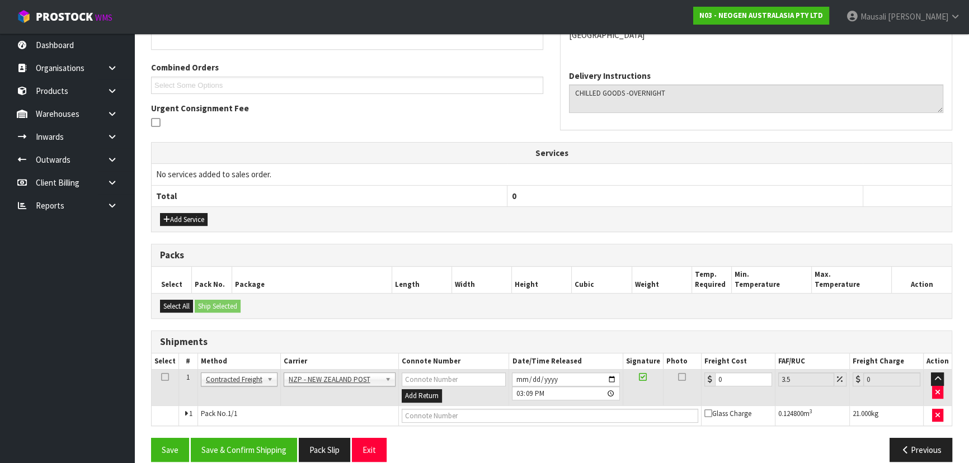
scroll to position [282, 0]
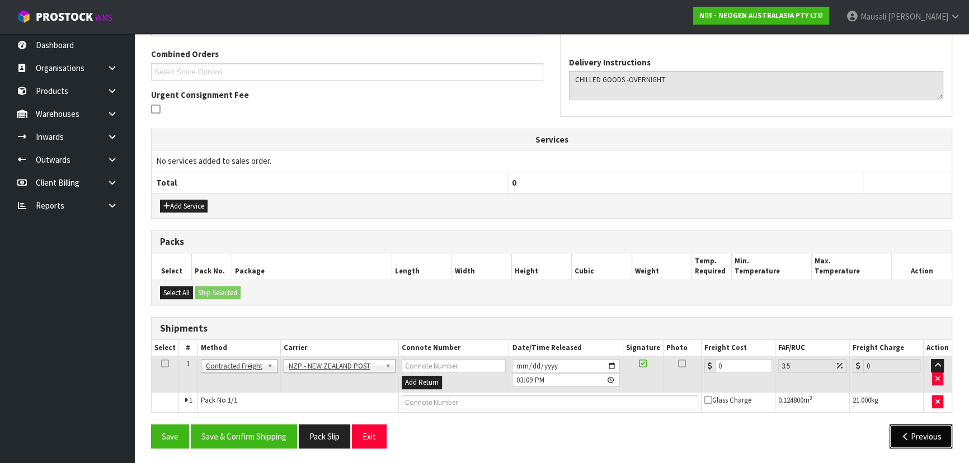
click at [915, 430] on button "Previous" at bounding box center [920, 437] width 63 height 24
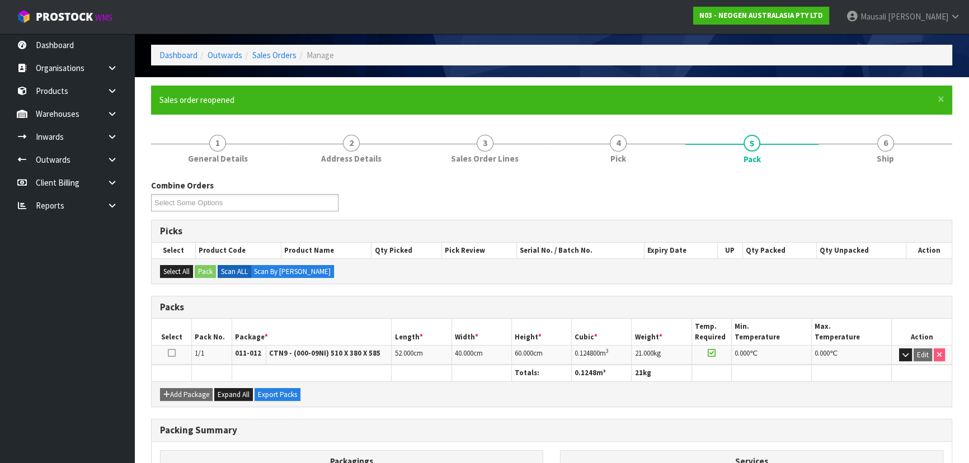
scroll to position [152, 0]
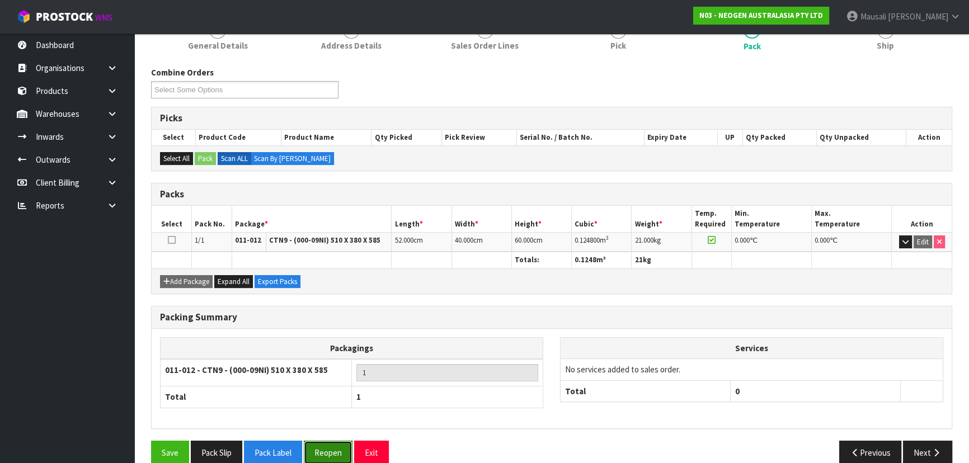
click at [323, 451] on button "Reopen" at bounding box center [328, 453] width 49 height 24
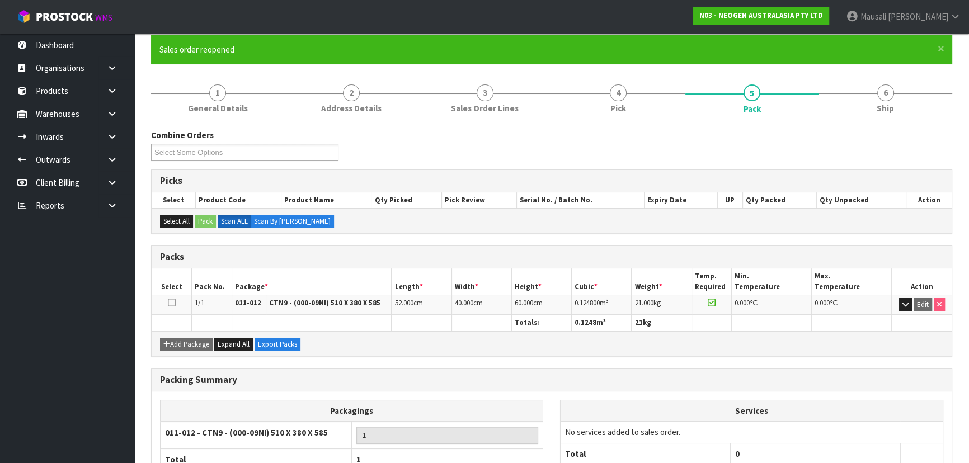
scroll to position [168, 0]
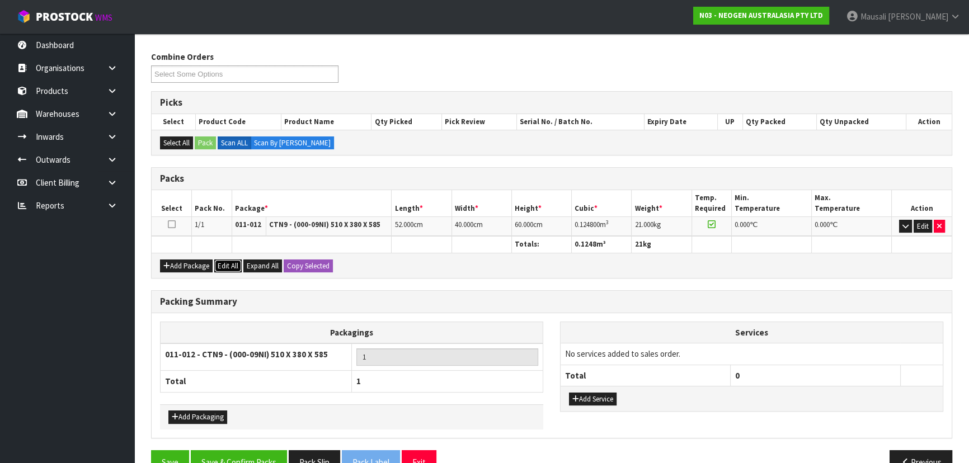
click at [234, 263] on button "Edit All" at bounding box center [227, 266] width 27 height 13
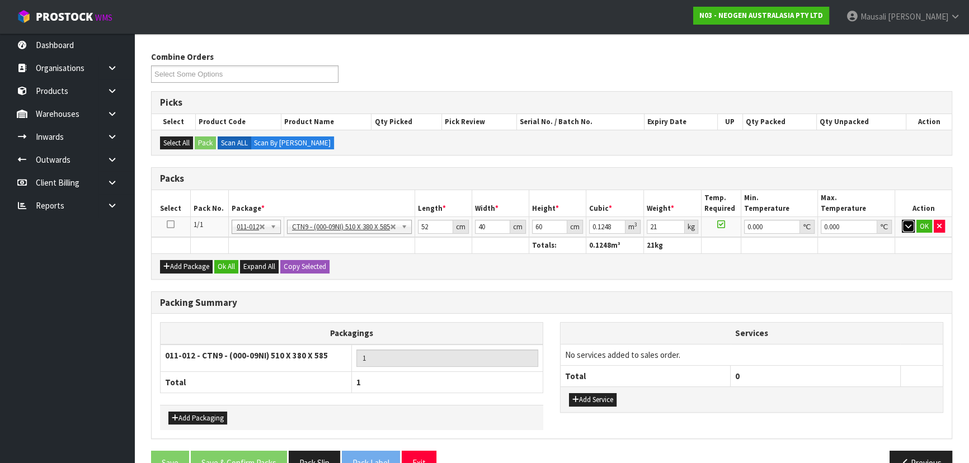
click at [903, 222] on button "button" at bounding box center [908, 226] width 13 height 13
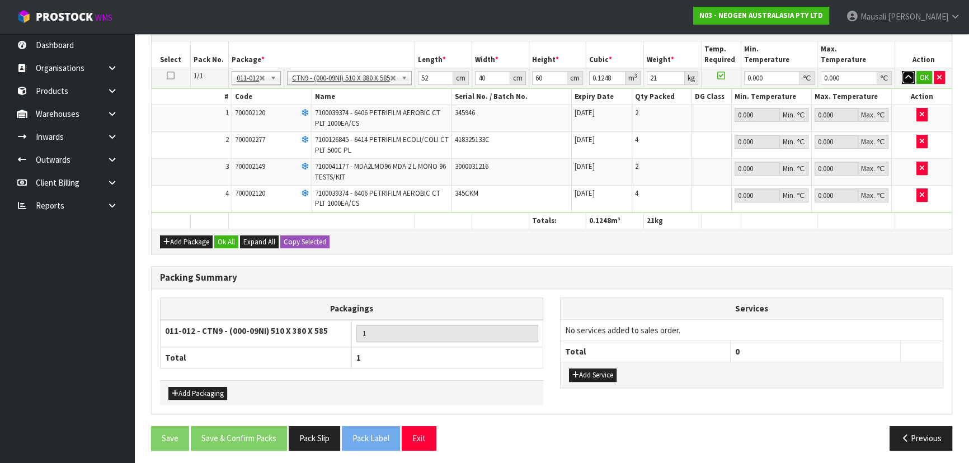
scroll to position [318, 0]
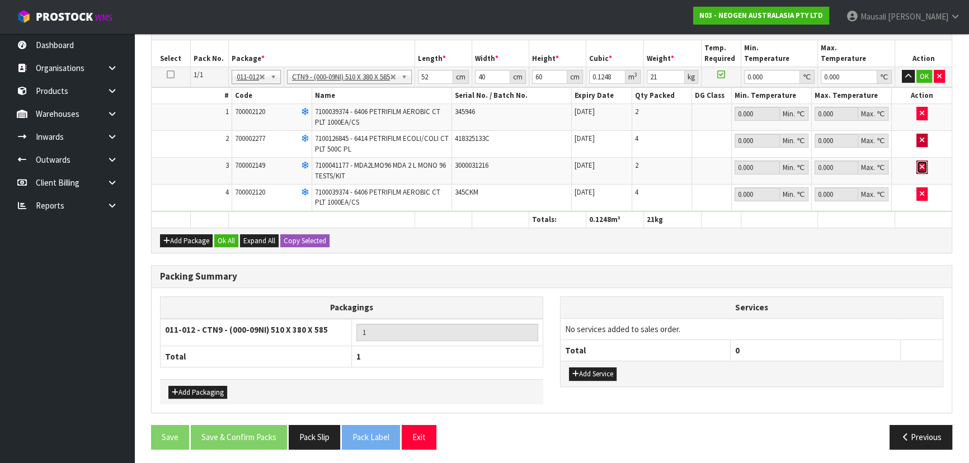
click at [921, 166] on icon "button" at bounding box center [922, 166] width 4 height 7
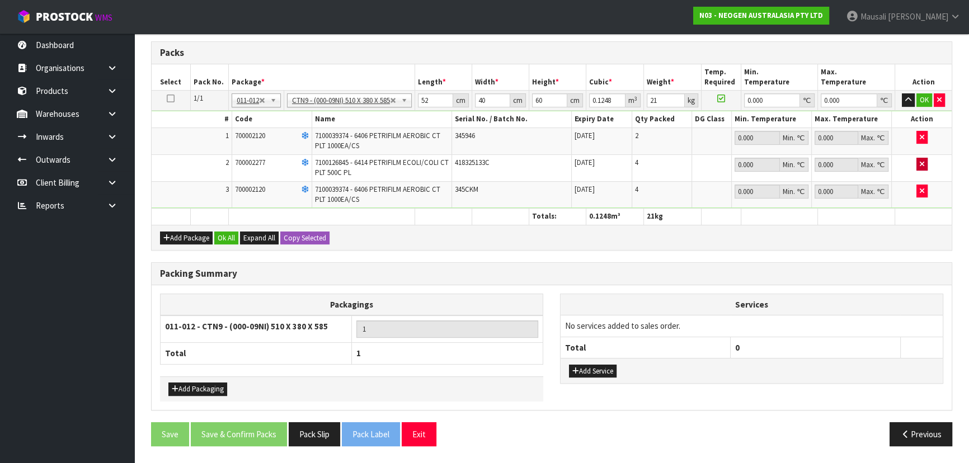
scroll to position [310, 0]
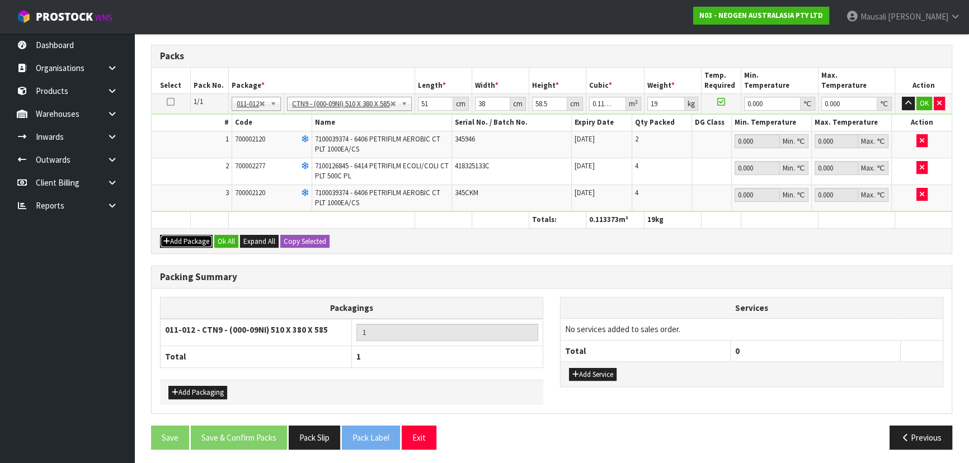
click at [188, 238] on button "Add Package" at bounding box center [186, 241] width 53 height 13
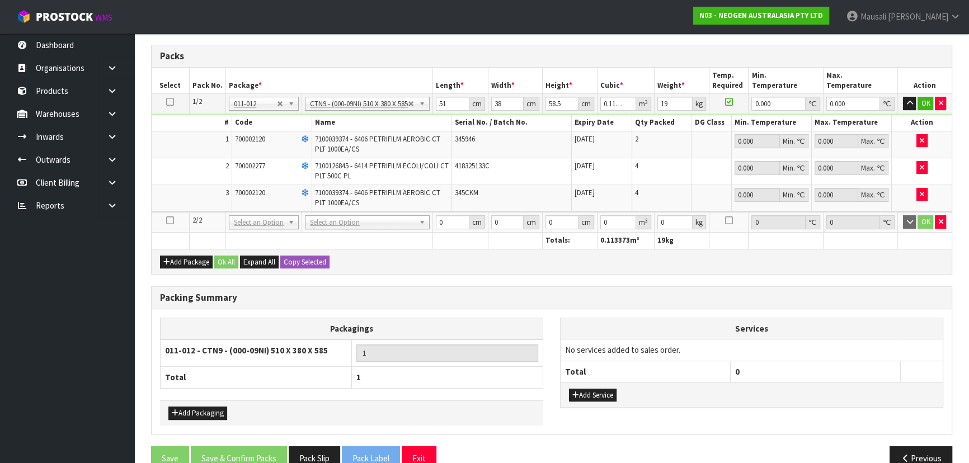
click at [171, 220] on icon at bounding box center [170, 220] width 8 height 1
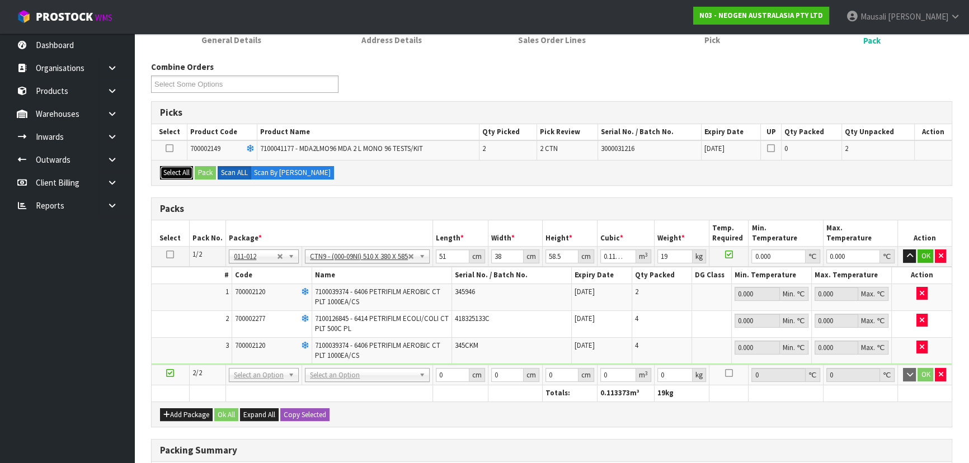
click at [179, 166] on button "Select All" at bounding box center [176, 172] width 33 height 13
click at [204, 169] on button "Pack" at bounding box center [205, 172] width 21 height 13
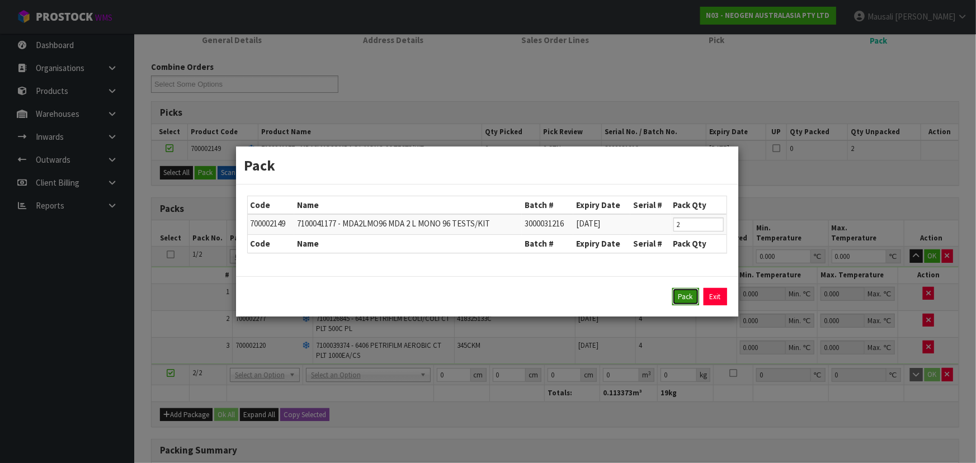
click at [686, 289] on button "Pack" at bounding box center [685, 297] width 27 height 18
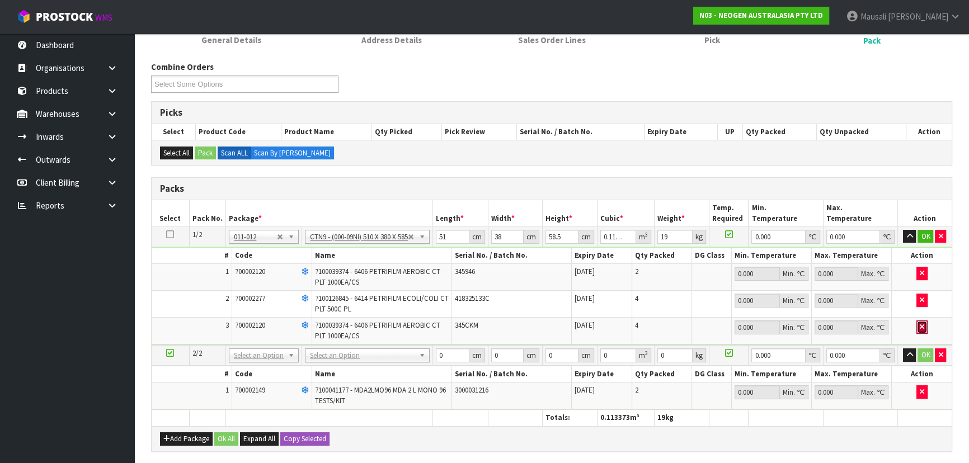
click at [922, 324] on icon "button" at bounding box center [922, 326] width 4 height 7
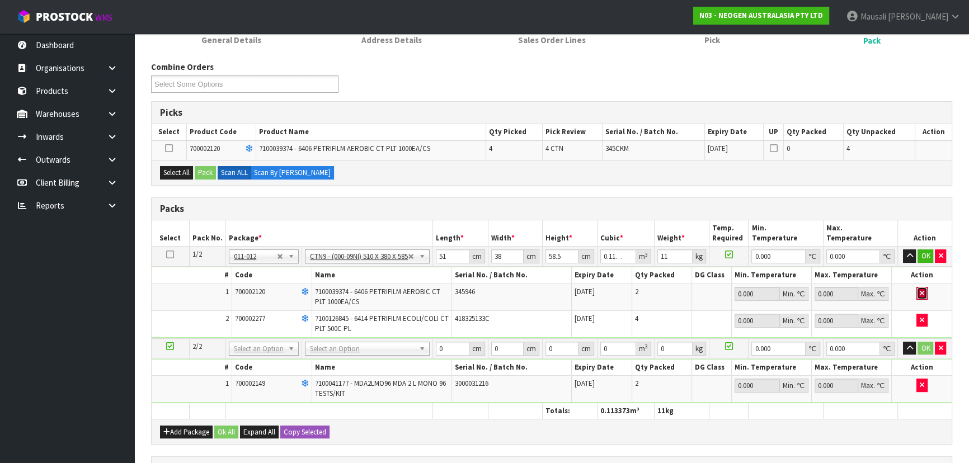
click at [917, 289] on button "button" at bounding box center [921, 293] width 11 height 13
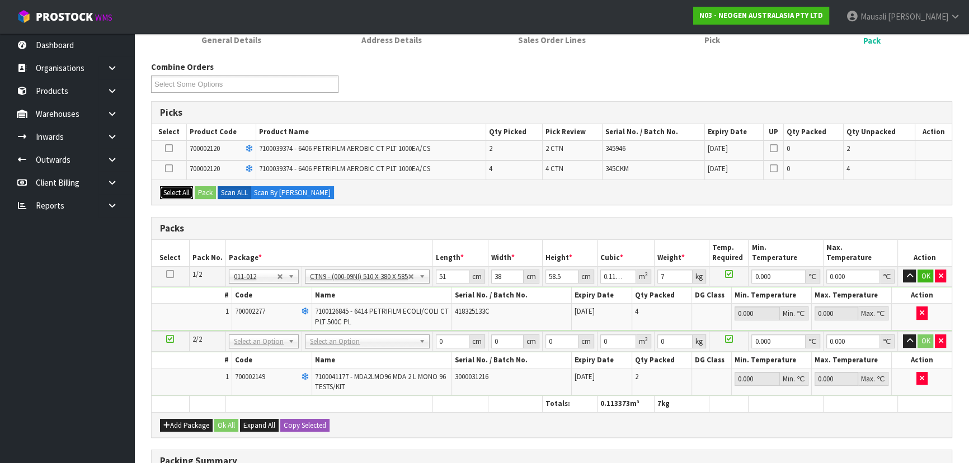
click at [180, 189] on button "Select All" at bounding box center [176, 192] width 33 height 13
click at [210, 190] on button "Pack" at bounding box center [205, 192] width 21 height 13
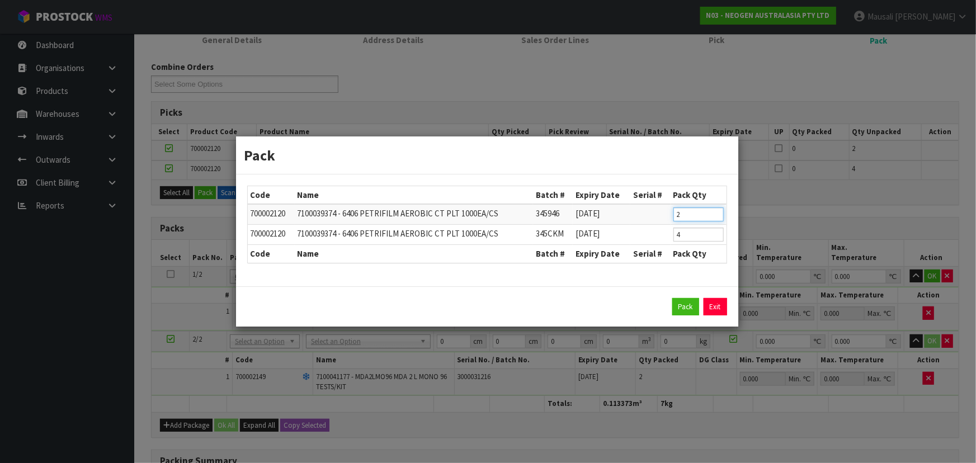
drag, startPoint x: 681, startPoint y: 214, endPoint x: 663, endPoint y: 214, distance: 18.5
click at [663, 214] on tr "700002120 7100039374 - 6406 PETRIFILM AEROBIC CT PLT 1000EA/CS 345946 [DATE] 2" at bounding box center [487, 214] width 479 height 21
click button "Pack" at bounding box center [685, 307] width 27 height 18
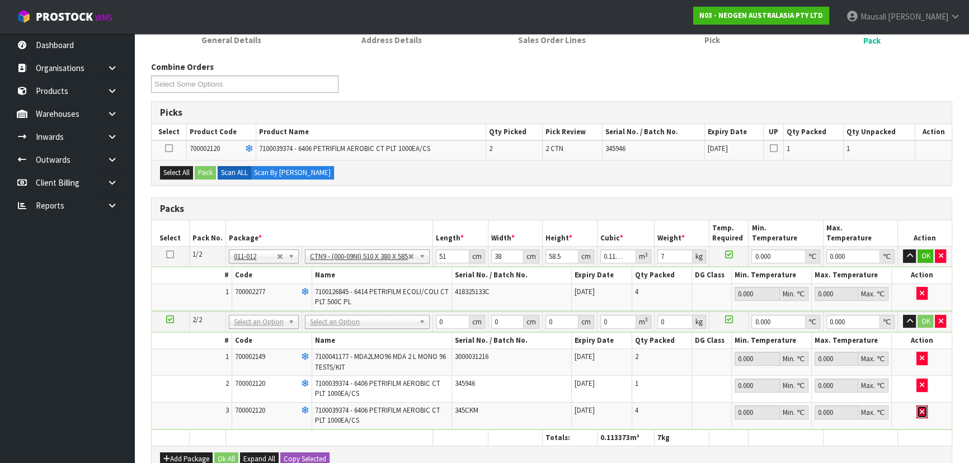
click at [922, 408] on icon "button" at bounding box center [922, 411] width 4 height 7
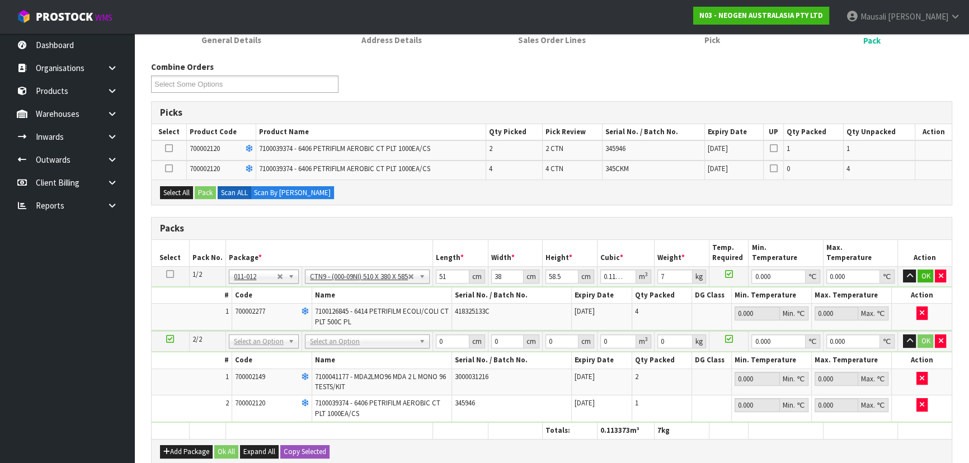
click at [169, 168] on icon at bounding box center [169, 168] width 8 height 1
click at [0, 0] on input "checkbox" at bounding box center [0, 0] width 0 height 0
click at [204, 187] on button "Pack" at bounding box center [205, 192] width 21 height 13
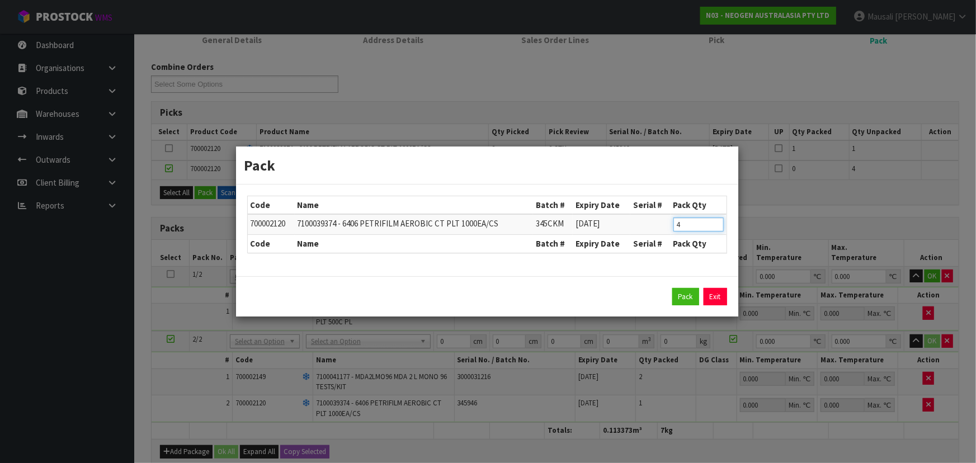
drag, startPoint x: 680, startPoint y: 225, endPoint x: 657, endPoint y: 230, distance: 24.0
click at [657, 230] on tr "700002120 7100039374 - 6406 PETRIFILM AEROBIC CT PLT 1000EA/CS 345CKM [DATE] 4" at bounding box center [487, 224] width 479 height 21
click button "Pack" at bounding box center [685, 297] width 27 height 18
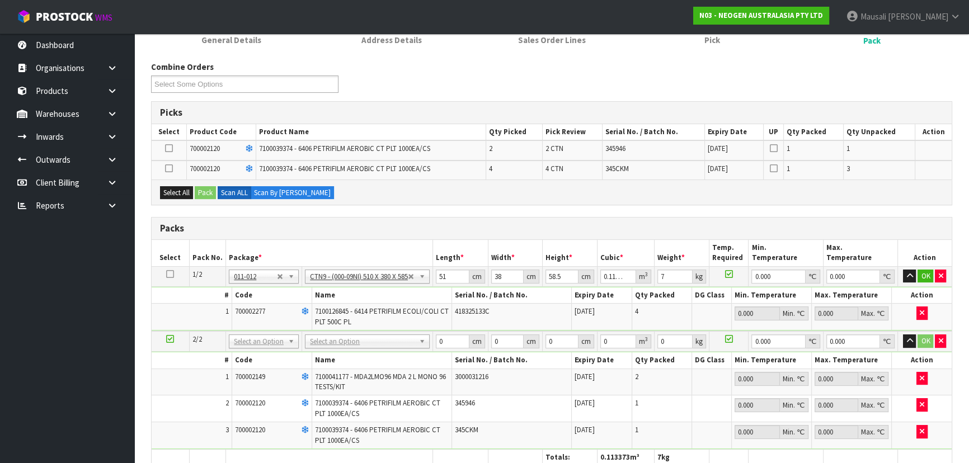
click at [169, 274] on icon at bounding box center [170, 274] width 8 height 1
click at [177, 190] on button "Select All" at bounding box center [176, 192] width 33 height 13
click at [203, 190] on button "Pack" at bounding box center [205, 192] width 21 height 13
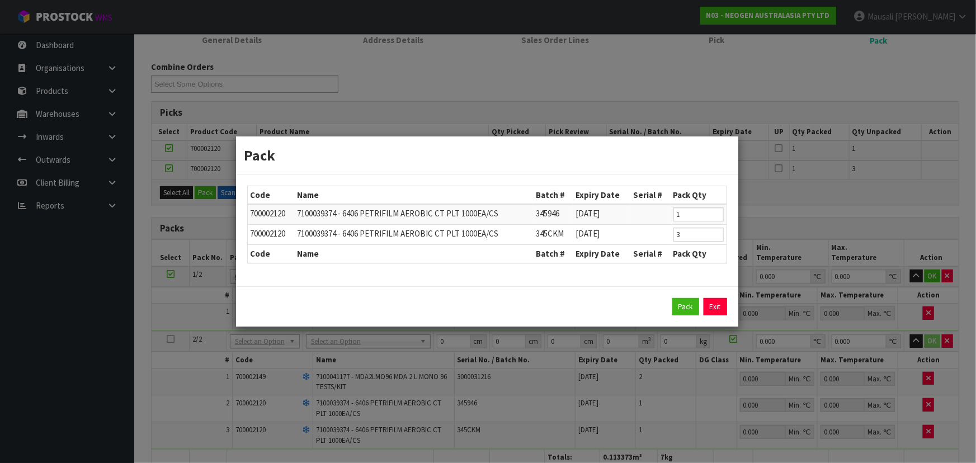
click at [688, 295] on div "Pack Exit" at bounding box center [487, 306] width 502 height 41
click at [690, 305] on button "Pack" at bounding box center [685, 307] width 27 height 18
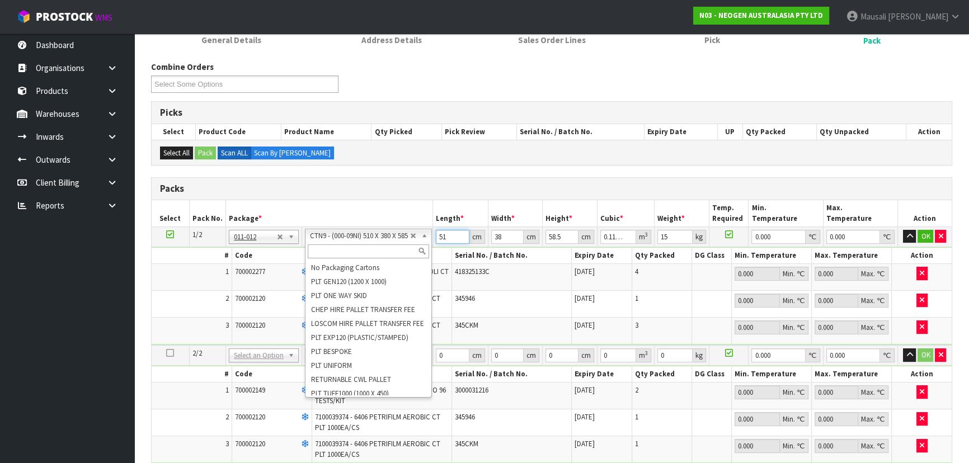
click at [455, 239] on input "51" at bounding box center [452, 237] width 33 height 14
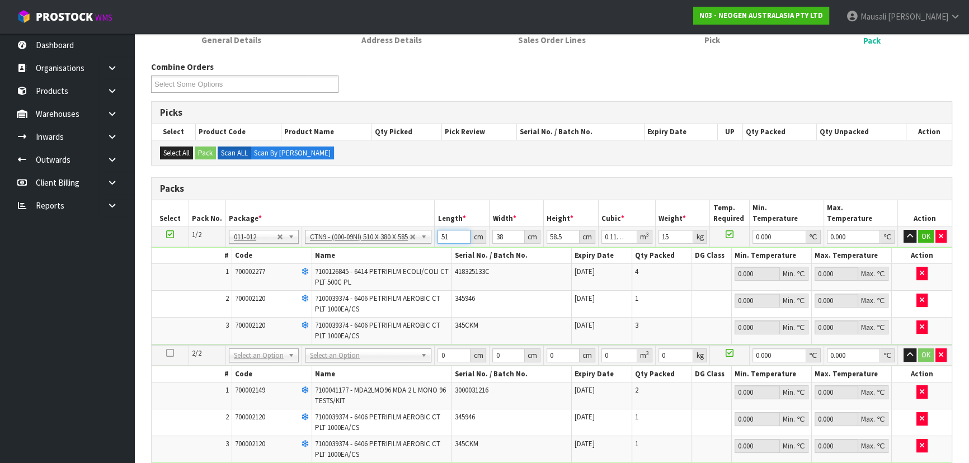
drag, startPoint x: 455, startPoint y: 238, endPoint x: 440, endPoint y: 238, distance: 14.6
click at [440, 238] on input "51" at bounding box center [453, 237] width 33 height 14
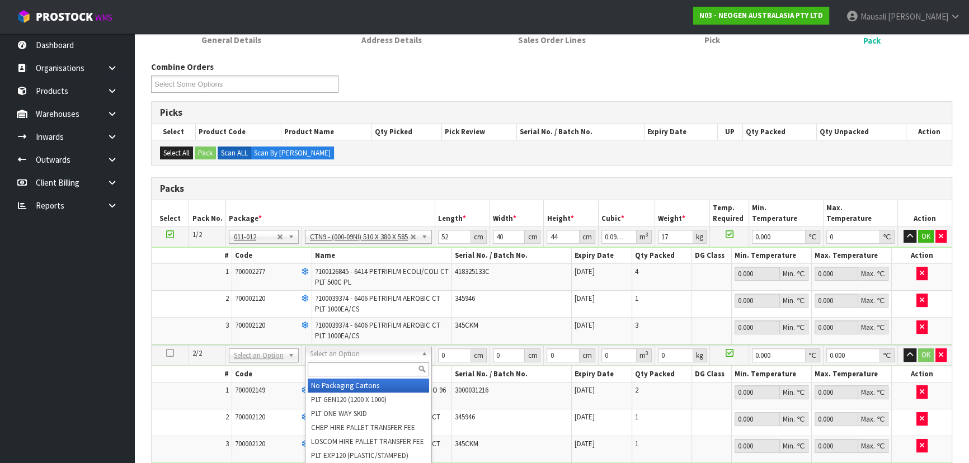
click at [330, 367] on input "text" at bounding box center [368, 369] width 121 height 14
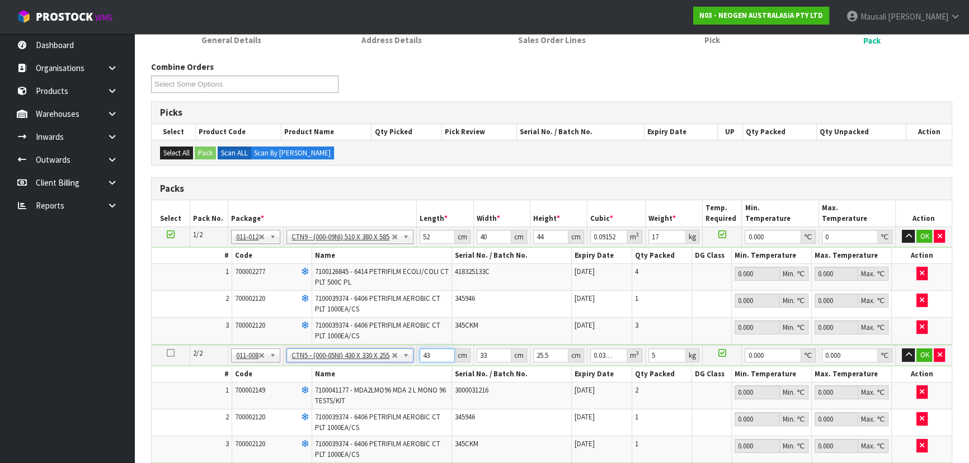
drag, startPoint x: 435, startPoint y: 359, endPoint x: 403, endPoint y: 363, distance: 32.1
click at [404, 365] on tbody "2/2 NONE 007-001 007-002 007-004 007-009 007-013 007-014 007-015 007-017 007-01…" at bounding box center [552, 404] width 800 height 119
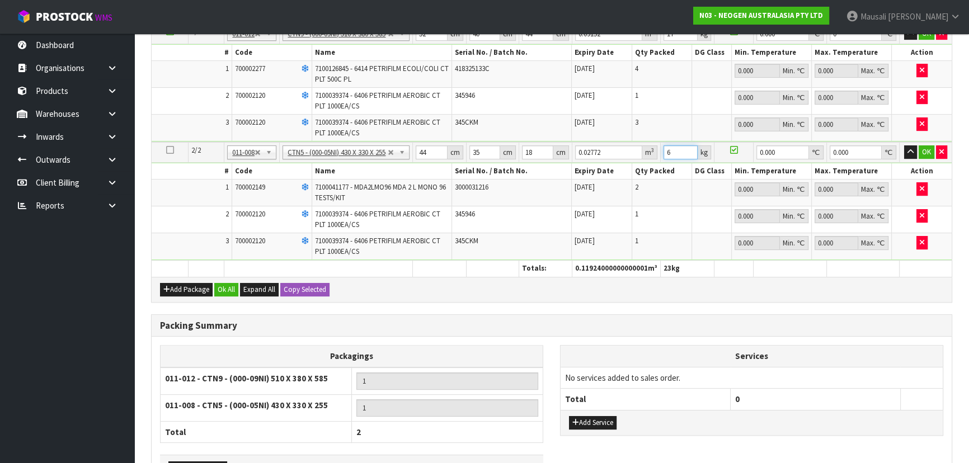
scroll to position [412, 0]
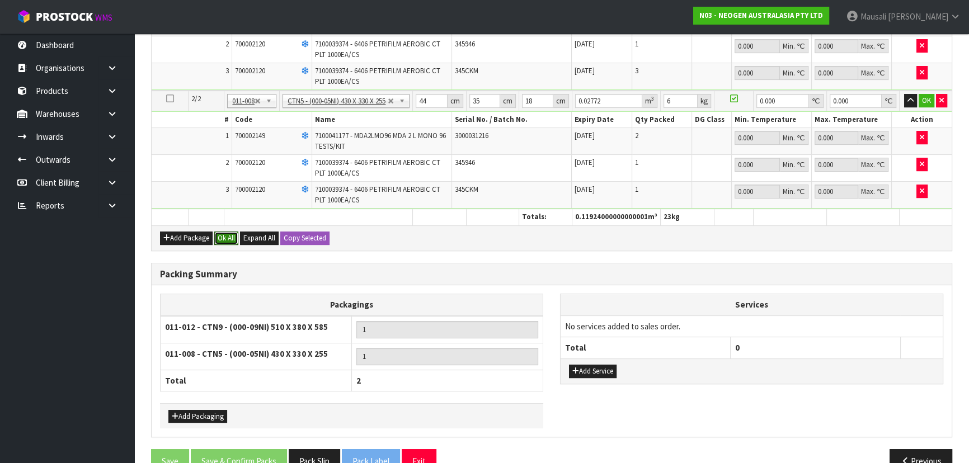
drag, startPoint x: 229, startPoint y: 232, endPoint x: 252, endPoint y: 304, distance: 75.4
click at [229, 234] on button "Ok All" at bounding box center [226, 238] width 24 height 13
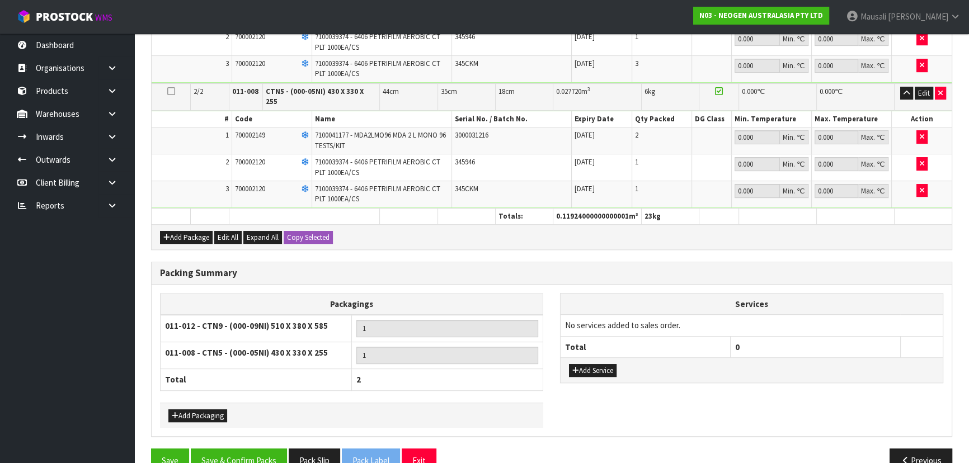
scroll to position [434, 0]
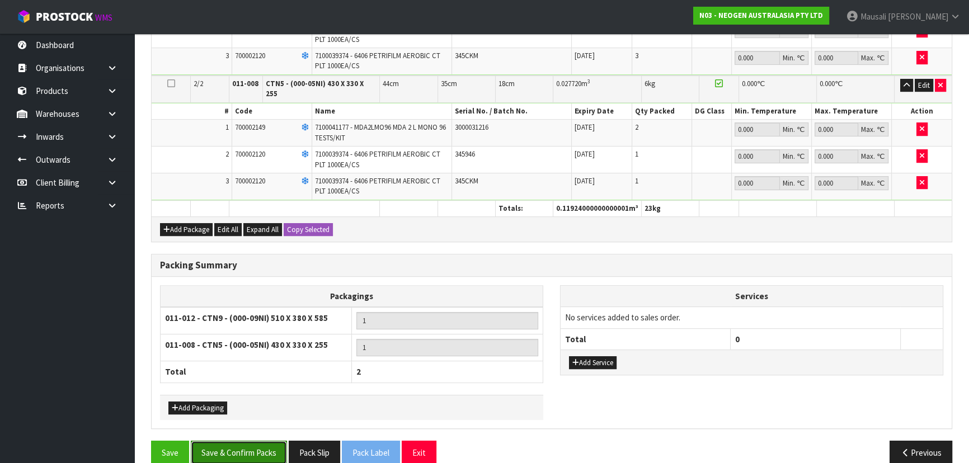
click at [256, 441] on button "Save & Confirm Packs" at bounding box center [239, 453] width 96 height 24
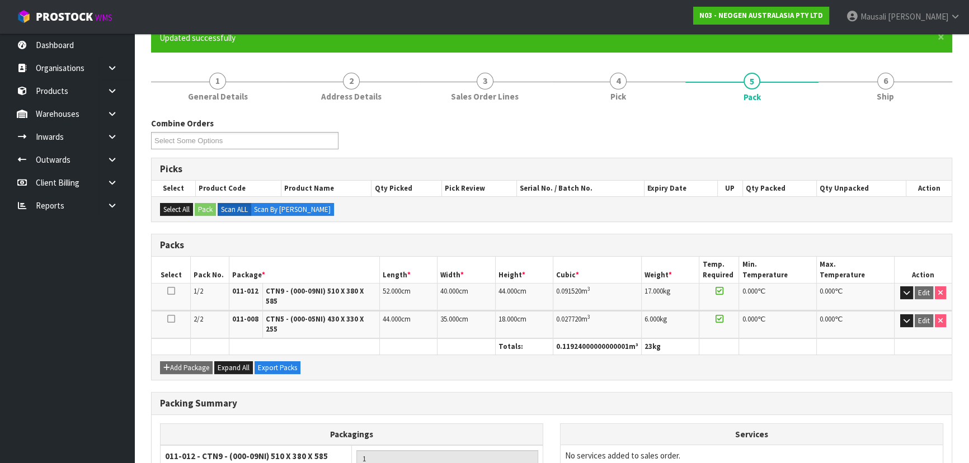
scroll to position [215, 0]
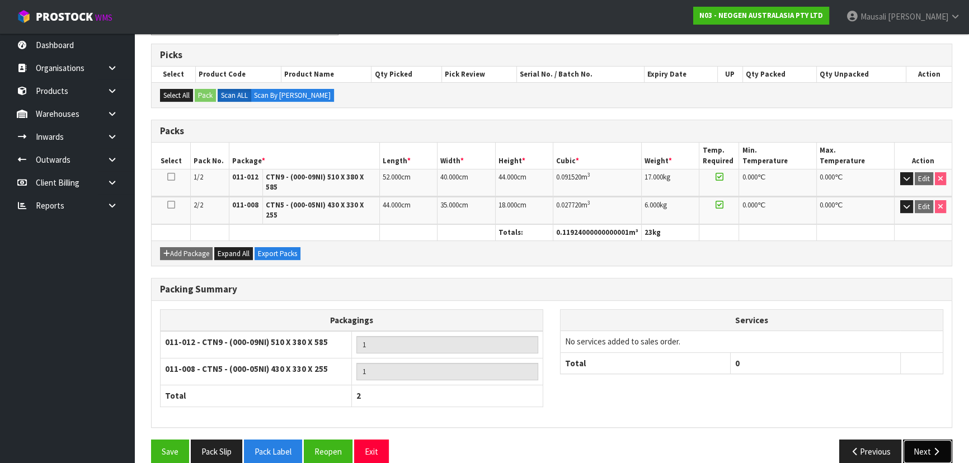
click at [912, 440] on button "Next" at bounding box center [927, 452] width 49 height 24
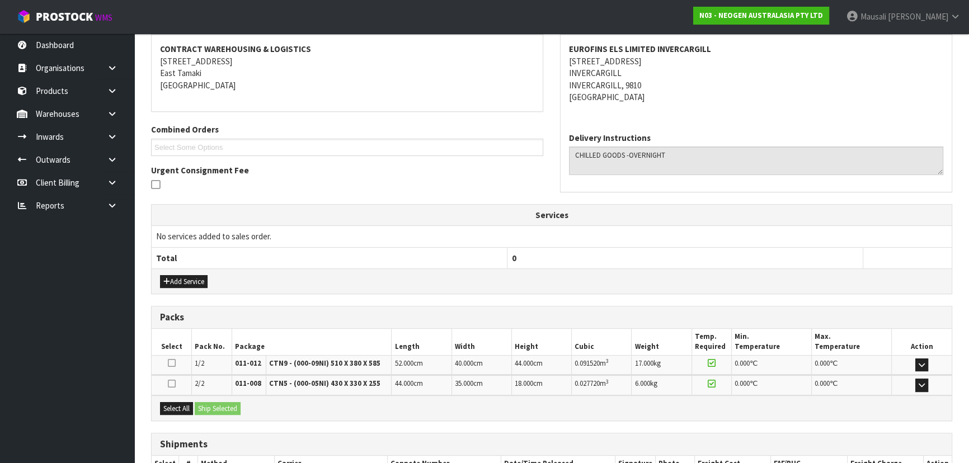
scroll to position [282, 0]
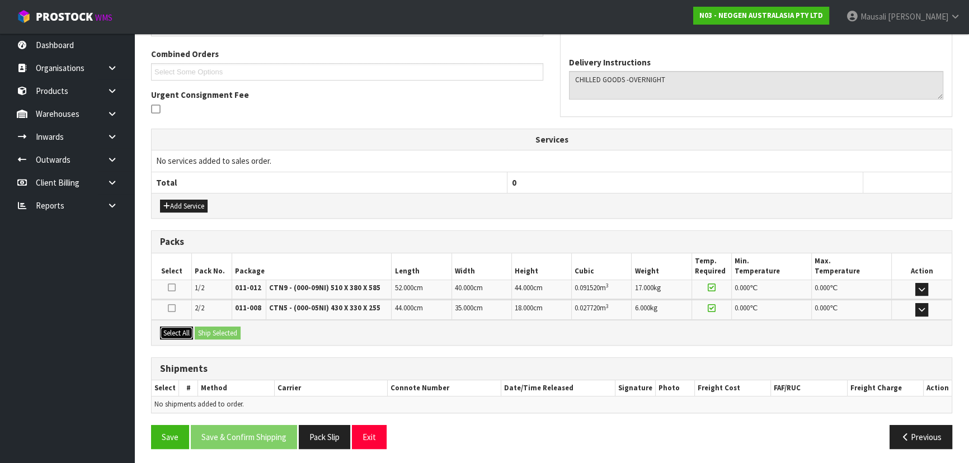
click at [168, 330] on button "Select All" at bounding box center [176, 333] width 33 height 13
click at [218, 333] on button "Ship Selected" at bounding box center [218, 333] width 46 height 13
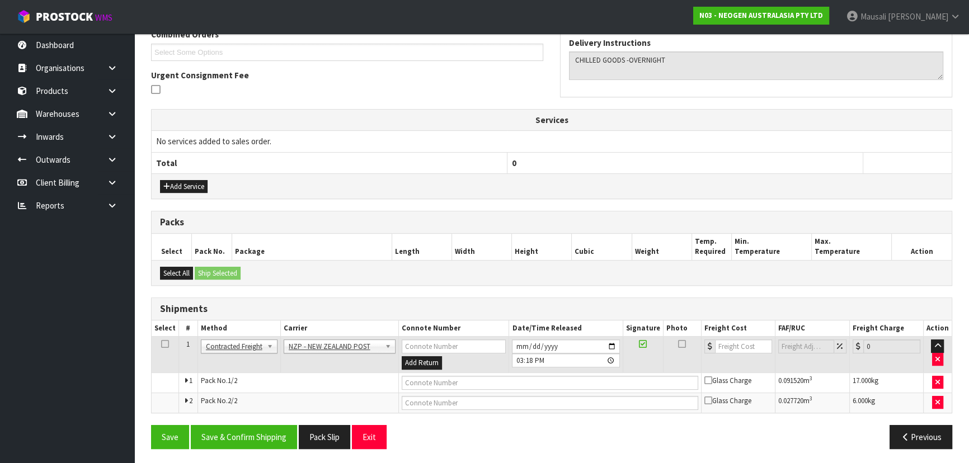
scroll to position [302, 0]
click at [246, 436] on button "Save & Confirm Shipping" at bounding box center [244, 437] width 106 height 24
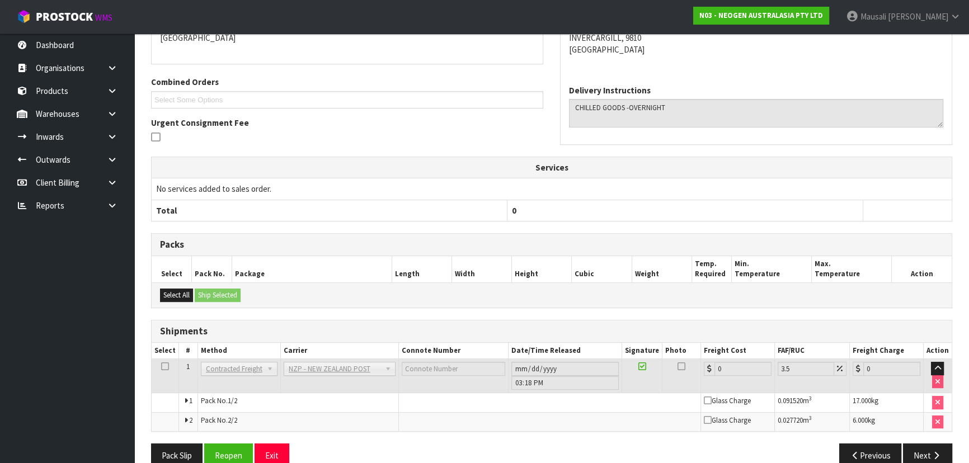
scroll to position [274, 0]
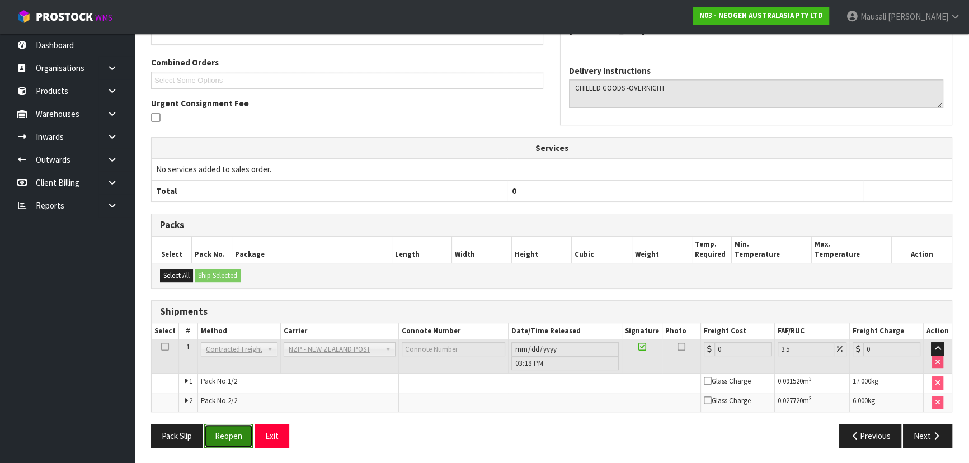
drag, startPoint x: 232, startPoint y: 431, endPoint x: 244, endPoint y: 431, distance: 12.3
click at [231, 431] on button "Reopen" at bounding box center [228, 436] width 49 height 24
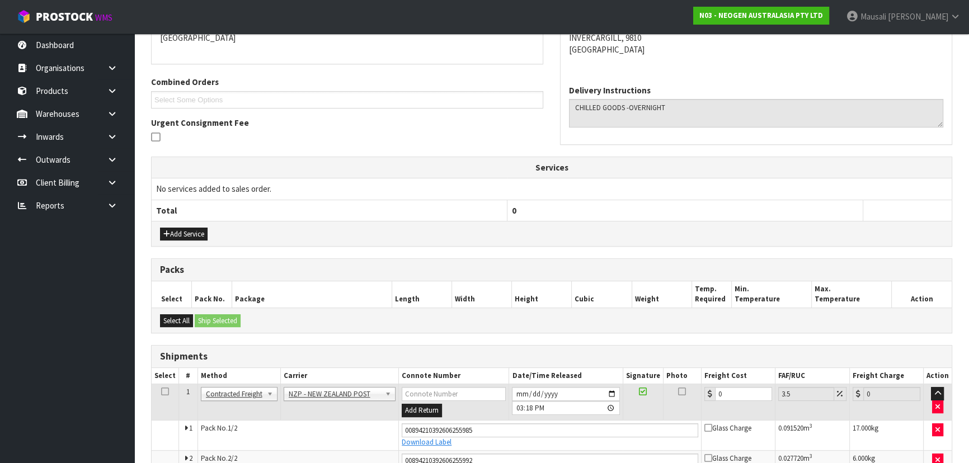
scroll to position [312, 0]
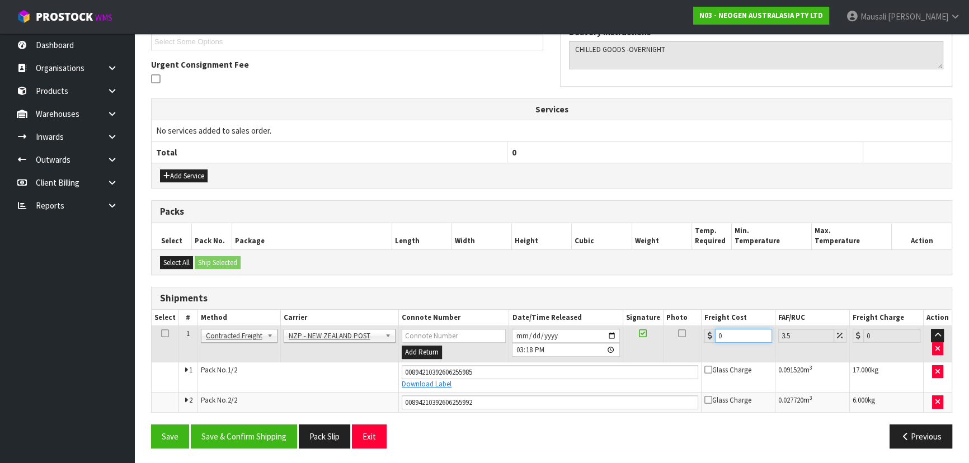
drag, startPoint x: 721, startPoint y: 339, endPoint x: 702, endPoint y: 341, distance: 18.6
click at [702, 341] on td "0" at bounding box center [738, 344] width 74 height 36
click at [256, 436] on button "Save & Confirm Shipping" at bounding box center [244, 437] width 106 height 24
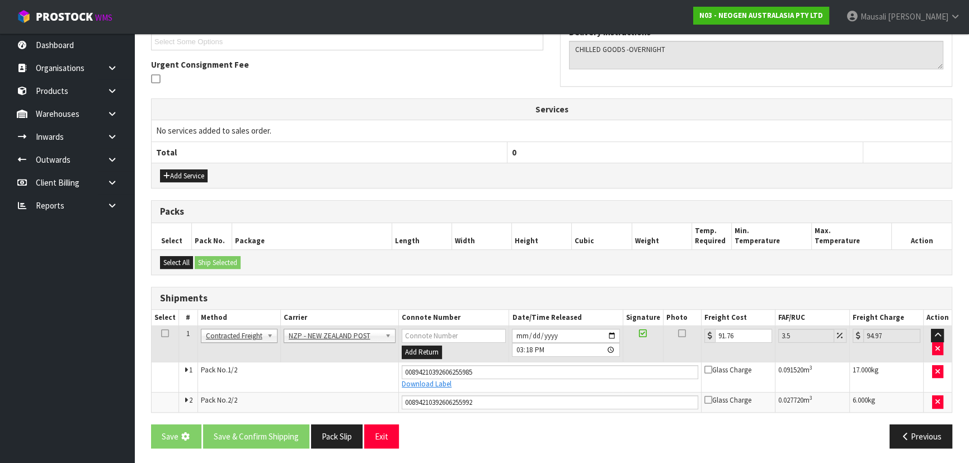
scroll to position [0, 0]
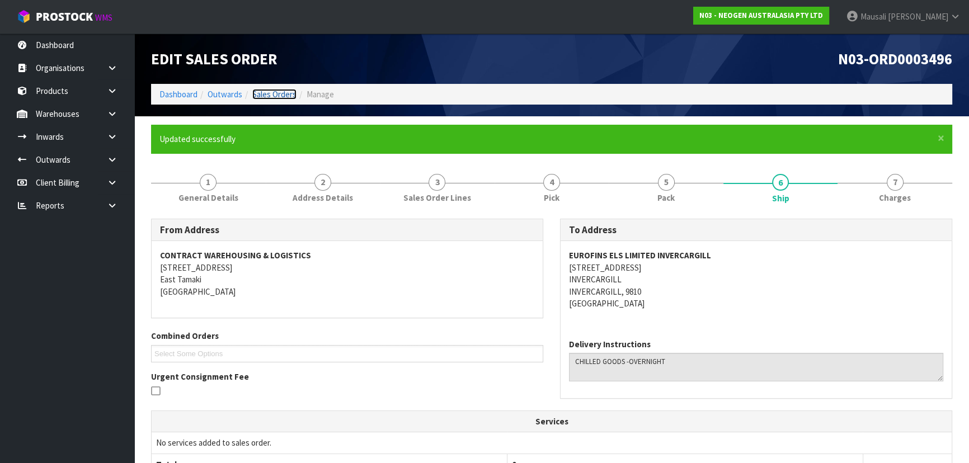
click at [259, 90] on link "Sales Orders" at bounding box center [274, 94] width 44 height 11
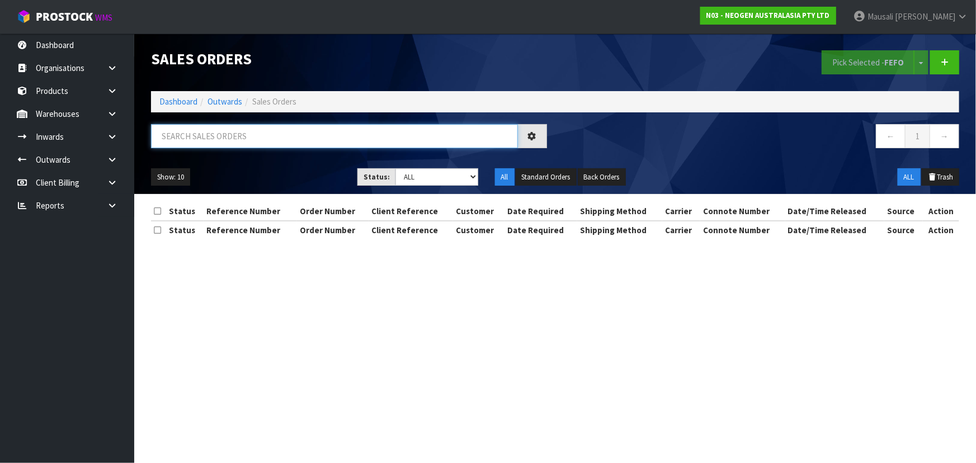
click at [177, 124] on input "text" at bounding box center [334, 136] width 367 height 24
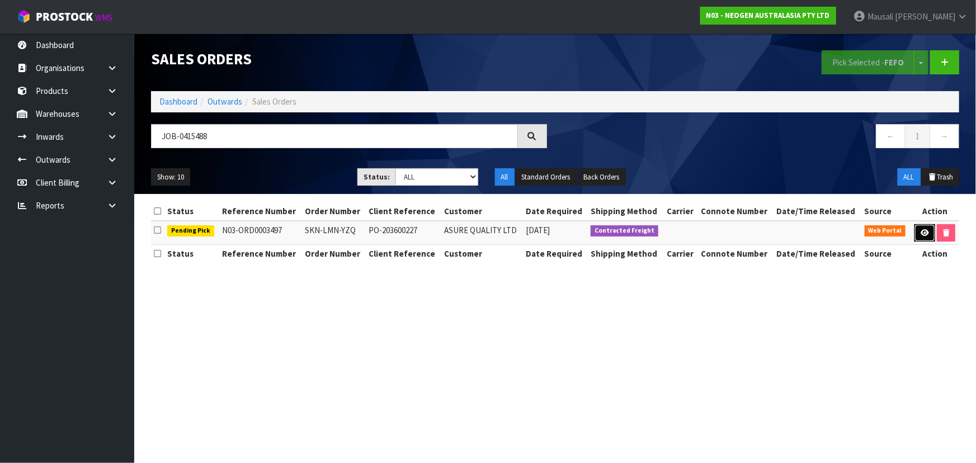
click at [921, 230] on icon at bounding box center [925, 232] width 8 height 7
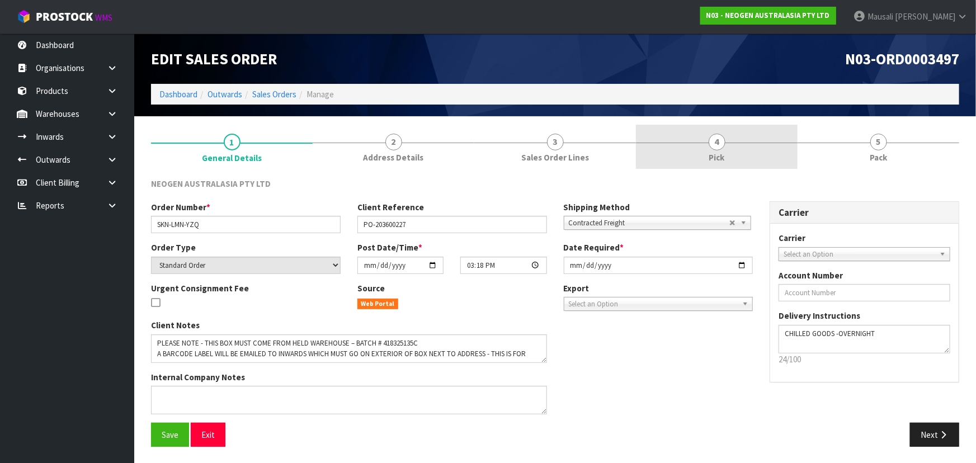
click at [722, 152] on span "Pick" at bounding box center [717, 158] width 16 height 12
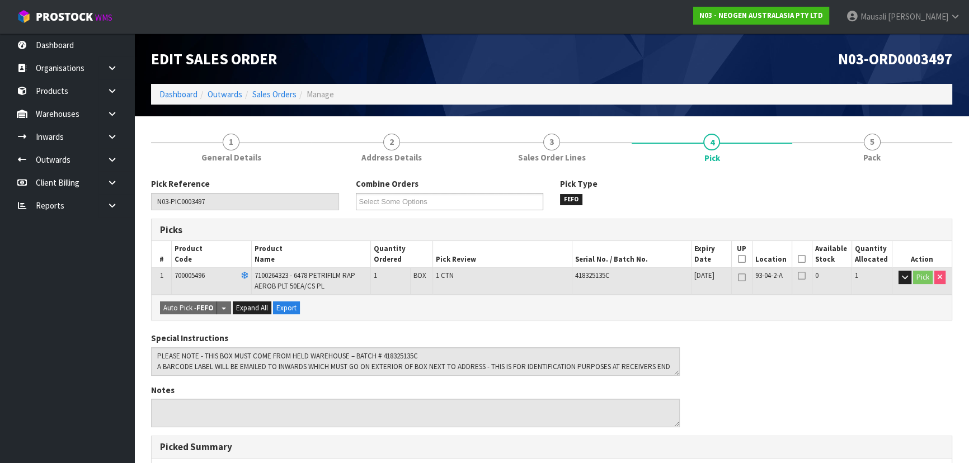
click at [799, 259] on icon at bounding box center [802, 259] width 8 height 1
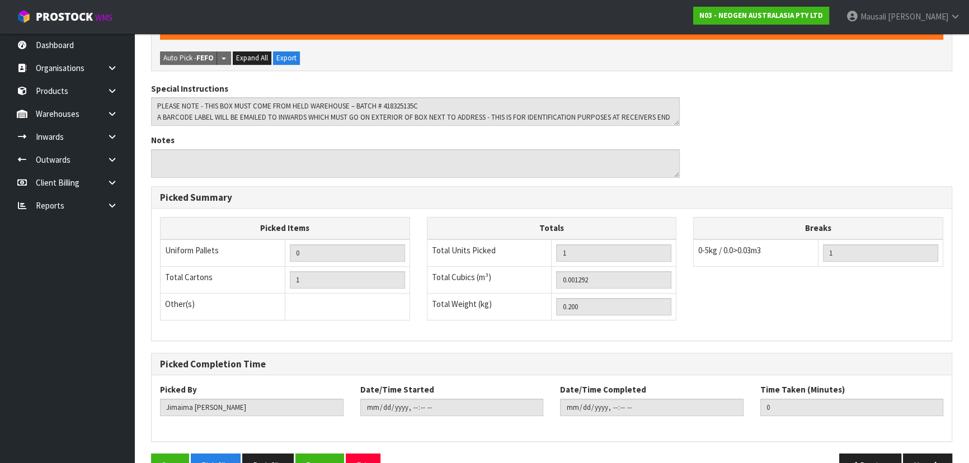
scroll to position [319, 0]
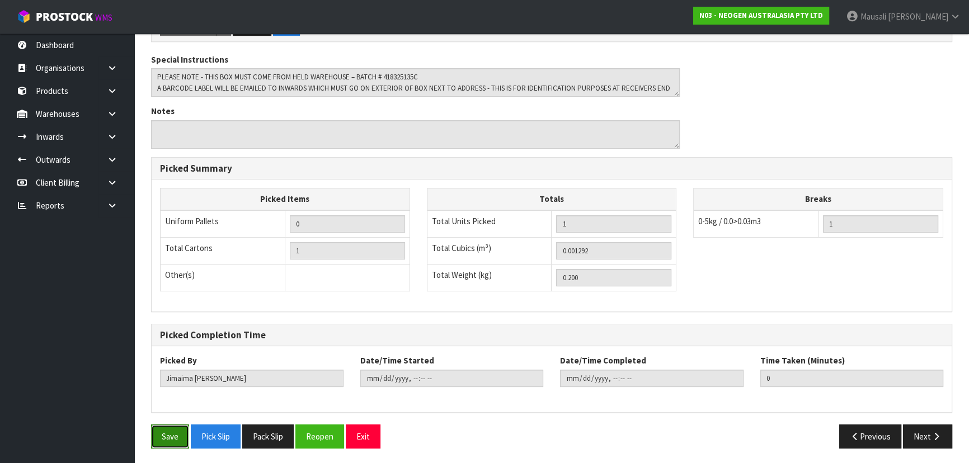
click at [176, 432] on button "Save" at bounding box center [170, 437] width 38 height 24
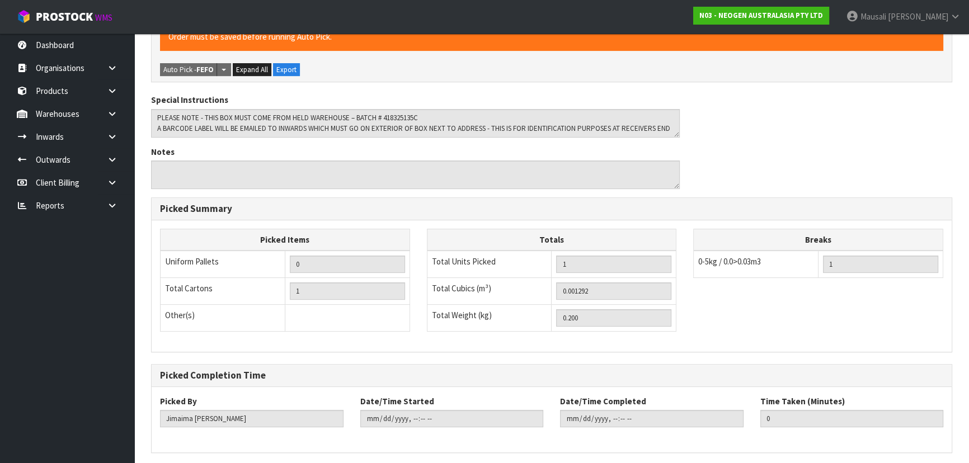
scroll to position [0, 0]
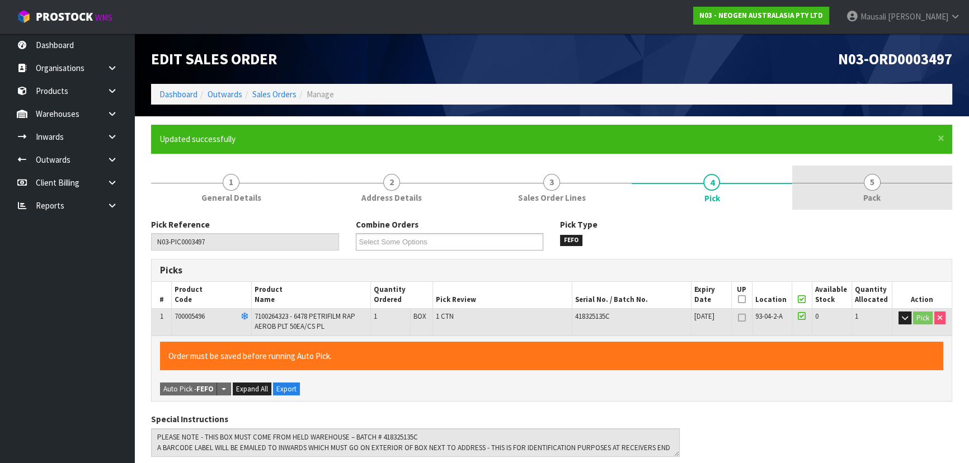
click at [892, 195] on link "5 Pack" at bounding box center [872, 188] width 160 height 44
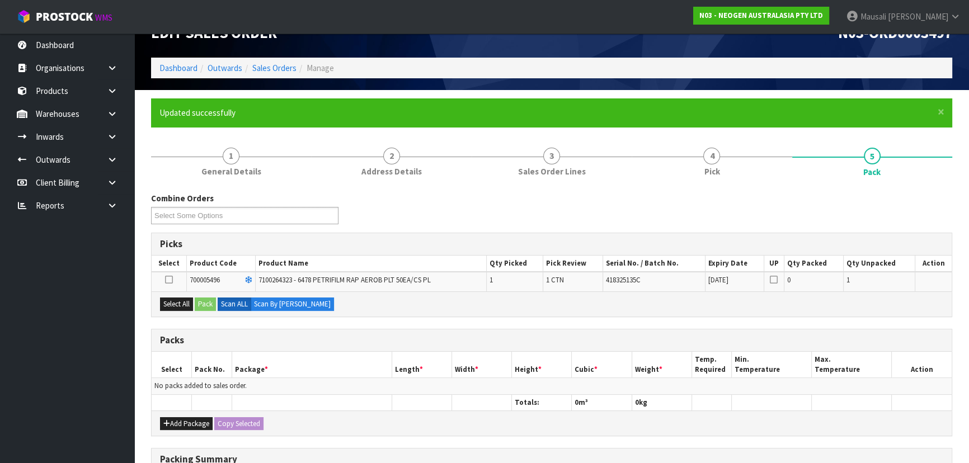
scroll to position [152, 0]
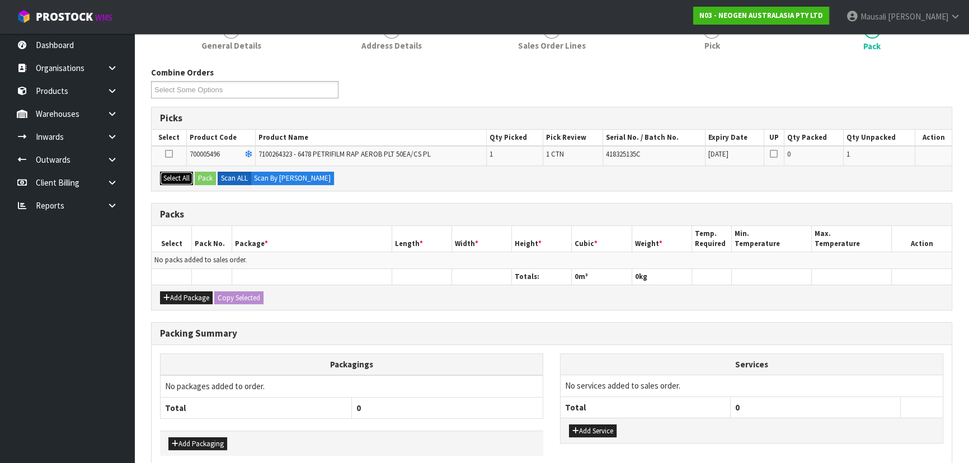
drag, startPoint x: 182, startPoint y: 176, endPoint x: 197, endPoint y: 177, distance: 15.1
click at [183, 176] on button "Select All" at bounding box center [176, 178] width 33 height 13
click at [200, 177] on button "Pack" at bounding box center [205, 178] width 21 height 13
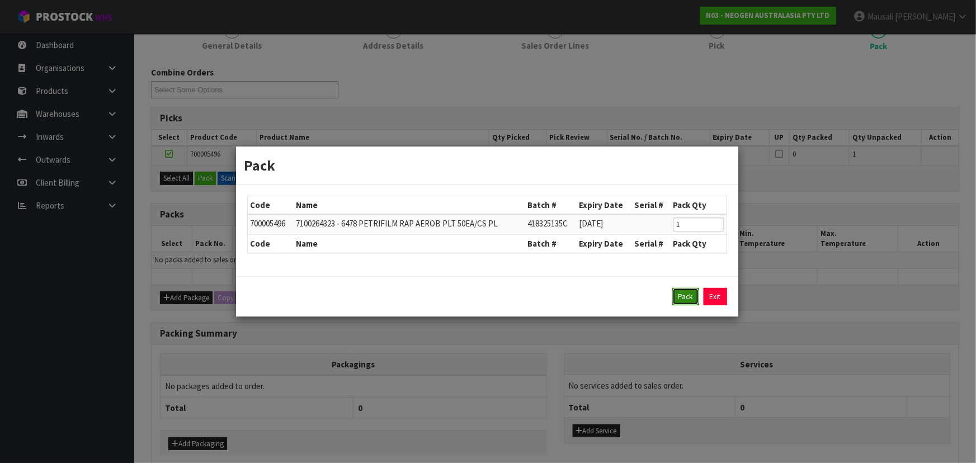
click at [687, 295] on button "Pack" at bounding box center [685, 297] width 27 height 18
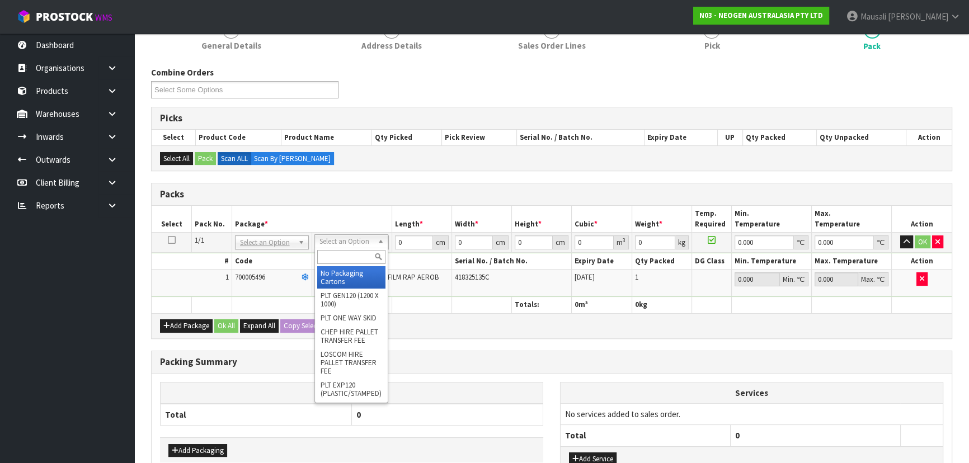
click at [350, 253] on input "text" at bounding box center [351, 257] width 68 height 14
click at [347, 257] on input "text" at bounding box center [351, 257] width 68 height 14
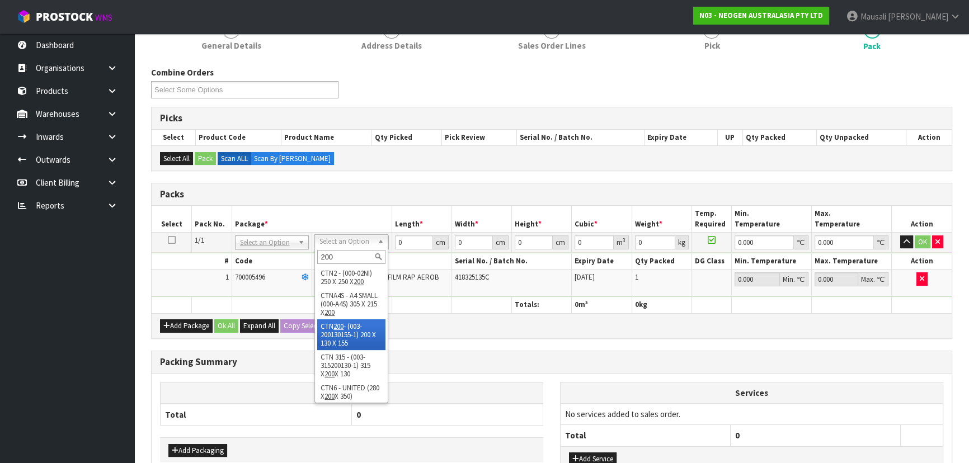
drag, startPoint x: 345, startPoint y: 329, endPoint x: 392, endPoint y: 274, distance: 72.6
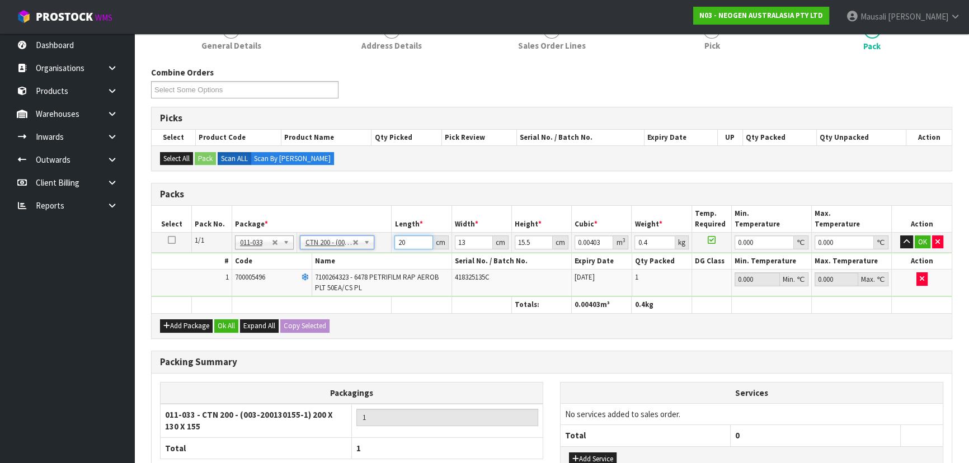
drag, startPoint x: 406, startPoint y: 239, endPoint x: 379, endPoint y: 248, distance: 28.8
click at [379, 248] on tr "1/1 NONE 007-001 007-002 007-004 007-009 007-013 007-014 007-015 007-017 007-01…" at bounding box center [552, 242] width 800 height 20
click at [228, 323] on button "Ok All" at bounding box center [226, 325] width 24 height 13
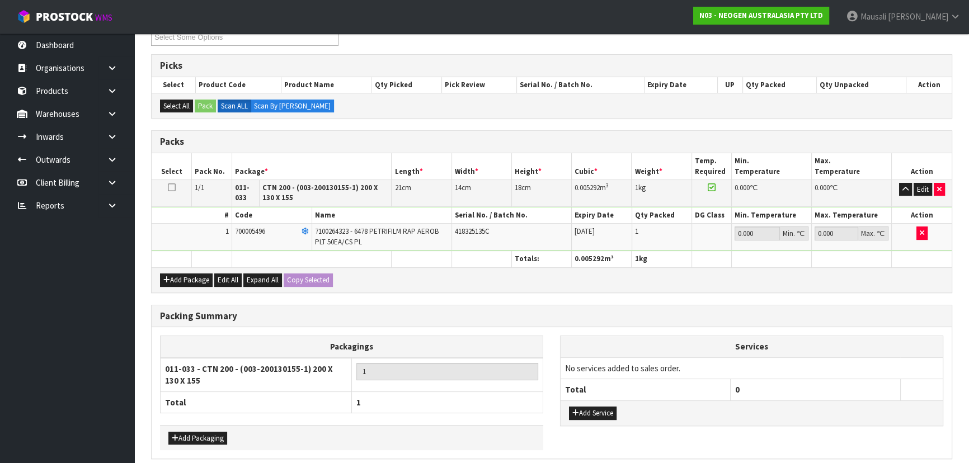
scroll to position [251, 0]
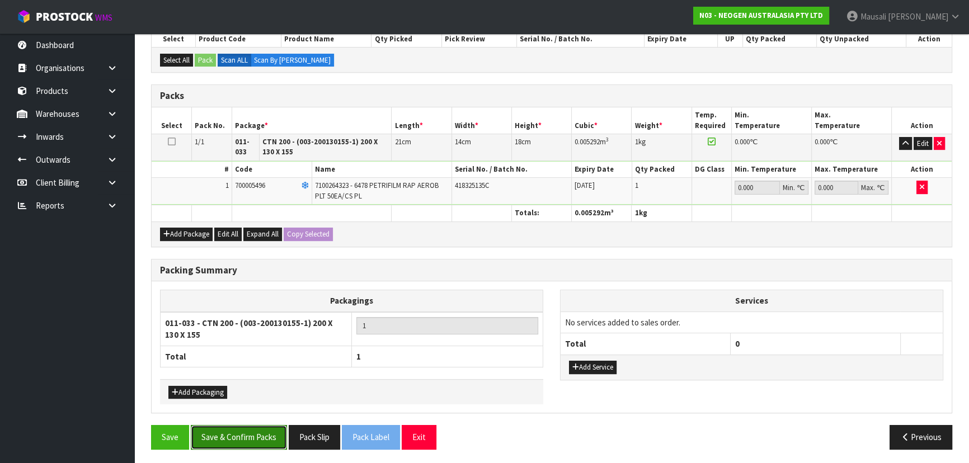
click at [269, 431] on button "Save & Confirm Packs" at bounding box center [239, 437] width 96 height 24
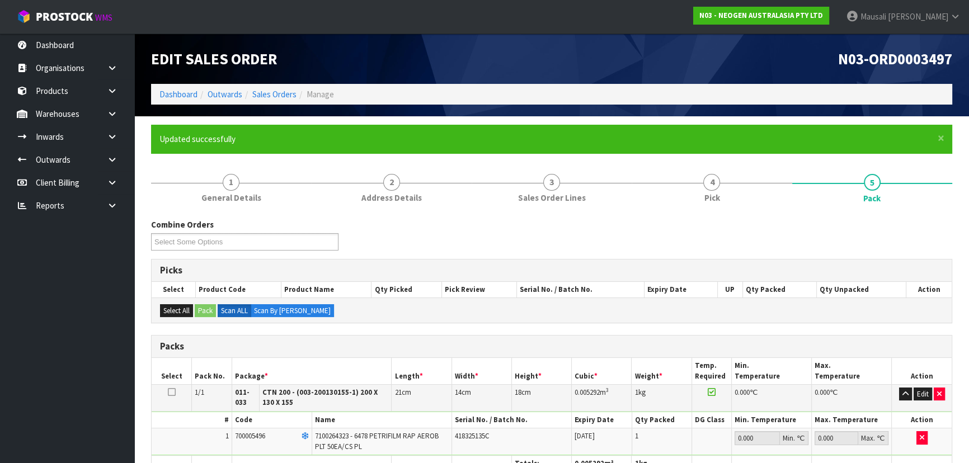
scroll to position [182, 0]
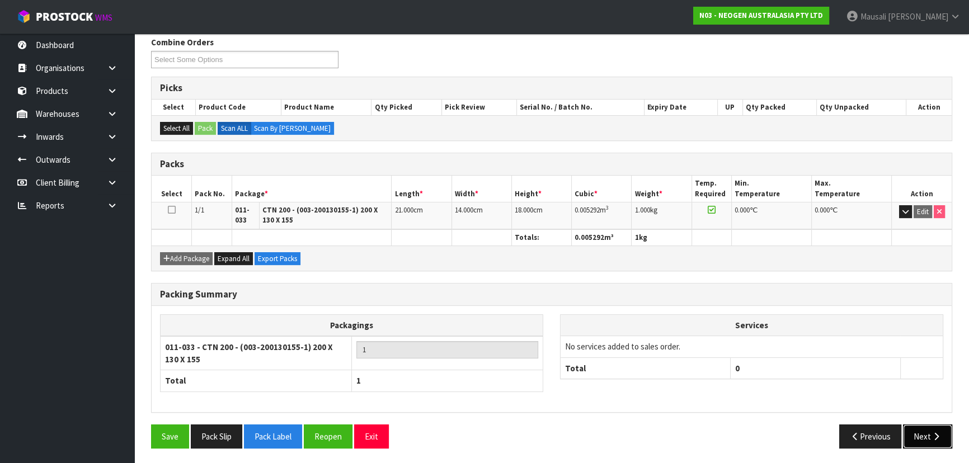
click at [924, 435] on button "Next" at bounding box center [927, 437] width 49 height 24
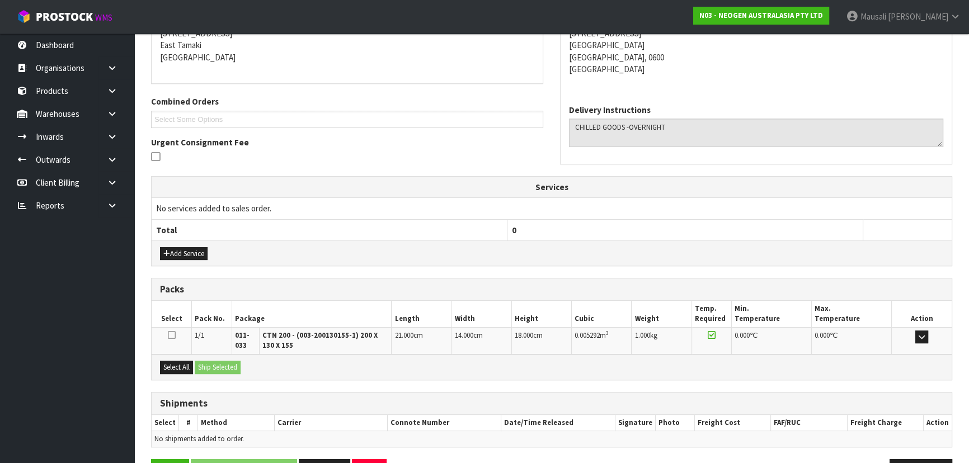
scroll to position [269, 0]
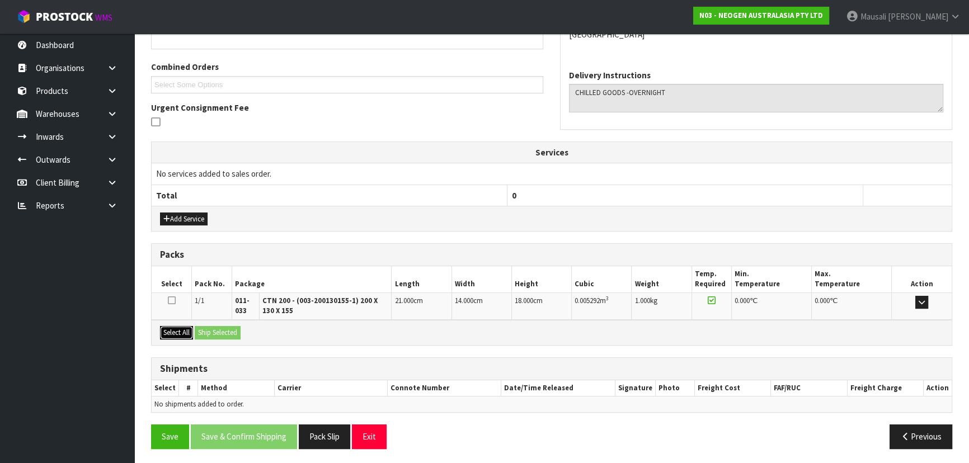
click at [187, 331] on button "Select All" at bounding box center [176, 332] width 33 height 13
click at [210, 326] on button "Ship Selected" at bounding box center [218, 332] width 46 height 13
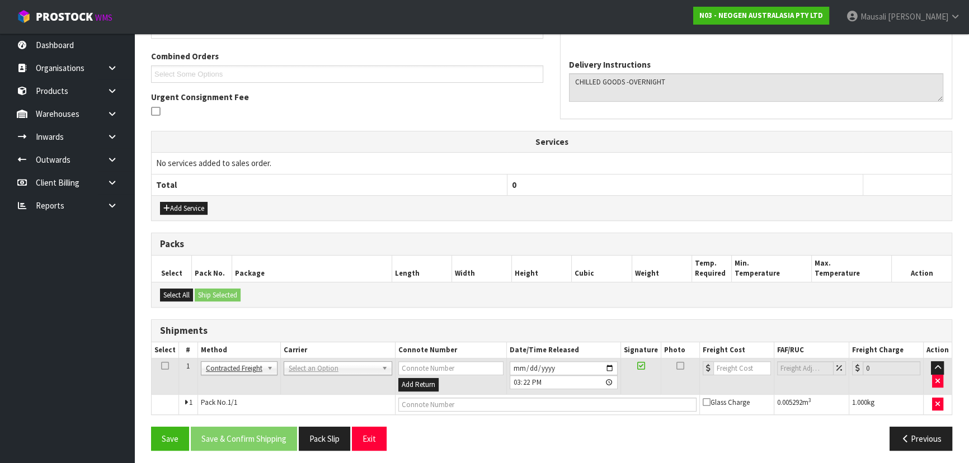
scroll to position [282, 0]
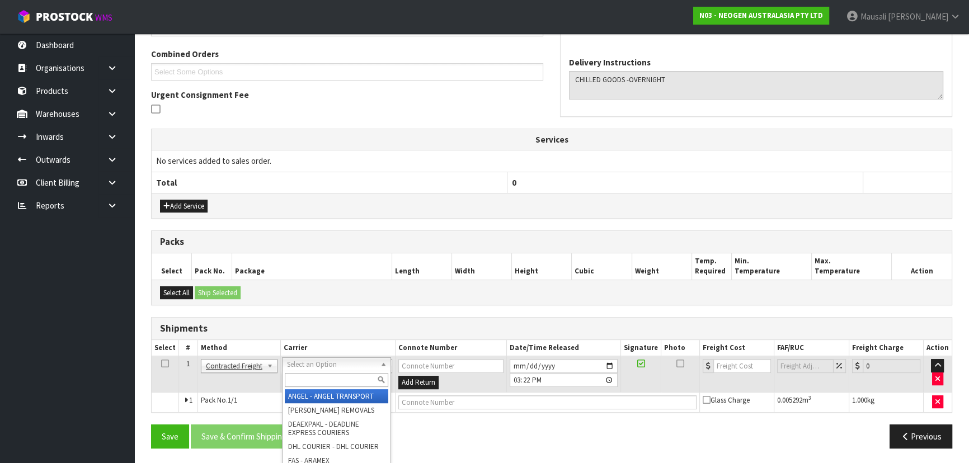
click at [303, 378] on input "text" at bounding box center [336, 380] width 103 height 14
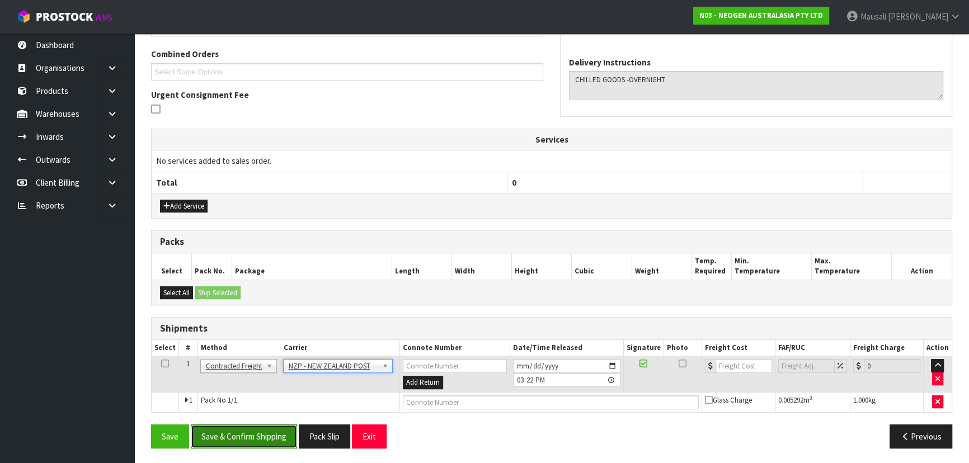
click at [253, 439] on button "Save & Confirm Shipping" at bounding box center [244, 437] width 106 height 24
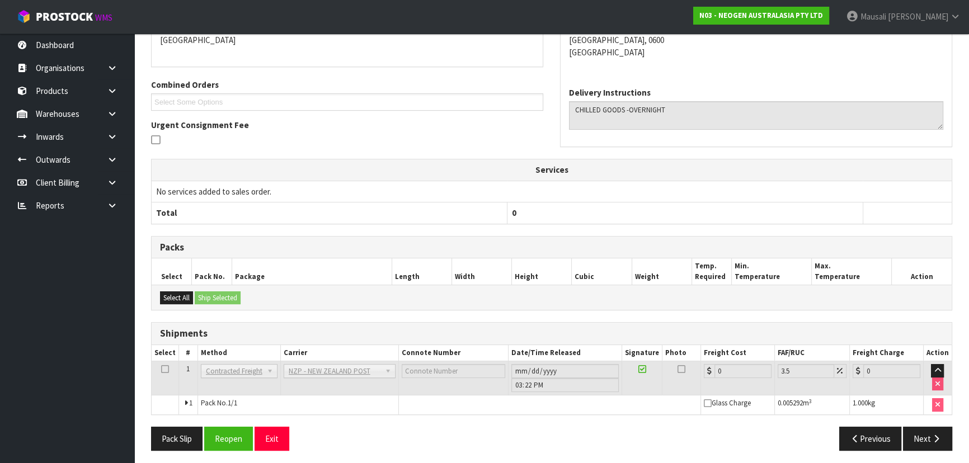
scroll to position [266, 0]
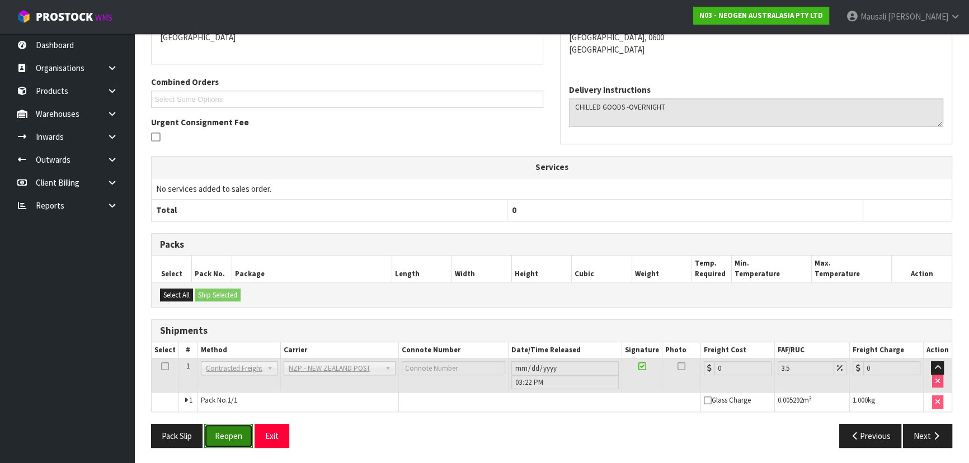
click at [229, 436] on button "Reopen" at bounding box center [228, 436] width 49 height 24
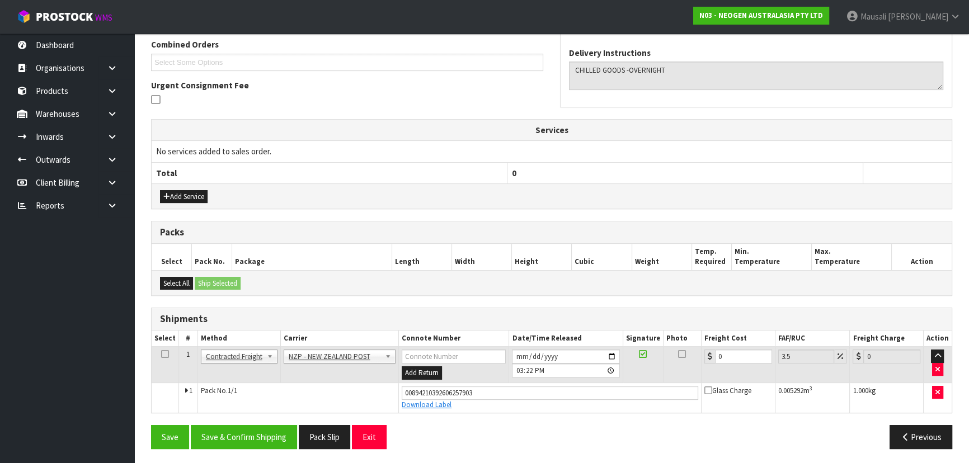
scroll to position [292, 0]
drag, startPoint x: 736, startPoint y: 356, endPoint x: 707, endPoint y: 365, distance: 29.9
click at [707, 365] on td "0" at bounding box center [738, 364] width 74 height 36
click at [265, 432] on button "Save & Confirm Shipping" at bounding box center [244, 437] width 106 height 24
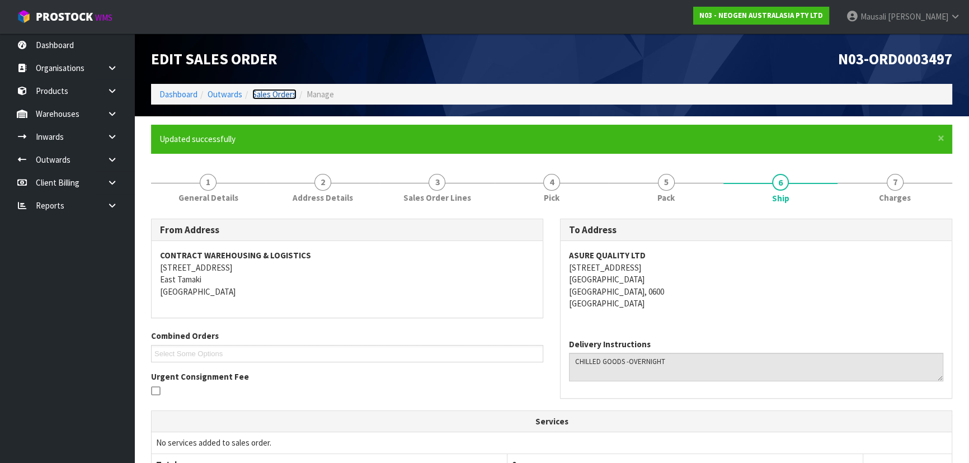
click at [261, 97] on link "Sales Orders" at bounding box center [274, 94] width 44 height 11
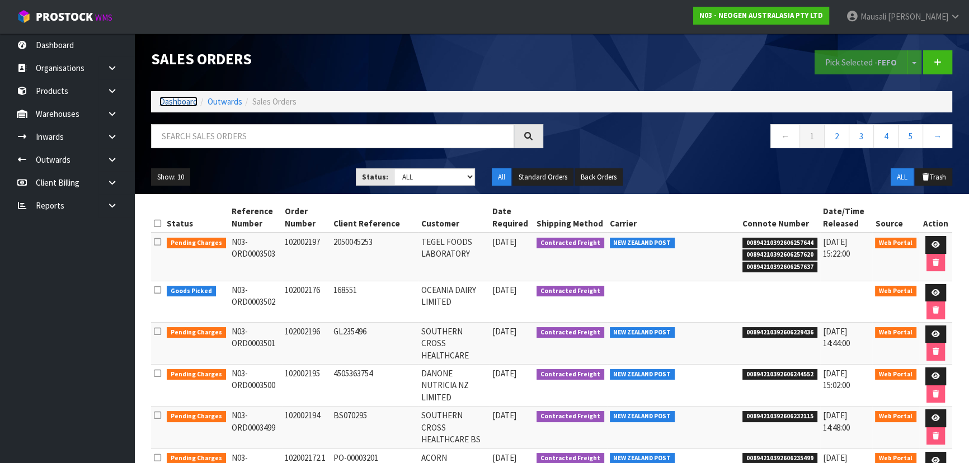
click at [173, 100] on link "Dashboard" at bounding box center [178, 101] width 38 height 11
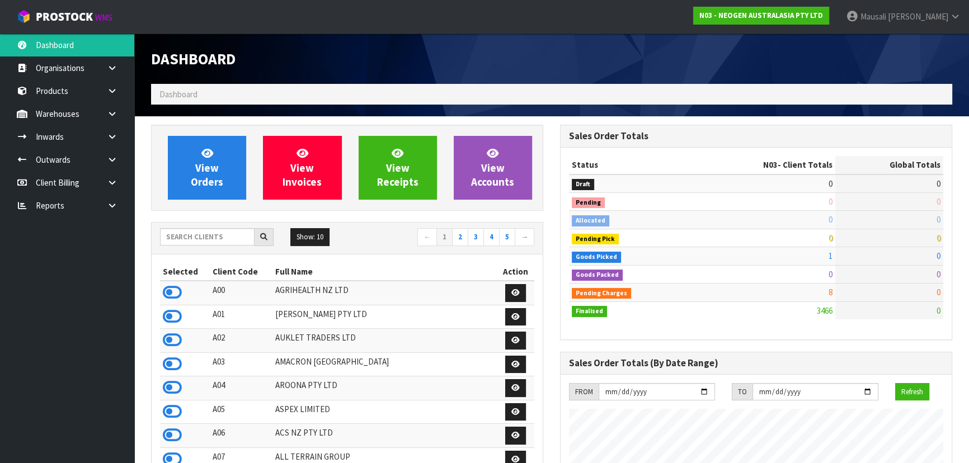
scroll to position [846, 408]
click at [314, 294] on td "AGRIHEALTH NZ LTD" at bounding box center [384, 293] width 224 height 24
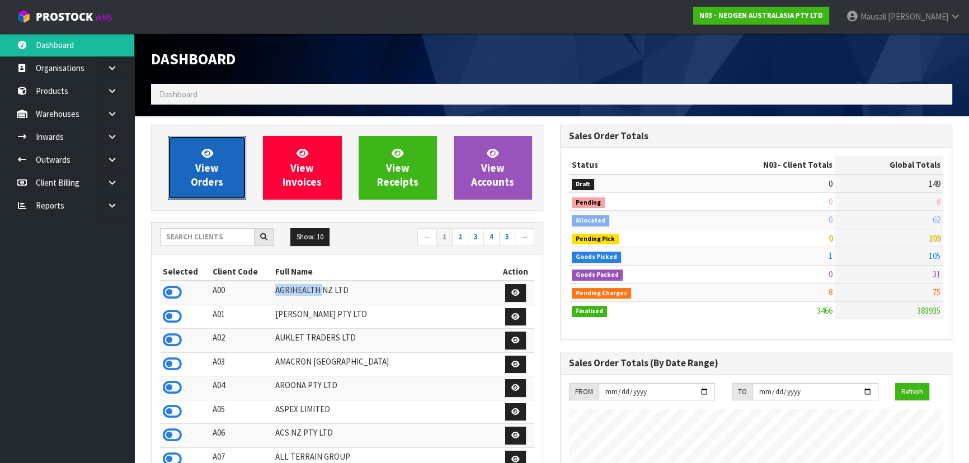
click at [187, 173] on link "View Orders" at bounding box center [207, 168] width 78 height 64
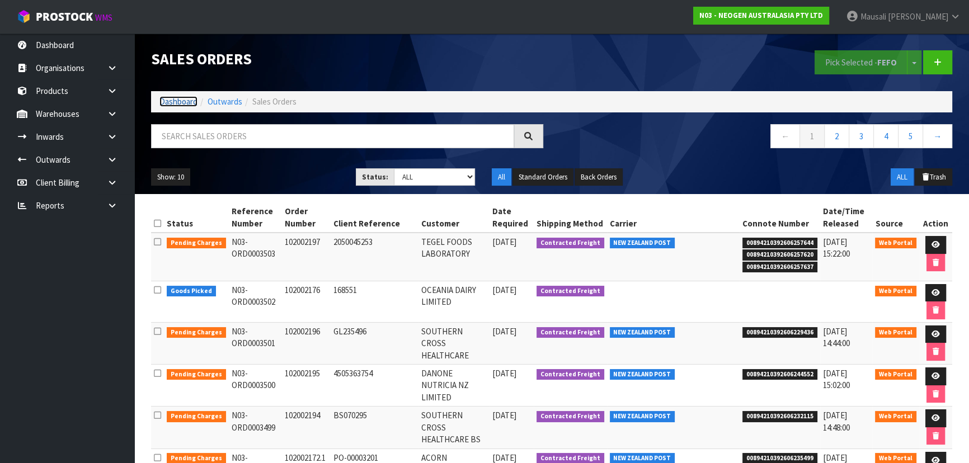
click at [180, 98] on link "Dashboard" at bounding box center [178, 101] width 38 height 11
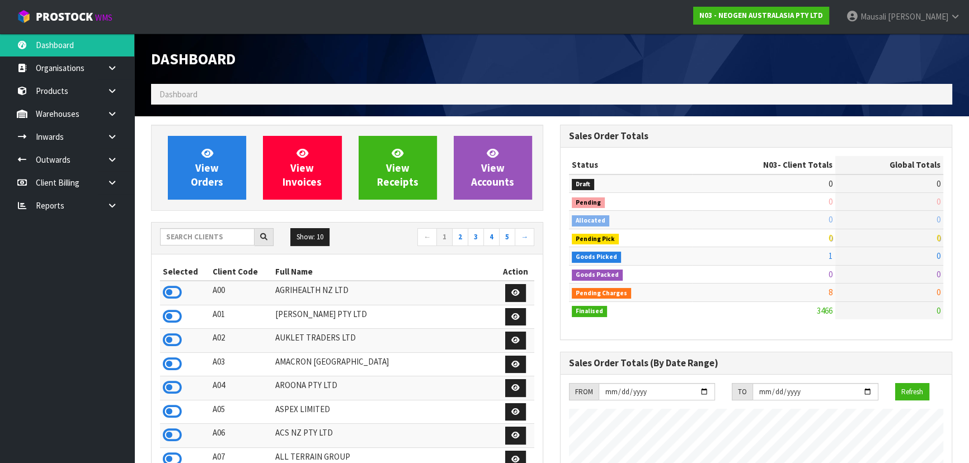
scroll to position [846, 408]
click at [184, 240] on input "text" at bounding box center [207, 236] width 95 height 17
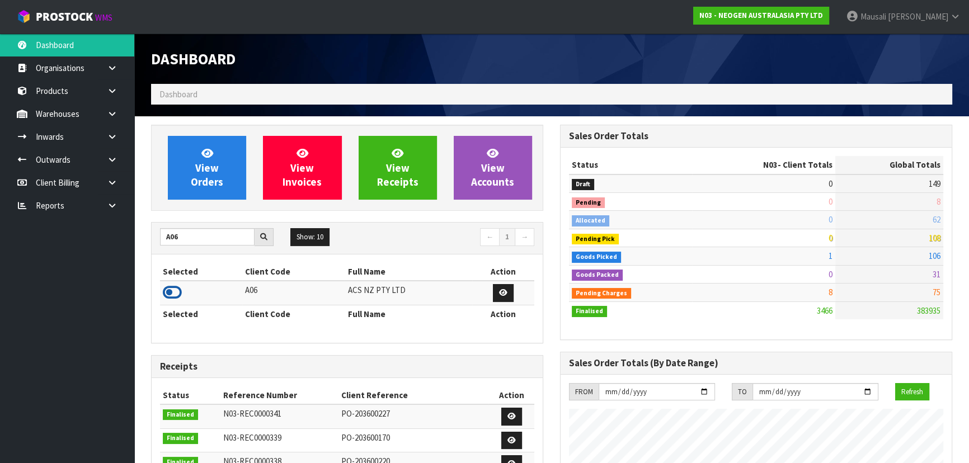
click at [177, 288] on icon at bounding box center [172, 292] width 19 height 17
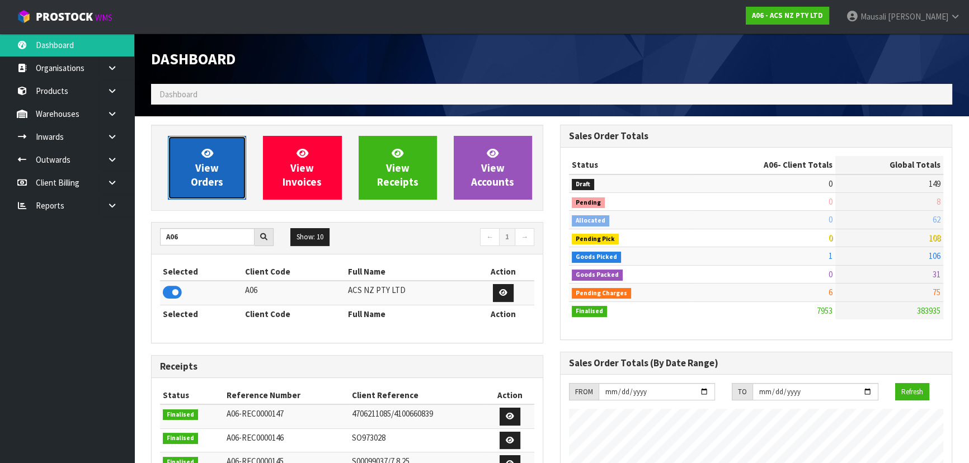
click at [214, 161] on span "View Orders" at bounding box center [207, 168] width 32 height 42
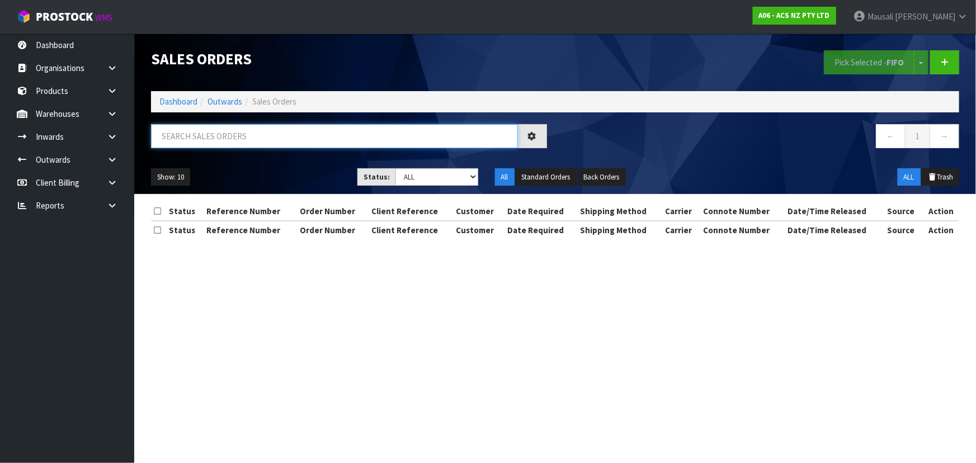
click at [177, 139] on input "text" at bounding box center [334, 136] width 367 height 24
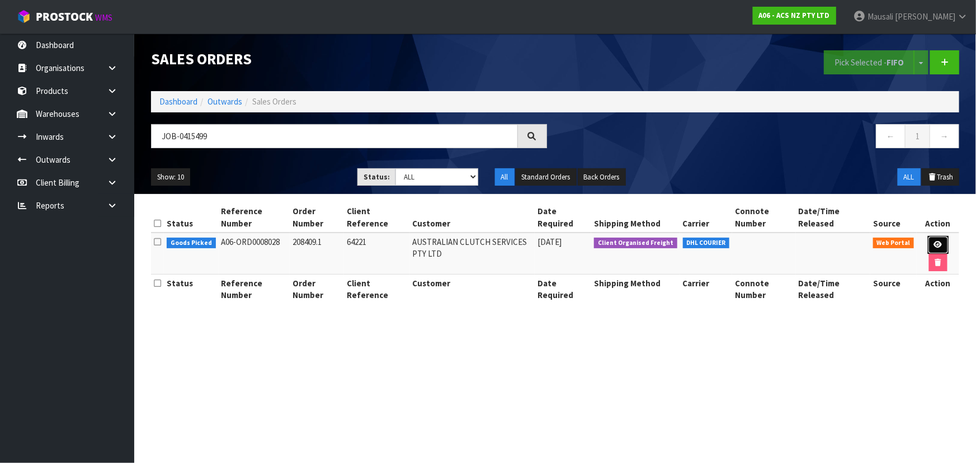
click at [934, 241] on icon at bounding box center [938, 244] width 8 height 7
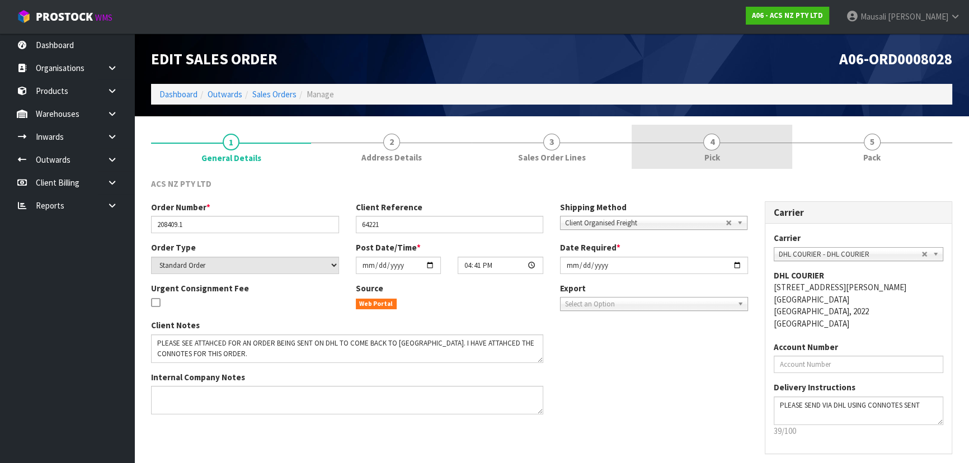
click at [719, 156] on span "Pick" at bounding box center [712, 158] width 16 height 12
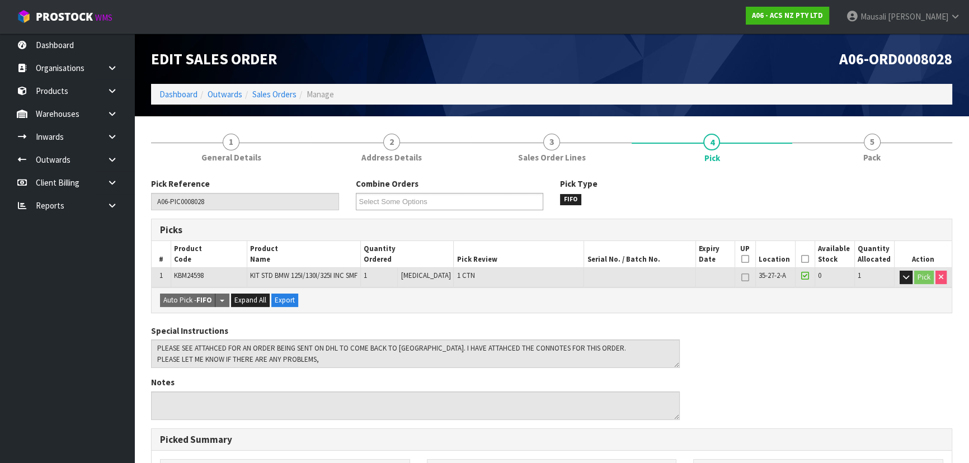
click at [802, 259] on icon at bounding box center [805, 259] width 8 height 1
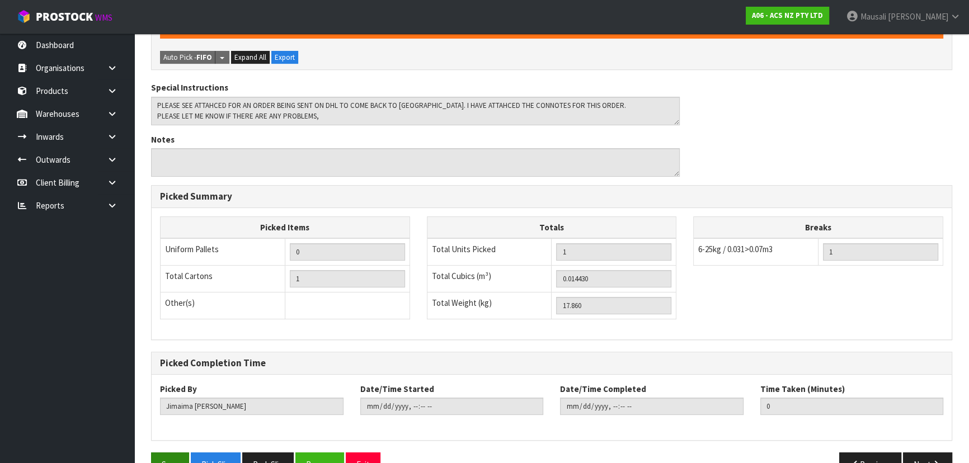
scroll to position [312, 0]
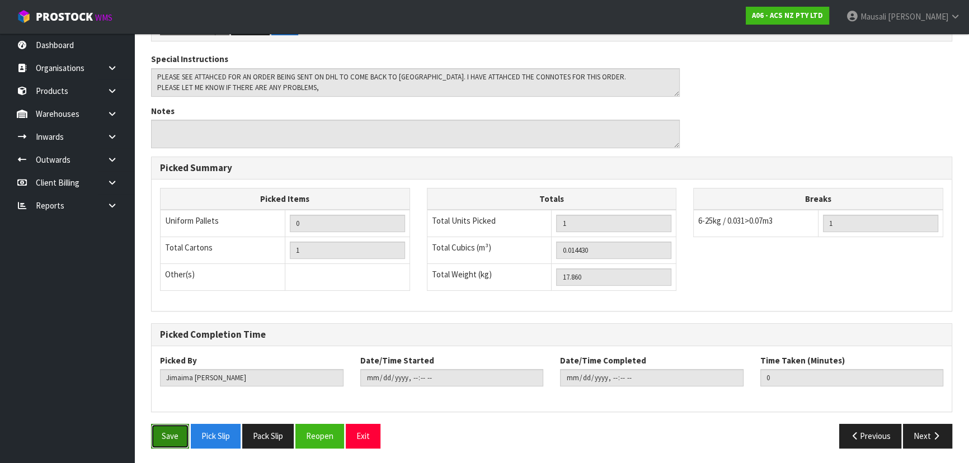
drag, startPoint x: 162, startPoint y: 435, endPoint x: 174, endPoint y: 431, distance: 12.6
click at [162, 435] on button "Save" at bounding box center [170, 436] width 38 height 24
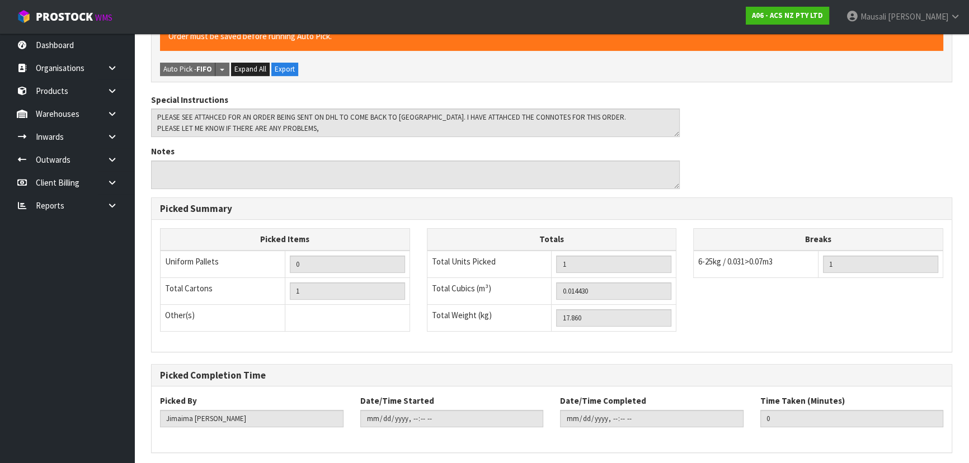
scroll to position [0, 0]
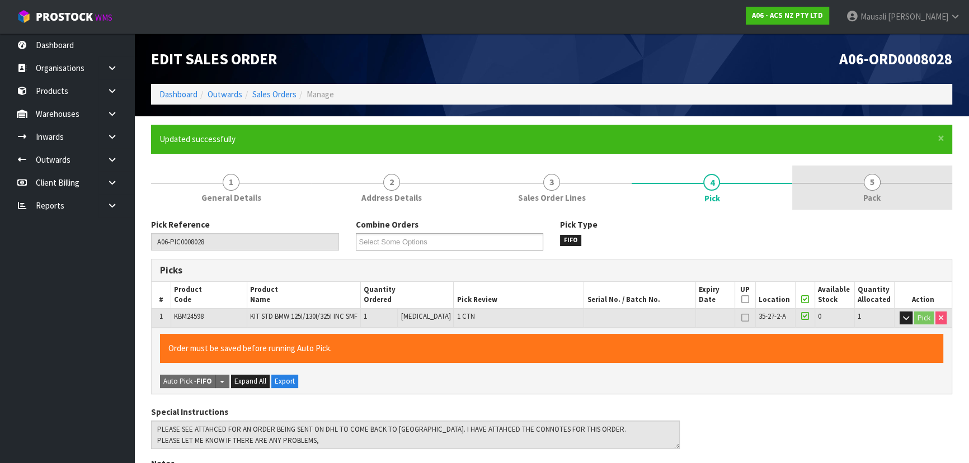
click at [861, 200] on link "5 Pack" at bounding box center [872, 188] width 160 height 44
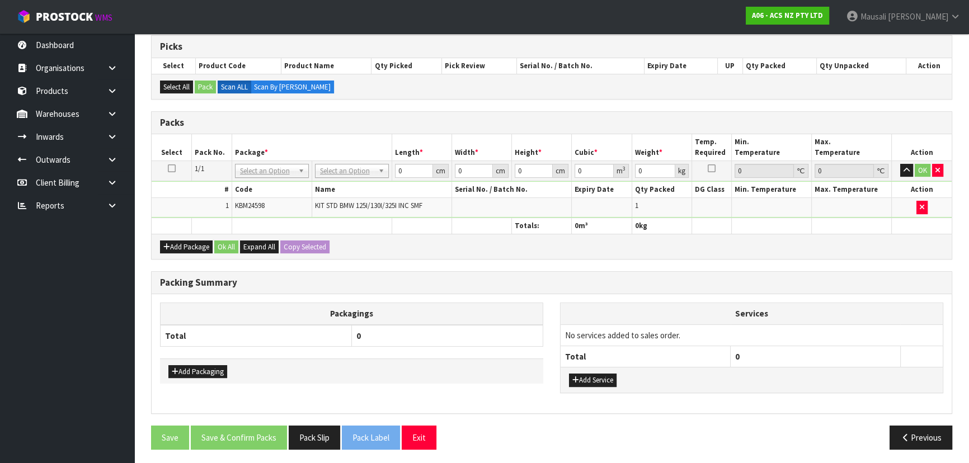
scroll to position [224, 0]
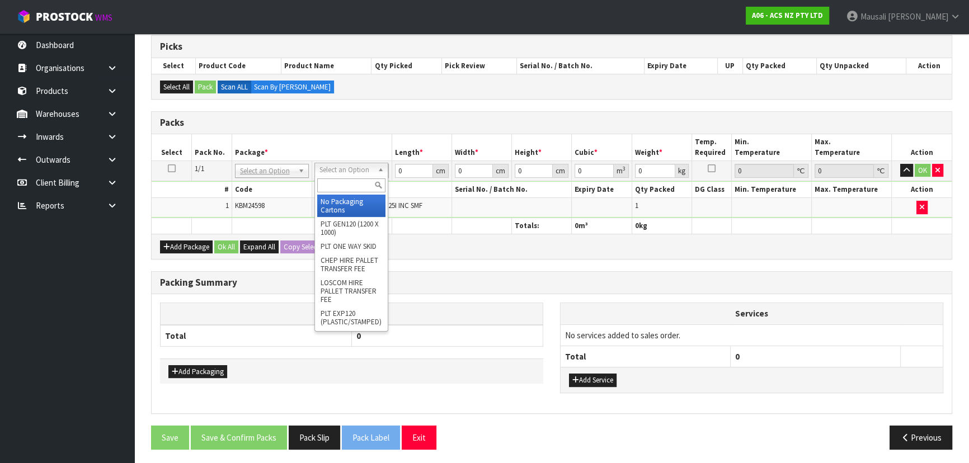
drag, startPoint x: 349, startPoint y: 204, endPoint x: 377, endPoint y: 185, distance: 34.1
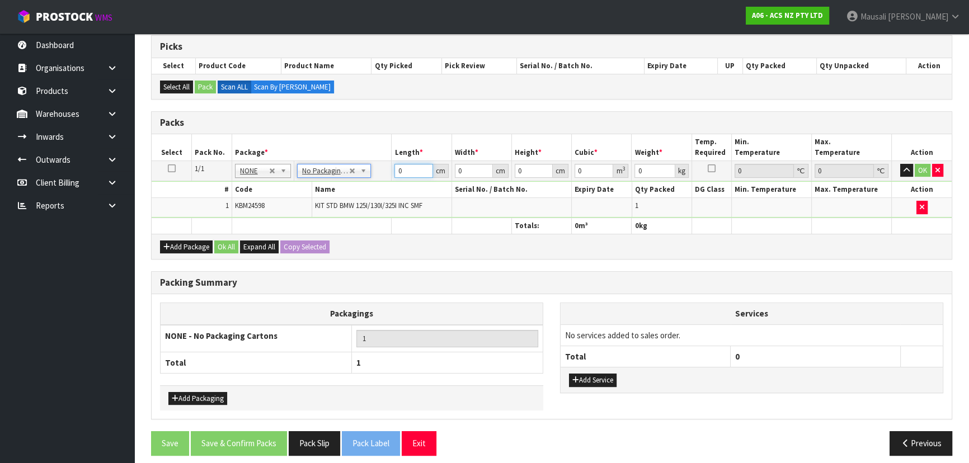
drag, startPoint x: 407, startPoint y: 171, endPoint x: 363, endPoint y: 178, distance: 44.8
click at [364, 178] on tr "1/1 NONE 007-001 007-002 007-004 007-009 007-013 007-014 007-015 007-017 007-01…" at bounding box center [552, 171] width 800 height 20
click at [220, 241] on button "Ok All" at bounding box center [226, 247] width 24 height 13
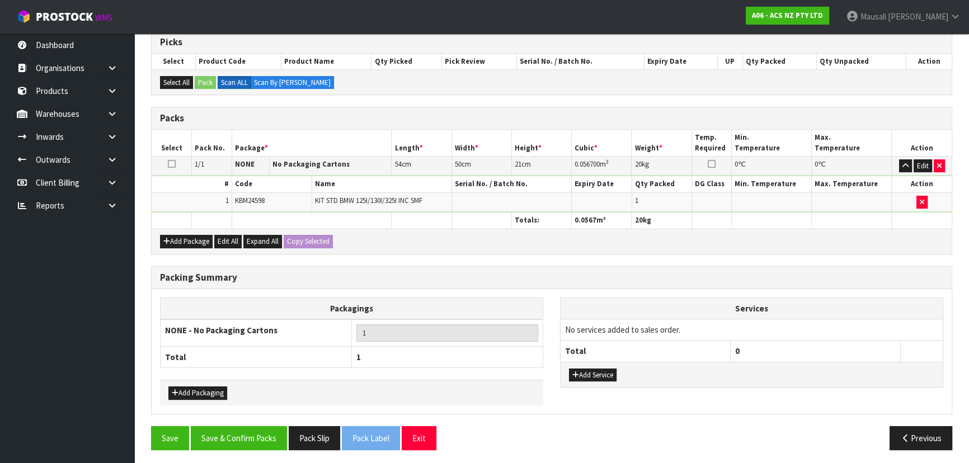
scroll to position [229, 0]
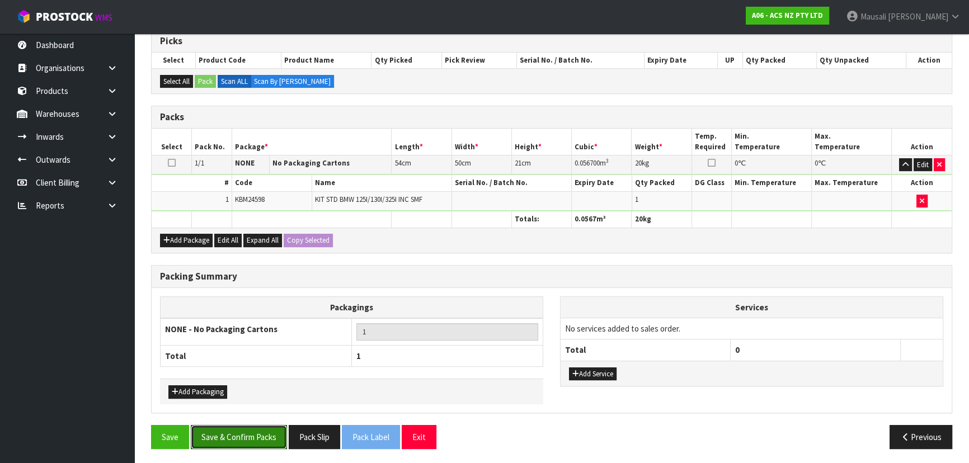
drag, startPoint x: 238, startPoint y: 430, endPoint x: 338, endPoint y: 385, distance: 110.2
click at [240, 429] on button "Save & Confirm Packs" at bounding box center [239, 437] width 96 height 24
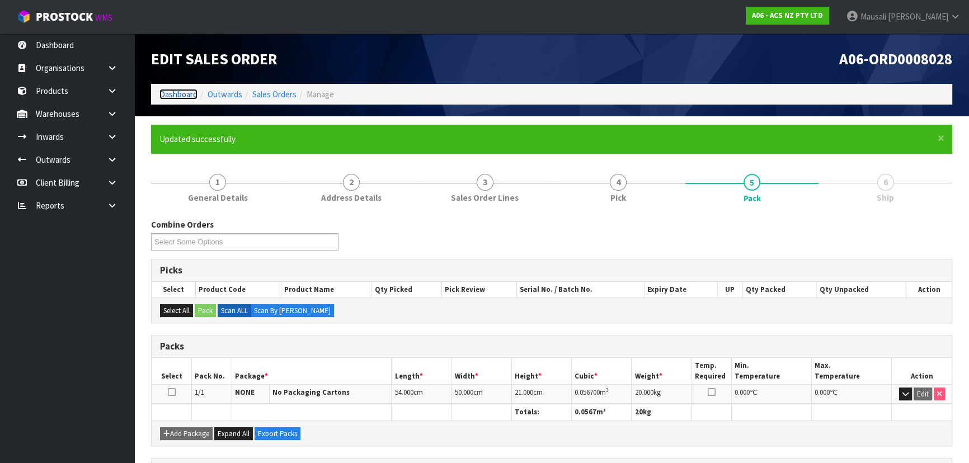
click at [175, 93] on link "Dashboard" at bounding box center [178, 94] width 38 height 11
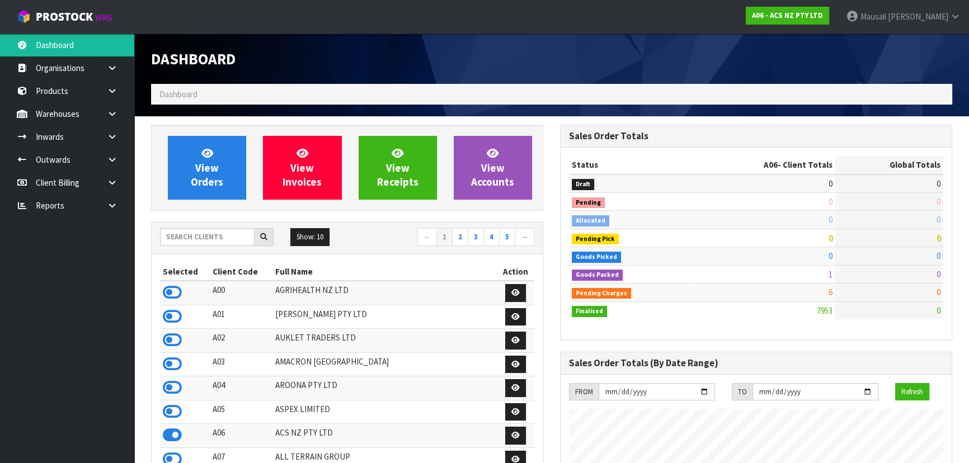
scroll to position [846, 408]
click at [181, 234] on input "text" at bounding box center [207, 236] width 95 height 17
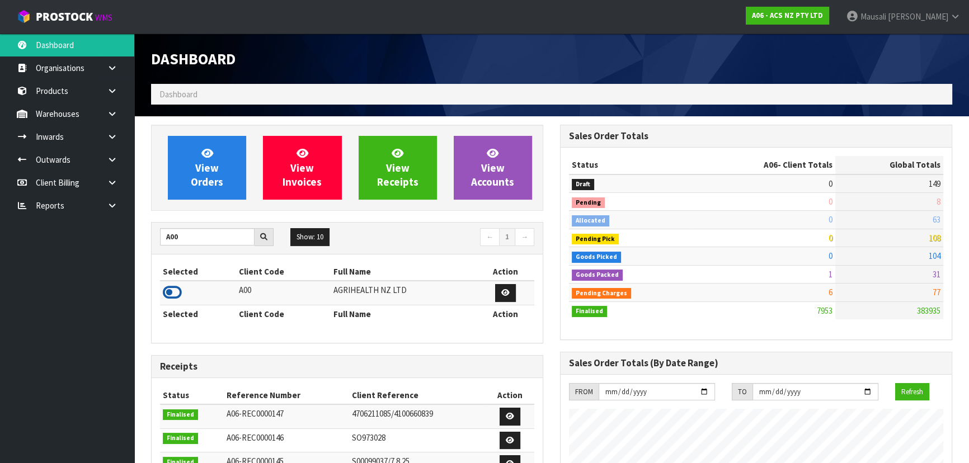
click at [172, 285] on icon at bounding box center [172, 292] width 19 height 17
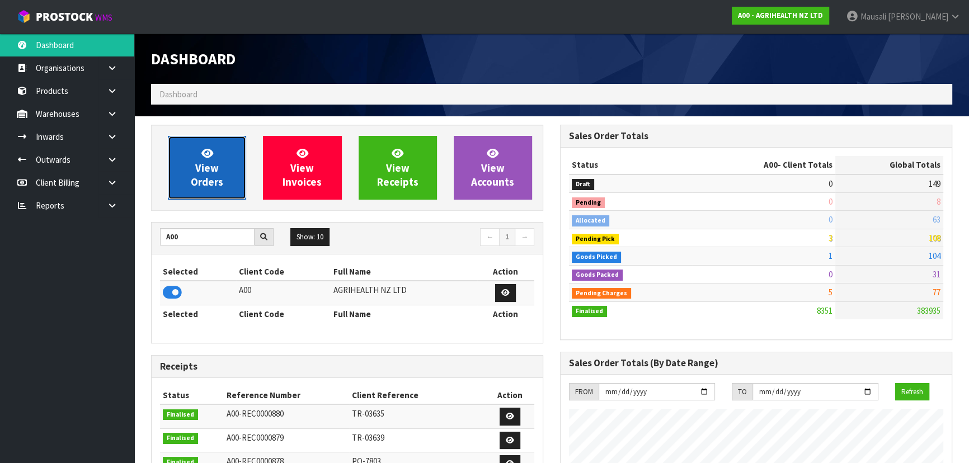
click at [213, 158] on icon at bounding box center [207, 153] width 12 height 11
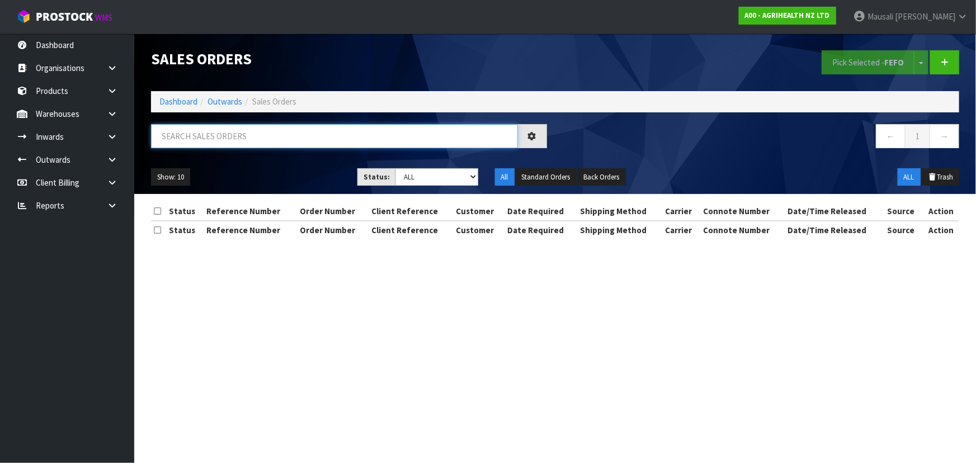
click at [190, 143] on input "text" at bounding box center [334, 136] width 367 height 24
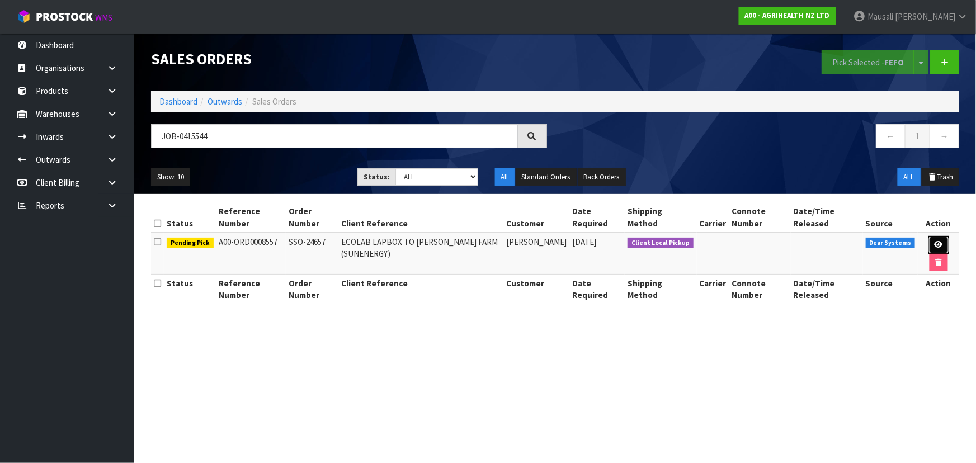
click at [935, 241] on icon at bounding box center [939, 244] width 8 height 7
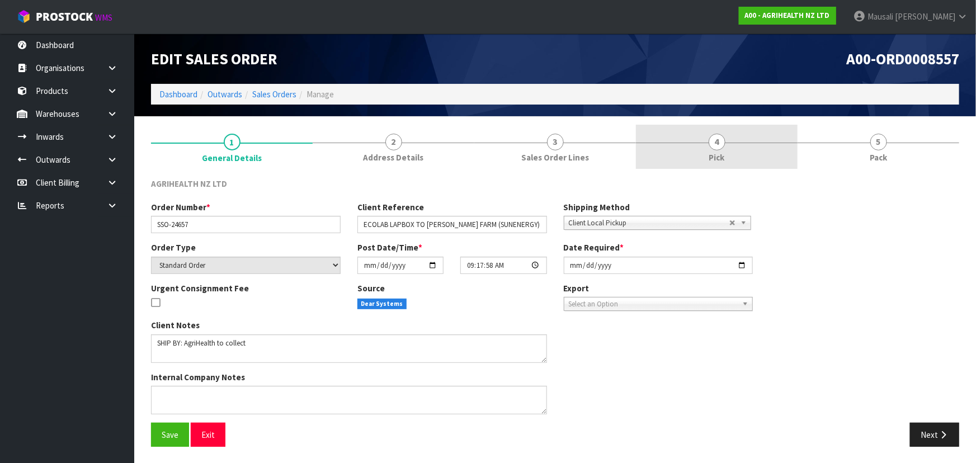
click at [737, 147] on link "4 Pick" at bounding box center [717, 147] width 162 height 44
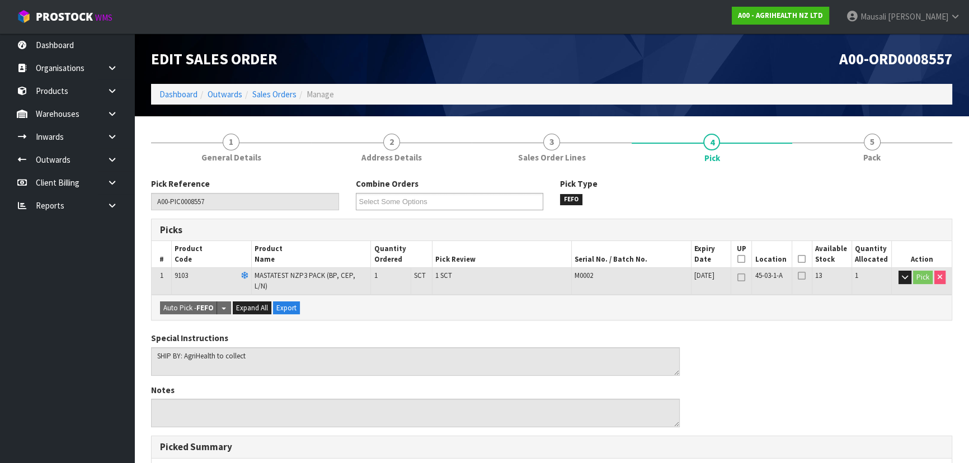
click at [804, 260] on icon at bounding box center [802, 259] width 8 height 1
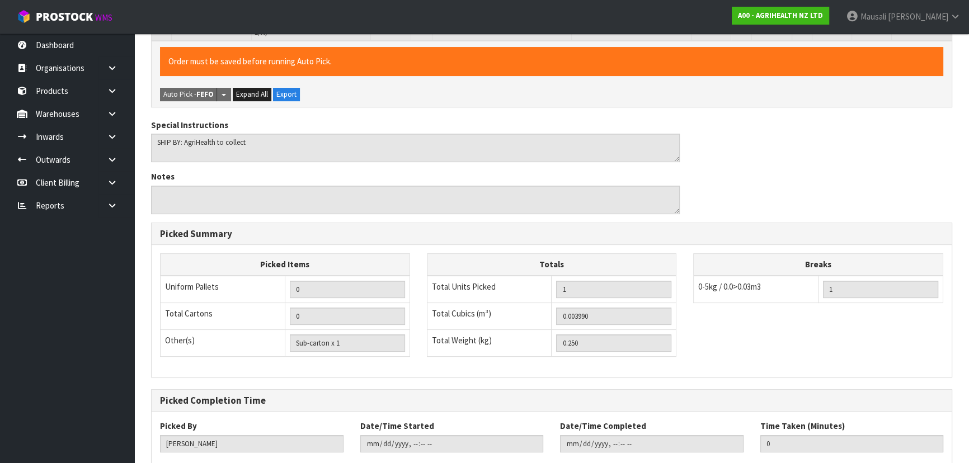
scroll to position [312, 0]
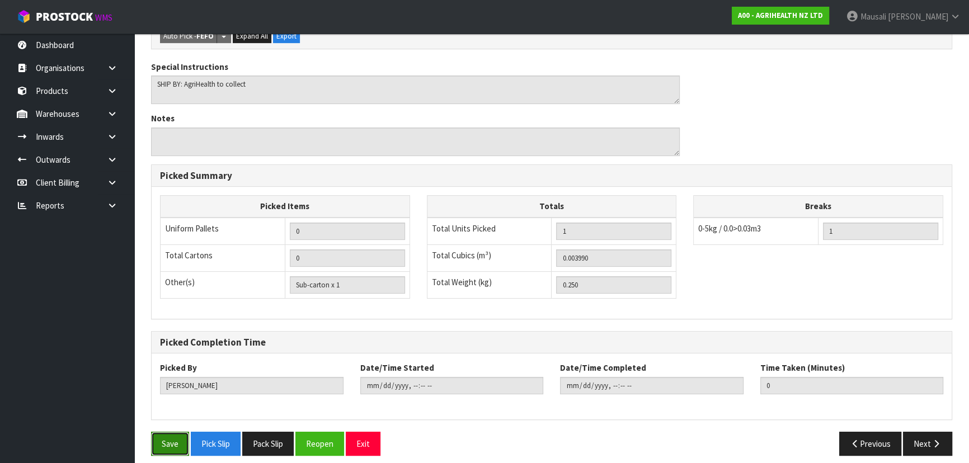
click at [163, 432] on button "Save" at bounding box center [170, 444] width 38 height 24
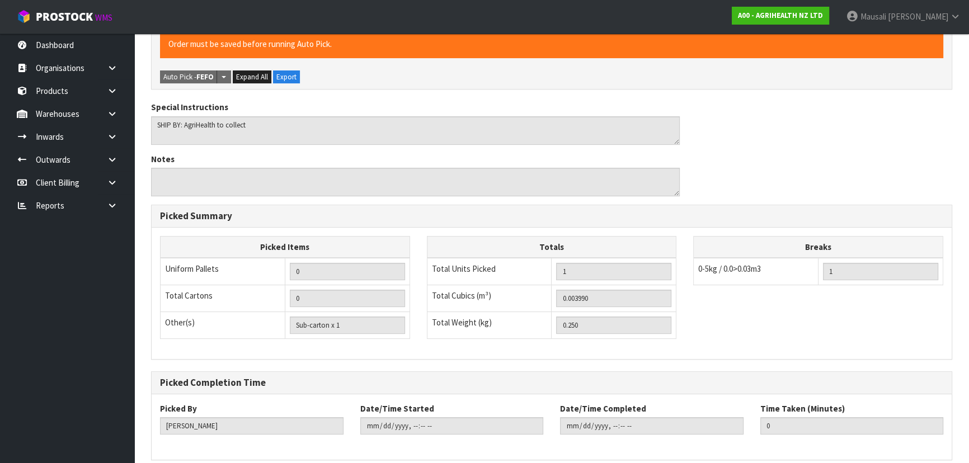
scroll to position [0, 0]
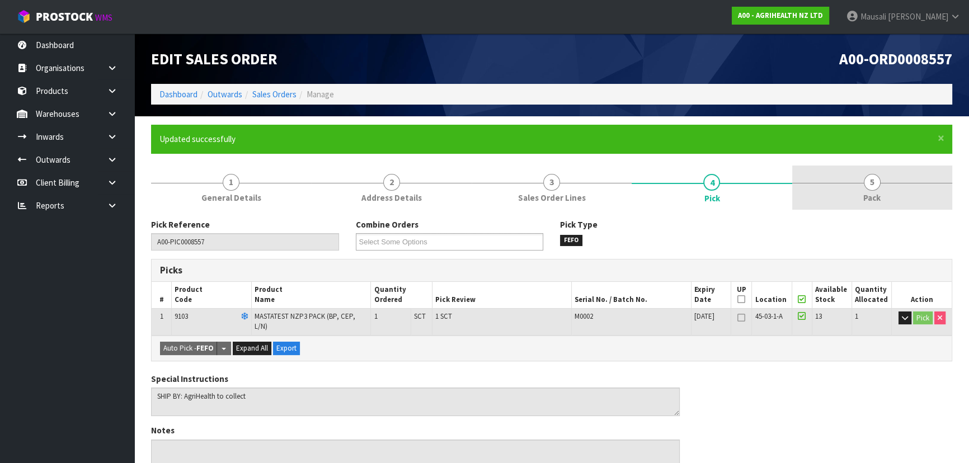
click at [863, 185] on link "5 Pack" at bounding box center [872, 188] width 160 height 44
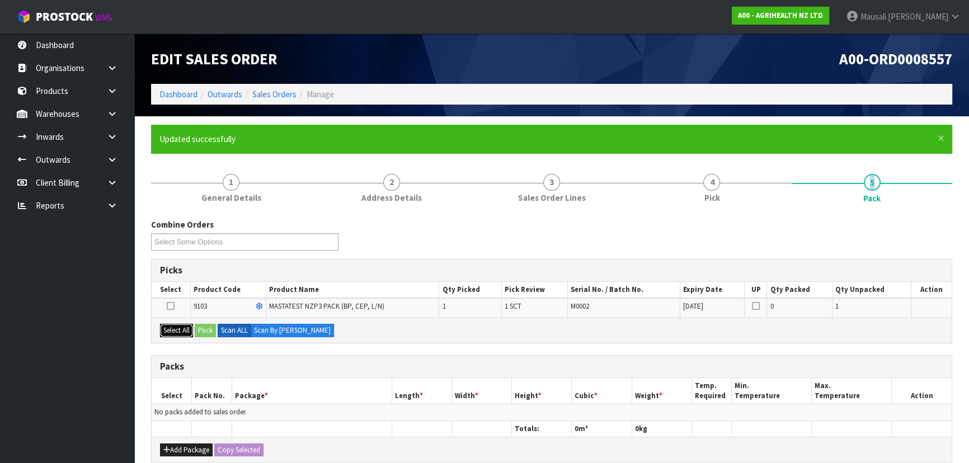
click at [172, 330] on button "Select All" at bounding box center [176, 330] width 33 height 13
click at [204, 330] on button "Pack" at bounding box center [205, 330] width 21 height 13
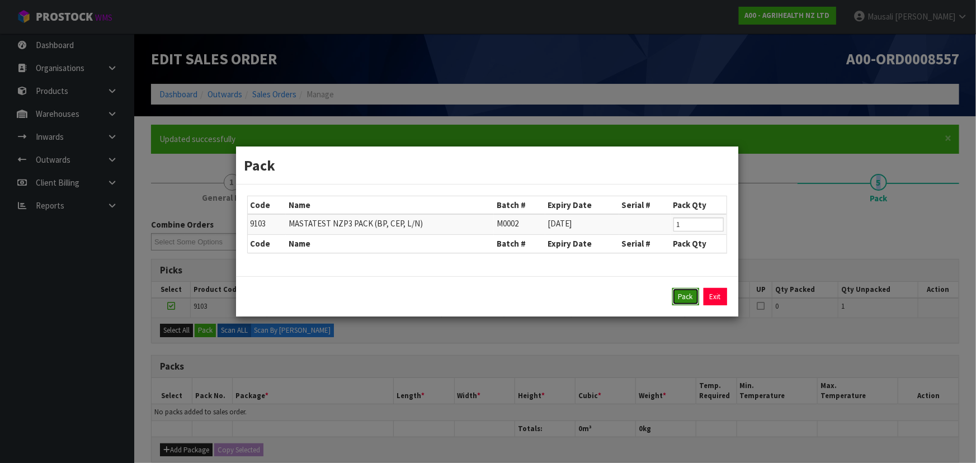
click at [680, 297] on button "Pack" at bounding box center [685, 297] width 27 height 18
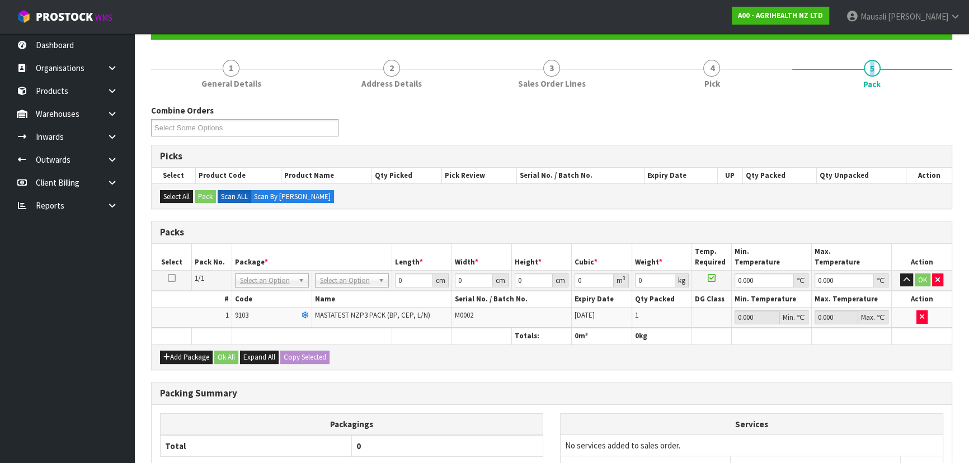
scroll to position [152, 0]
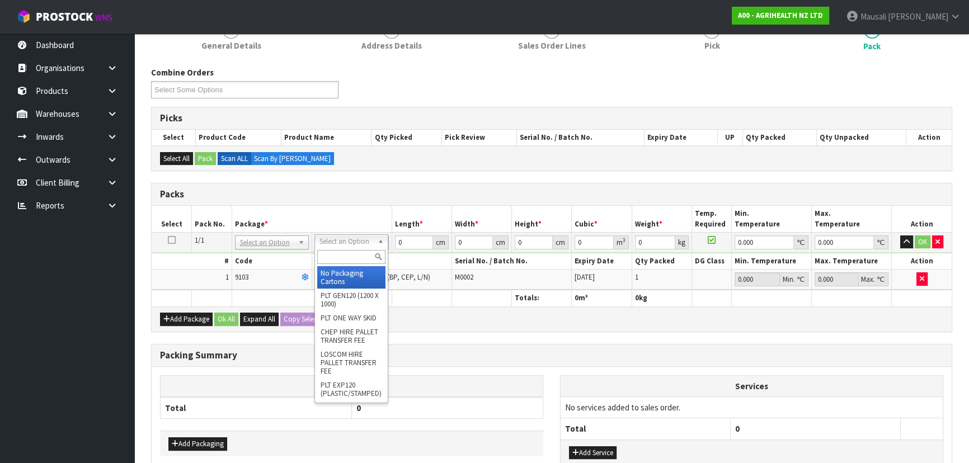
click at [341, 261] on input "text" at bounding box center [351, 257] width 68 height 14
drag, startPoint x: 357, startPoint y: 282, endPoint x: 386, endPoint y: 257, distance: 37.7
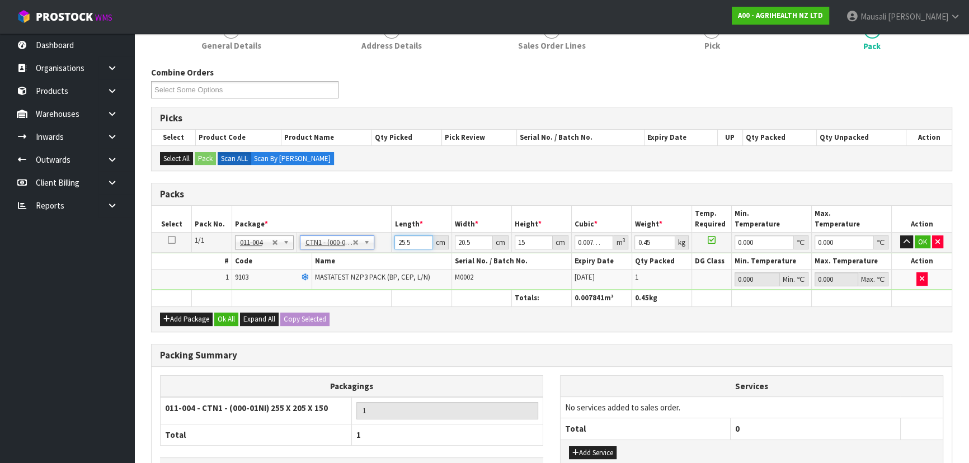
drag, startPoint x: 413, startPoint y: 242, endPoint x: 347, endPoint y: 242, distance: 66.6
click at [347, 242] on tr "1/1 NONE 007-001 007-002 007-004 007-009 007-013 007-014 007-015 007-017 007-01…" at bounding box center [552, 242] width 800 height 20
click at [232, 319] on button "Ok All" at bounding box center [226, 319] width 24 height 13
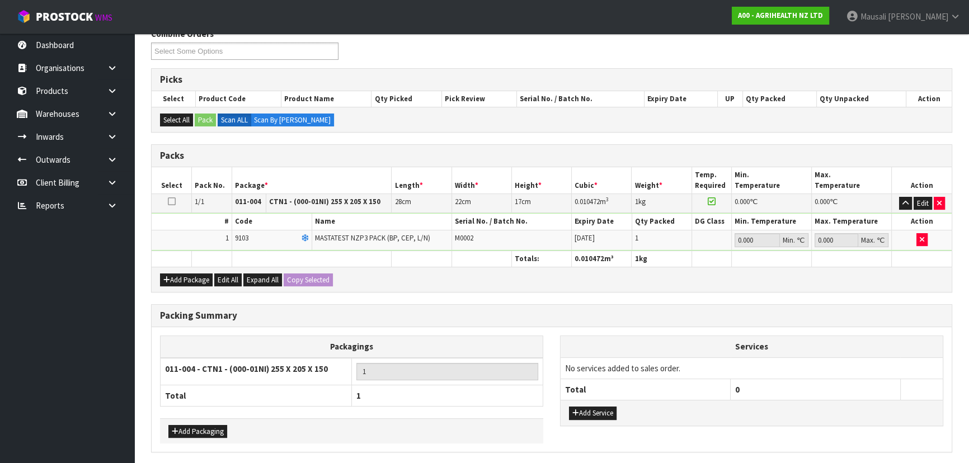
scroll to position [230, 0]
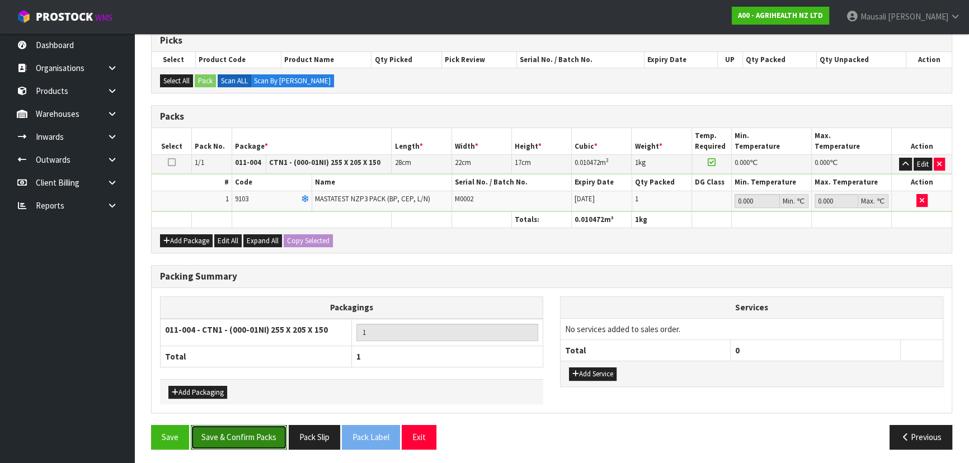
click at [243, 428] on button "Save & Confirm Packs" at bounding box center [239, 437] width 96 height 24
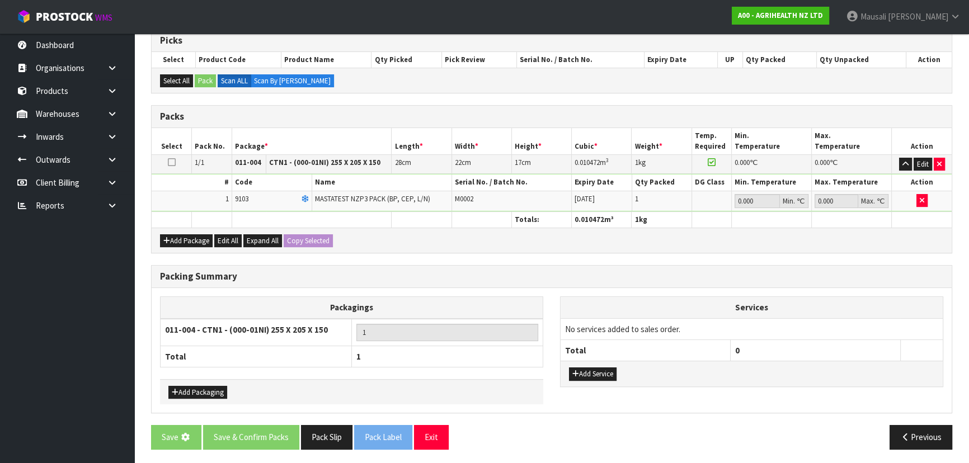
scroll to position [0, 0]
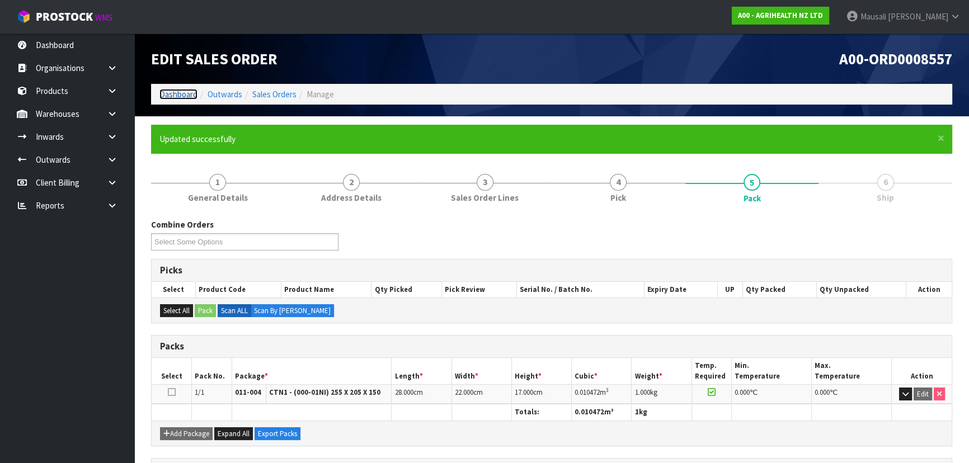
click at [187, 89] on link "Dashboard" at bounding box center [178, 94] width 38 height 11
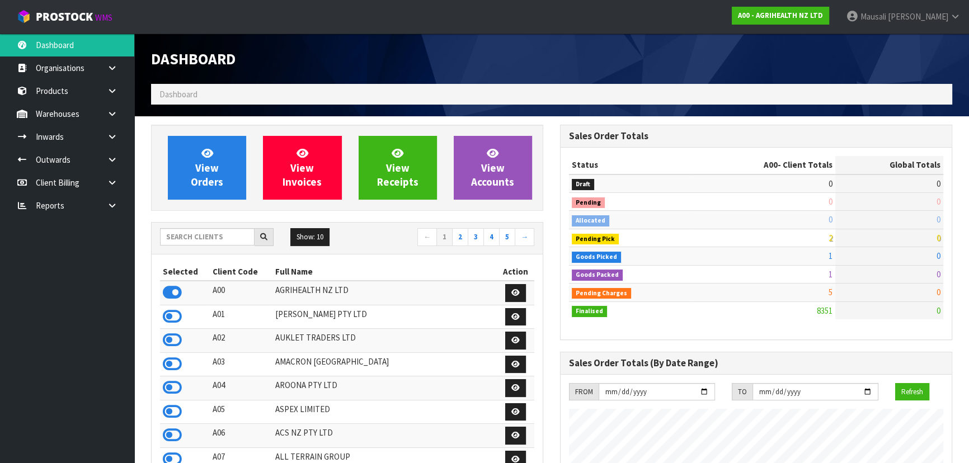
scroll to position [846, 408]
click at [209, 239] on input "text" at bounding box center [207, 236] width 95 height 17
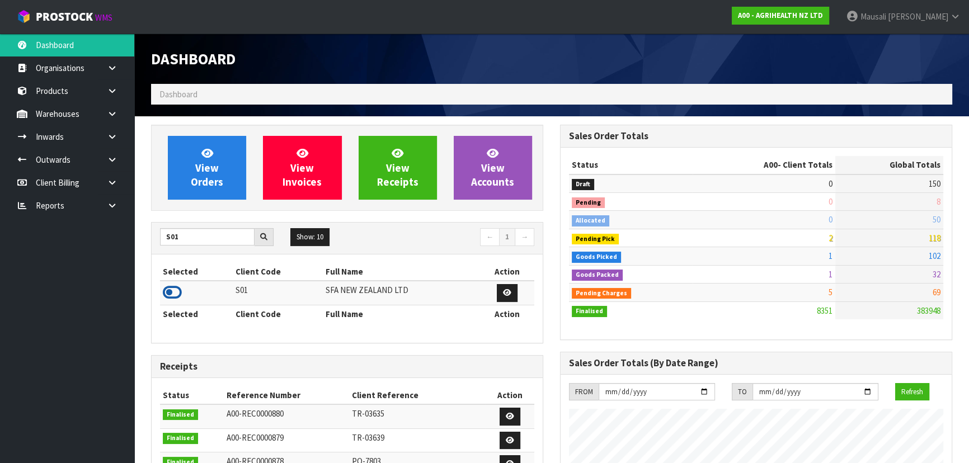
click at [178, 289] on icon at bounding box center [172, 292] width 19 height 17
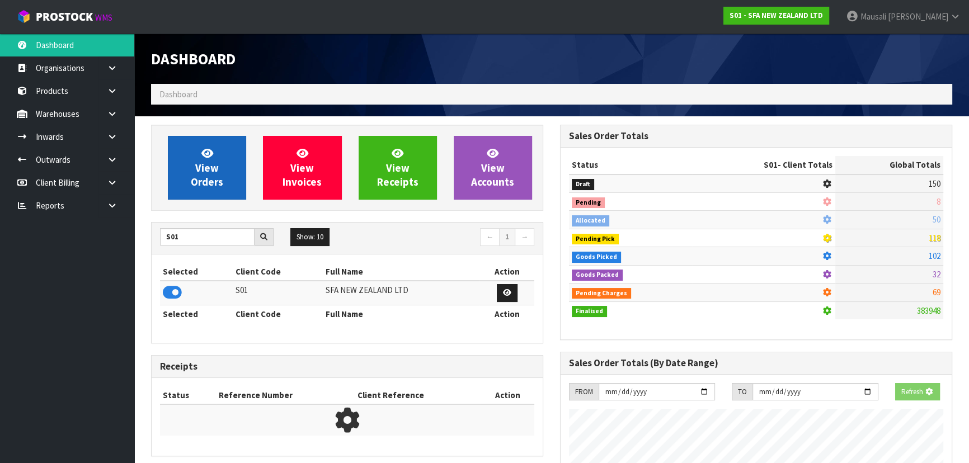
scroll to position [696, 408]
click at [210, 172] on span "View Orders" at bounding box center [207, 168] width 32 height 42
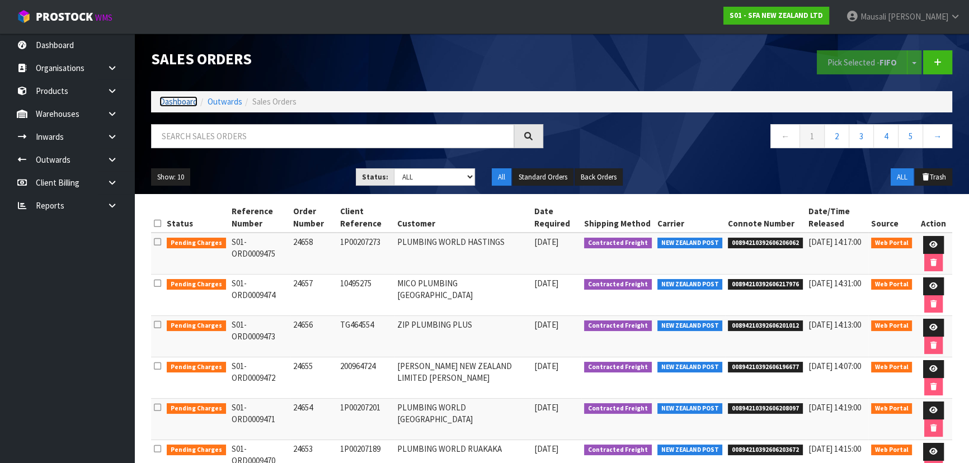
click at [180, 98] on link "Dashboard" at bounding box center [178, 101] width 38 height 11
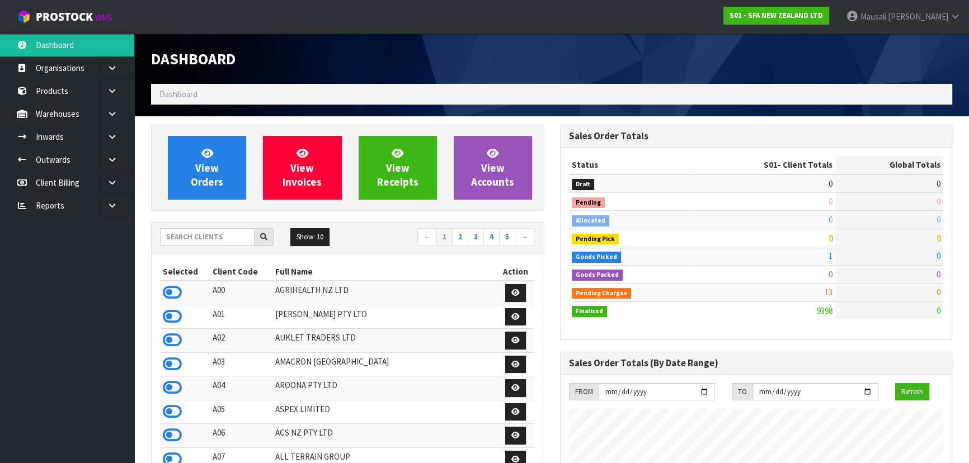
scroll to position [846, 408]
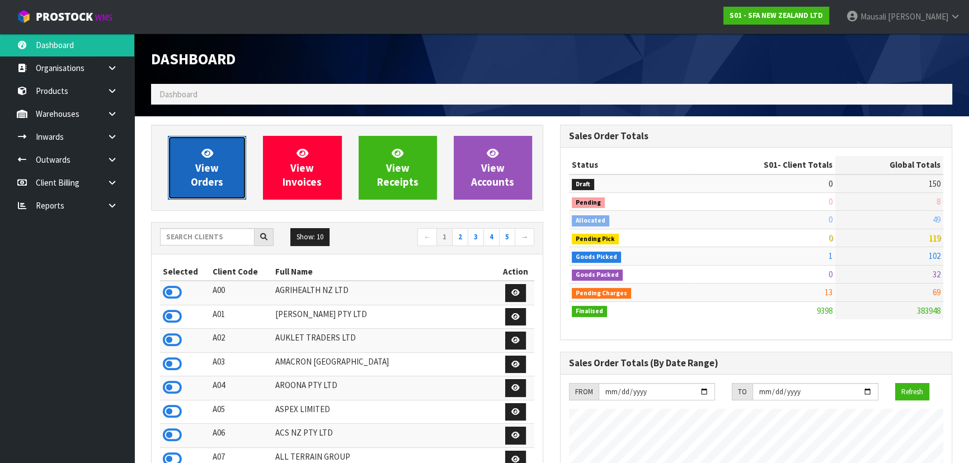
click at [213, 168] on span "View Orders" at bounding box center [207, 168] width 32 height 42
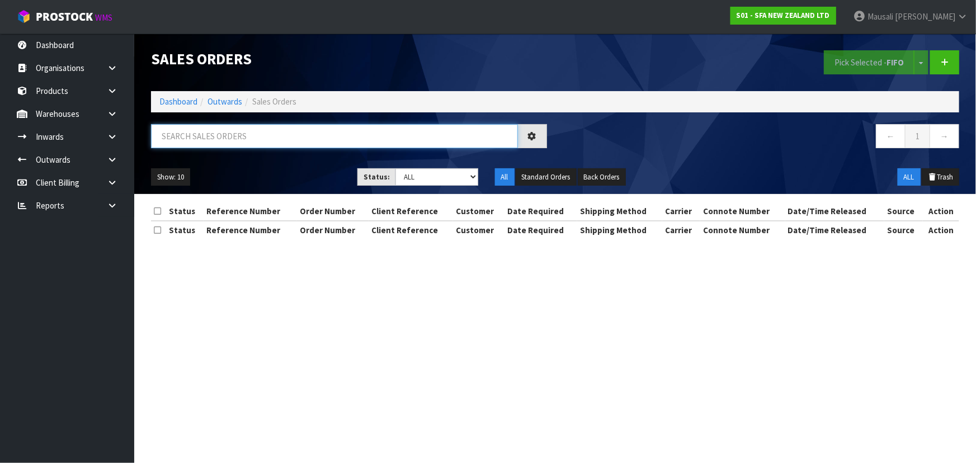
click at [189, 134] on input "text" at bounding box center [334, 136] width 367 height 24
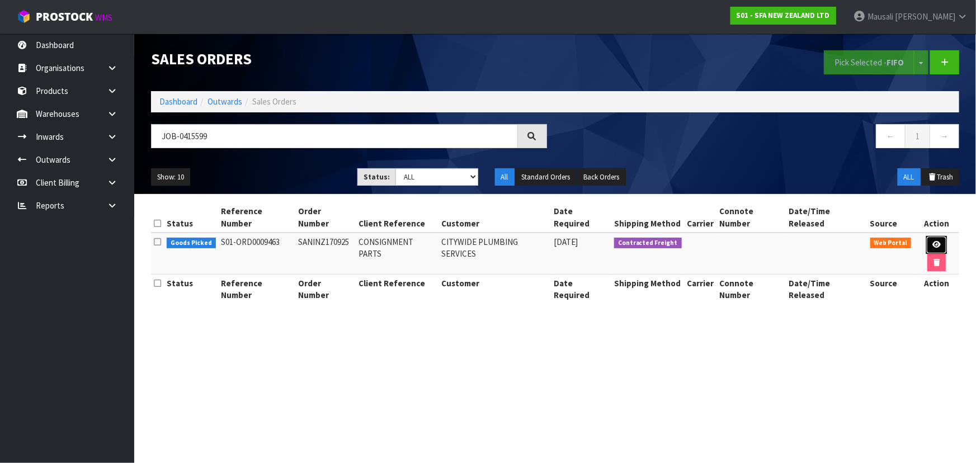
click at [931, 236] on link at bounding box center [936, 245] width 21 height 18
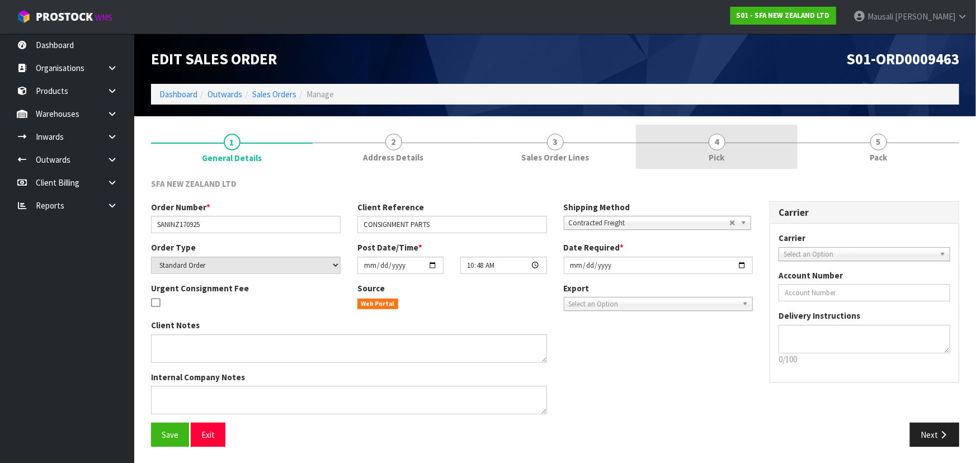
click at [706, 145] on link "4 Pick" at bounding box center [717, 147] width 162 height 44
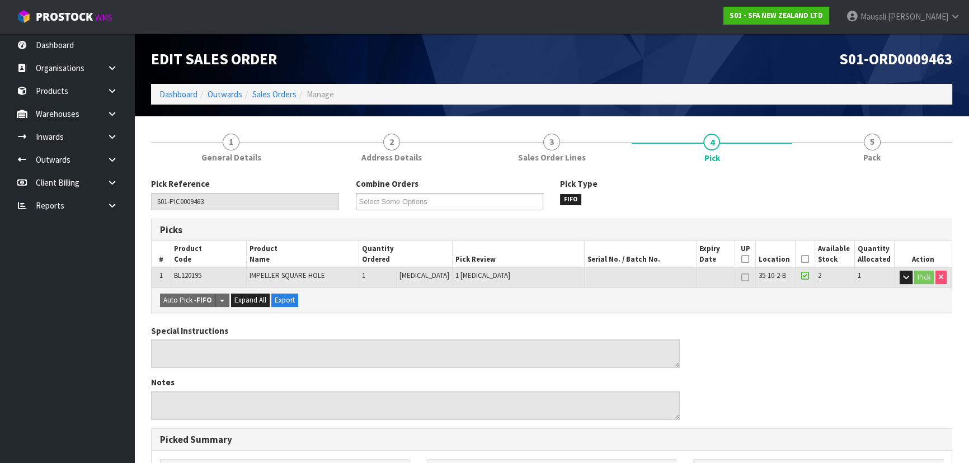
click at [801, 259] on icon at bounding box center [805, 259] width 8 height 1
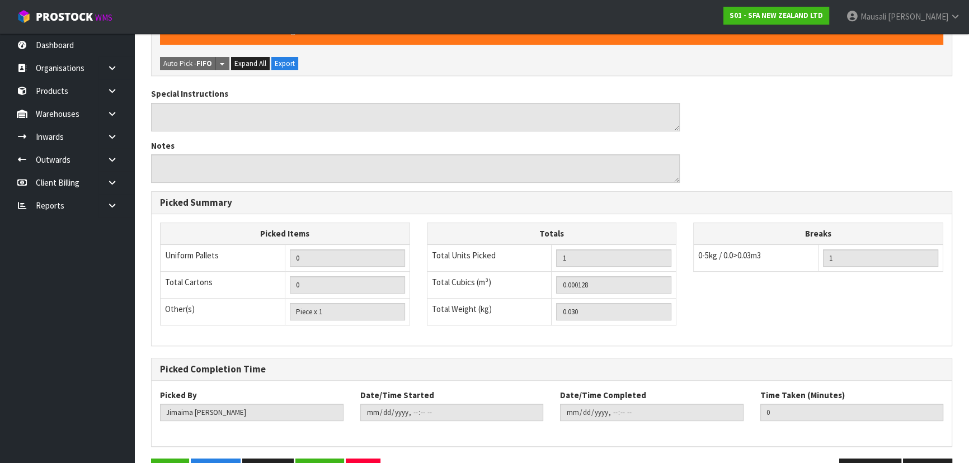
scroll to position [312, 0]
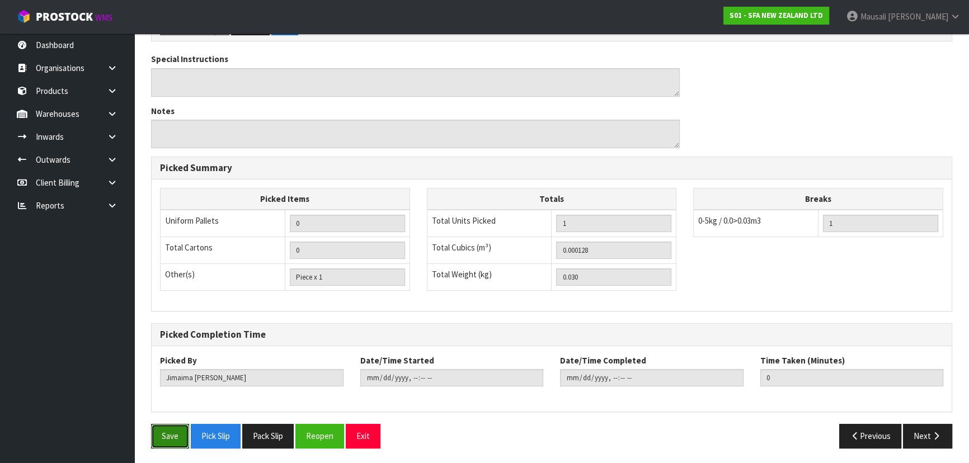
drag, startPoint x: 168, startPoint y: 434, endPoint x: 197, endPoint y: 413, distance: 36.2
click at [169, 431] on button "Save" at bounding box center [170, 436] width 38 height 24
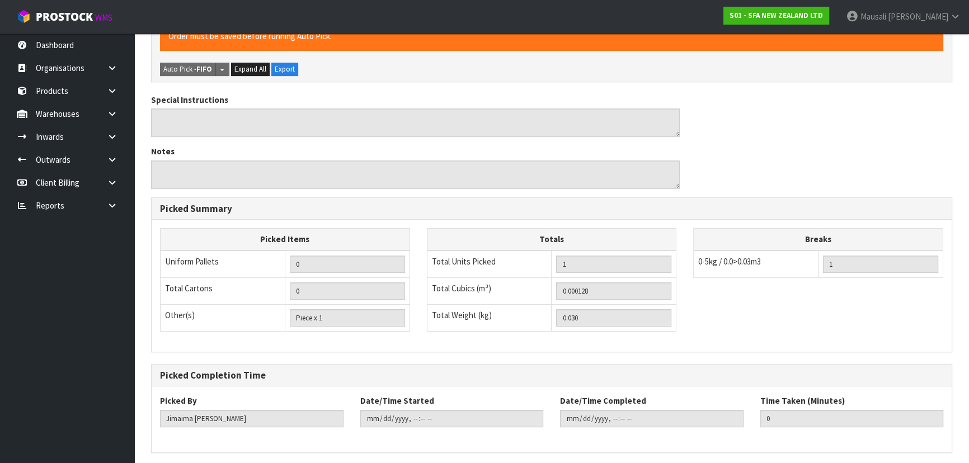
scroll to position [0, 0]
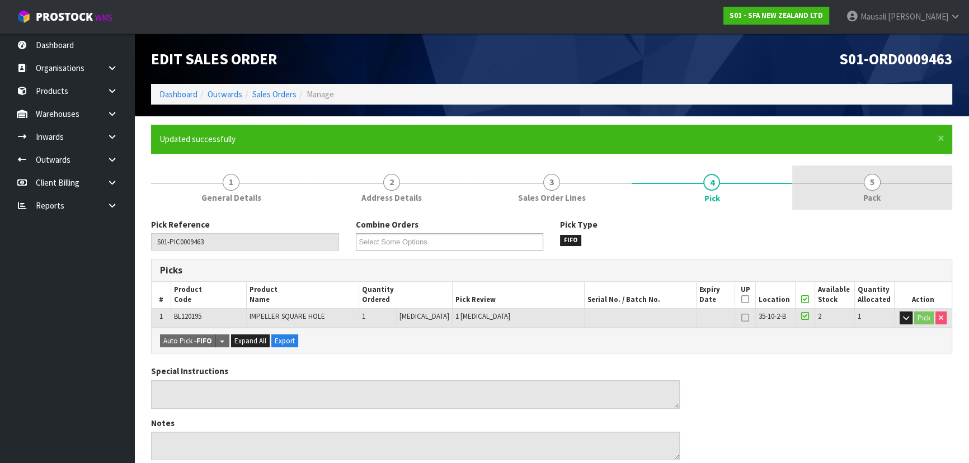
click at [865, 192] on span "Pack" at bounding box center [871, 198] width 17 height 12
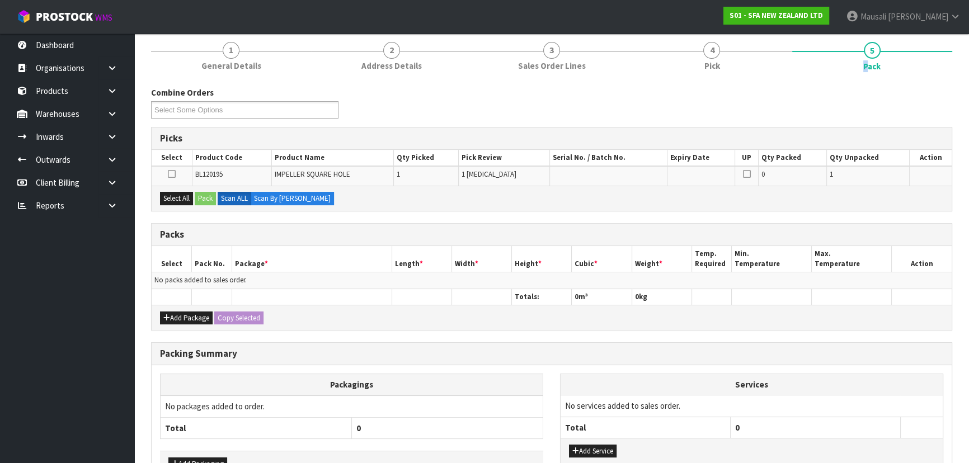
scroll to position [203, 0]
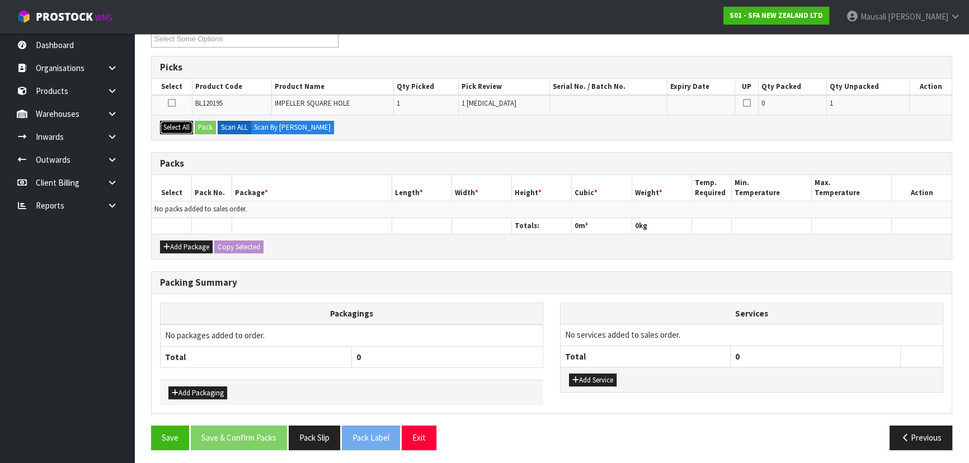
click at [181, 129] on button "Select All" at bounding box center [176, 127] width 33 height 13
click at [207, 130] on button "Pack" at bounding box center [205, 127] width 21 height 13
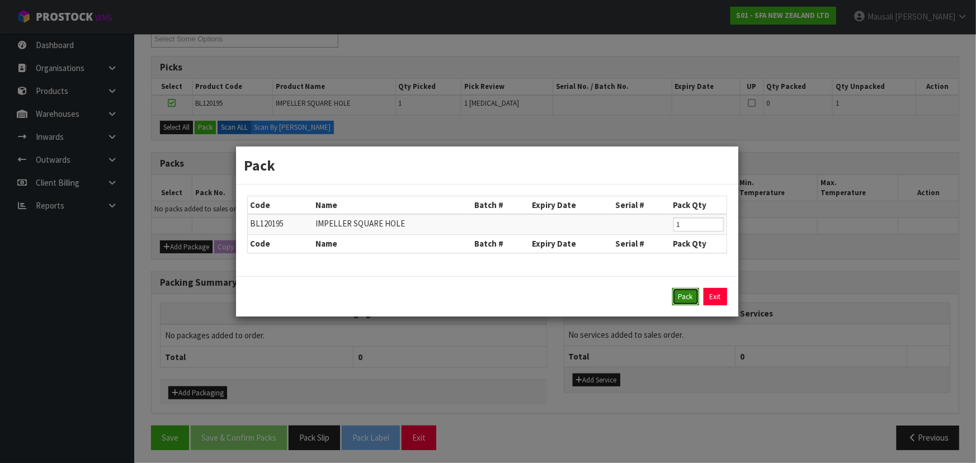
click at [689, 294] on button "Pack" at bounding box center [685, 297] width 27 height 18
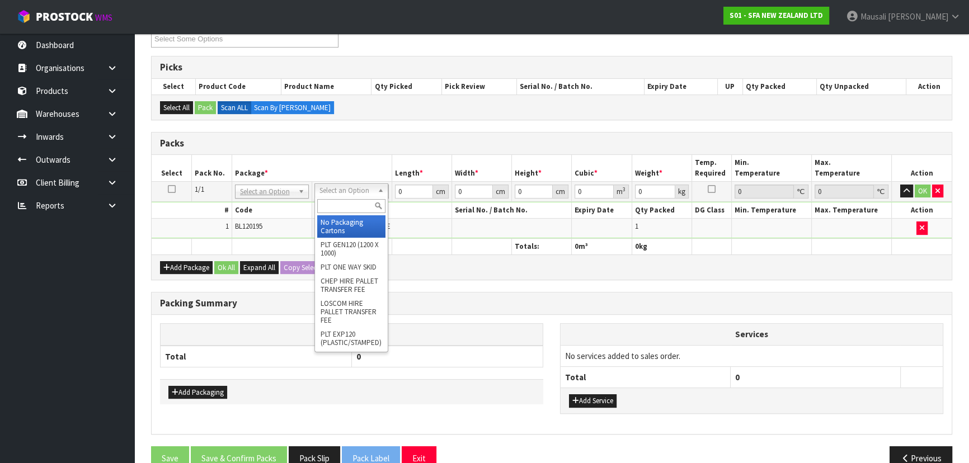
click at [338, 201] on input "text" at bounding box center [351, 206] width 68 height 14
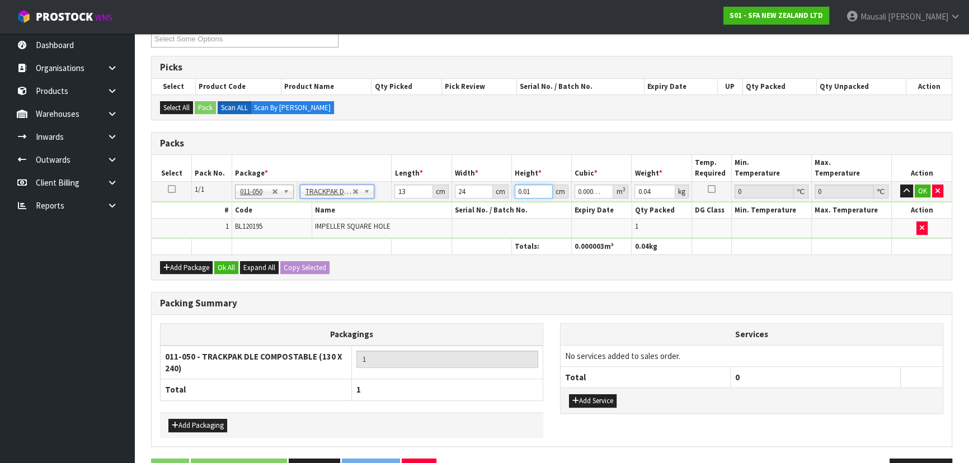
drag, startPoint x: 536, startPoint y: 194, endPoint x: 512, endPoint y: 198, distance: 24.5
click at [512, 198] on td "0.01 cm" at bounding box center [541, 191] width 60 height 20
click at [229, 267] on button "Ok All" at bounding box center [226, 267] width 24 height 13
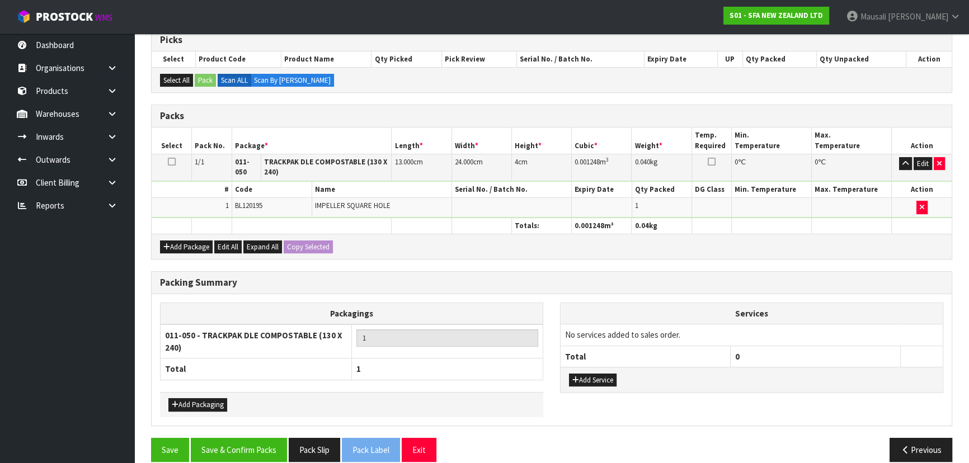
scroll to position [243, 0]
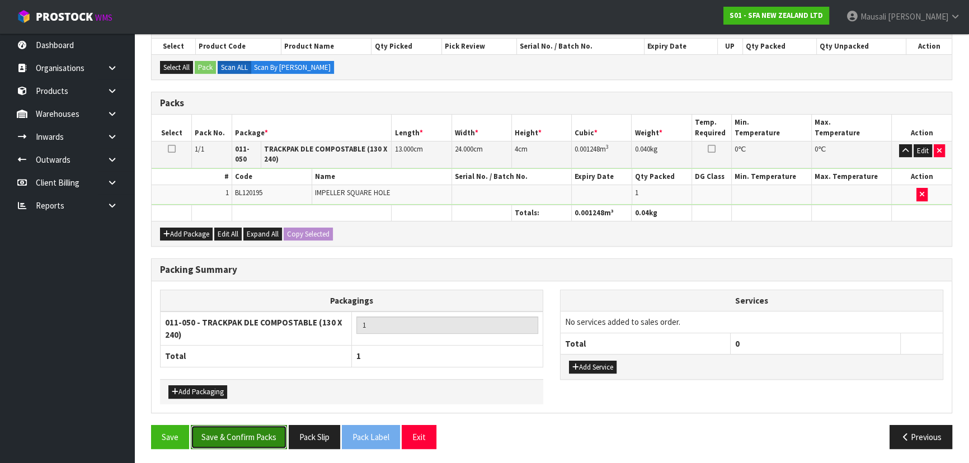
click at [251, 436] on button "Save & Confirm Packs" at bounding box center [239, 437] width 96 height 24
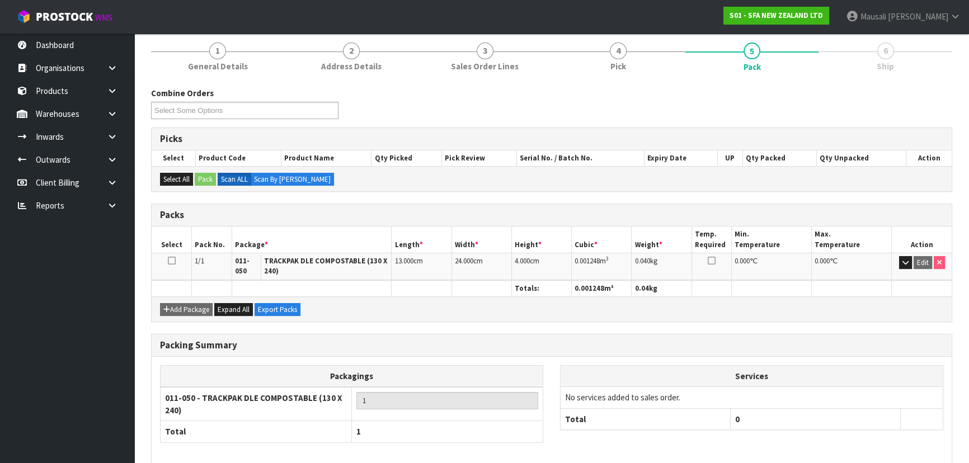
scroll to position [182, 0]
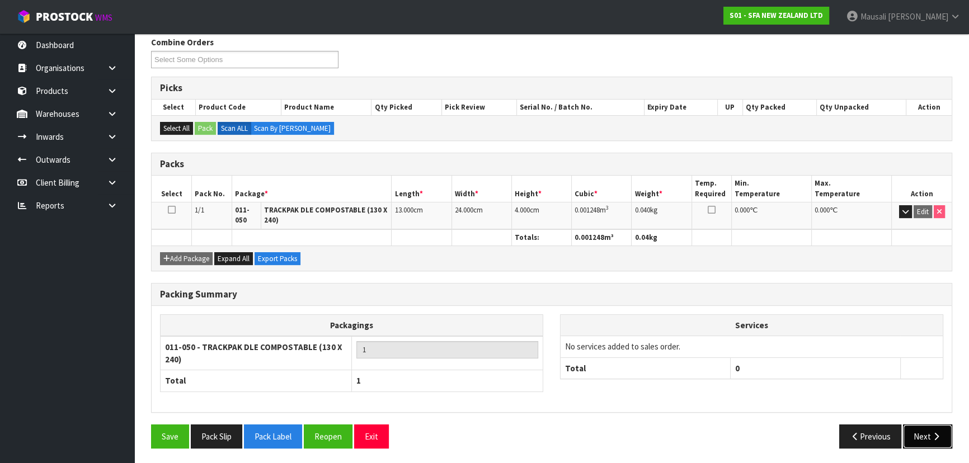
click at [929, 434] on button "Next" at bounding box center [927, 437] width 49 height 24
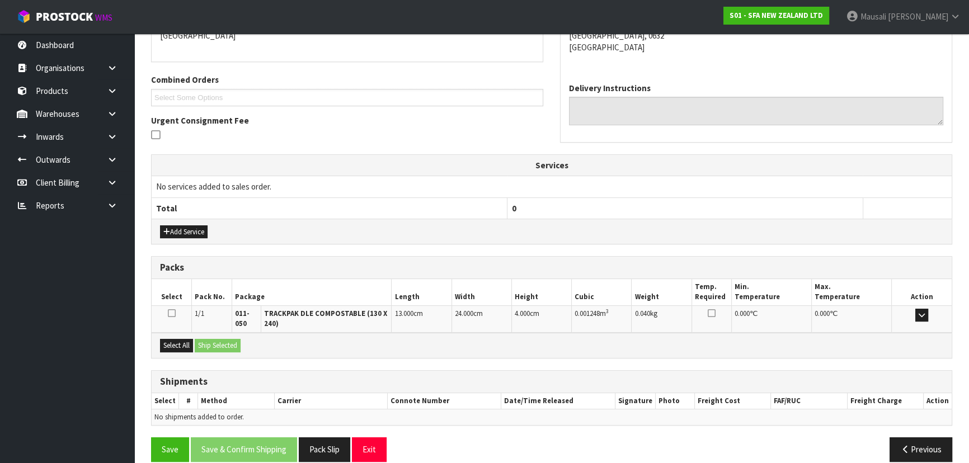
scroll to position [269, 0]
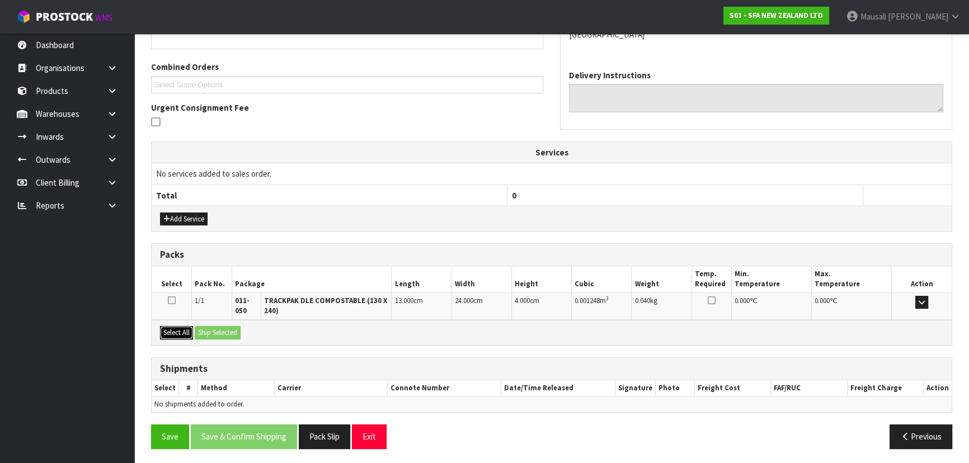
drag, startPoint x: 178, startPoint y: 330, endPoint x: 201, endPoint y: 330, distance: 22.4
click at [182, 330] on button "Select All" at bounding box center [176, 332] width 33 height 13
click at [212, 329] on button "Ship Selected" at bounding box center [218, 332] width 46 height 13
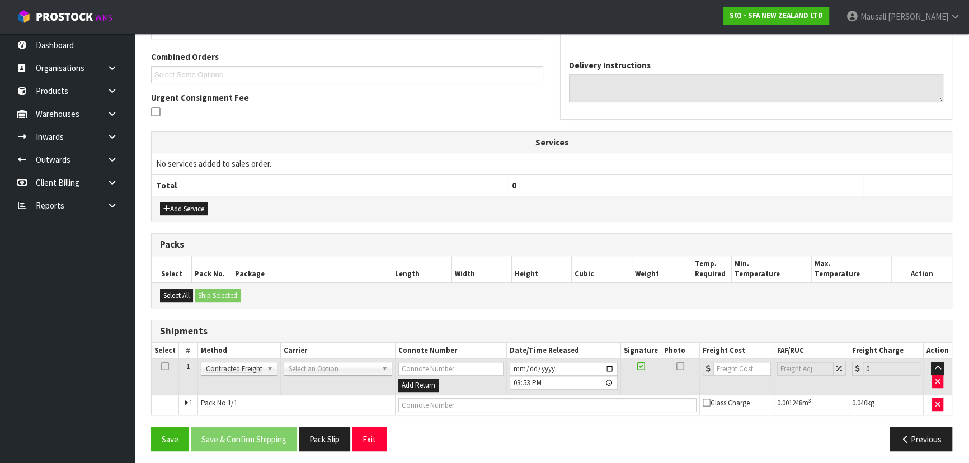
scroll to position [282, 0]
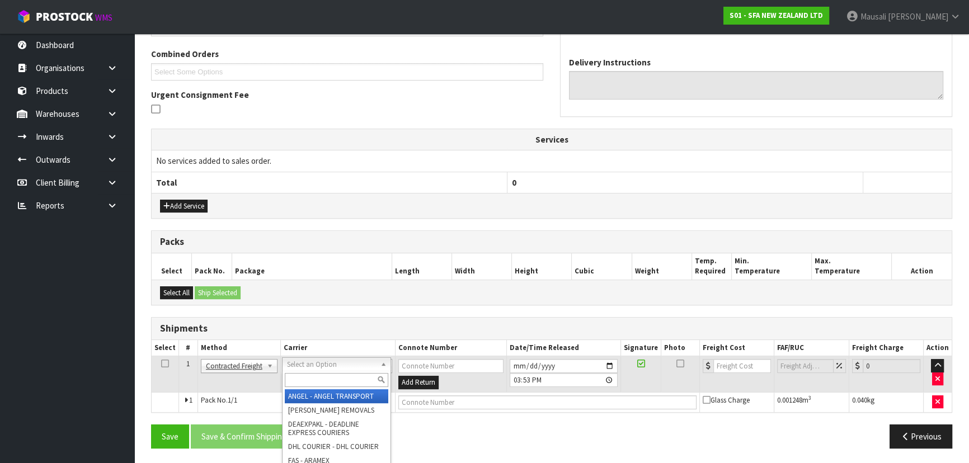
click at [322, 384] on input "text" at bounding box center [336, 380] width 103 height 14
drag, startPoint x: 321, startPoint y: 393, endPoint x: 302, endPoint y: 422, distance: 35.2
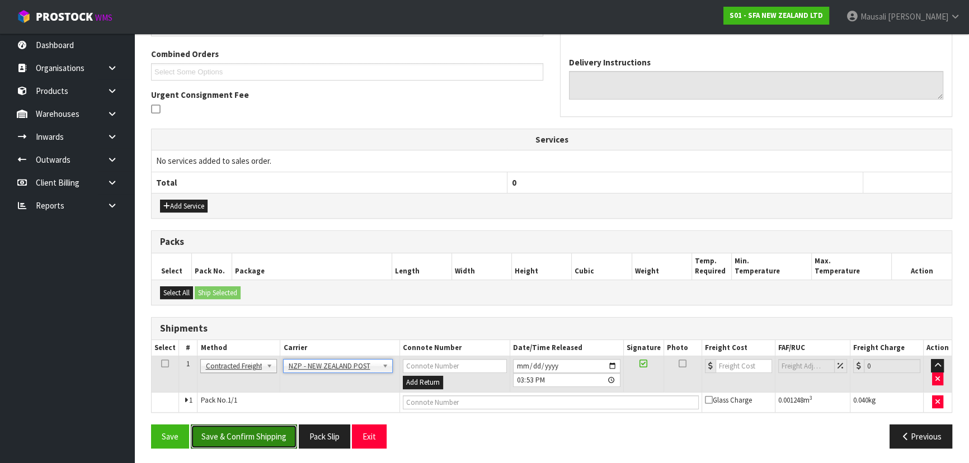
drag, startPoint x: 288, startPoint y: 430, endPoint x: 463, endPoint y: 404, distance: 176.3
click at [288, 431] on button "Save & Confirm Shipping" at bounding box center [244, 437] width 106 height 24
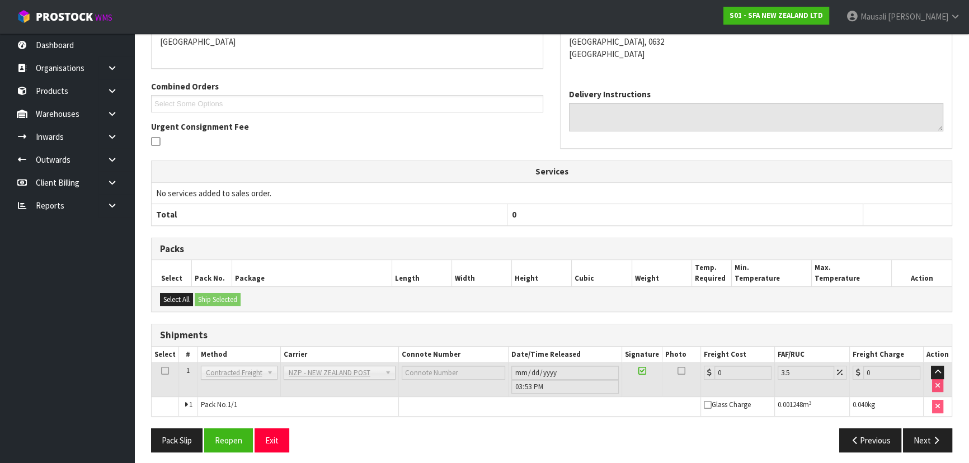
scroll to position [266, 0]
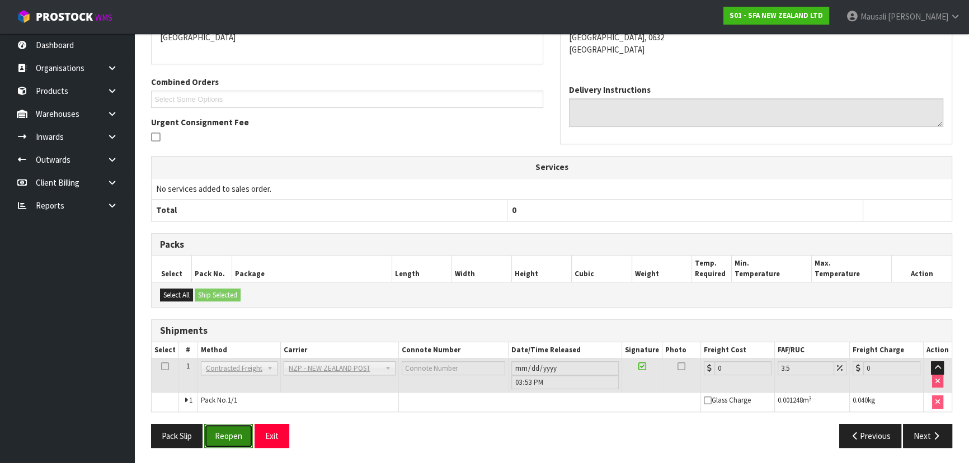
click at [226, 440] on button "Reopen" at bounding box center [228, 436] width 49 height 24
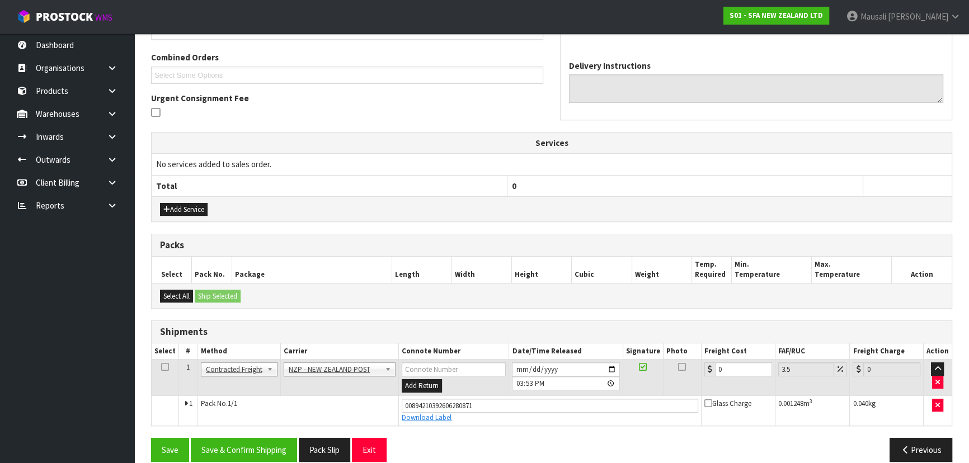
scroll to position [292, 0]
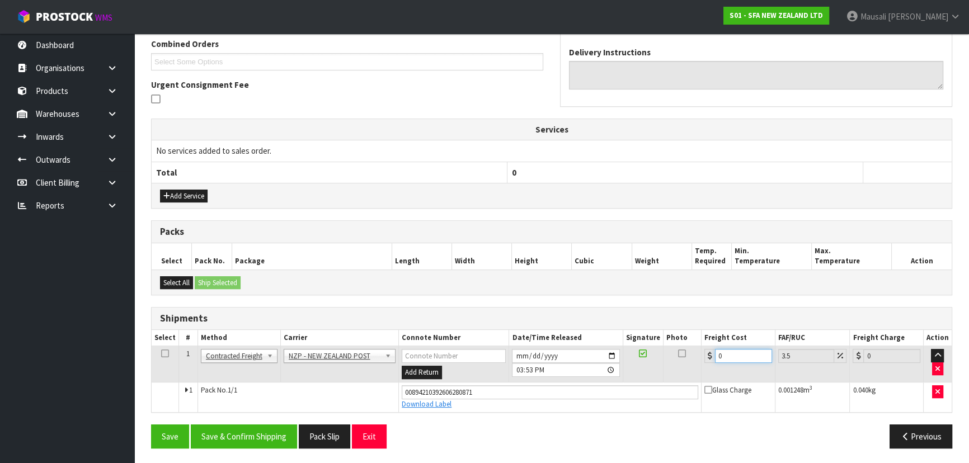
drag, startPoint x: 732, startPoint y: 350, endPoint x: 705, endPoint y: 360, distance: 28.7
click at [705, 360] on div "0" at bounding box center [738, 356] width 68 height 14
drag, startPoint x: 276, startPoint y: 430, endPoint x: 275, endPoint y: 436, distance: 6.8
click at [275, 436] on button "Save & Confirm Shipping" at bounding box center [244, 437] width 106 height 24
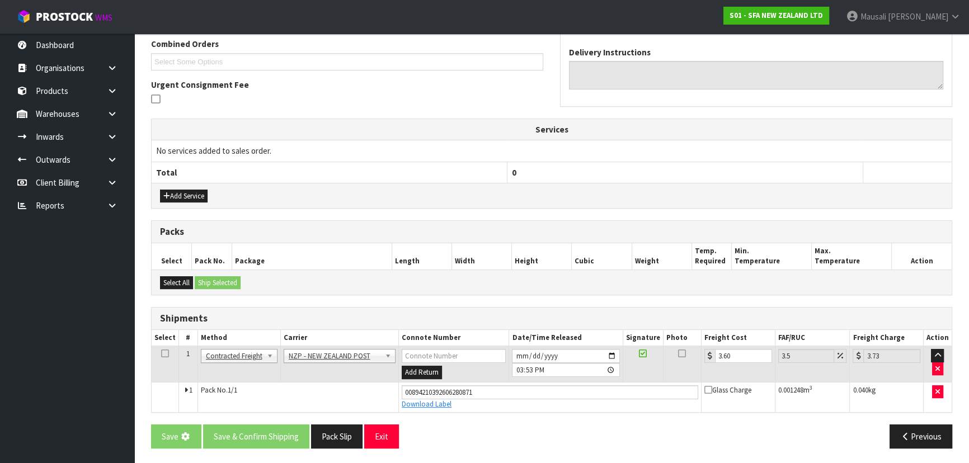
scroll to position [0, 0]
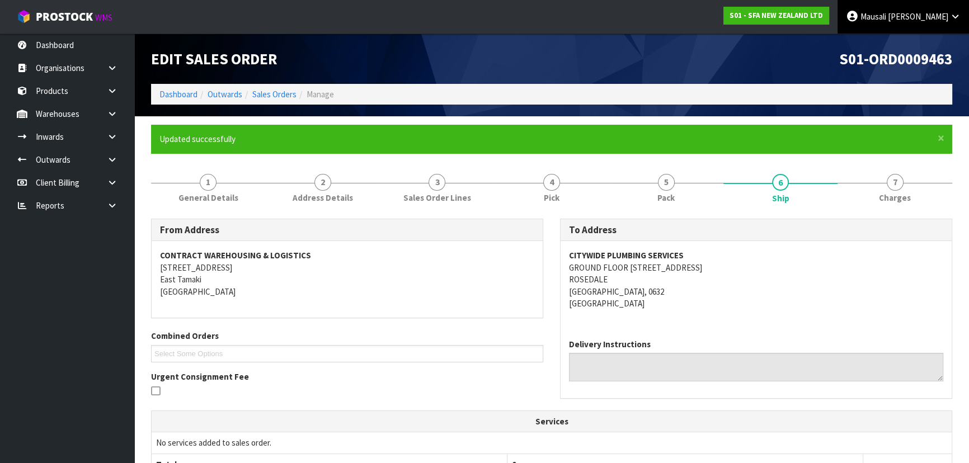
click at [886, 17] on span "Mausali" at bounding box center [873, 16] width 26 height 11
click at [902, 48] on link "Logout" at bounding box center [924, 44] width 88 height 15
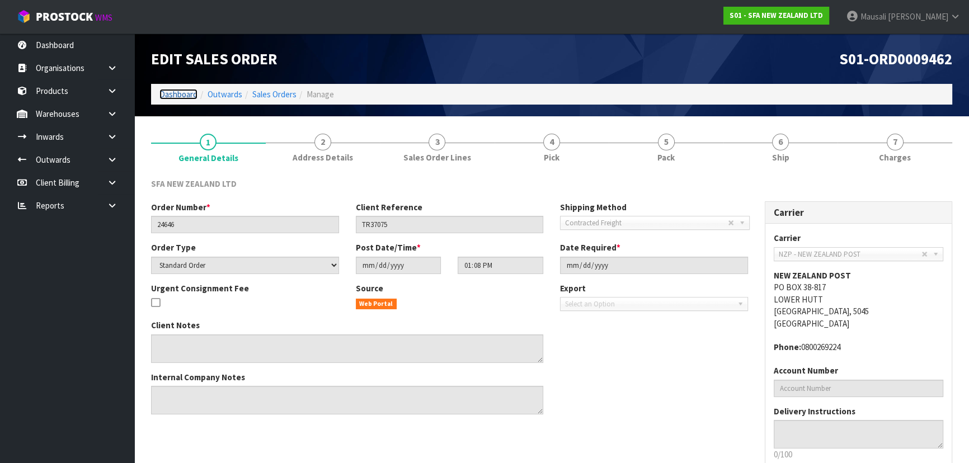
click at [163, 93] on link "Dashboard" at bounding box center [178, 94] width 38 height 11
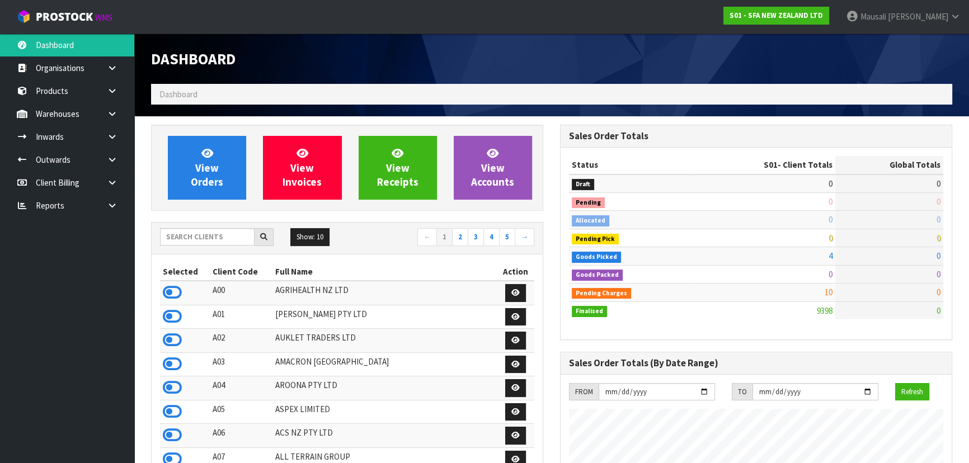
scroll to position [846, 408]
click at [185, 239] on input "text" at bounding box center [207, 236] width 95 height 17
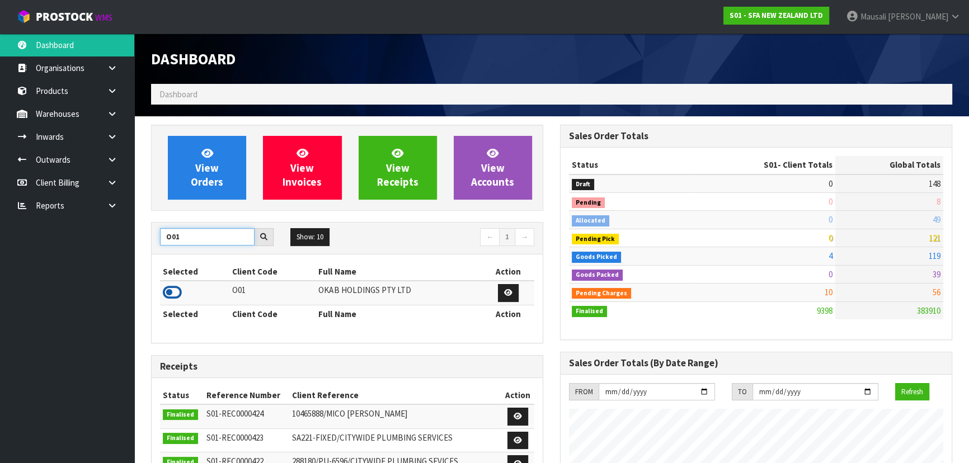
type input "O01"
click at [181, 291] on icon at bounding box center [172, 292] width 19 height 17
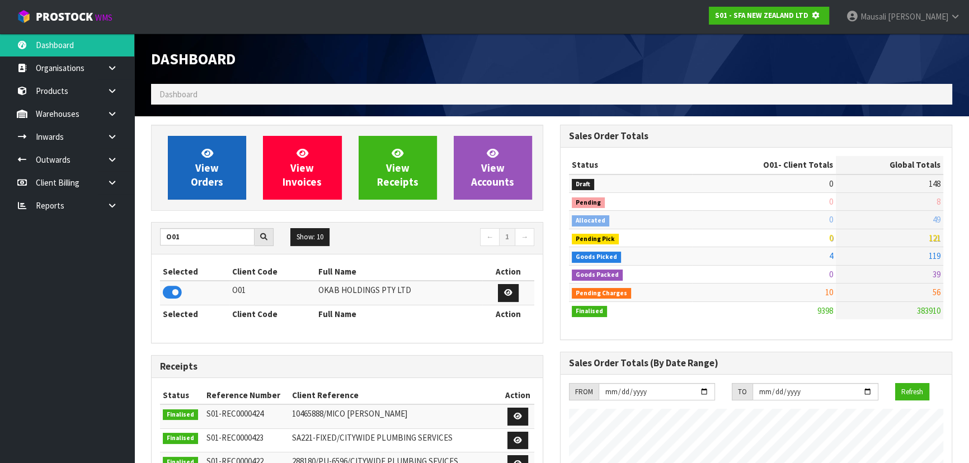
scroll to position [696, 408]
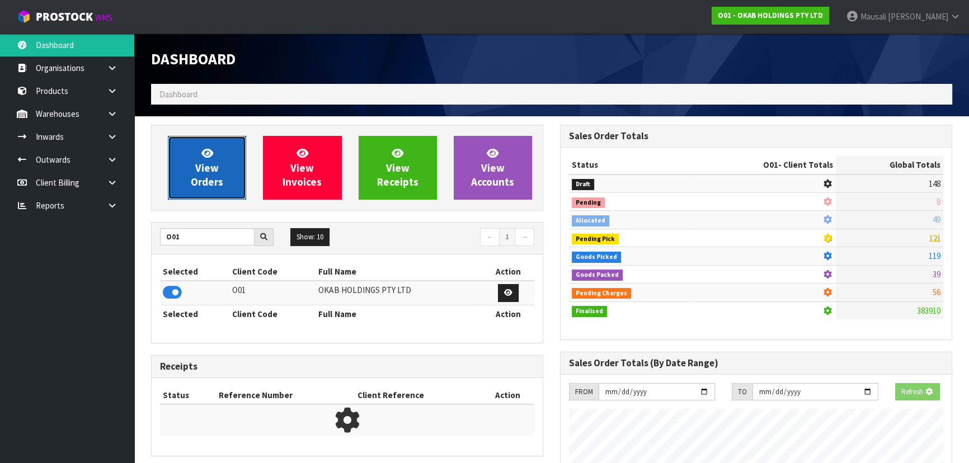
click at [227, 183] on link "View Orders" at bounding box center [207, 168] width 78 height 64
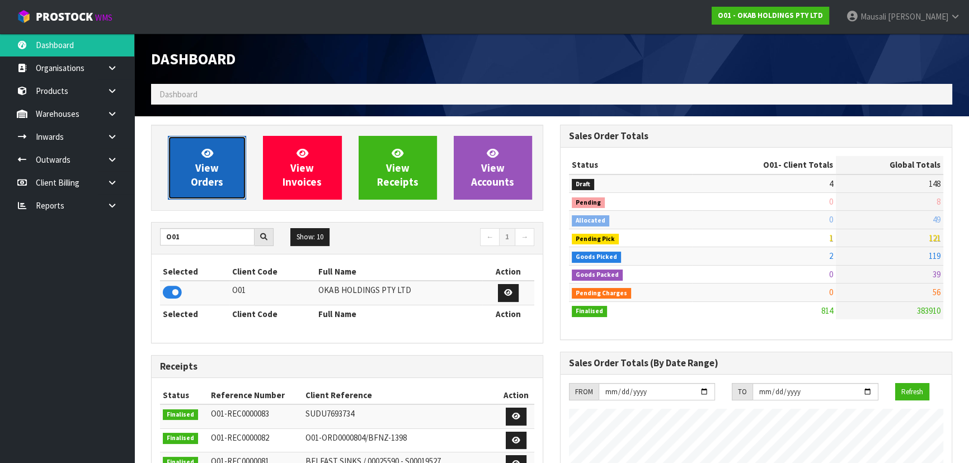
scroll to position [822, 408]
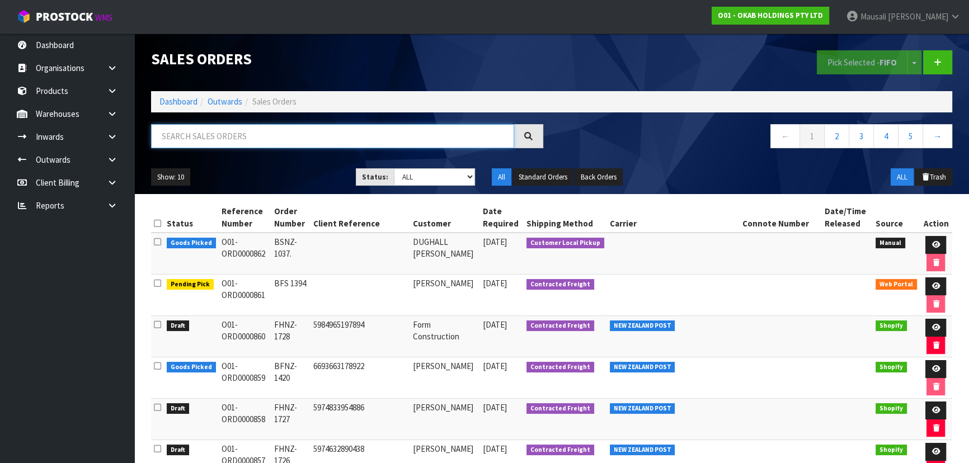
click at [181, 138] on input "text" at bounding box center [332, 136] width 363 height 24
type input "JOB-0415598"
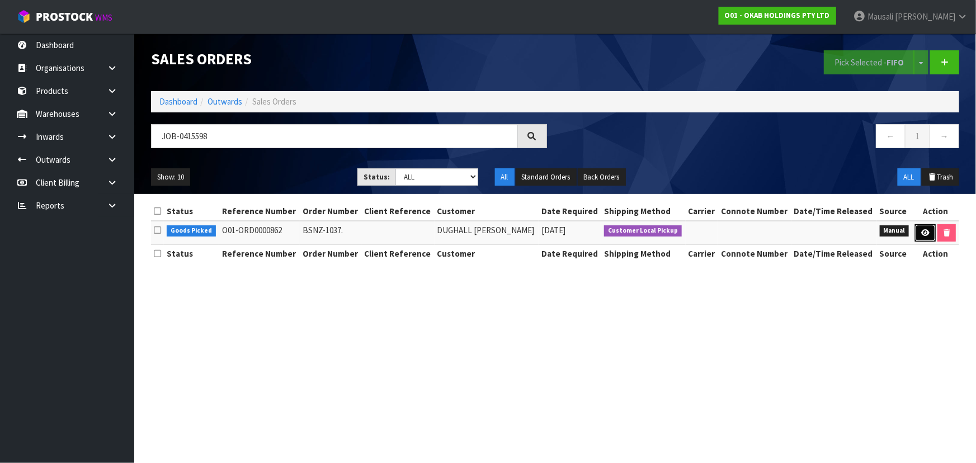
click at [927, 230] on icon at bounding box center [925, 232] width 8 height 7
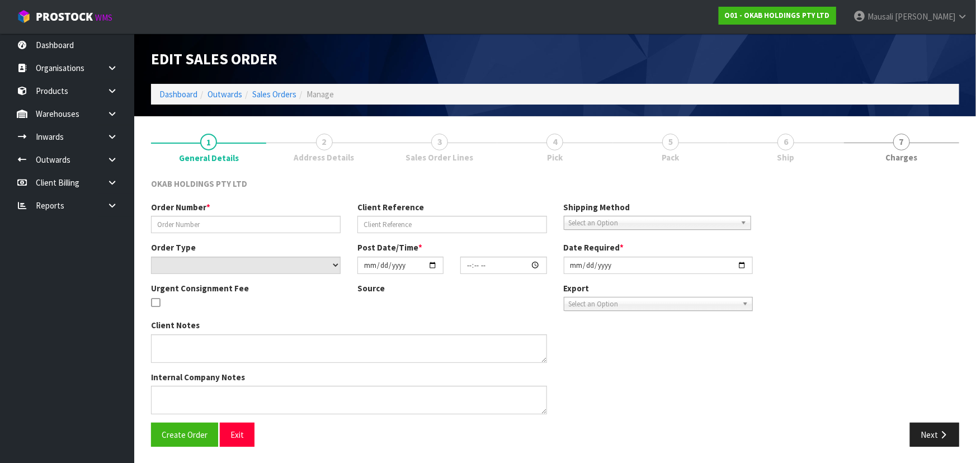
type input "BSNZ-1037."
select select "number:0"
type input "[DATE]"
type input "10:44:00.000"
type input "[DATE]"
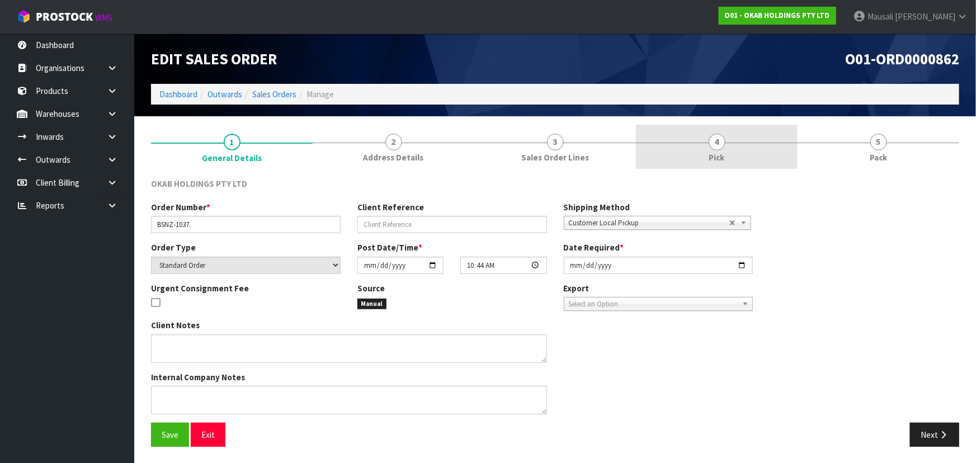
click at [735, 134] on link "4 Pick" at bounding box center [717, 147] width 162 height 44
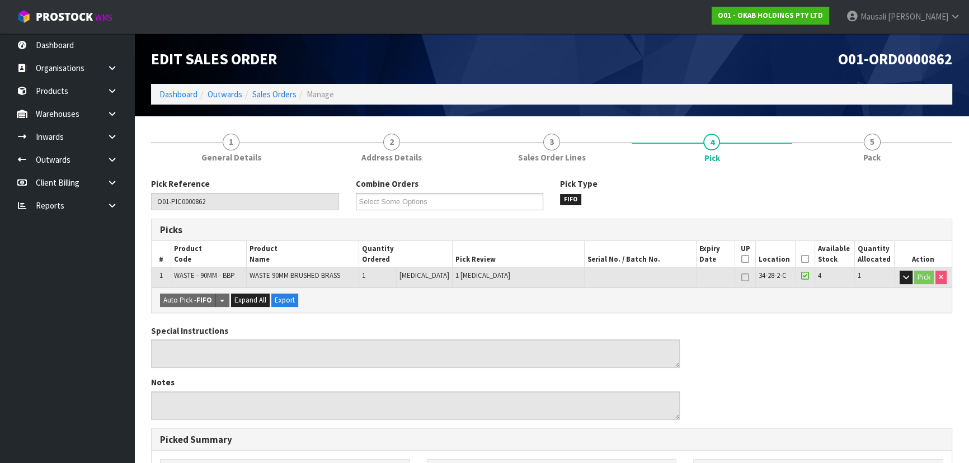
click at [803, 259] on icon at bounding box center [805, 259] width 8 height 1
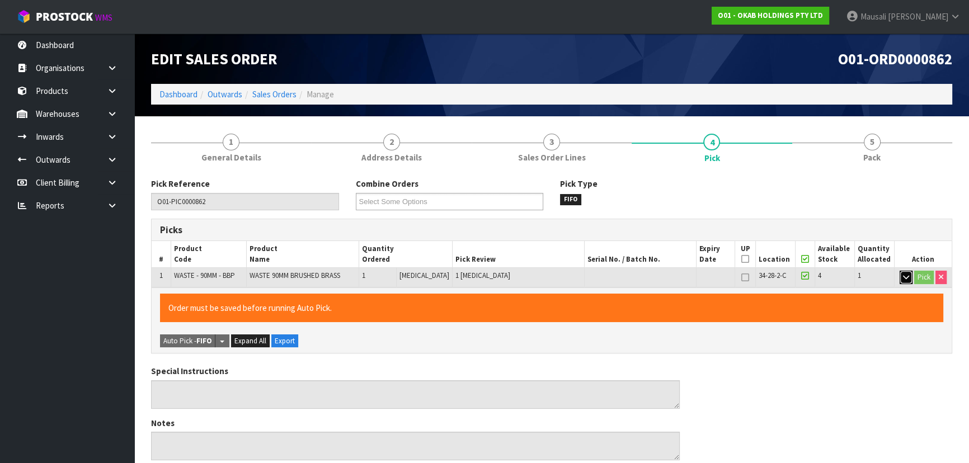
click at [908, 279] on button "button" at bounding box center [906, 277] width 13 height 13
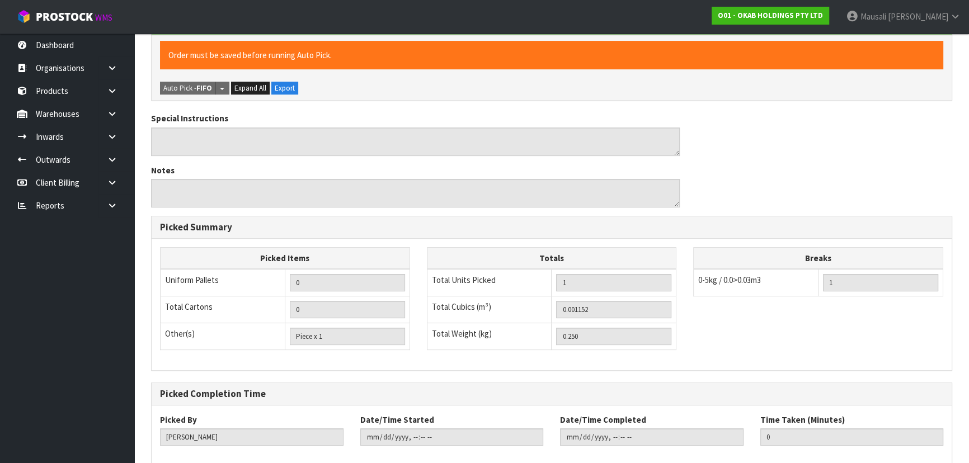
scroll to position [401, 0]
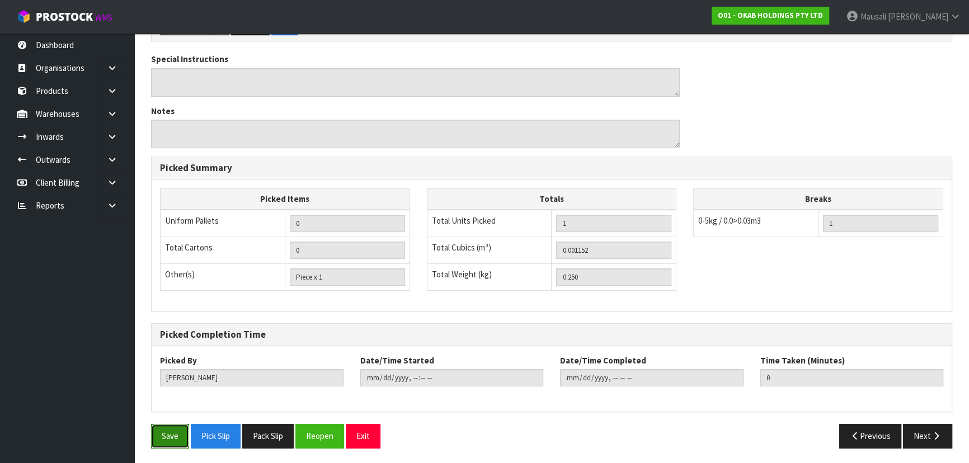
click at [172, 435] on button "Save" at bounding box center [170, 436] width 38 height 24
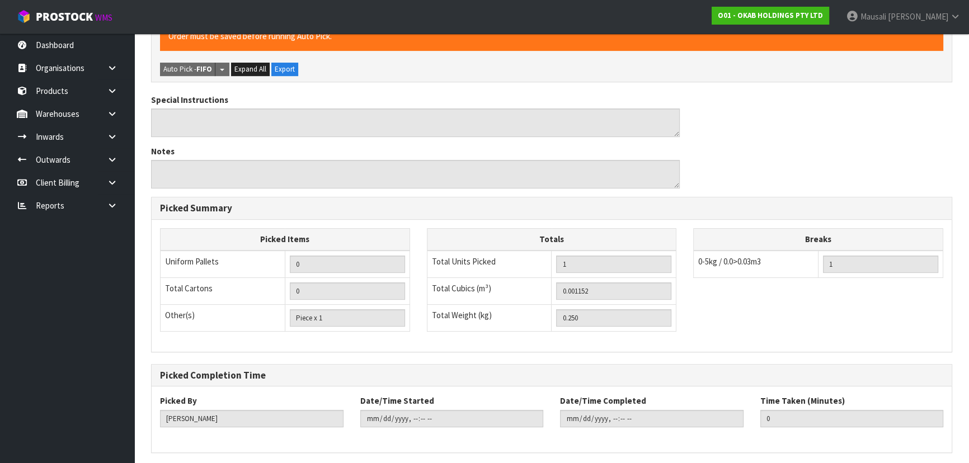
scroll to position [0, 0]
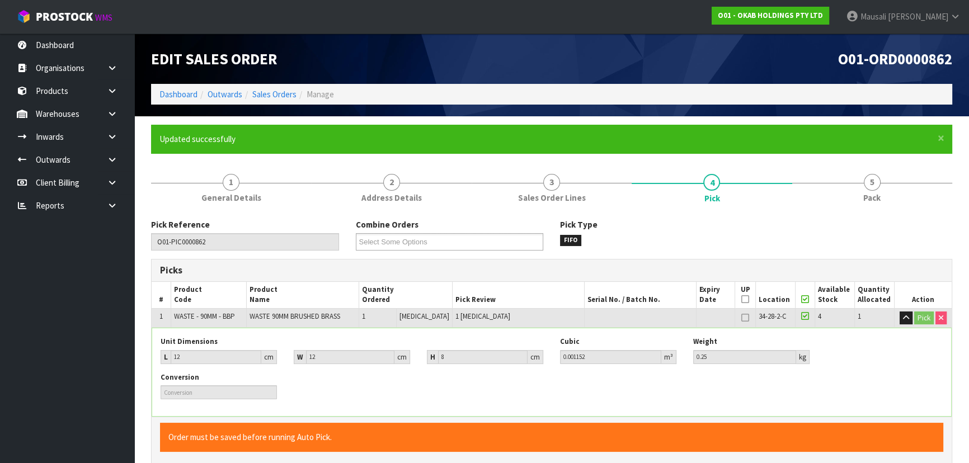
type input "[PERSON_NAME]"
type input "2025-10-02T14:28:23"
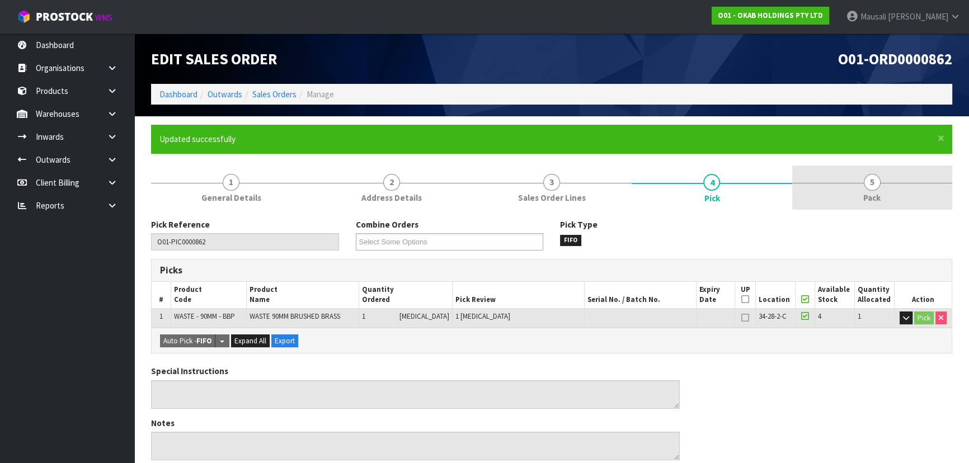
click at [880, 182] on link "5 Pack" at bounding box center [872, 188] width 160 height 44
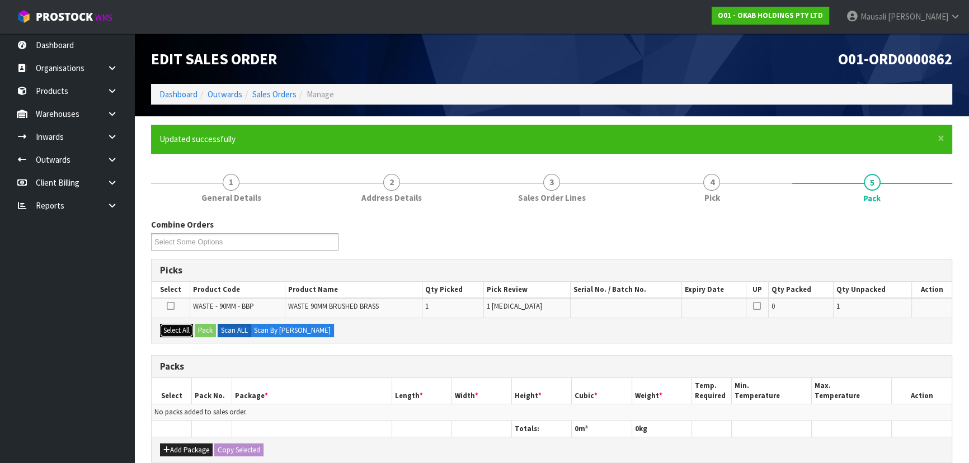
drag, startPoint x: 182, startPoint y: 325, endPoint x: 204, endPoint y: 329, distance: 21.6
click at [182, 325] on button "Select All" at bounding box center [176, 330] width 33 height 13
click at [209, 330] on button "Pack" at bounding box center [205, 330] width 21 height 13
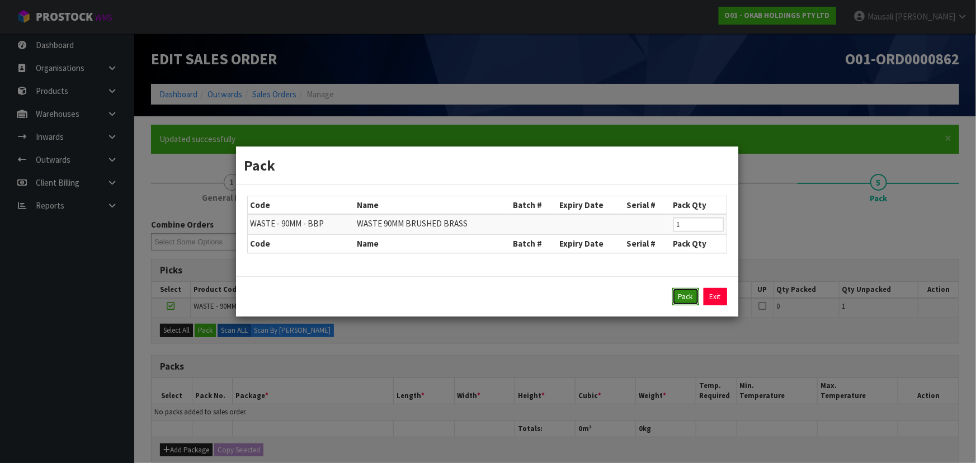
click at [688, 298] on button "Pack" at bounding box center [685, 297] width 27 height 18
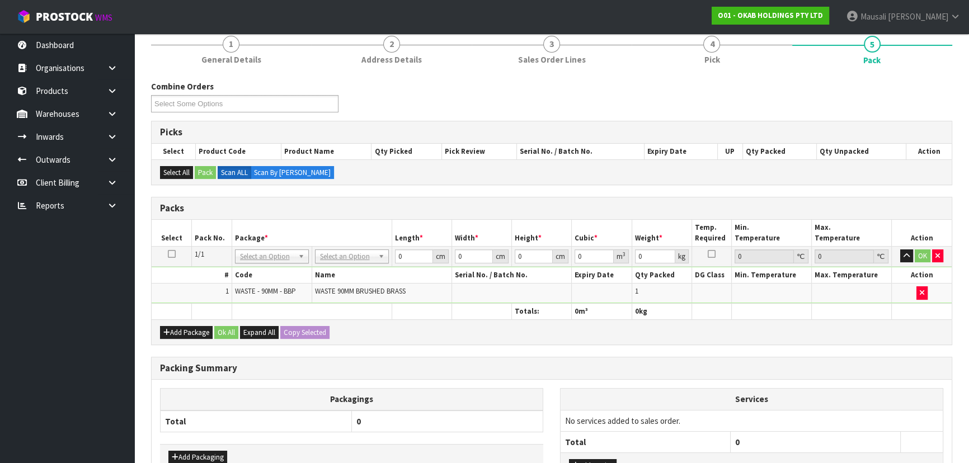
scroll to position [224, 0]
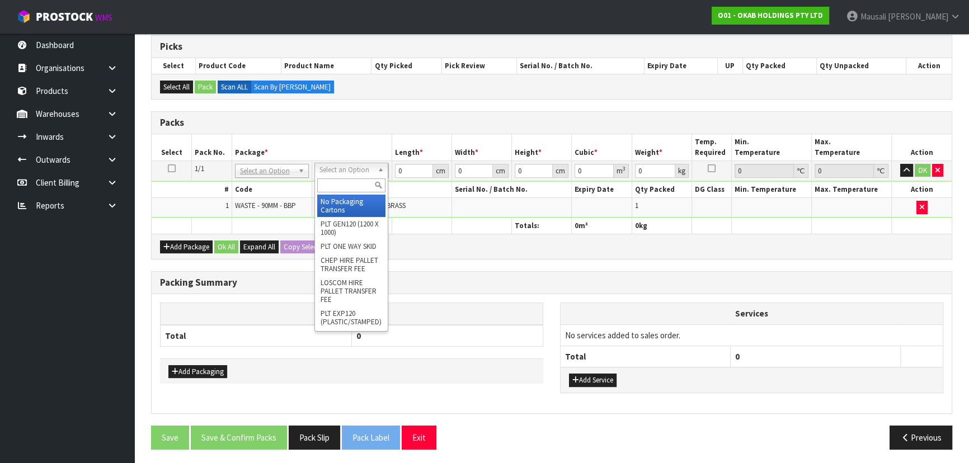
drag, startPoint x: 342, startPoint y: 201, endPoint x: 372, endPoint y: 186, distance: 33.3
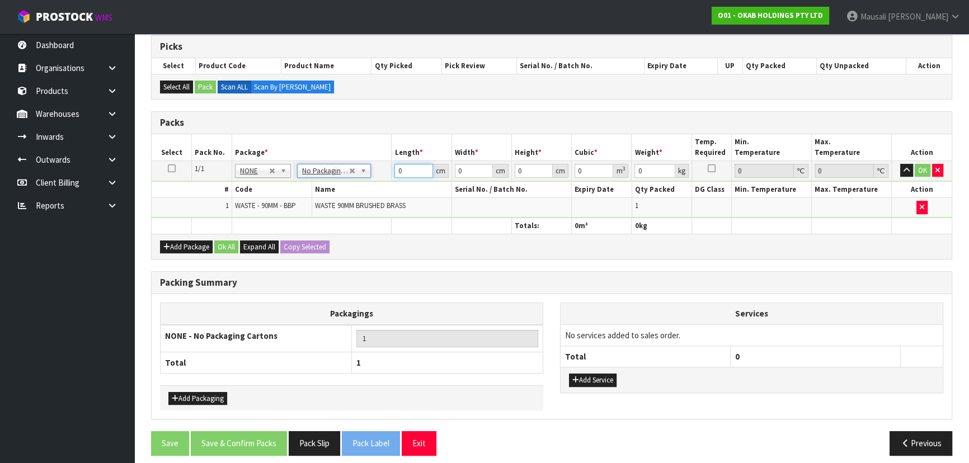
drag, startPoint x: 387, startPoint y: 178, endPoint x: 300, endPoint y: 189, distance: 86.7
click at [346, 186] on tbody "1/1 NONE 007-001 007-002 007-004 007-009 007-013 007-014 007-015 007-017 007-01…" at bounding box center [552, 189] width 800 height 57
type input "12"
type input "8"
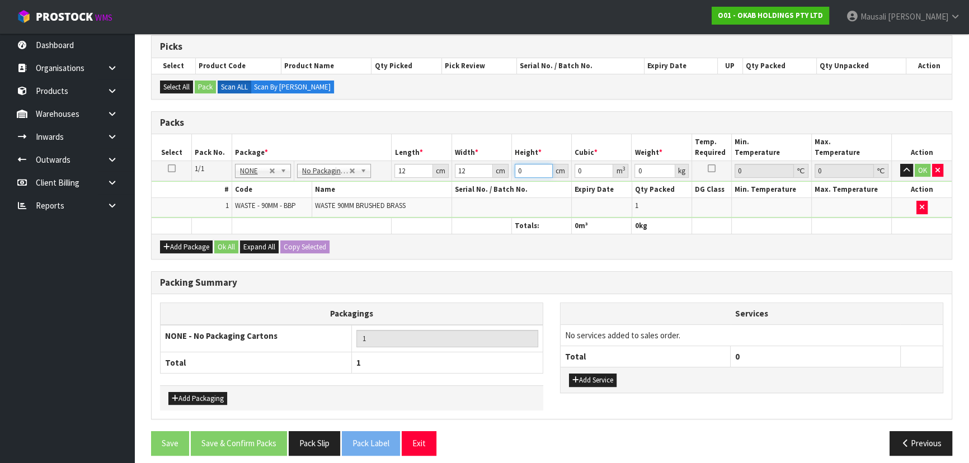
type input "0.001152"
type input "8"
type input "1"
drag, startPoint x: 227, startPoint y: 242, endPoint x: 224, endPoint y: 255, distance: 12.6
click at [227, 242] on button "Ok All" at bounding box center [226, 247] width 24 height 13
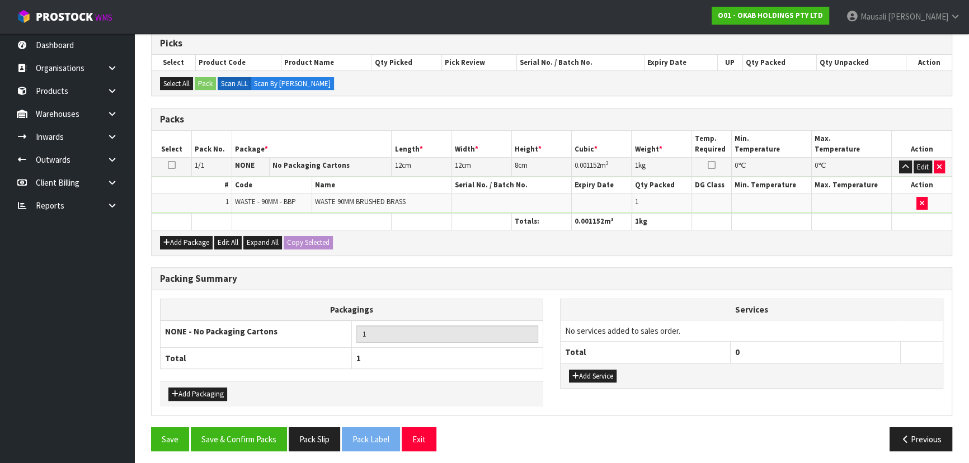
scroll to position [229, 0]
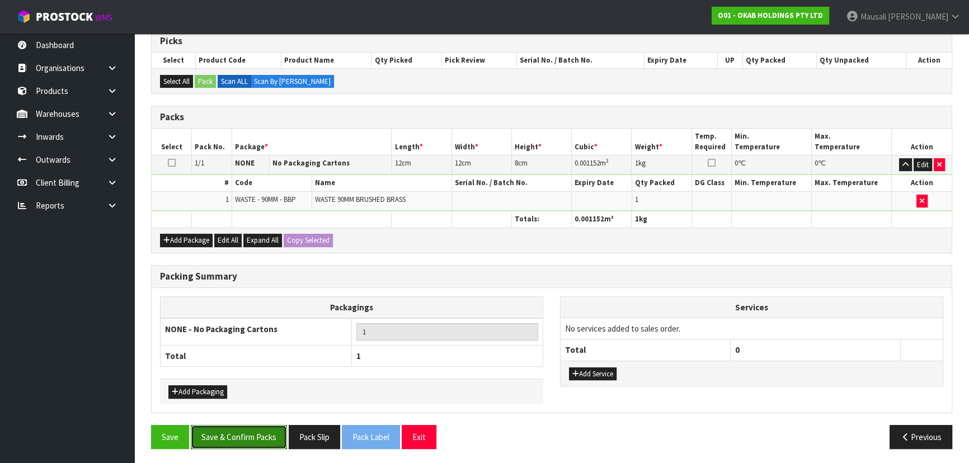
click at [250, 432] on button "Save & Confirm Packs" at bounding box center [239, 437] width 96 height 24
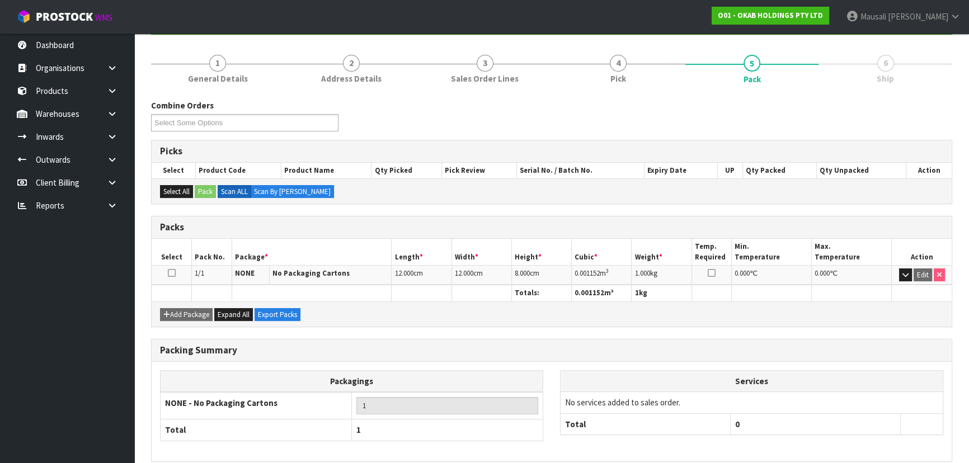
scroll to position [168, 0]
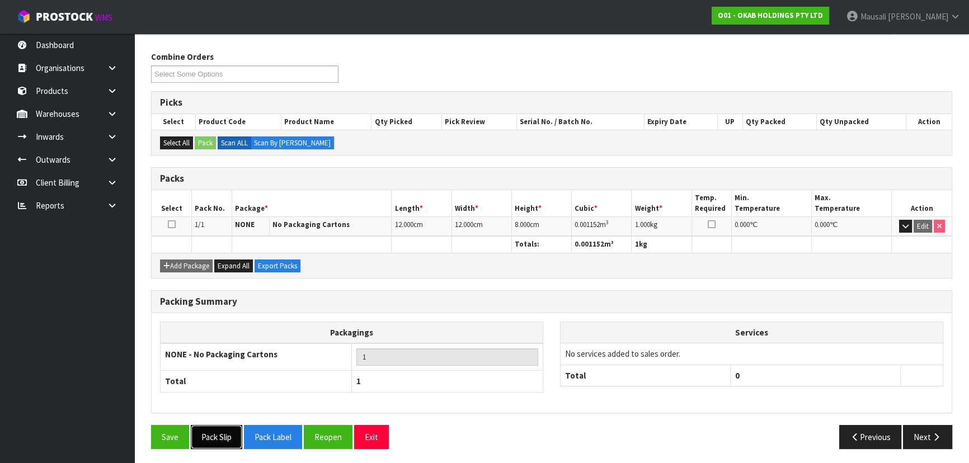
click at [215, 437] on button "Pack Slip" at bounding box center [216, 437] width 51 height 24
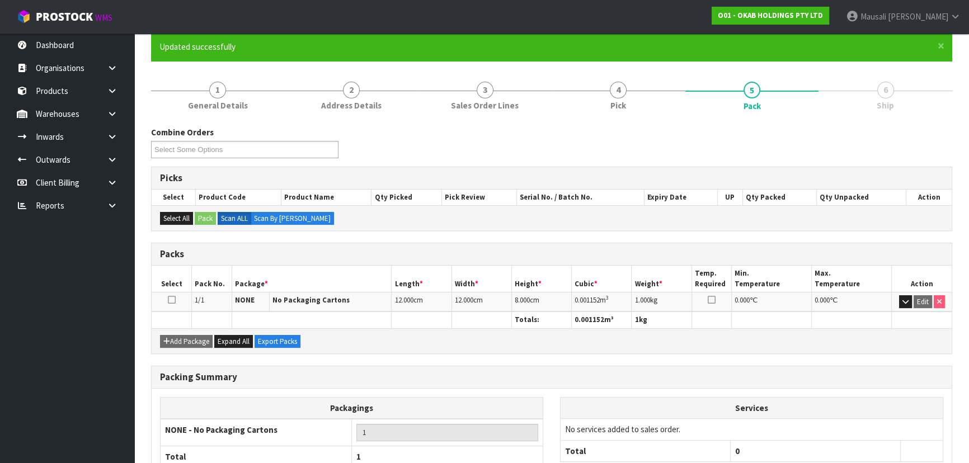
scroll to position [0, 0]
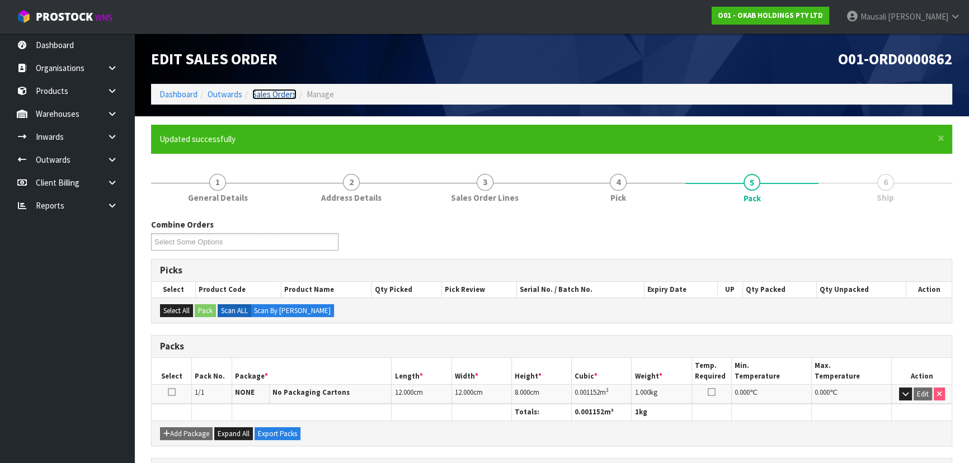
click at [267, 95] on link "Sales Orders" at bounding box center [274, 94] width 44 height 11
